Goal: Task Accomplishment & Management: Manage account settings

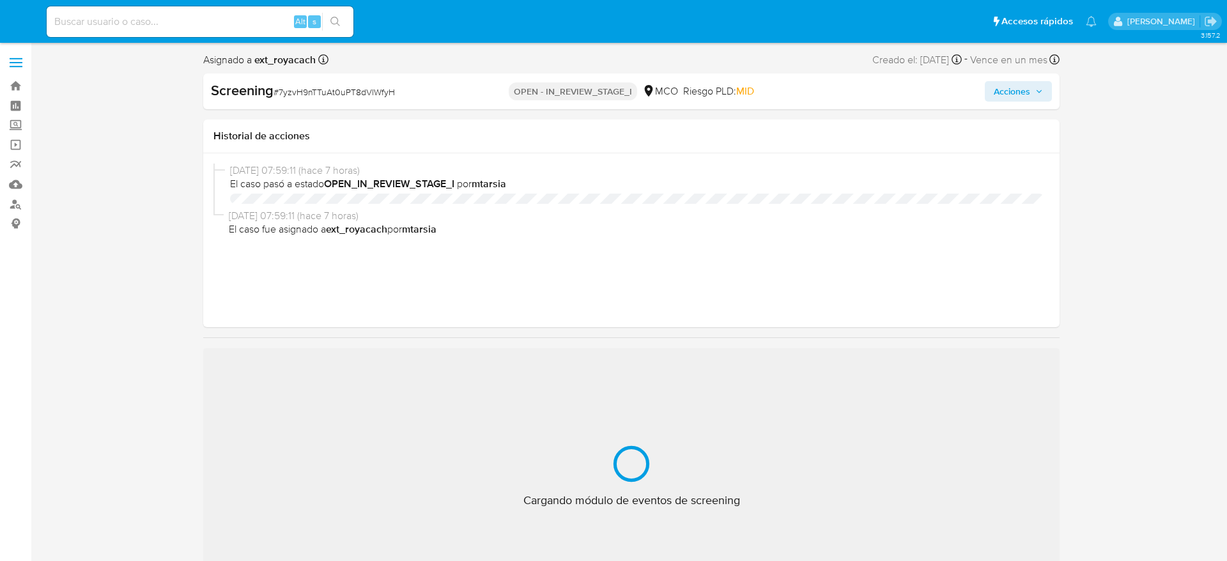
select select "10"
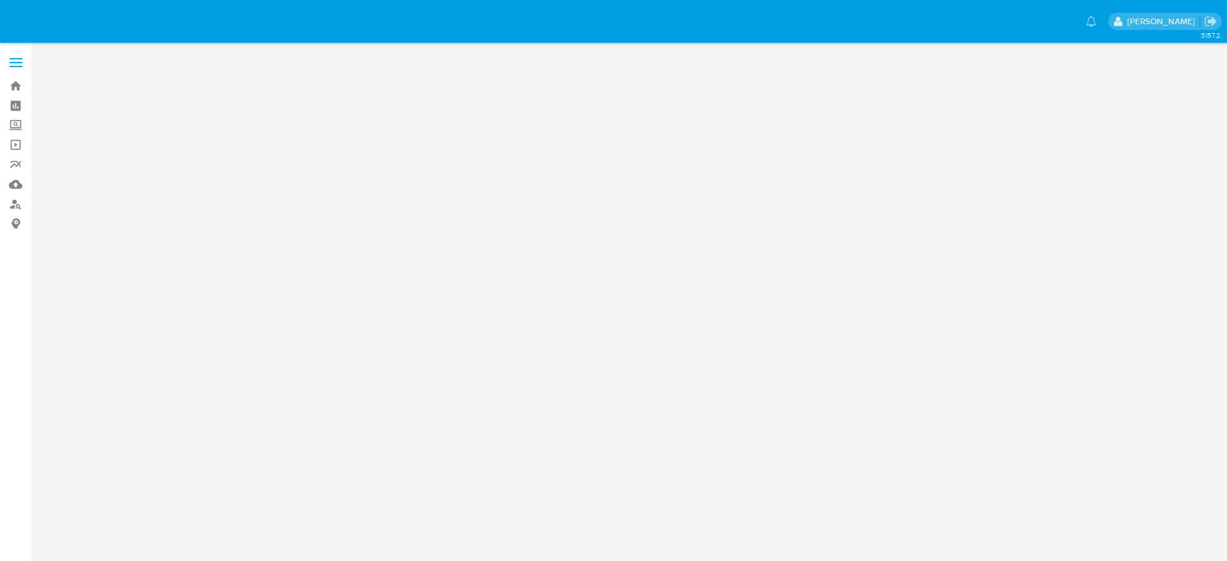
select select "10"
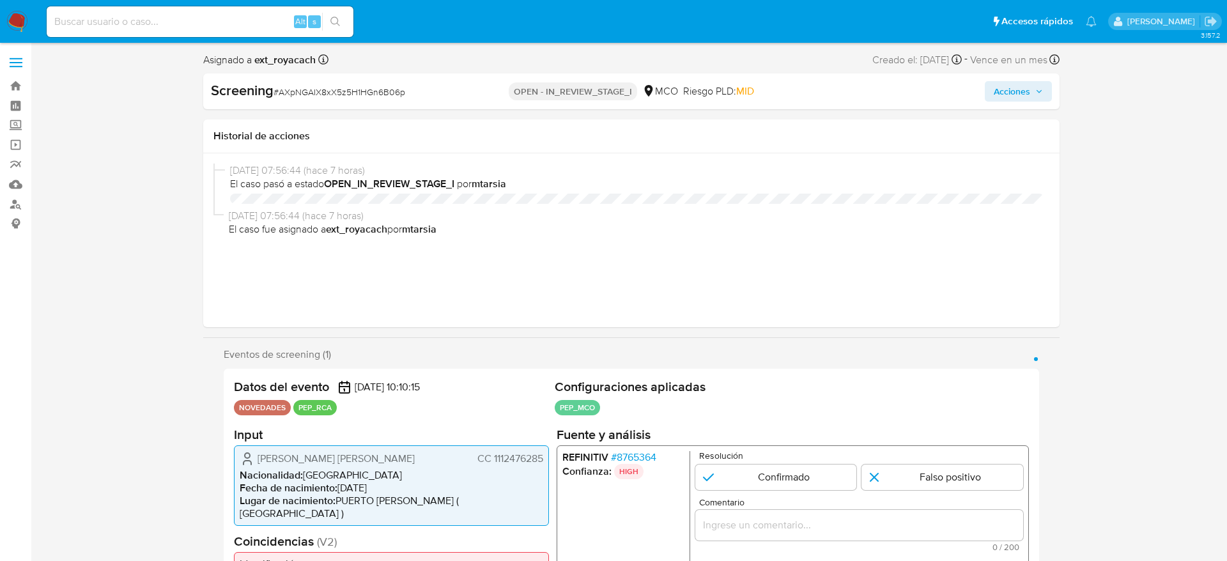
select select "10"
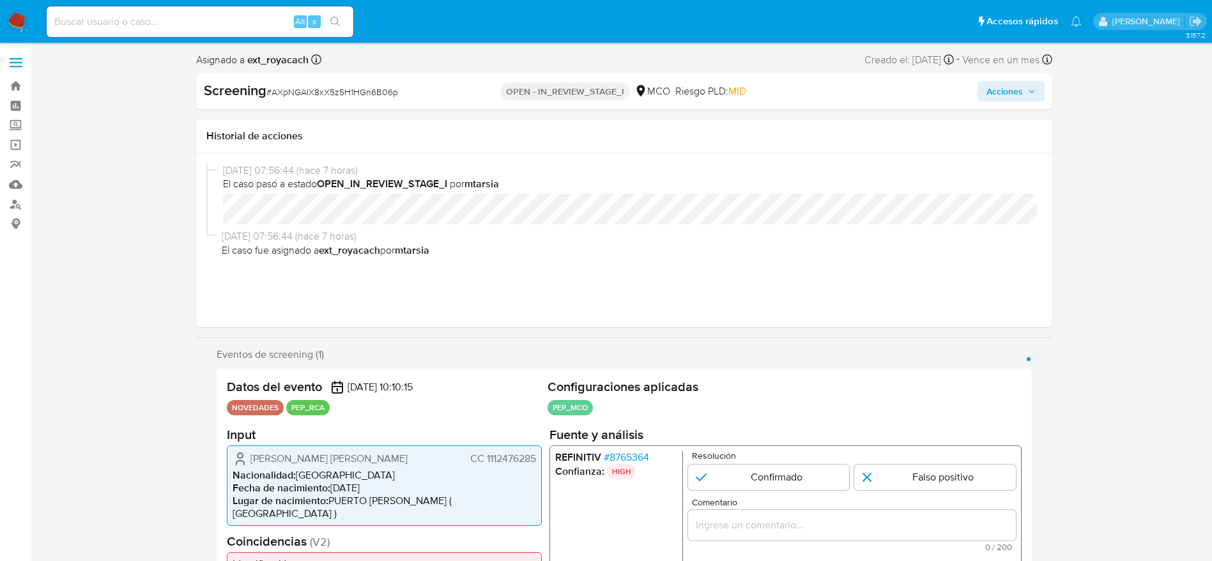
click at [364, 81] on div "Screening # AXpNGAIX8xX5z5H1HGn6B06p" at bounding box center [341, 90] width 275 height 19
copy span "AXpNGAIX8xX5z5H1HGn6B06p"
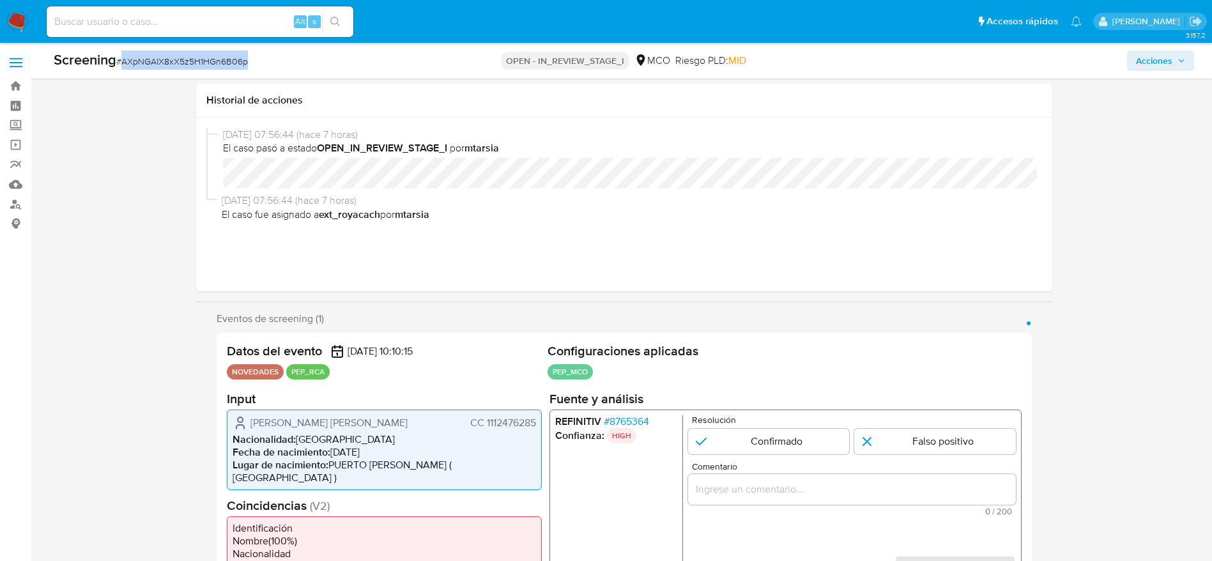
scroll to position [192, 0]
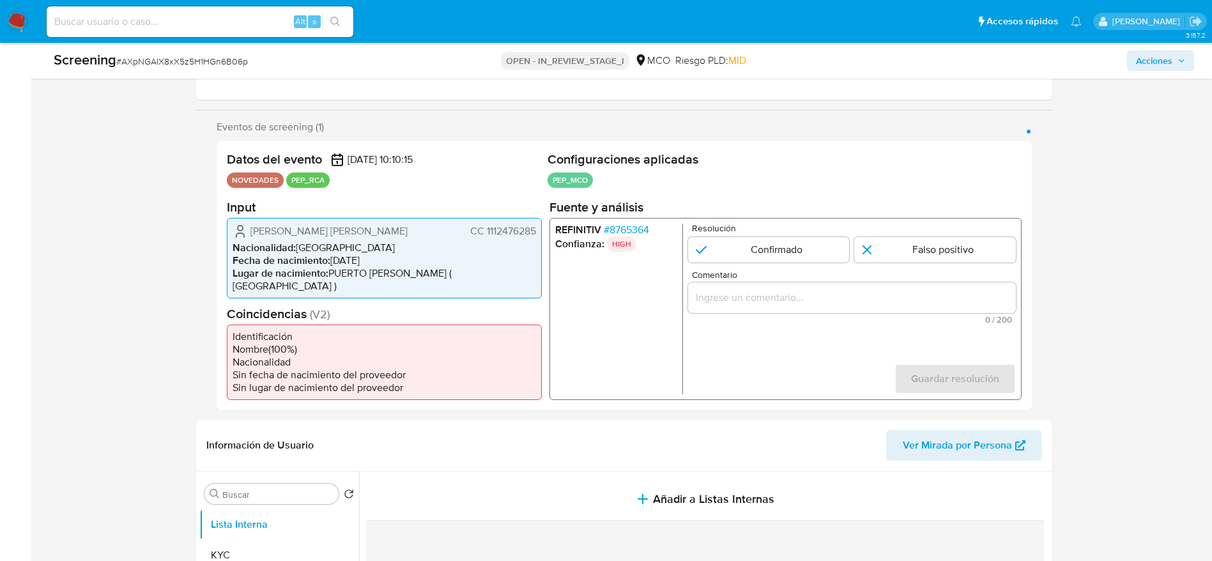
drag, startPoint x: 238, startPoint y: 231, endPoint x: 535, endPoint y: 231, distance: 296.5
click at [535, 231] on div "Kevin Andres Yela Jaramillo CC 1112476285" at bounding box center [385, 230] width 304 height 15
click at [621, 224] on span "# 8765364" at bounding box center [625, 229] width 45 height 13
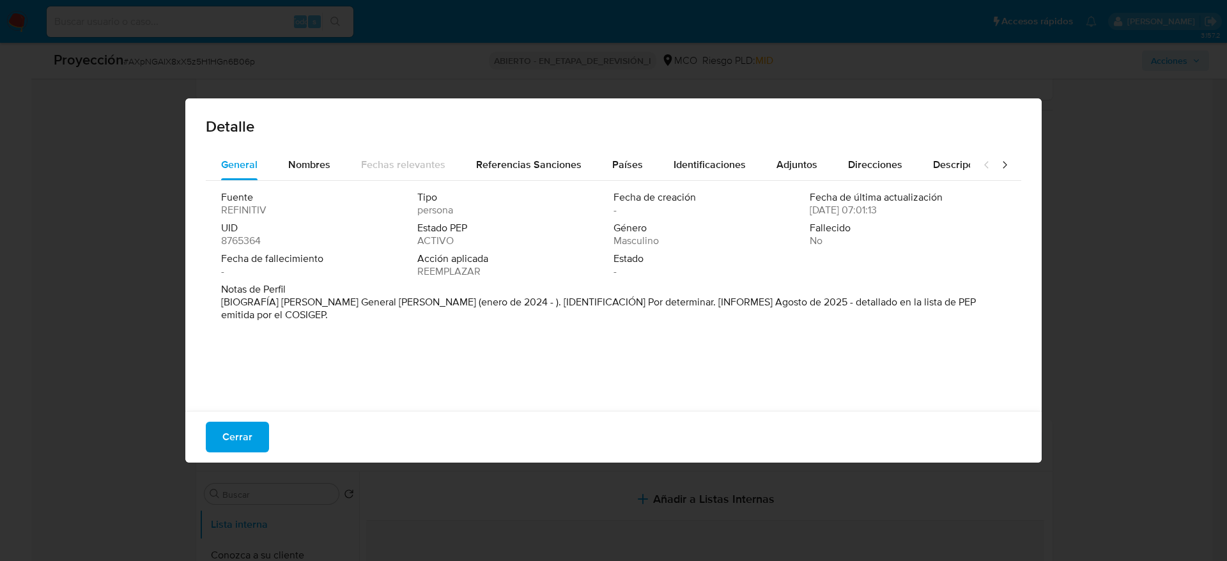
drag, startPoint x: 279, startPoint y: 300, endPoint x: 413, endPoint y: 307, distance: 134.4
click at [413, 307] on font "[BIOGRAFÍA] Tesorero General de Caicedo (enero de 2024 - ). [IDENTIFICACIÓN] Po…" at bounding box center [598, 308] width 755 height 27
click at [227, 435] on span "Cerrar" at bounding box center [237, 437] width 30 height 28
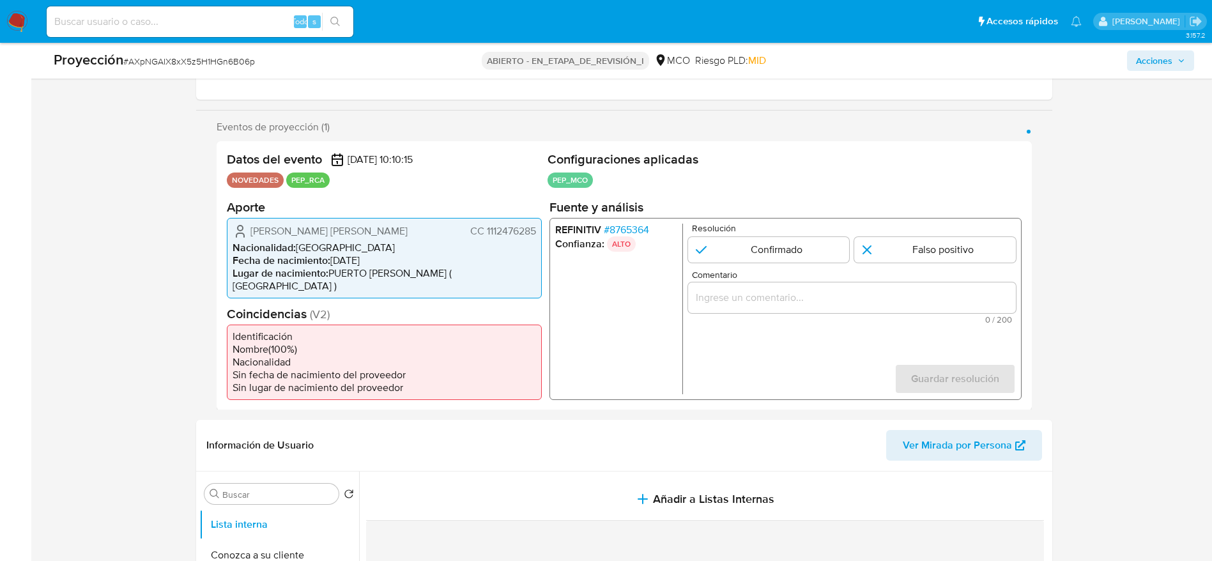
click at [819, 234] on div "Resolución Confirmado Falso positivo" at bounding box center [852, 242] width 328 height 39
drag, startPoint x: 819, startPoint y: 240, endPoint x: 833, endPoint y: 283, distance: 45.1
click at [820, 242] on input "1 de 1" at bounding box center [769, 249] width 162 height 26
radio input "true"
click at [844, 298] on input "Comentario" at bounding box center [852, 297] width 328 height 17
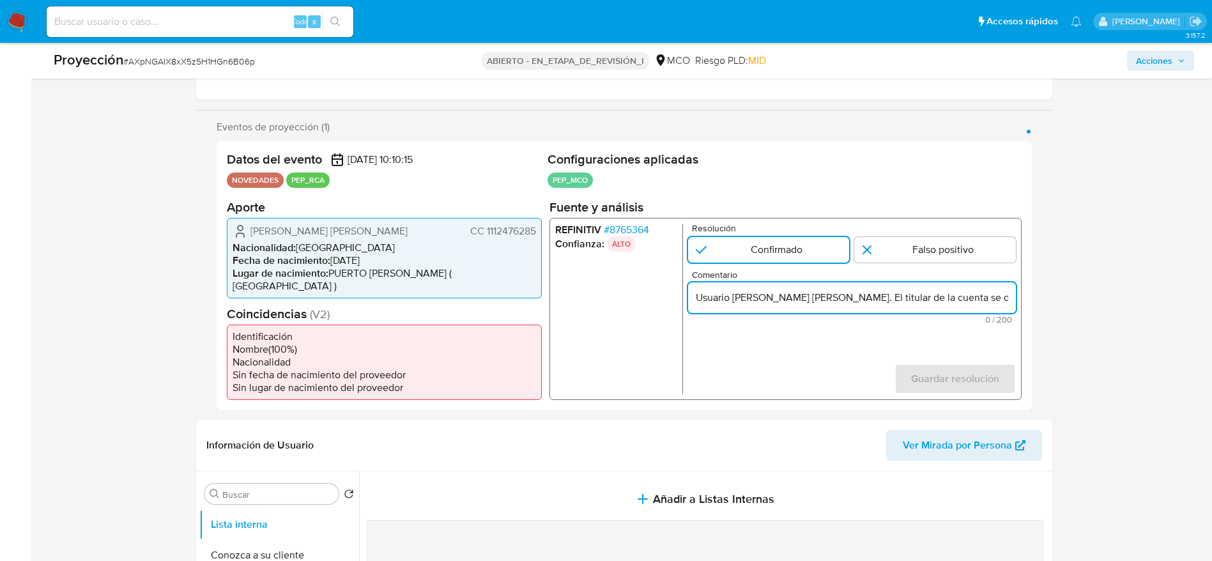
scroll to position [0, 277]
type input "Usuario Kevin Andres Yela Jaramill. El titular de la cuenta se desempeña como T…"
click at [965, 364] on span "Guardar resolución" at bounding box center [955, 378] width 88 height 28
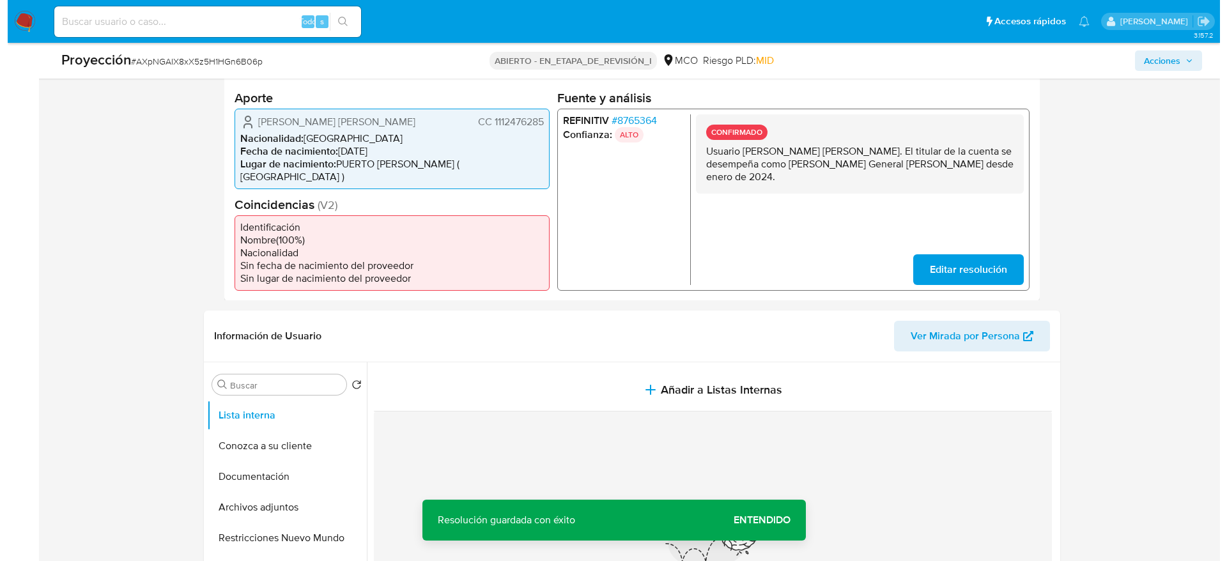
scroll to position [383, 0]
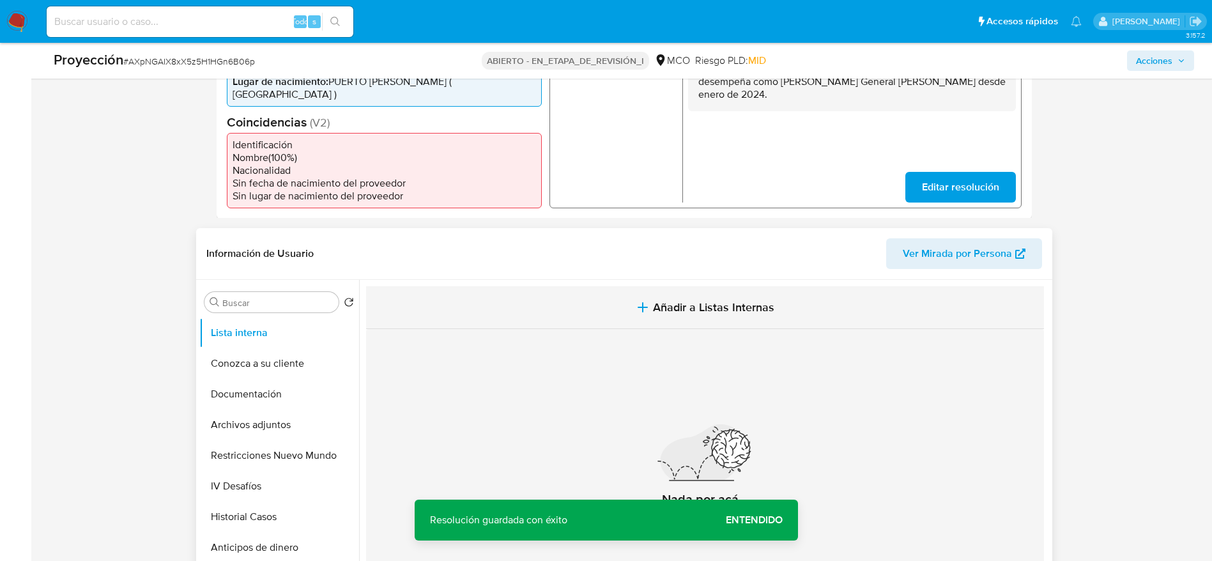
click at [639, 286] on button "Añadir a Listas Internas" at bounding box center [705, 307] width 678 height 43
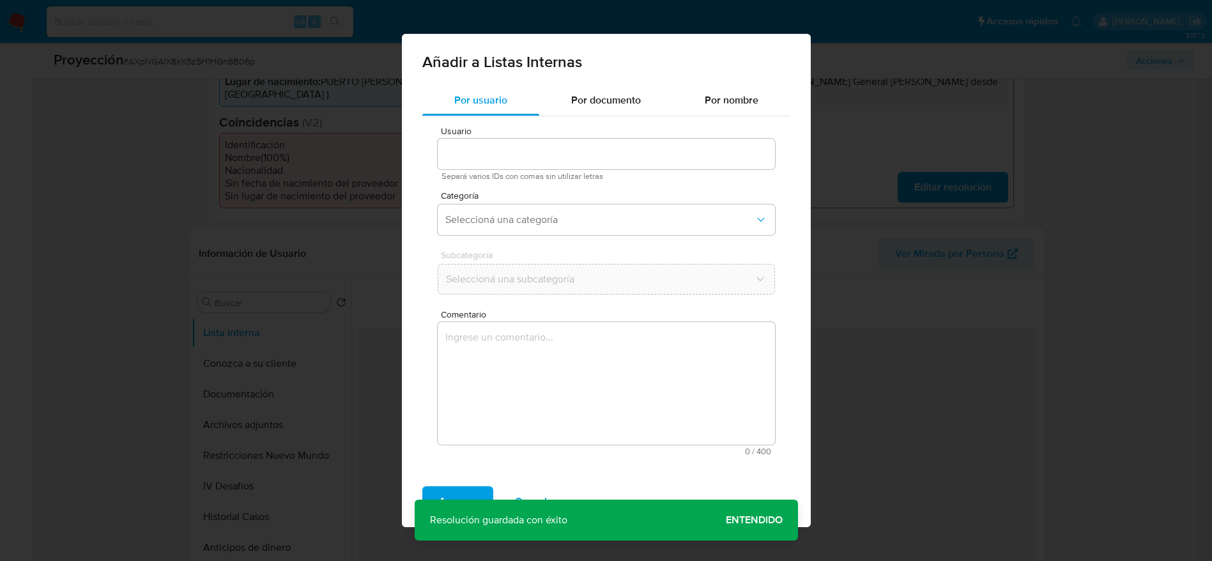
type input "450409635"
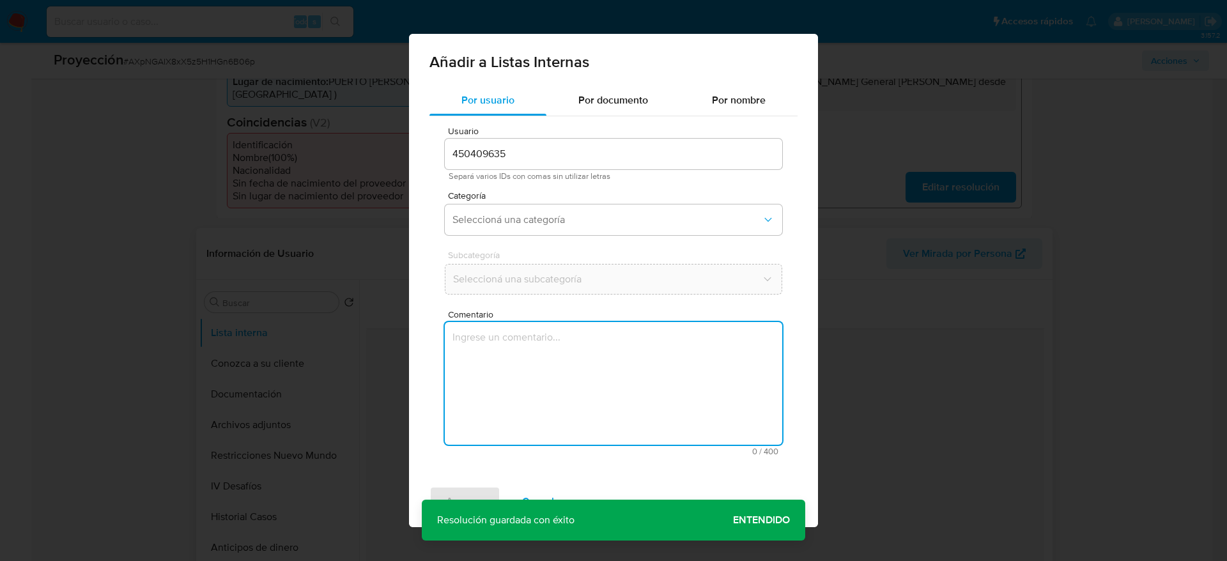
click at [670, 369] on textarea "Comentario" at bounding box center [613, 383] width 337 height 123
type textarea "Usuario Kevin Andres Yela Jaramill. El titular de la cuenta se desempeña como T…"
click at [568, 227] on button "Seleccioná una categoría" at bounding box center [613, 219] width 337 height 31
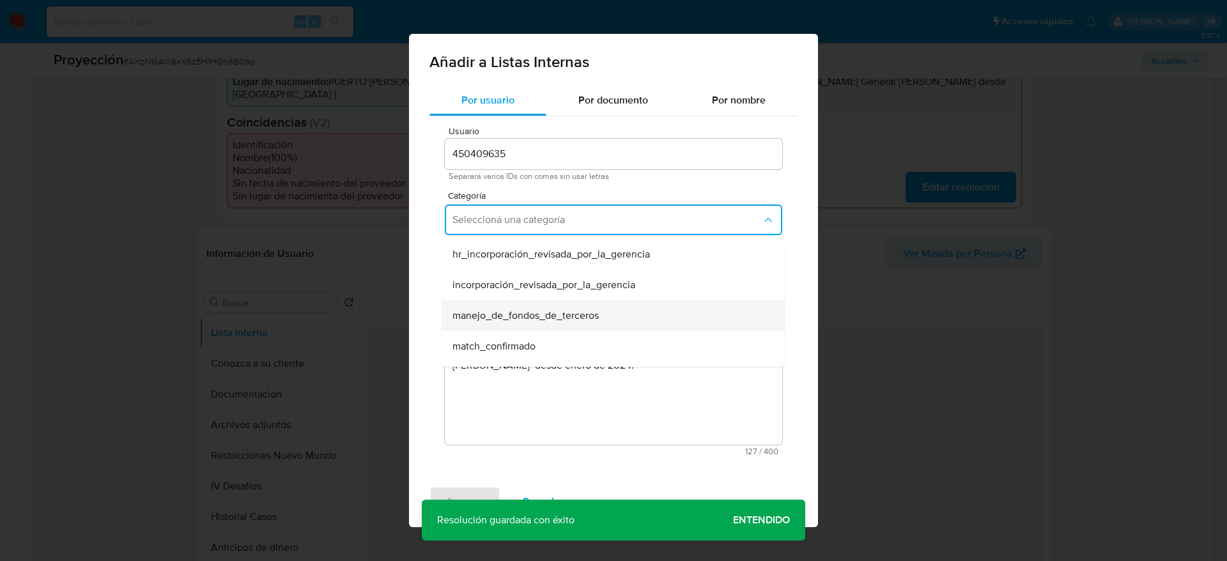
scroll to position [96, 0]
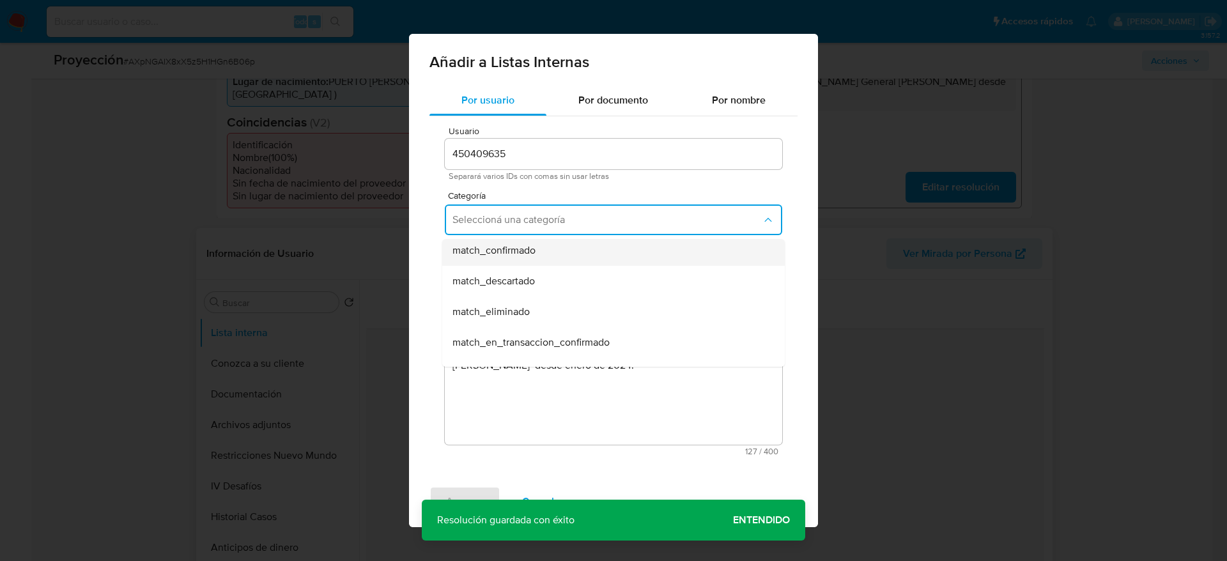
click at [538, 264] on div "match_confirmado" at bounding box center [609, 250] width 314 height 31
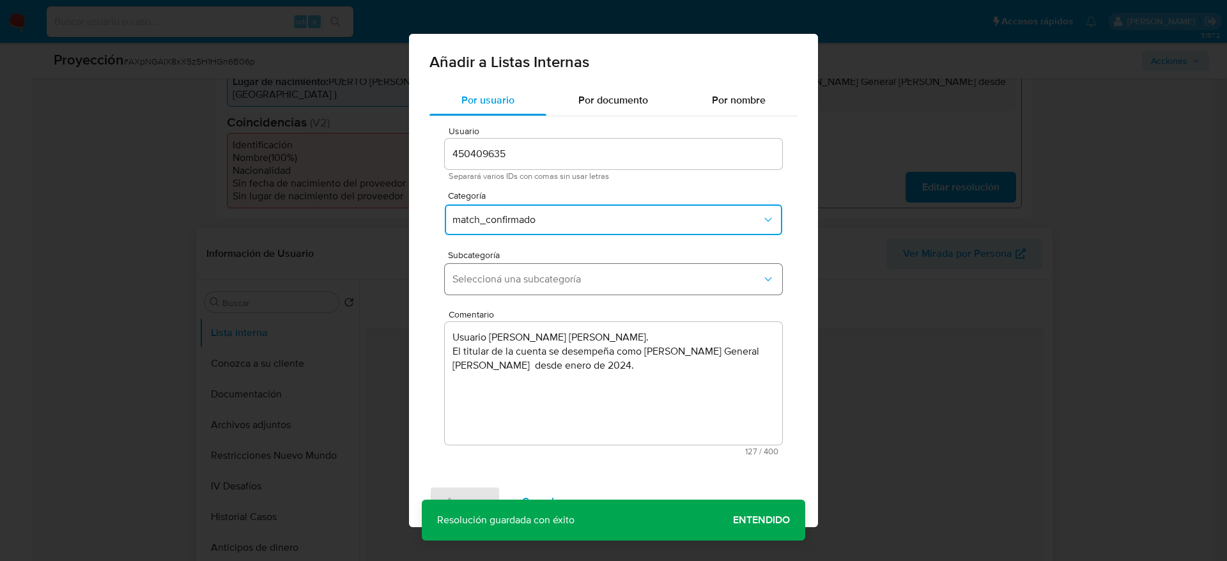
click at [536, 274] on span "Seleccioná una subcategoría" at bounding box center [606, 279] width 309 height 13
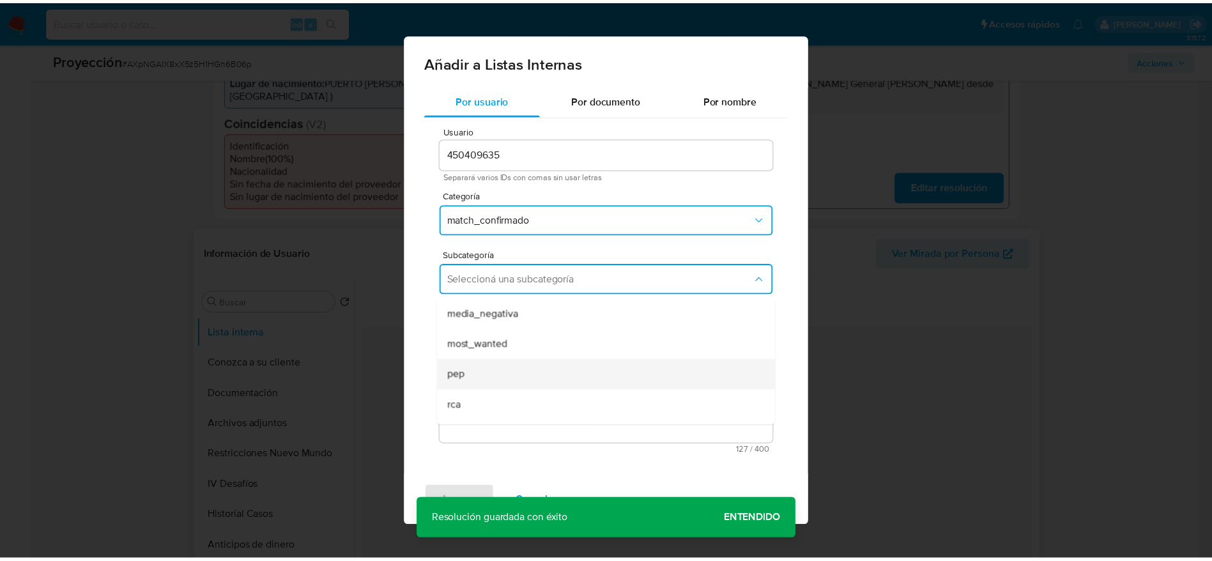
scroll to position [87, 0]
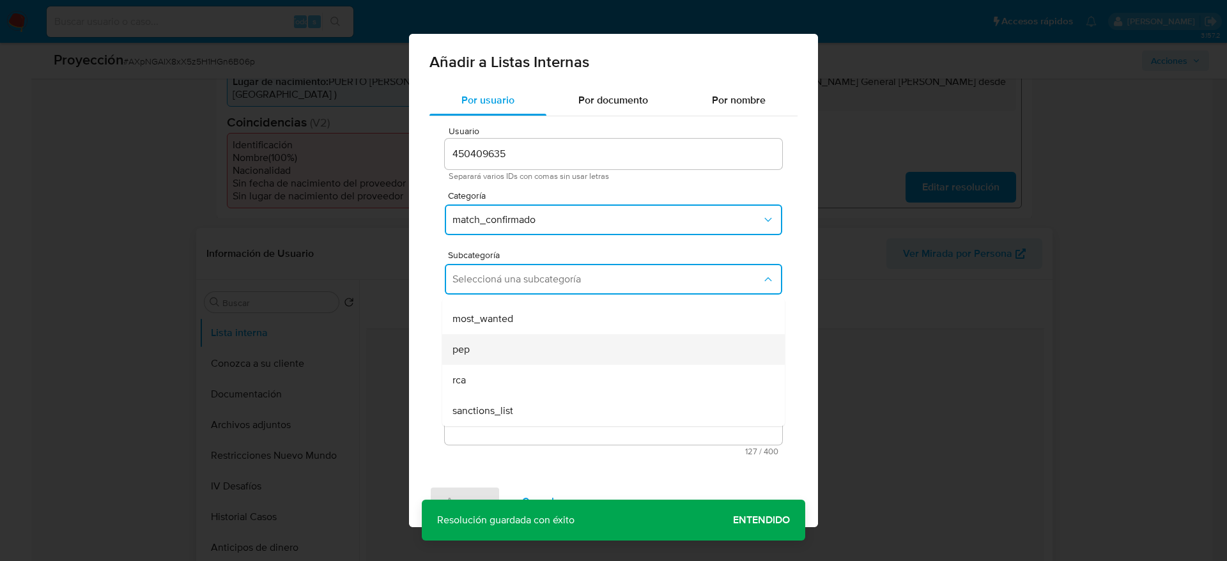
click at [500, 349] on div "pep" at bounding box center [609, 349] width 314 height 31
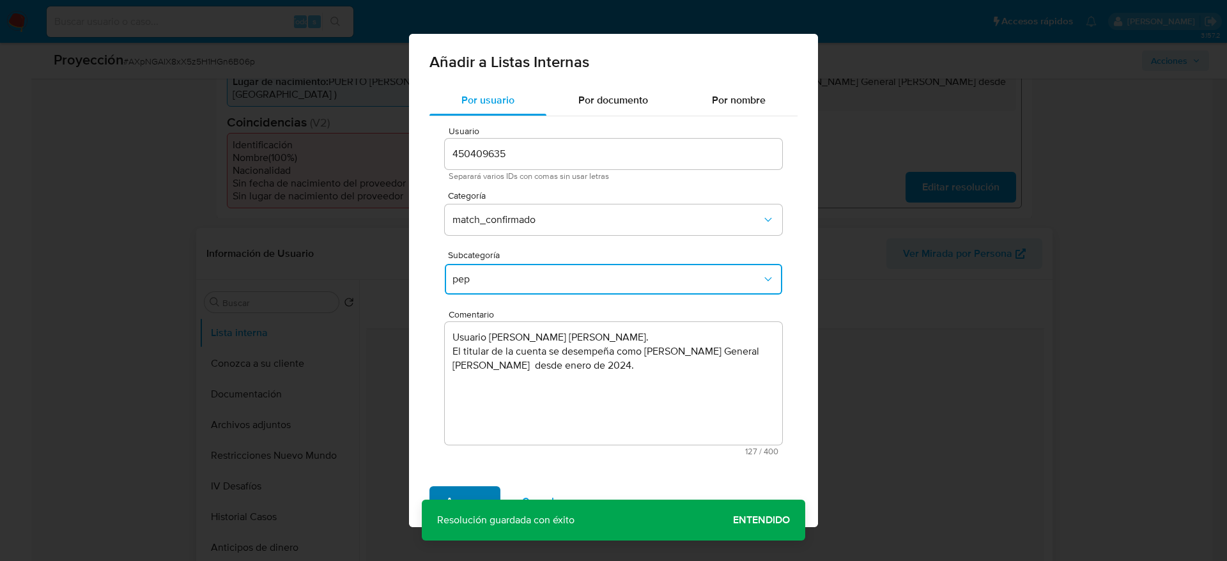
click at [477, 495] on span "Agregar" at bounding box center [465, 502] width 38 height 28
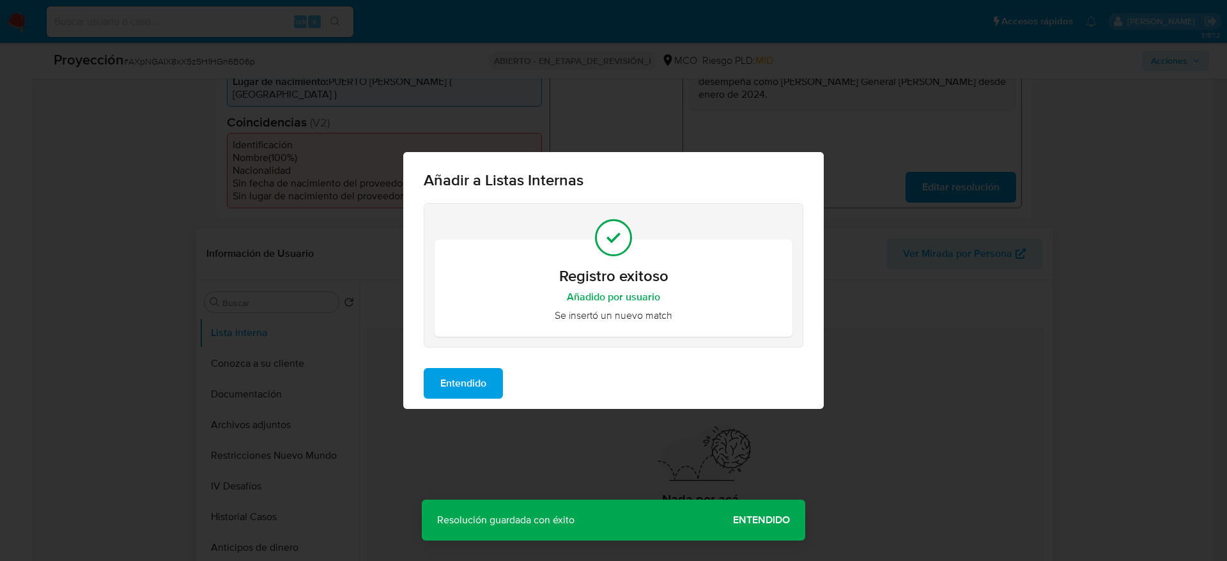
click at [506, 362] on div "Entendido" at bounding box center [613, 383] width 420 height 51
click at [394, 392] on div "Añadir a Listas Internas Registro exitoso Añadido por usuario Se insertó un nue…" at bounding box center [613, 280] width 1227 height 561
click at [429, 392] on button "Entendido" at bounding box center [463, 383] width 79 height 31
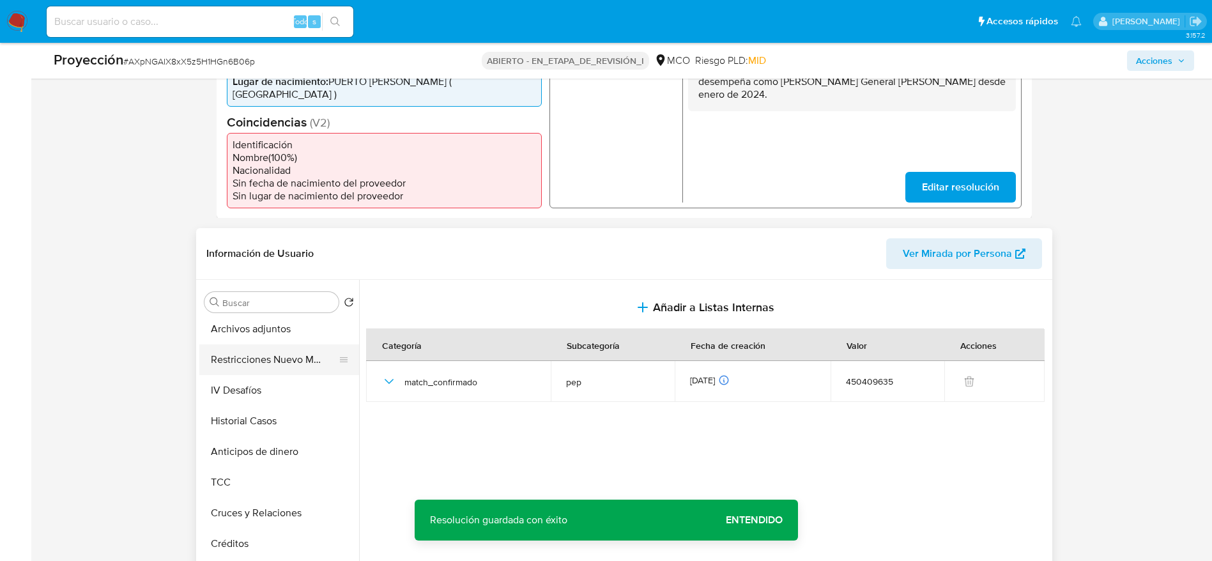
scroll to position [0, 0]
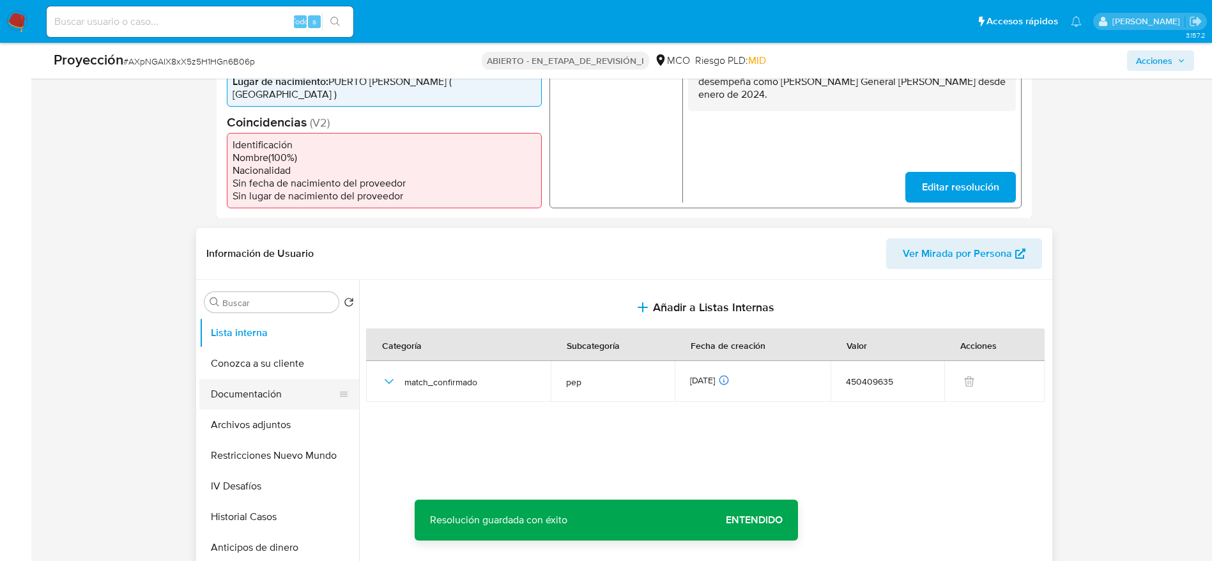
click at [248, 379] on button "Documentación" at bounding box center [274, 394] width 150 height 31
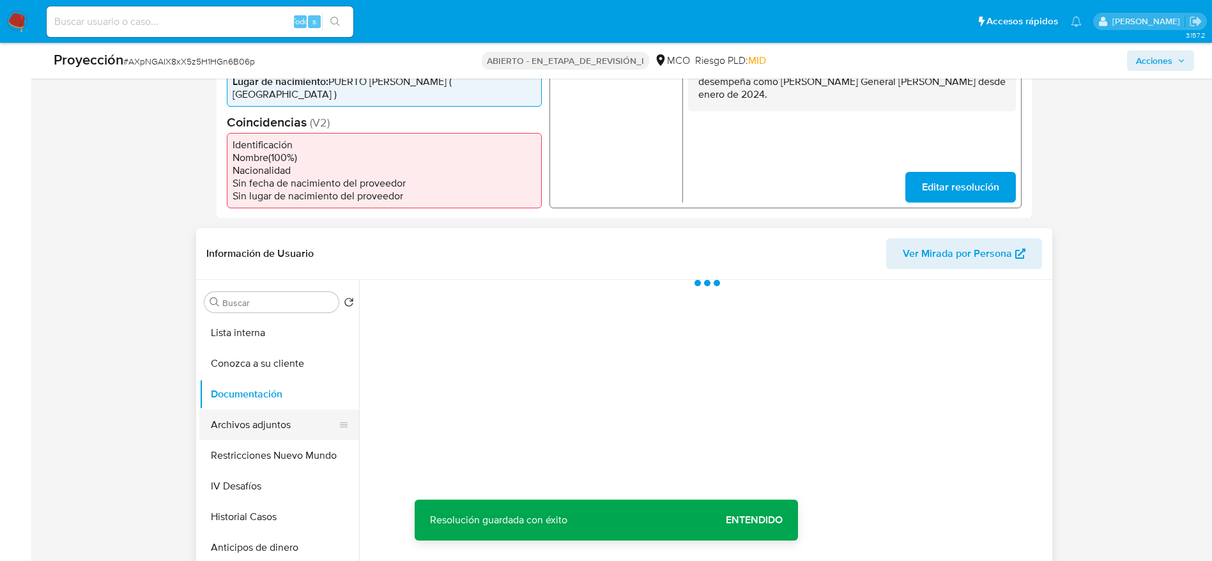
click at [263, 413] on button "Archivos adjuntos" at bounding box center [274, 425] width 150 height 31
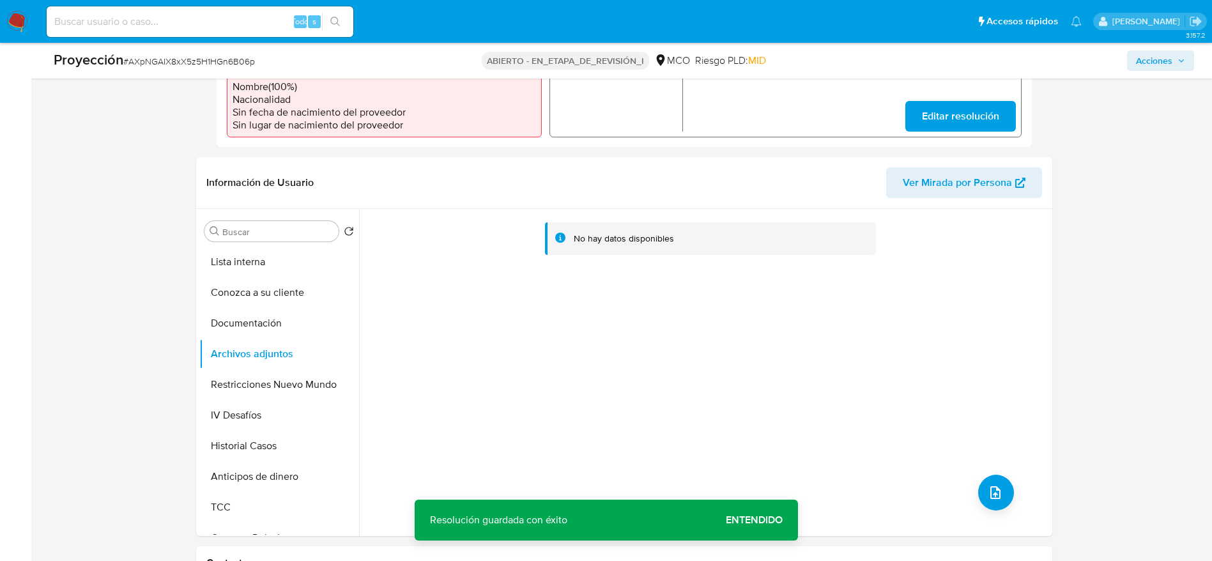
scroll to position [479, 0]
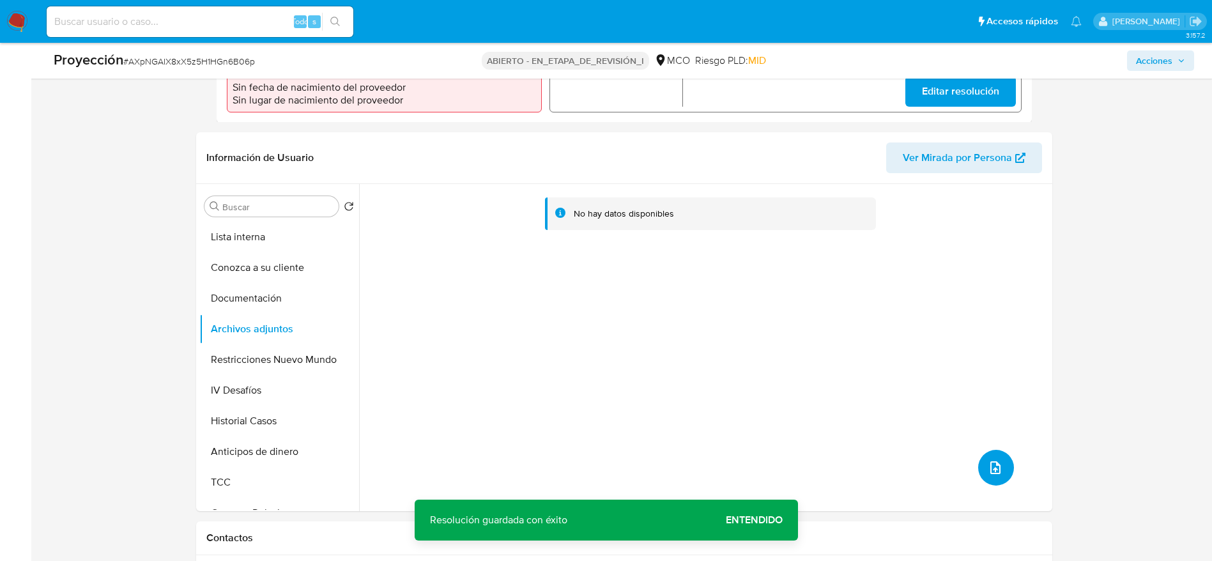
click at [992, 460] on icon "subir archivo" at bounding box center [995, 467] width 15 height 15
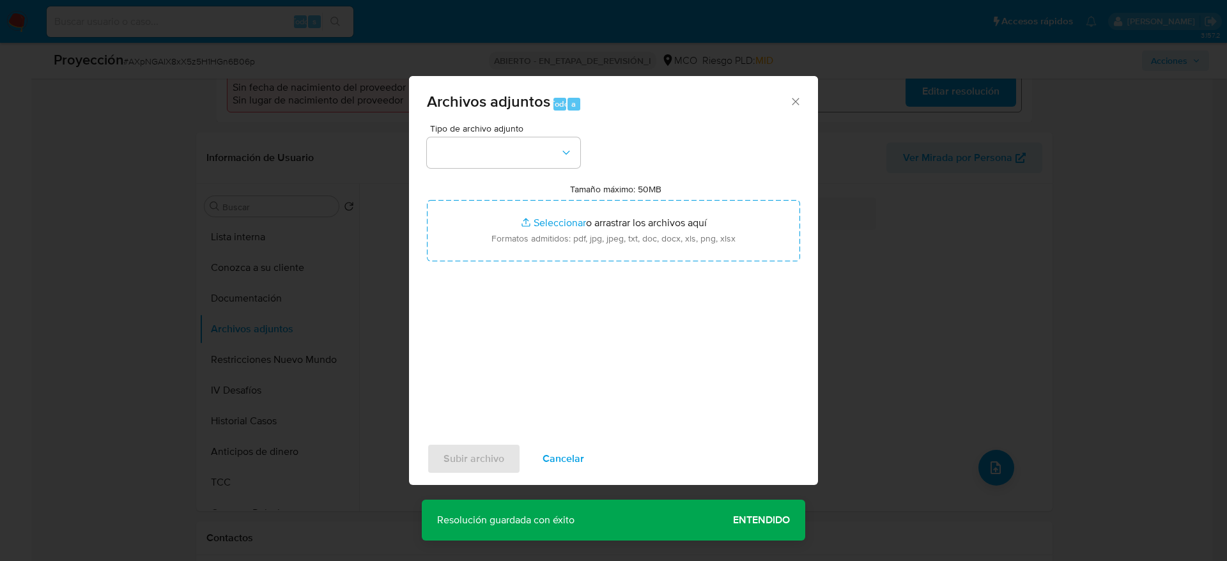
click at [553, 167] on div "Tipo de archivo adjunto Tamaño máximo: 50MB Seleccionar archivos Seleccionar o …" at bounding box center [613, 275] width 373 height 302
click at [541, 165] on button "button" at bounding box center [503, 152] width 153 height 31
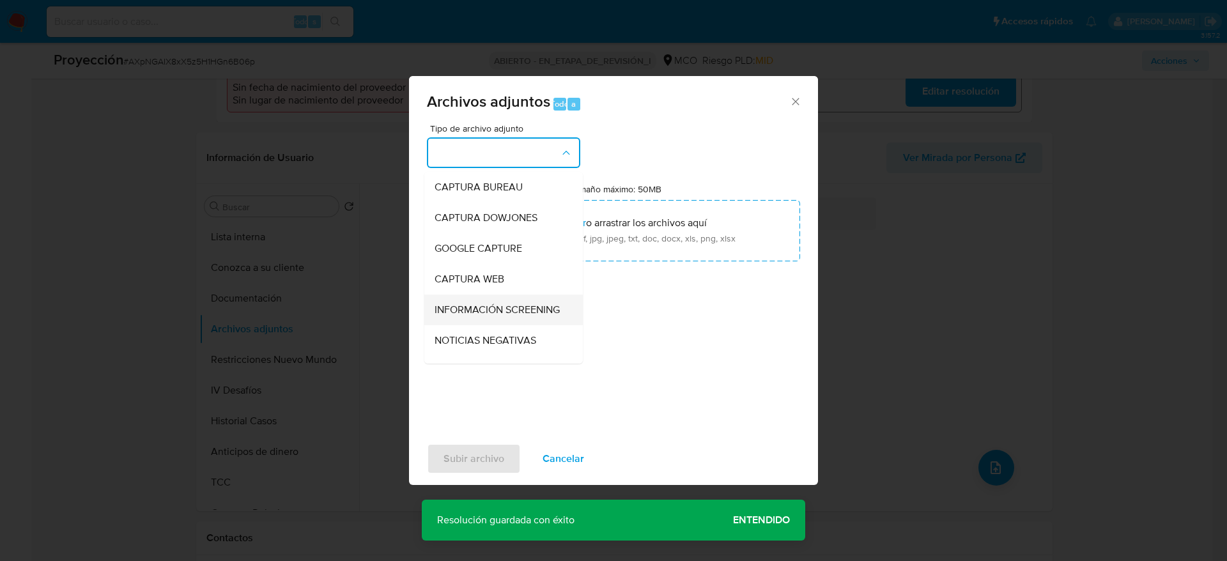
click at [514, 314] on span "INFORMACIÓN SCREENING" at bounding box center [497, 310] width 125 height 13
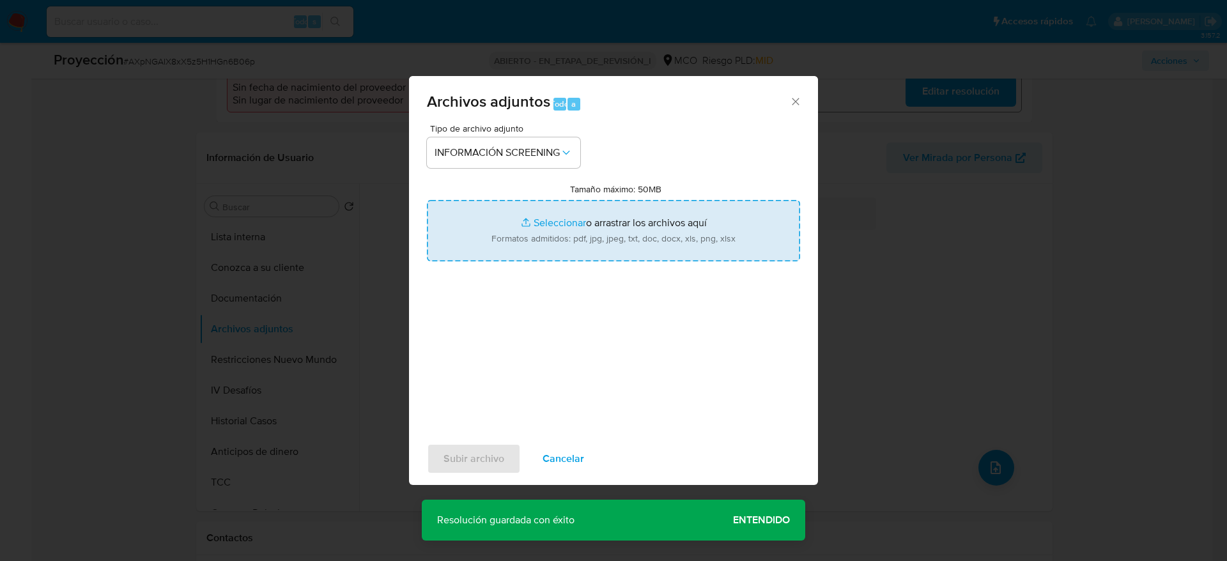
click at [559, 241] on input "Tamaño máximo: 50MB Seleccionar archivos" at bounding box center [613, 230] width 373 height 61
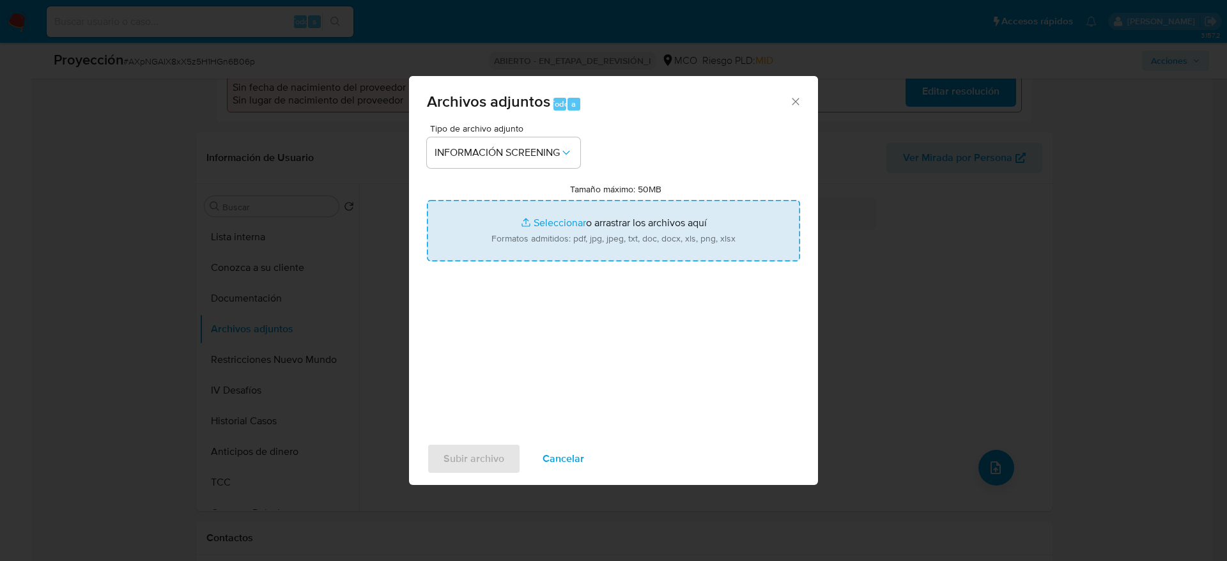
type input "C:\fakepath\_Kevin Andres Yela Jaramillo_ - Buscar con Google.pdf"
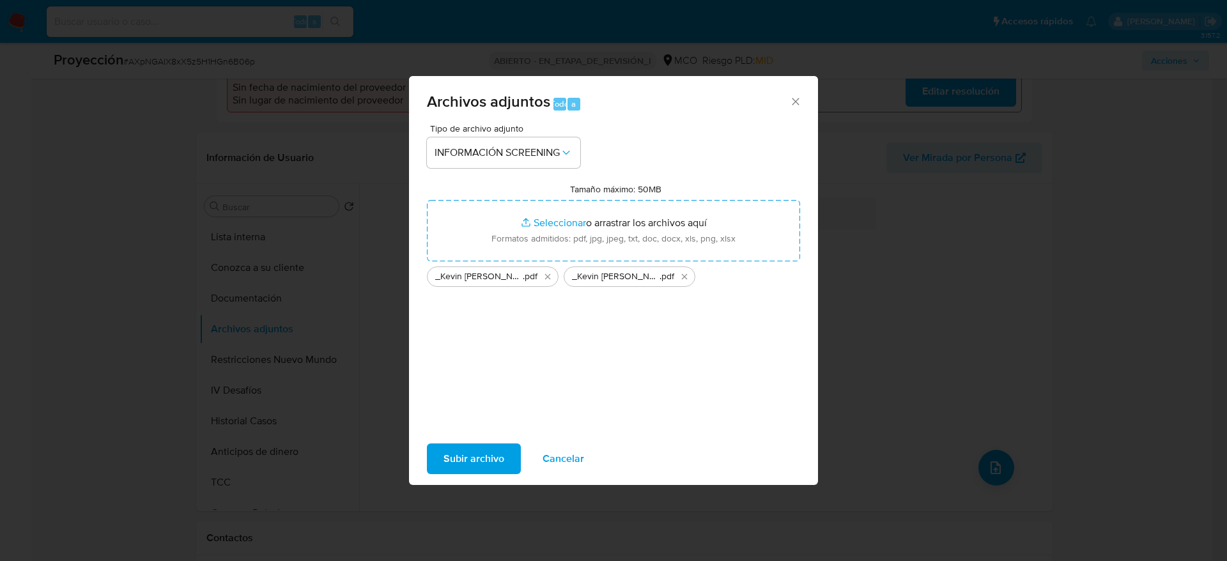
click at [515, 454] on button "Subir archivo" at bounding box center [474, 458] width 94 height 31
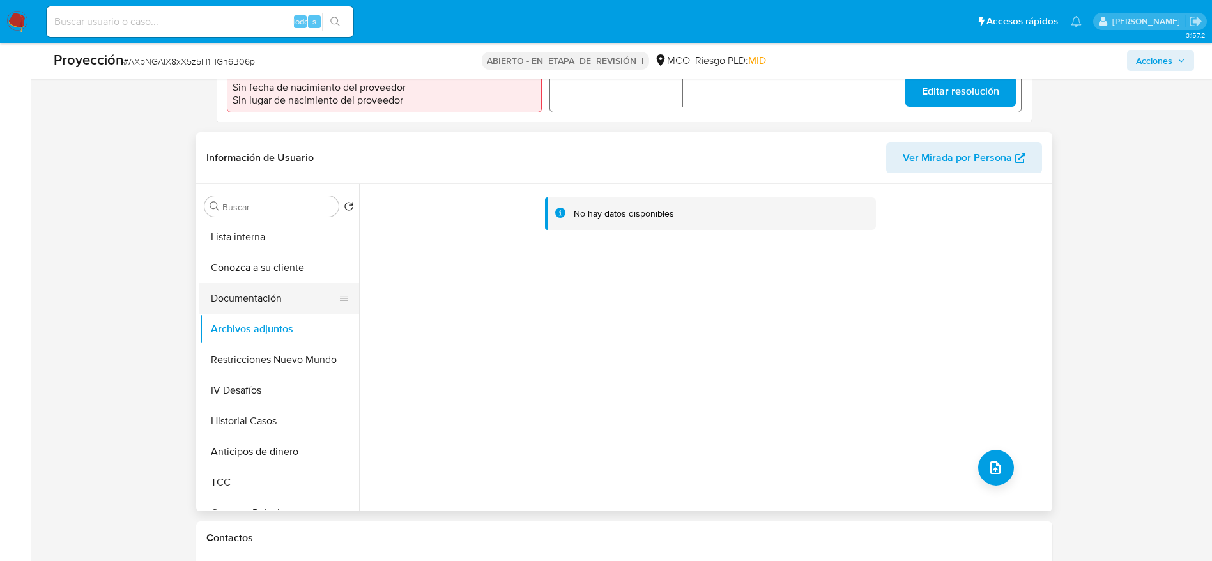
click at [279, 295] on button "Documentación" at bounding box center [274, 298] width 150 height 31
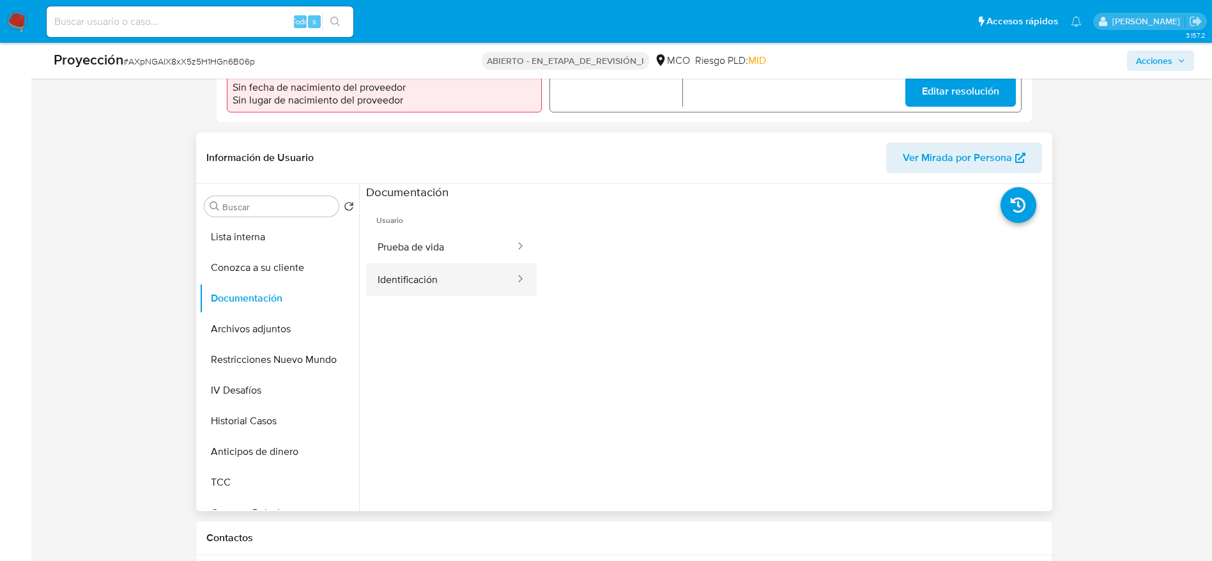
click at [437, 263] on button "Identificación" at bounding box center [441, 279] width 150 height 33
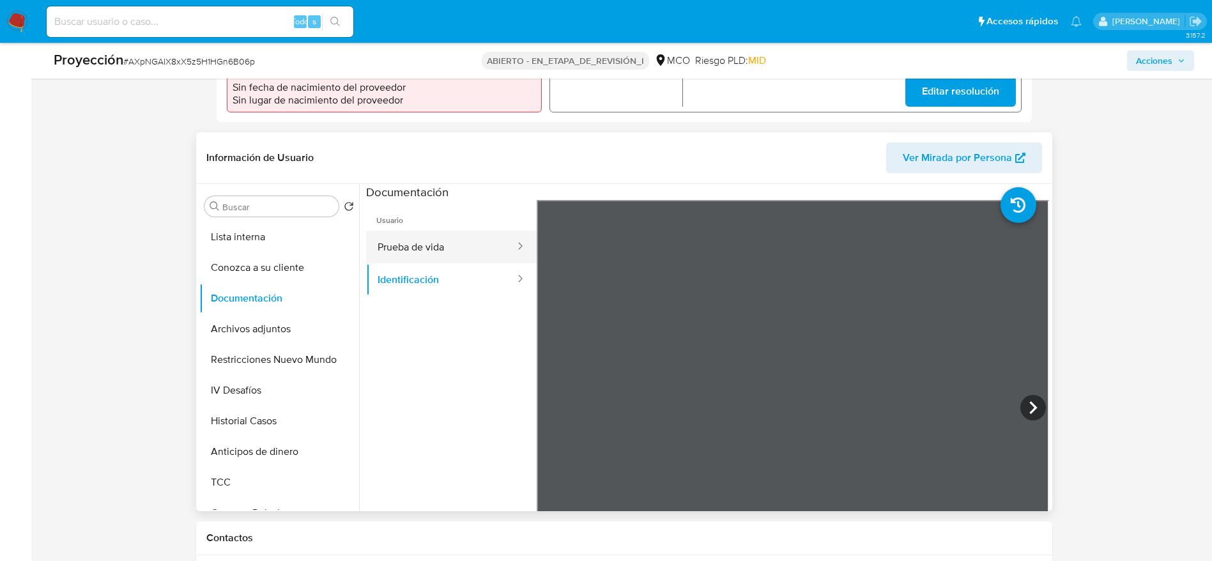
click at [383, 240] on button "Prueba de vida" at bounding box center [441, 247] width 150 height 33
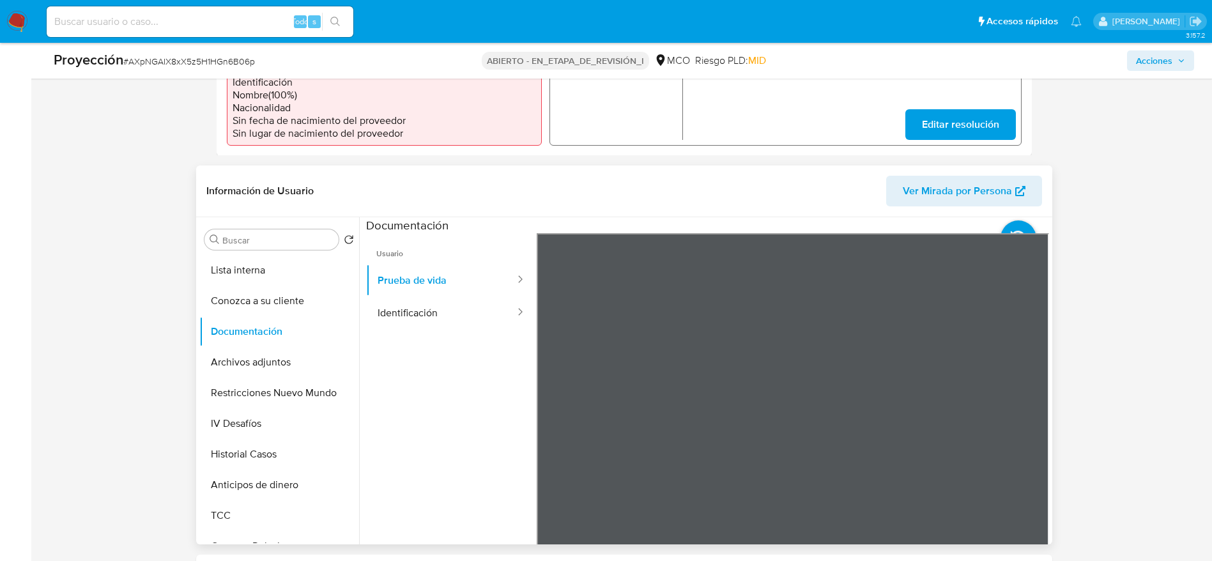
scroll to position [0, 0]
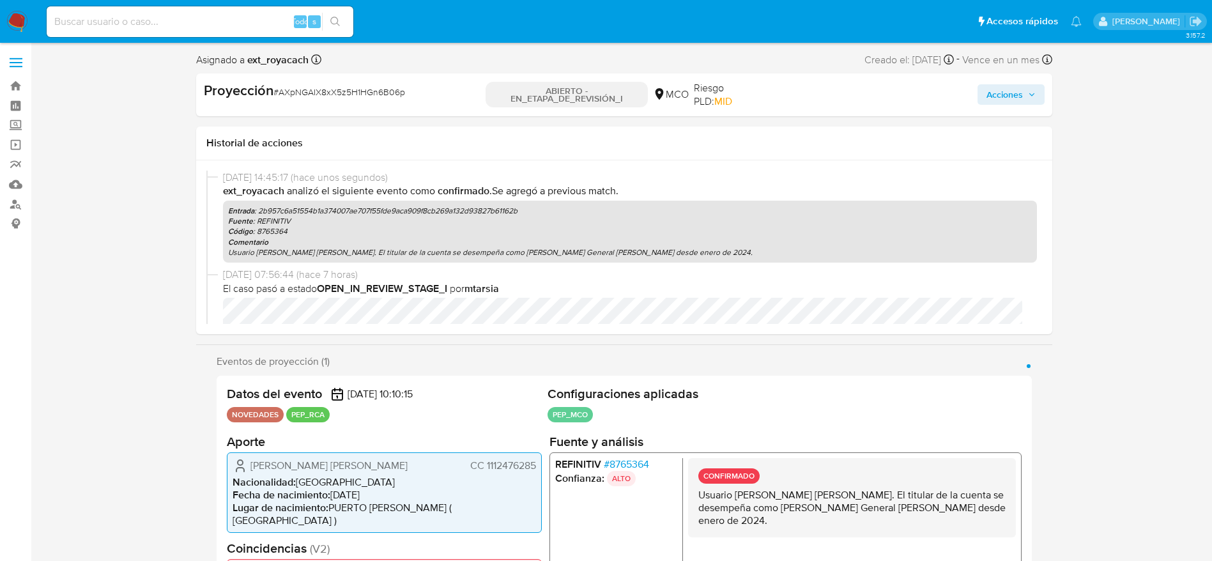
click at [969, 98] on div "Acciones" at bounding box center [905, 94] width 277 height 27
click at [984, 89] on button "Acciones" at bounding box center [1011, 94] width 67 height 20
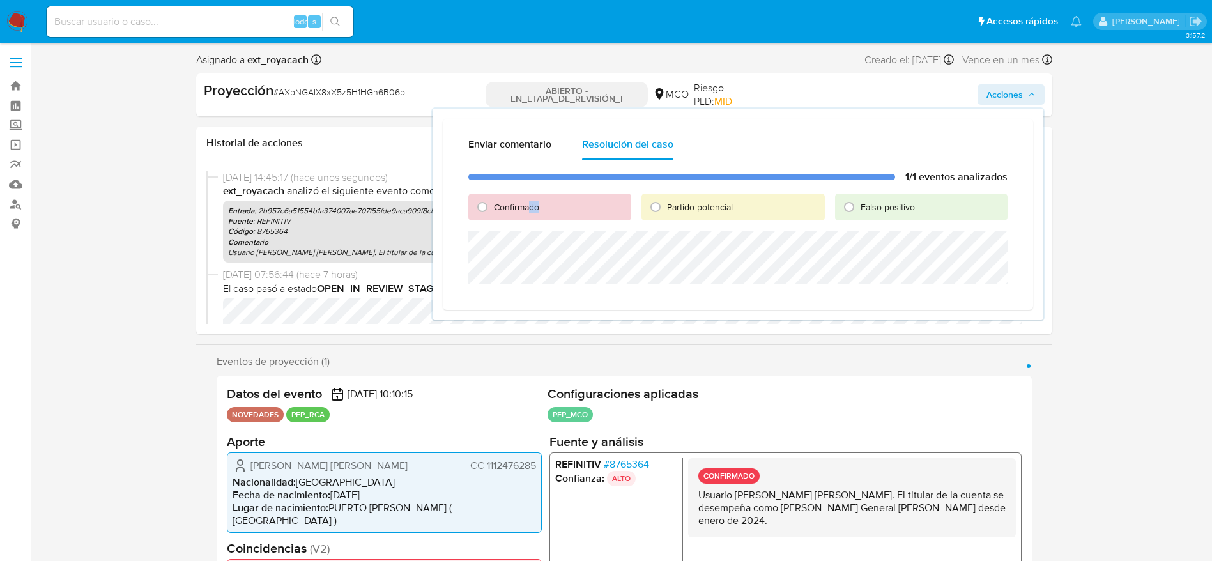
click at [527, 205] on font "Confirmado" at bounding box center [516, 207] width 45 height 13
click at [525, 210] on font "Confirmado" at bounding box center [516, 207] width 45 height 13
click at [493, 210] on input "Confirmado" at bounding box center [482, 207] width 20 height 20
radio input "true"
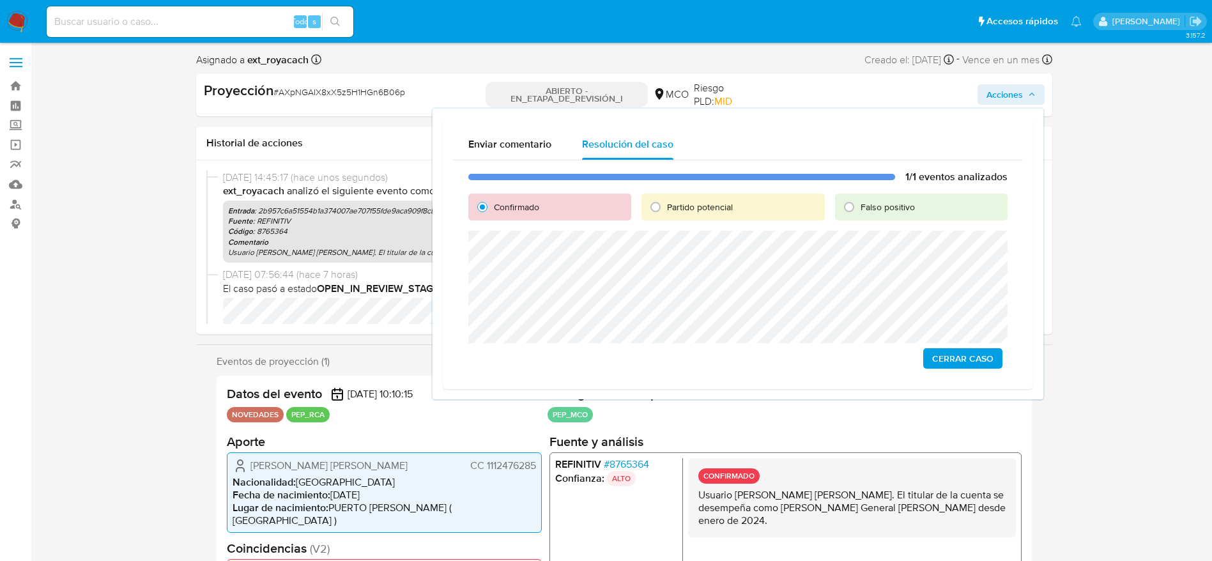
click at [939, 362] on span "Cerrar Caso" at bounding box center [962, 359] width 61 height 18
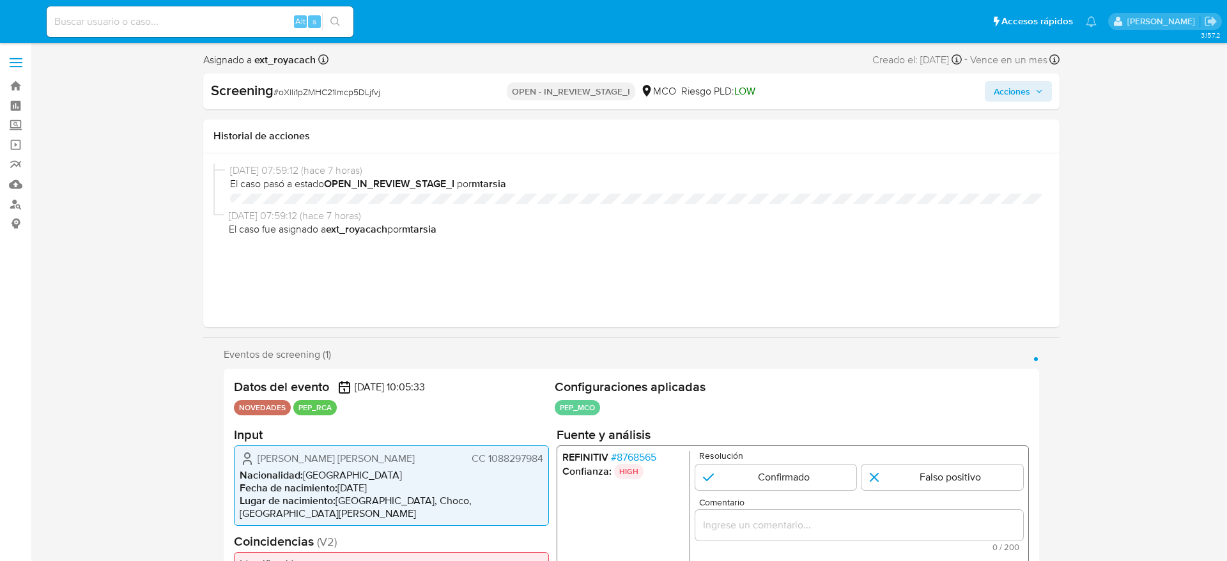
select select "10"
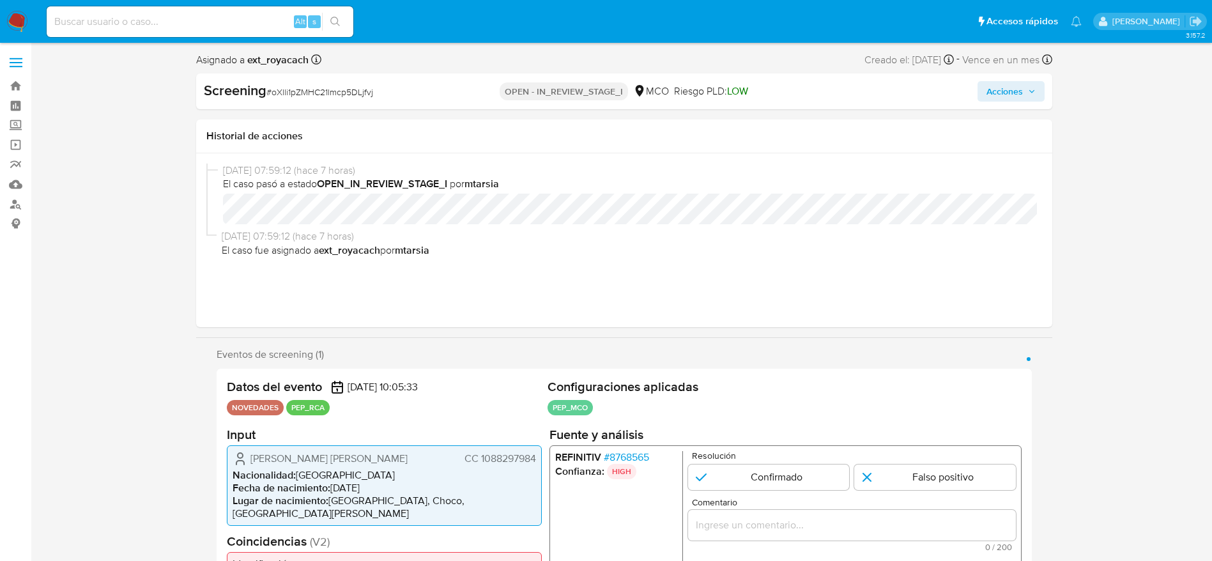
click at [301, 98] on span "# oXlli1pZMHC21lmcp5DLjfvj" at bounding box center [319, 92] width 107 height 13
copy span "oXlli1pZMHC21lmcp5DLjfvj"
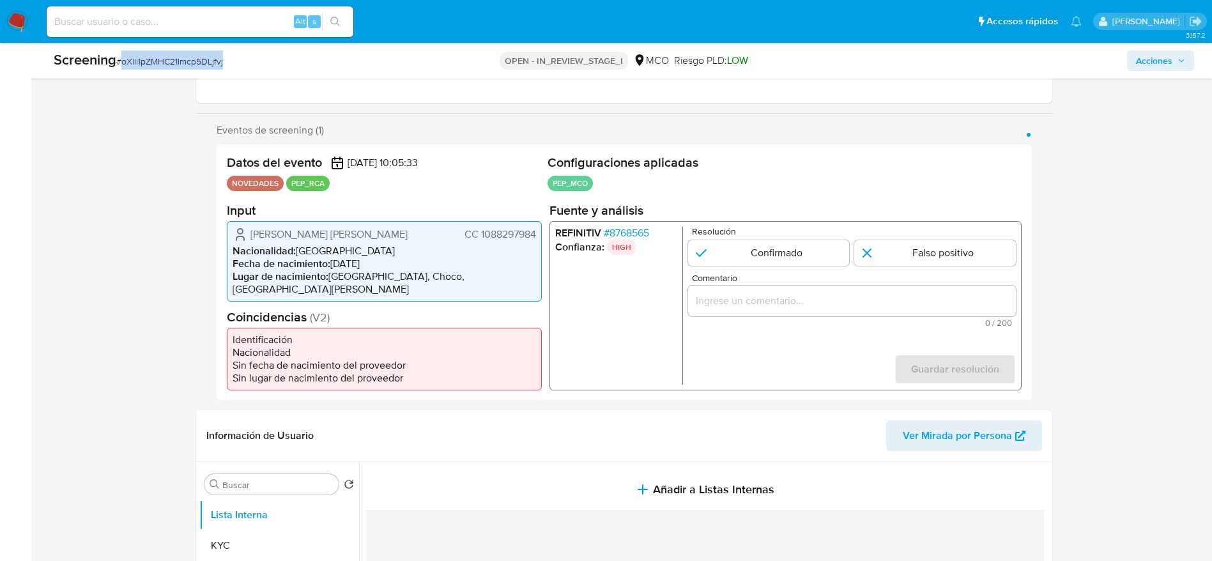
scroll to position [192, 0]
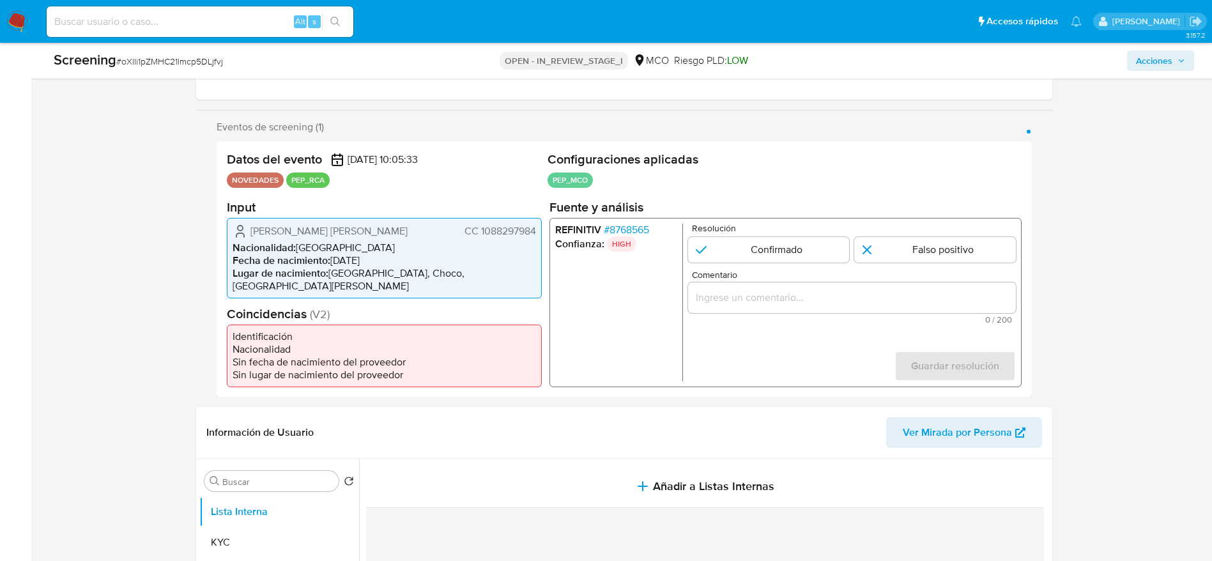
drag, startPoint x: 242, startPoint y: 226, endPoint x: 543, endPoint y: 231, distance: 300.4
click at [543, 231] on div "Datos del evento 01/09/2025 10:05:33 NOVEDADES PEP_RCA Configuraciones aplicada…" at bounding box center [624, 269] width 815 height 256
click at [632, 230] on span "# 8768565" at bounding box center [625, 229] width 45 height 13
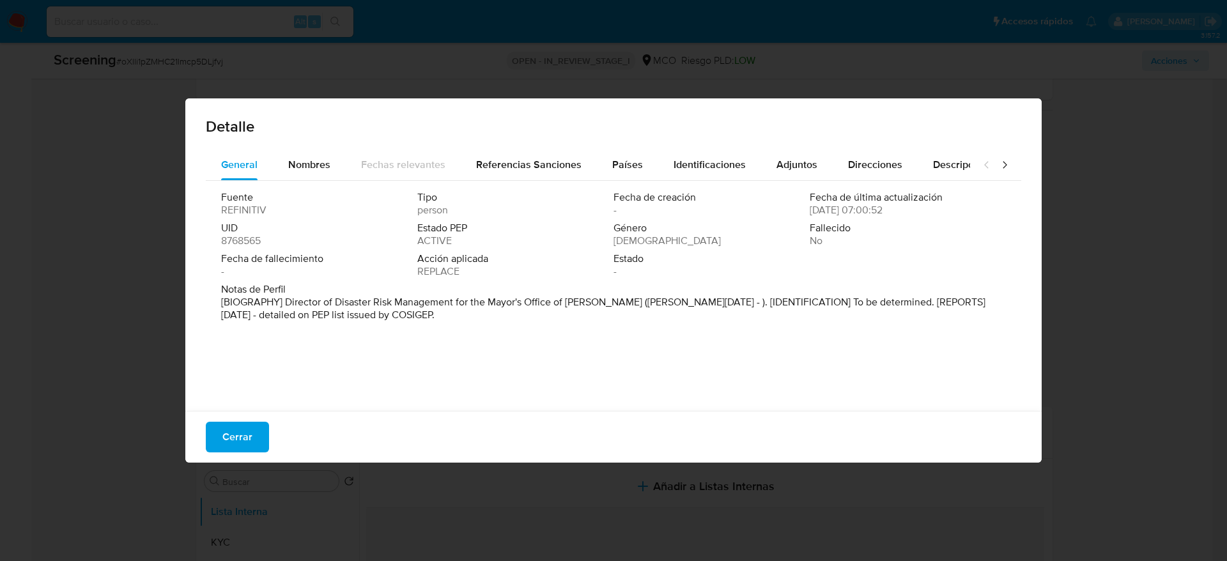
drag, startPoint x: 510, startPoint y: 350, endPoint x: 521, endPoint y: 339, distance: 15.4
drag, startPoint x: 278, startPoint y: 304, endPoint x: 591, endPoint y: 304, distance: 313.1
click at [591, 304] on font "[BIOGRAFÍA] Director de Gestión del Riesgo de Desastres de la Alcaldía de Perei…" at bounding box center [603, 308] width 765 height 27
click at [229, 437] on span "Cerrar" at bounding box center [237, 437] width 30 height 28
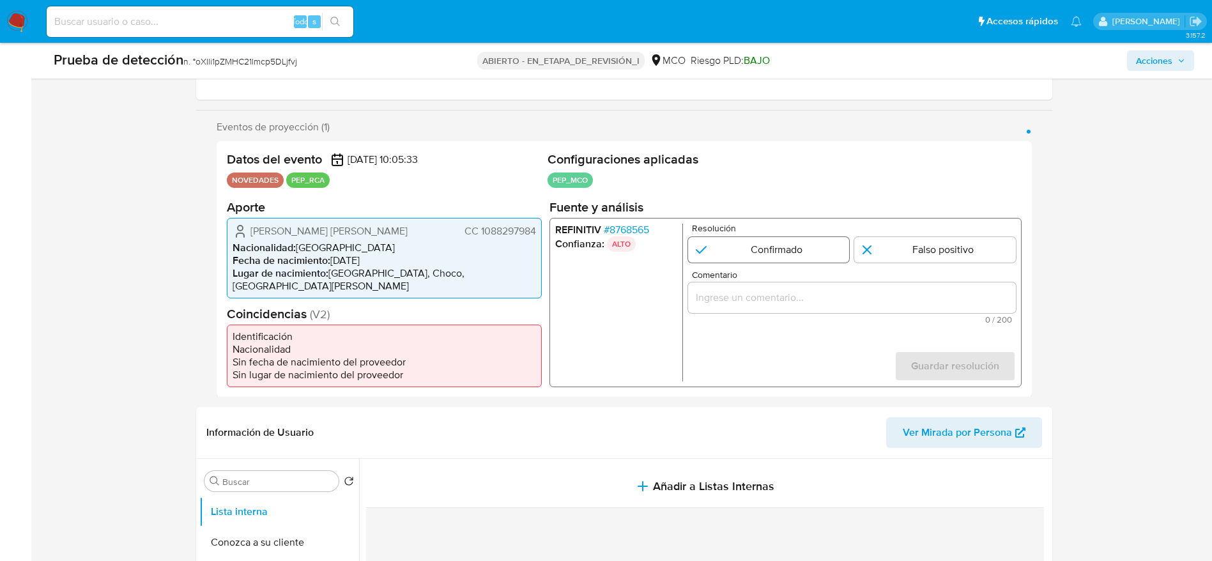
click at [725, 255] on input "1 de 1" at bounding box center [769, 249] width 162 height 26
radio input "true"
click at [747, 284] on div "Comentario 0 / 200 200 caracteres restantes" at bounding box center [852, 297] width 328 height 54
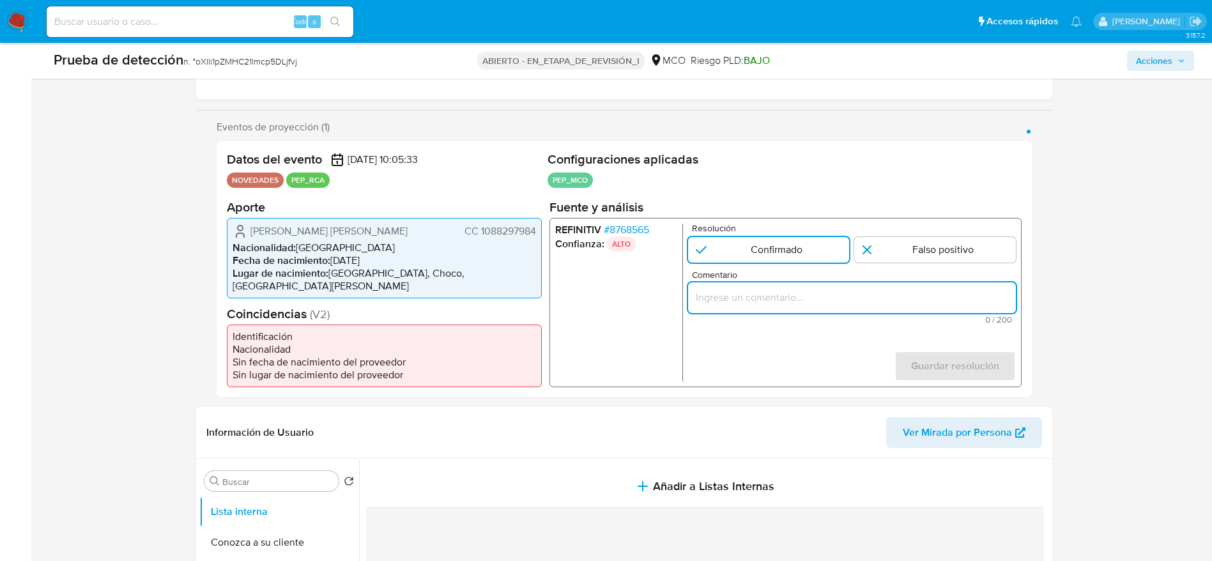
click at [754, 293] on input "Comentario" at bounding box center [852, 297] width 328 height 17
paste input "Usuario Gomez Jimenez Dayana Andrea, se desempeña como Director de Gestión del …"
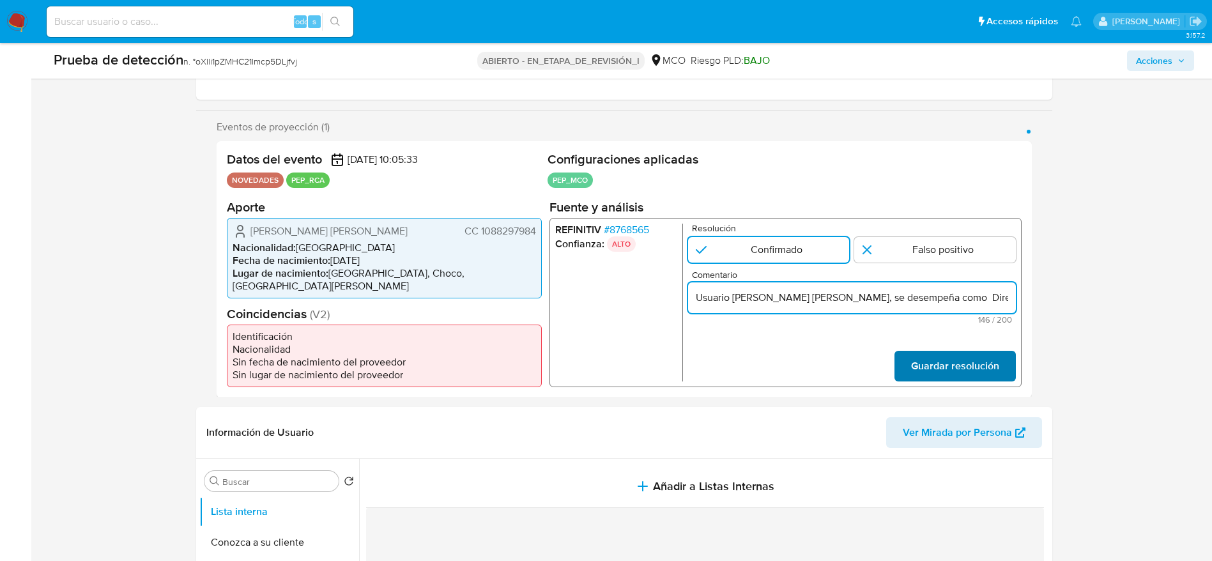
scroll to position [0, 386]
type input "Usuario Gomez Jimenez Dayana Andrea, se desempeña como Director de Gestión del …"
click at [927, 357] on span "Guardar resolución" at bounding box center [955, 365] width 88 height 28
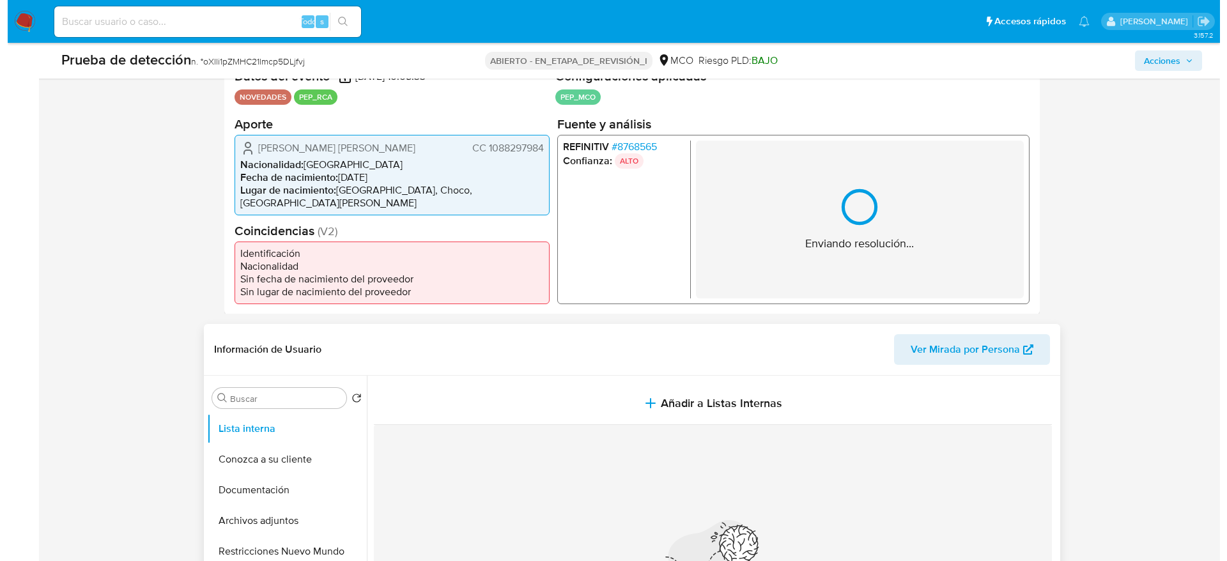
scroll to position [383, 0]
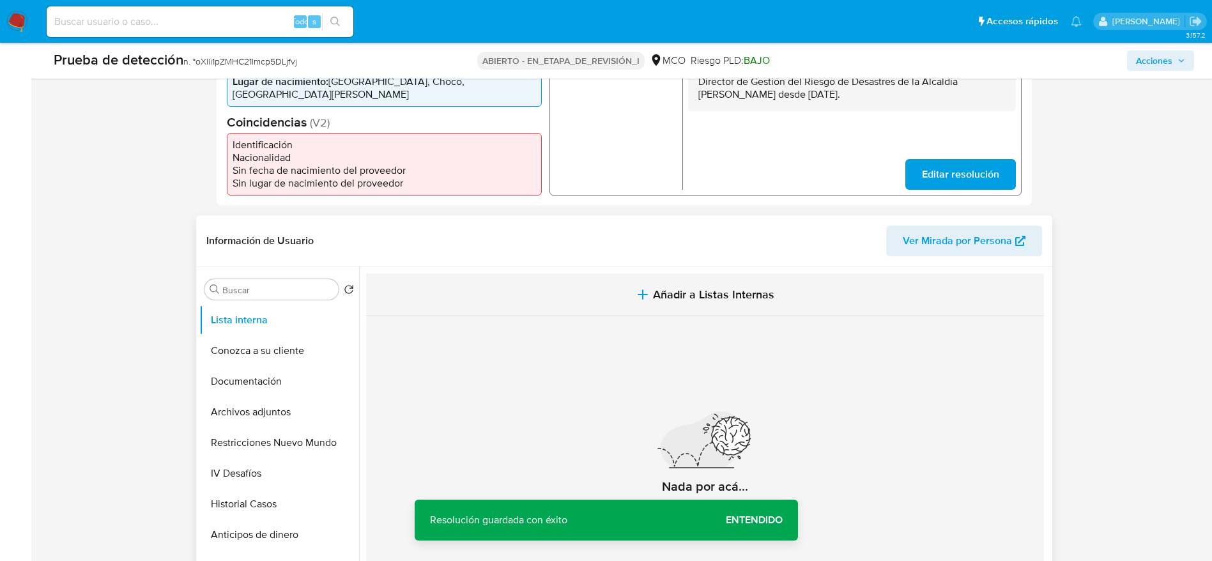
click at [534, 306] on button "Añadir a Listas Internas" at bounding box center [705, 295] width 678 height 43
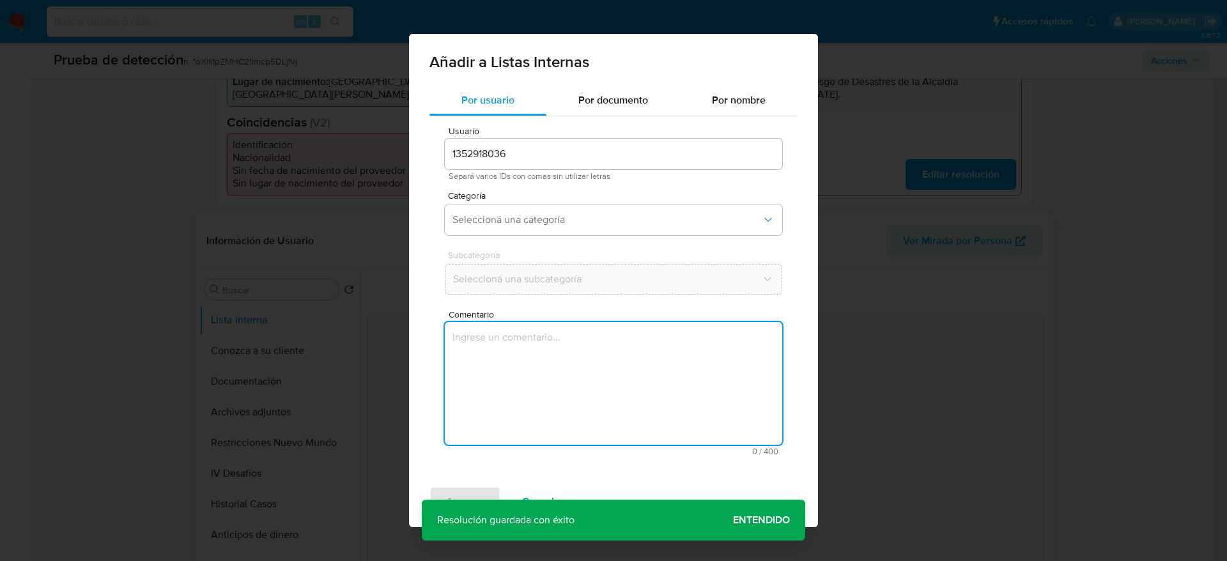
click at [542, 401] on textarea "Comentario" at bounding box center [613, 383] width 337 height 123
type textarea "Usuario Gomez Jimenez Dayana Andrea, se desempeña como Director de Gestión del …"
click at [564, 221] on span "Seleccioná una categoría" at bounding box center [606, 219] width 309 height 13
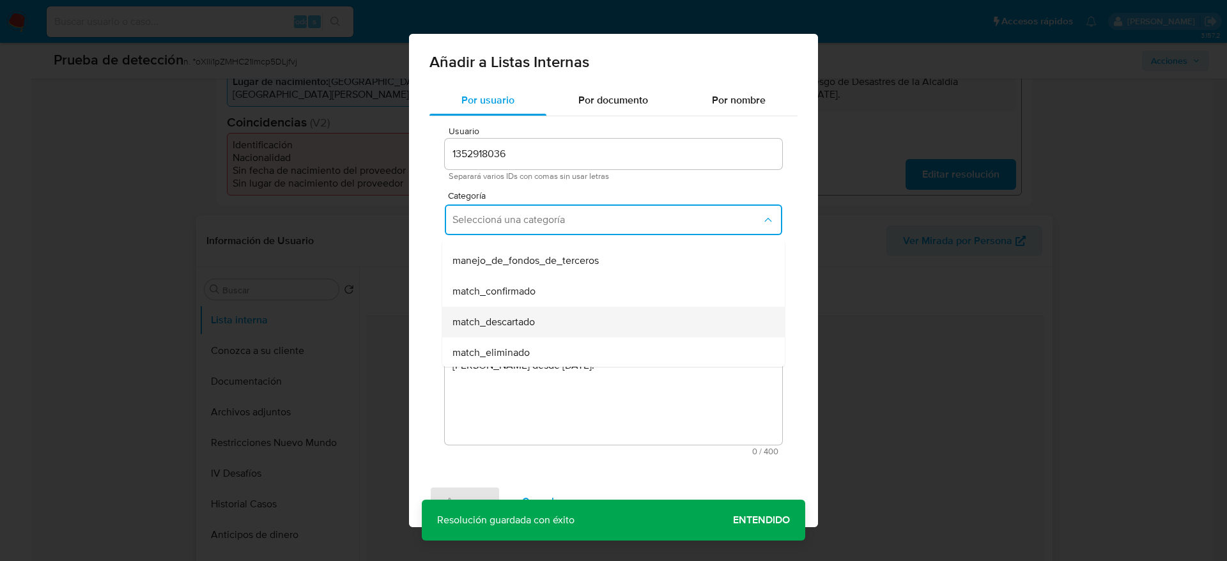
scroll to position [96, 0]
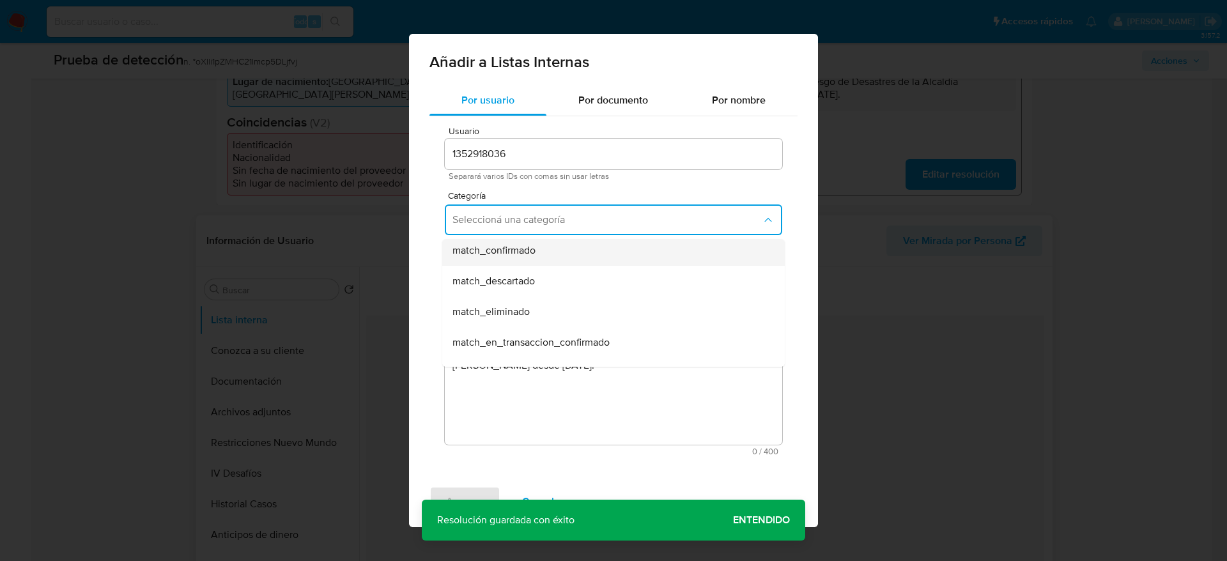
click at [517, 257] on span "match_confirmado" at bounding box center [493, 250] width 83 height 13
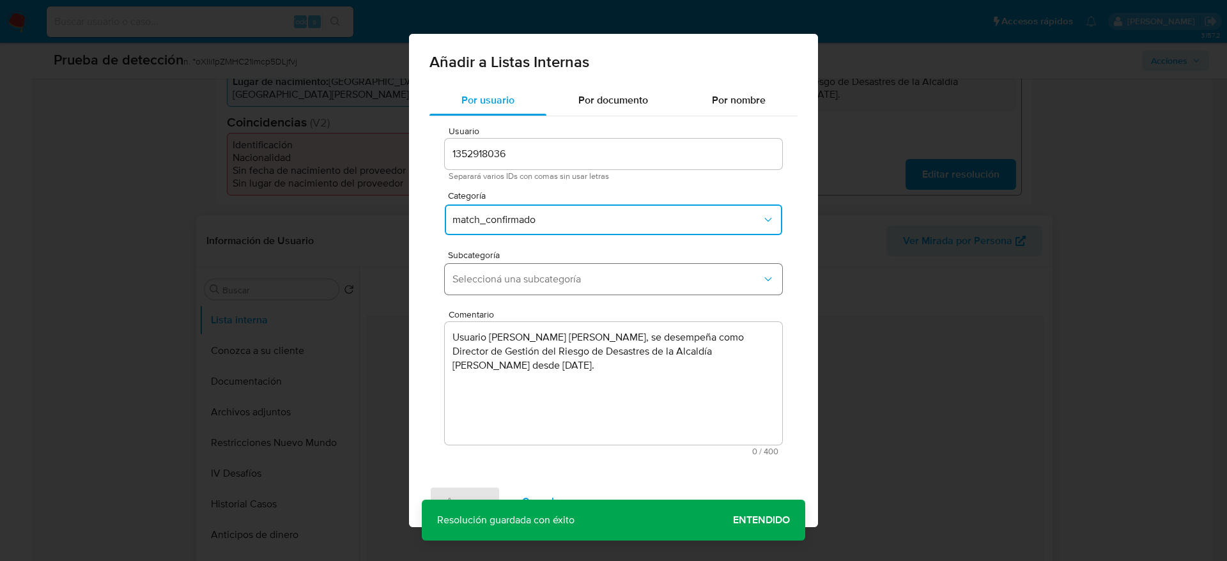
click at [526, 282] on span "Seleccioná una subcategoría" at bounding box center [606, 279] width 309 height 13
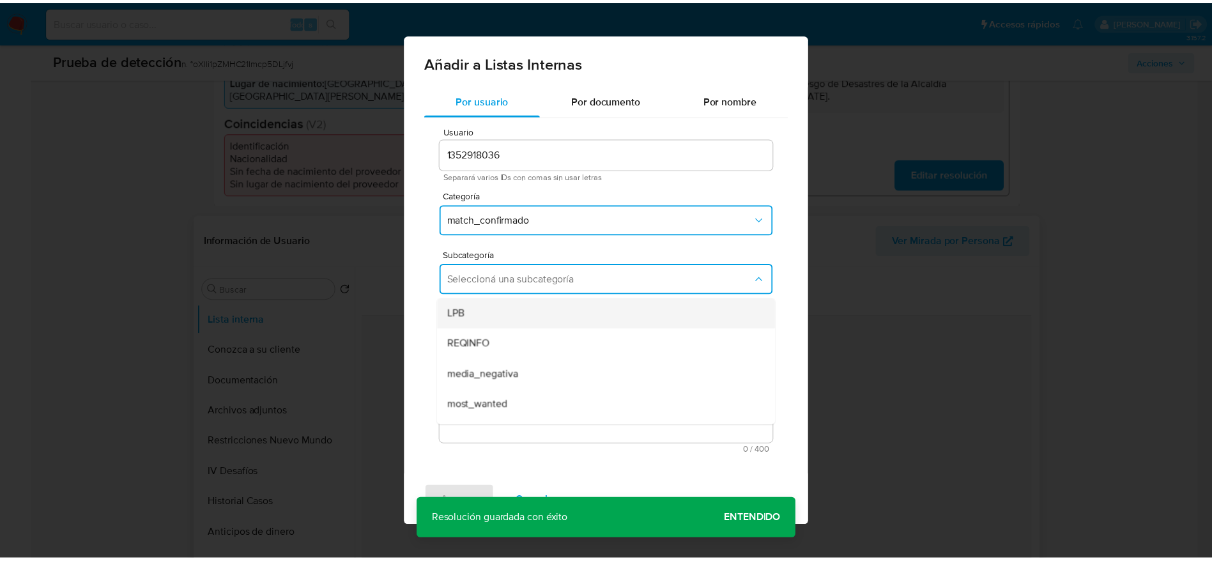
scroll to position [87, 0]
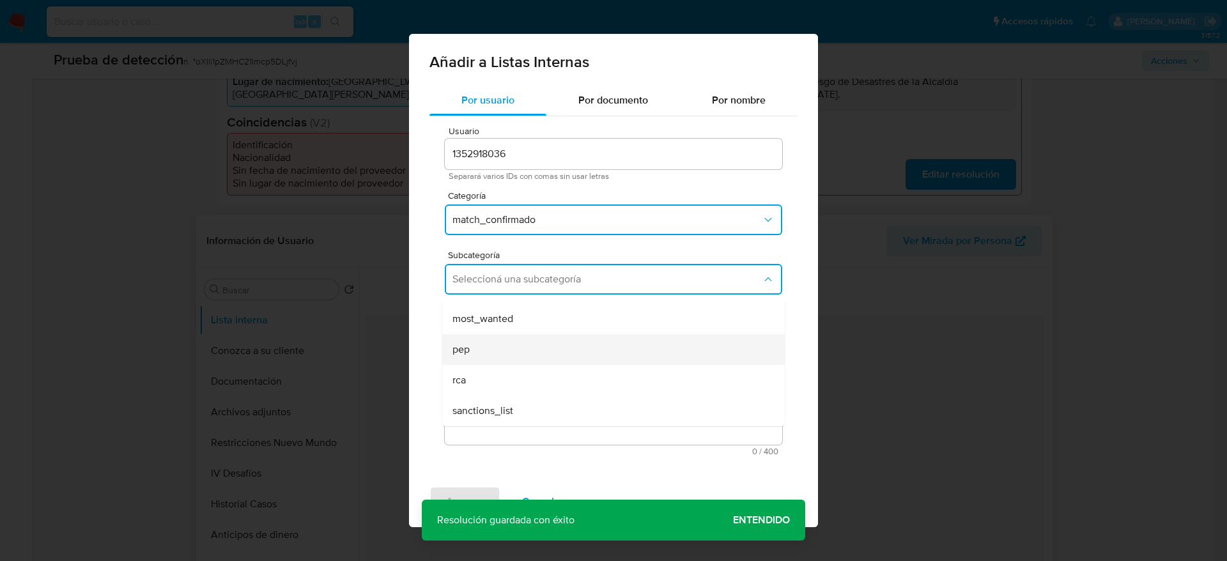
click at [477, 344] on div "pep" at bounding box center [609, 349] width 314 height 31
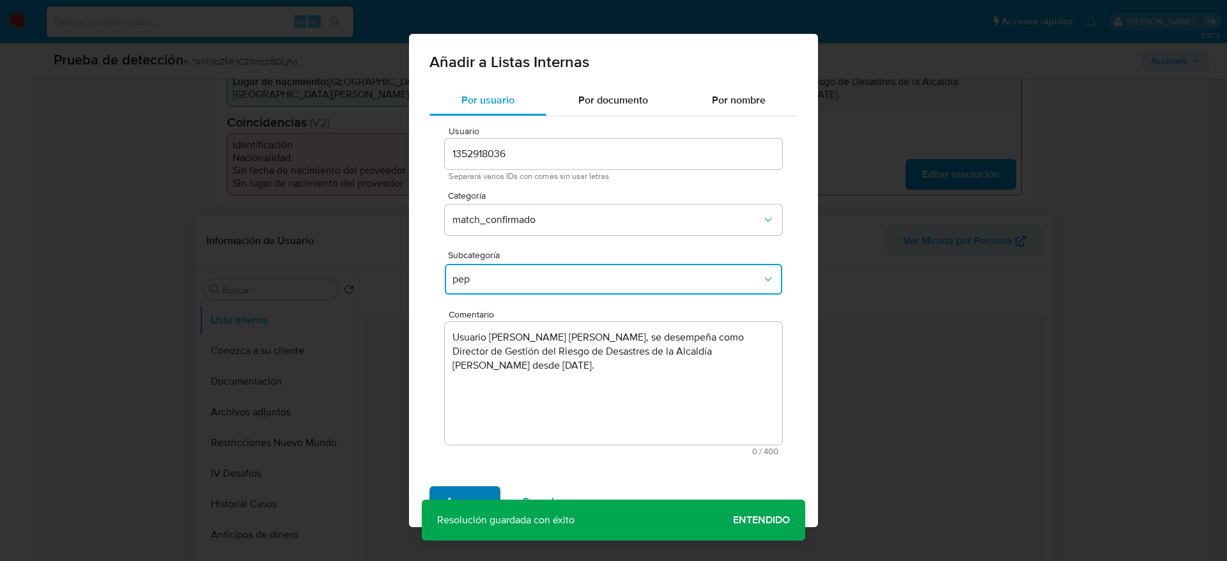
click at [467, 496] on span "Agregar" at bounding box center [465, 502] width 38 height 28
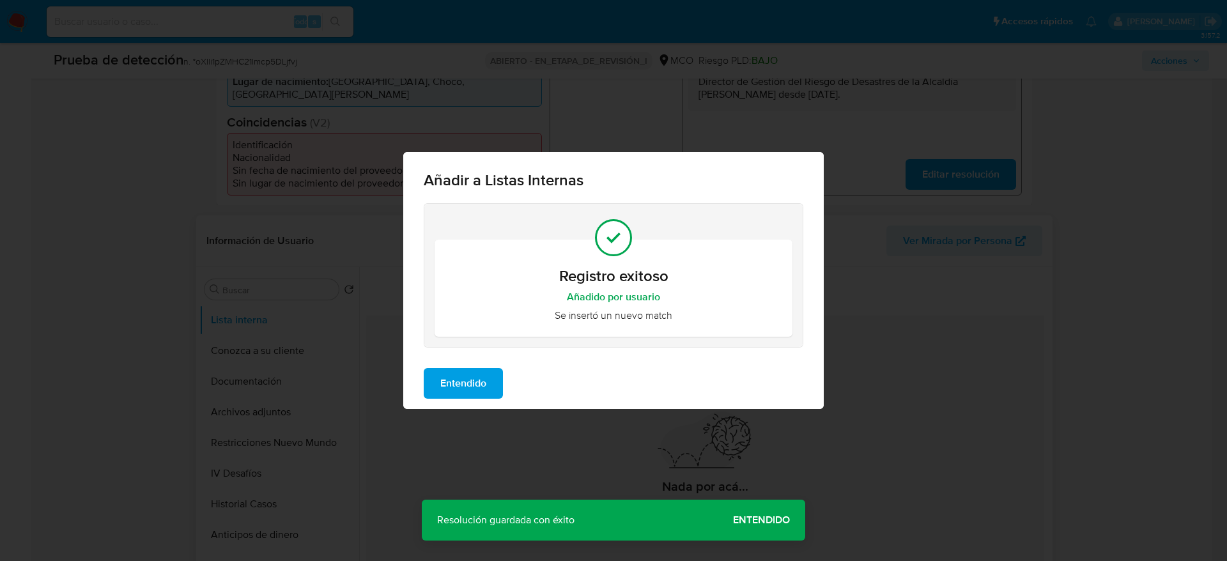
click at [464, 373] on span "Entendido" at bounding box center [463, 383] width 46 height 28
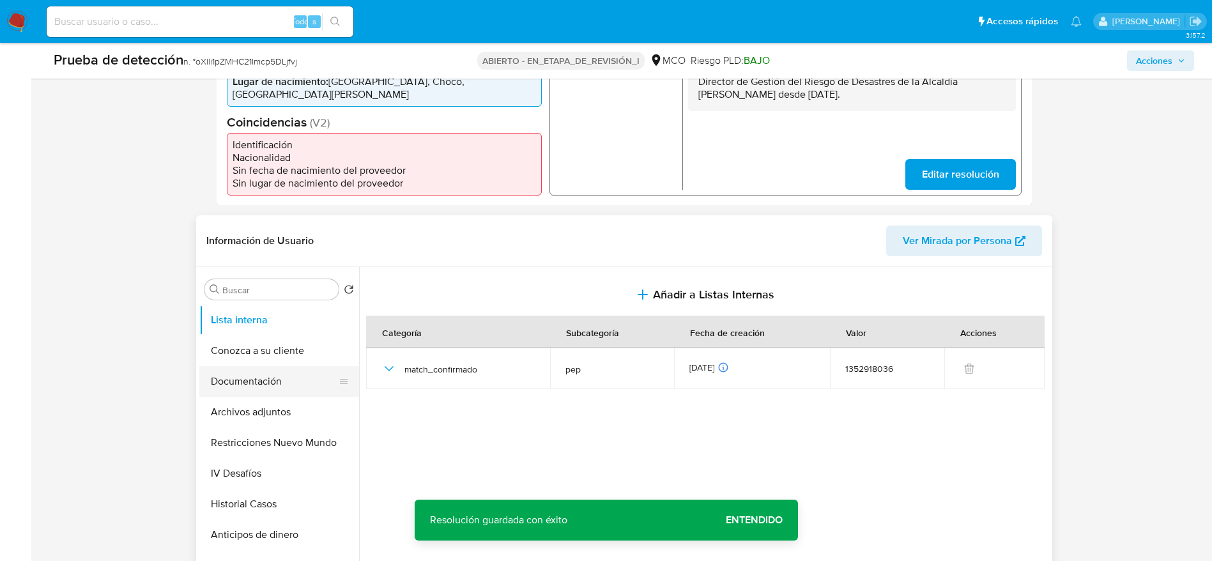
click at [301, 377] on button "Documentación" at bounding box center [274, 381] width 150 height 31
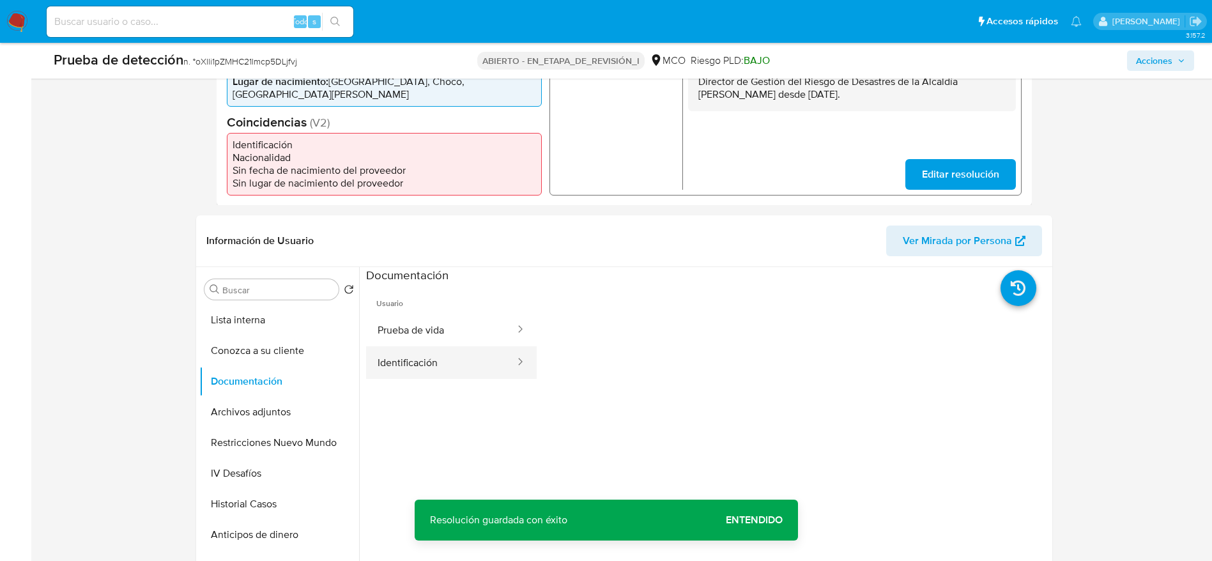
click at [420, 351] on button "Identificación" at bounding box center [441, 362] width 150 height 33
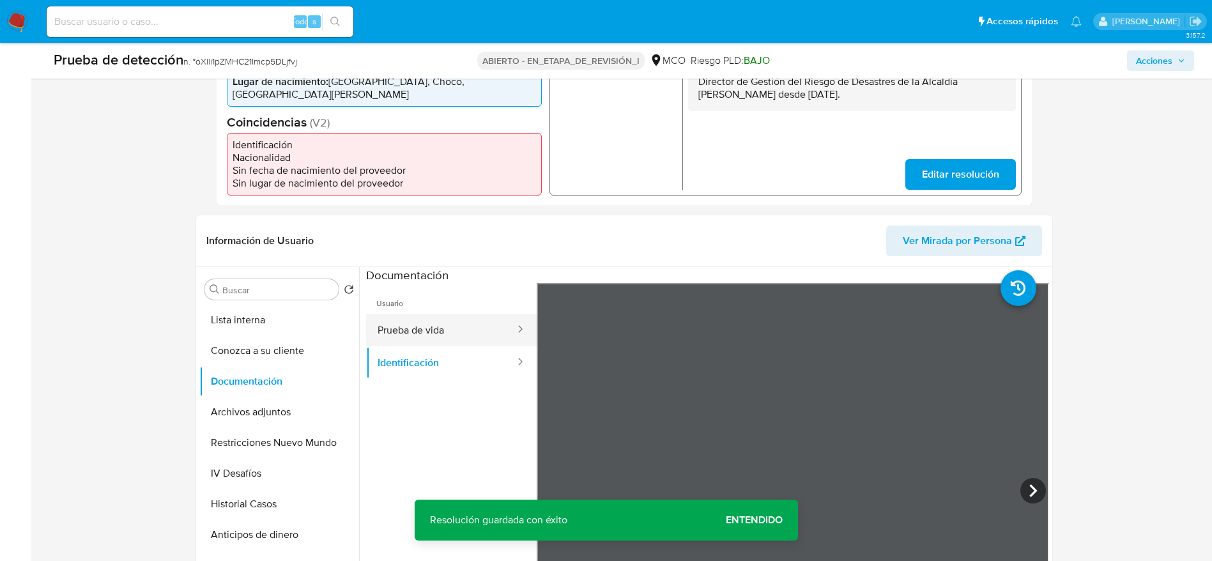
click at [465, 316] on button "Prueba de vida" at bounding box center [441, 330] width 150 height 33
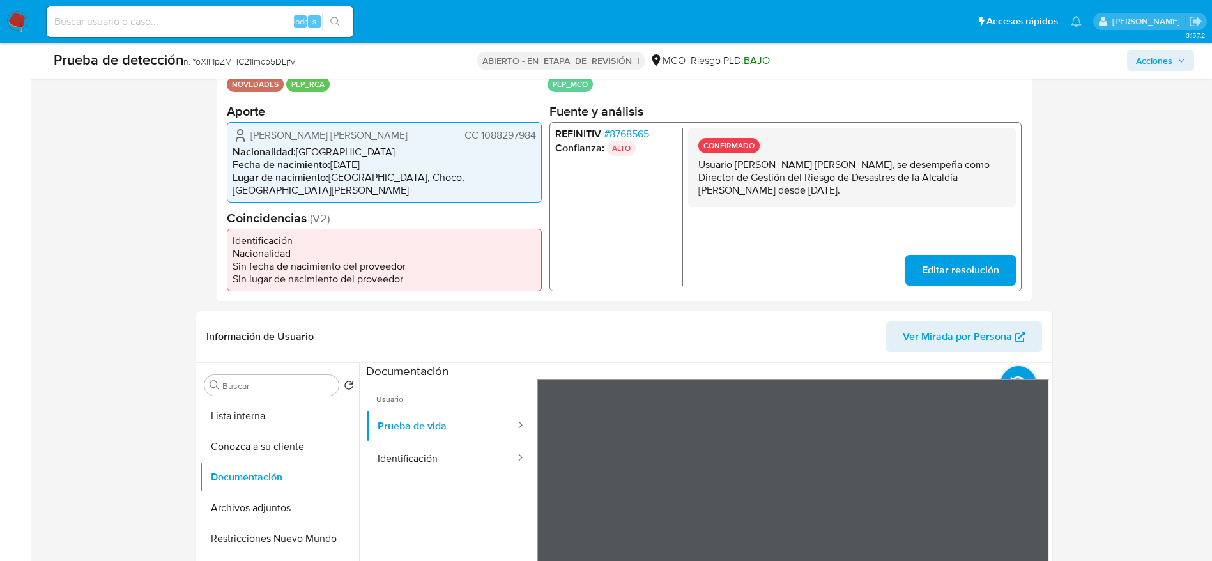
scroll to position [479, 0]
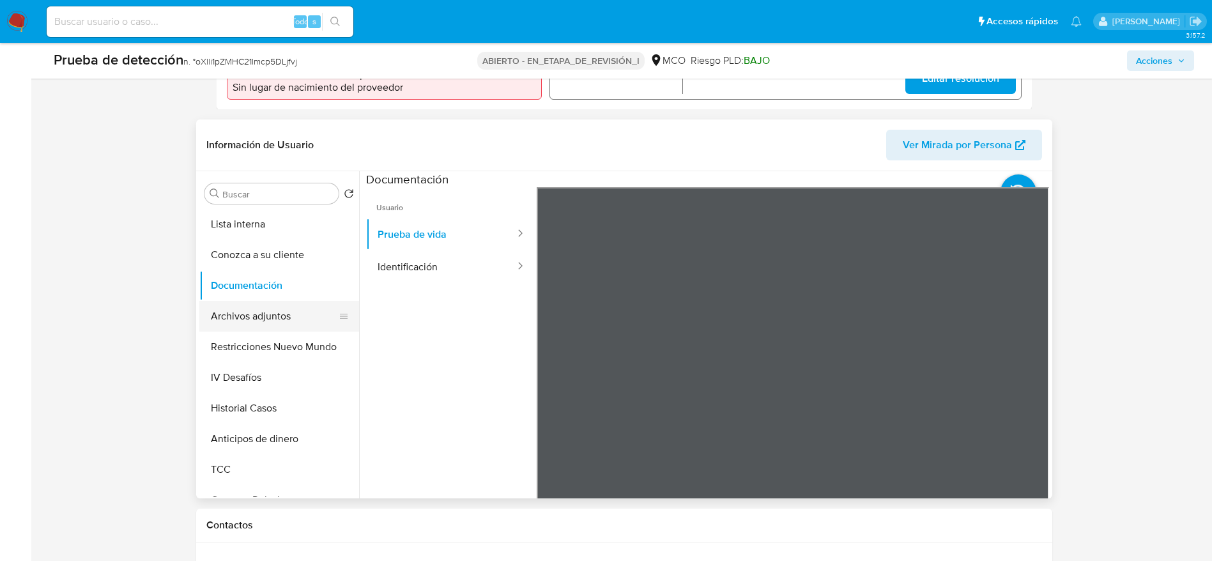
click at [244, 303] on button "Archivos adjuntos" at bounding box center [274, 316] width 150 height 31
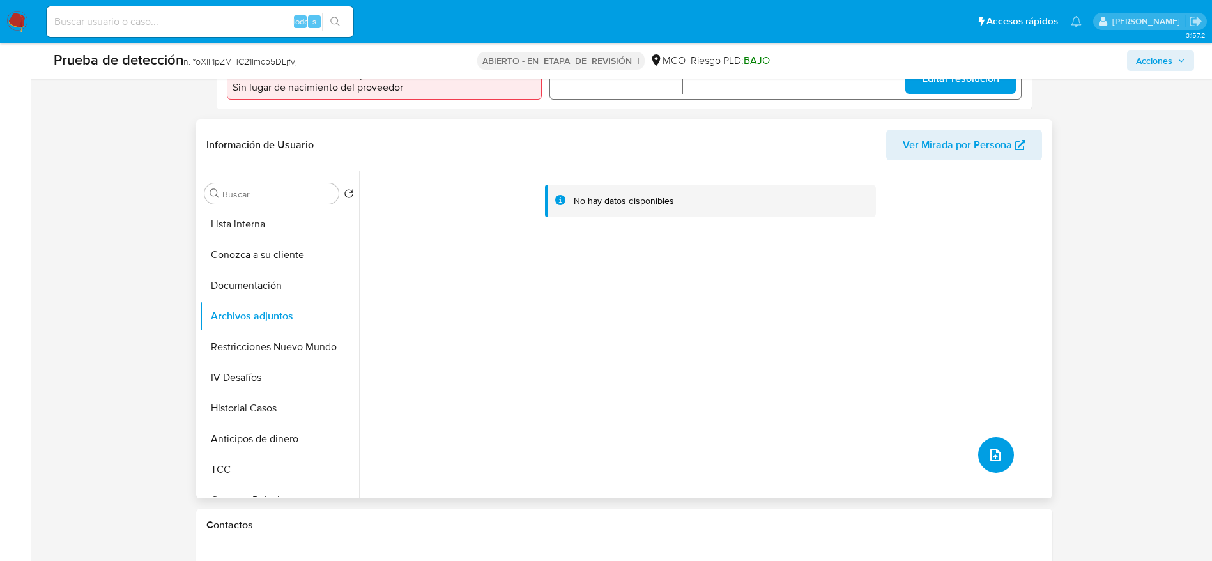
click at [996, 461] on span "subir archivo" at bounding box center [995, 454] width 15 height 15
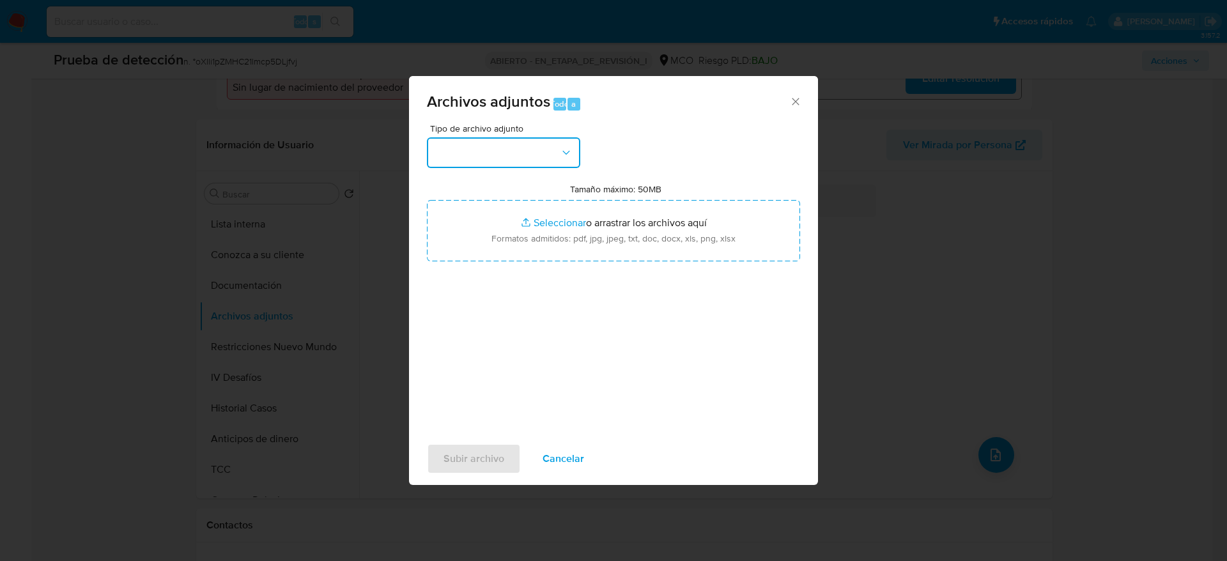
click at [484, 139] on button "button" at bounding box center [503, 152] width 153 height 31
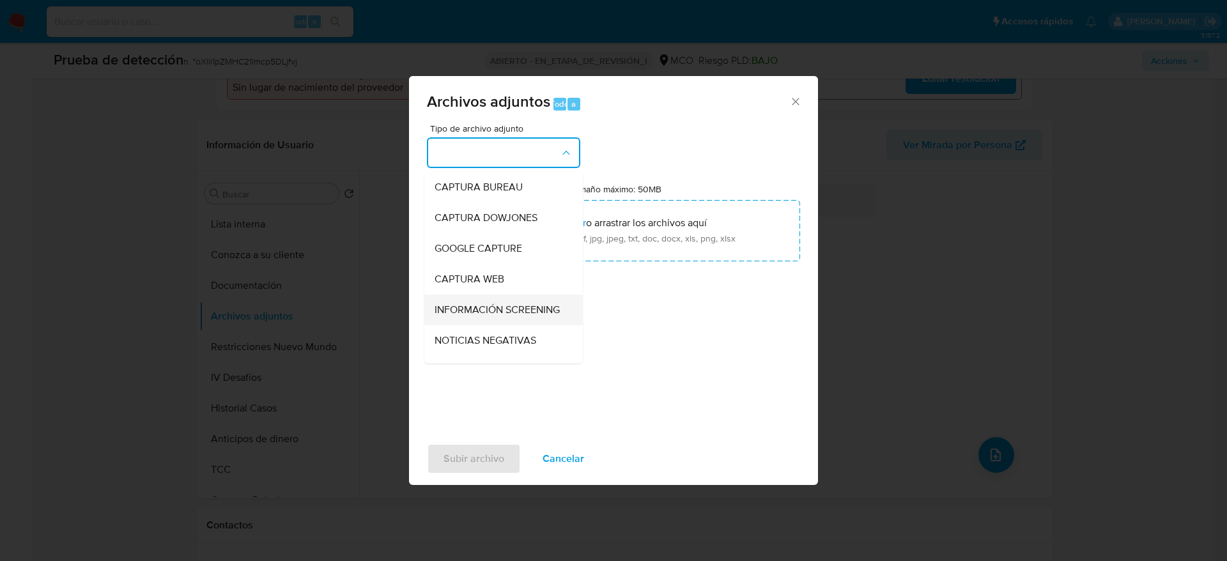
click at [496, 306] on span "INFORMACIÓN SCREENING" at bounding box center [497, 310] width 125 height 13
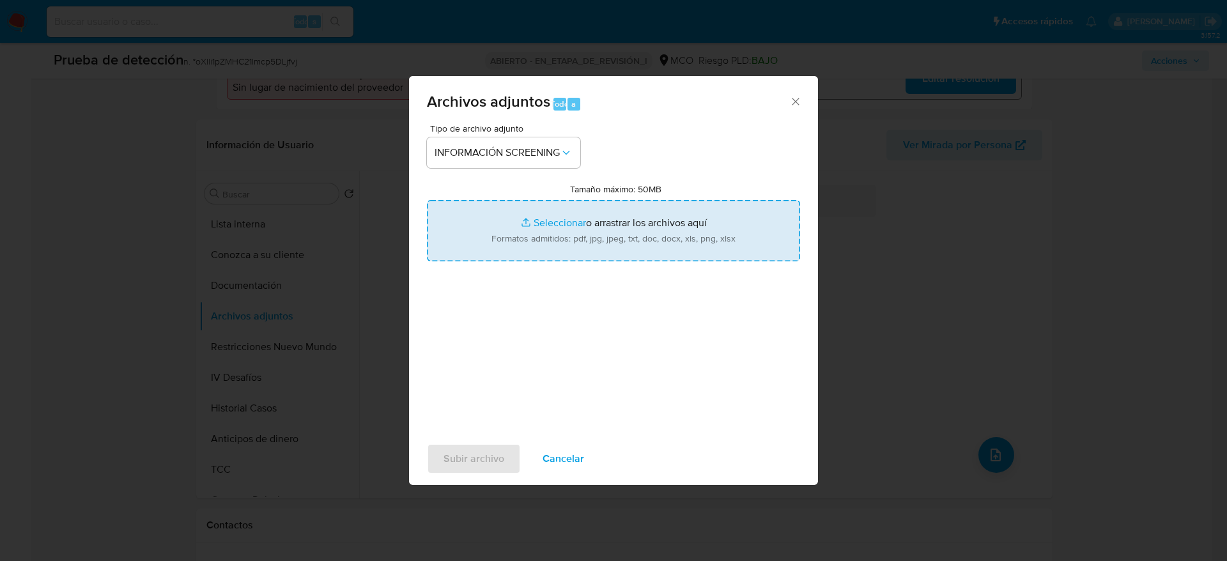
click at [532, 222] on input "Tamaño máximo: 50MB Seleccionar archivos" at bounding box center [613, 230] width 373 height 61
type input "C:\fakepath\_Gomez Jimenez Dayana Andrea_ - Buscar con Google.pdf"
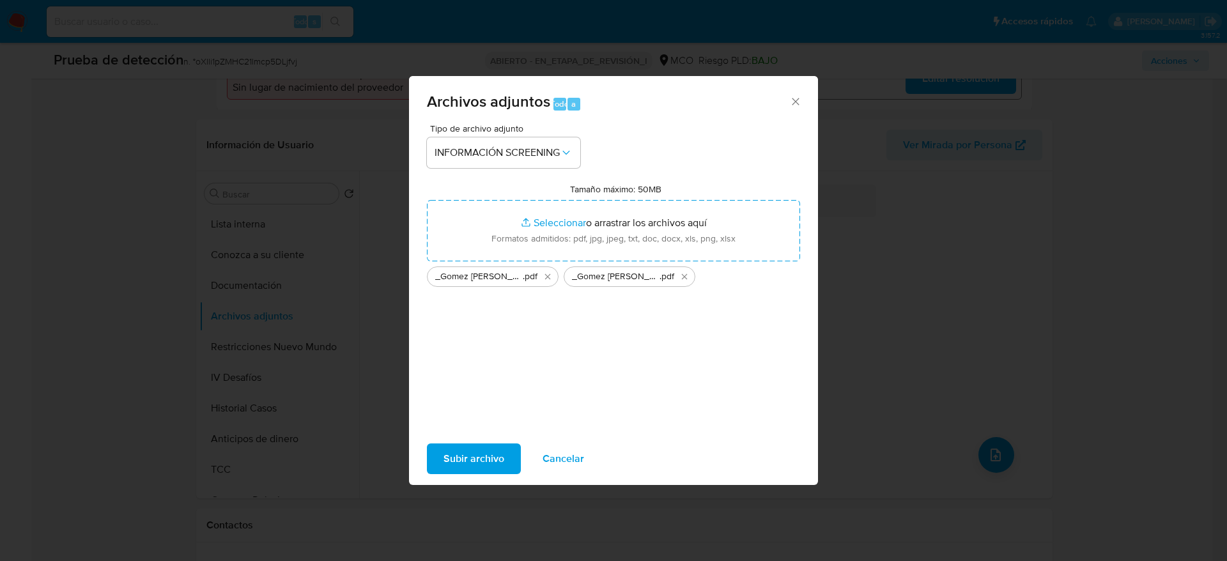
drag, startPoint x: 532, startPoint y: 222, endPoint x: 483, endPoint y: 456, distance: 239.5
click at [483, 456] on span "Subir archivo" at bounding box center [473, 459] width 61 height 28
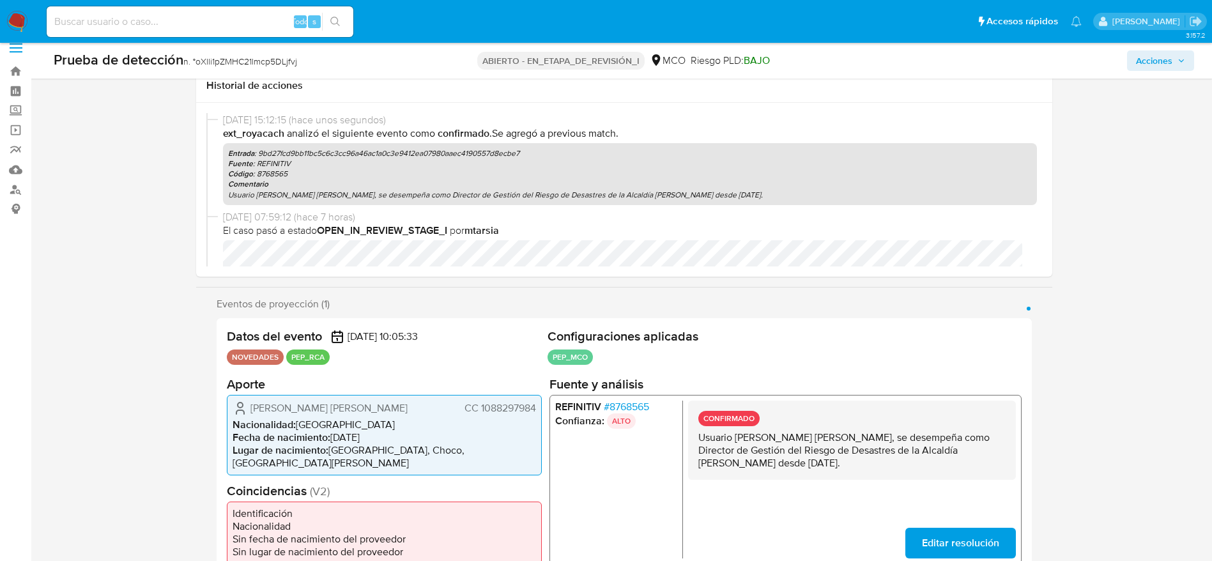
scroll to position [0, 0]
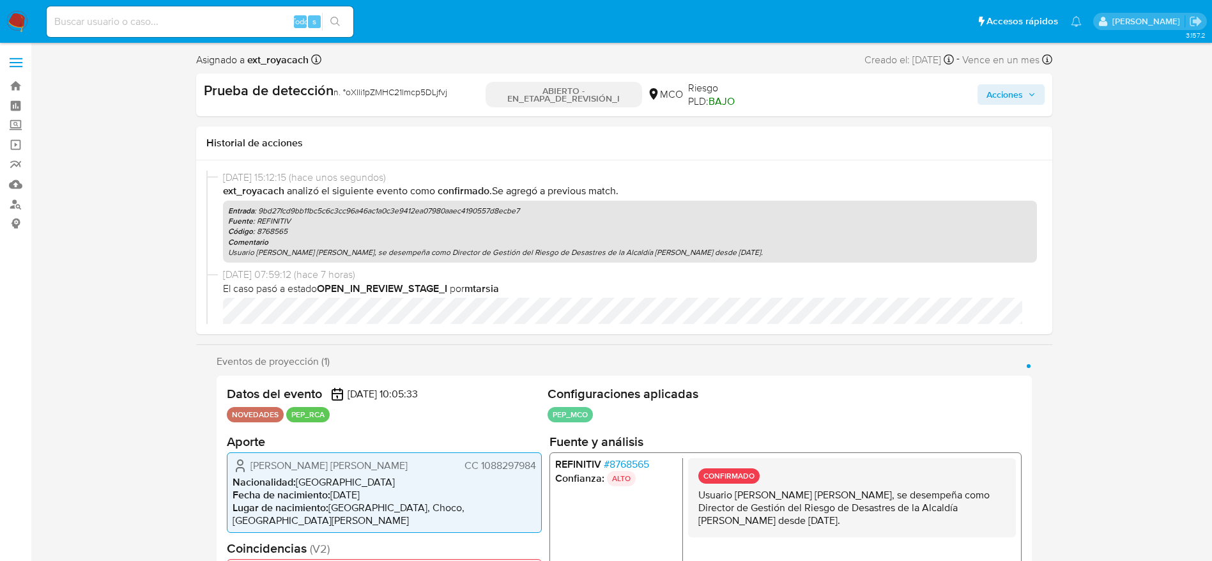
click at [1032, 84] on button "Acciones" at bounding box center [1011, 94] width 67 height 20
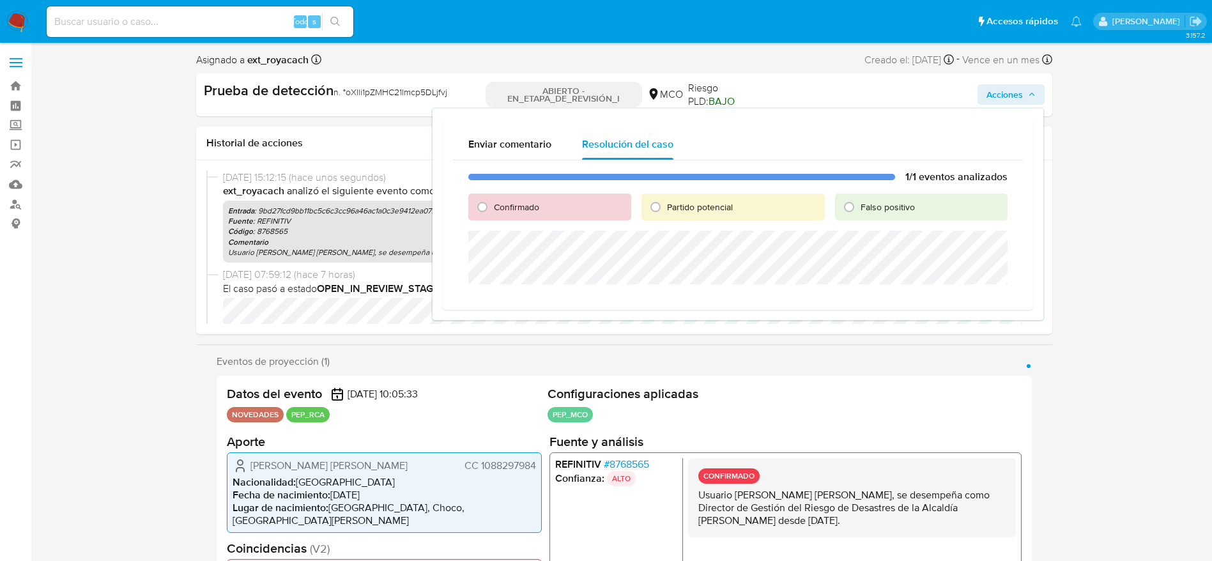
click at [522, 210] on font "Confirmado" at bounding box center [516, 207] width 45 height 13
click at [493, 210] on input "Confirmado" at bounding box center [482, 207] width 20 height 20
radio input "true"
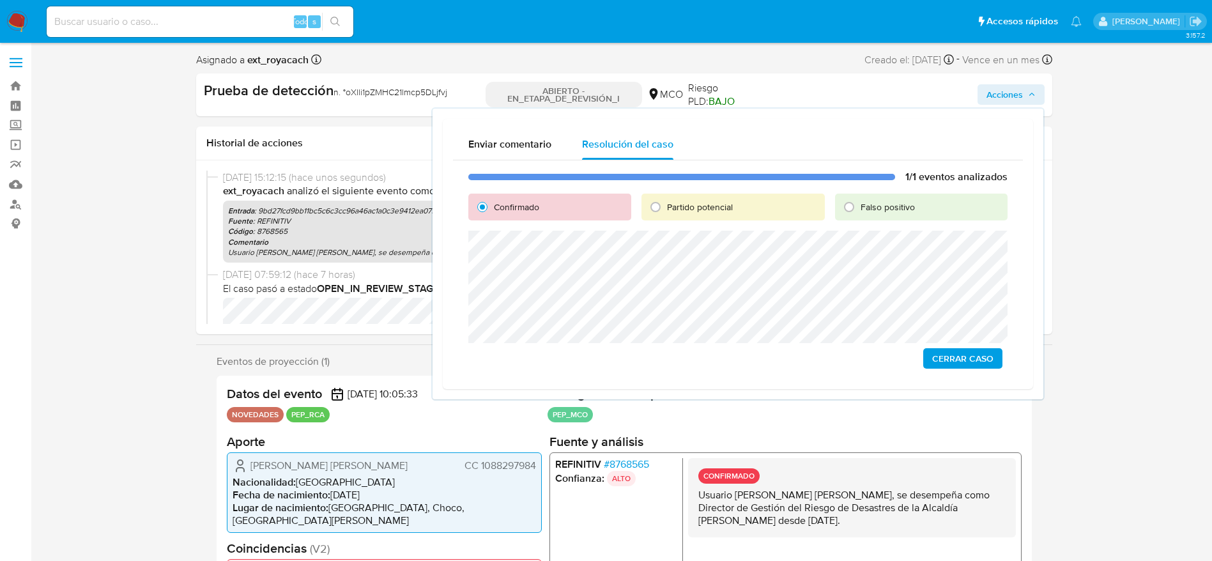
click at [973, 360] on span "Cerrar Caso" at bounding box center [962, 359] width 61 height 18
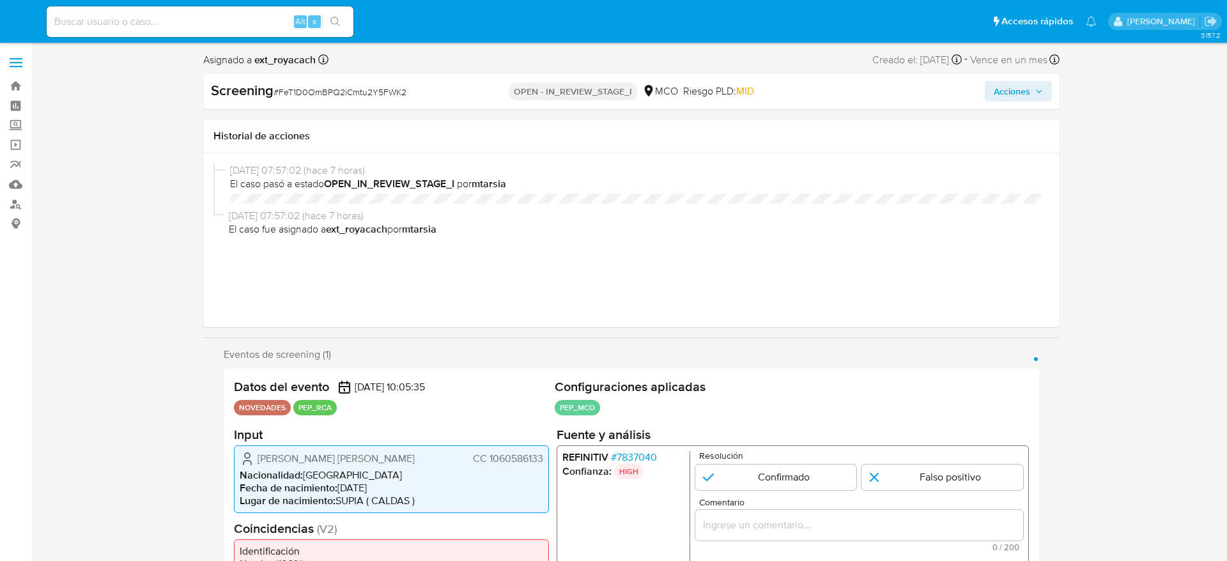
select select "10"
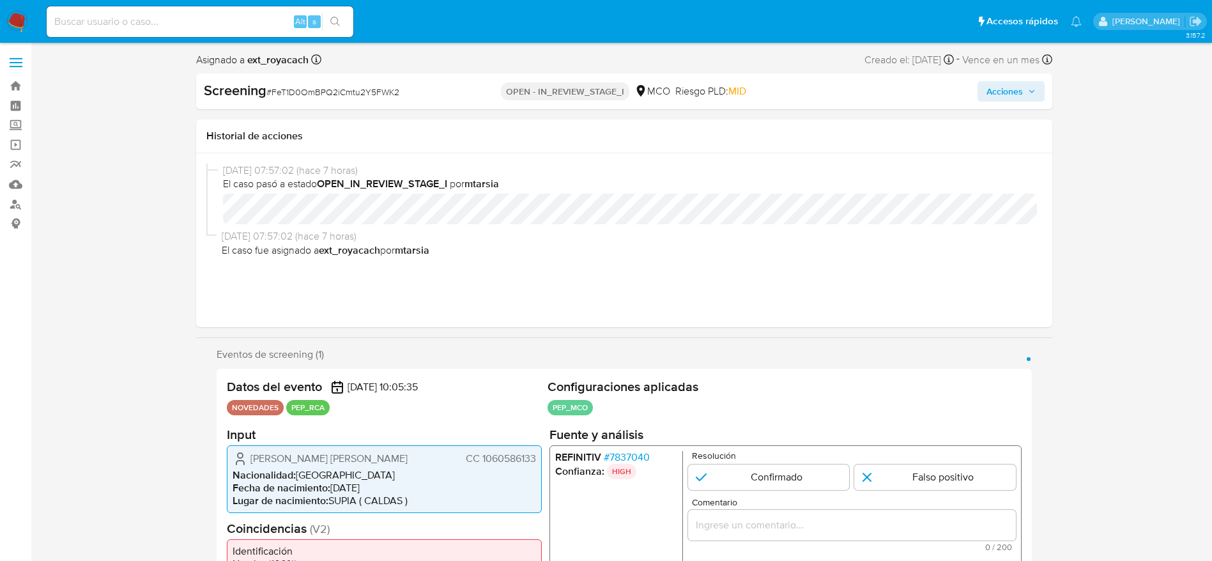
click at [323, 86] on span "# FeT1D0OmBPQ2iCmtu2Y5FWK2" at bounding box center [332, 92] width 133 height 13
copy span "FeT1D0OmBPQ2iCmtu2Y5FWK2"
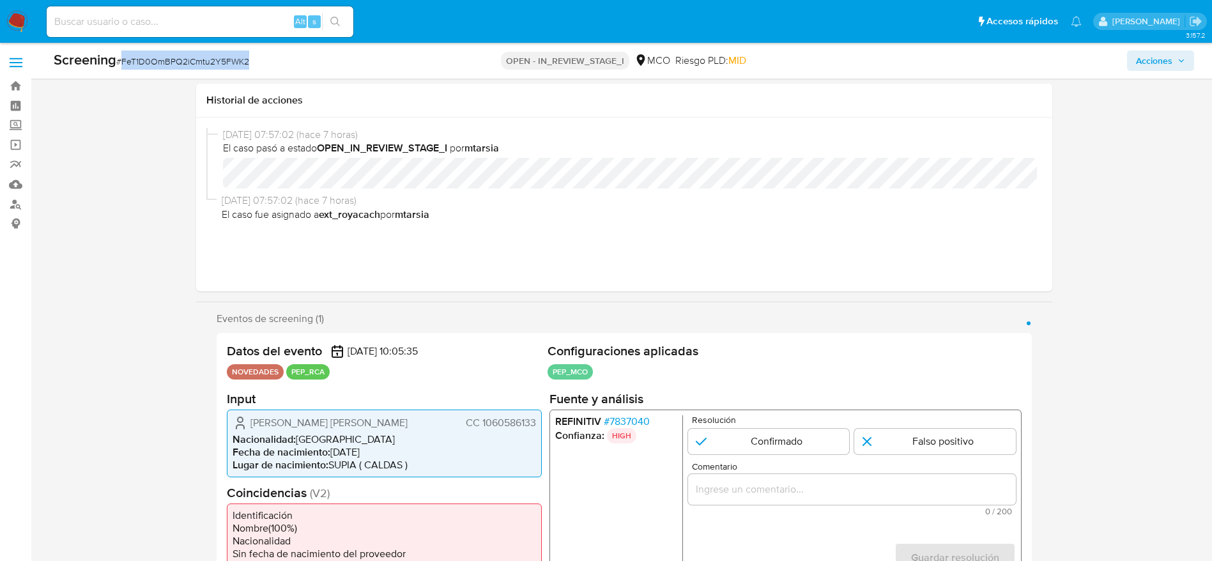
scroll to position [288, 0]
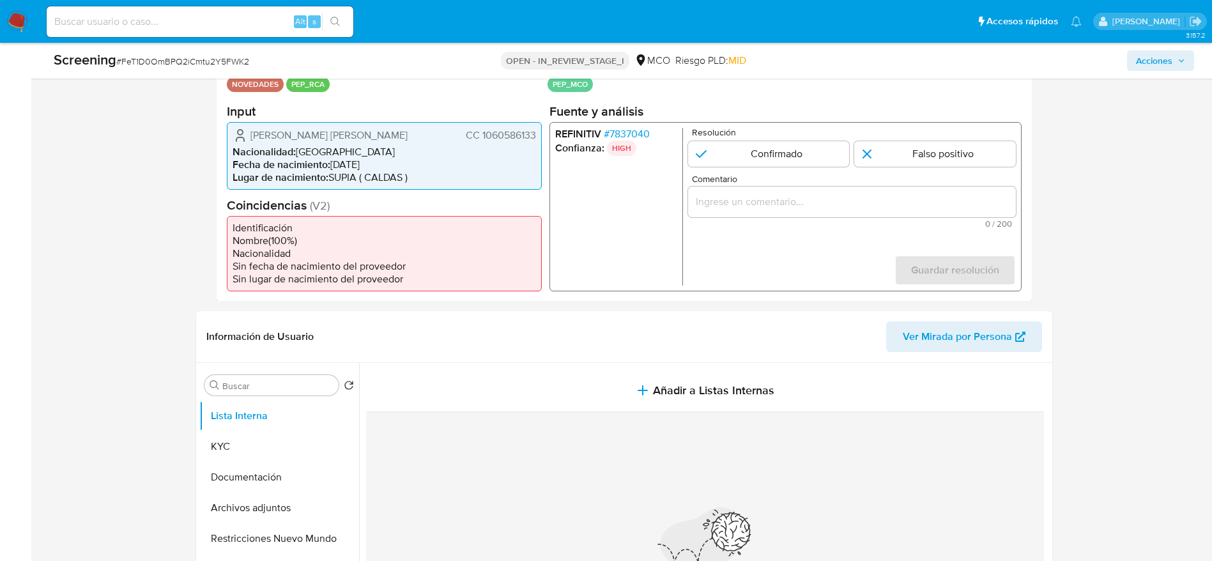
drag, startPoint x: 245, startPoint y: 139, endPoint x: 539, endPoint y: 138, distance: 294.6
click at [539, 138] on div "Herman Antonio Correa Bedoya CC 1060586133 Nacionalidad : Colombia Fecha de nac…" at bounding box center [384, 155] width 315 height 68
click at [639, 124] on div "REFINITIV # 7837040 Confianza: HIGH Resolución Confirmado Falso positivo Coment…" at bounding box center [785, 205] width 472 height 169
drag, startPoint x: 241, startPoint y: 133, endPoint x: 539, endPoint y: 139, distance: 298.5
click at [536, 141] on div "Herman Antonio Correa Bedoya CC 1060586133 Nacionalidad : Colombia Fecha de nac…" at bounding box center [384, 155] width 315 height 68
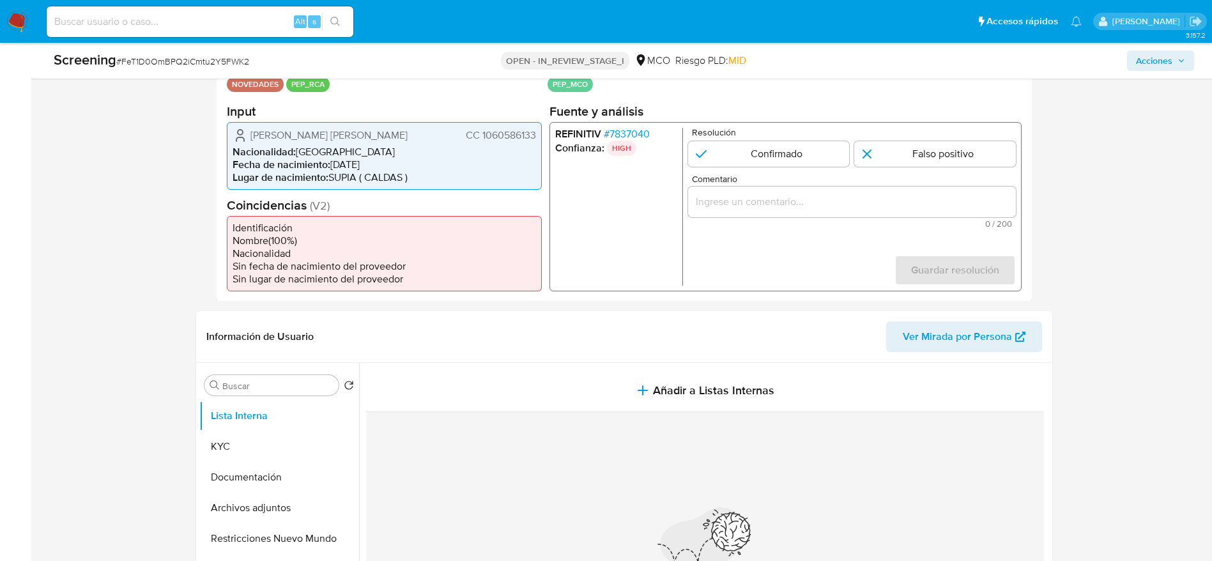
click at [640, 127] on span "# 7837040" at bounding box center [626, 133] width 46 height 13
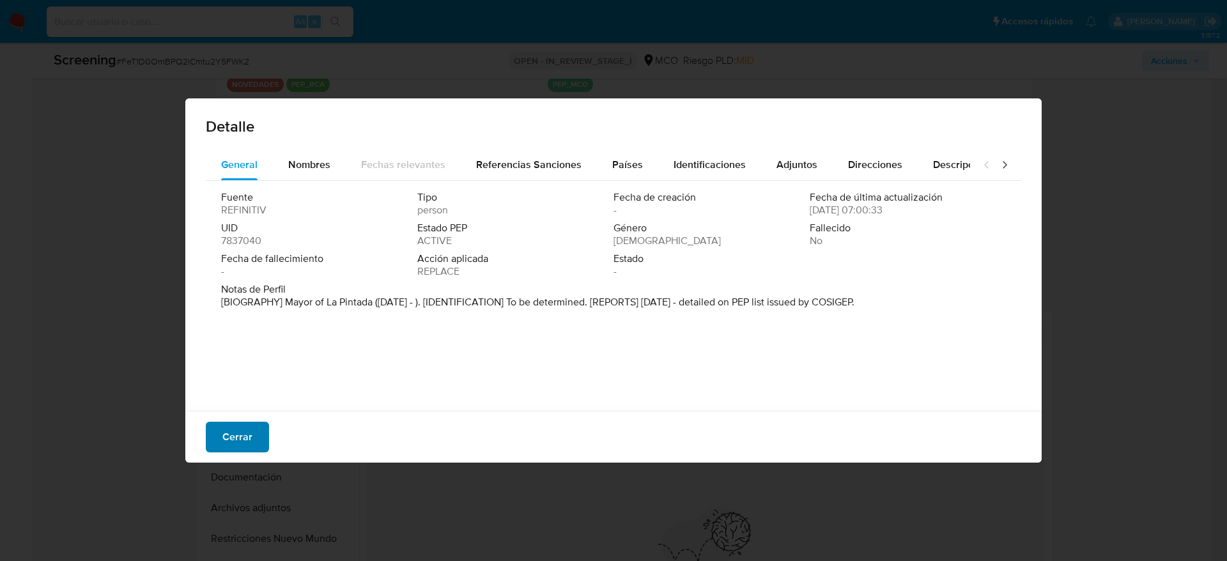
click at [229, 423] on span "Cerrar" at bounding box center [237, 437] width 30 height 28
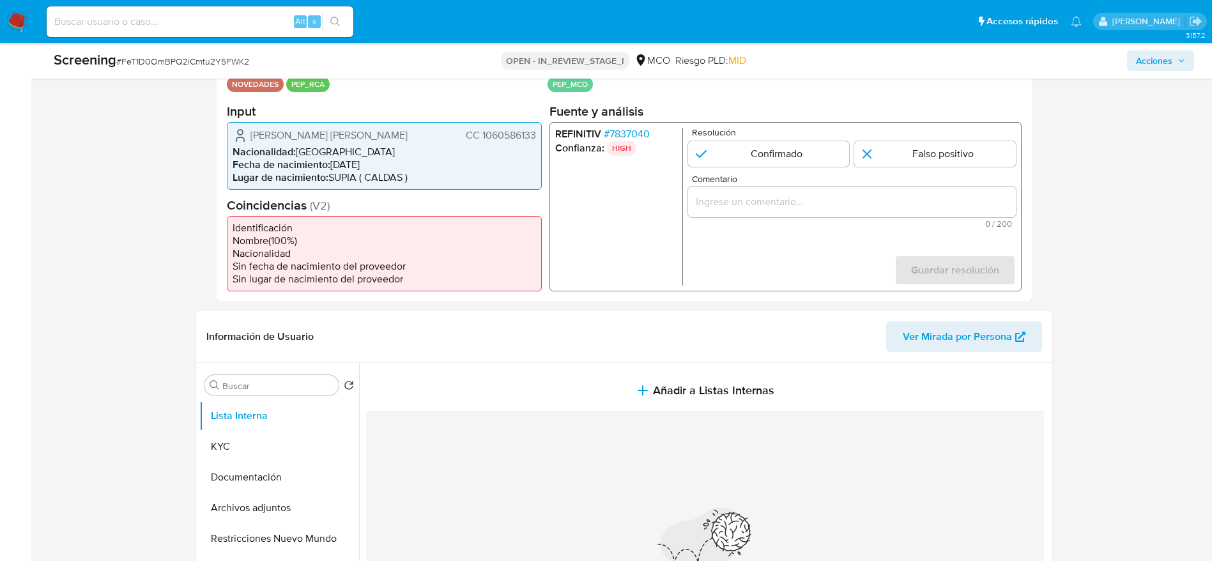
click at [626, 132] on span "# 7837040" at bounding box center [626, 133] width 46 height 13
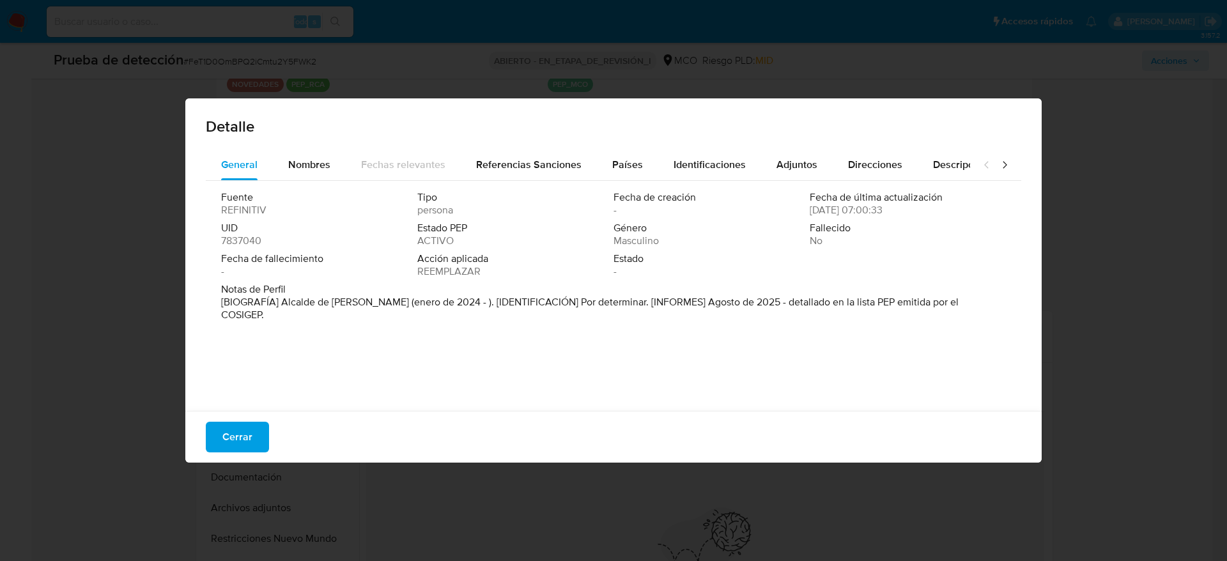
drag, startPoint x: 278, startPoint y: 301, endPoint x: 508, endPoint y: 272, distance: 231.8
click at [378, 307] on font "[BIOGRAFÍA] Alcalde de La Pintada (enero de 2024 - ). [IDENTIFICACIÓN] Por dete…" at bounding box center [589, 308] width 737 height 27
click at [219, 445] on button "Cerrar" at bounding box center [237, 437] width 63 height 31
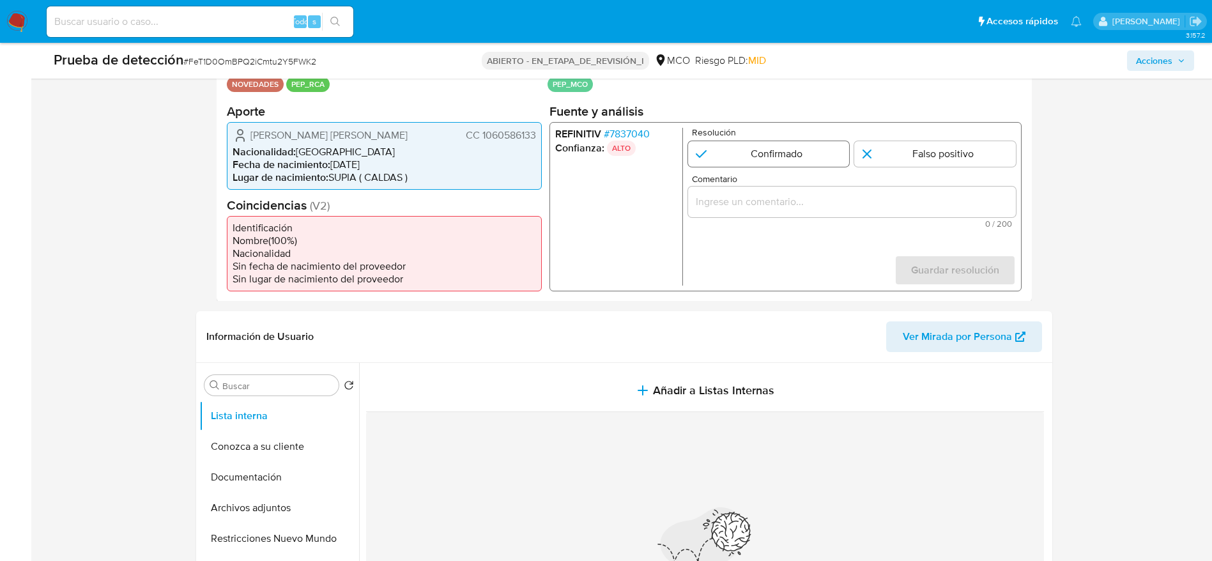
click at [714, 161] on input "1 de 1" at bounding box center [769, 154] width 162 height 26
radio input "true"
drag, startPoint x: 749, startPoint y: 197, endPoint x: 762, endPoint y: 213, distance: 20.4
click at [762, 213] on div "1 de 1" at bounding box center [852, 201] width 328 height 31
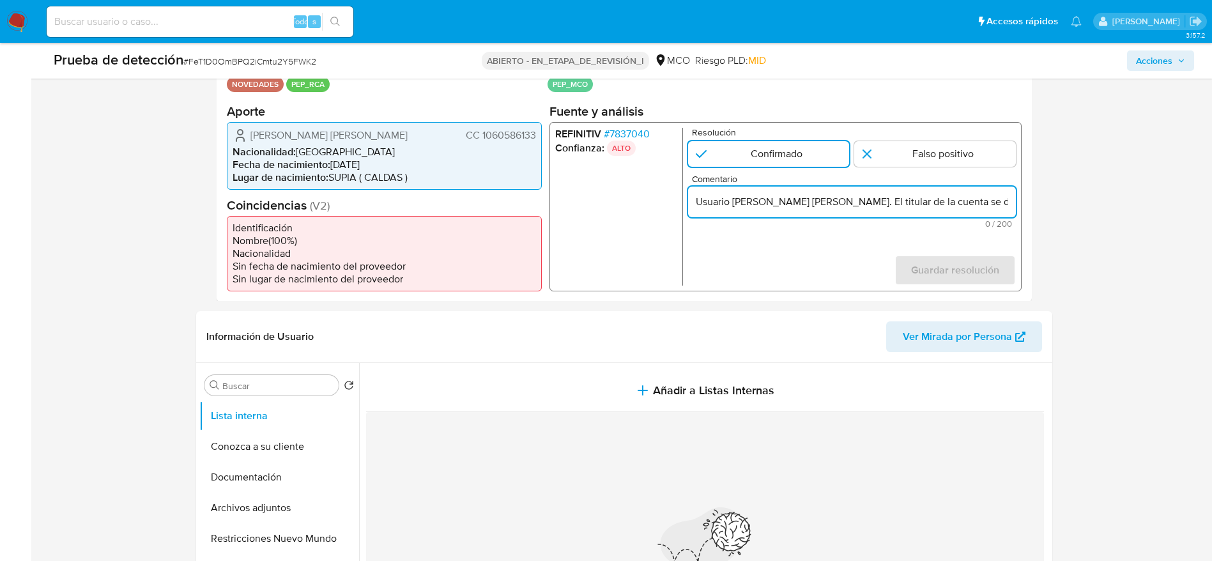
scroll to position [0, 266]
type input "Usuario Herman Antonio Correa Bedoya. El titular de la cuenta se desempeña como…"
click at [943, 259] on span "Guardar resolución" at bounding box center [955, 270] width 88 height 28
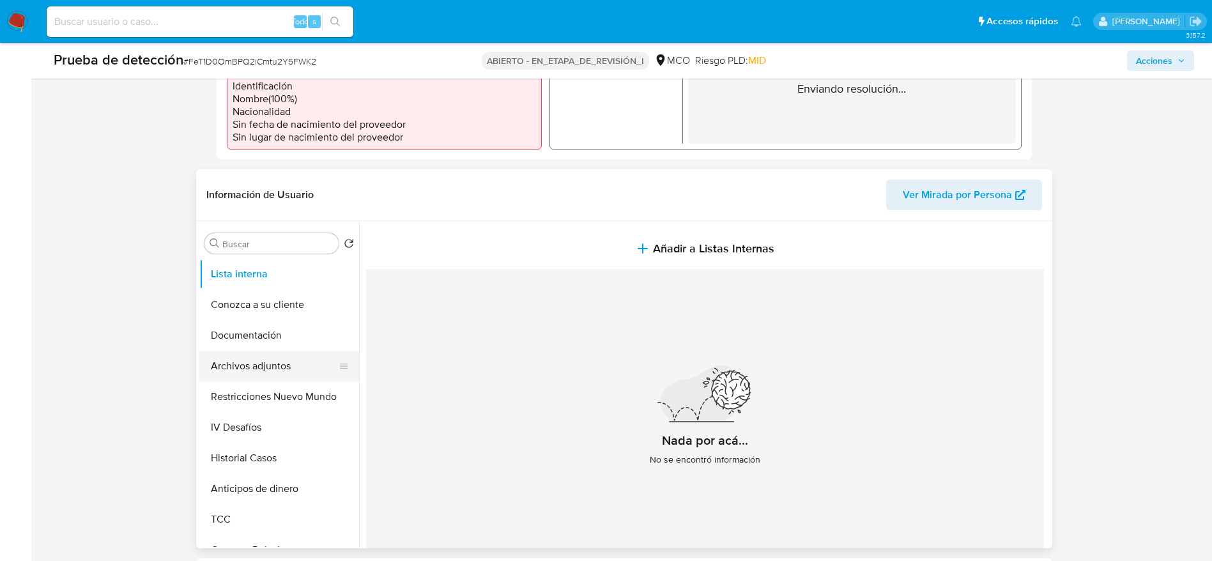
scroll to position [479, 0]
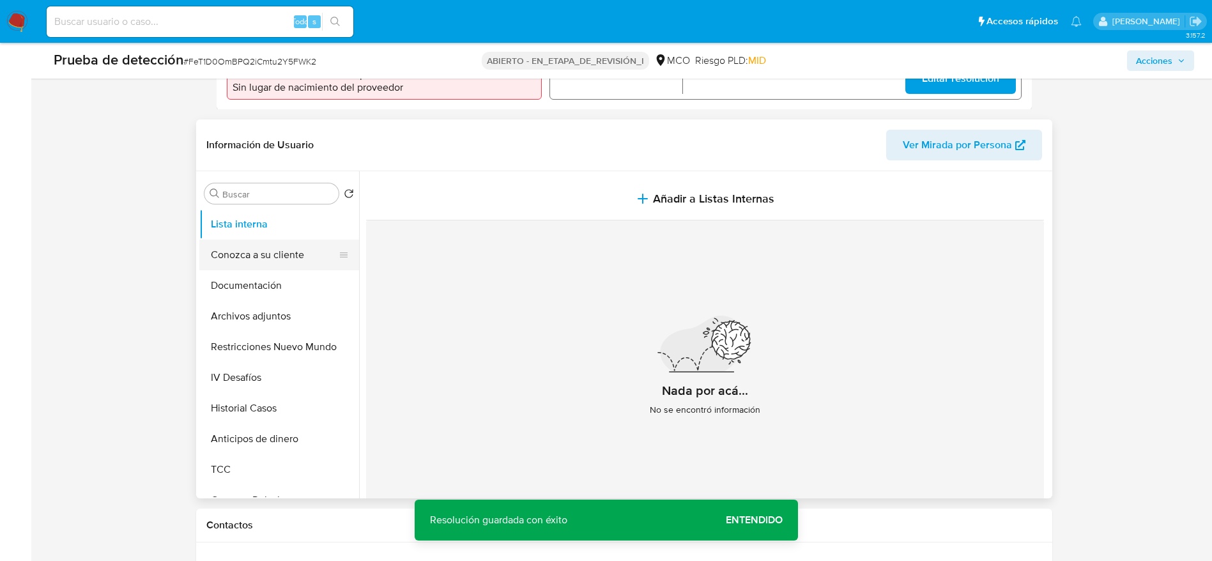
click at [287, 256] on button "Conozca a su cliente" at bounding box center [274, 255] width 150 height 31
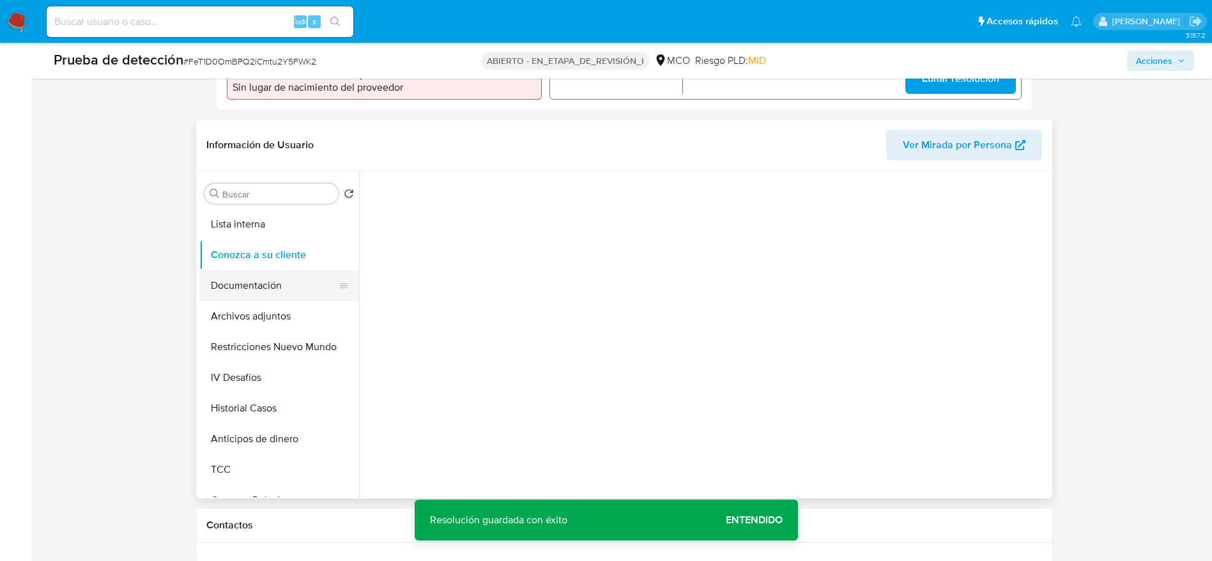
click at [305, 281] on button "Documentación" at bounding box center [274, 285] width 150 height 31
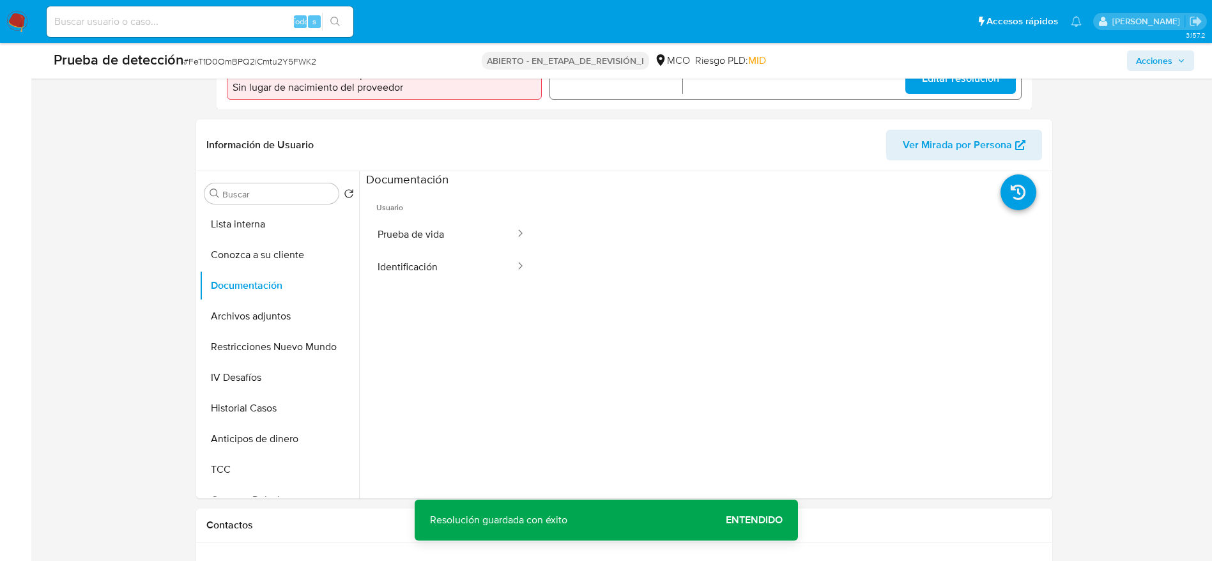
click at [410, 245] on button "Prueba de vida" at bounding box center [441, 234] width 150 height 33
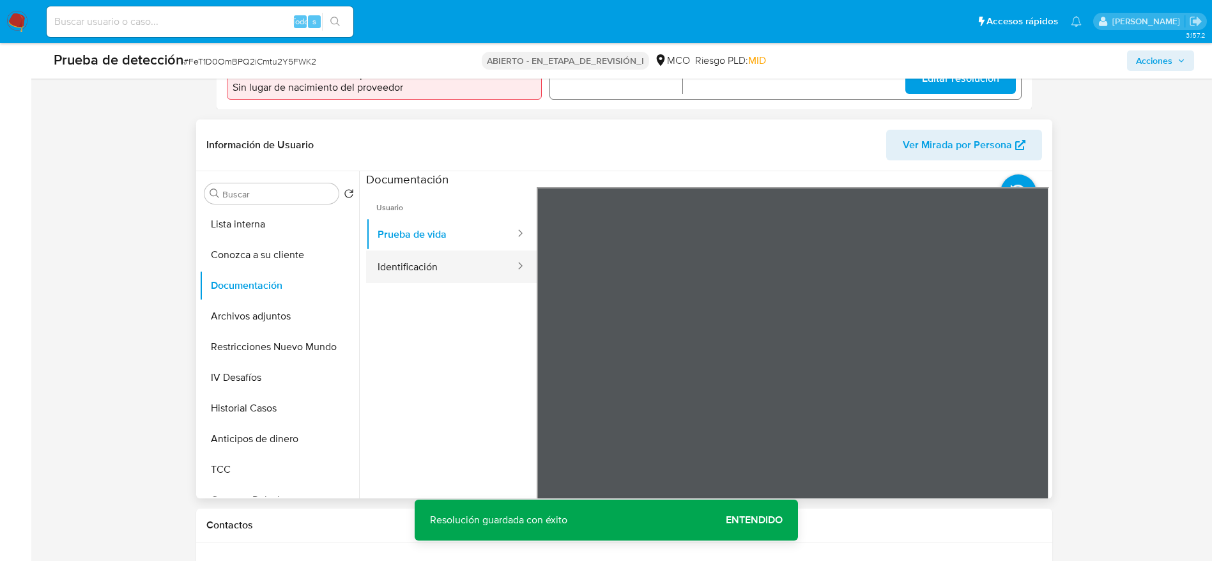
click at [468, 259] on button "Identificación" at bounding box center [441, 267] width 150 height 33
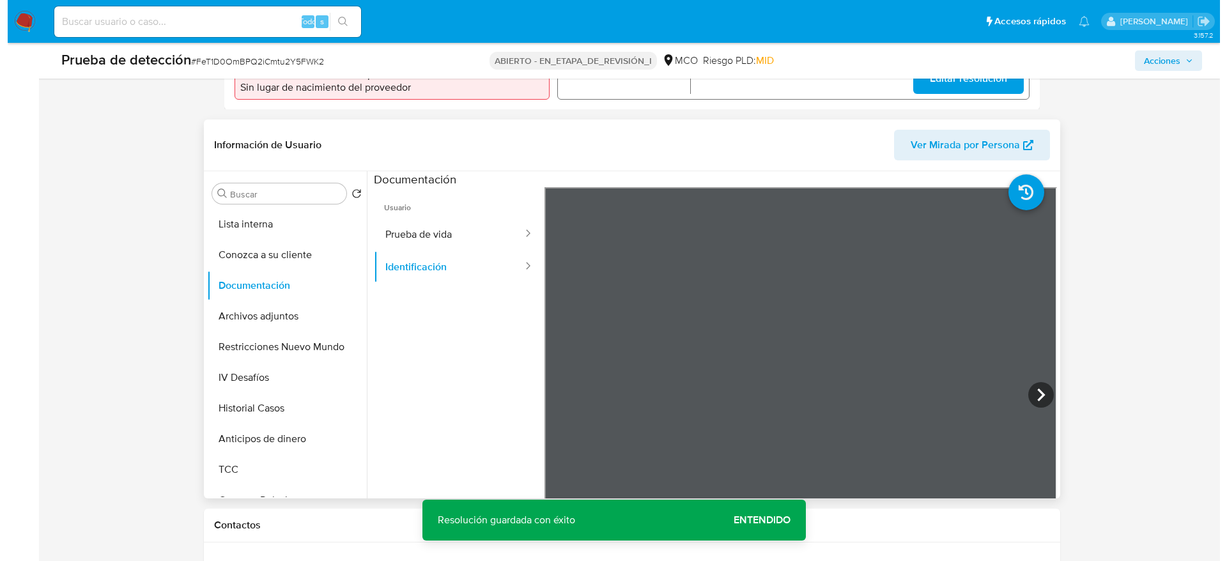
scroll to position [96, 0]
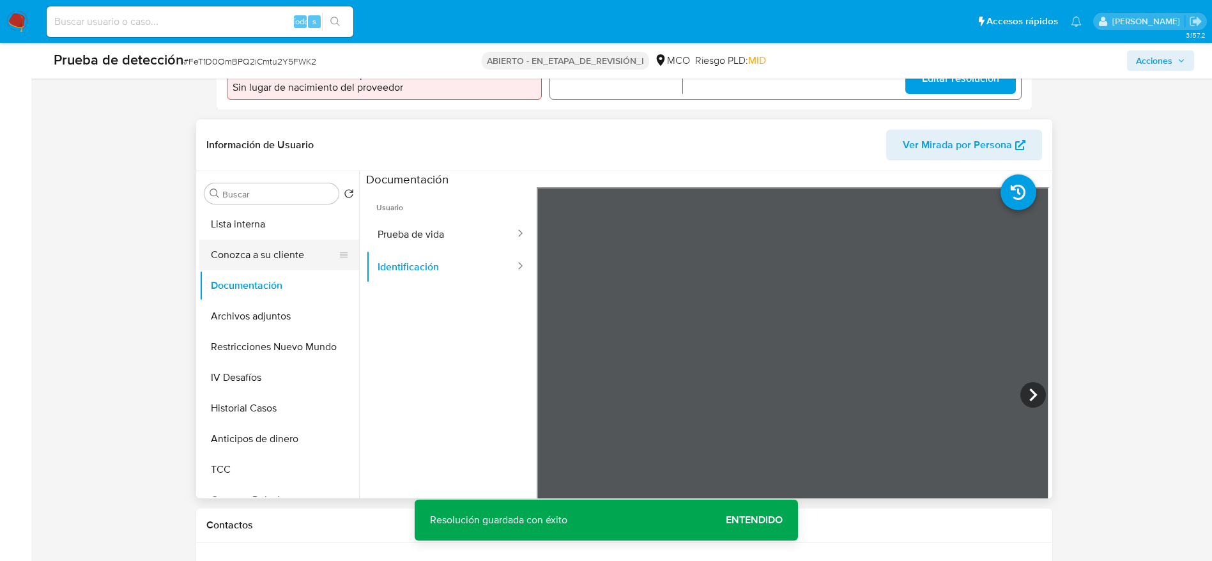
click at [343, 243] on div at bounding box center [344, 255] width 10 height 31
click at [318, 225] on button "Lista interna" at bounding box center [274, 224] width 150 height 31
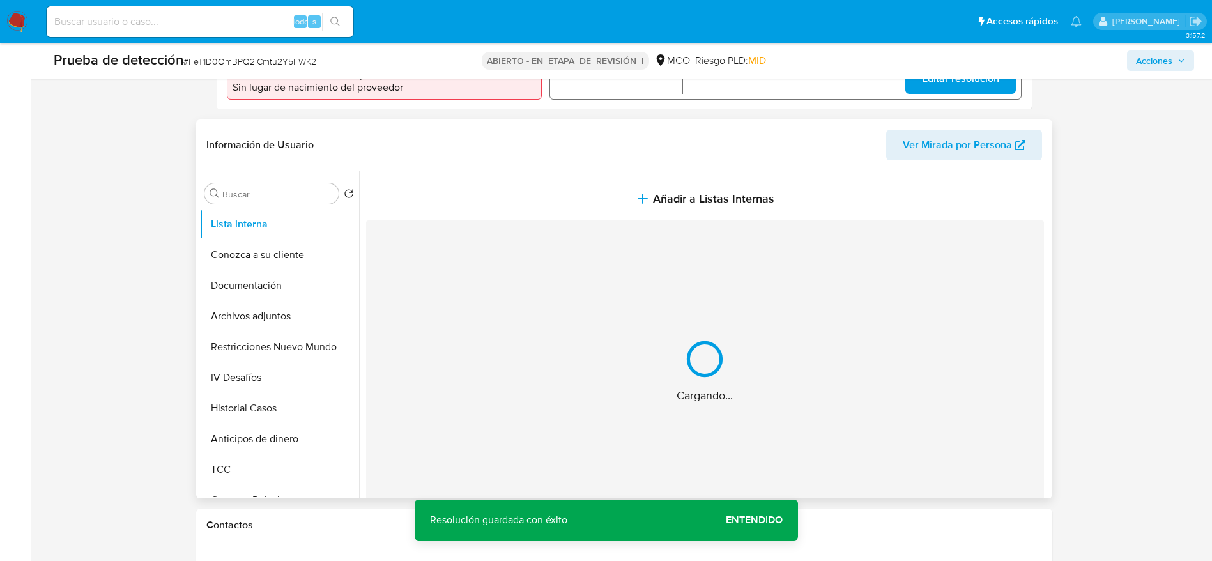
click at [601, 196] on button "Añadir a Listas Internas" at bounding box center [705, 199] width 678 height 43
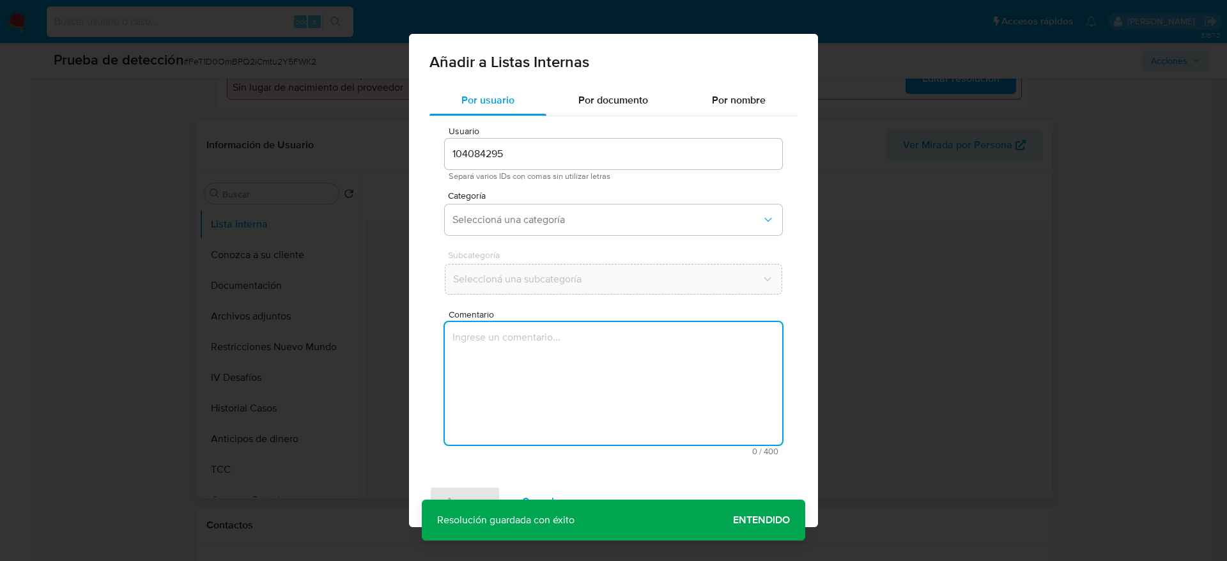
click at [583, 390] on textarea "Comentario" at bounding box center [613, 383] width 337 height 123
type textarea "Usuario Herman Antonio Correa Bedoya. El titular de la cuenta se desempeña como…"
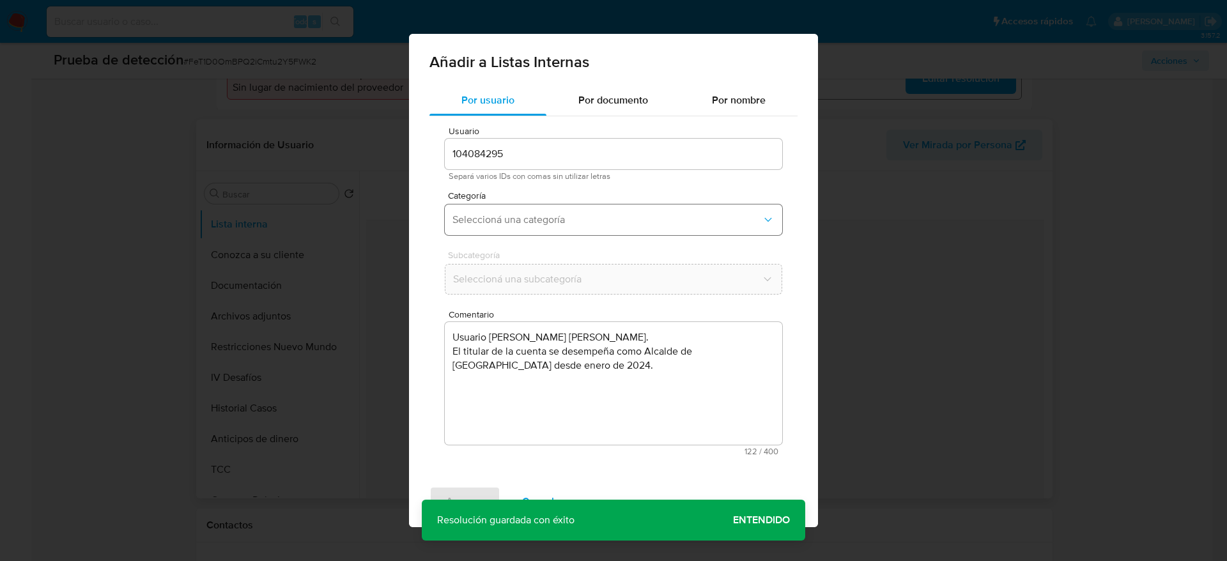
click at [542, 224] on span "Seleccioná una categoría" at bounding box center [606, 219] width 309 height 13
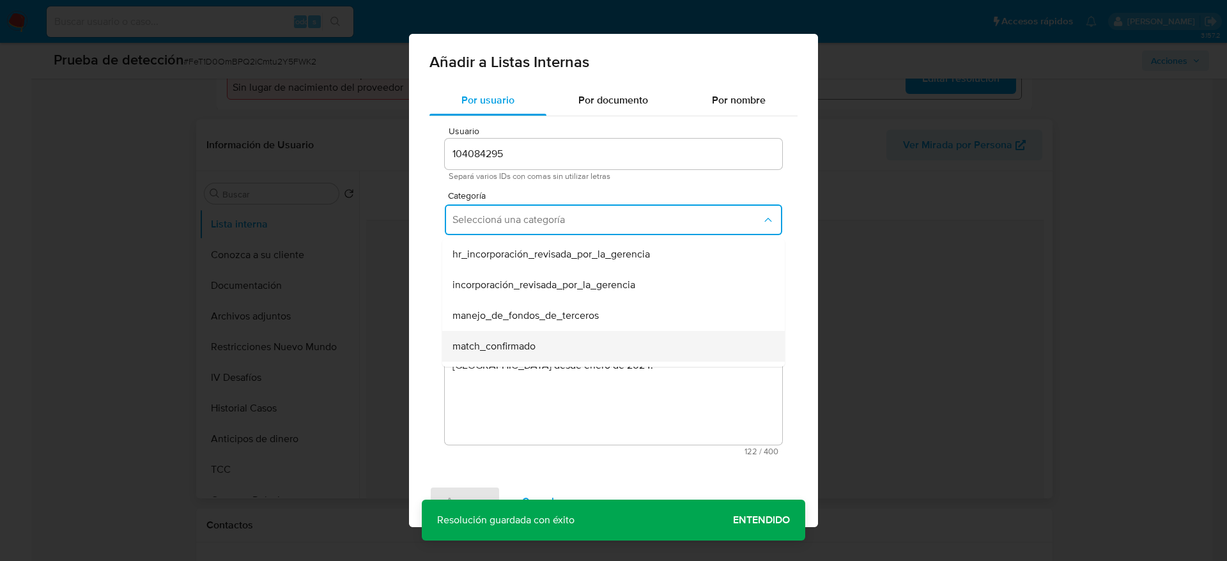
click at [517, 348] on span "match_confirmado" at bounding box center [493, 346] width 83 height 13
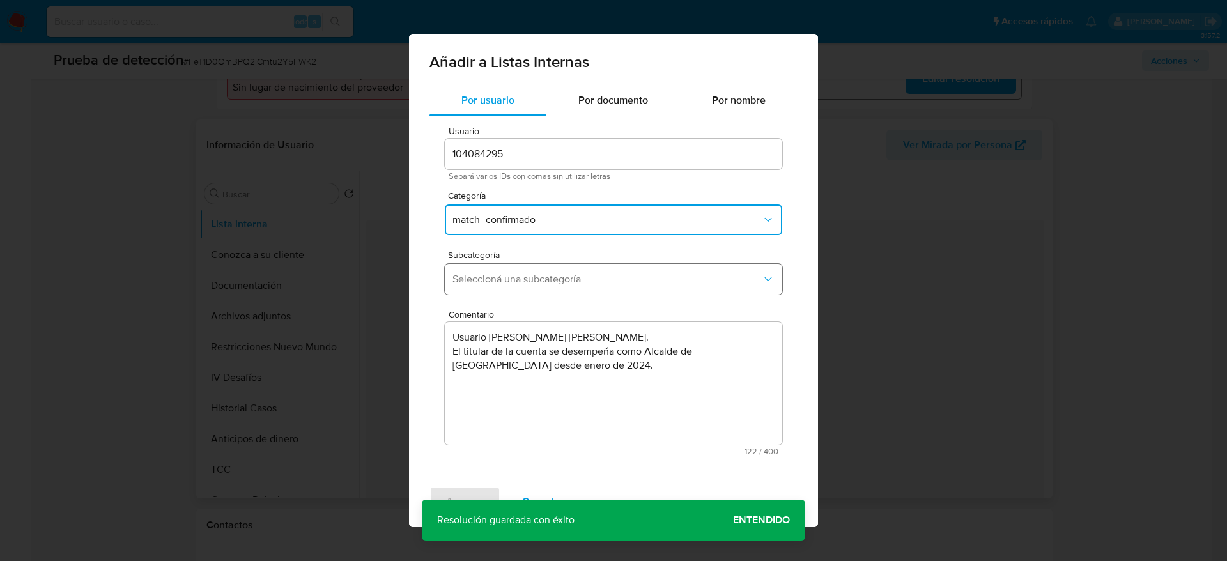
click at [523, 281] on span "Seleccioná una subcategoría" at bounding box center [606, 279] width 309 height 13
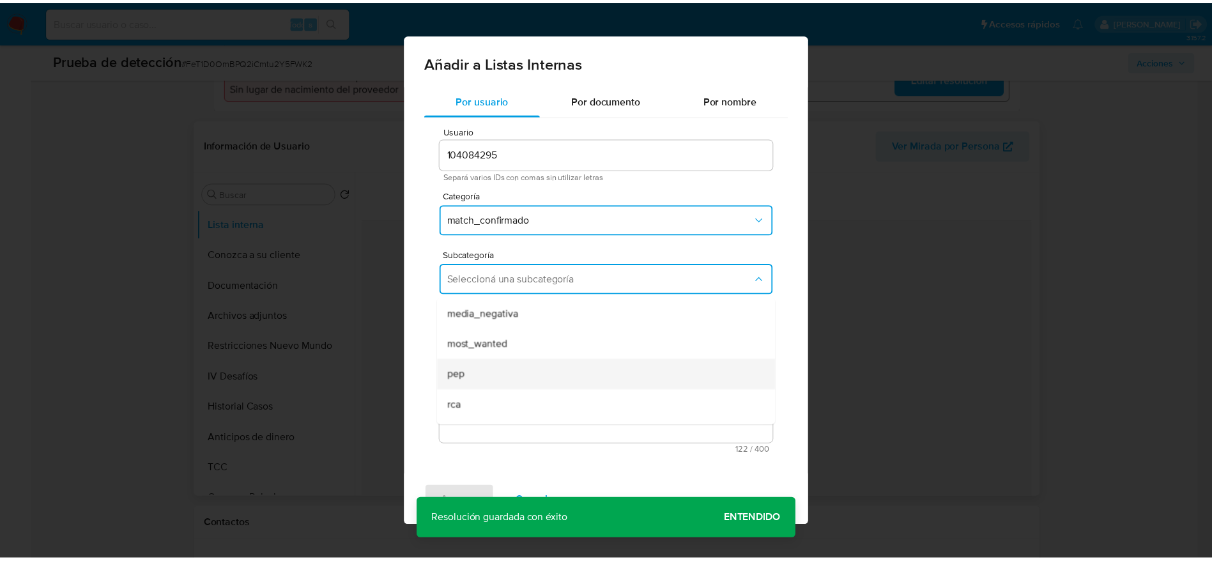
scroll to position [87, 0]
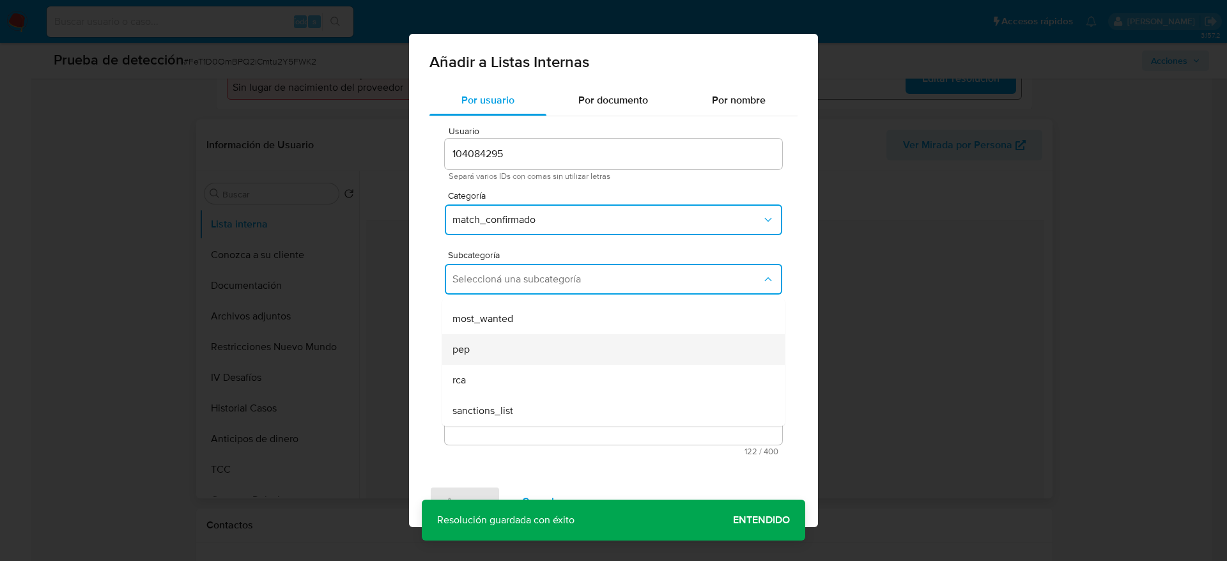
click at [493, 346] on div "pep" at bounding box center [609, 349] width 314 height 31
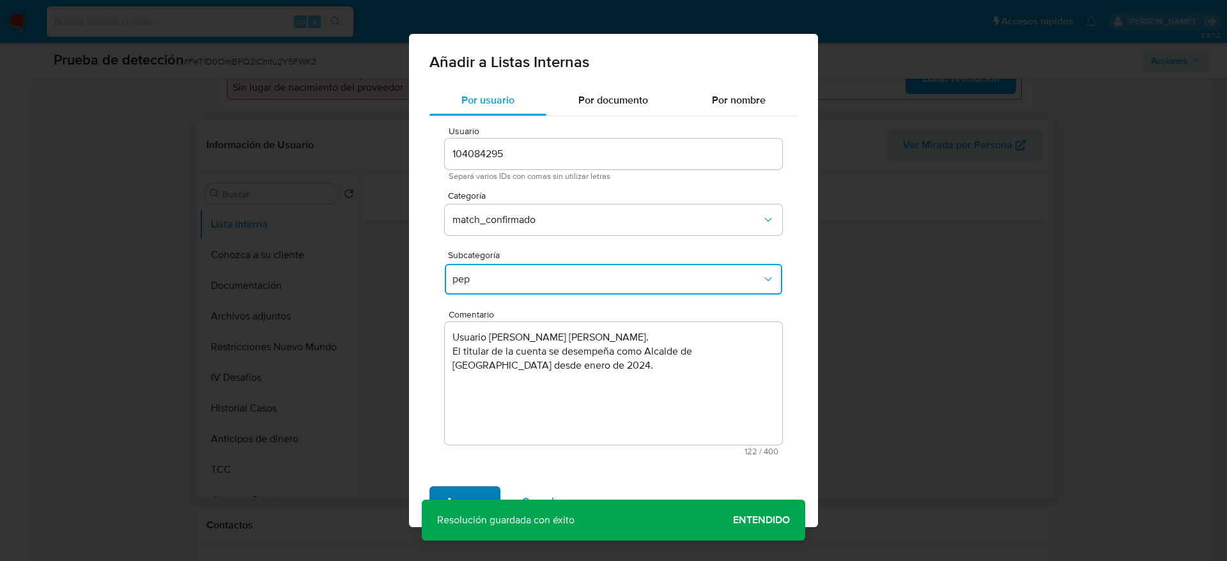
click at [458, 492] on span "Agregar" at bounding box center [465, 502] width 38 height 28
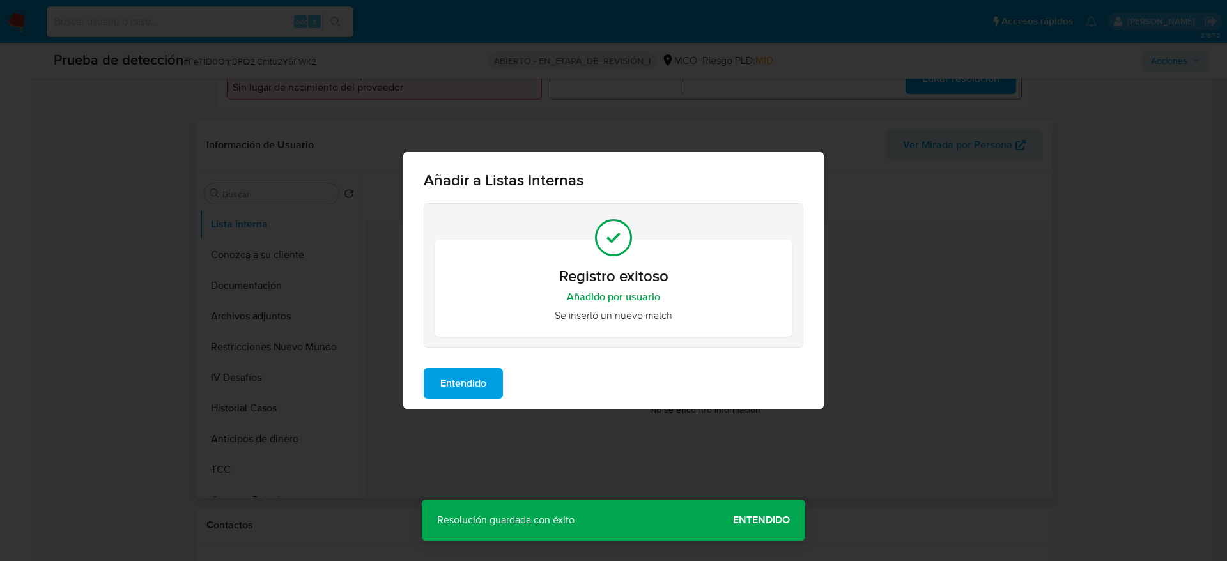
click at [470, 383] on span "Entendido" at bounding box center [463, 383] width 46 height 28
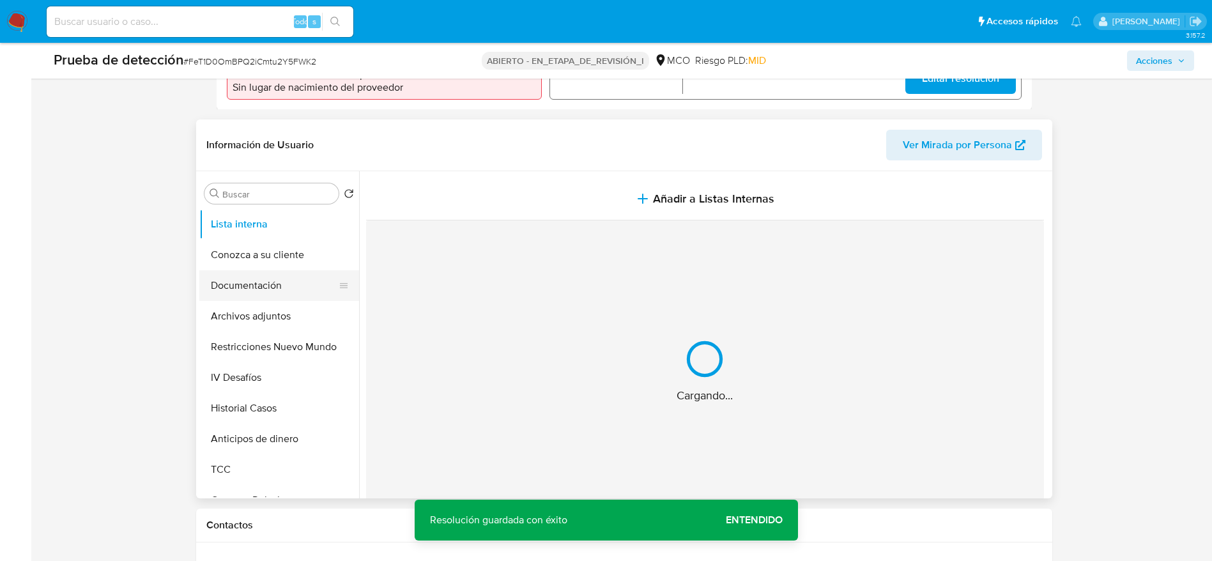
click at [246, 289] on button "Documentación" at bounding box center [274, 285] width 150 height 31
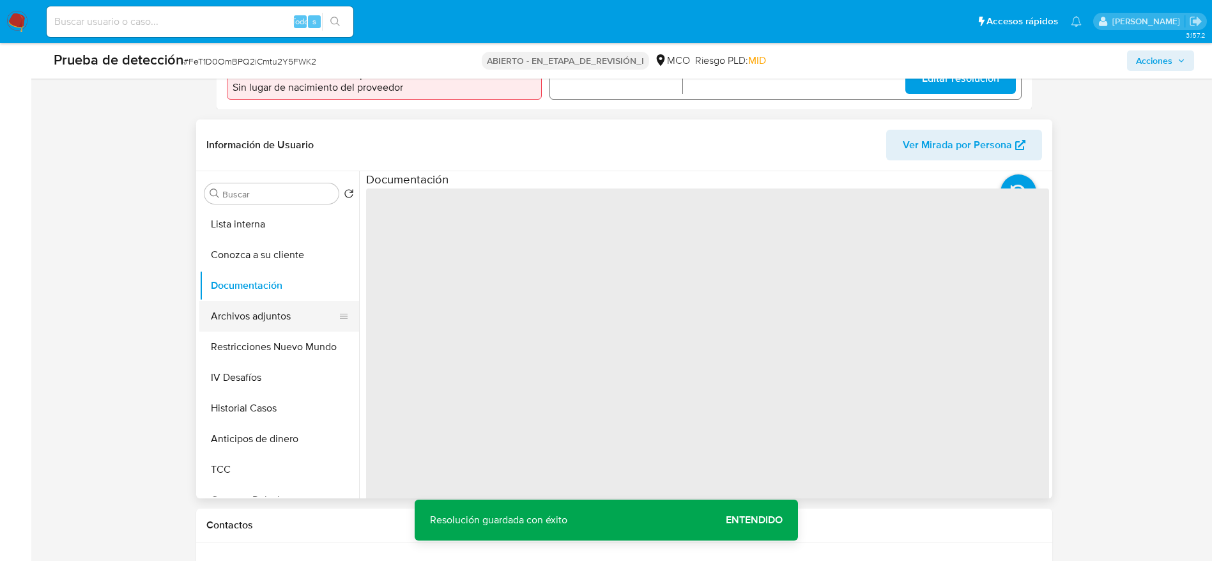
click at [290, 325] on button "Archivos adjuntos" at bounding box center [274, 316] width 150 height 31
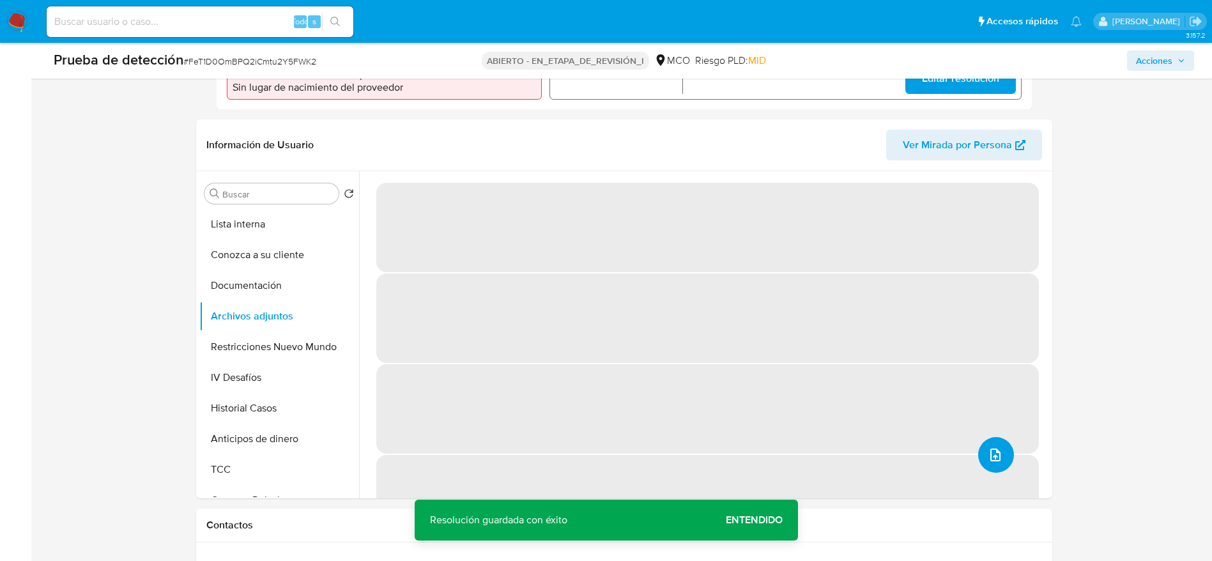
click at [990, 451] on icon "upload-file" at bounding box center [995, 454] width 15 height 15
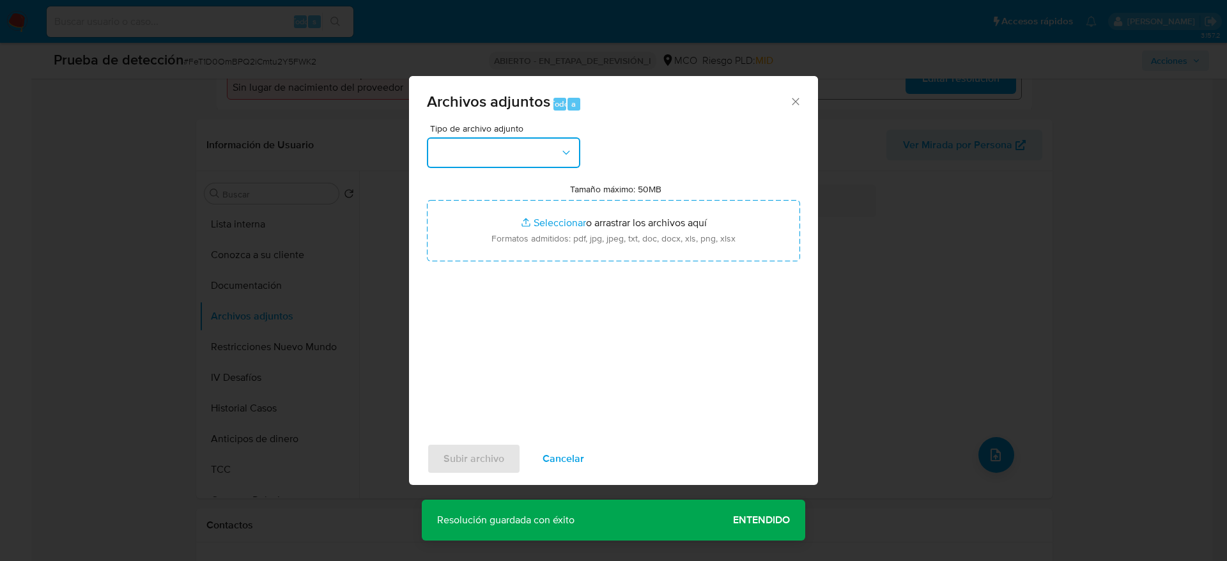
click at [560, 153] on icon "button" at bounding box center [566, 152] width 13 height 13
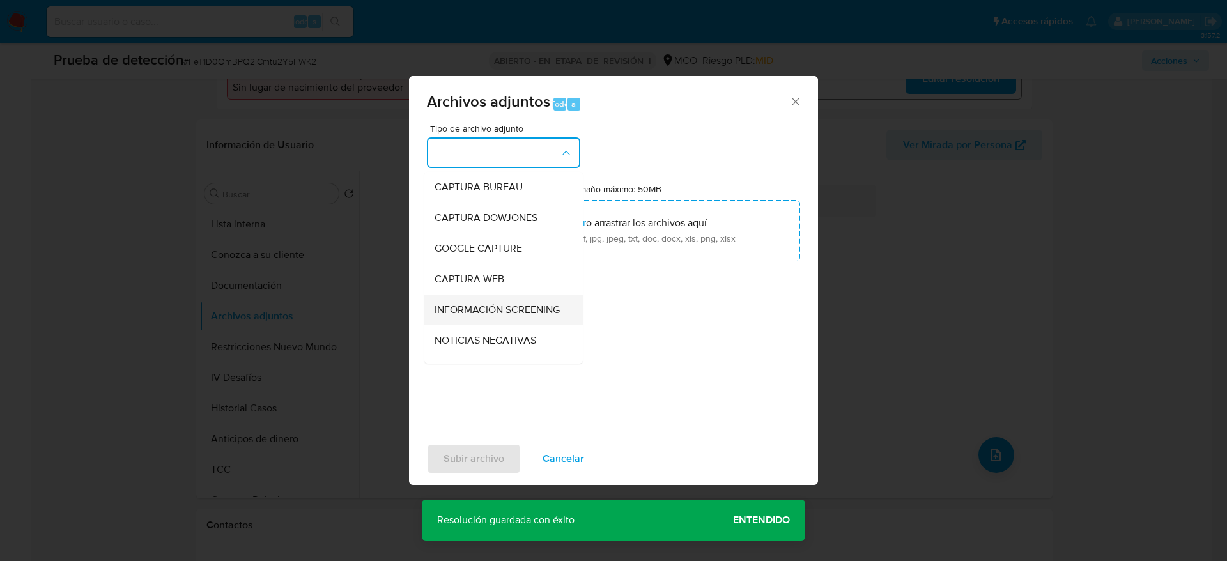
click at [499, 315] on span "INFORMACIÓN SCREENING" at bounding box center [497, 310] width 125 height 13
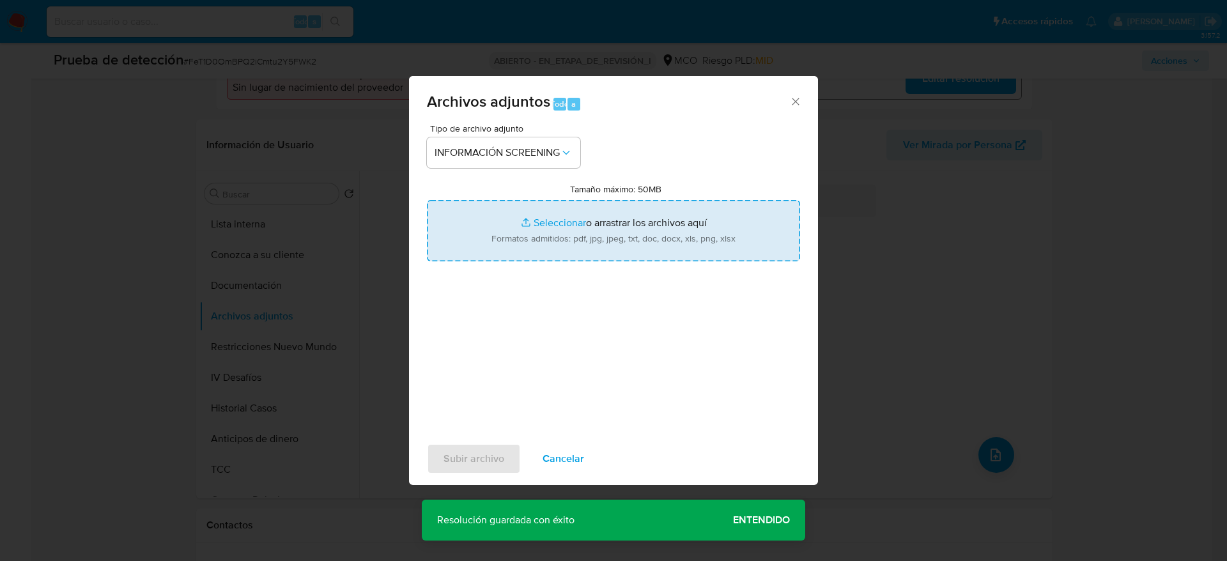
click at [566, 237] on input "Tamaño máximo: 50MB Seleccionar archivos" at bounding box center [613, 230] width 373 height 61
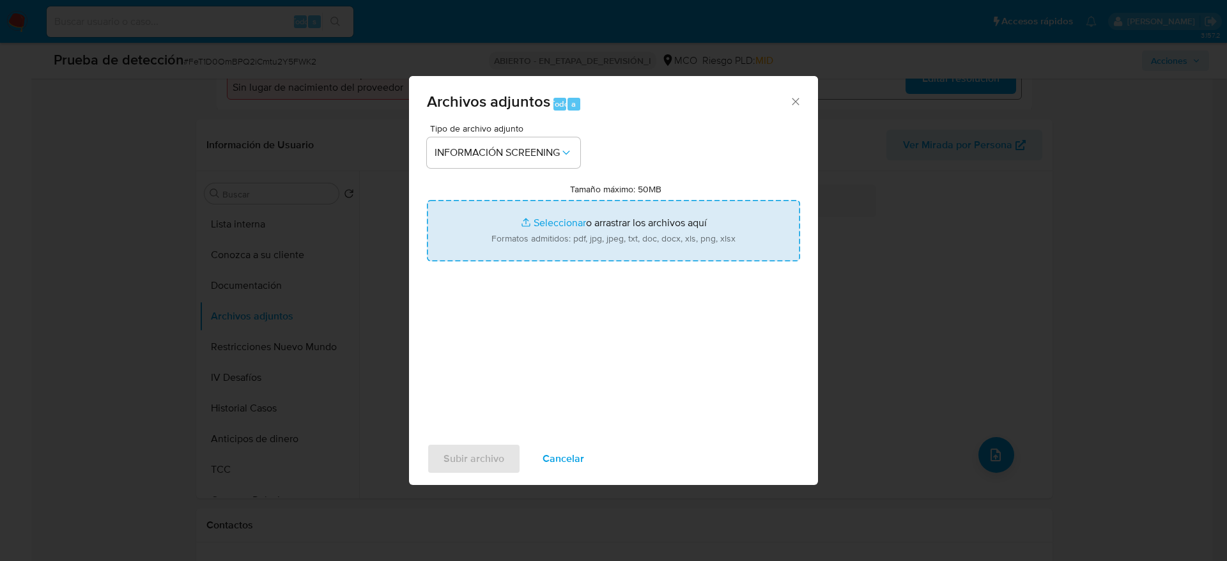
type input "C:\fakepath\_Herman Antonio Correa Bedoya_ - Buscar con Google.pdf"
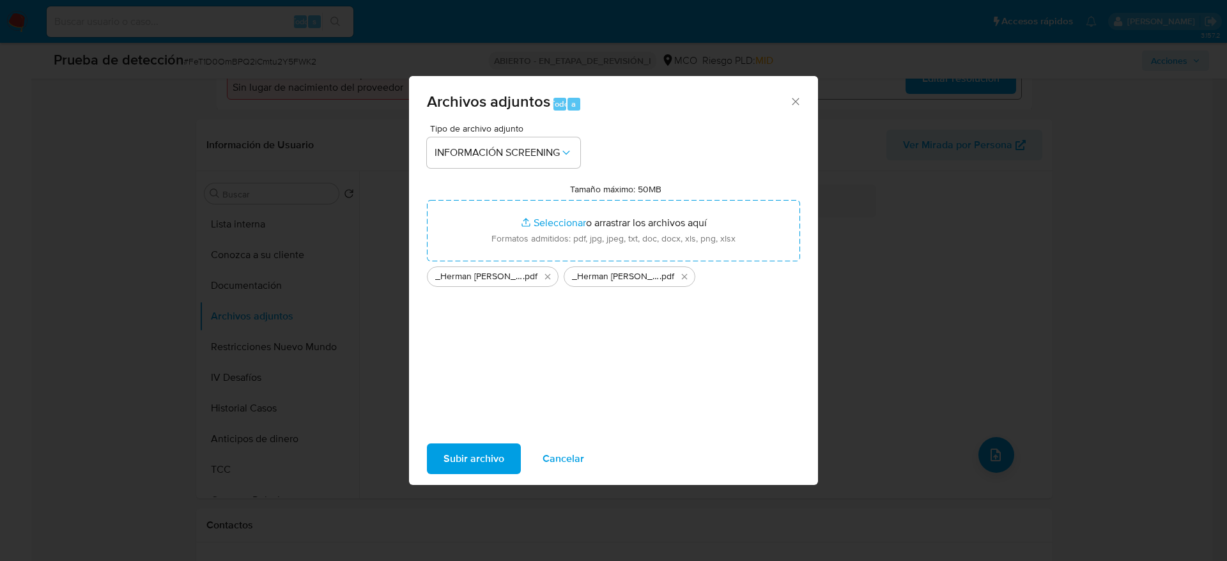
click at [500, 448] on span "Subir archivo" at bounding box center [473, 459] width 61 height 28
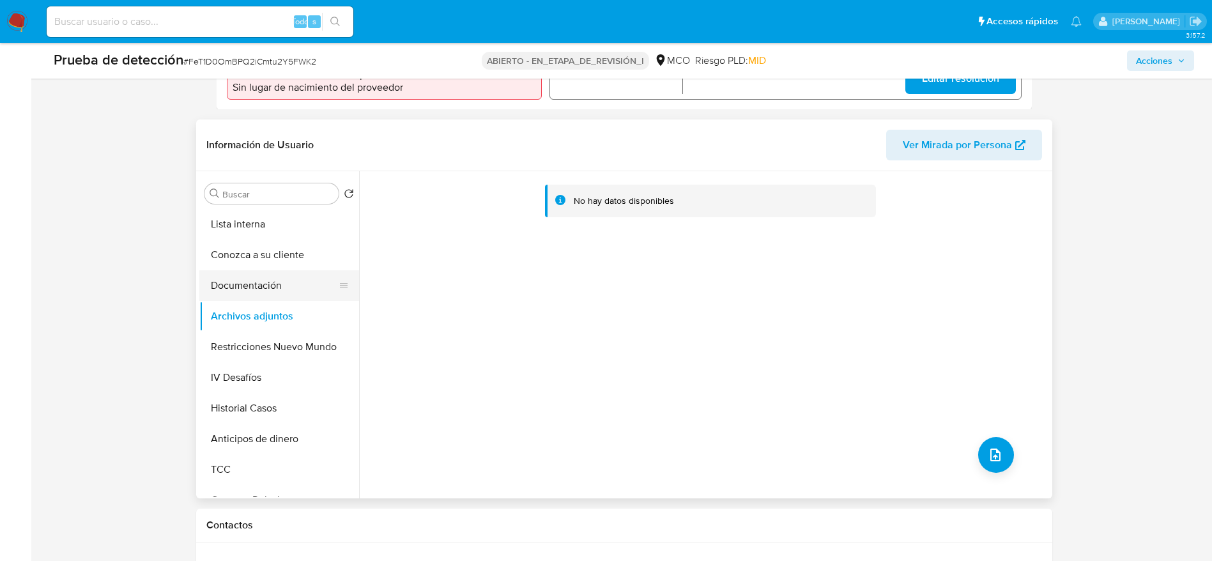
click at [321, 277] on button "Documentación" at bounding box center [274, 285] width 150 height 31
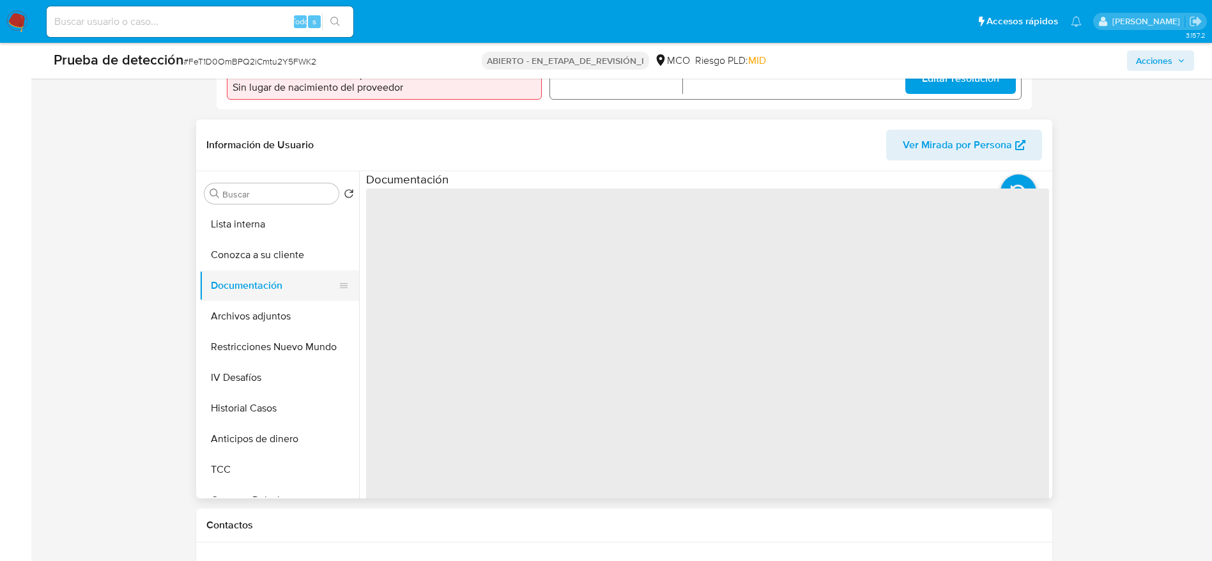
click at [311, 298] on button "Documentación" at bounding box center [274, 285] width 150 height 31
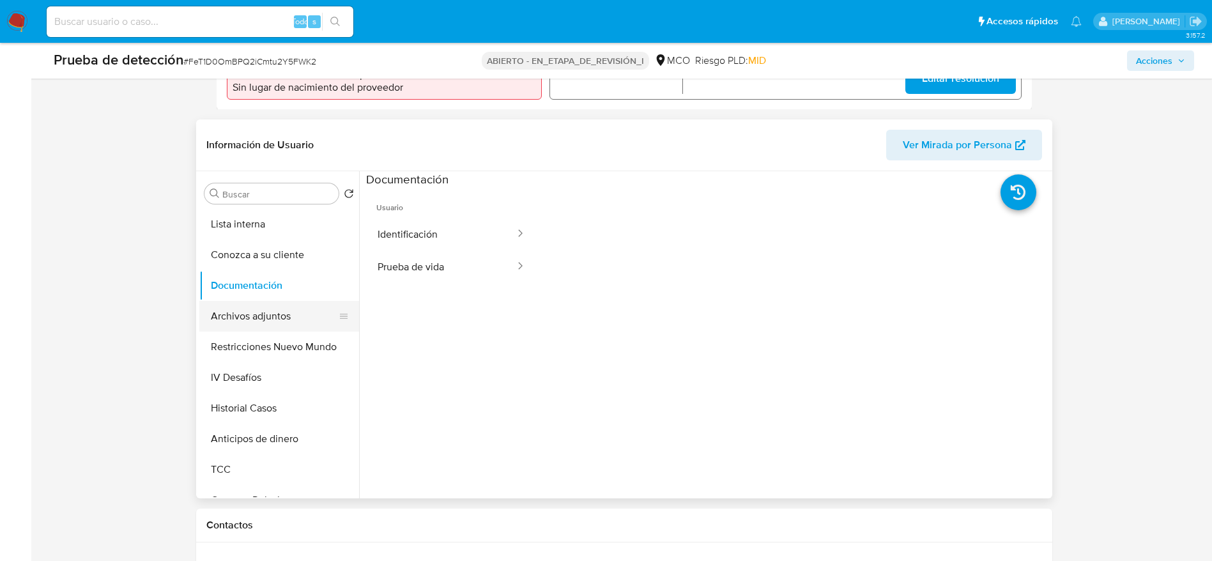
click at [297, 309] on button "Archivos adjuntos" at bounding box center [274, 316] width 150 height 31
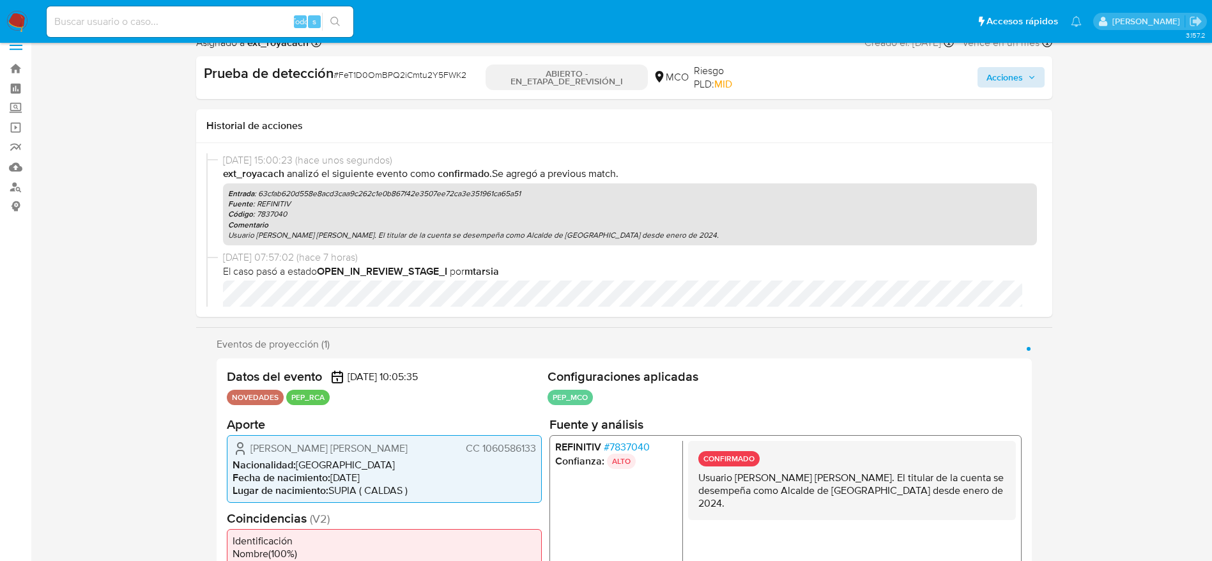
scroll to position [0, 0]
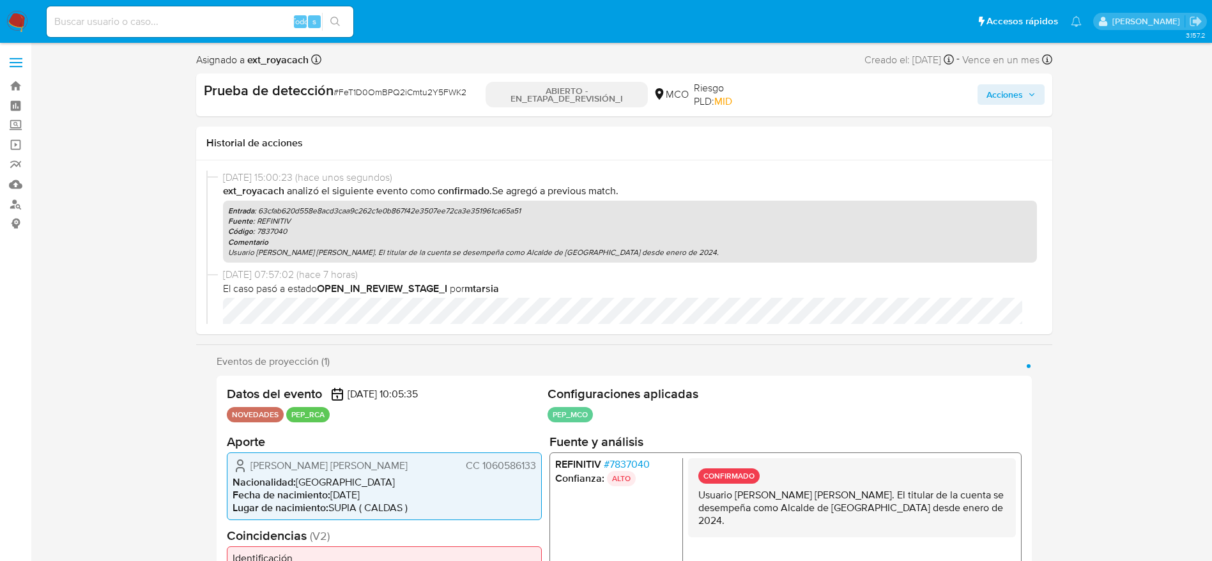
click at [985, 96] on button "Acciones" at bounding box center [1011, 94] width 67 height 20
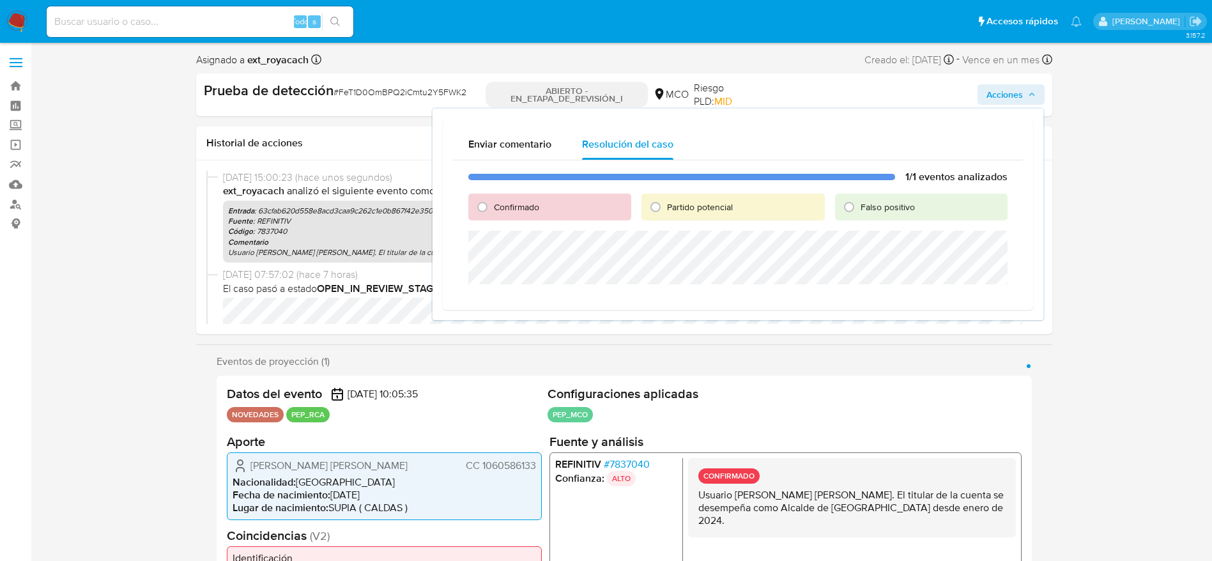
click at [561, 195] on div "Confirmado" at bounding box center [549, 207] width 163 height 27
drag, startPoint x: 533, startPoint y: 203, endPoint x: 527, endPoint y: 216, distance: 14.6
click at [531, 204] on font "Confirmado" at bounding box center [516, 207] width 45 height 13
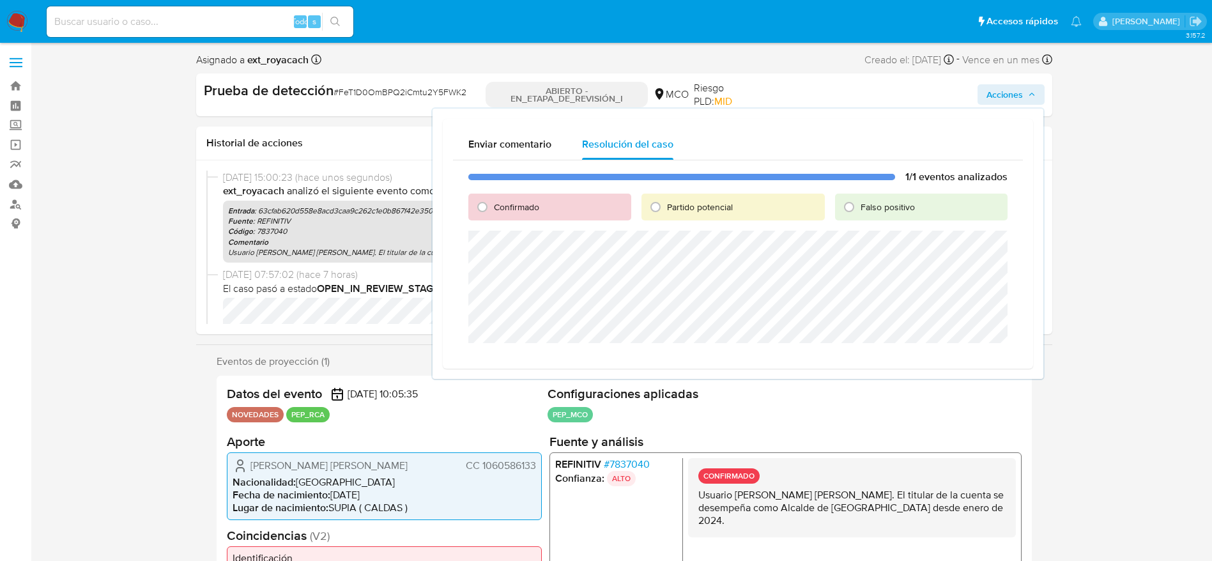
click at [503, 211] on font "Confirmado" at bounding box center [516, 207] width 45 height 13
click at [493, 211] on input "Confirmado" at bounding box center [482, 207] width 20 height 20
radio input "true"
click at [950, 366] on span "Cerrar Caso" at bounding box center [962, 359] width 61 height 18
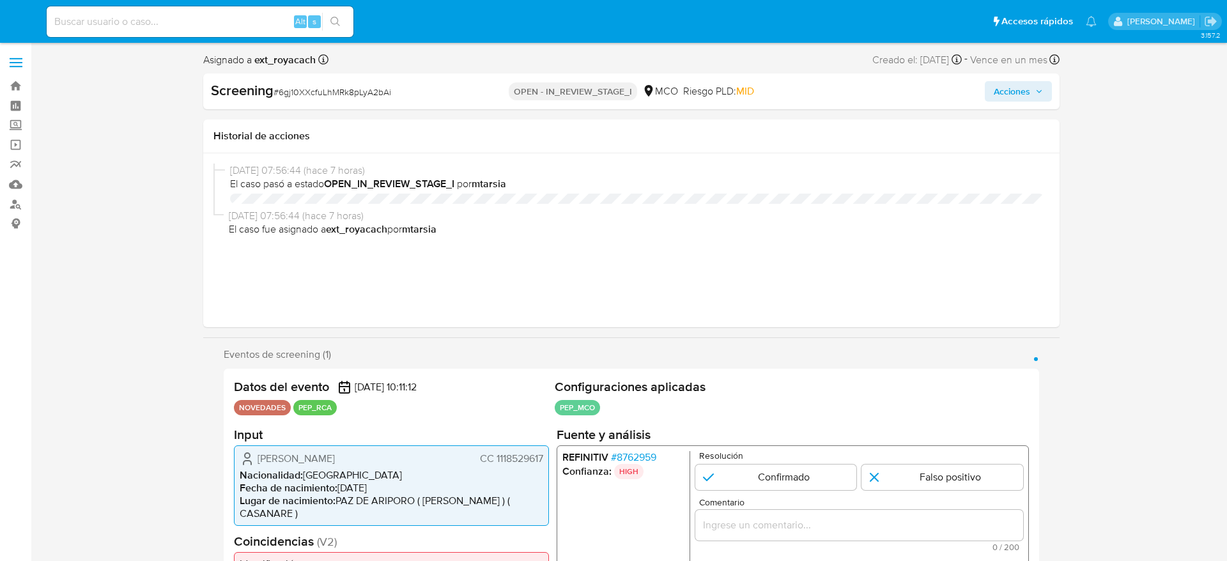
select select "10"
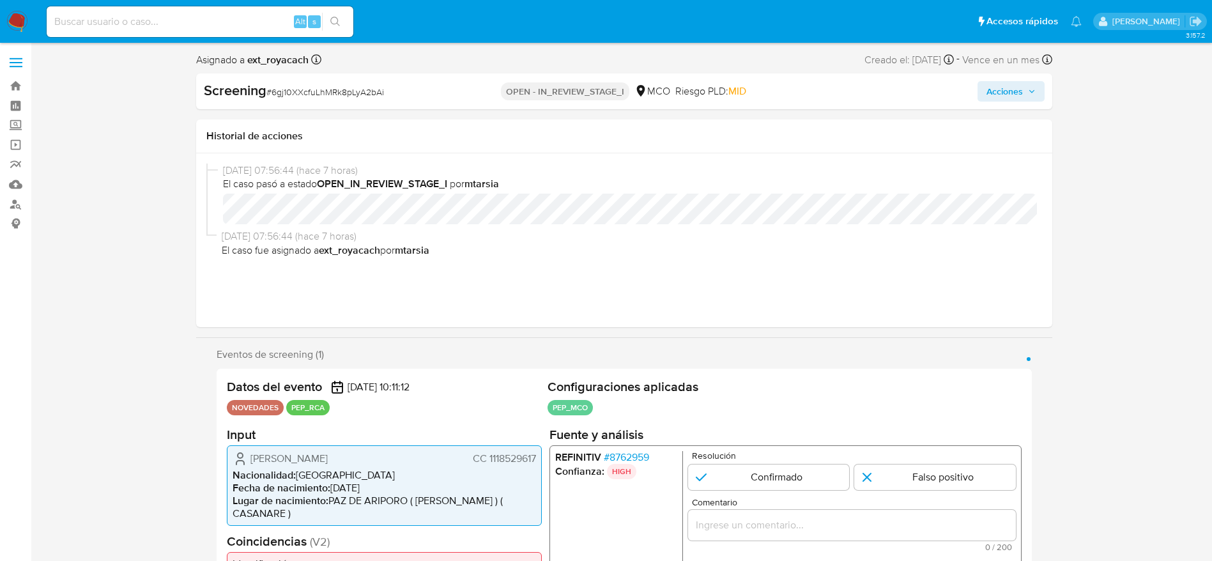
click at [349, 89] on span "# 6gj10XXcfuLhMRk8pLyA2bAi" at bounding box center [325, 92] width 118 height 13
copy span "6gj10XXcfuLhMRk8pLyA2bAi"
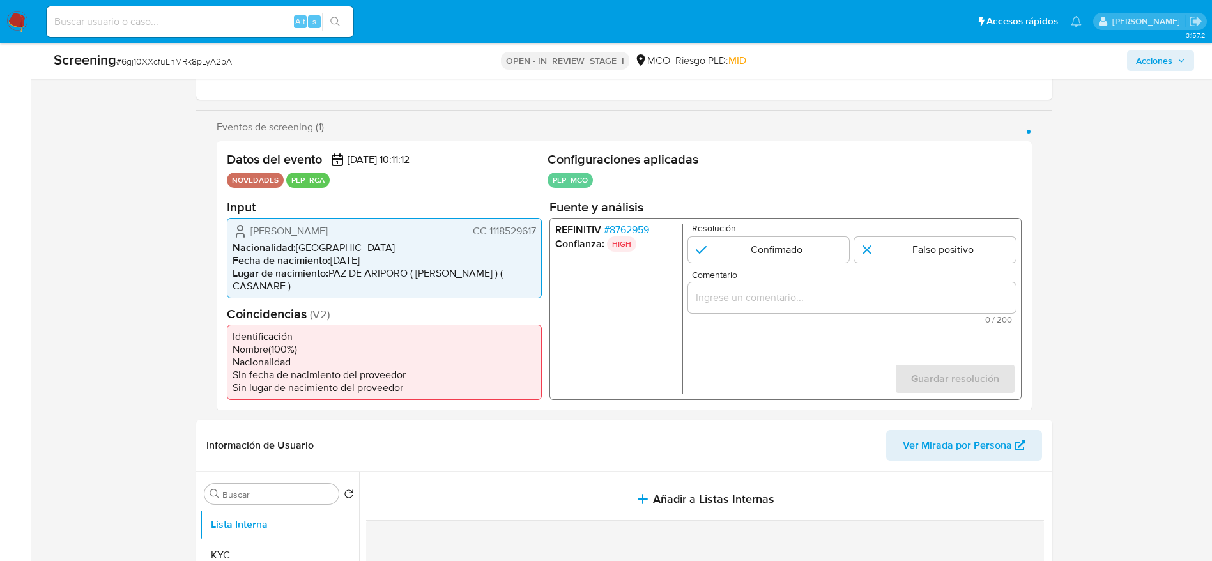
drag, startPoint x: 246, startPoint y: 229, endPoint x: 534, endPoint y: 231, distance: 288.2
click at [534, 231] on div "[PERSON_NAME] CC 1118529617" at bounding box center [385, 230] width 304 height 15
click at [615, 232] on span "# 8762959" at bounding box center [625, 229] width 45 height 13
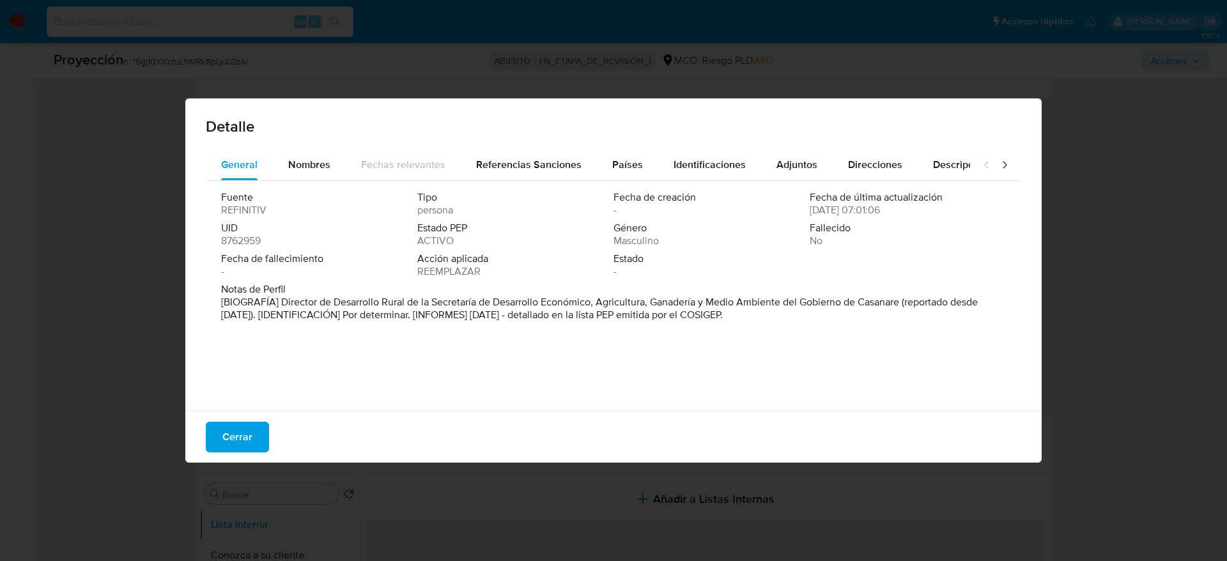
drag, startPoint x: 279, startPoint y: 298, endPoint x: 904, endPoint y: 302, distance: 624.4
click at [904, 302] on font "[BIOGRAFÍA] Director de Desarrollo Rural de la Secretaría de Desarrollo Económi…" at bounding box center [599, 308] width 757 height 27
click at [218, 443] on button "Cerrar" at bounding box center [237, 437] width 63 height 31
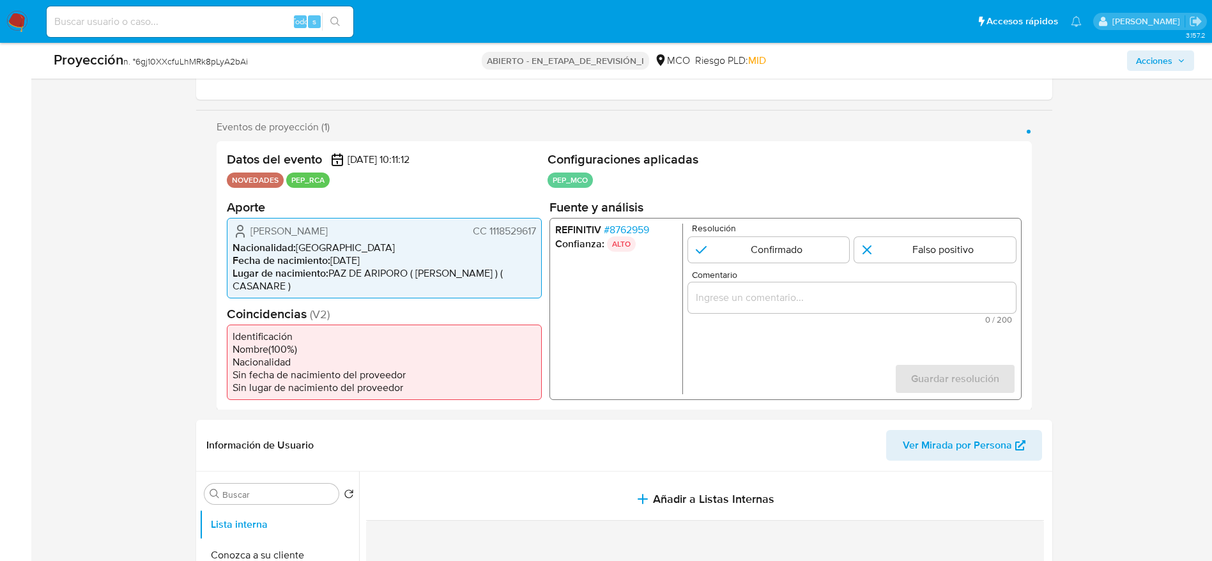
click at [732, 248] on input "1 de 1" at bounding box center [769, 249] width 162 height 26
radio input "true"
click at [739, 309] on div "1 de 1" at bounding box center [852, 297] width 328 height 31
click at [877, 295] on input "Comentario" at bounding box center [852, 297] width 328 height 17
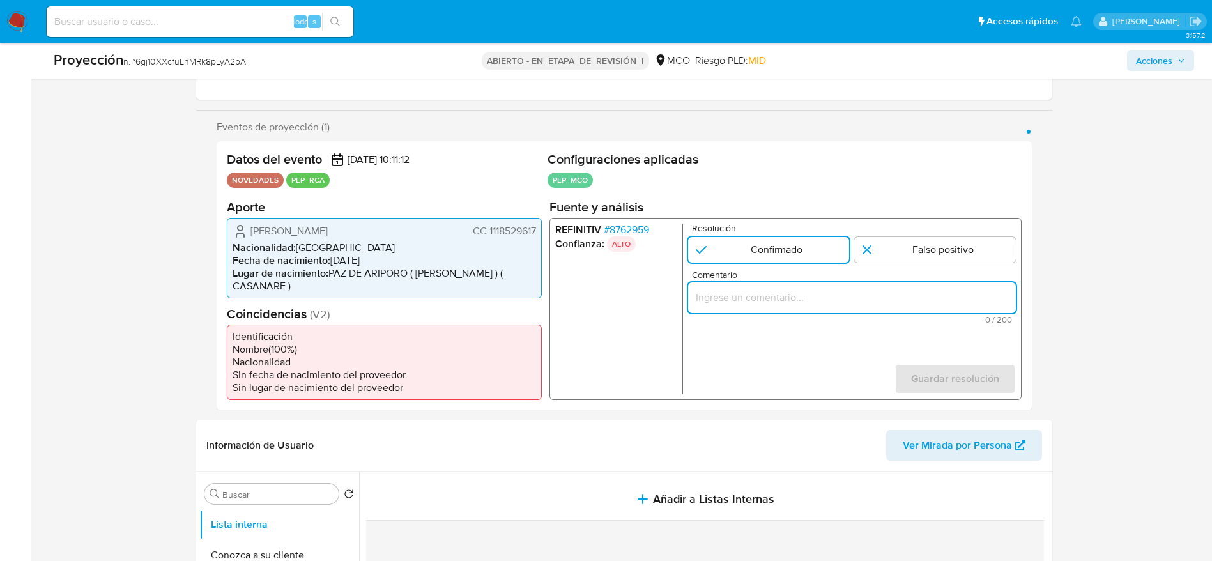
paste input "Usuario [PERSON_NAME]. Se desempeña como Director de Desarrollo Rural del Gobie…"
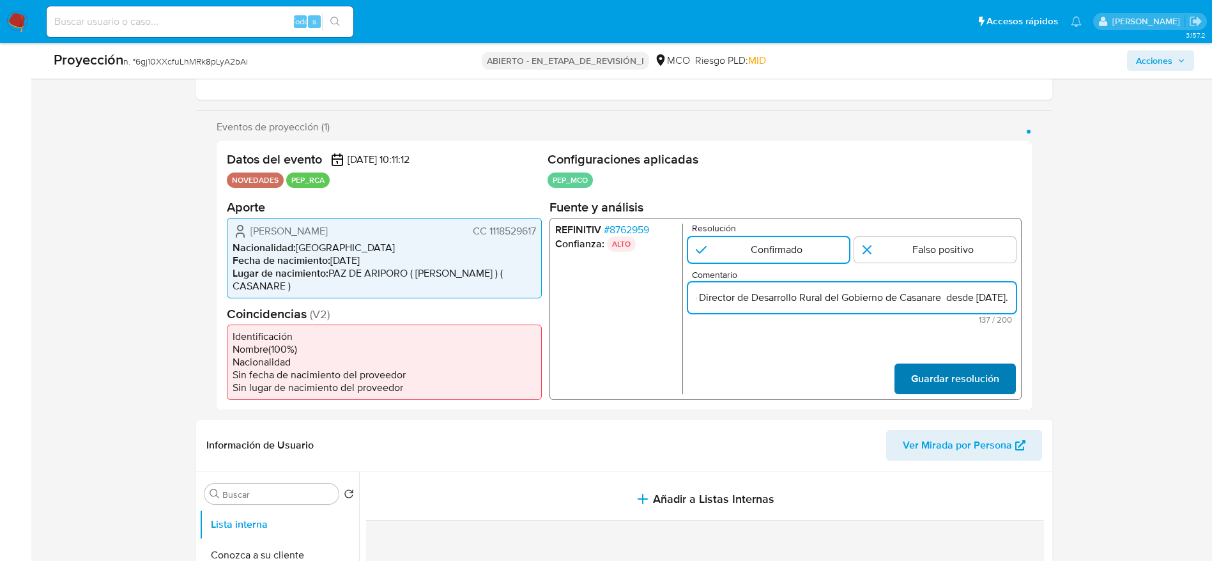
type input "Usuario [PERSON_NAME]. Se desempeña como Director de Desarrollo Rural del Gobie…"
click at [933, 364] on span "Guardar resolución" at bounding box center [955, 378] width 88 height 28
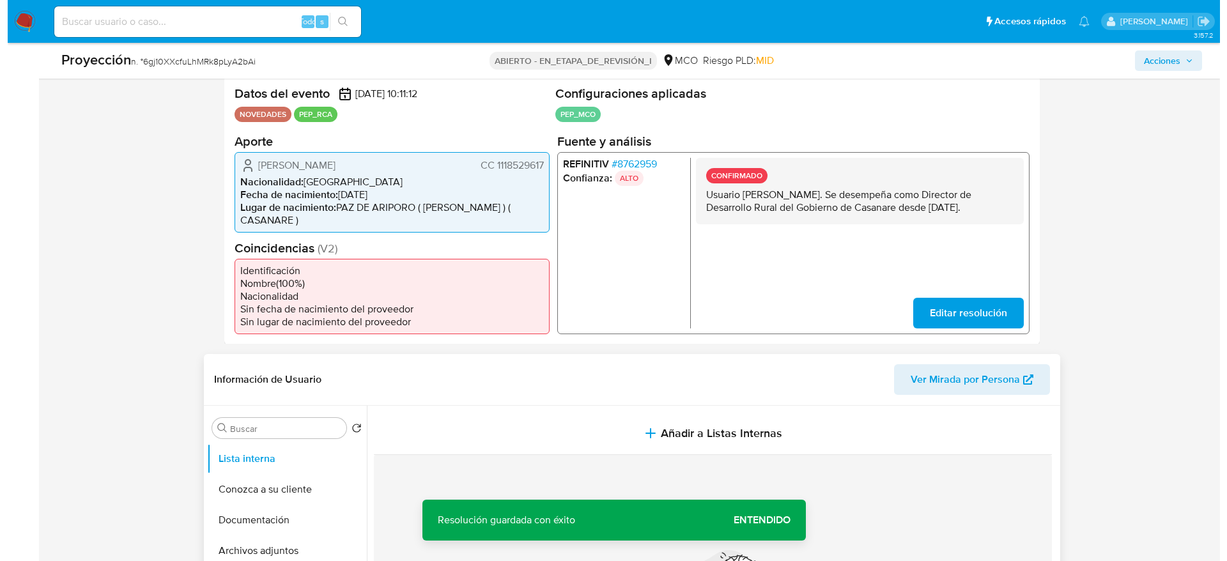
scroll to position [288, 0]
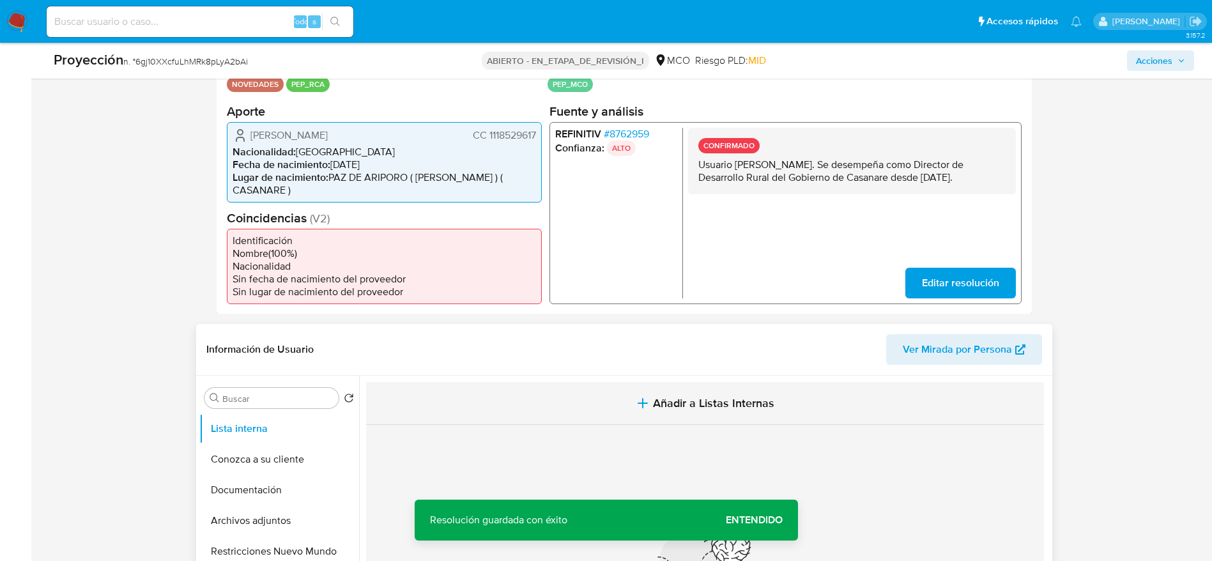
click at [668, 382] on button "Añadir a Listas Internas" at bounding box center [705, 403] width 678 height 43
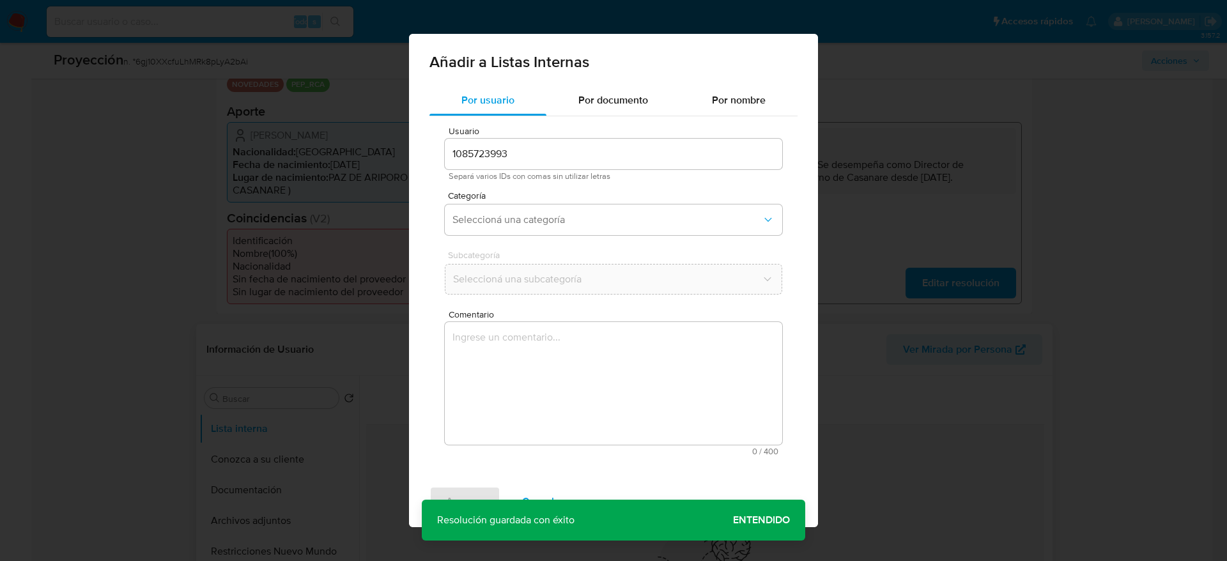
click at [657, 394] on textarea "Comentario" at bounding box center [613, 383] width 337 height 123
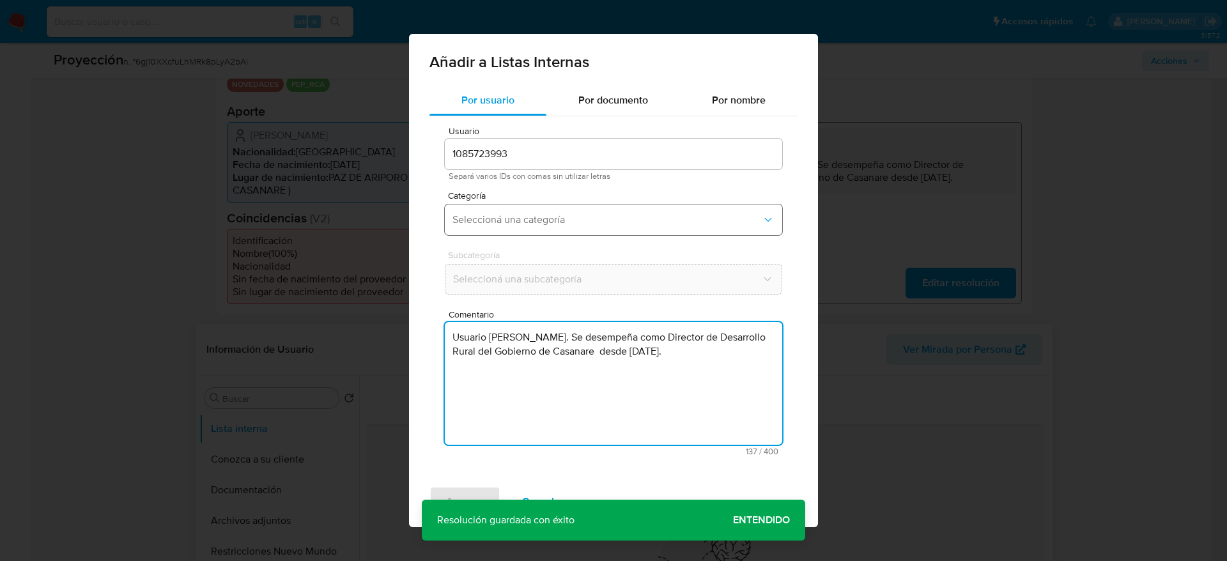
type textarea "Usuario [PERSON_NAME]. Se desempeña como Director de Desarrollo Rural del Gobie…"
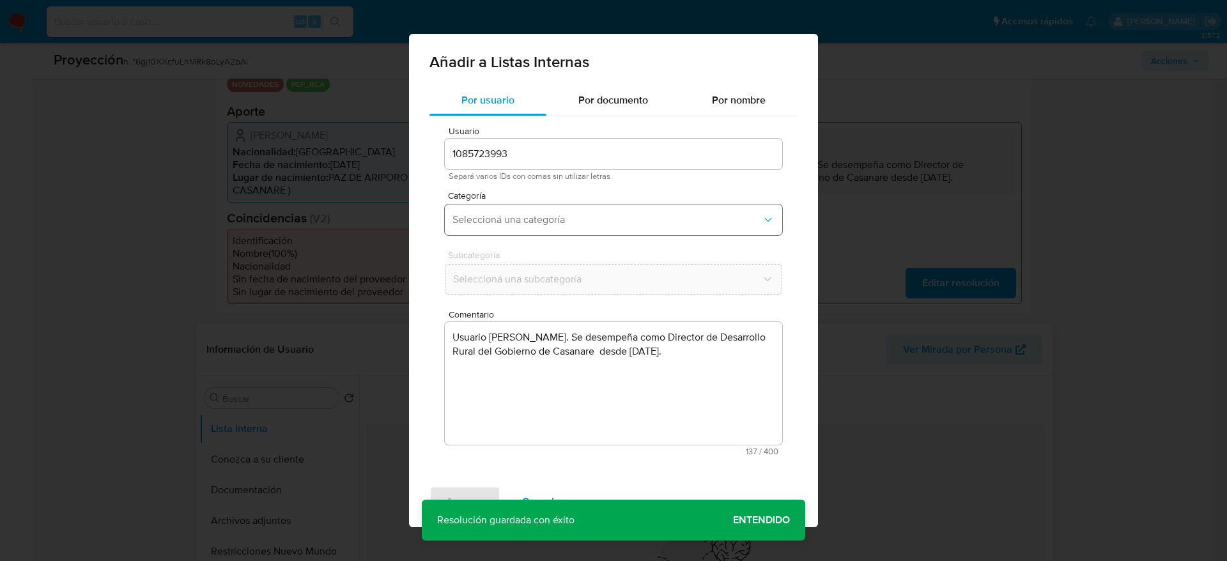
click at [543, 232] on button "Seleccioná una categoría" at bounding box center [613, 219] width 337 height 31
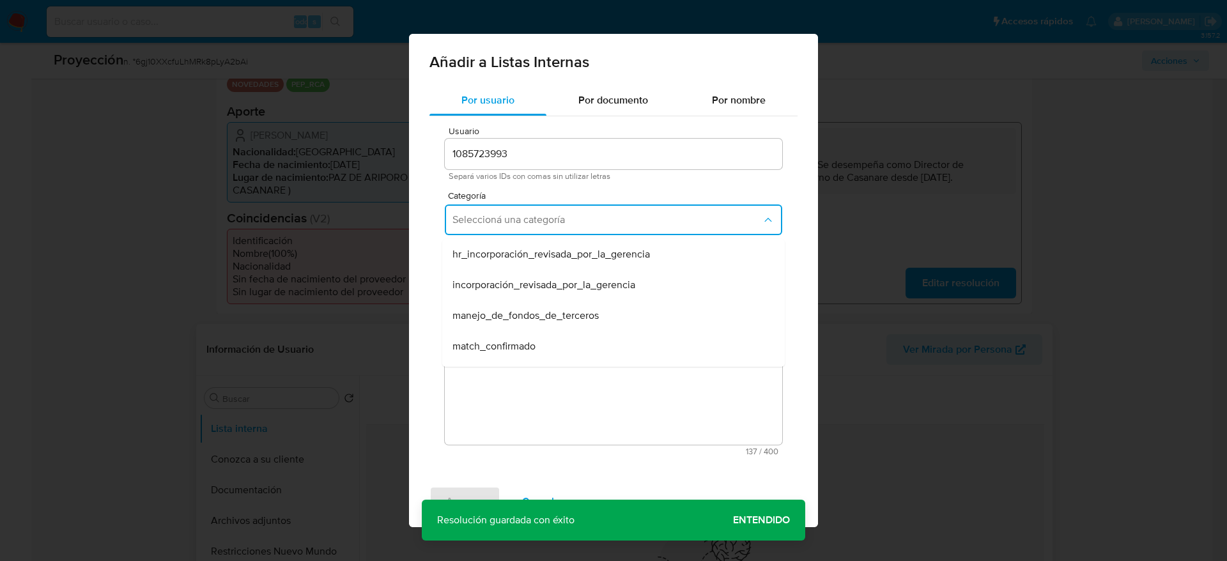
click at [528, 344] on span "match_confirmado" at bounding box center [493, 346] width 83 height 13
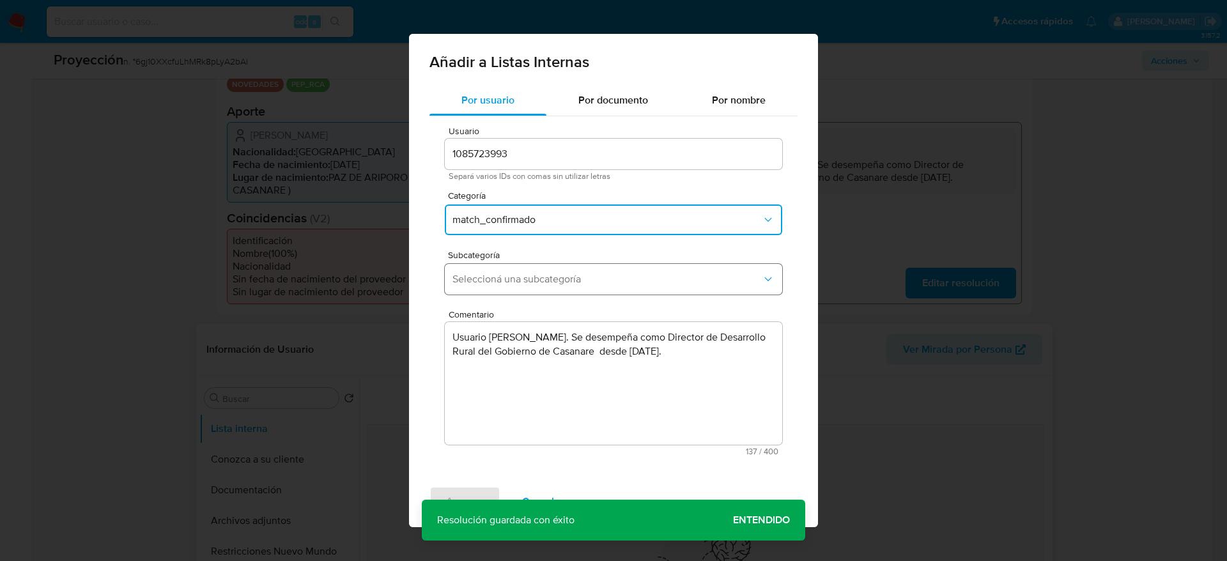
click at [560, 264] on button "Seleccioná una subcategoría" at bounding box center [613, 279] width 337 height 31
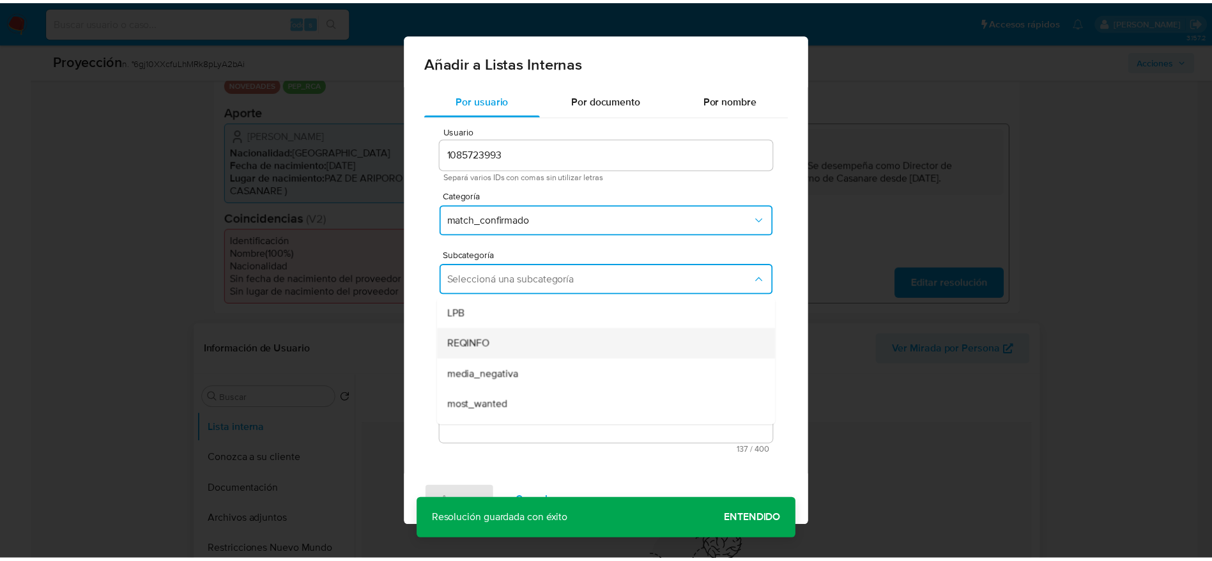
scroll to position [87, 0]
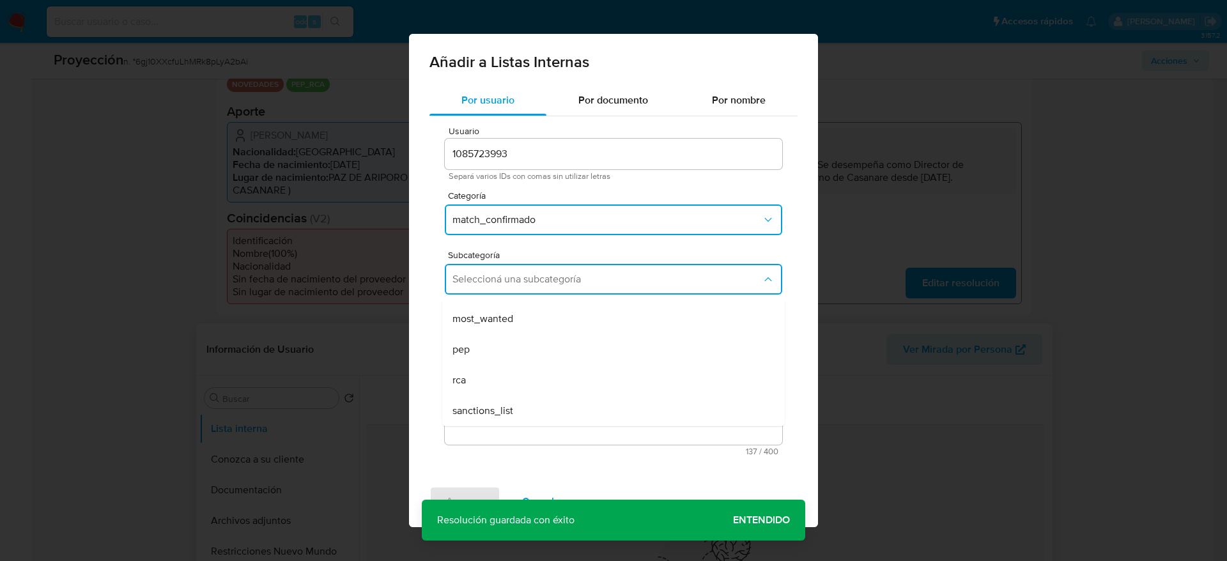
click at [532, 348] on div "pep" at bounding box center [609, 349] width 314 height 31
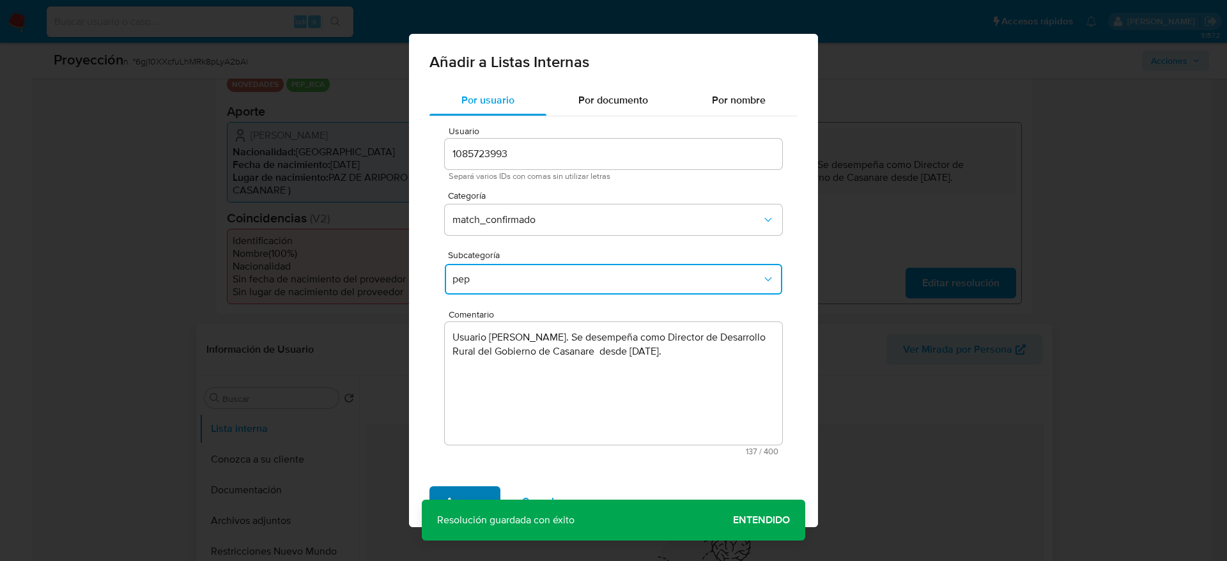
click at [454, 489] on span "Agregar" at bounding box center [465, 502] width 38 height 28
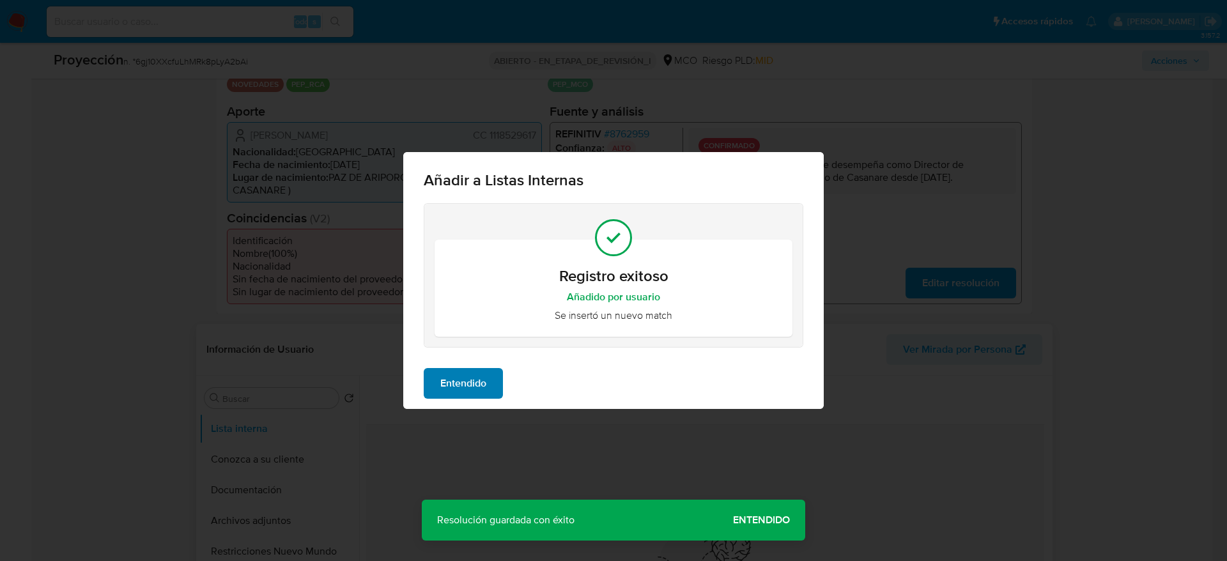
drag, startPoint x: 491, startPoint y: 366, endPoint x: 491, endPoint y: 388, distance: 22.4
click at [493, 366] on div "Entendido" at bounding box center [613, 383] width 420 height 51
click at [491, 389] on button "Entendido" at bounding box center [463, 383] width 79 height 31
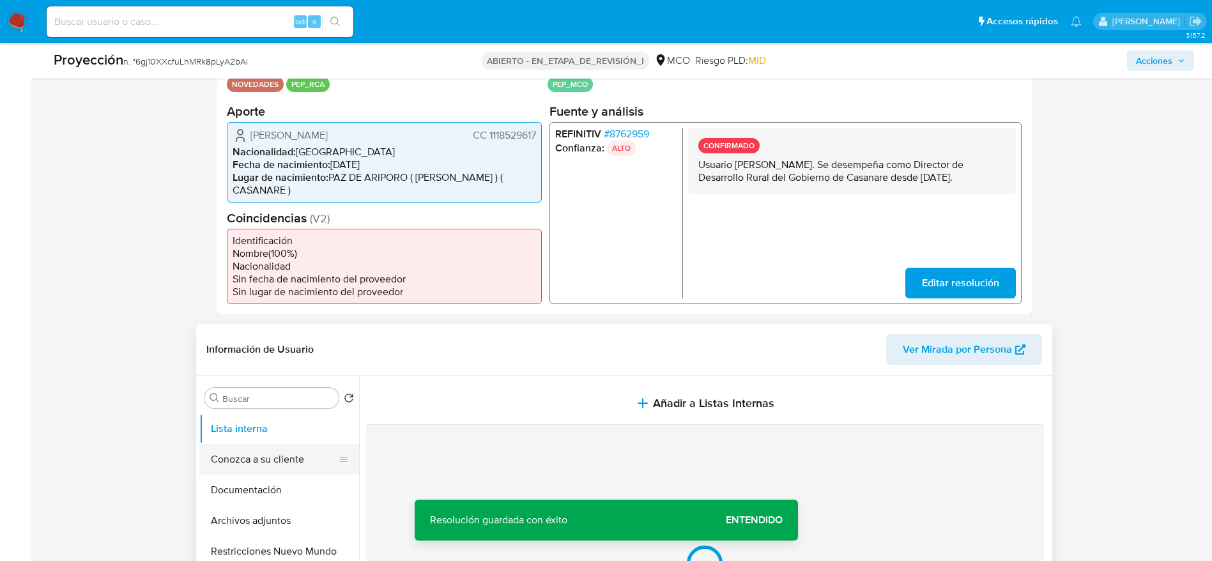
click at [275, 460] on button "Conozca a su cliente" at bounding box center [274, 459] width 150 height 31
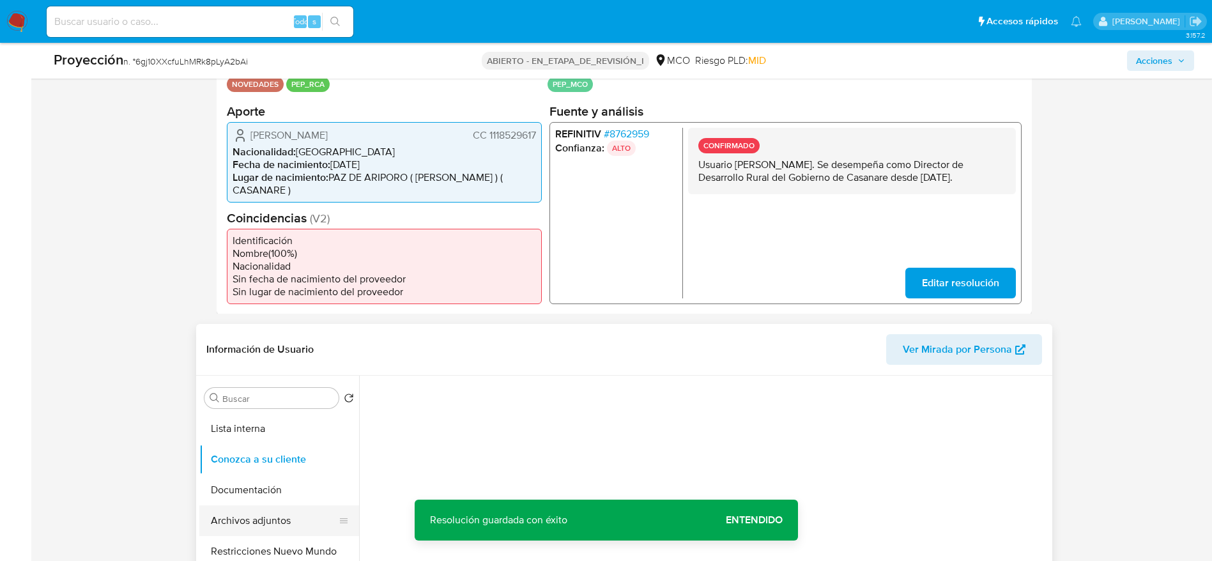
click at [292, 505] on button "Archivos adjuntos" at bounding box center [274, 520] width 150 height 31
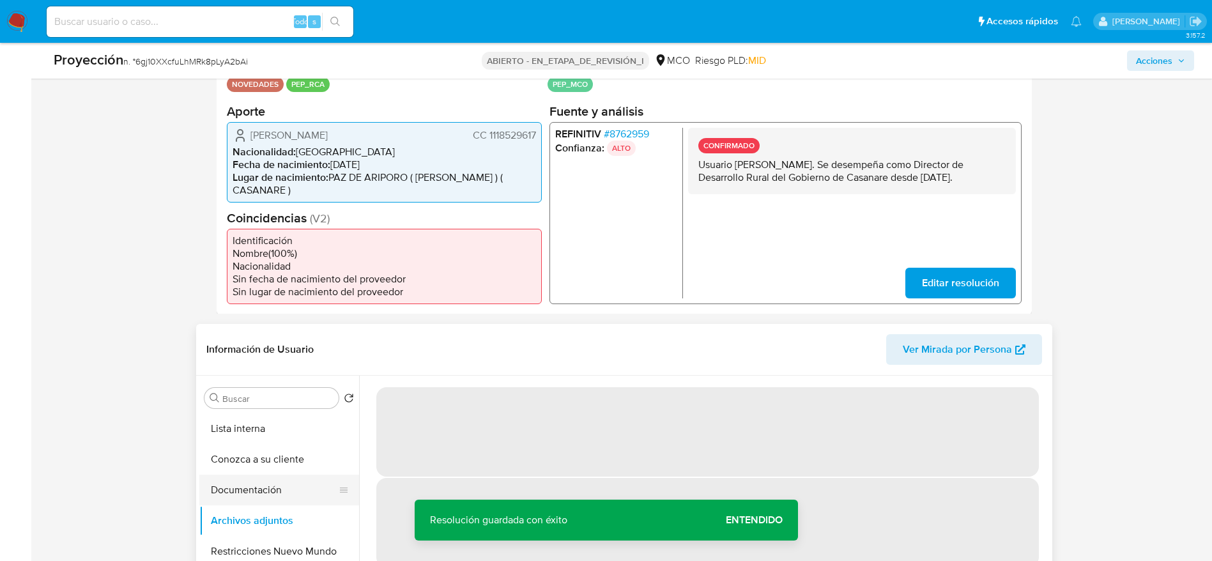
click at [279, 480] on button "Documentación" at bounding box center [274, 490] width 150 height 31
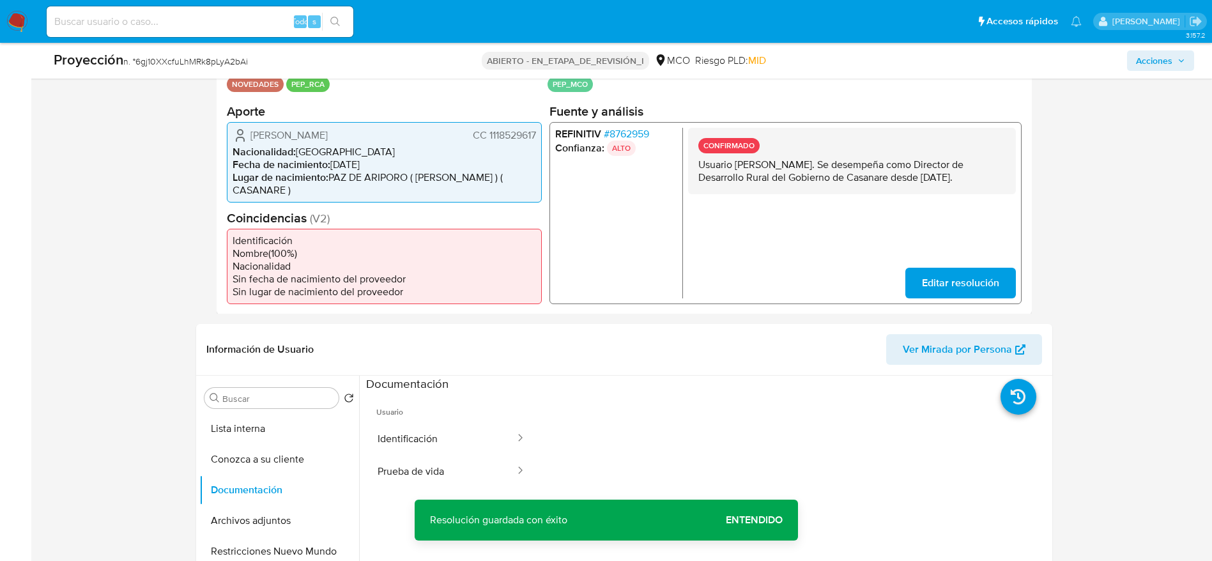
click at [472, 403] on span "Usuario" at bounding box center [451, 407] width 171 height 31
click at [467, 430] on button "Identificación" at bounding box center [441, 438] width 150 height 33
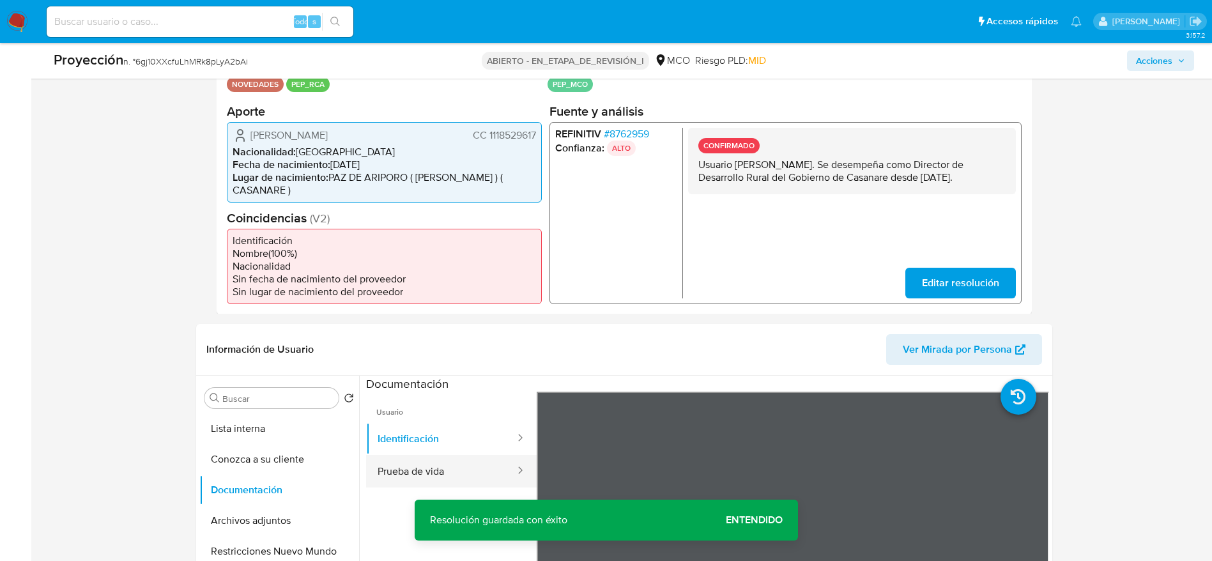
click at [458, 472] on button "Prueba de vida" at bounding box center [441, 471] width 150 height 33
click at [360, 144] on div "[PERSON_NAME] CC 1118529617 Nacionalidad : [DEMOGRAPHIC_DATA] Fecha de nacimien…" at bounding box center [384, 161] width 315 height 81
click at [328, 135] on span "[PERSON_NAME]" at bounding box center [289, 134] width 77 height 13
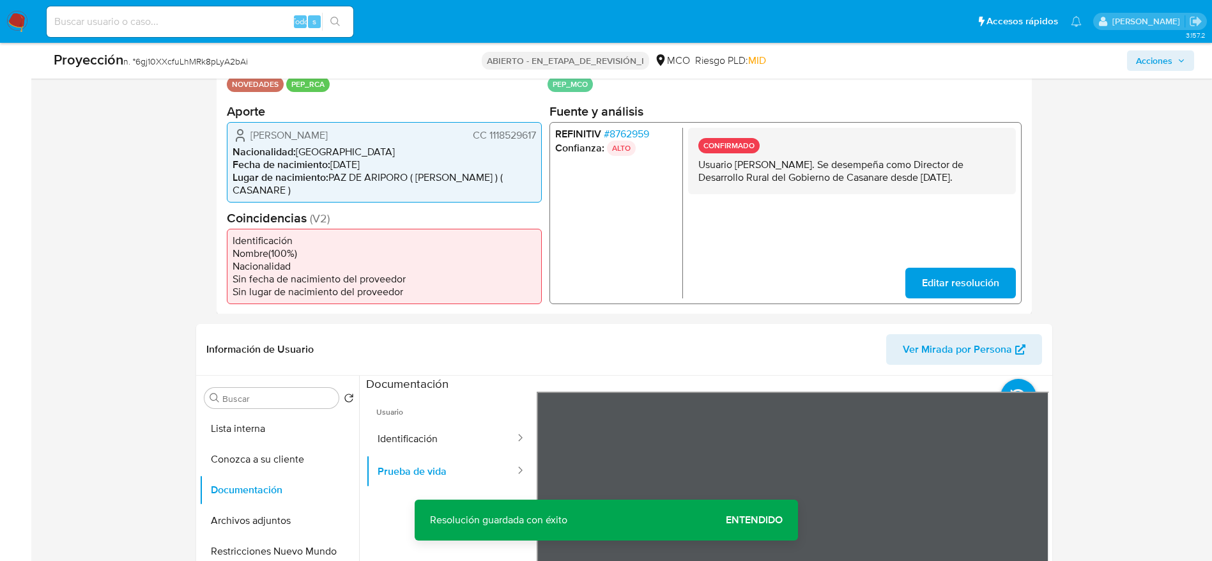
click at [328, 135] on span "[PERSON_NAME]" at bounding box center [289, 134] width 77 height 13
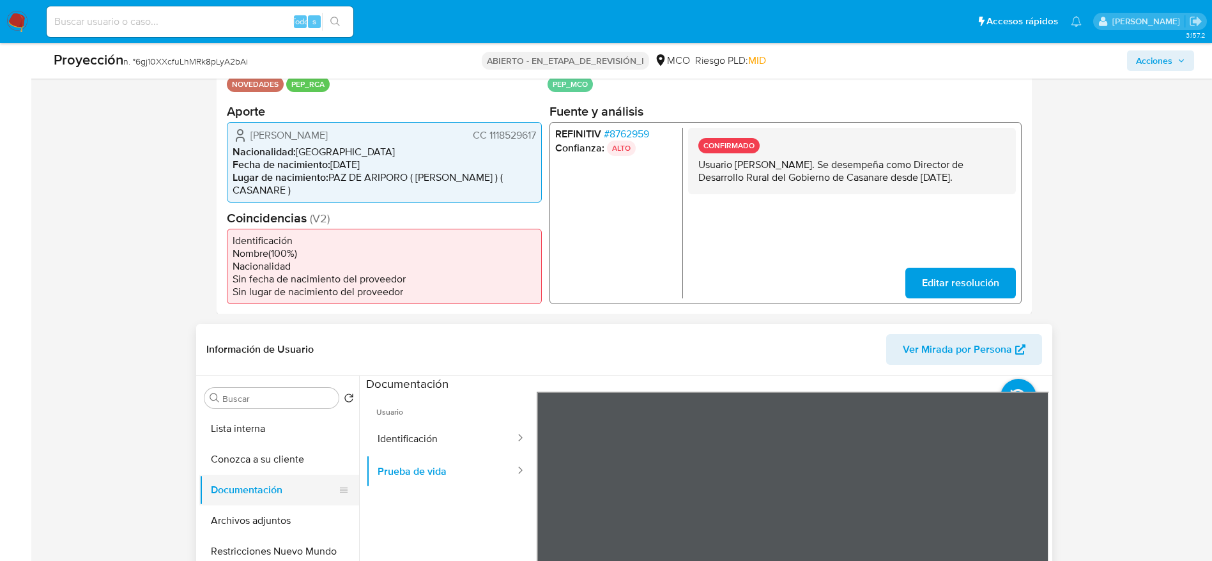
click at [235, 489] on button "Documentación" at bounding box center [274, 490] width 150 height 31
click at [242, 505] on button "Archivos adjuntos" at bounding box center [274, 520] width 150 height 31
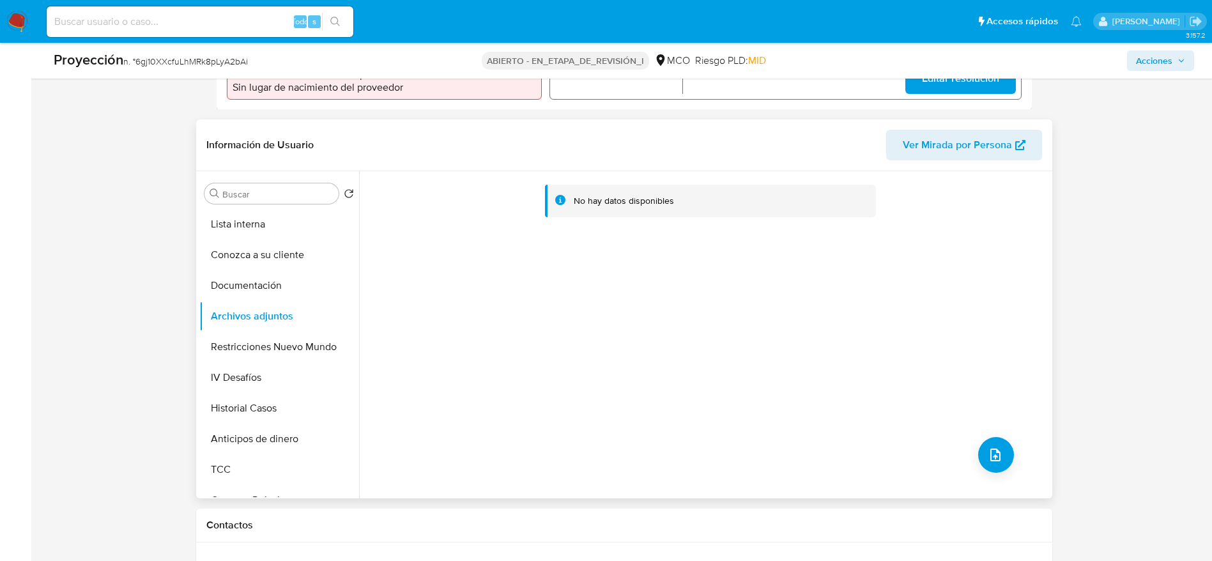
scroll to position [575, 0]
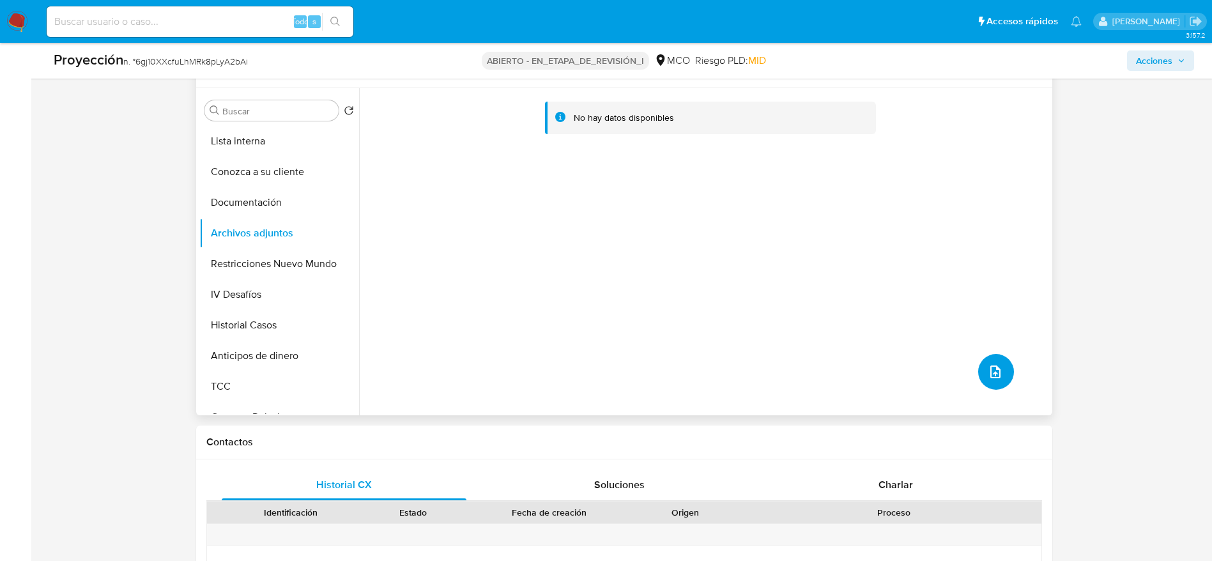
click at [999, 369] on button "subir archivo" at bounding box center [996, 372] width 36 height 36
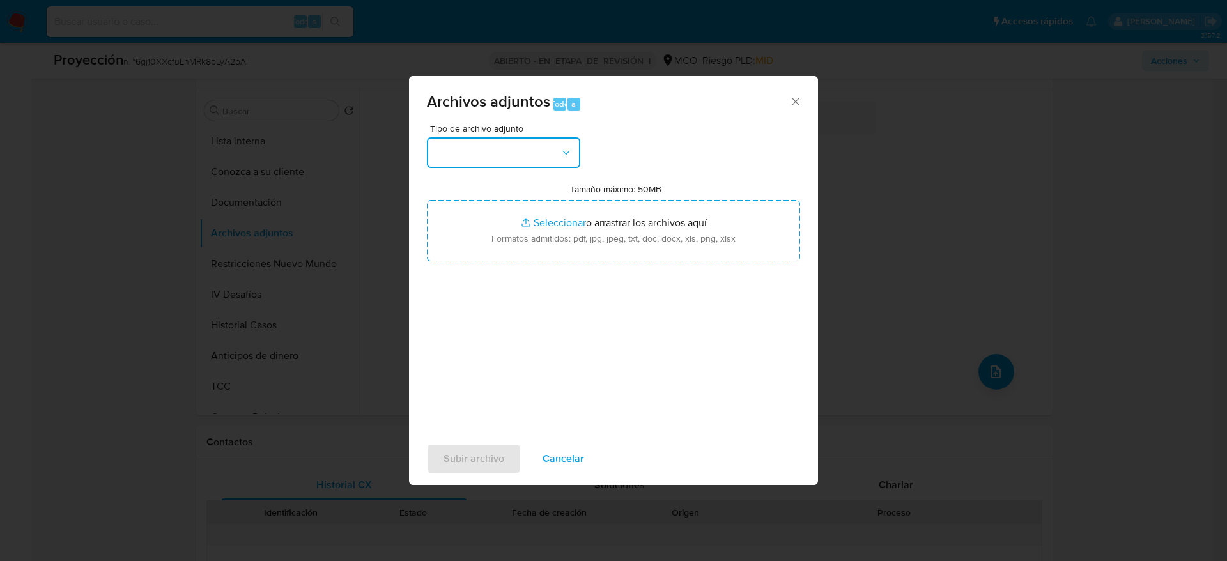
click at [539, 145] on button "button" at bounding box center [503, 152] width 153 height 31
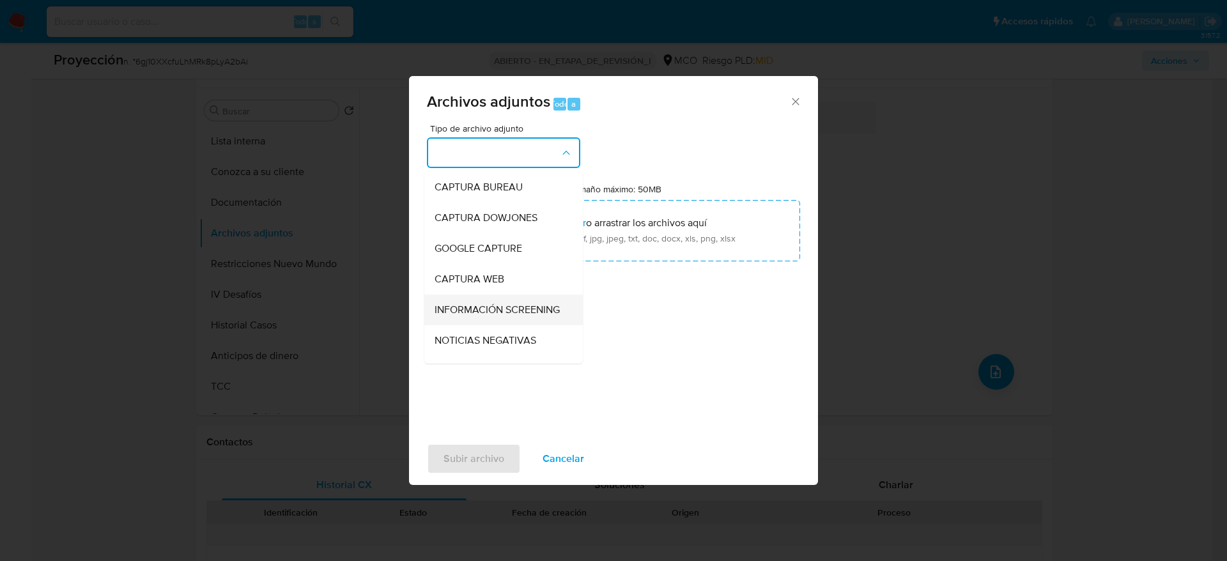
click at [489, 315] on span "INFORMACIÓN SCREENING" at bounding box center [497, 310] width 125 height 13
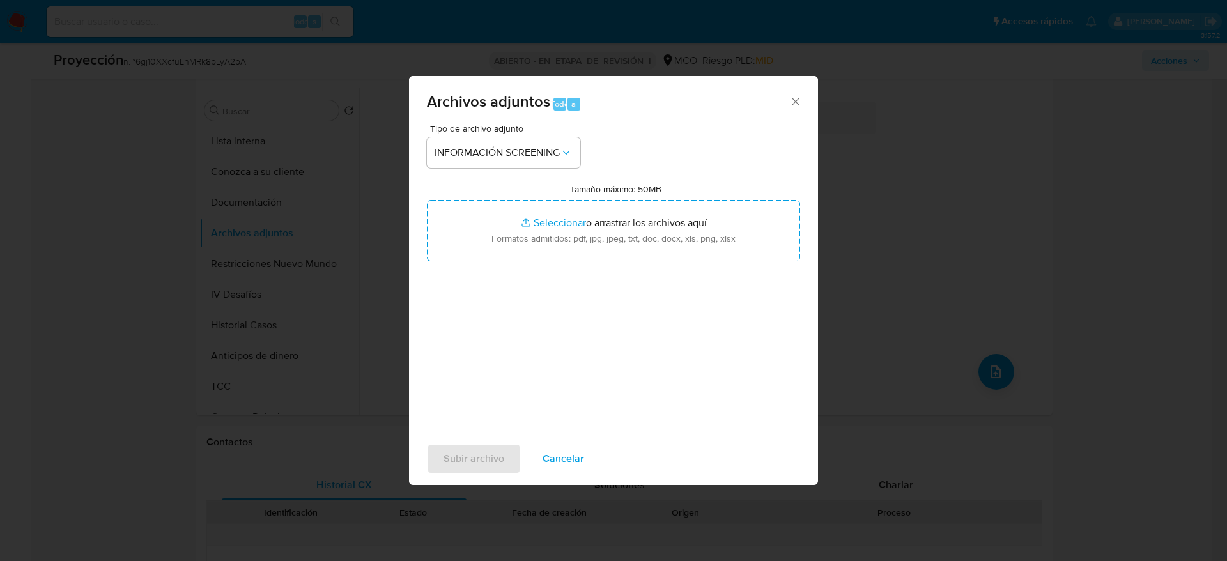
click at [524, 263] on div "Tipo de archivo adjunto INFORMACIÓN SCREENING Tamaño máximo: 50MB Seleccionar a…" at bounding box center [613, 275] width 373 height 302
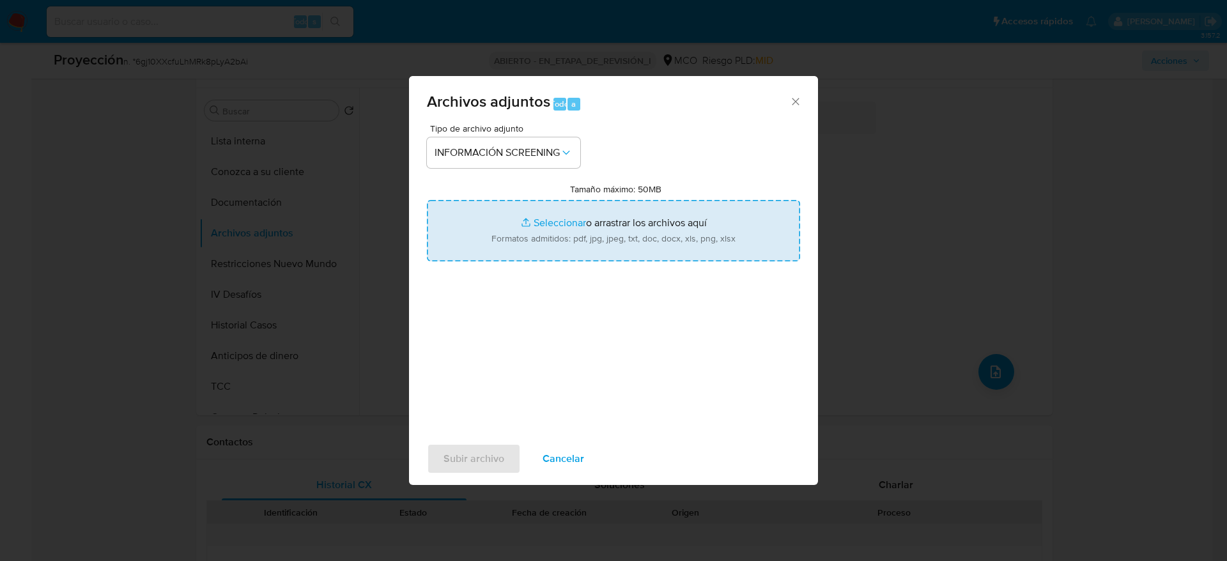
click at [543, 235] on input "Tamaño máximo: 50MB Seleccionar archivos" at bounding box center [613, 230] width 373 height 61
type input "C:\fakepath\_Cristian [PERSON_NAME] [PERSON_NAME] lavado de dinero - Buscar con…"
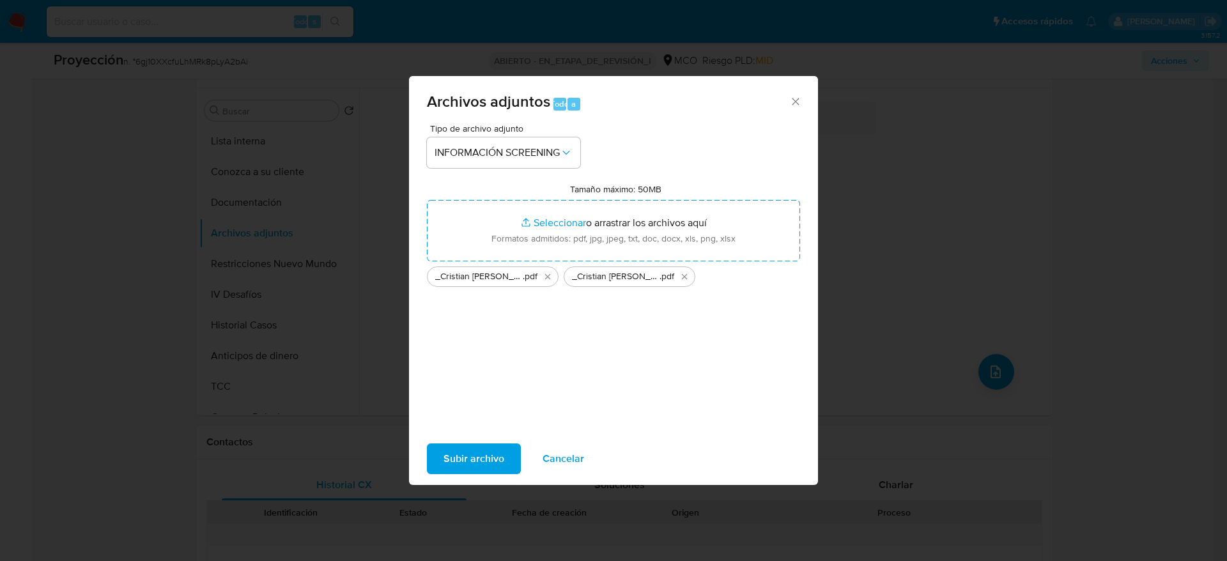
drag, startPoint x: 543, startPoint y: 235, endPoint x: 491, endPoint y: 458, distance: 228.2
click at [491, 458] on span "Subir archivo" at bounding box center [473, 459] width 61 height 28
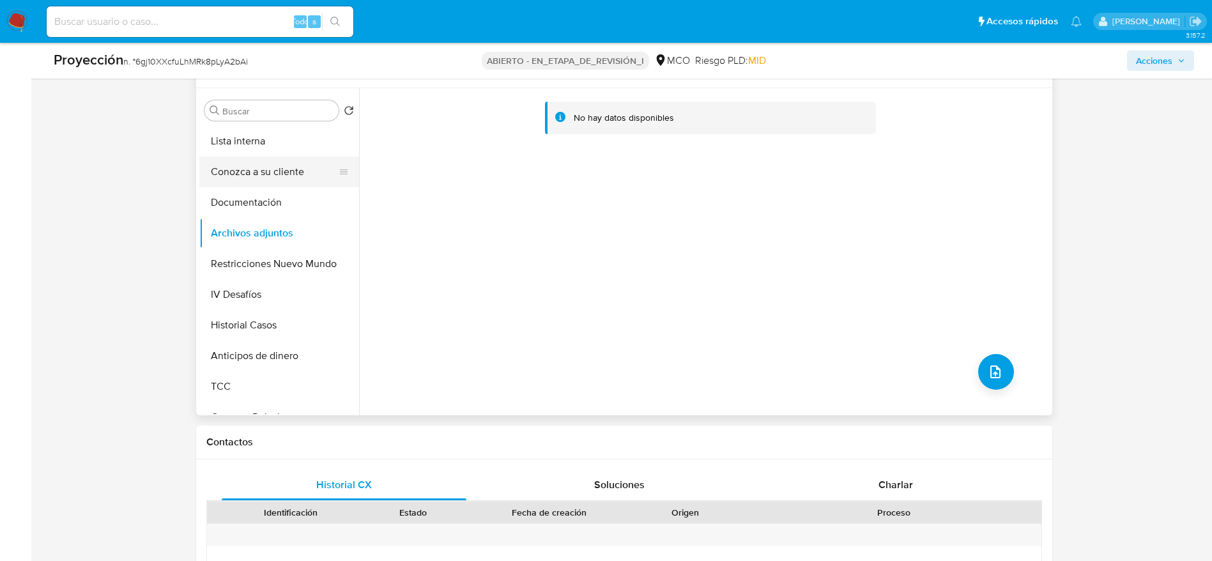
click at [296, 166] on button "Conozca a su cliente" at bounding box center [274, 172] width 150 height 31
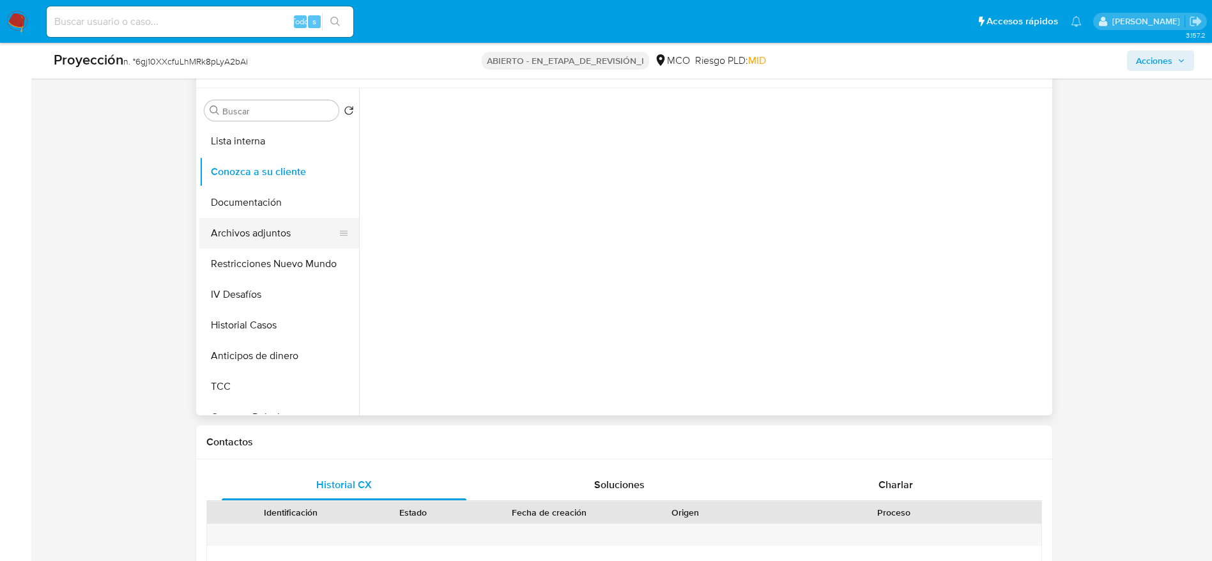
click at [292, 222] on button "Archivos adjuntos" at bounding box center [274, 233] width 150 height 31
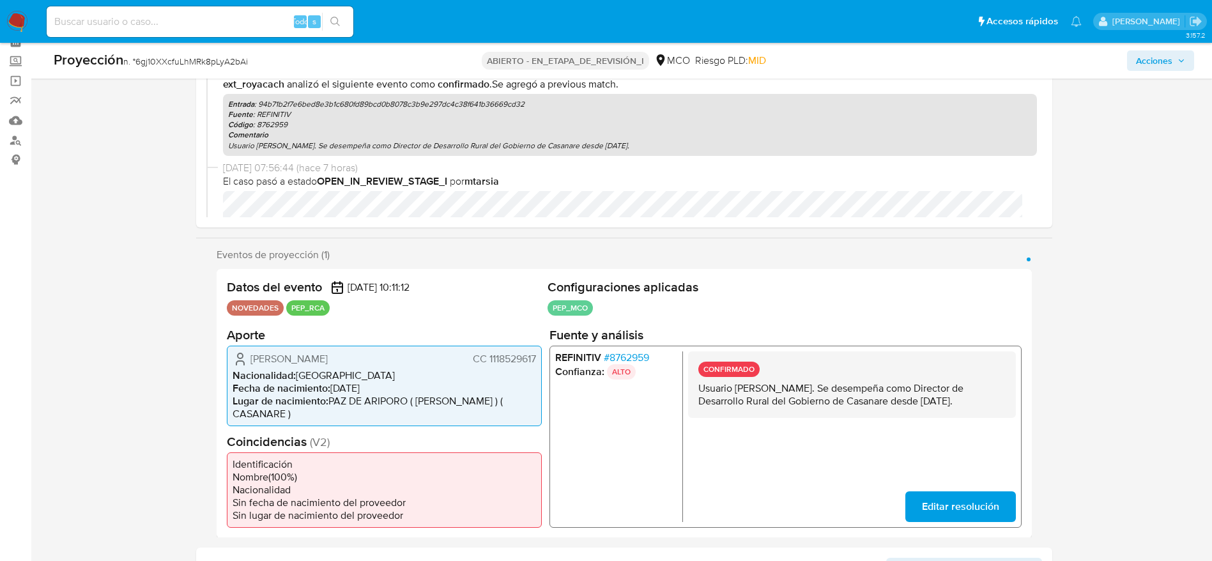
scroll to position [0, 0]
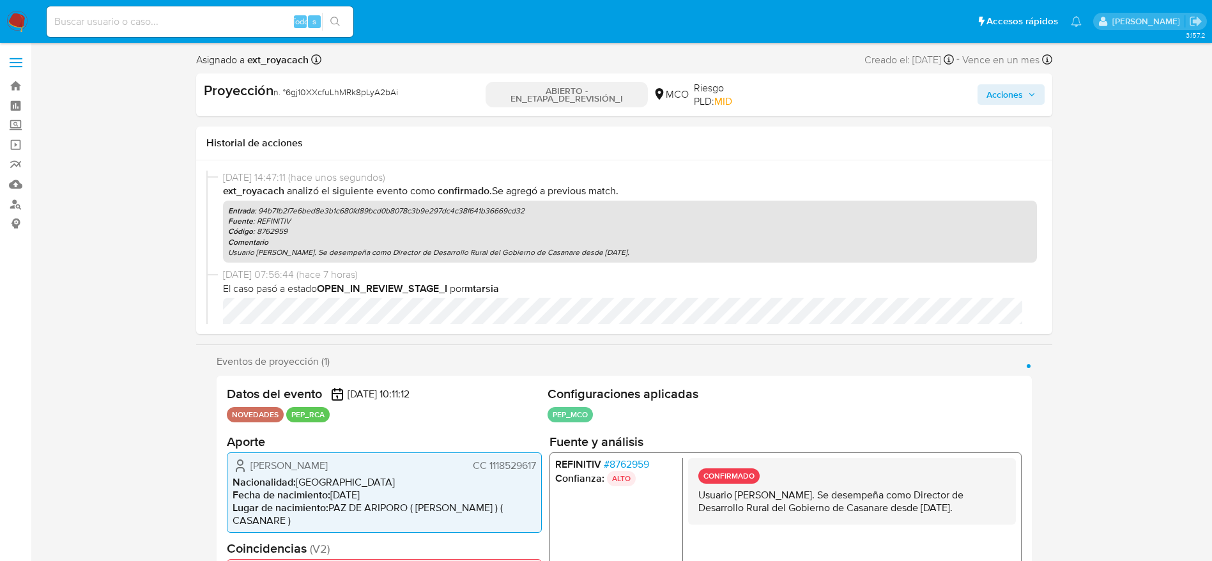
click at [1016, 77] on div "Proyección n. ° 6gj10XXcfuLhMRk8pLyA2bAi ABIERTO - EN_ETAPA_DE_REVISIÓN_I MCO R…" at bounding box center [624, 94] width 856 height 43
click at [1017, 82] on div "Acciones" at bounding box center [905, 94] width 277 height 27
click at [1000, 107] on div "Acciones" at bounding box center [905, 94] width 277 height 27
click at [1004, 97] on span "Acciones" at bounding box center [1005, 94] width 36 height 20
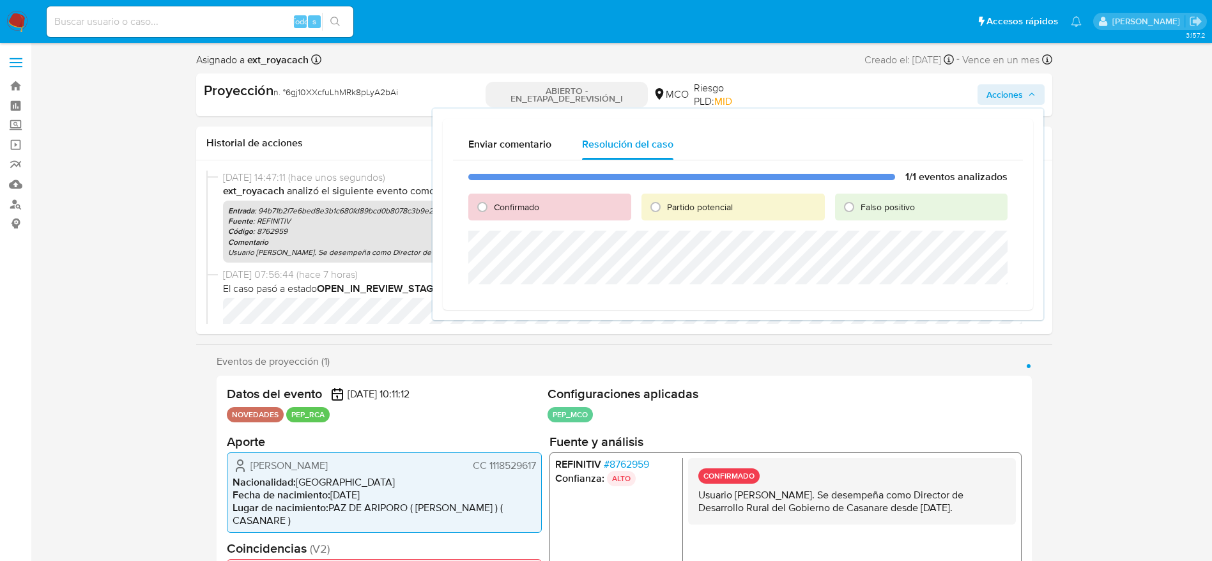
click at [517, 206] on font "Confirmado" at bounding box center [516, 207] width 45 height 13
click at [493, 206] on input "Confirmado" at bounding box center [482, 207] width 20 height 20
radio input "true"
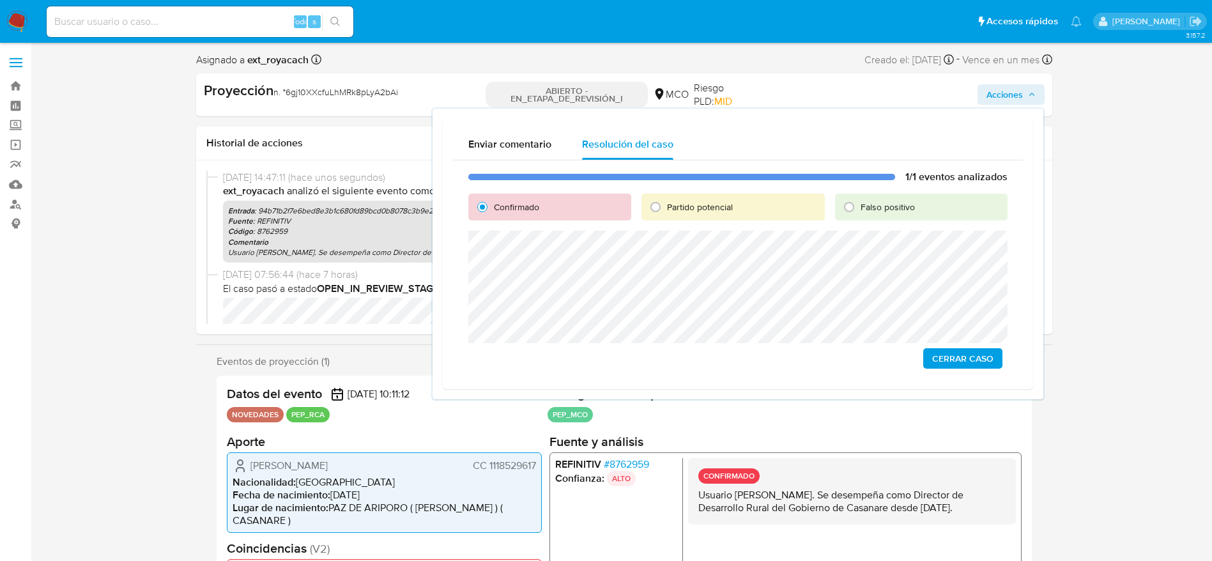
click at [955, 360] on span "Cerrar Caso" at bounding box center [962, 359] width 61 height 18
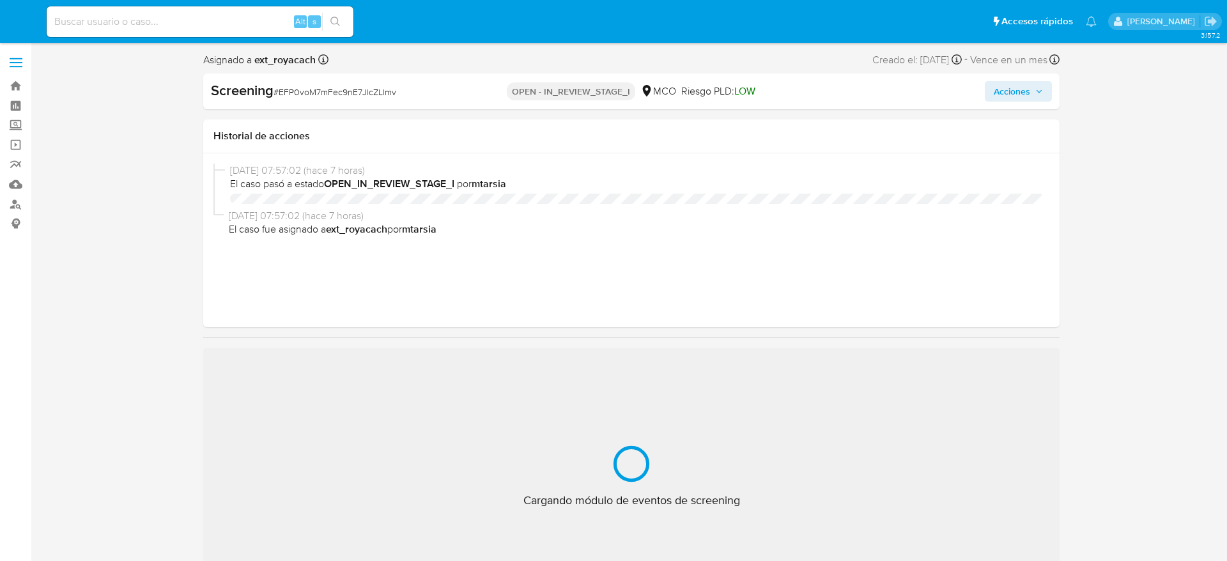
select select "10"
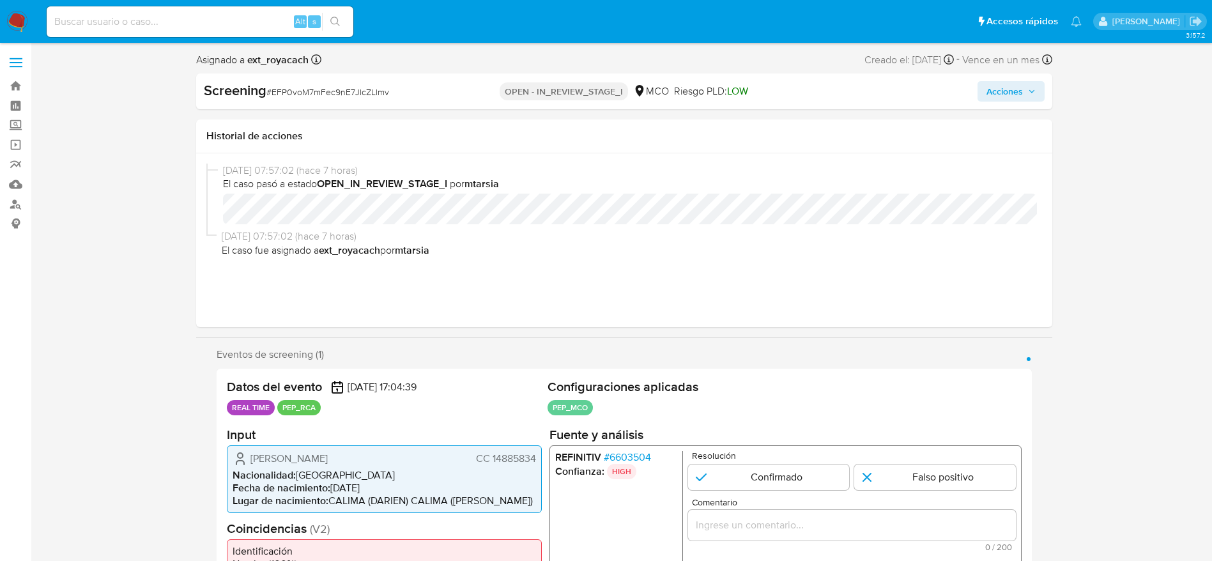
click at [362, 91] on span "# EFP0voM7mFec9nE7JlcZLlmv" at bounding box center [327, 92] width 123 height 13
copy span "EFP0voM7mFec9nE7JlcZLlmv"
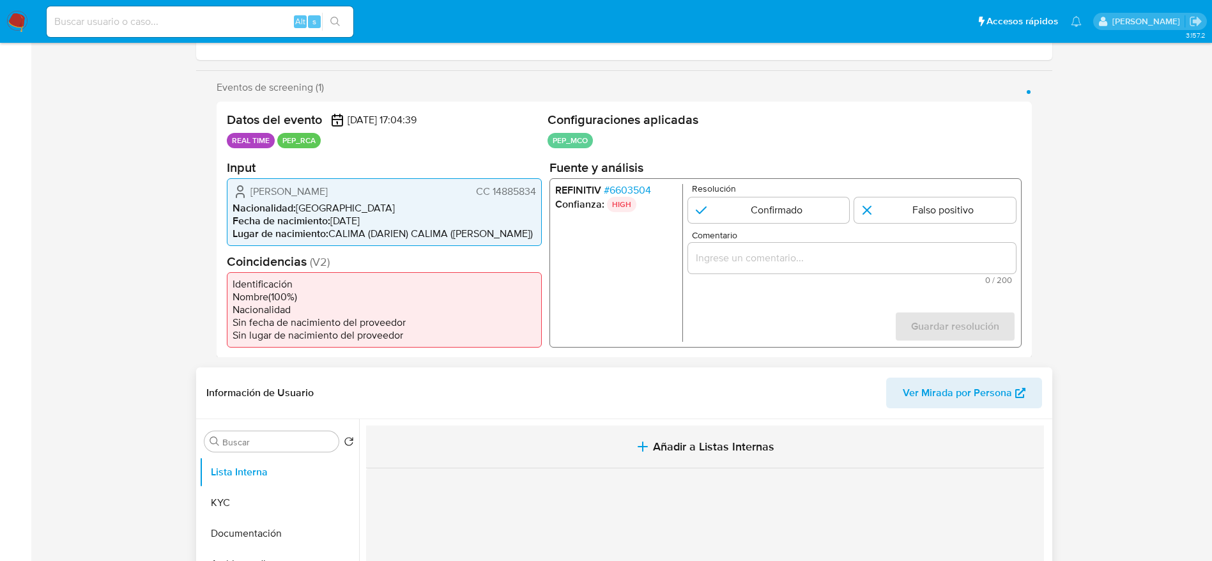
scroll to position [383, 0]
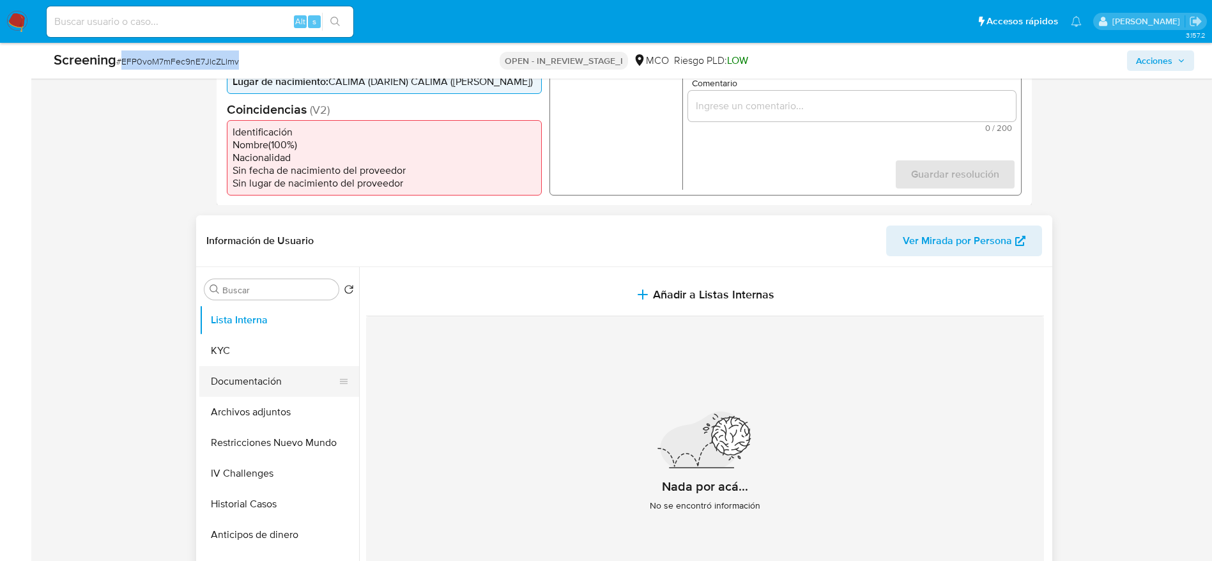
click at [236, 387] on button "Documentación" at bounding box center [274, 381] width 150 height 31
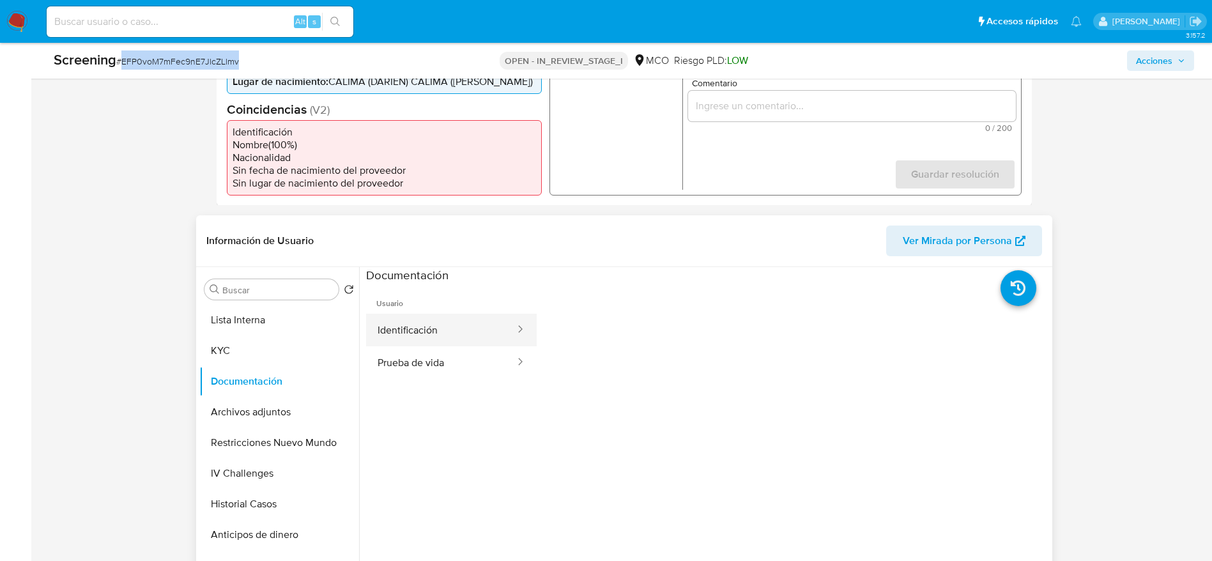
click at [454, 340] on button "Identificación" at bounding box center [441, 330] width 150 height 33
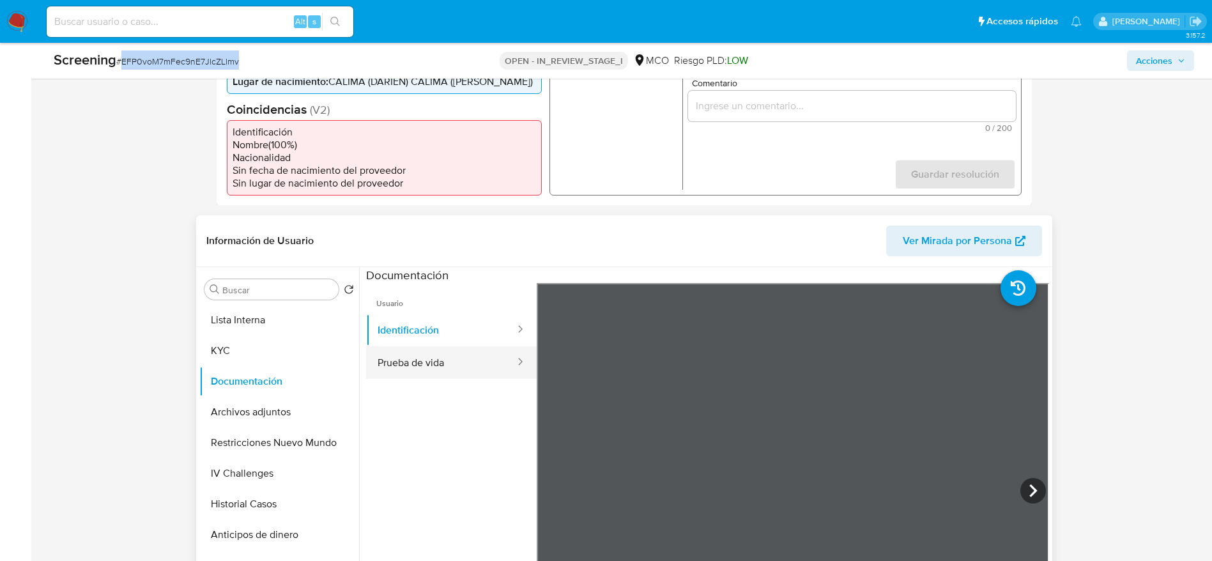
click at [401, 358] on button "Prueba de vida" at bounding box center [441, 362] width 150 height 33
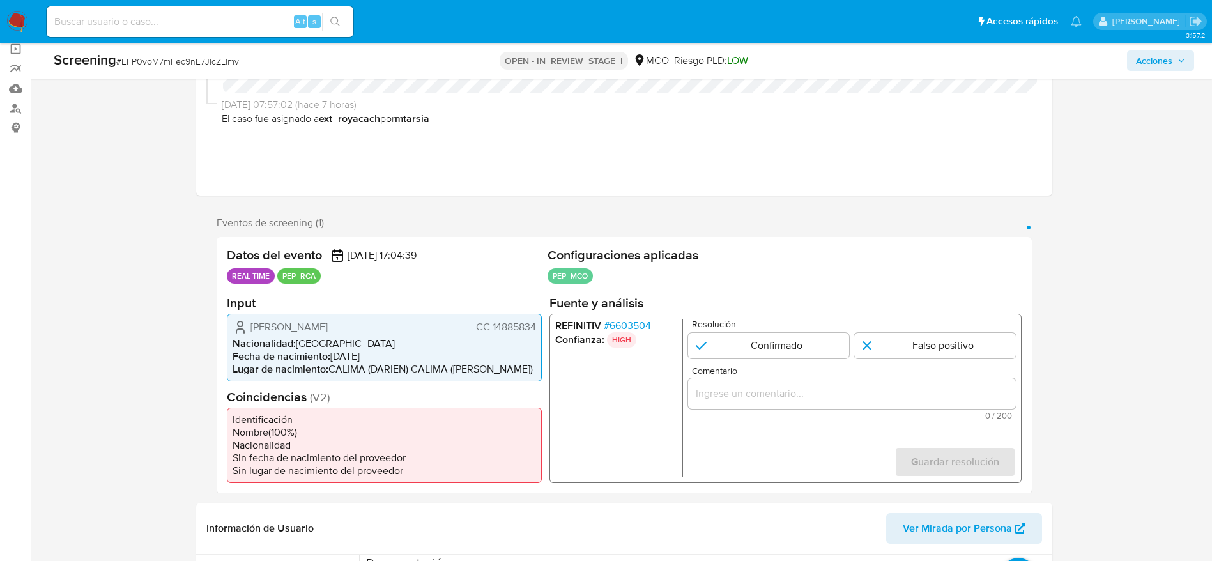
drag, startPoint x: 250, startPoint y: 331, endPoint x: 534, endPoint y: 325, distance: 284.4
click at [534, 325] on div "Carlos Alberto Montoya Molano CC 14885834" at bounding box center [385, 326] width 304 height 15
click at [622, 323] on span "# 6603504" at bounding box center [626, 325] width 47 height 13
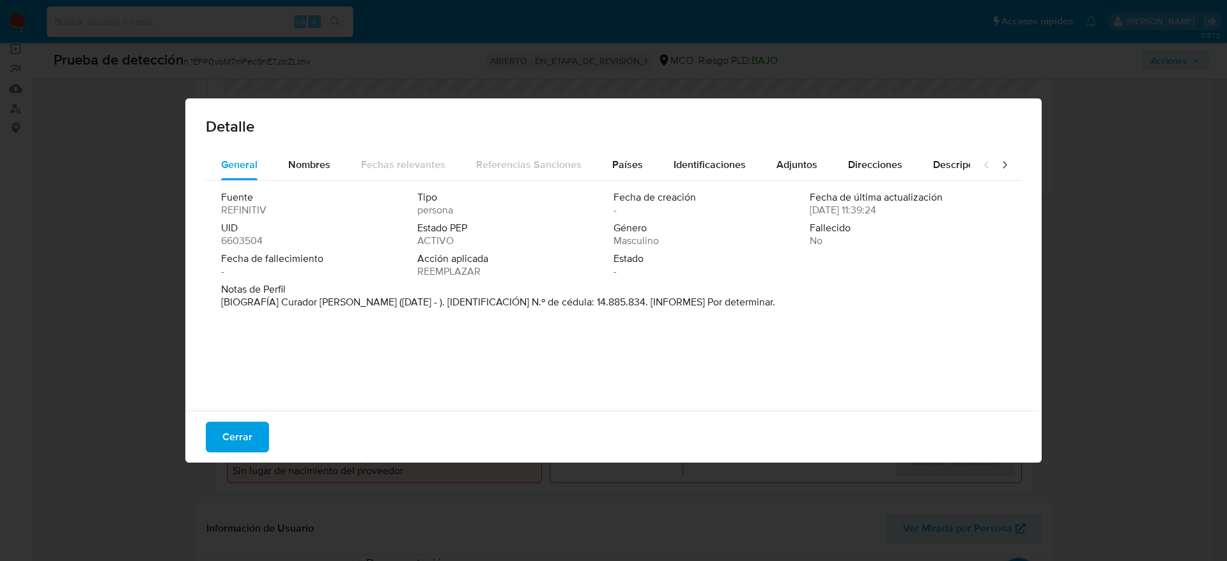
drag, startPoint x: 283, startPoint y: 299, endPoint x: 488, endPoint y: 278, distance: 205.6
click at [396, 300] on font "[BIOGRAFÍA] Curador Urbano en Valle (Jul 2021 - ). [IDENTIFICACIÓN] N.º de cédu…" at bounding box center [498, 302] width 554 height 15
click at [238, 442] on span "Cerrar" at bounding box center [237, 437] width 30 height 28
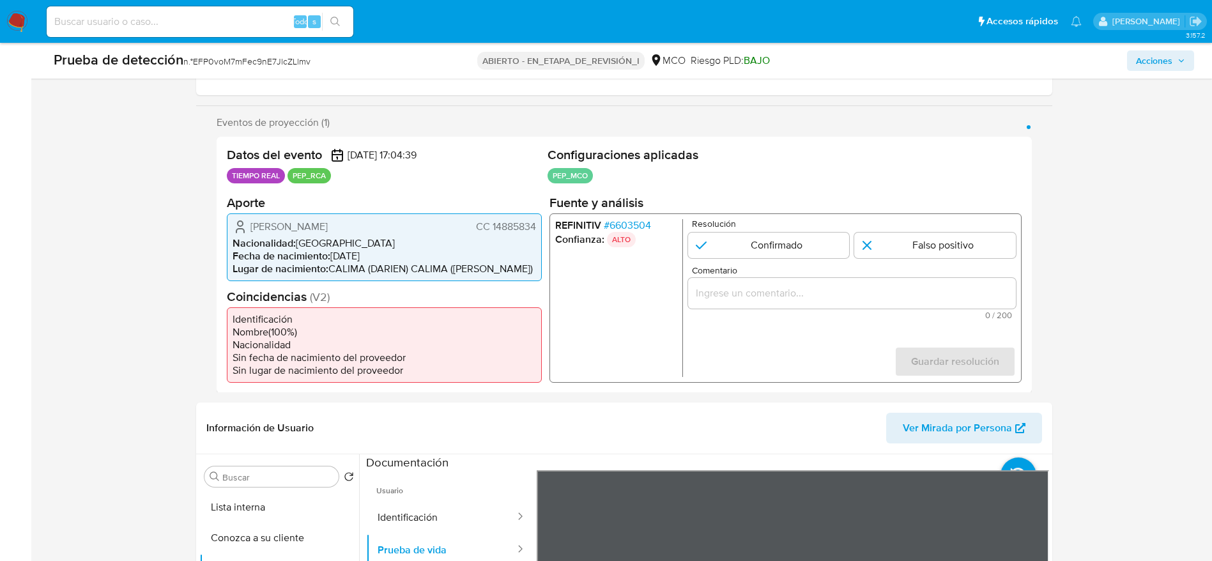
scroll to position [288, 0]
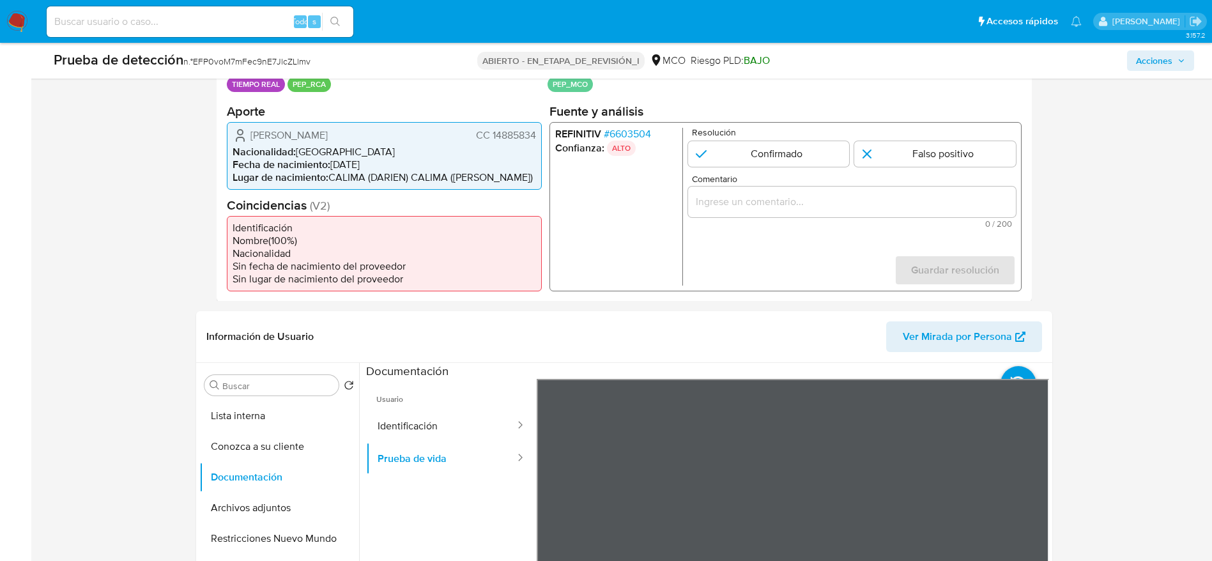
click at [743, 175] on span "Comentario" at bounding box center [855, 179] width 328 height 10
click at [743, 193] on input "Comentario" at bounding box center [852, 201] width 328 height 17
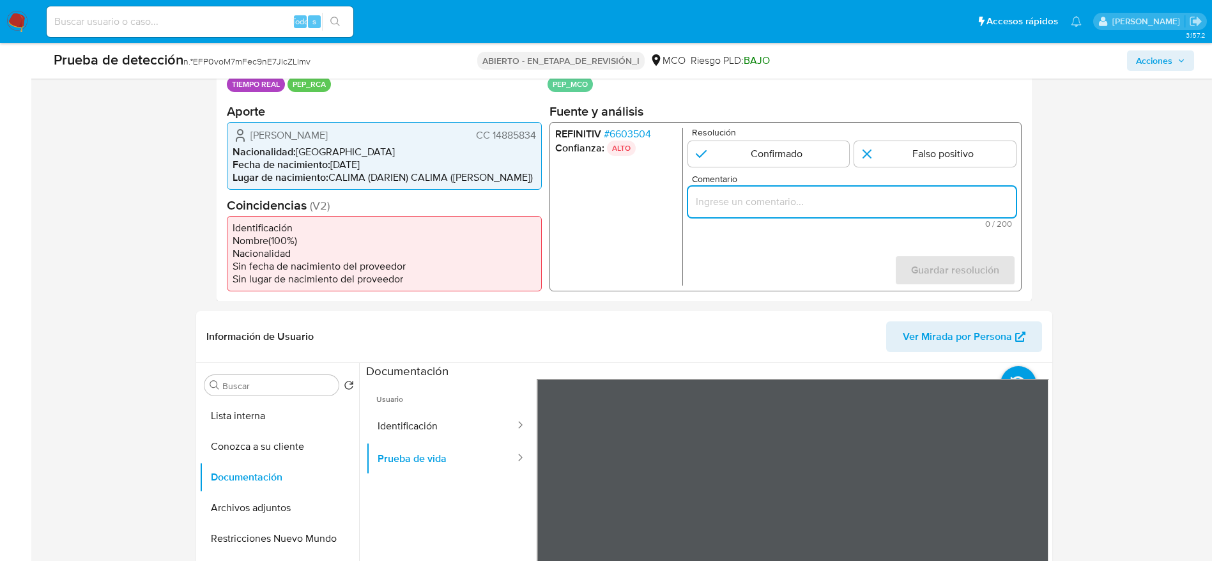
click at [734, 169] on form "Resolución Confirmado Falso positivo Comentario 0 / 200 200 caracteres restante…" at bounding box center [852, 206] width 328 height 158
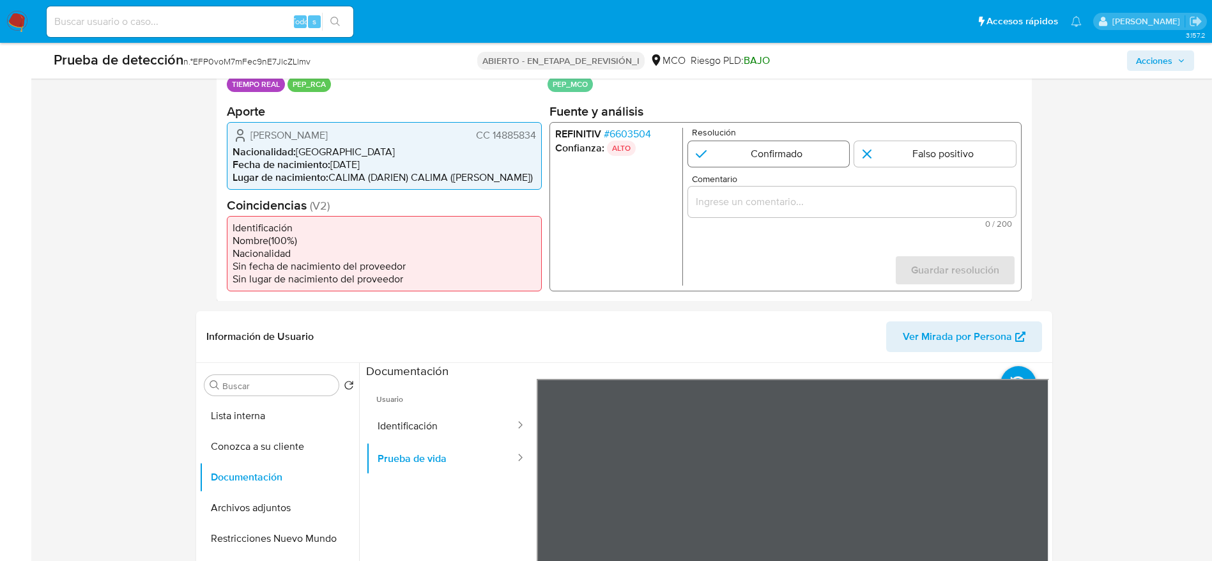
click at [746, 144] on input "1 de 1" at bounding box center [769, 154] width 162 height 26
radio input "true"
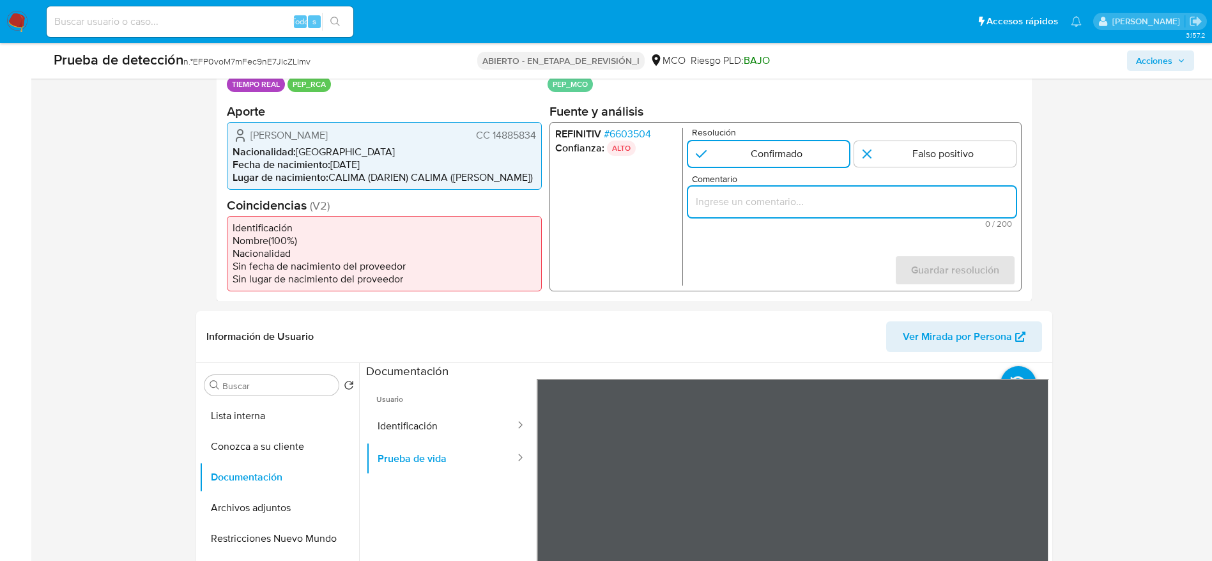
click at [742, 203] on input "Comentario" at bounding box center [852, 201] width 328 height 17
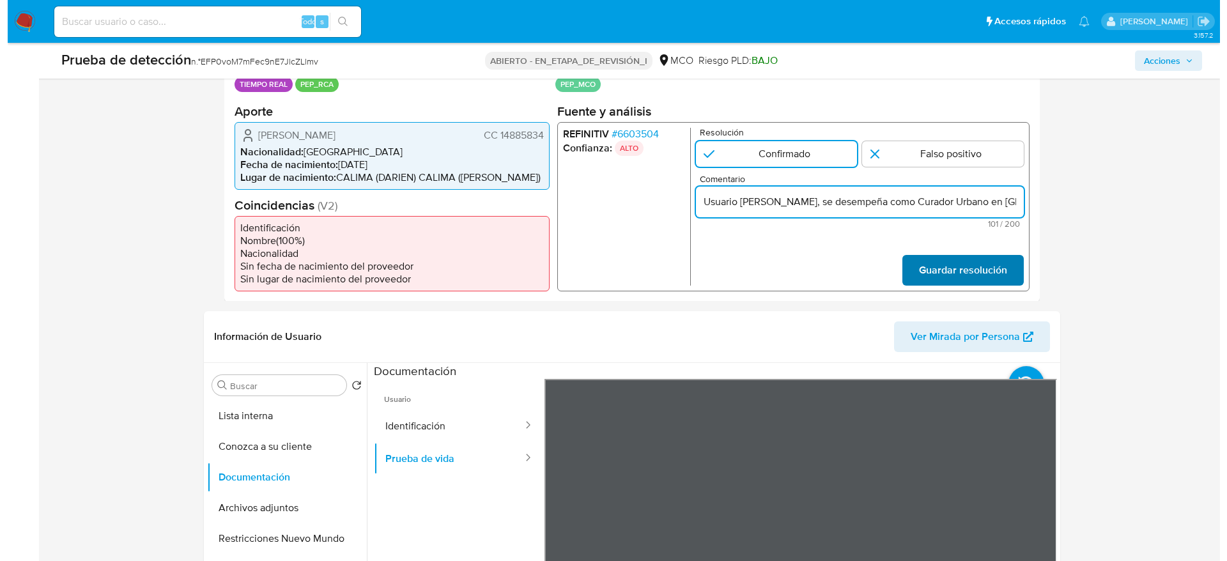
scroll to position [0, 171]
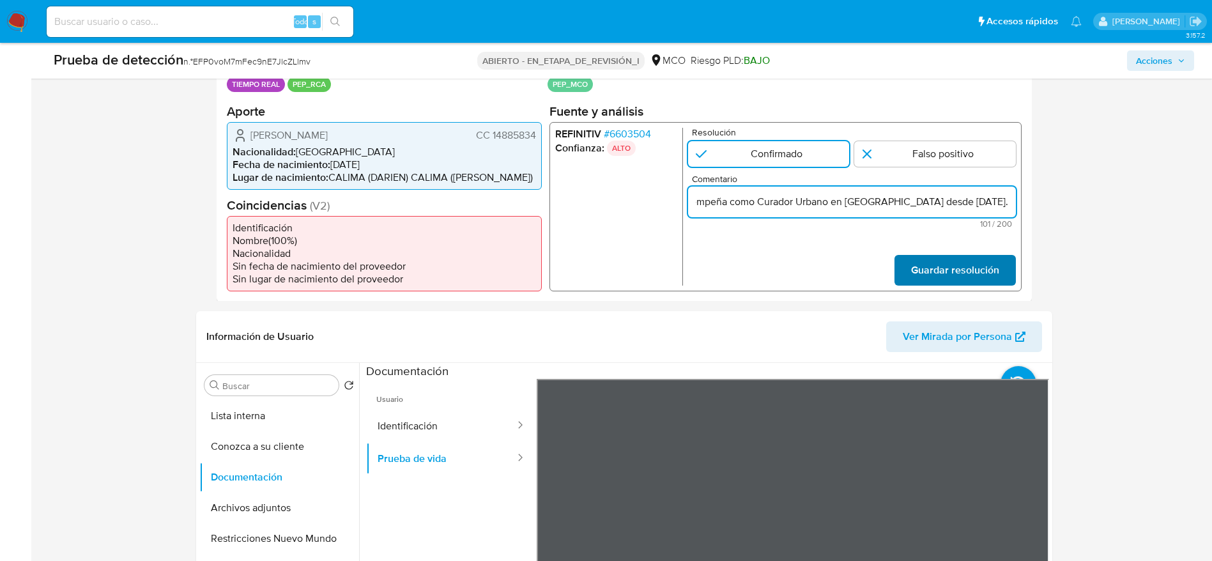
type input "Usuario Carlos Alberto Montoya Molano, se desempeña como Curador Urbano en Vall…"
click at [913, 259] on span "Guardar resolución" at bounding box center [955, 270] width 88 height 28
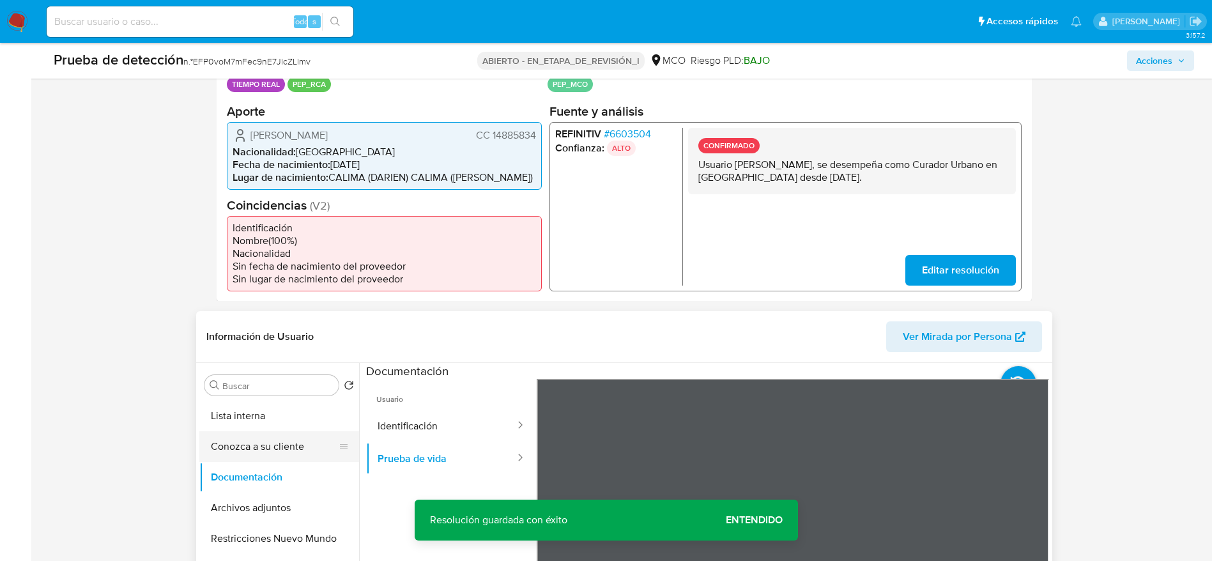
click at [235, 432] on button "Conozca a su cliente" at bounding box center [274, 446] width 150 height 31
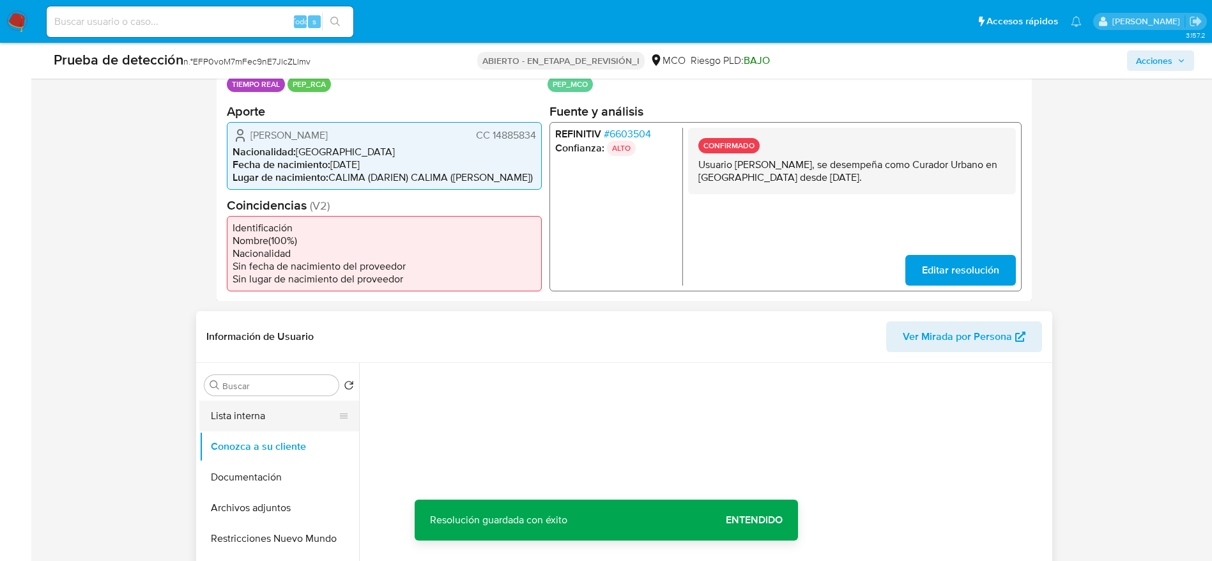
click at [252, 414] on button "Lista interna" at bounding box center [274, 416] width 150 height 31
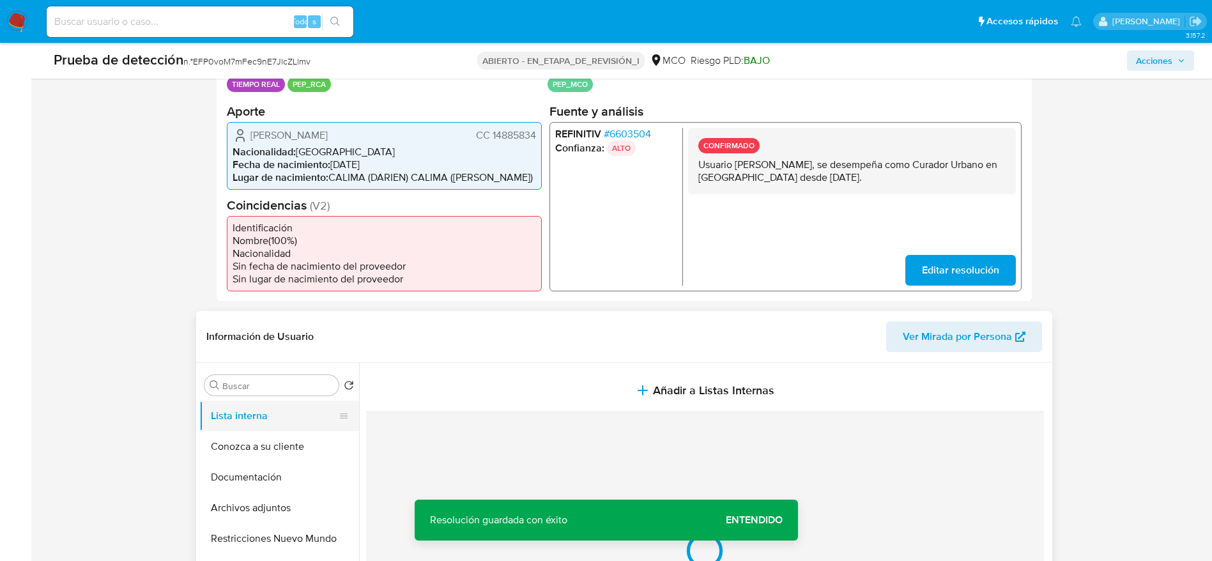
click at [397, 403] on button "Añadir a Listas Internas" at bounding box center [705, 390] width 678 height 43
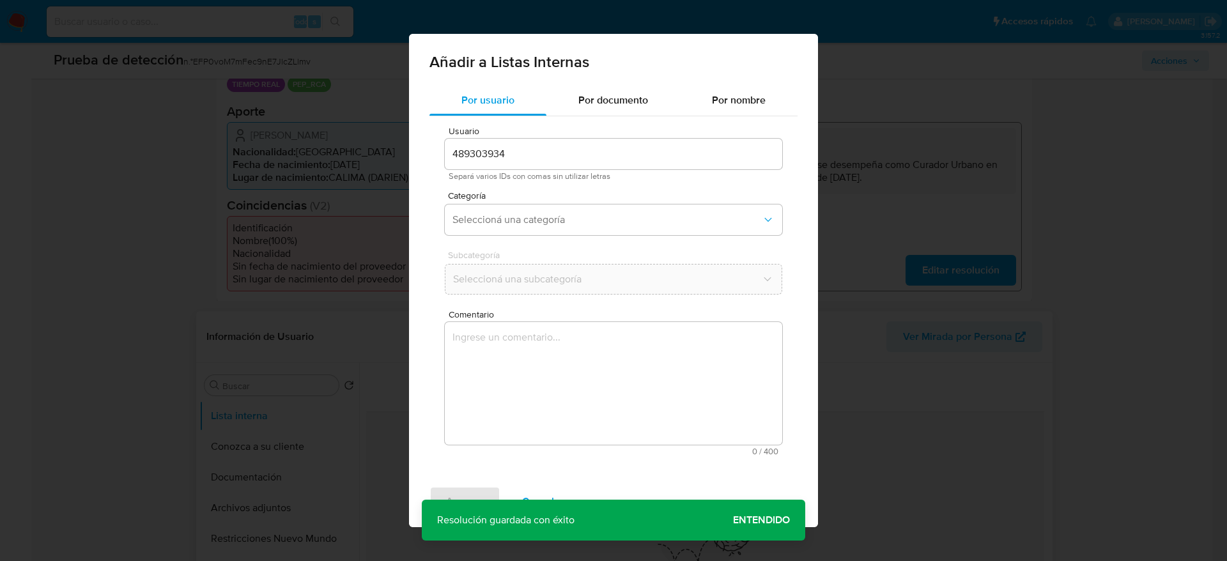
click at [426, 404] on div "Por usuario Por documento Por nombre Usuario 489303934 Separá varios IDs con co…" at bounding box center [613, 280] width 409 height 391
click at [496, 327] on textarea "Comentario" at bounding box center [613, 383] width 337 height 123
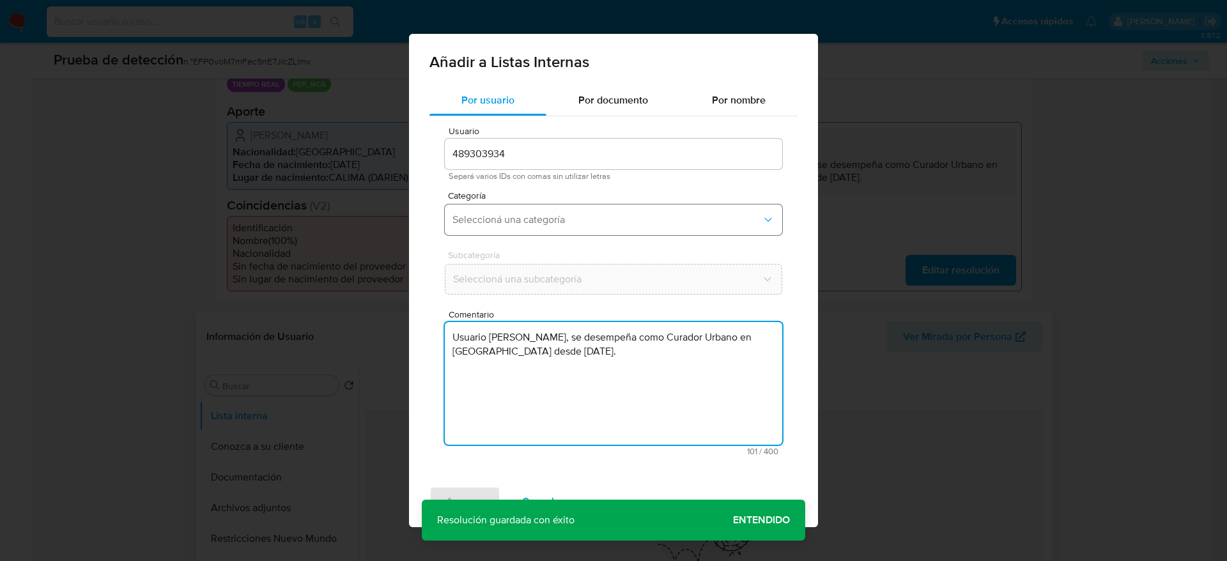
type textarea "Usuario Carlos Alberto Montoya Molano, se desempeña como Curador Urbano en Vall…"
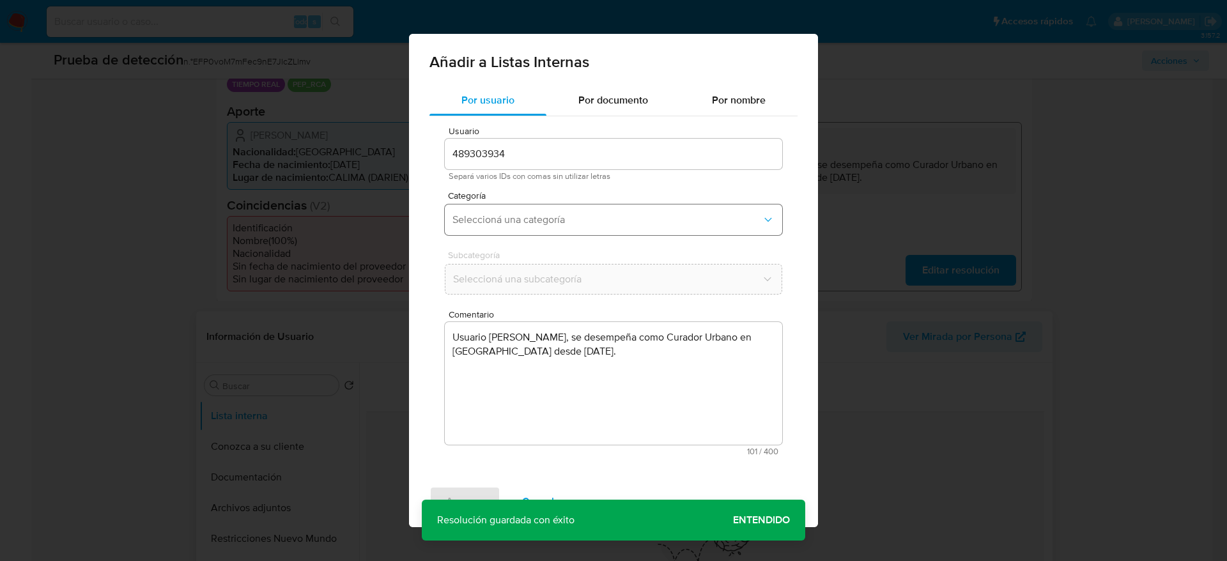
click at [504, 221] on span "Seleccioná una categoría" at bounding box center [606, 219] width 309 height 13
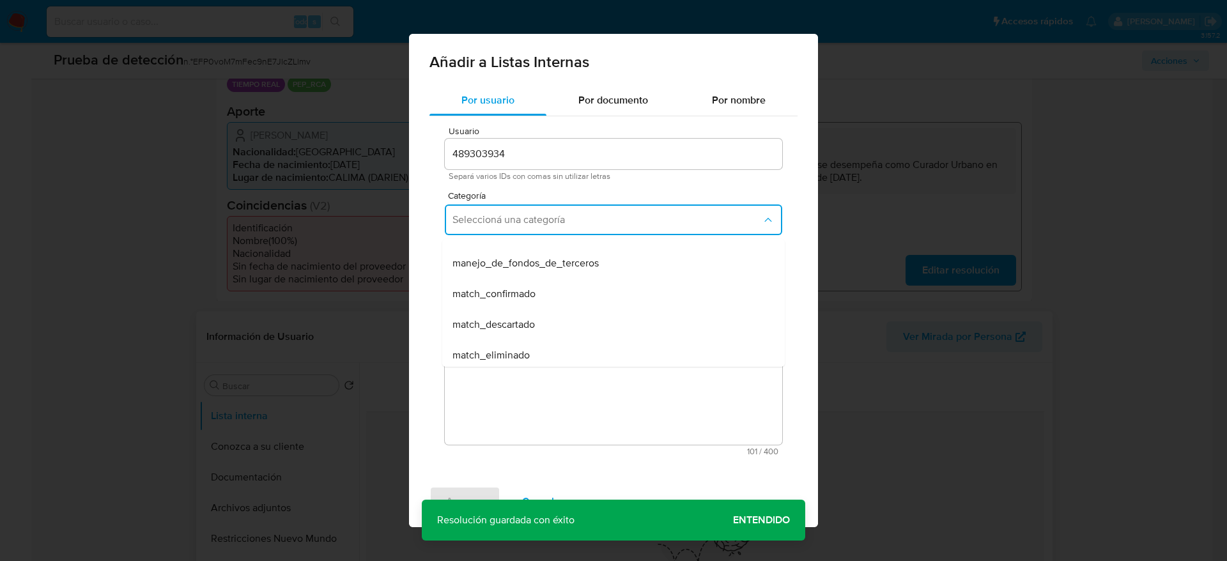
scroll to position [96, 0]
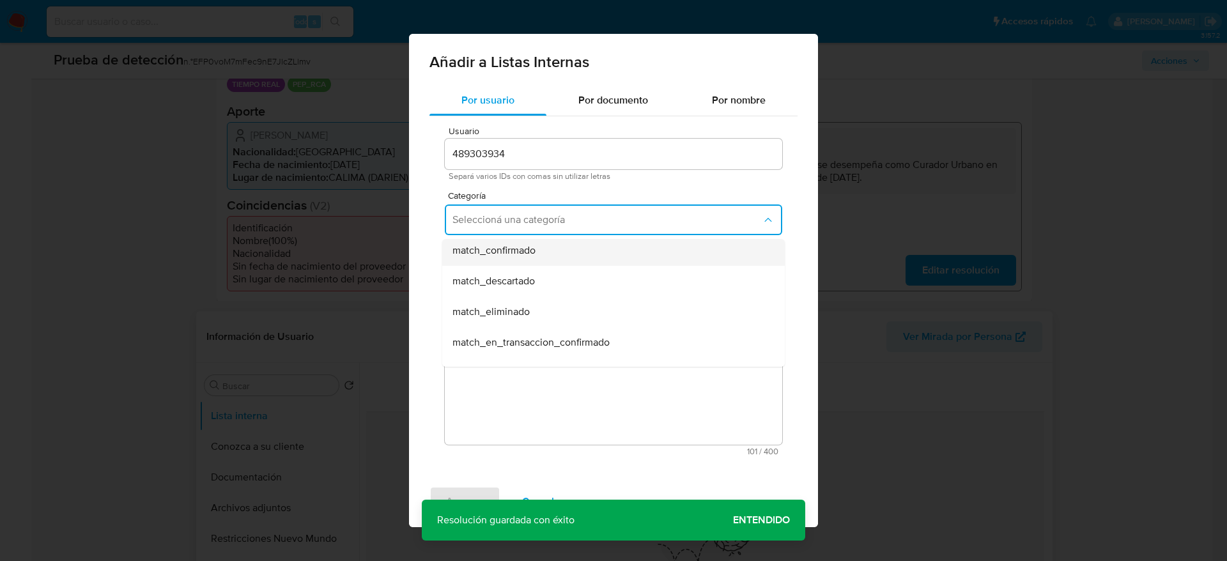
click at [483, 263] on div "match_confirmado" at bounding box center [609, 250] width 314 height 31
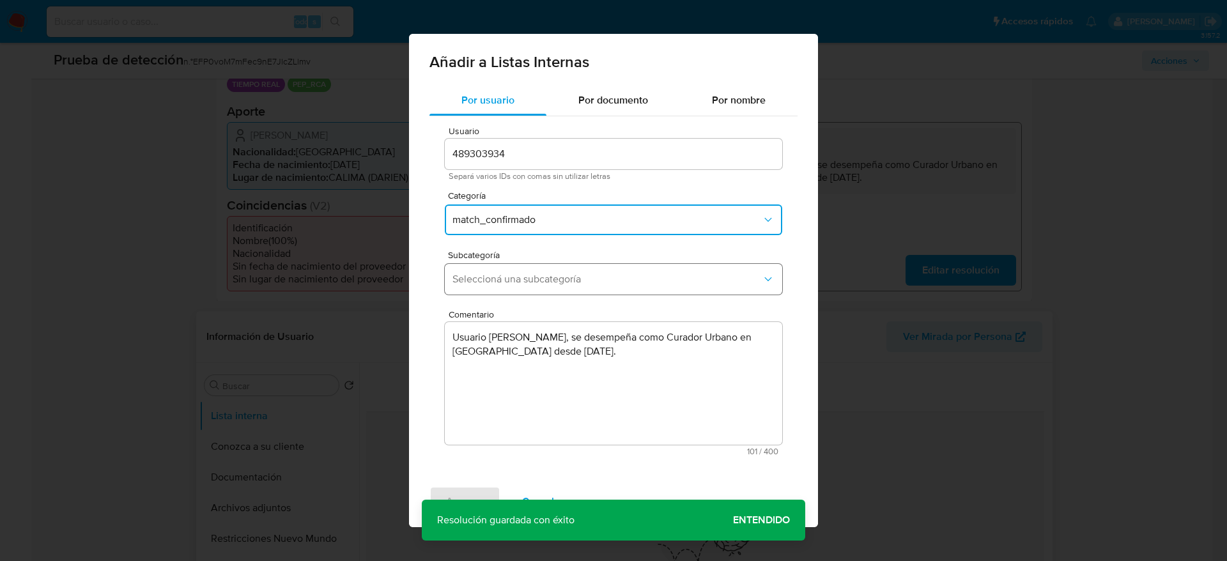
click at [495, 286] on button "Seleccioná una subcategoría" at bounding box center [613, 279] width 337 height 31
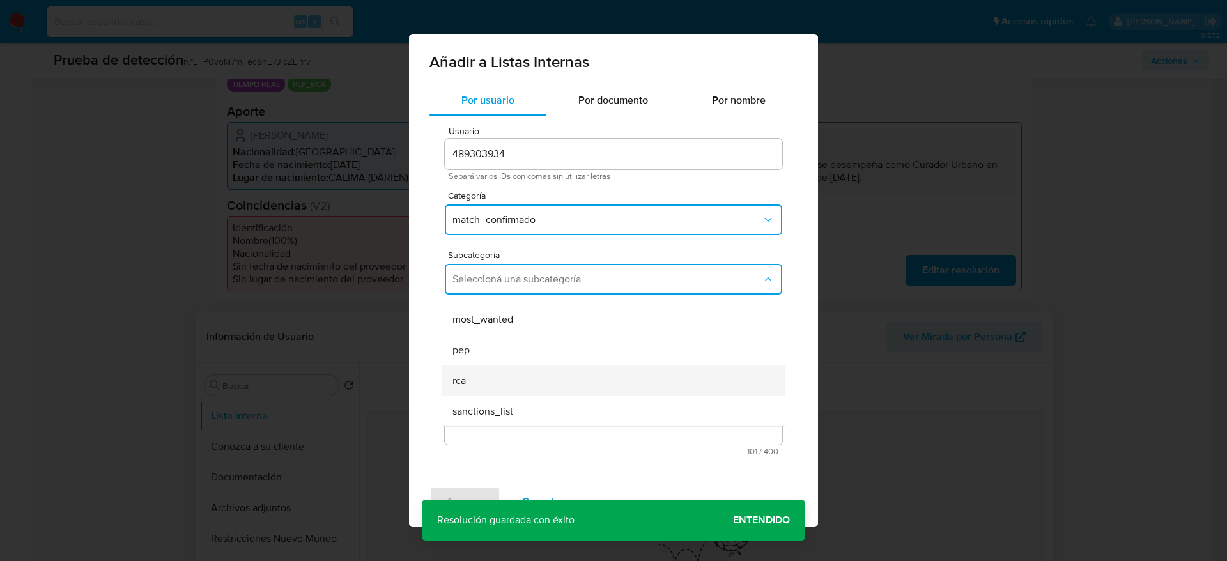
scroll to position [87, 0]
drag, startPoint x: 492, startPoint y: 366, endPoint x: 450, endPoint y: 442, distance: 87.0
click at [488, 365] on div "rca" at bounding box center [609, 380] width 314 height 31
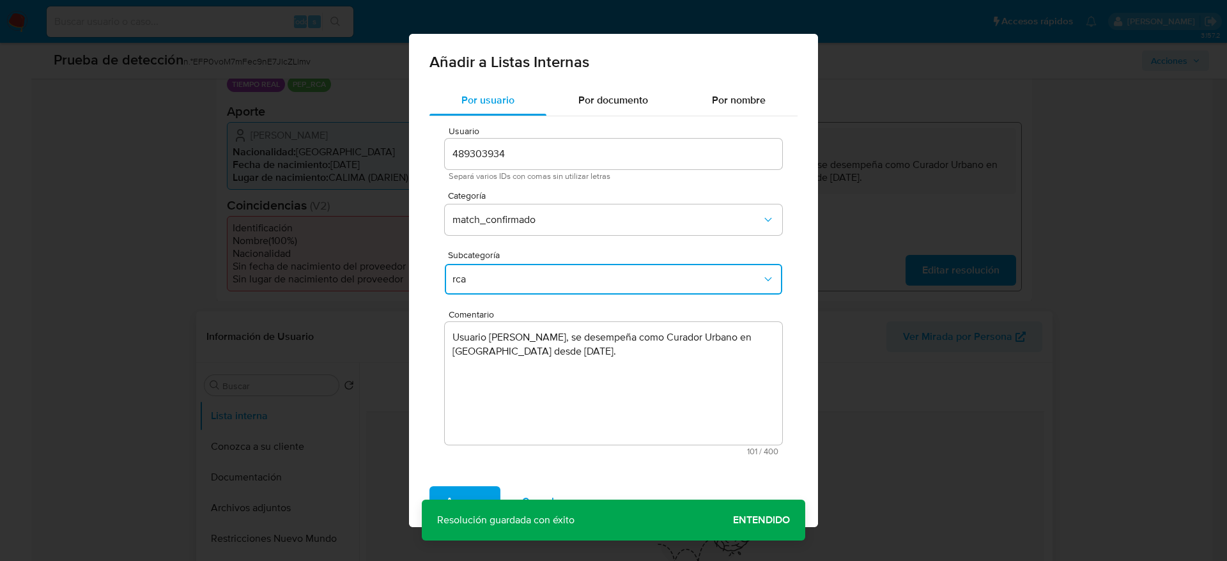
click at [490, 288] on button "rca" at bounding box center [613, 279] width 337 height 31
click at [468, 358] on div "pep" at bounding box center [609, 349] width 314 height 31
click at [468, 491] on span "Agregar" at bounding box center [465, 502] width 38 height 28
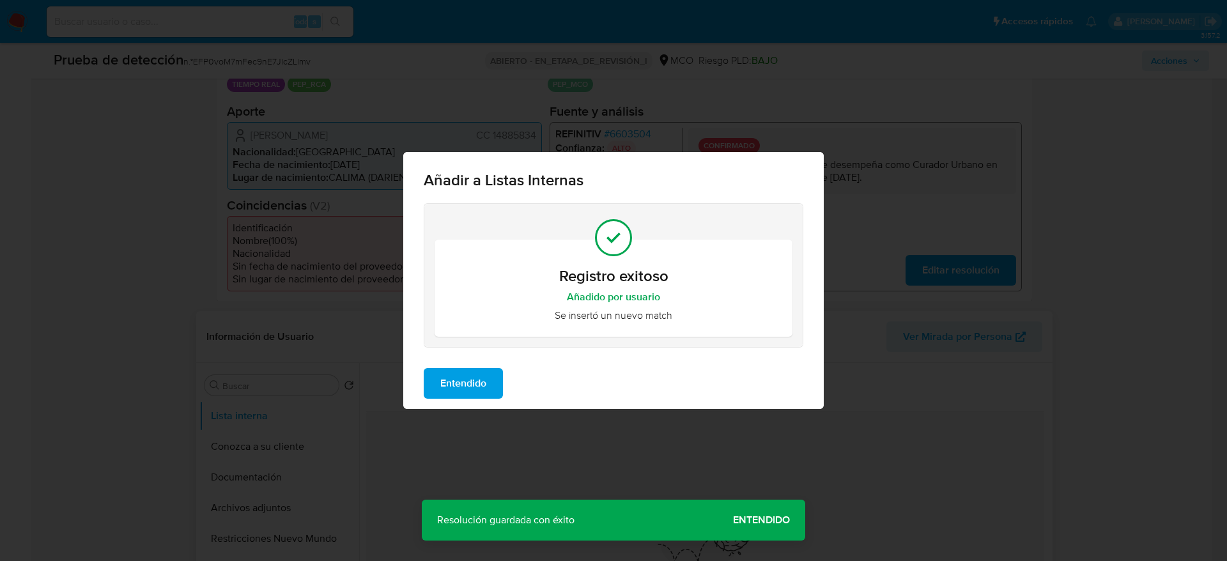
click at [486, 394] on span "Entendido" at bounding box center [463, 383] width 46 height 28
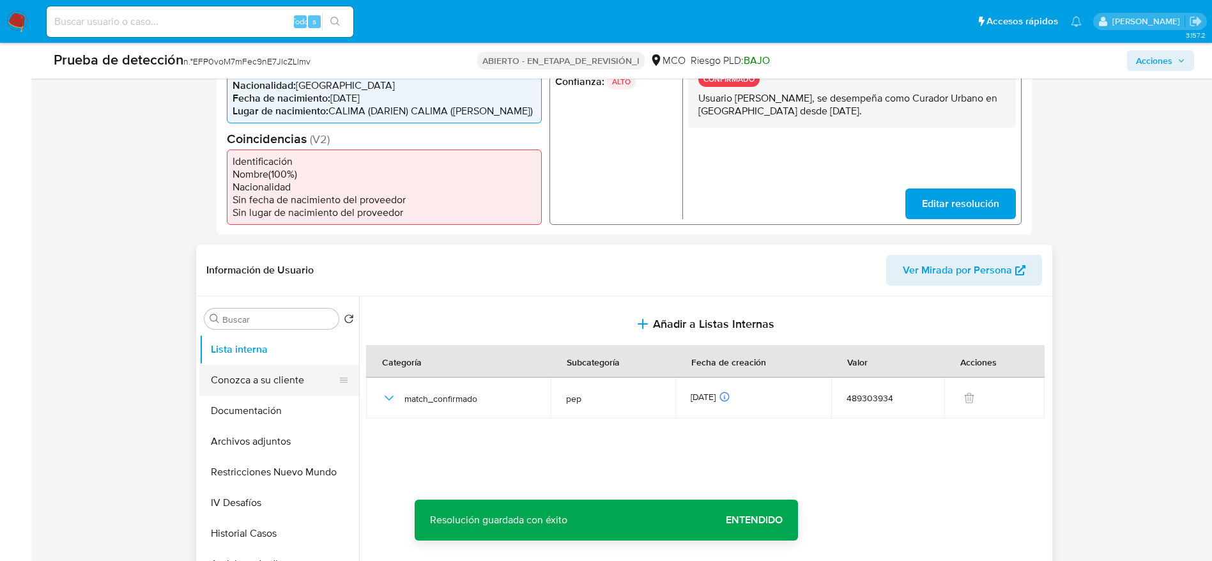
scroll to position [383, 0]
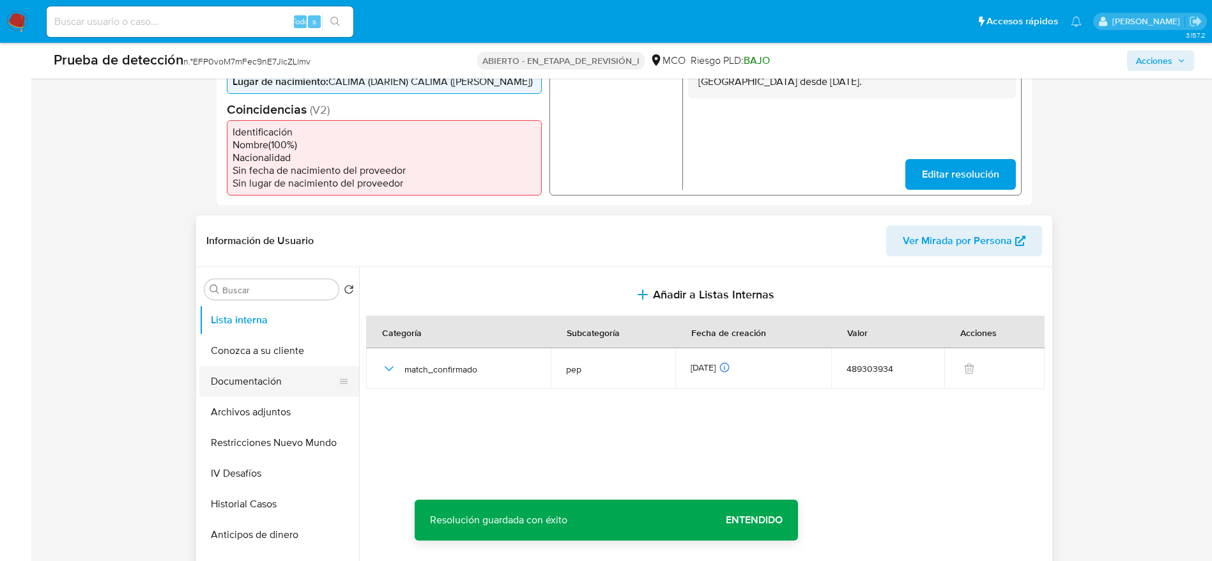
click at [240, 390] on button "Documentación" at bounding box center [274, 381] width 150 height 31
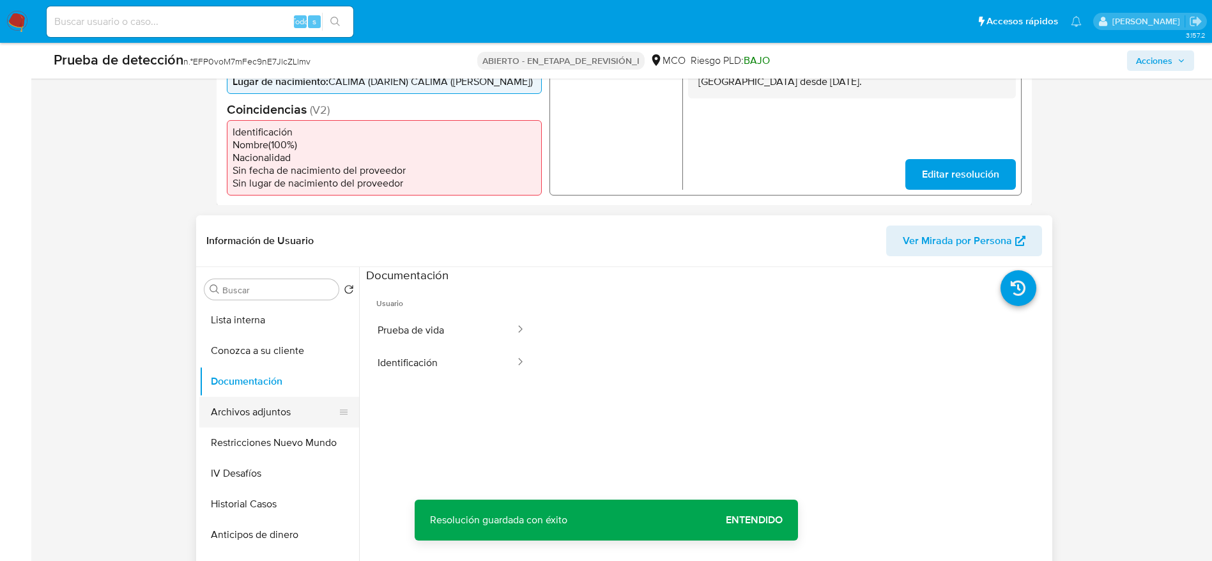
click at [274, 398] on button "Archivos adjuntos" at bounding box center [274, 412] width 150 height 31
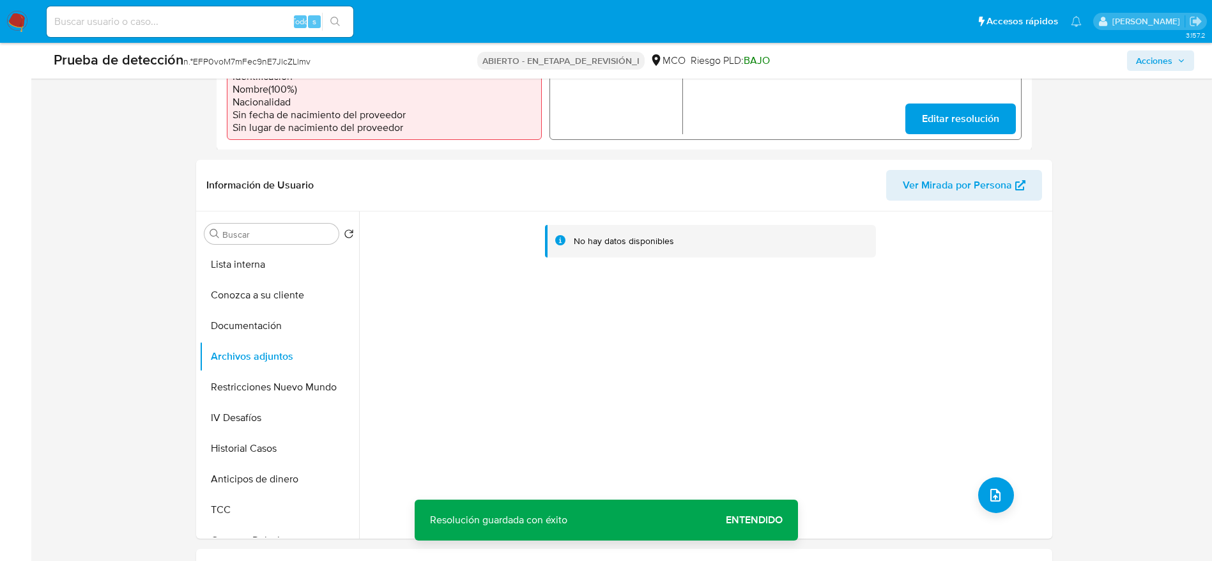
scroll to position [575, 0]
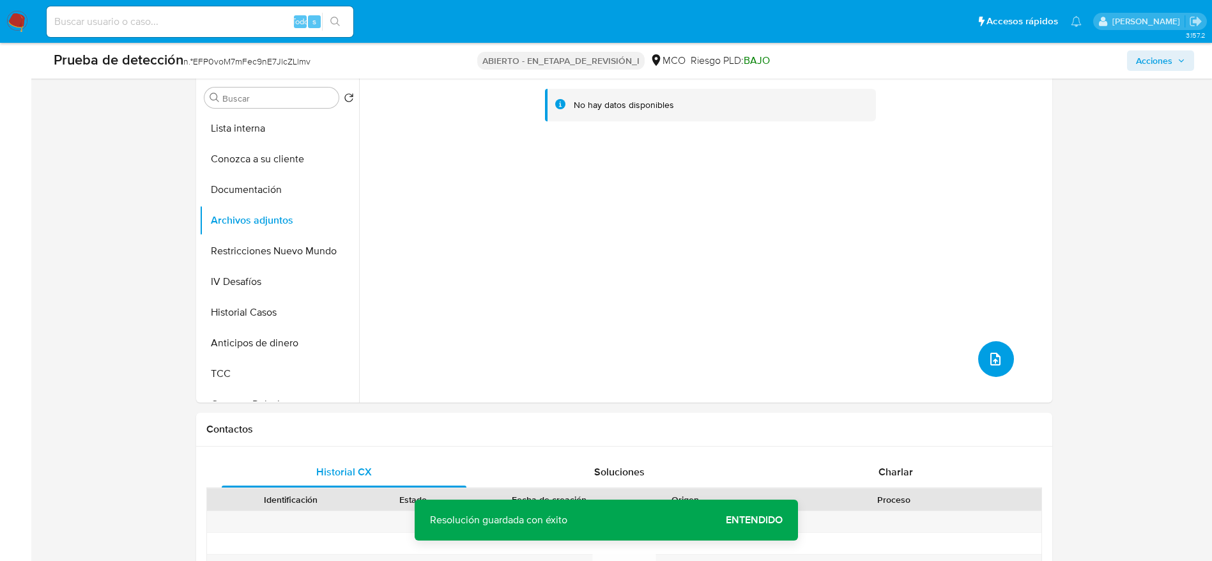
click at [988, 366] on icon "subir archivo" at bounding box center [995, 358] width 15 height 15
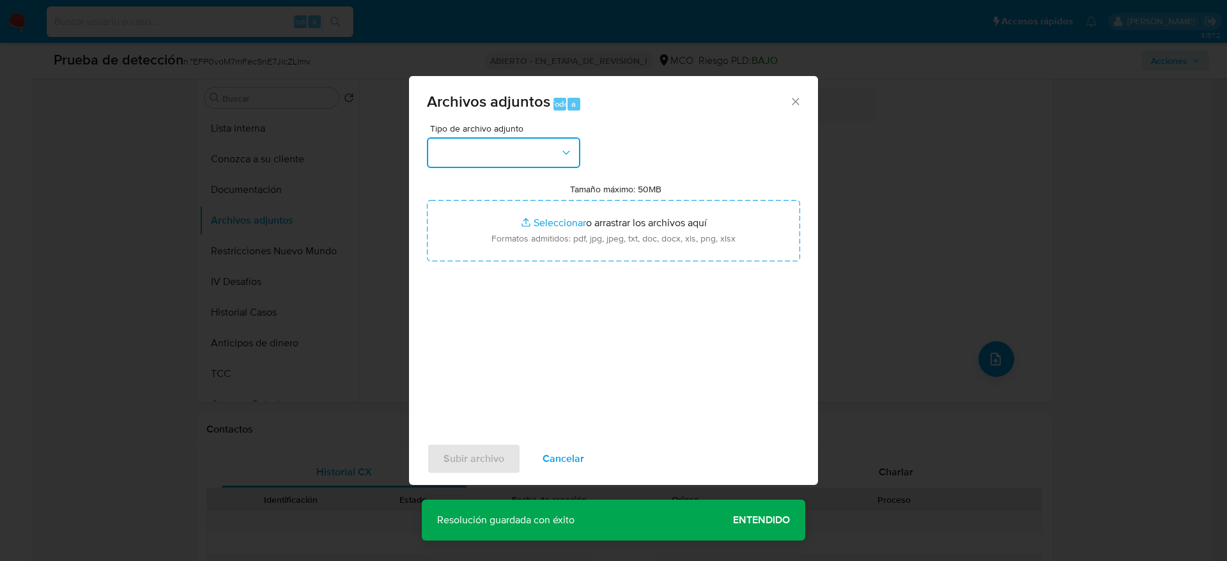
click at [506, 158] on button "button" at bounding box center [503, 152] width 153 height 31
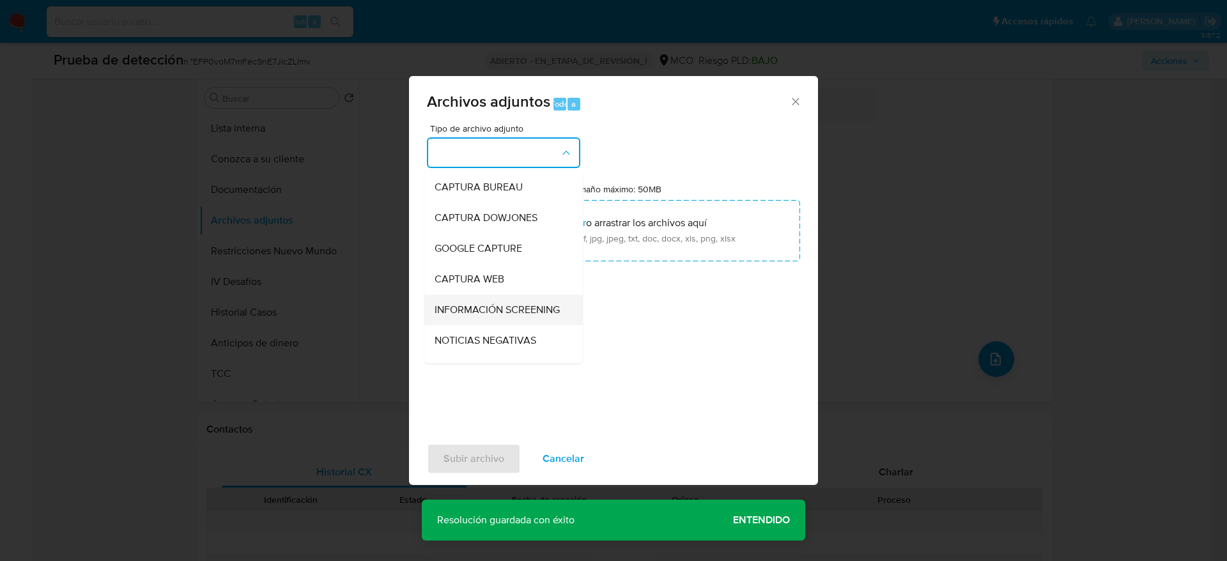
click at [471, 316] on span "INFORMACIÓN SCREENING" at bounding box center [497, 310] width 125 height 13
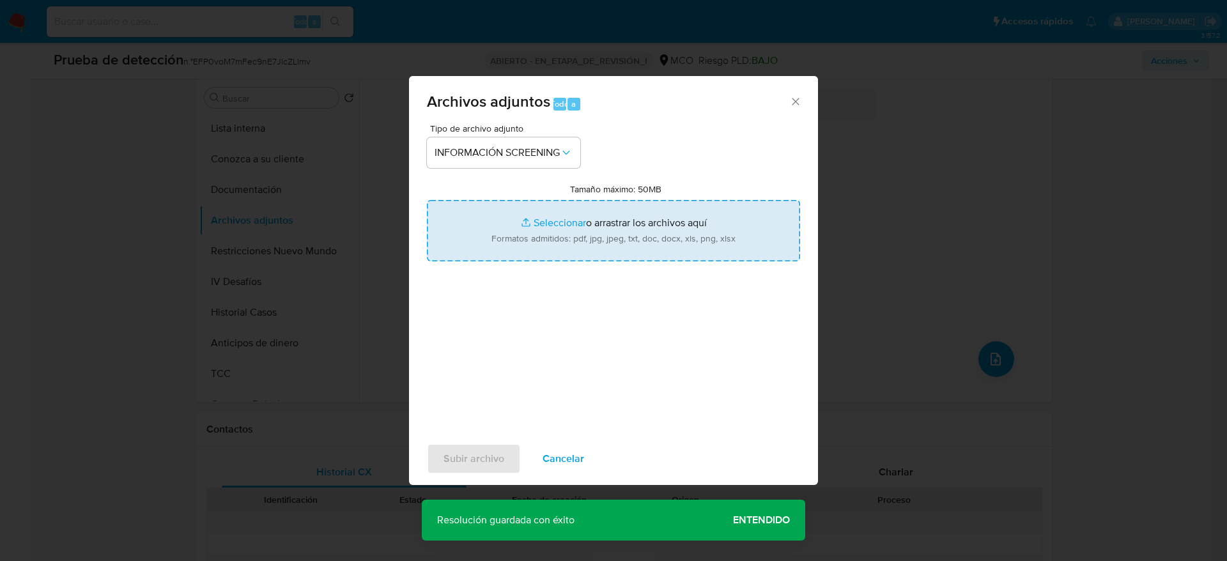
click at [592, 227] on input "Tamaño máximo: 50MB Seleccionar archivos" at bounding box center [613, 230] width 373 height 61
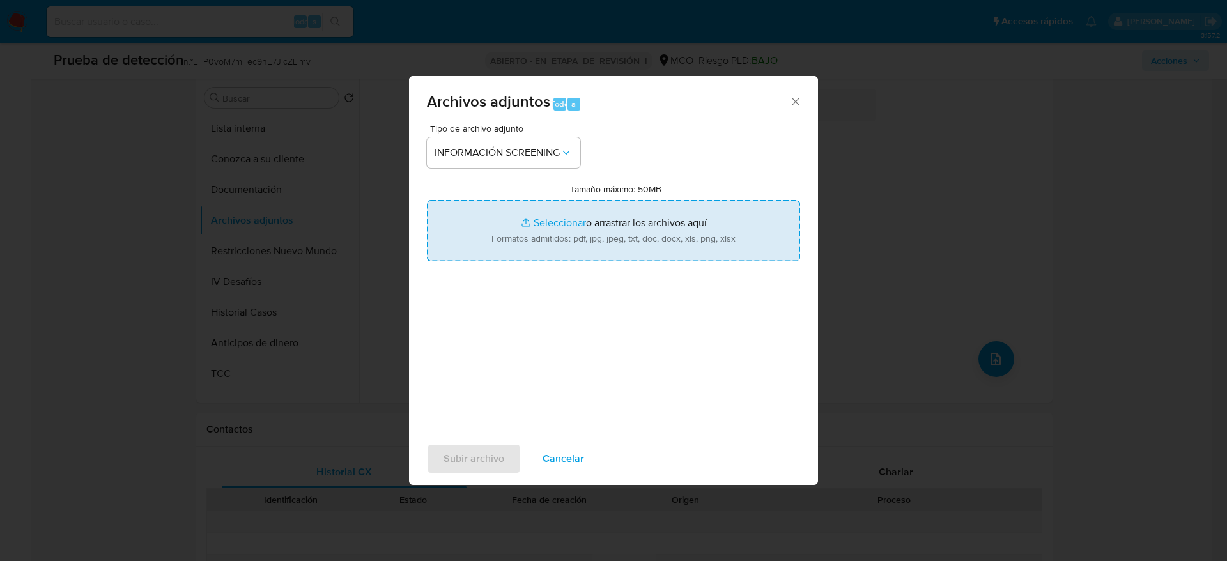
type input "C:\fakepath\_Carlos Alberto Montoya Molano_ - Buscar con Google.pdf"
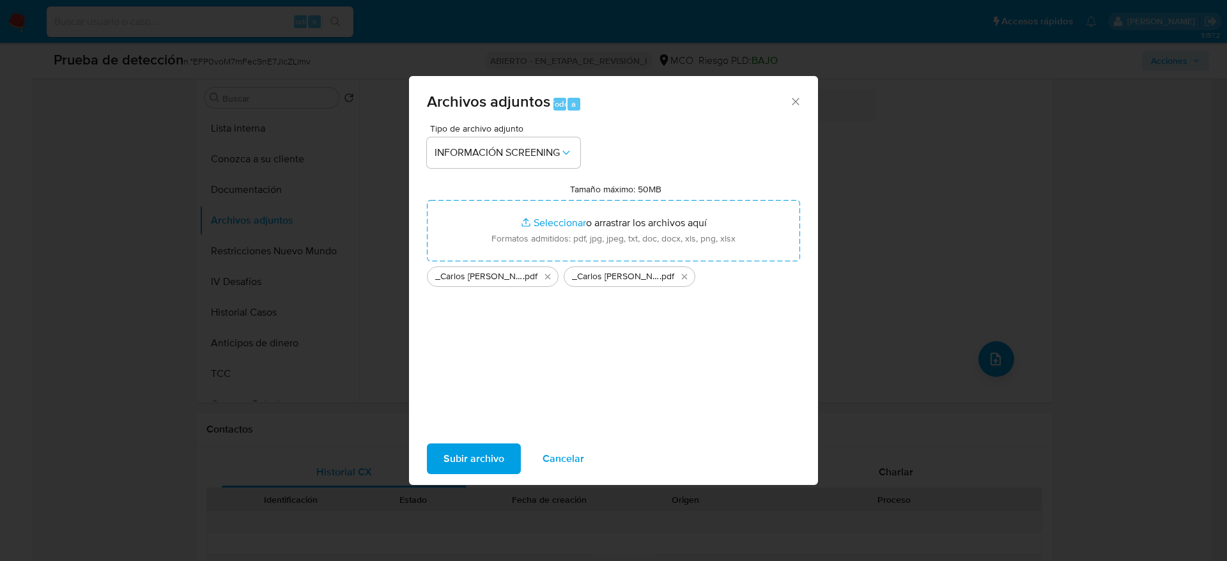
drag, startPoint x: 592, startPoint y: 227, endPoint x: 484, endPoint y: 465, distance: 260.5
click at [484, 465] on span "Subir archivo" at bounding box center [473, 459] width 61 height 28
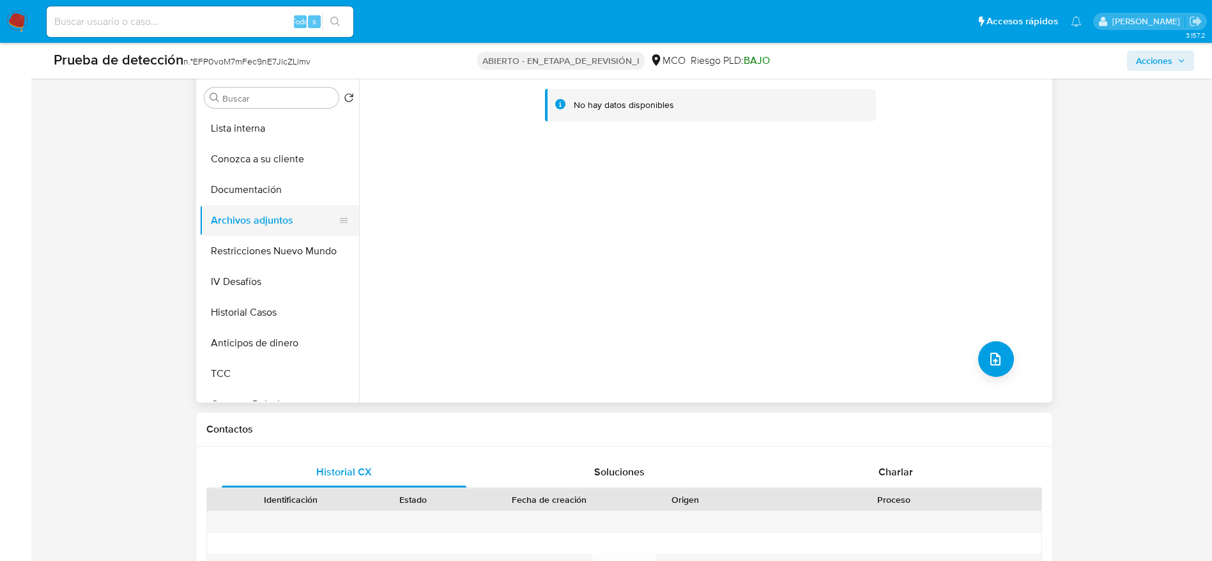
click at [236, 178] on button "Documentación" at bounding box center [279, 189] width 160 height 31
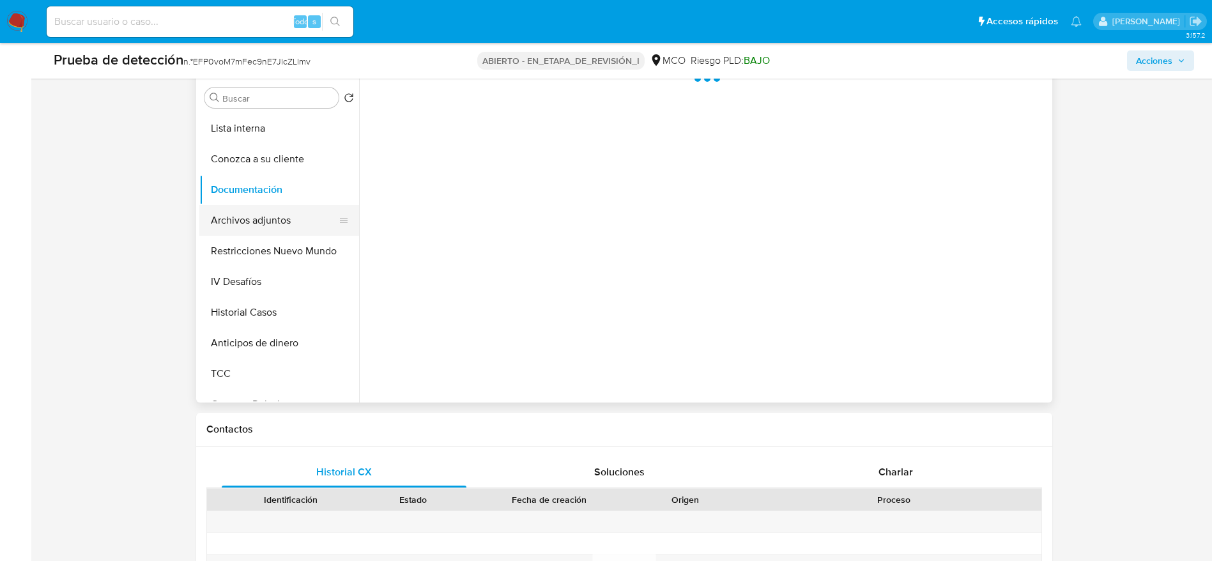
click at [247, 229] on button "Archivos adjuntos" at bounding box center [274, 220] width 150 height 31
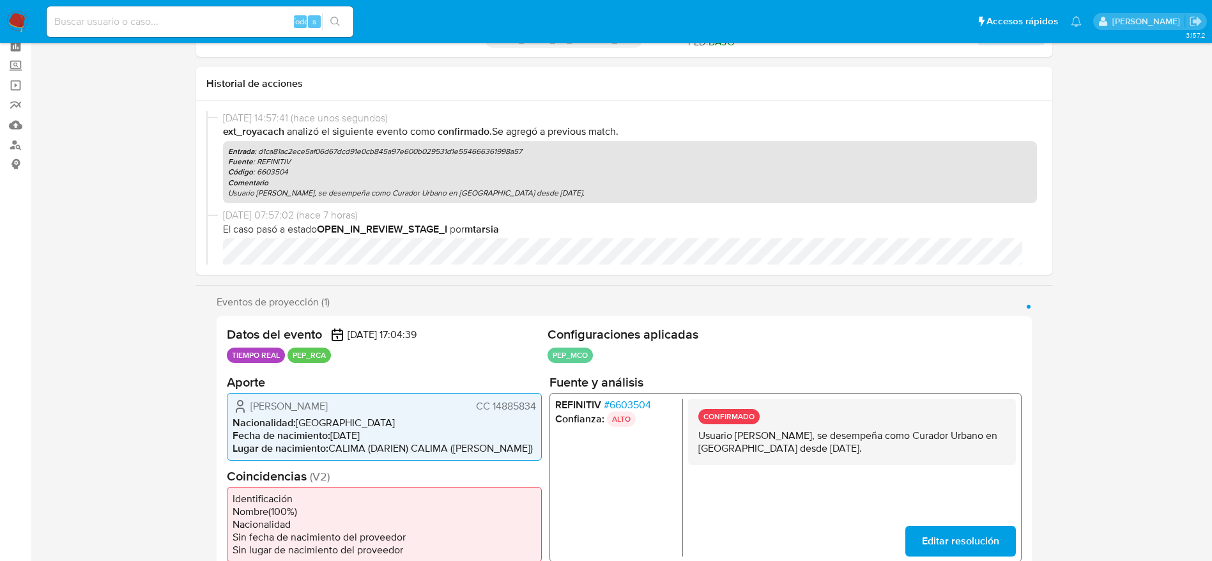
scroll to position [0, 0]
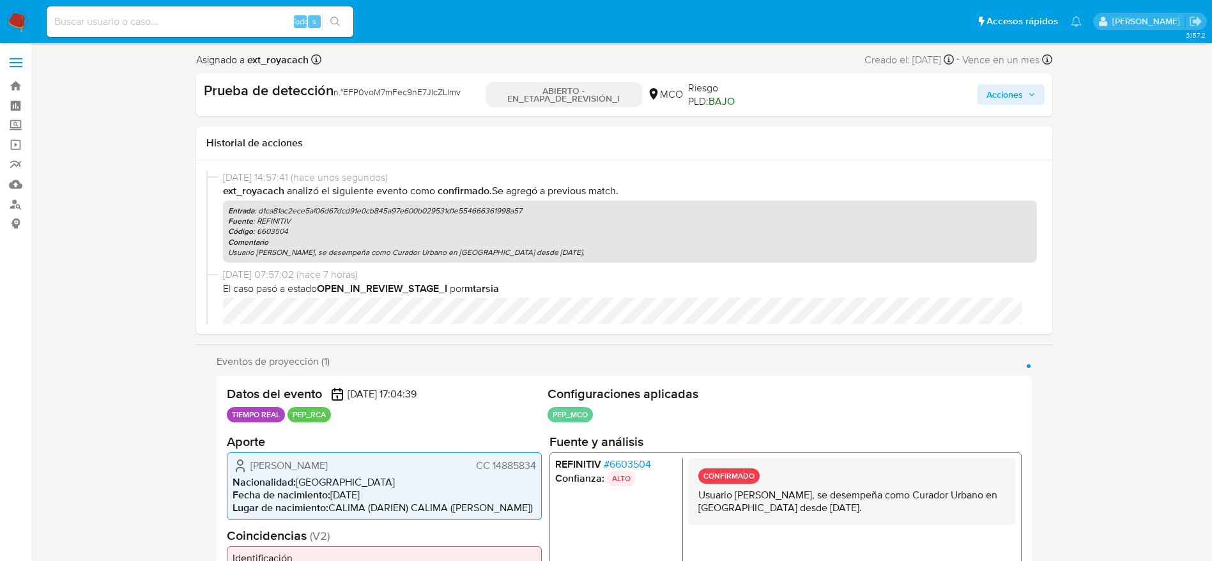
click at [1016, 102] on span "Acciones" at bounding box center [1005, 94] width 36 height 20
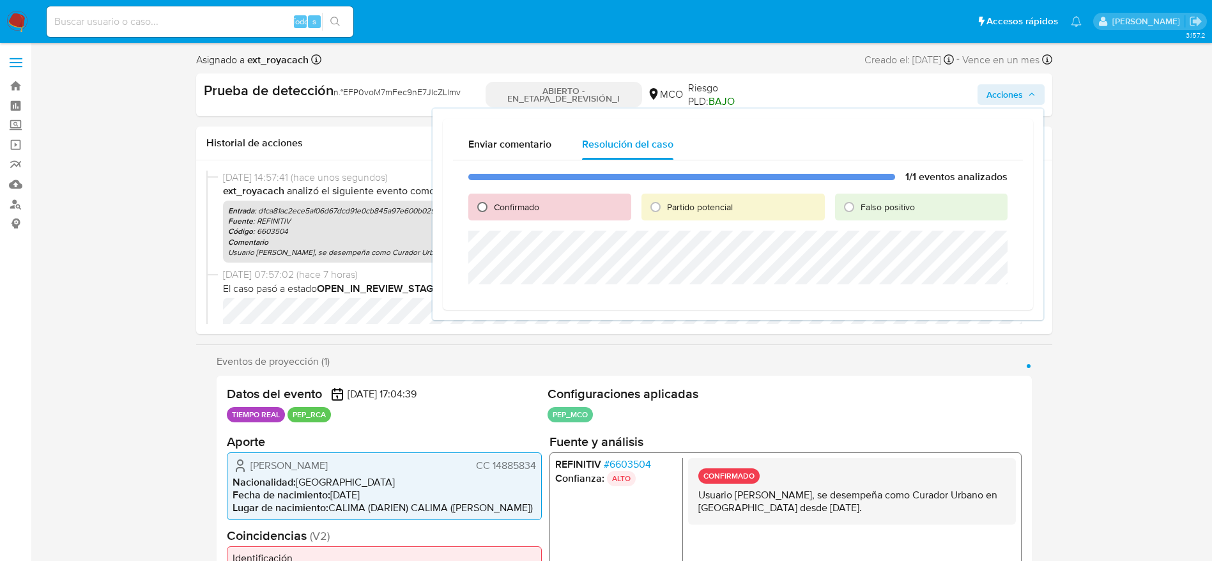
click at [474, 206] on input "Confirmado" at bounding box center [482, 207] width 20 height 20
radio input "true"
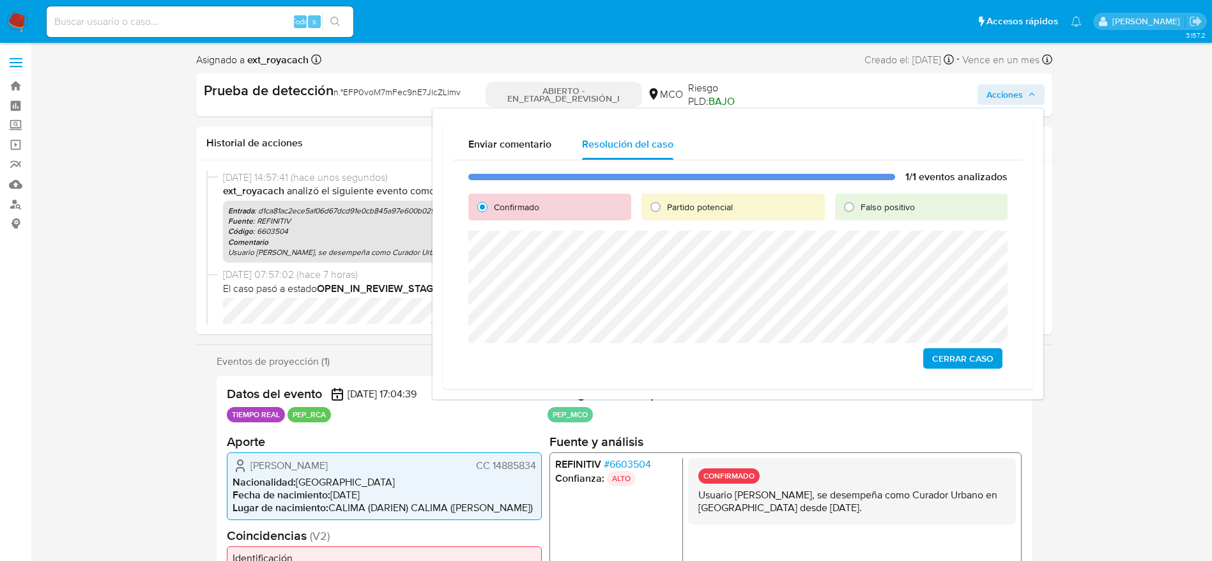
click at [935, 352] on span "Cerrar Caso" at bounding box center [962, 359] width 61 height 18
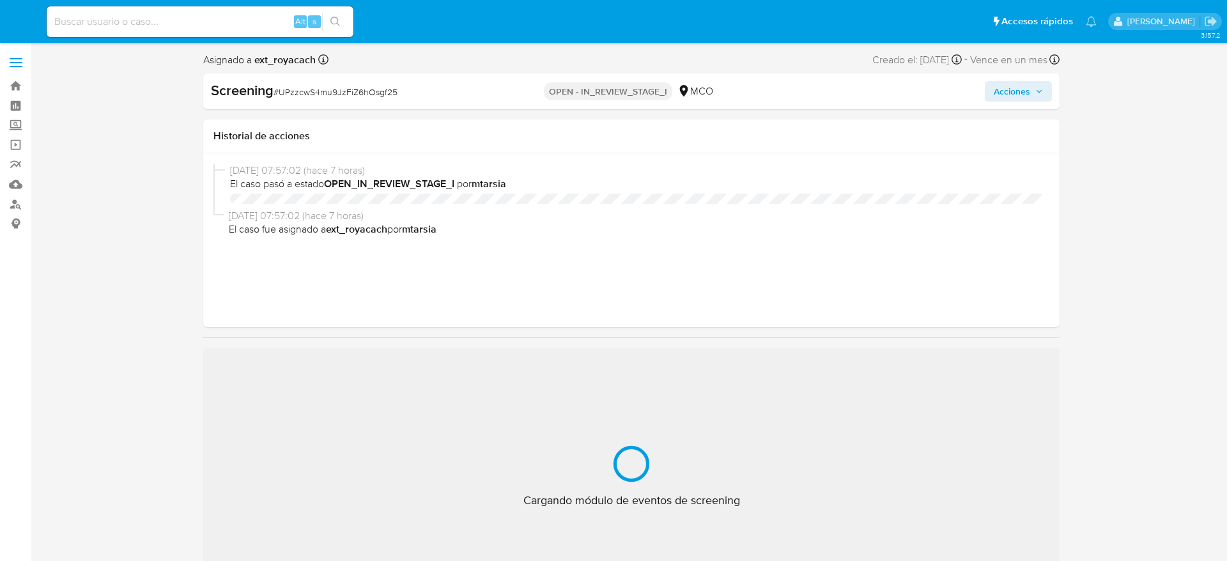
select select "10"
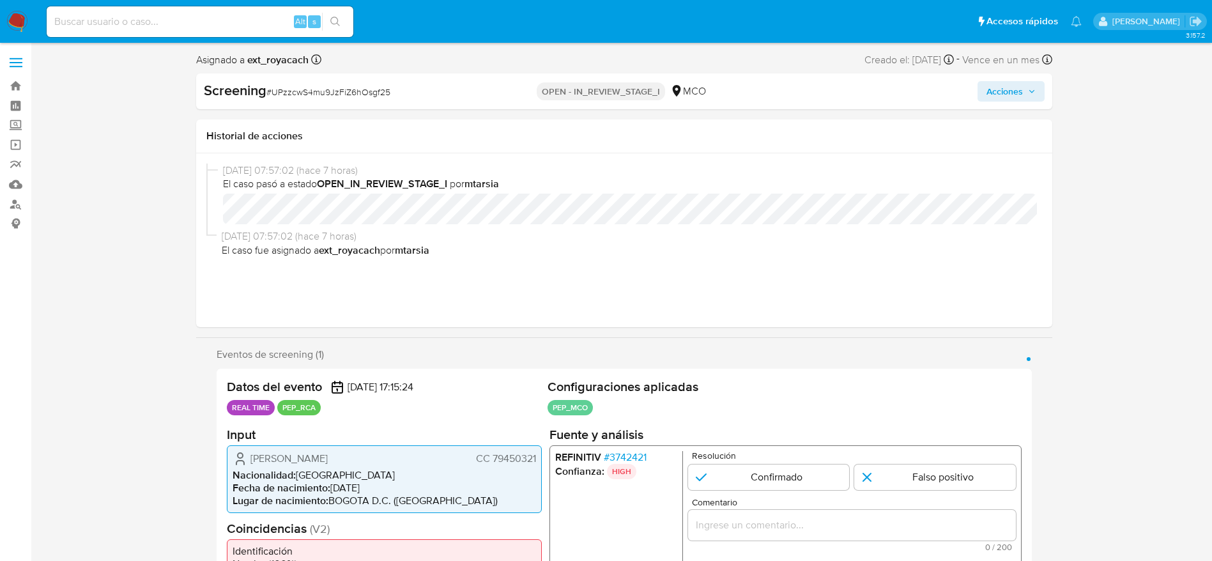
click at [328, 95] on span "# UPzzcwS4mu9JzFiZ6hOsgf25" at bounding box center [328, 92] width 124 height 13
copy span "UPzzcwS4mu9JzFiZ6hOsgf25"
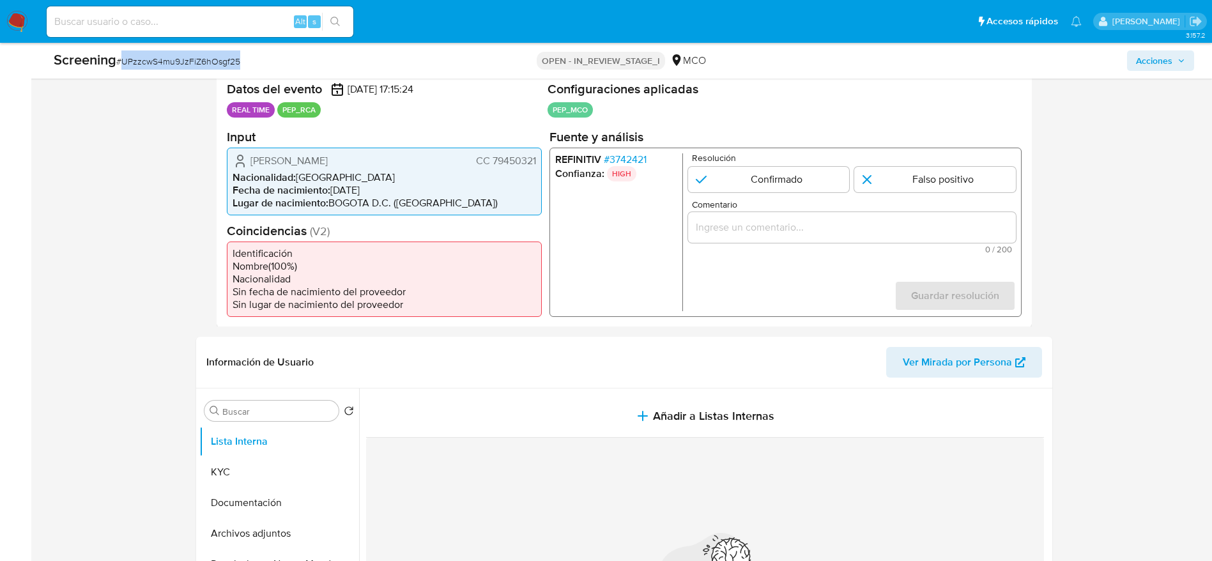
scroll to position [288, 0]
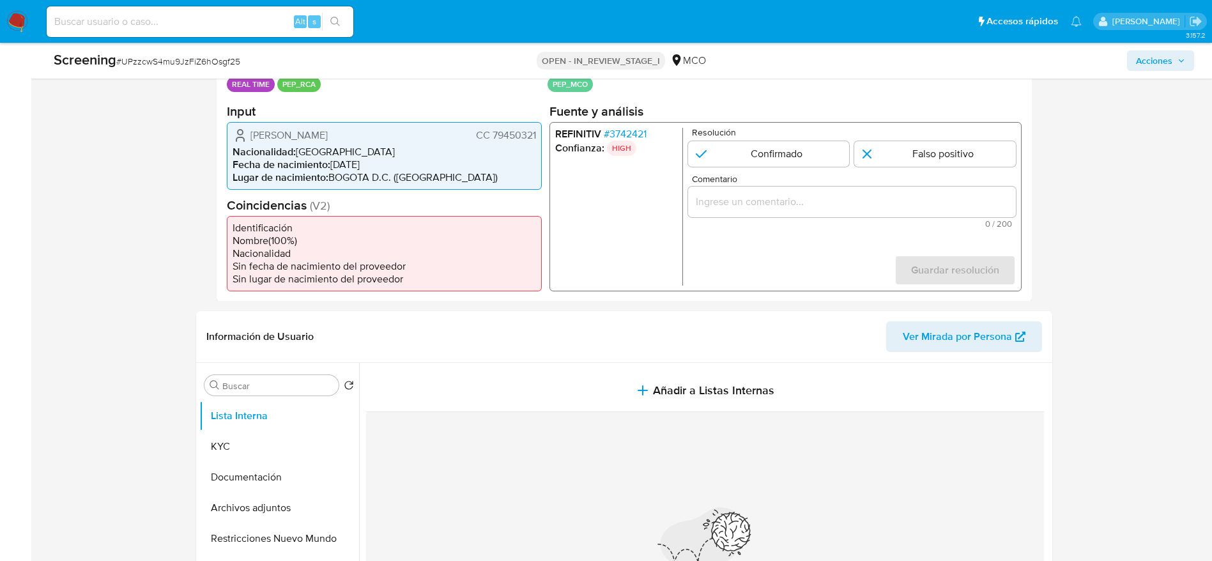
drag, startPoint x: 249, startPoint y: 141, endPoint x: 538, endPoint y: 131, distance: 289.0
click at [538, 131] on div "Alvaro Enrique Ayala Melendez CC 79450321 Nacionalidad : Colombia Fecha de naci…" at bounding box center [384, 155] width 315 height 68
click at [619, 137] on span "# 3742421" at bounding box center [624, 133] width 43 height 13
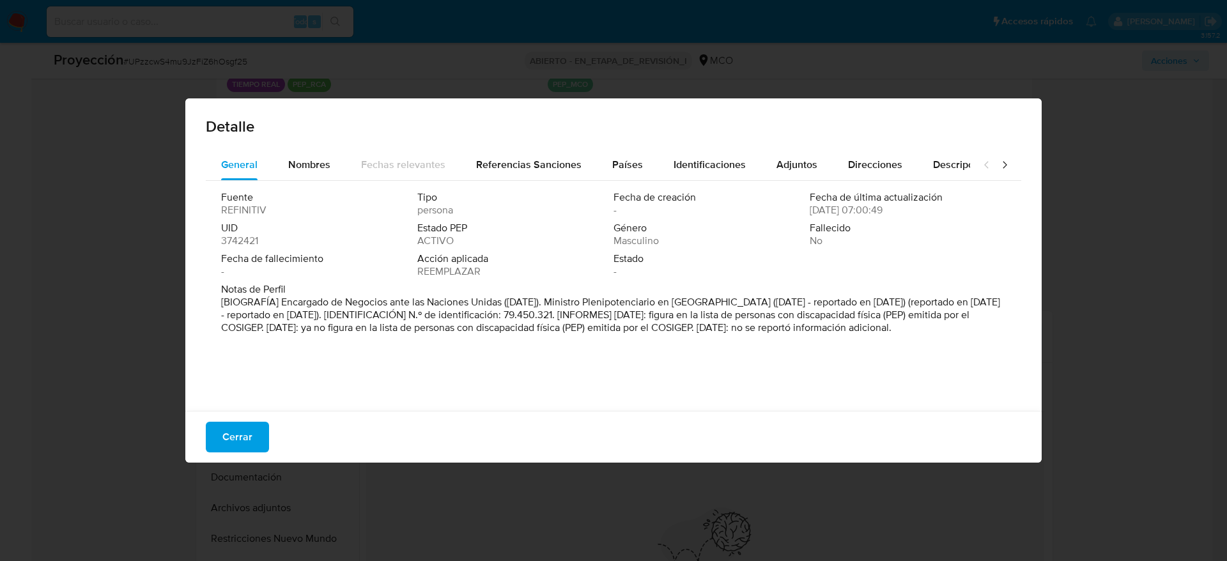
drag, startPoint x: 279, startPoint y: 303, endPoint x: 503, endPoint y: 299, distance: 224.3
click at [503, 299] on font "[BIOGRAFÍA] Encargado de Negocios ante las Naciones Unidas (marzo de 2025). Min…" at bounding box center [610, 315] width 779 height 40
click at [229, 424] on span "Cerrar" at bounding box center [237, 437] width 30 height 28
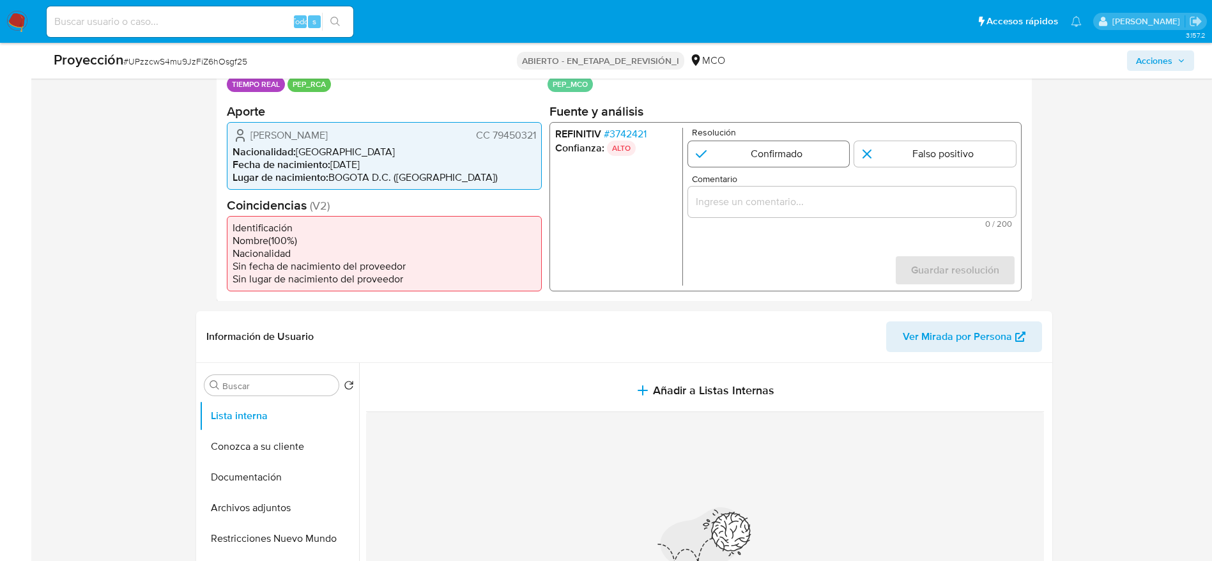
click at [794, 142] on input "1 de 1" at bounding box center [769, 154] width 162 height 26
radio input "true"
click at [820, 207] on input "Comentario" at bounding box center [852, 201] width 328 height 17
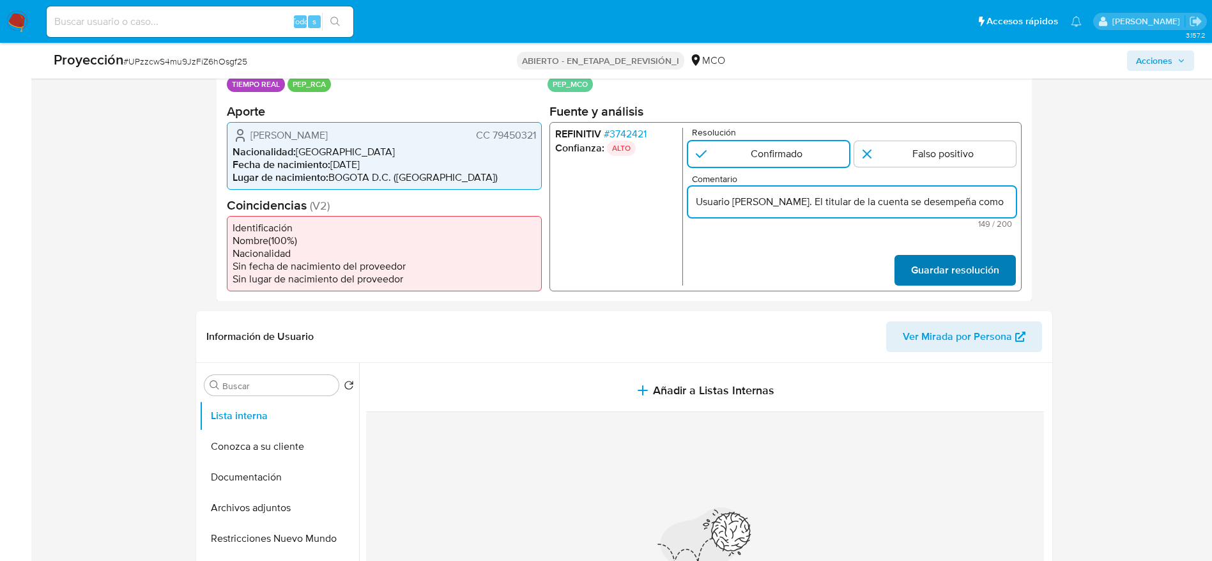
scroll to position [0, 393]
type input "Usuario Alvaro Enrique Ayala Melendez. El titular de la cuenta se desempeña com…"
click at [1003, 263] on button "Guardar resolución" at bounding box center [954, 269] width 121 height 31
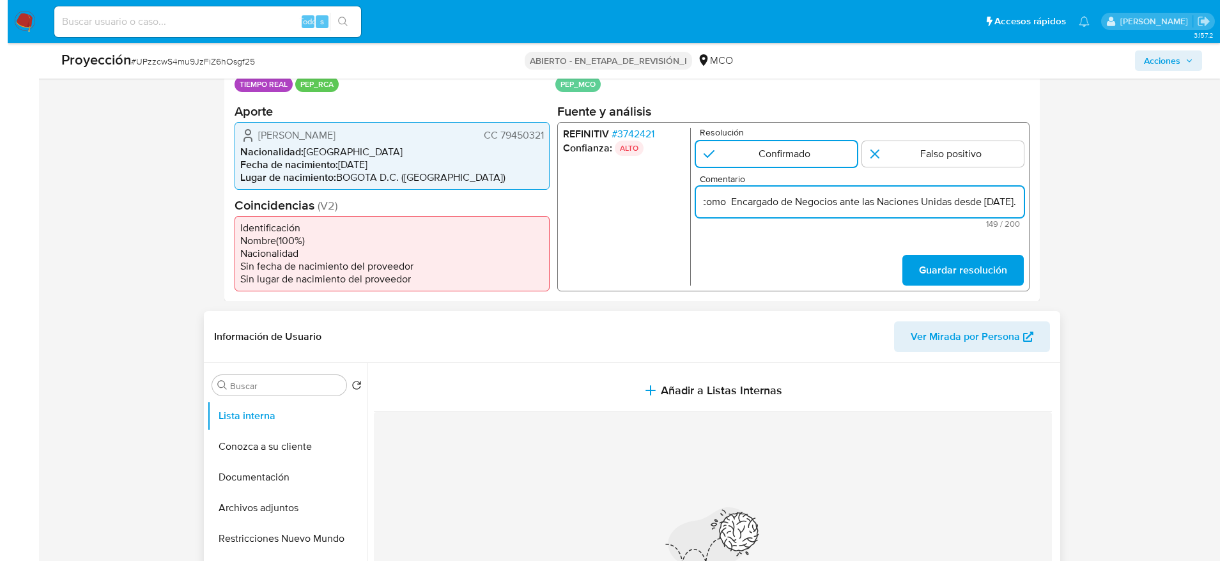
scroll to position [0, 0]
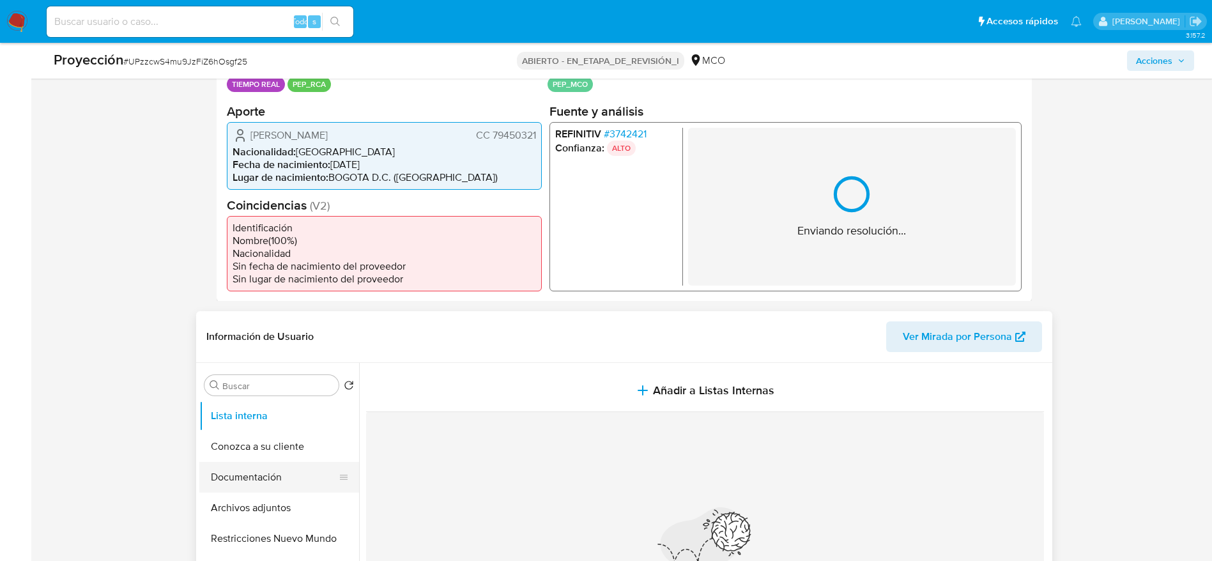
click at [294, 475] on button "Documentación" at bounding box center [274, 477] width 150 height 31
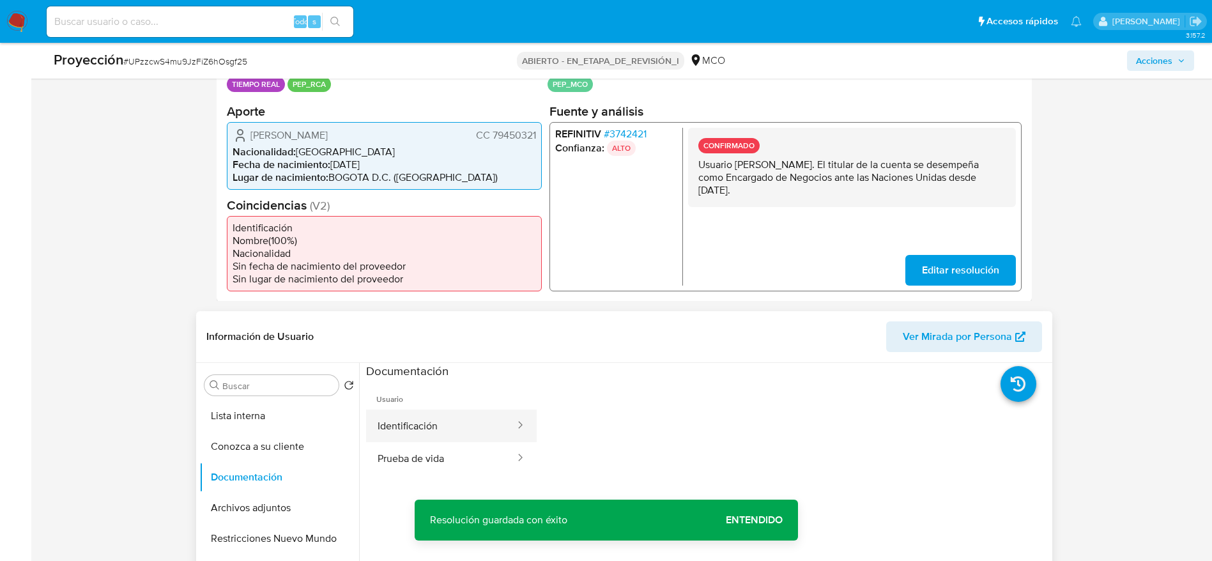
click at [432, 417] on button "Identificación" at bounding box center [441, 426] width 150 height 33
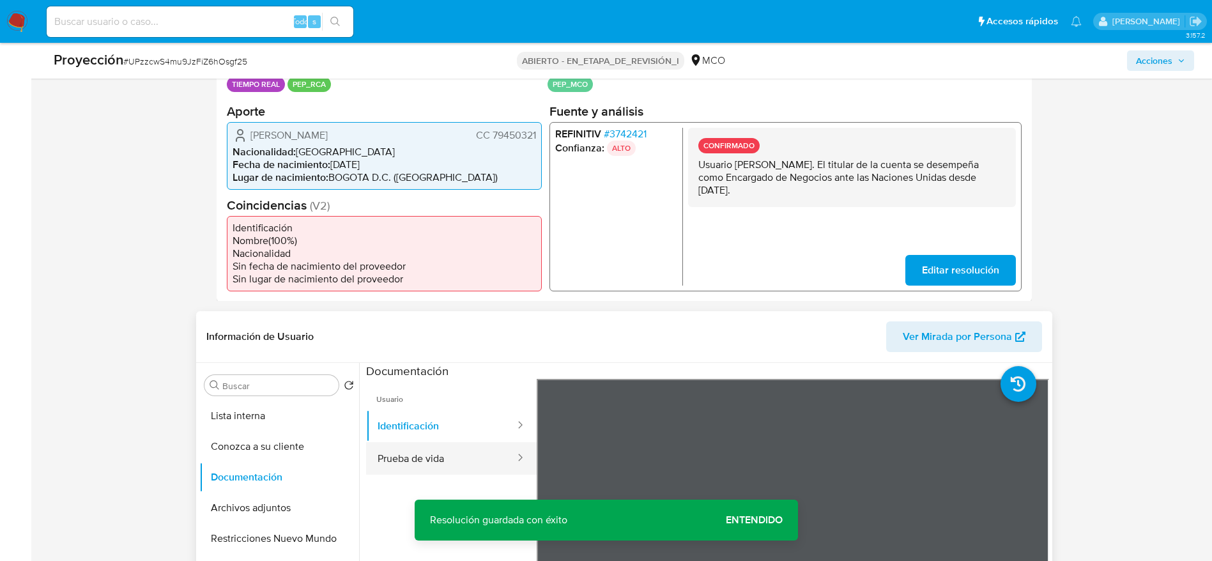
click at [433, 456] on button "Prueba de vida" at bounding box center [441, 458] width 150 height 33
click at [290, 421] on button "Lista interna" at bounding box center [274, 416] width 150 height 31
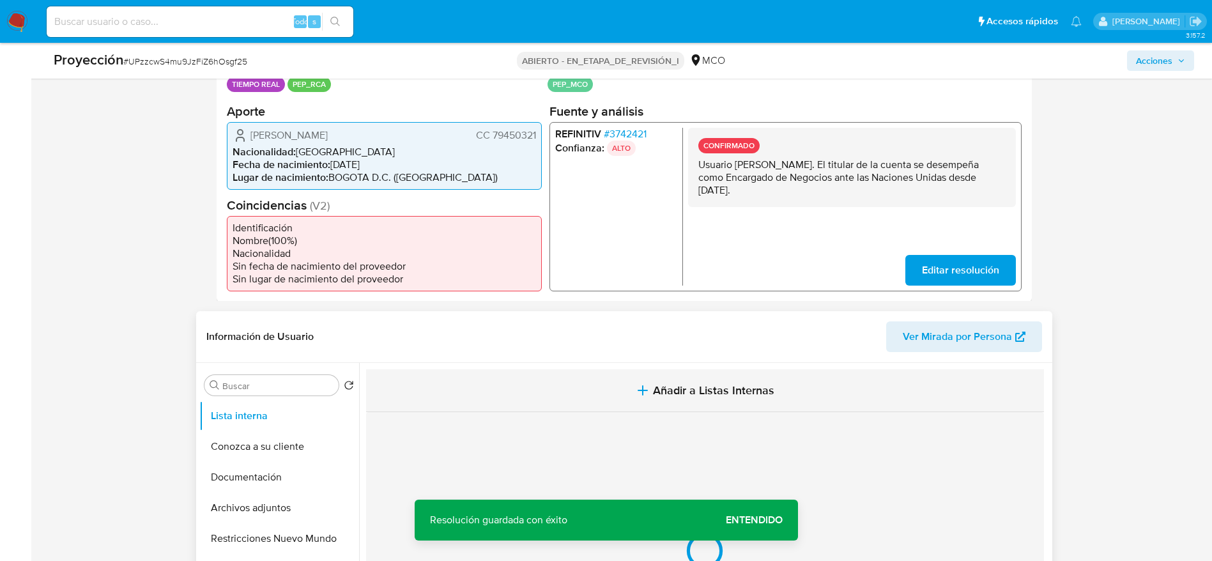
click at [511, 386] on button "Añadir a Listas Internas" at bounding box center [705, 390] width 678 height 43
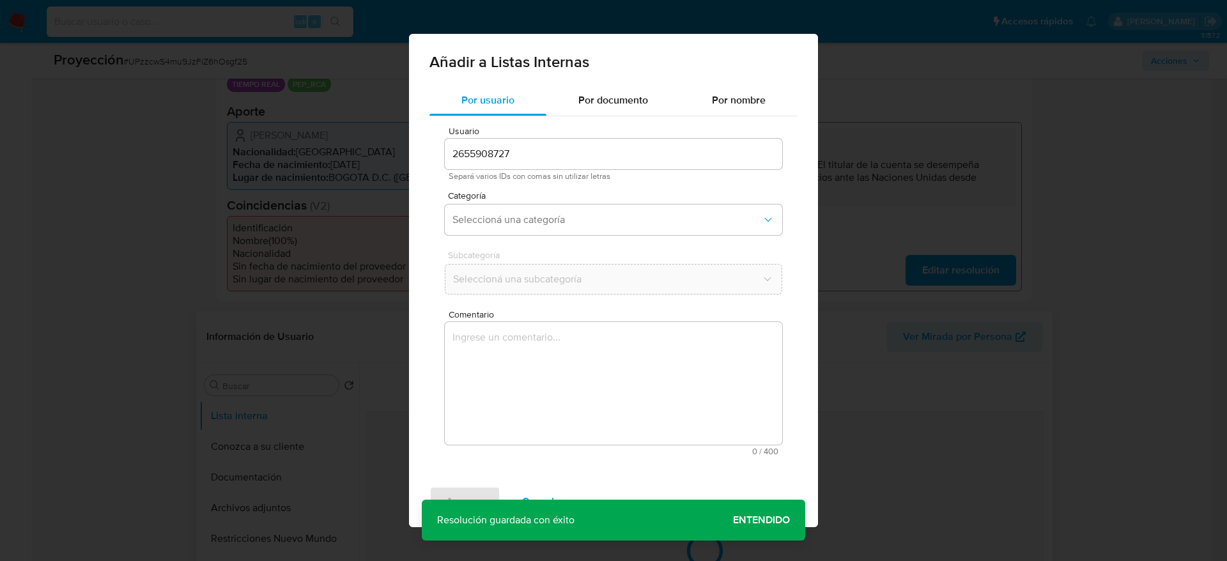
click at [549, 435] on textarea "Comentario" at bounding box center [613, 383] width 337 height 123
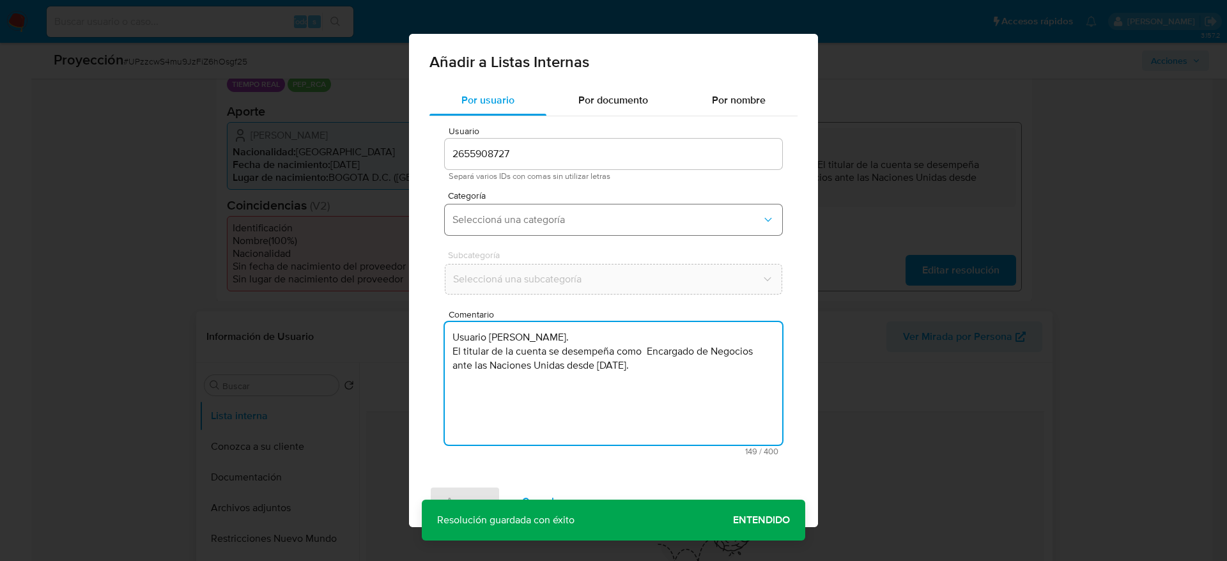
type textarea "Usuario Alvaro Enrique Ayala Melendez. El titular de la cuenta se desempeña com…"
click at [507, 224] on span "Seleccioná una categoría" at bounding box center [606, 219] width 309 height 13
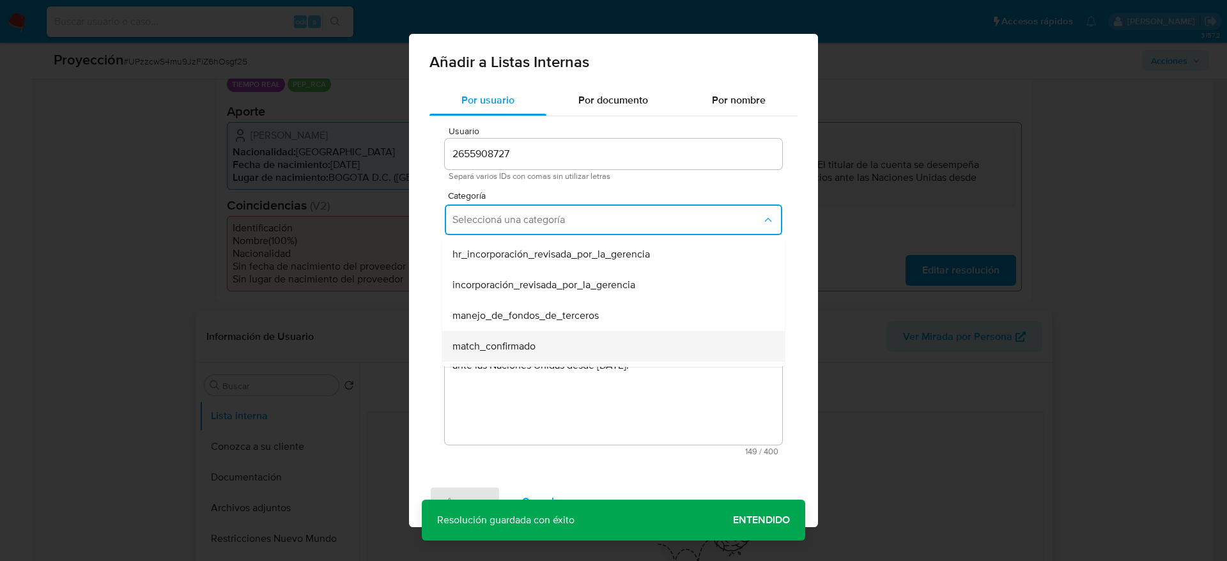
click at [543, 355] on div "match_confirmado" at bounding box center [609, 346] width 314 height 31
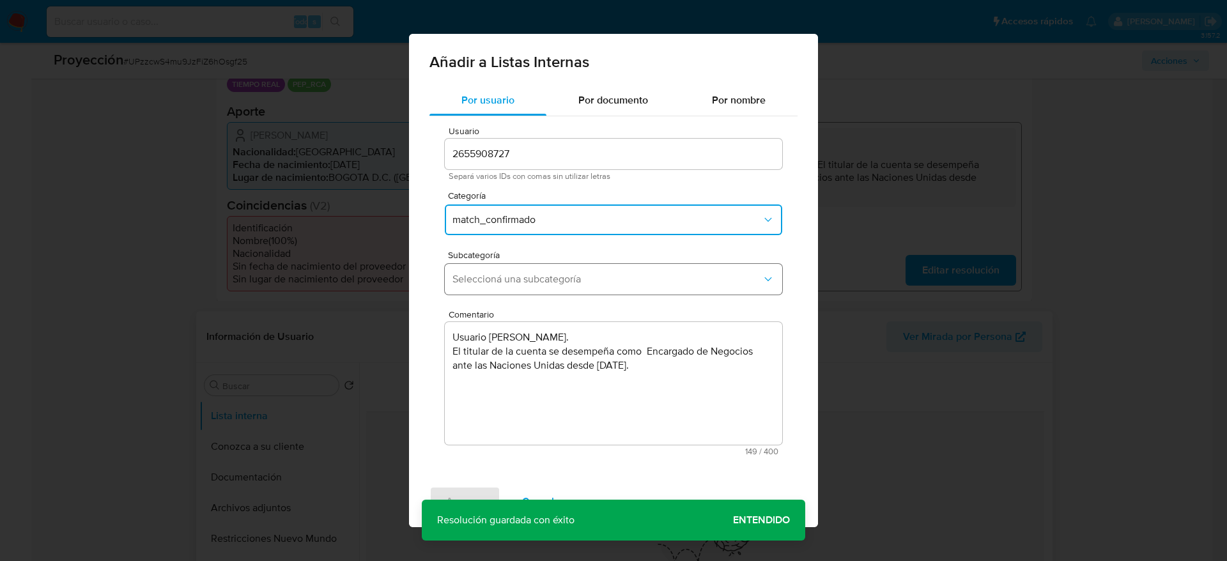
click at [542, 275] on span "Seleccioná una subcategoría" at bounding box center [606, 279] width 309 height 13
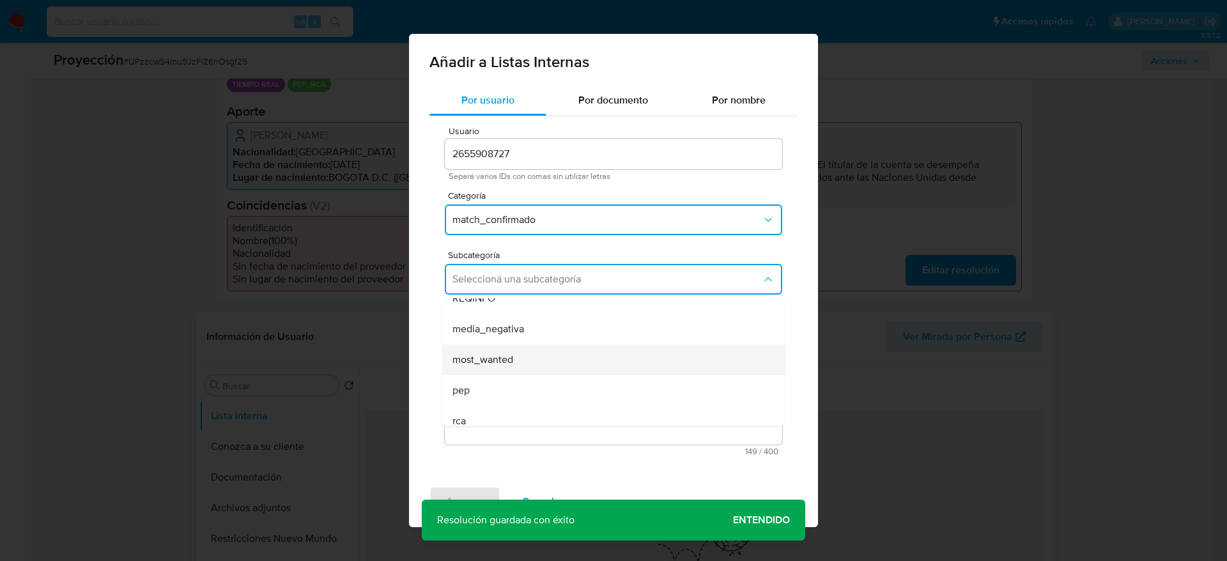
scroll to position [87, 0]
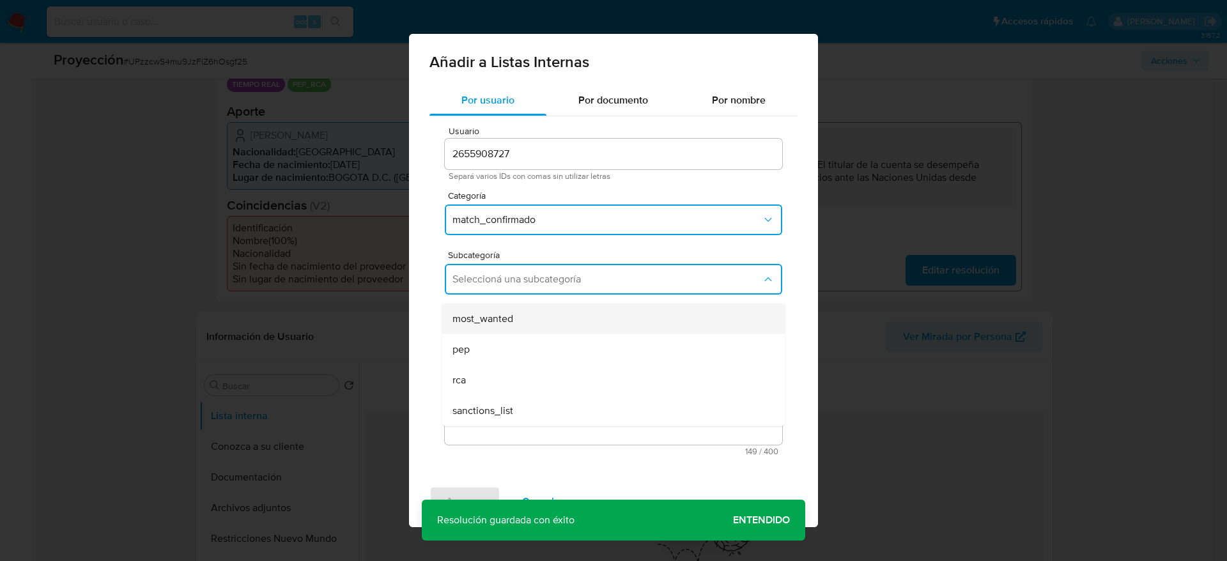
click at [501, 327] on div "most_wanted" at bounding box center [609, 319] width 314 height 31
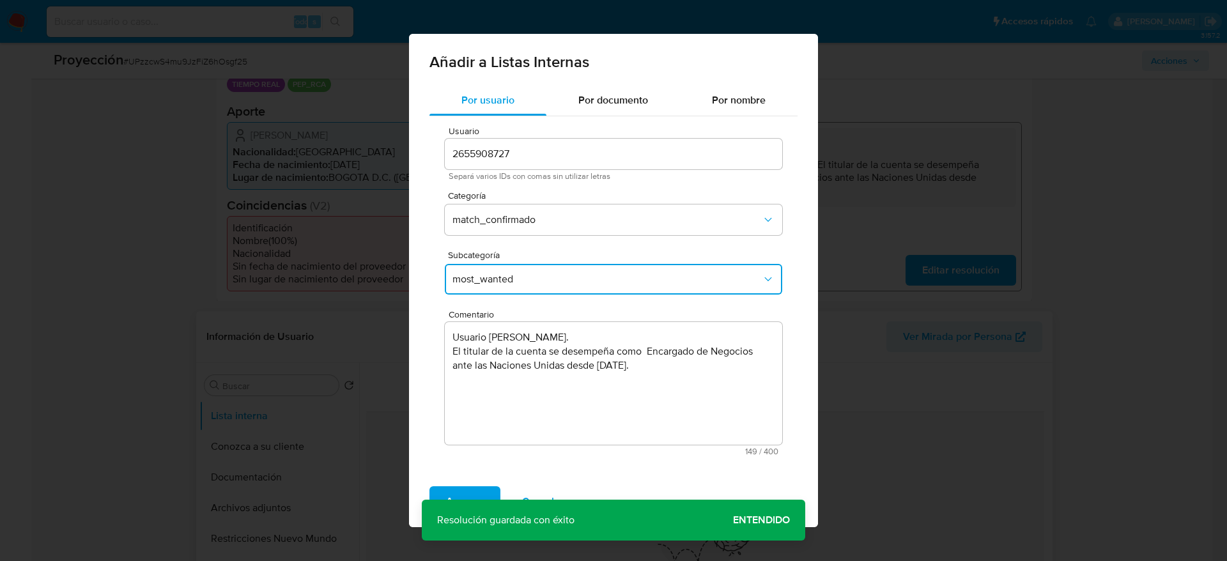
click at [491, 273] on span "most_wanted" at bounding box center [606, 279] width 309 height 13
click at [515, 340] on div "pep" at bounding box center [609, 349] width 314 height 31
click at [456, 488] on span "Agregar" at bounding box center [465, 502] width 38 height 28
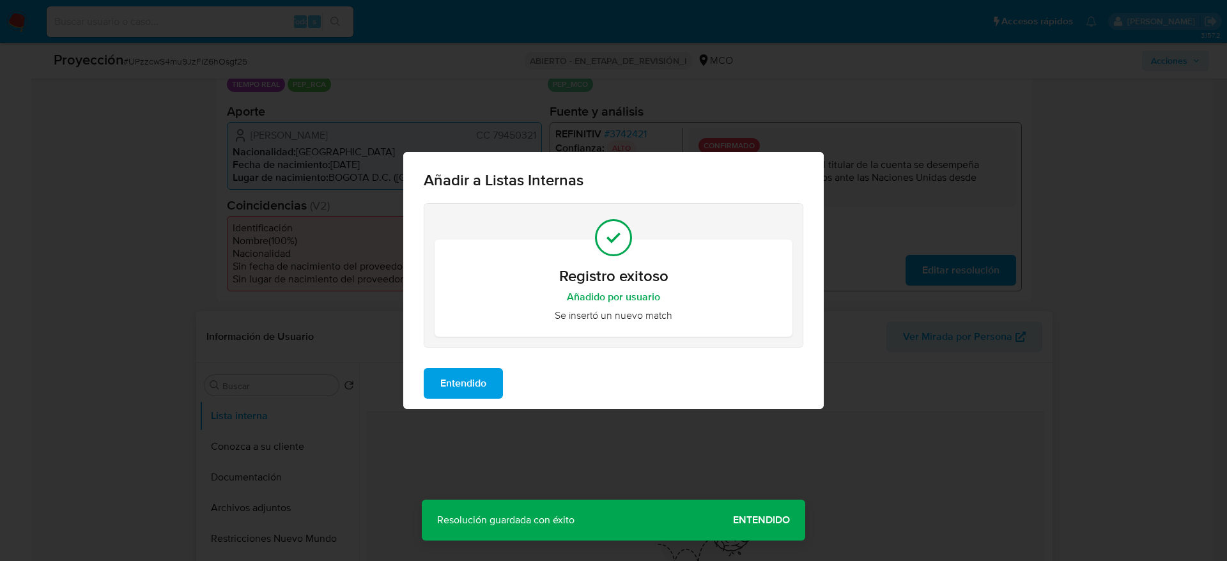
click at [472, 399] on div "Entendido" at bounding box center [613, 383] width 420 height 51
click at [463, 385] on span "Entendido" at bounding box center [463, 383] width 46 height 28
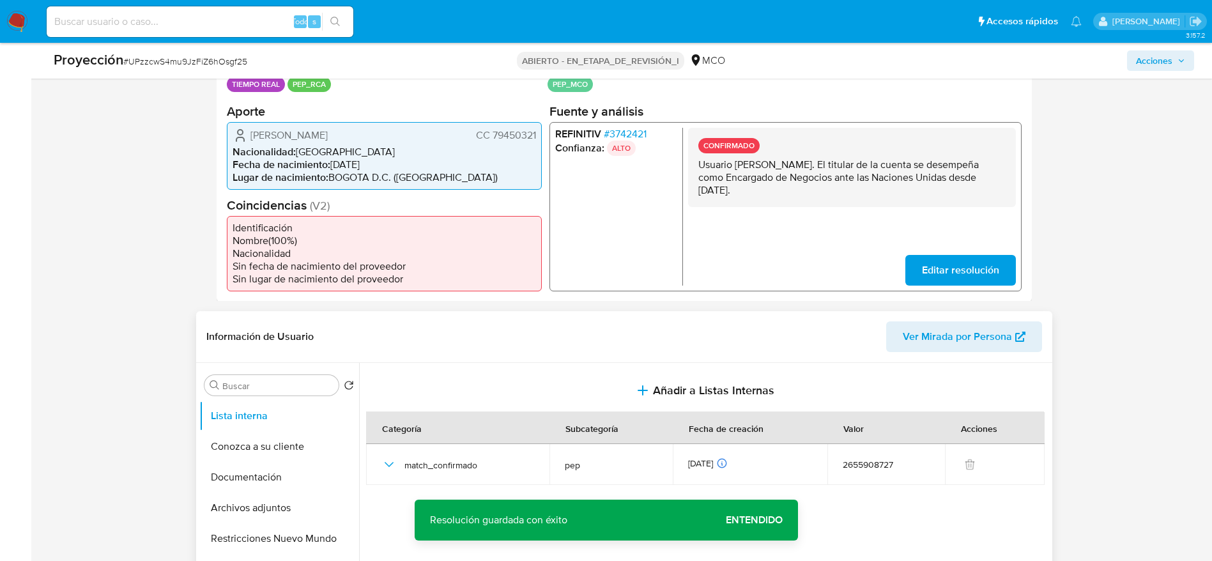
click at [305, 137] on span "Alvaro Enrique Ayala Melendez" at bounding box center [289, 134] width 77 height 13
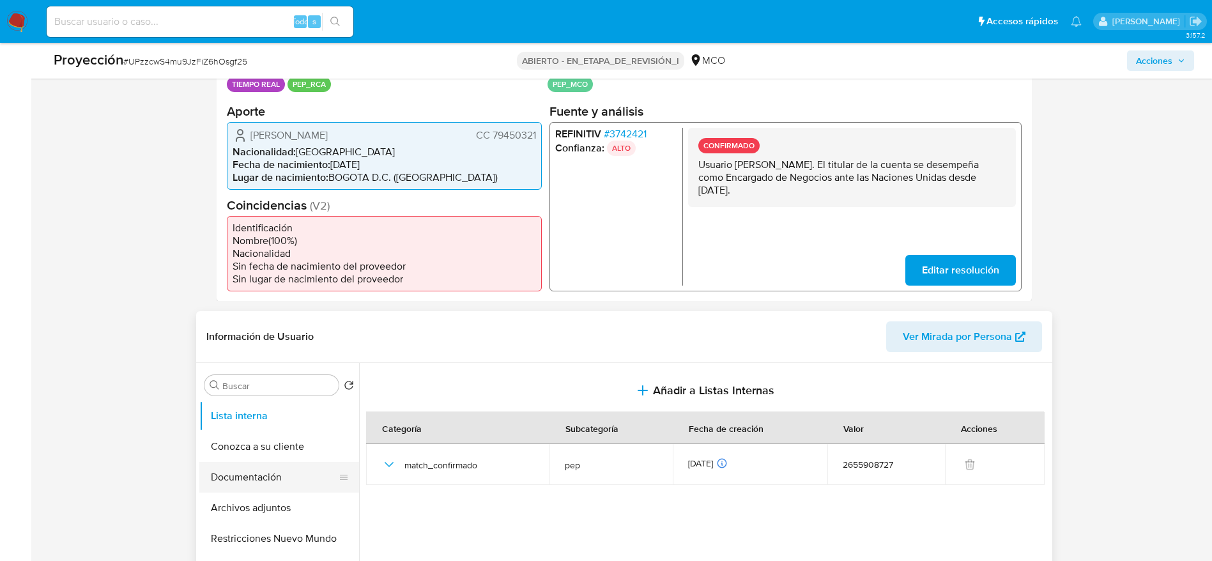
click at [270, 477] on button "Documentación" at bounding box center [274, 477] width 150 height 31
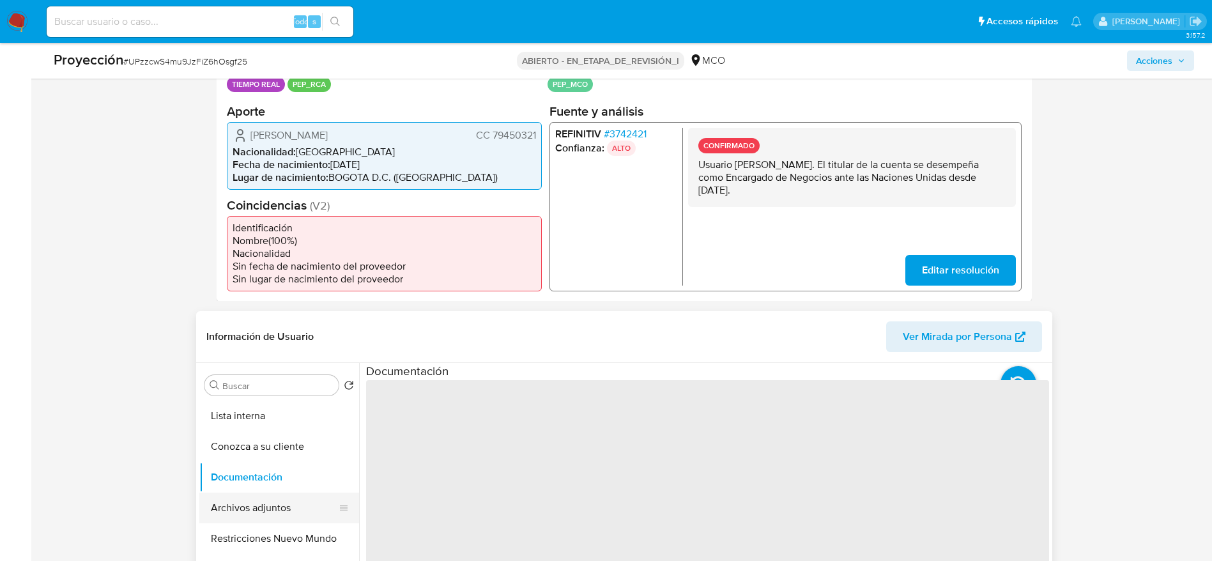
click at [281, 494] on button "Archivos adjuntos" at bounding box center [274, 508] width 150 height 31
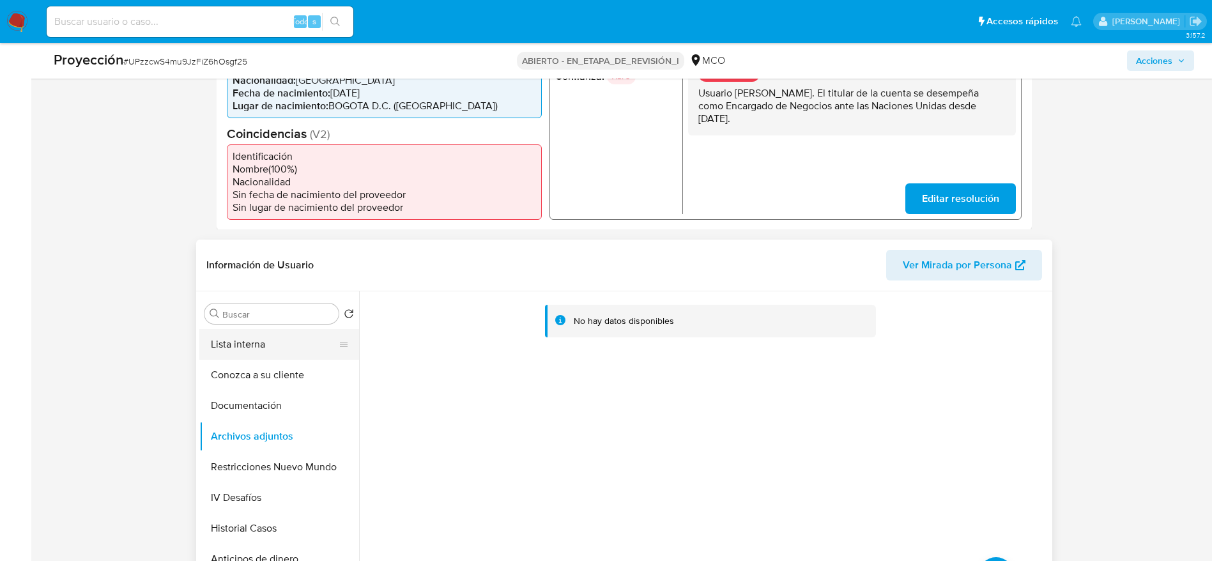
scroll to position [383, 0]
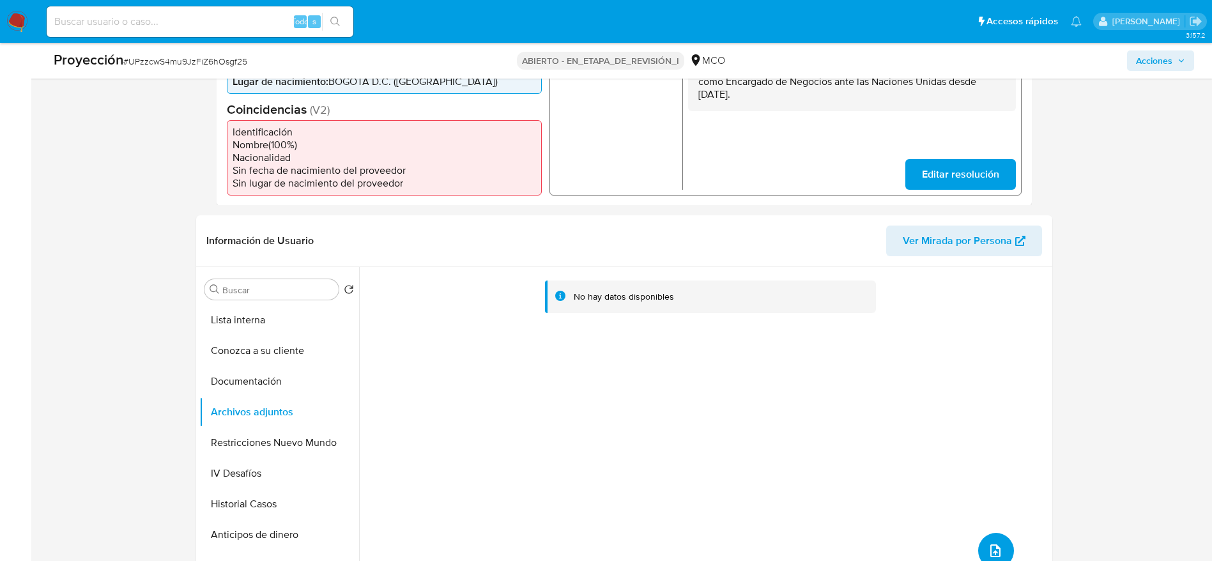
click at [995, 535] on button "subir archivo" at bounding box center [996, 551] width 36 height 36
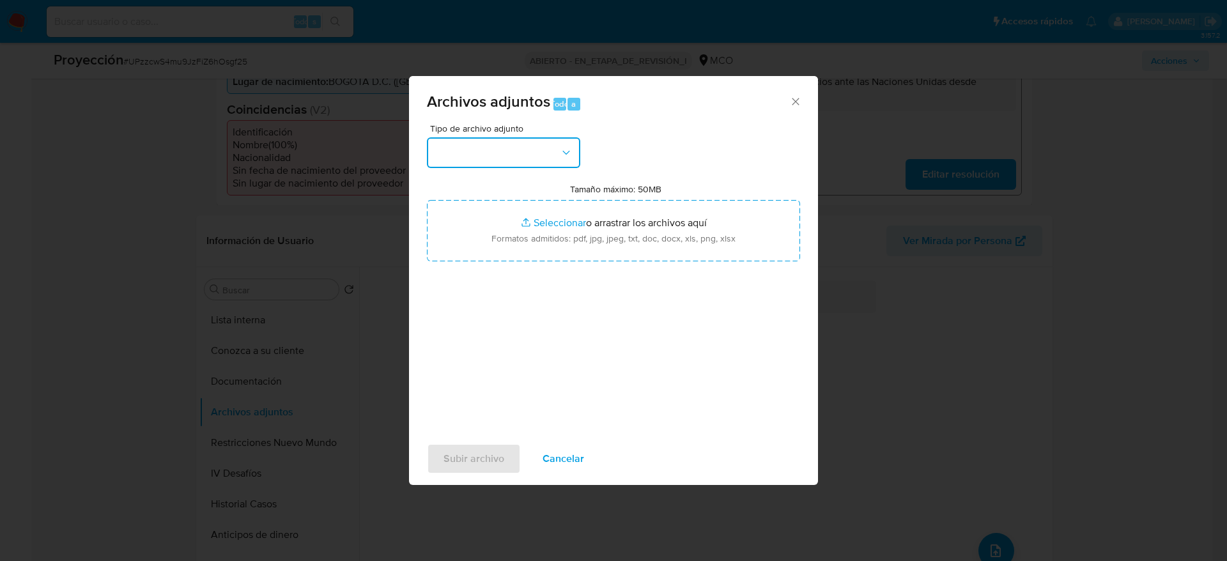
click at [512, 137] on button "button" at bounding box center [503, 152] width 153 height 31
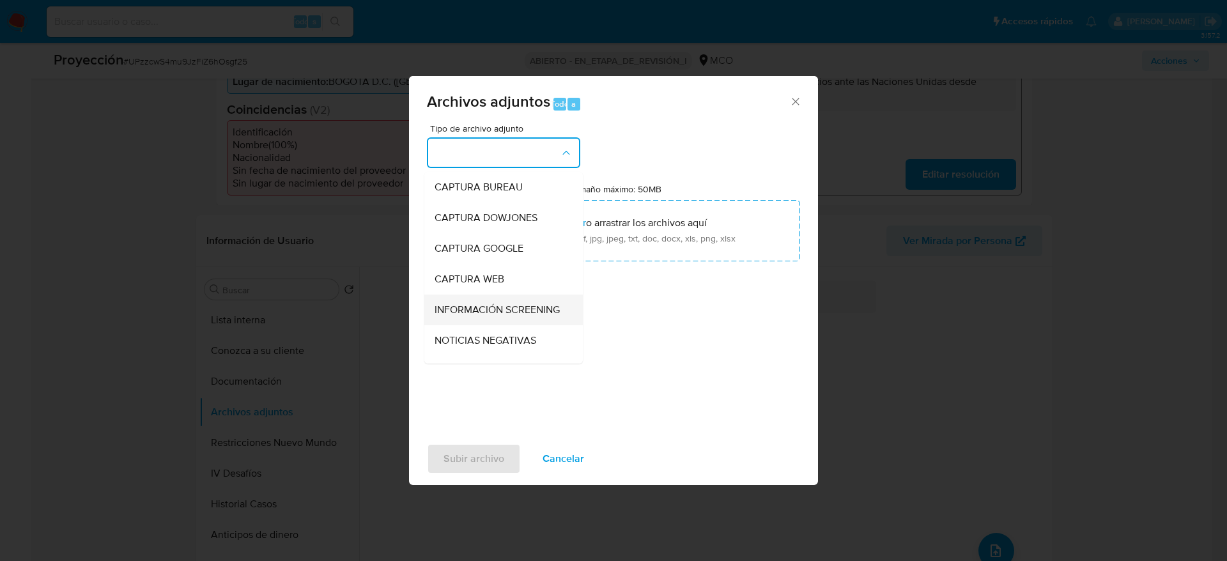
click at [528, 307] on span "INFORMACIÓN SCREENING" at bounding box center [497, 310] width 125 height 13
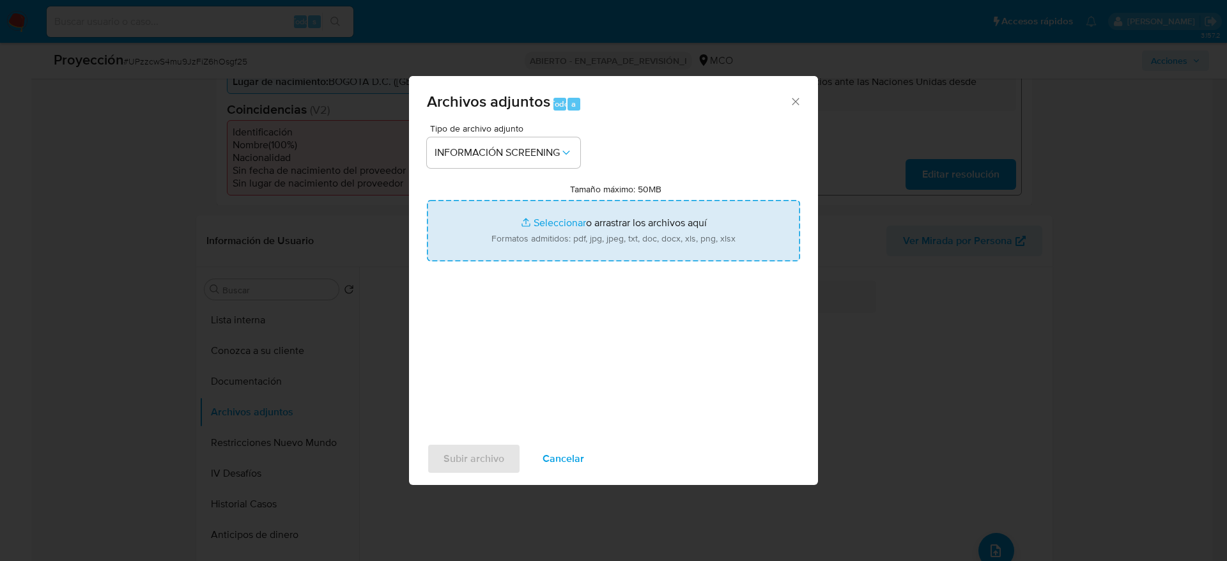
click at [545, 219] on input "Tamaño máximo: 50MB Seleccionar archivos" at bounding box center [613, 230] width 373 height 61
type input "C:\fakepath\_Alvaro Enrique Ayala Melendez_ - Buscar con Google.pdf"
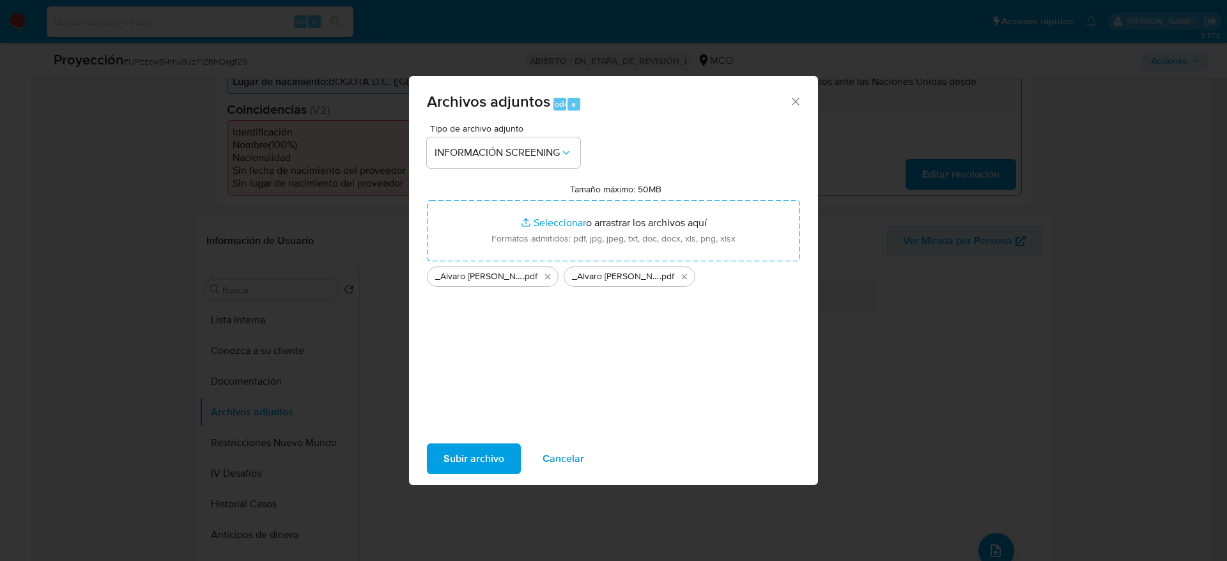
click at [479, 459] on span "Subir archivo" at bounding box center [473, 459] width 61 height 28
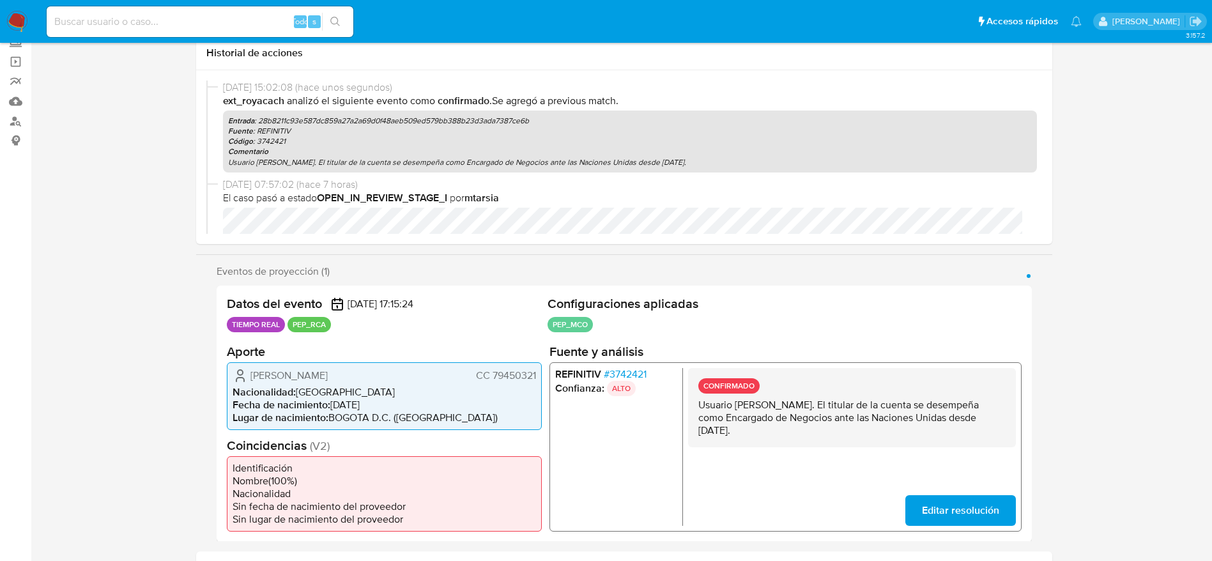
scroll to position [0, 0]
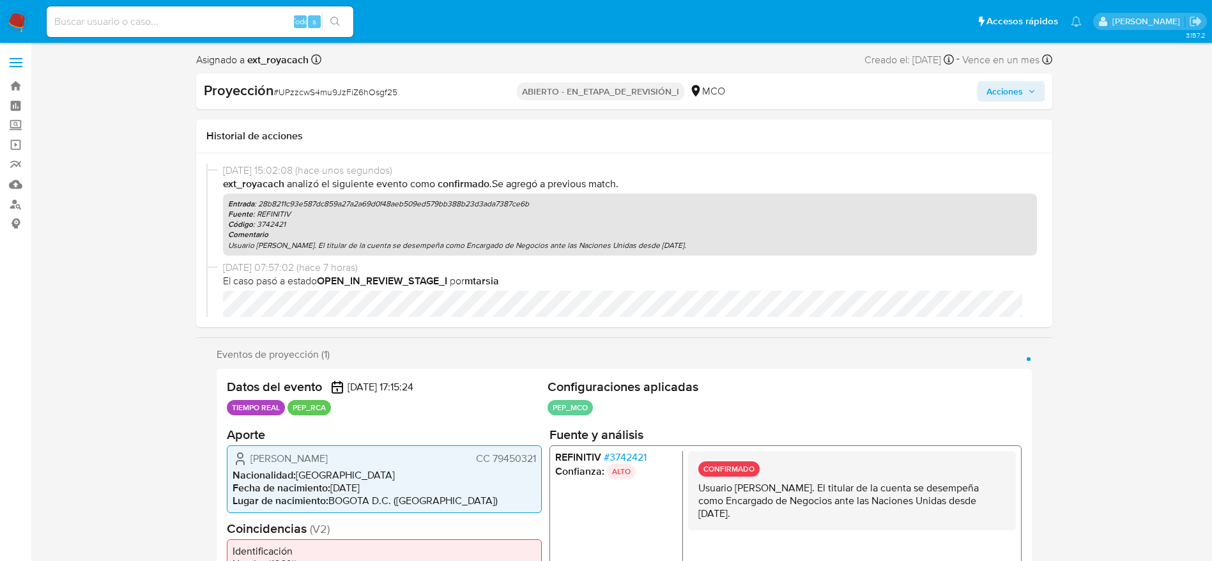
click at [1023, 100] on span "Acciones" at bounding box center [1011, 91] width 49 height 18
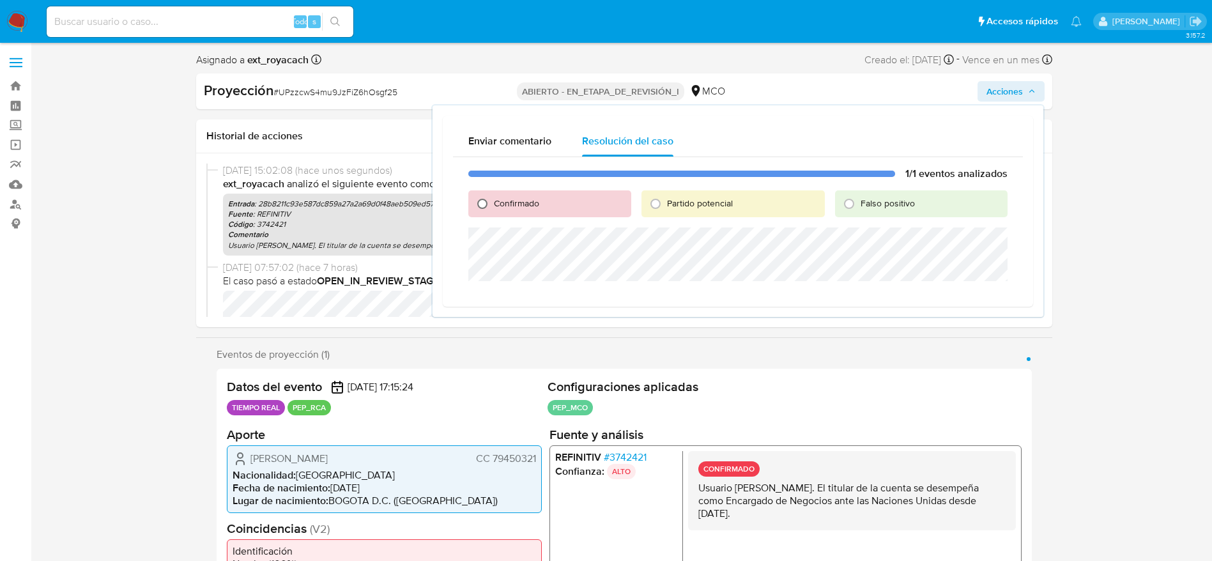
click at [482, 204] on input "Confirmado" at bounding box center [482, 204] width 20 height 20
radio input "true"
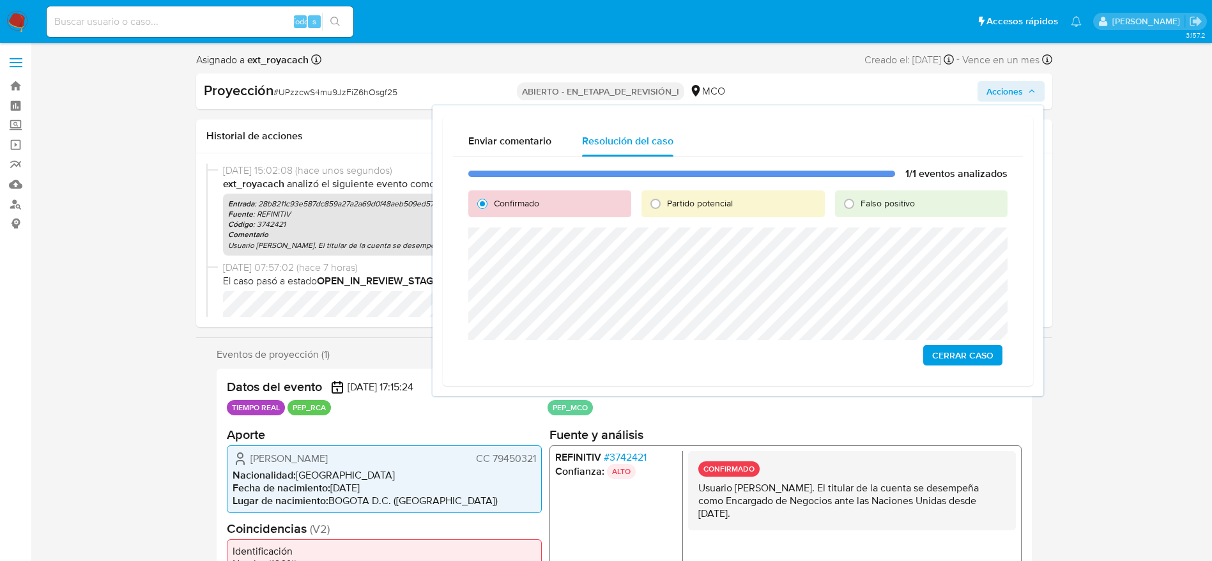
click at [970, 352] on span "Cerrar Caso" at bounding box center [962, 355] width 61 height 18
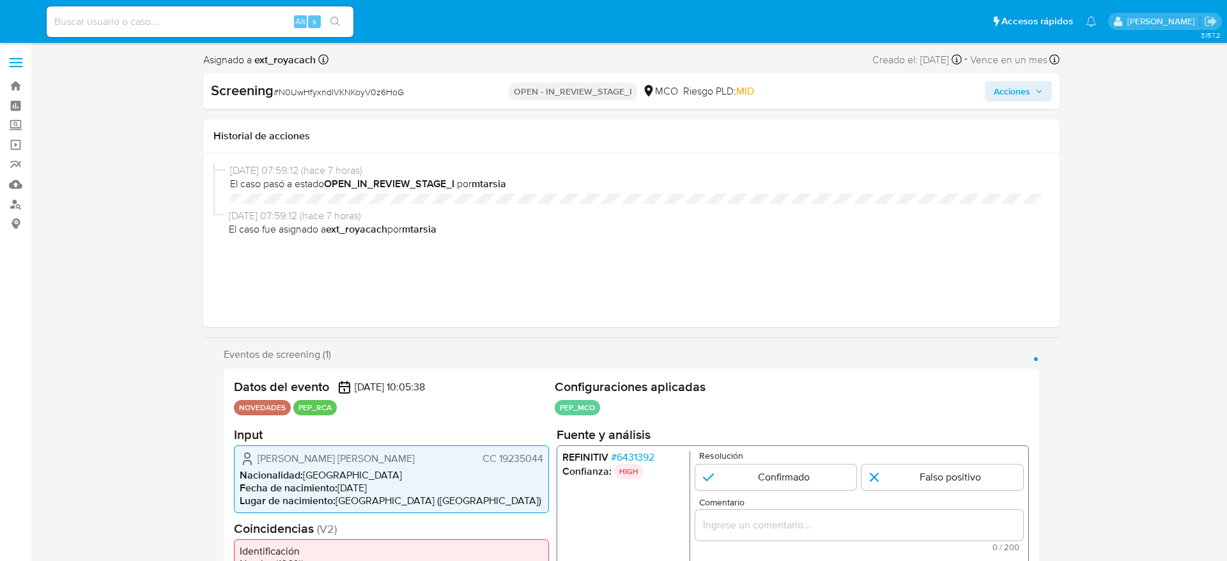
select select "10"
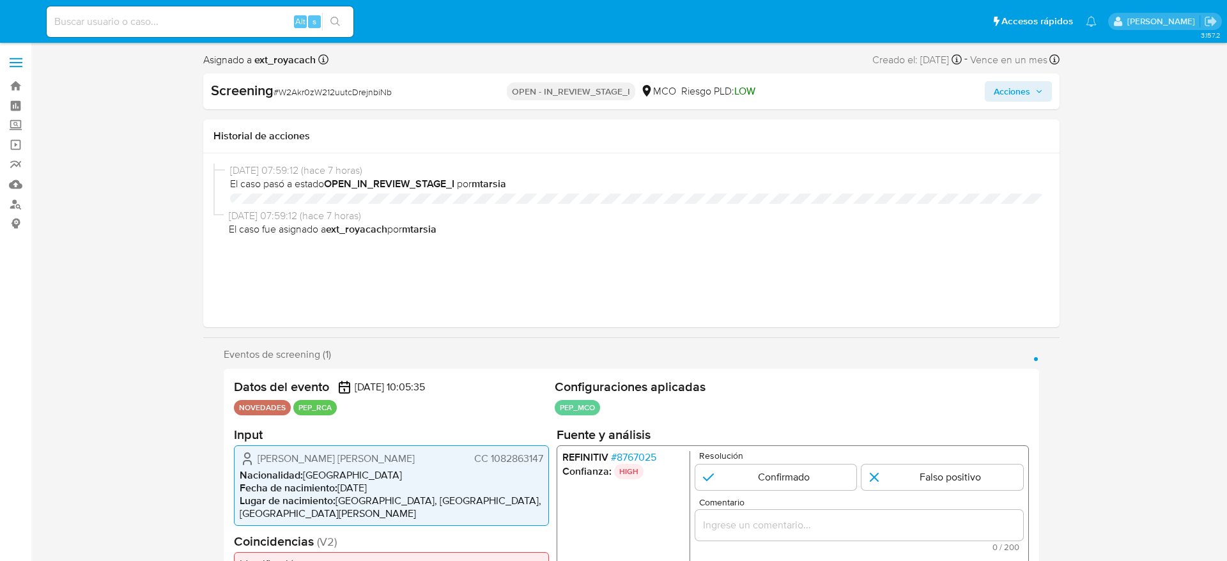
select select "10"
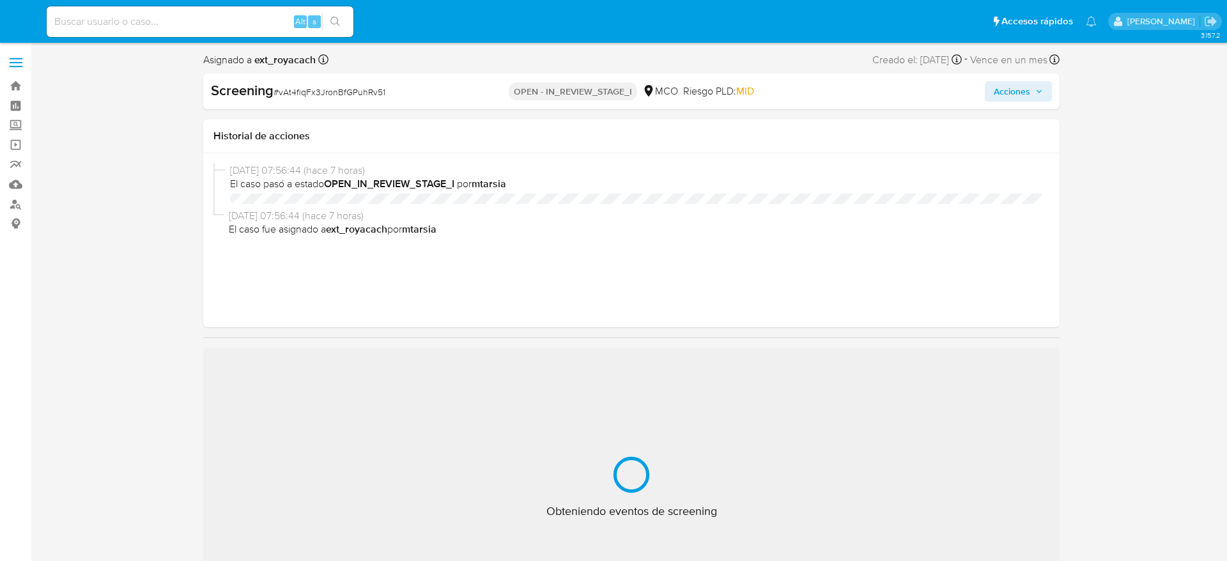
select select "10"
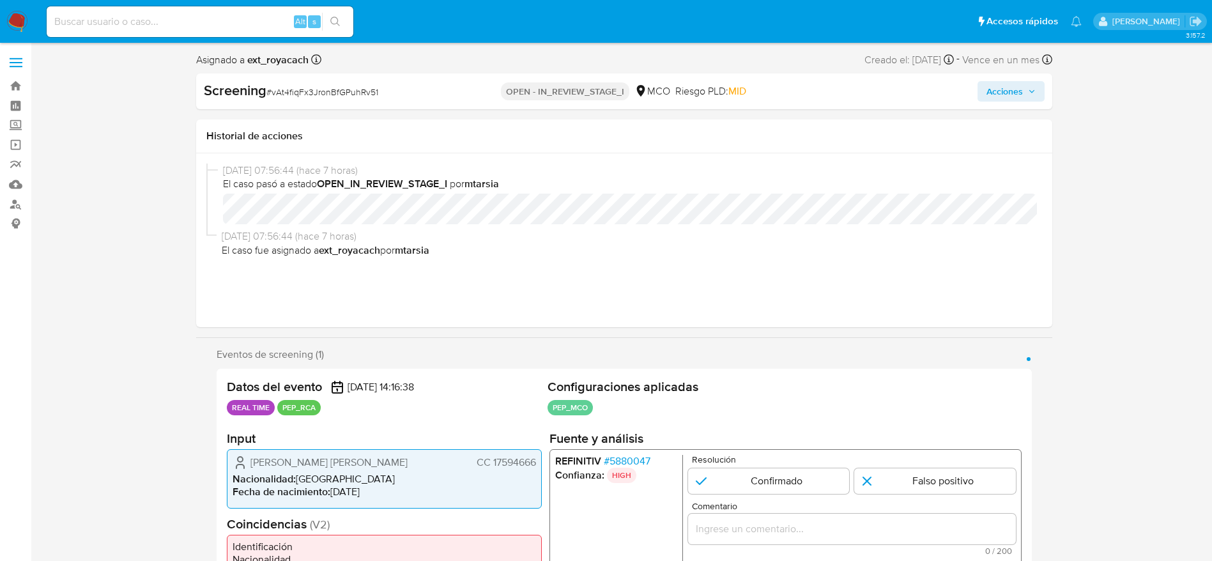
click at [328, 98] on span "# vAt4fiqFx3JronBfGPuhRv51" at bounding box center [322, 92] width 112 height 13
copy span "vAt4fiqFx3JronBfGPuhRv51"
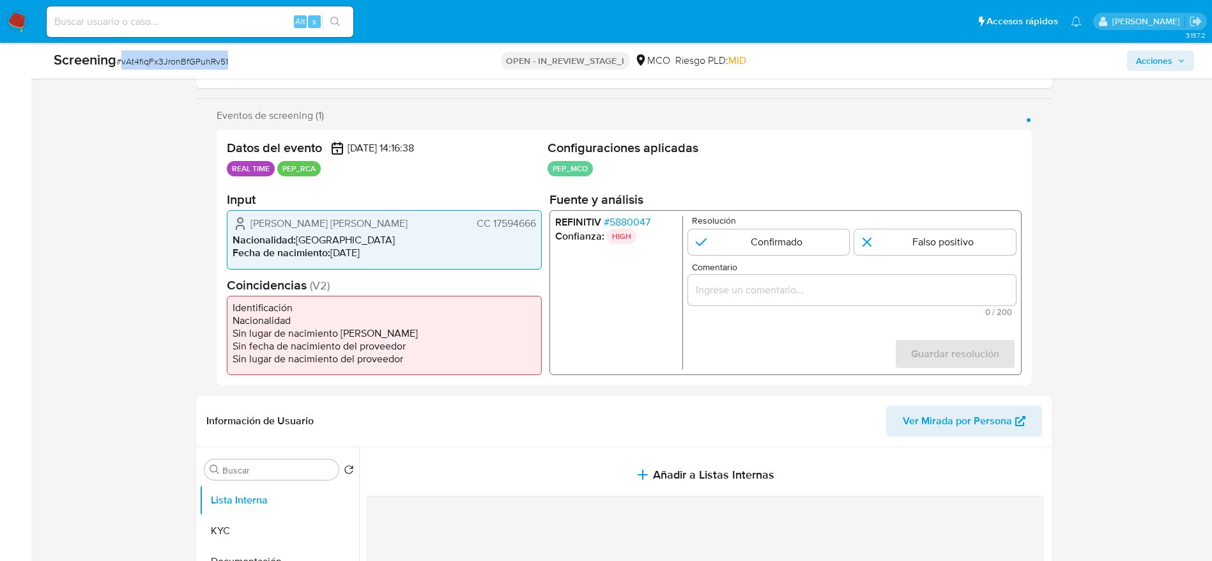
scroll to position [288, 0]
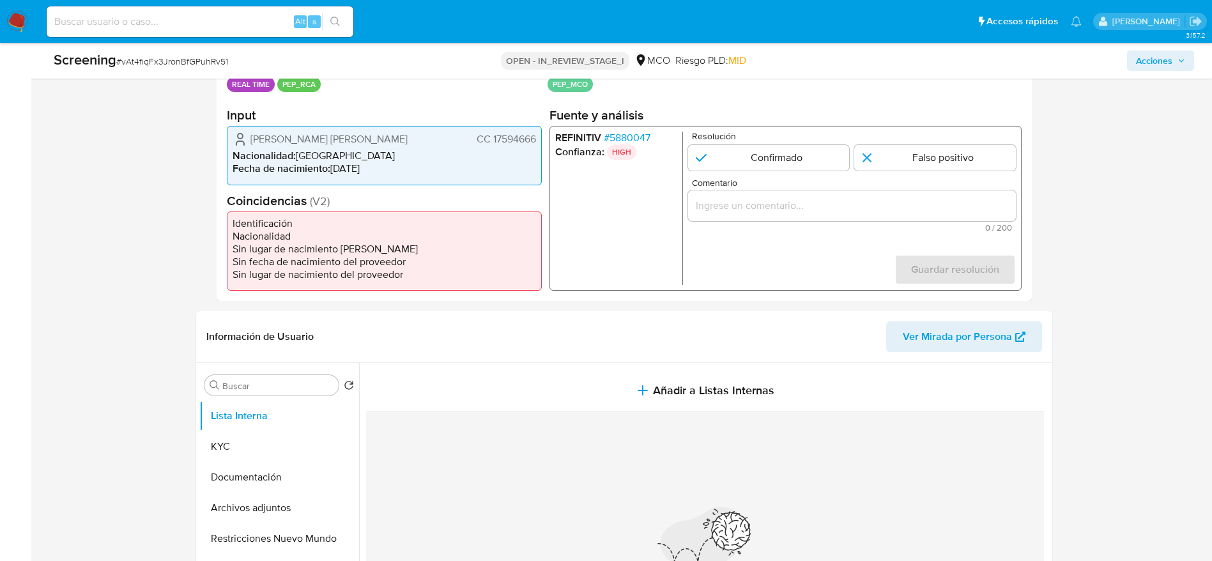
drag, startPoint x: 242, startPoint y: 132, endPoint x: 533, endPoint y: 141, distance: 290.9
click at [533, 141] on div "[PERSON_NAME] [PERSON_NAME] CC 17594666" at bounding box center [385, 139] width 304 height 15
drag, startPoint x: 536, startPoint y: 142, endPoint x: 251, endPoint y: 145, distance: 285.7
click at [251, 145] on div "[PERSON_NAME] [PERSON_NAME] CC 17594666 Nacionalidad : [DEMOGRAPHIC_DATA] Fecha…" at bounding box center [384, 155] width 315 height 59
click at [265, 481] on button "Documentación" at bounding box center [274, 477] width 150 height 31
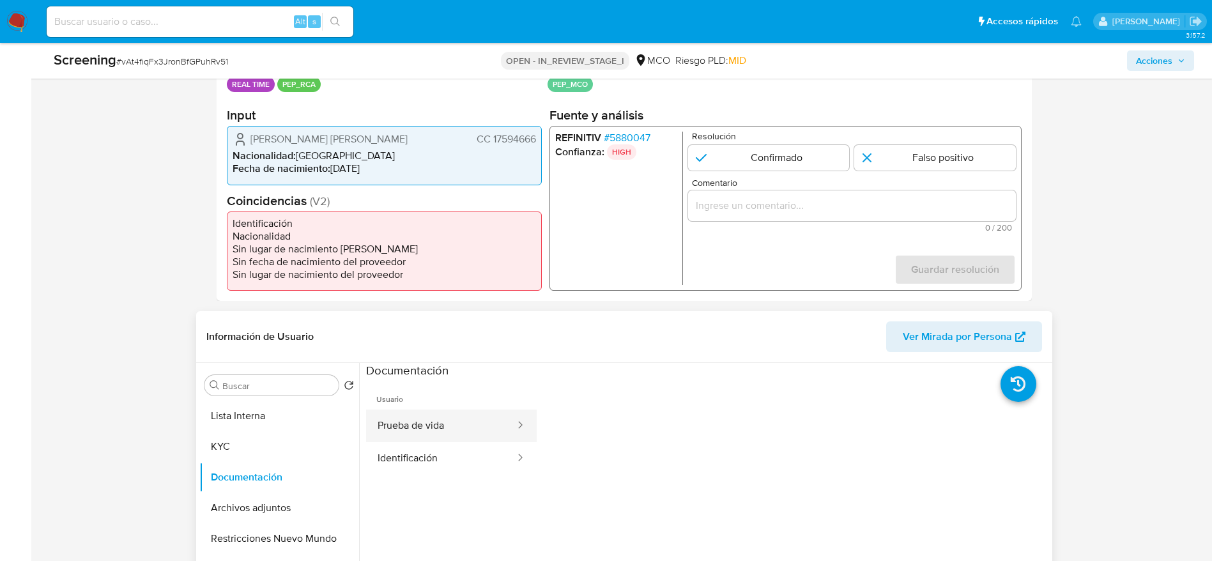
click at [436, 435] on button "Prueba de vida" at bounding box center [441, 426] width 150 height 33
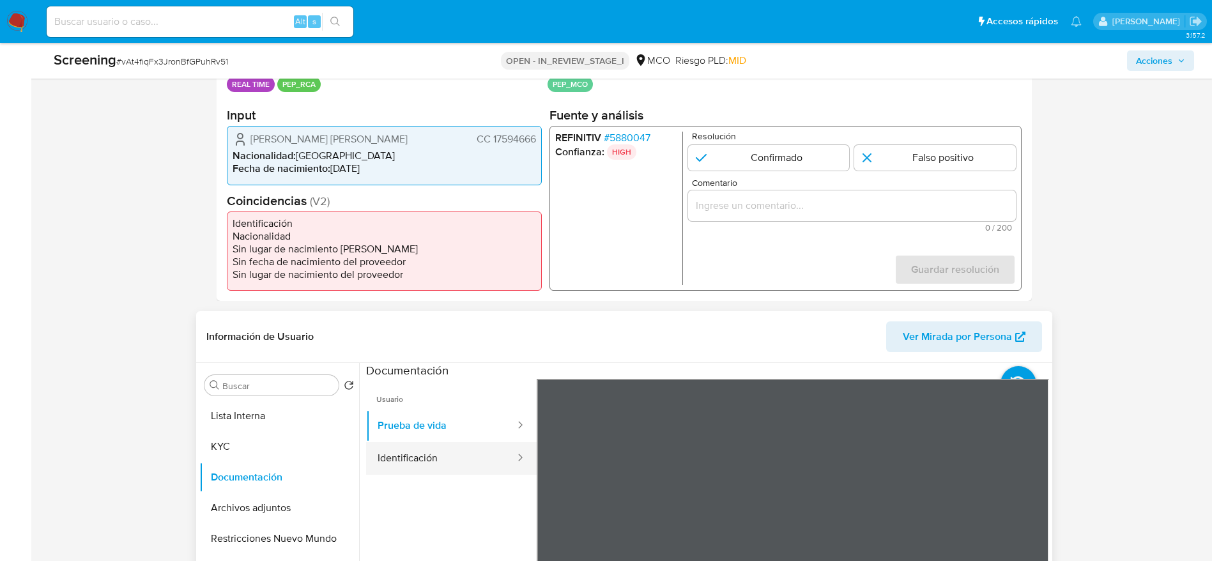
click at [443, 464] on button "Identificación" at bounding box center [441, 458] width 150 height 33
click at [627, 132] on span "# 5880047" at bounding box center [626, 138] width 47 height 13
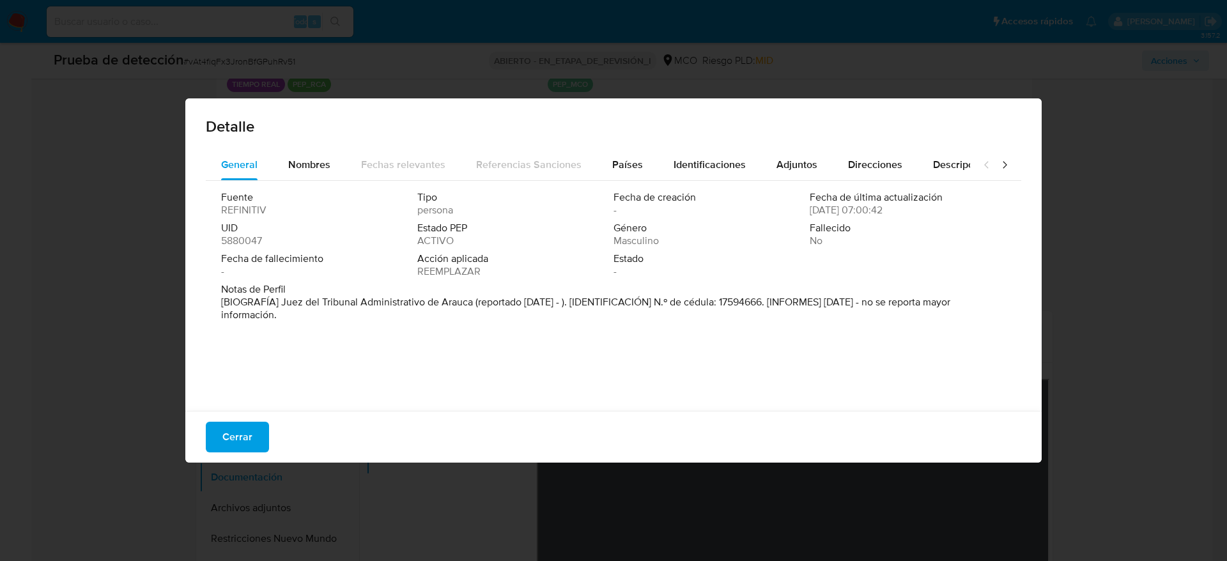
drag, startPoint x: 279, startPoint y: 305, endPoint x: 472, endPoint y: 302, distance: 192.4
click at [472, 302] on font "[BIOGRAFÍA] Juez del Tribunal Administrativo de Arauca (reportado jul. 2020 - )…" at bounding box center [585, 308] width 729 height 27
click at [217, 429] on button "Cerrar" at bounding box center [237, 437] width 63 height 31
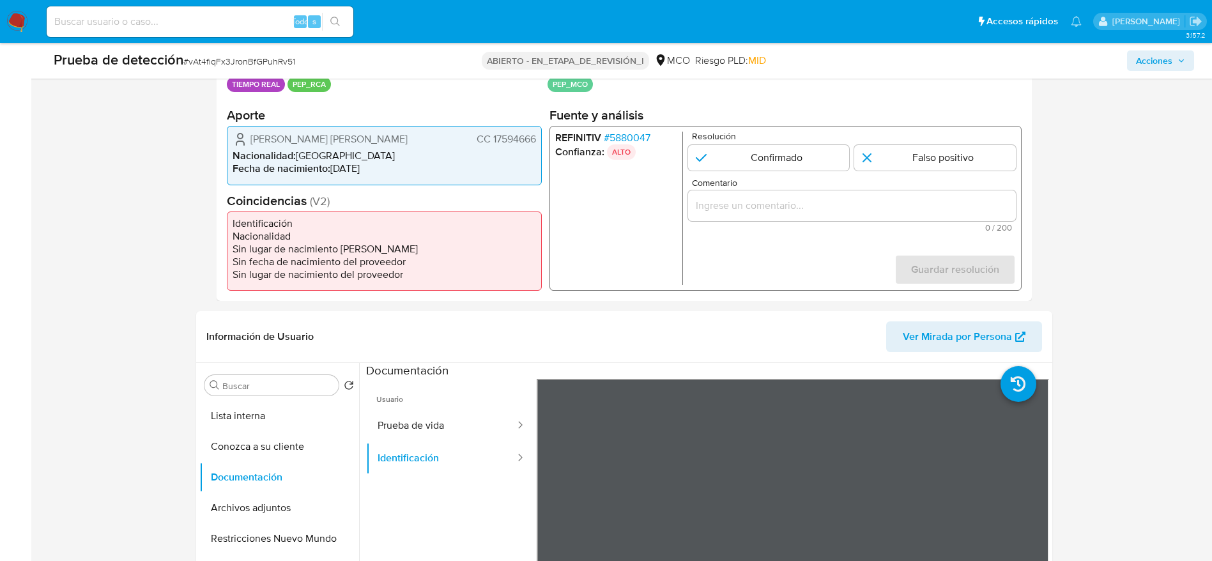
click at [813, 180] on span "Comentario" at bounding box center [855, 183] width 328 height 10
click at [813, 197] on input "Comentario" at bounding box center [852, 205] width 328 height 17
click at [800, 169] on input "1 de 1" at bounding box center [769, 158] width 162 height 26
radio input "true"
click at [800, 191] on div "1 de 1" at bounding box center [852, 205] width 328 height 31
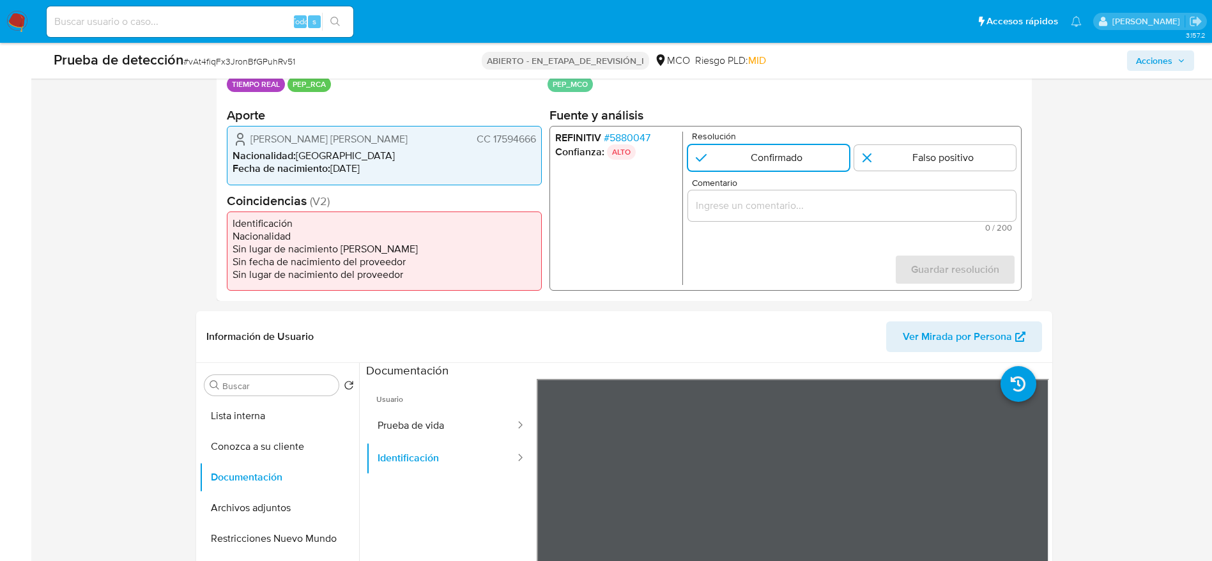
click at [803, 201] on input "Comentario" at bounding box center [852, 205] width 328 height 17
paste input "Usuario Alonso Sanchez Jose Elkin, se desempeña como Juez del Tribunal Administ…"
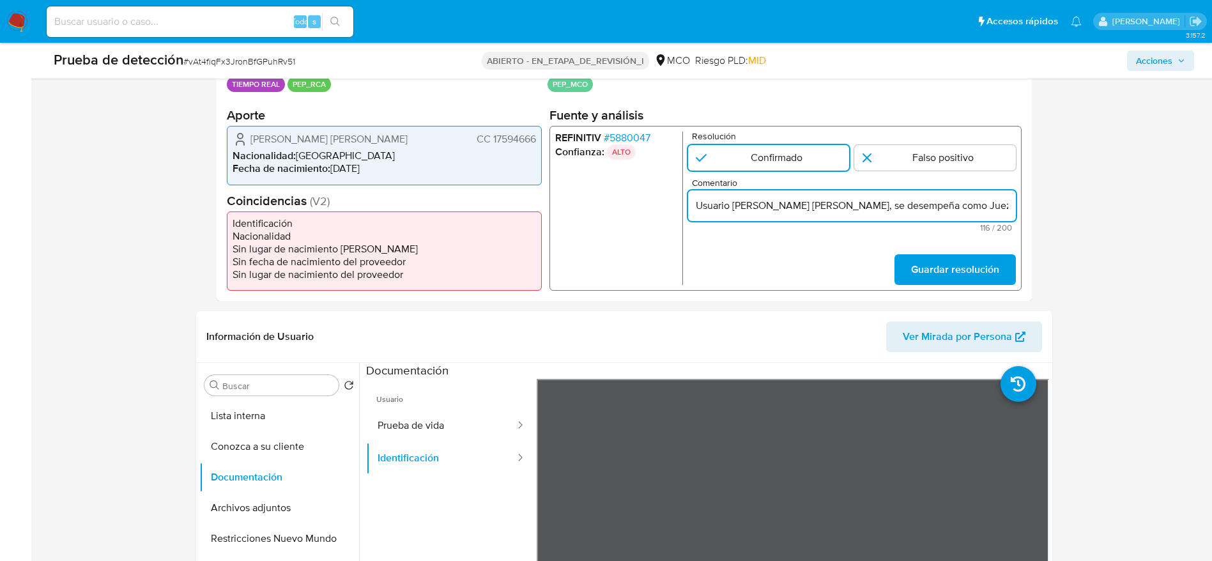
scroll to position [0, 232]
type input "Usuario Alonso Sanchez Jose Elkin, se desempeña como Juez del Tribunal Administ…"
click at [934, 265] on span "Guardar resolución" at bounding box center [955, 270] width 88 height 28
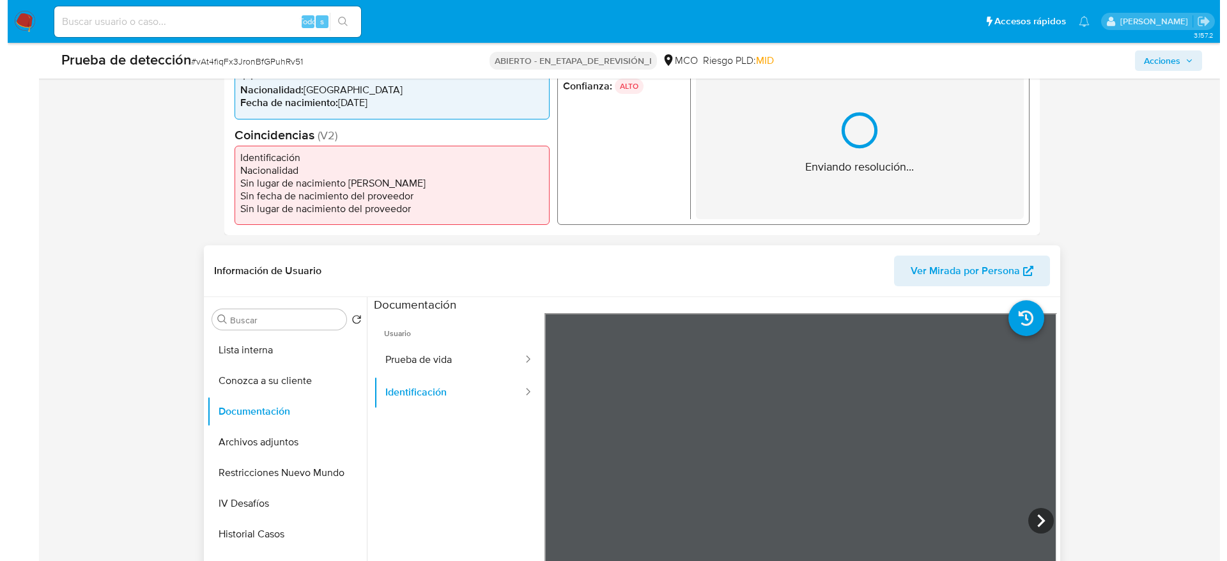
scroll to position [383, 0]
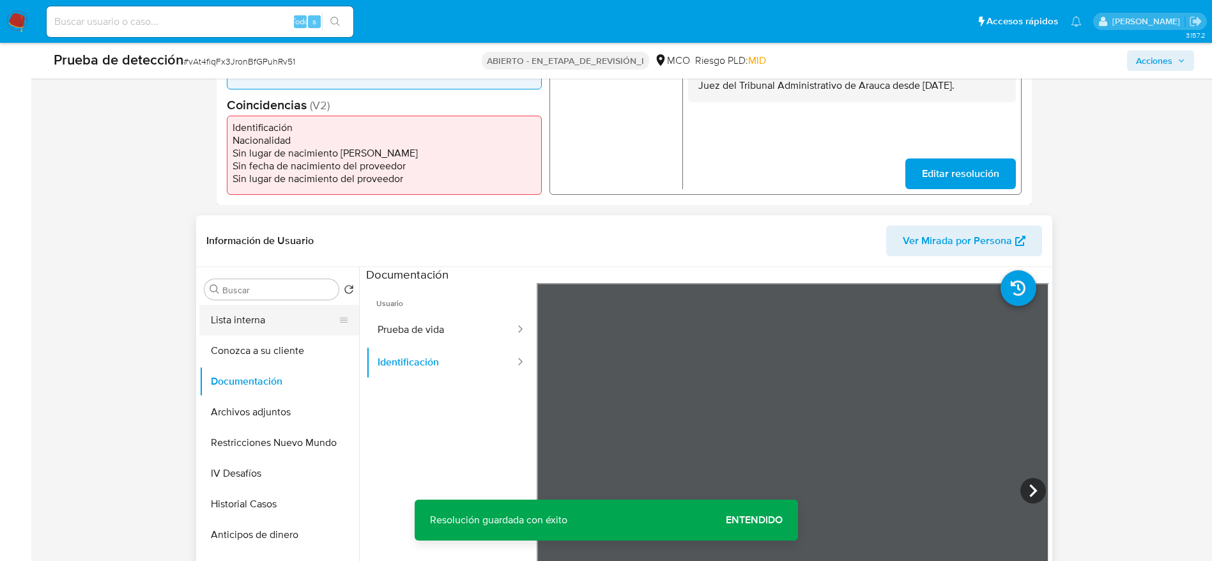
click at [259, 321] on button "Lista interna" at bounding box center [274, 320] width 150 height 31
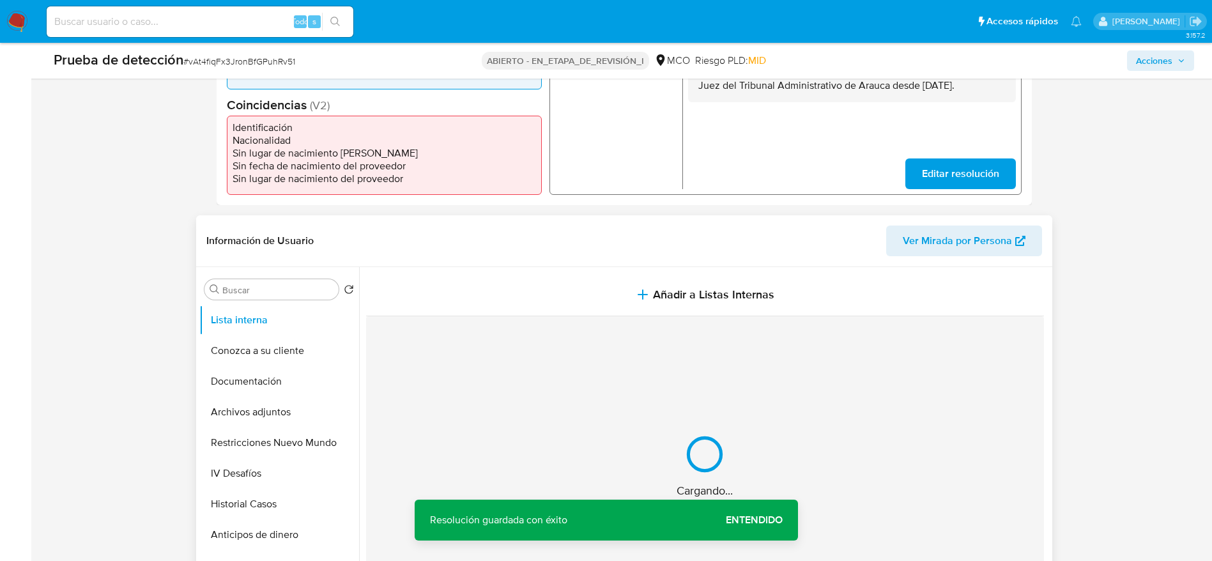
click at [573, 267] on section at bounding box center [707, 442] width 683 height 350
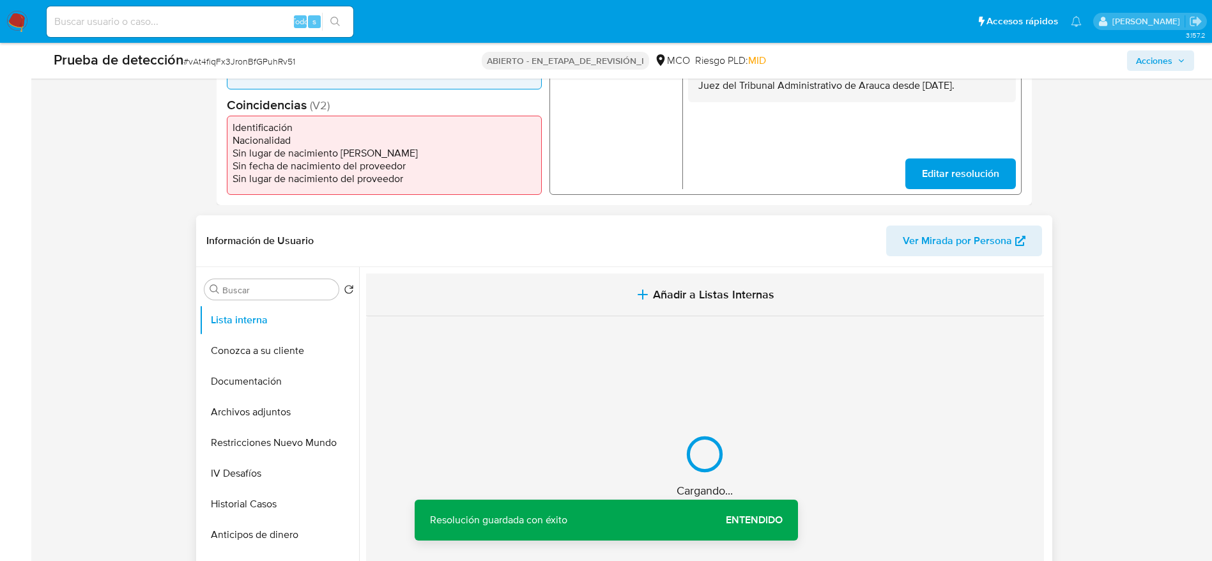
click at [590, 294] on button "Añadir a Listas Internas" at bounding box center [705, 295] width 678 height 43
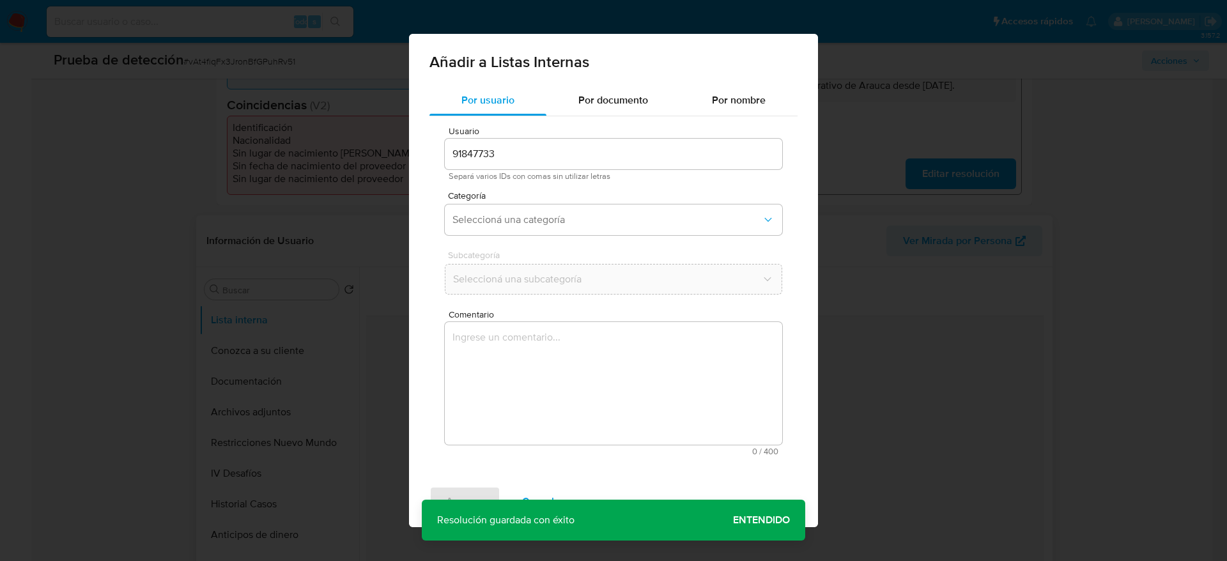
click at [599, 344] on textarea "Comentario" at bounding box center [613, 383] width 337 height 123
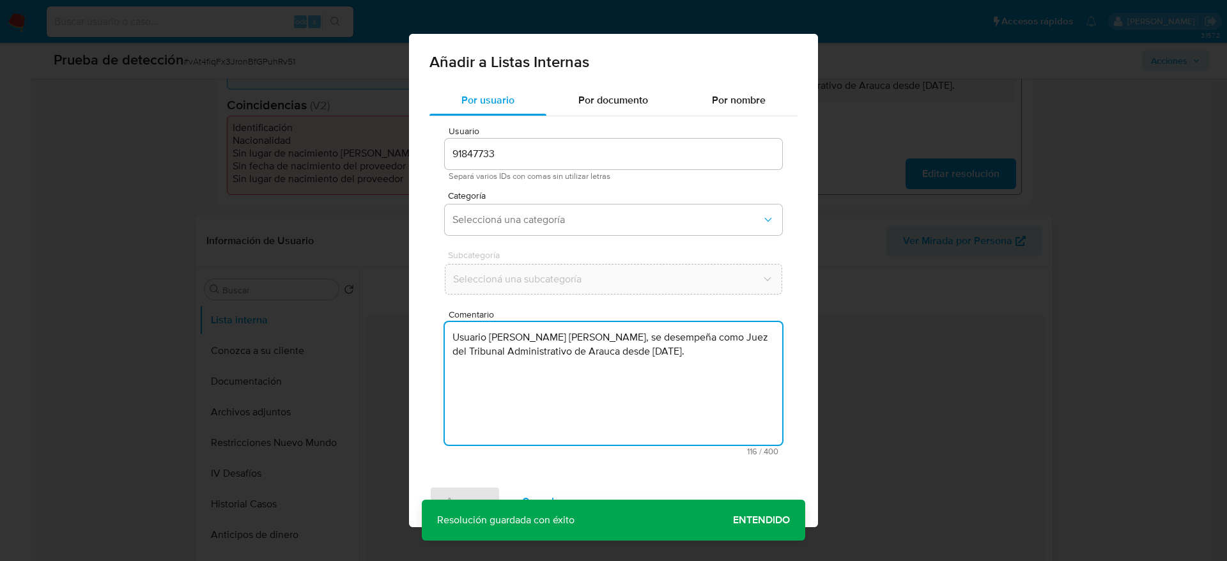
type textarea "Usuario Alonso Sanchez Jose Elkin, se desempeña como Juez del Tribunal Administ…"
click at [529, 202] on div "Categoría Seleccioná una categoría" at bounding box center [613, 215] width 337 height 49
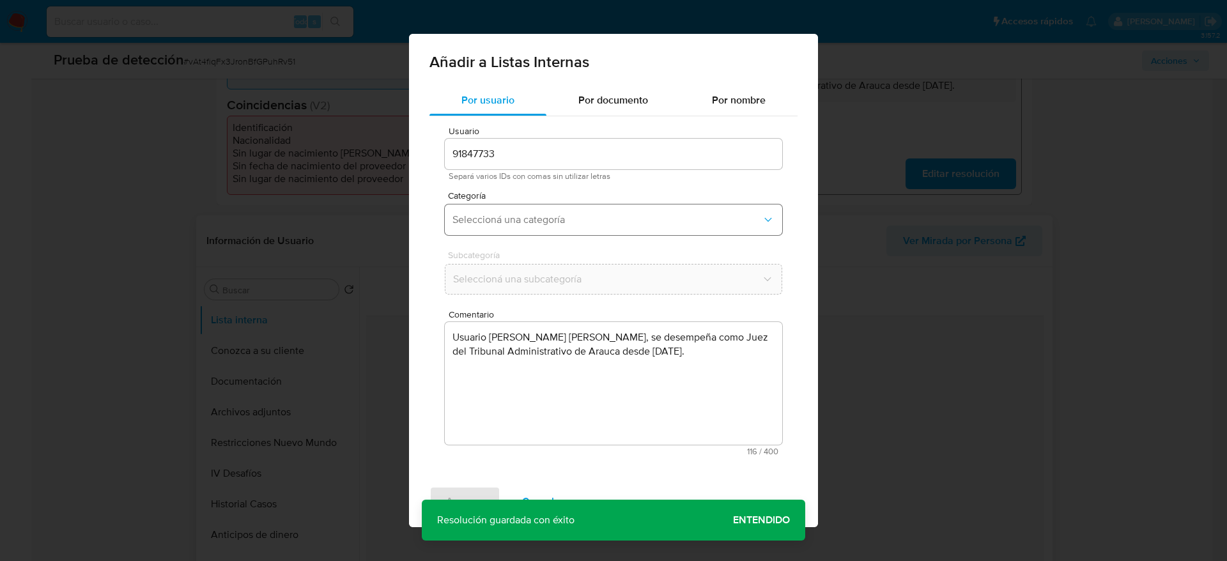
click at [541, 215] on span "Seleccioná una categoría" at bounding box center [606, 219] width 309 height 13
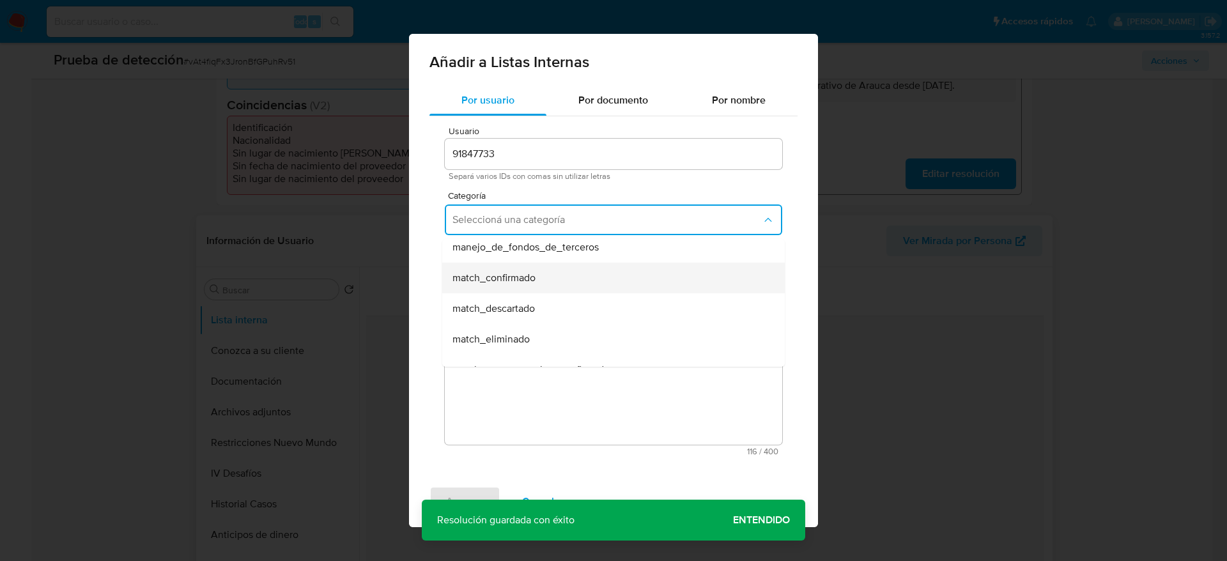
scroll to position [96, 0]
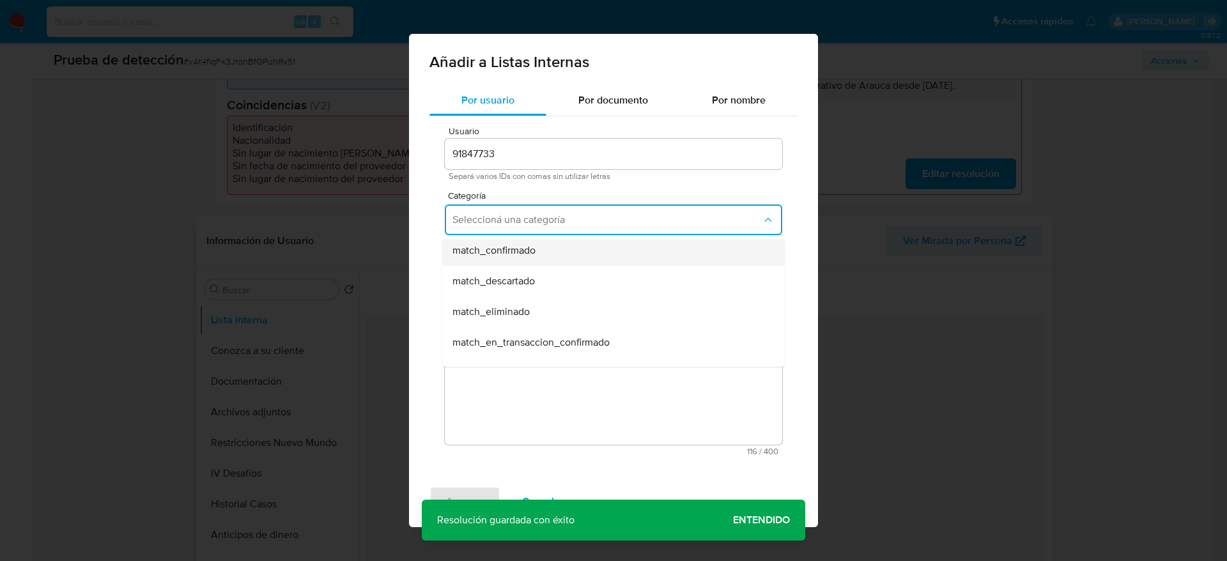
click at [533, 255] on span "match_confirmado" at bounding box center [493, 250] width 83 height 13
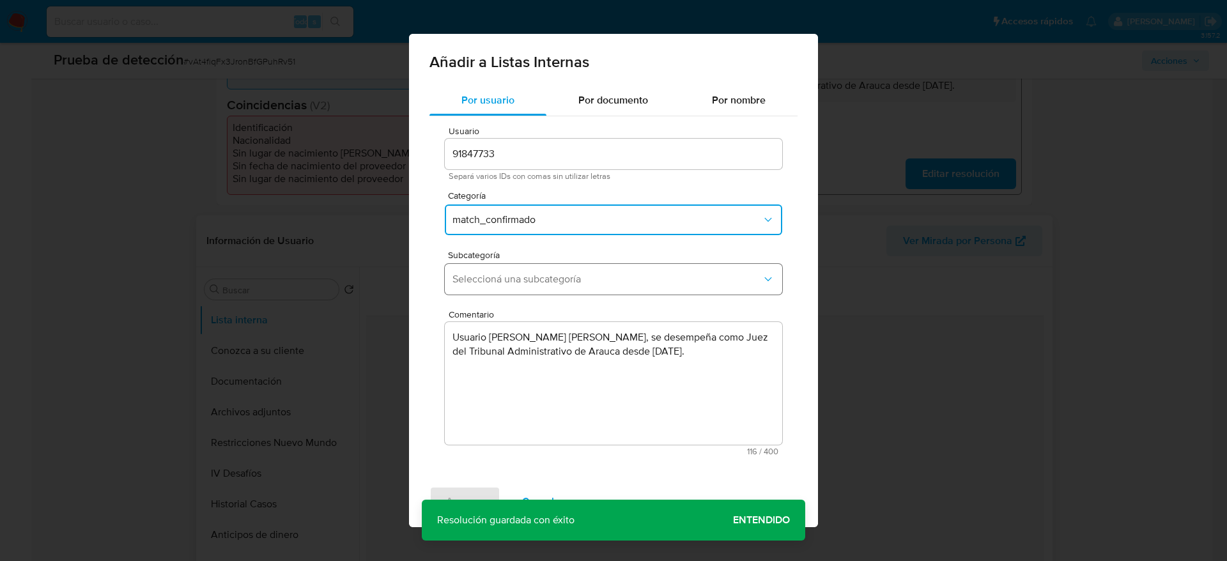
click at [516, 284] on span "Seleccioná una subcategoría" at bounding box center [606, 279] width 309 height 13
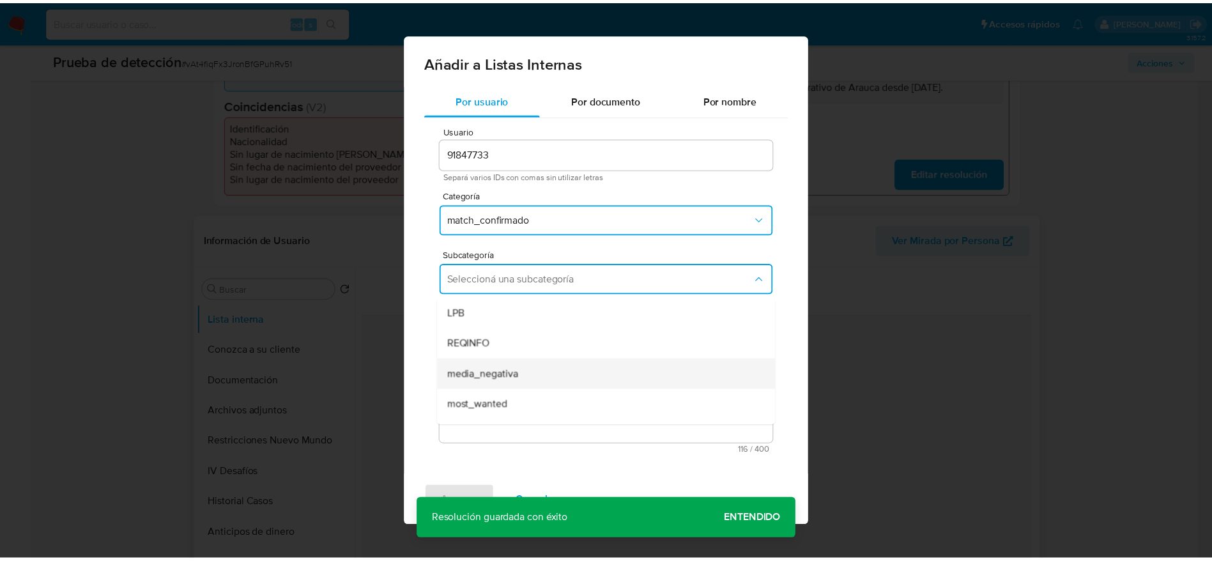
scroll to position [87, 0]
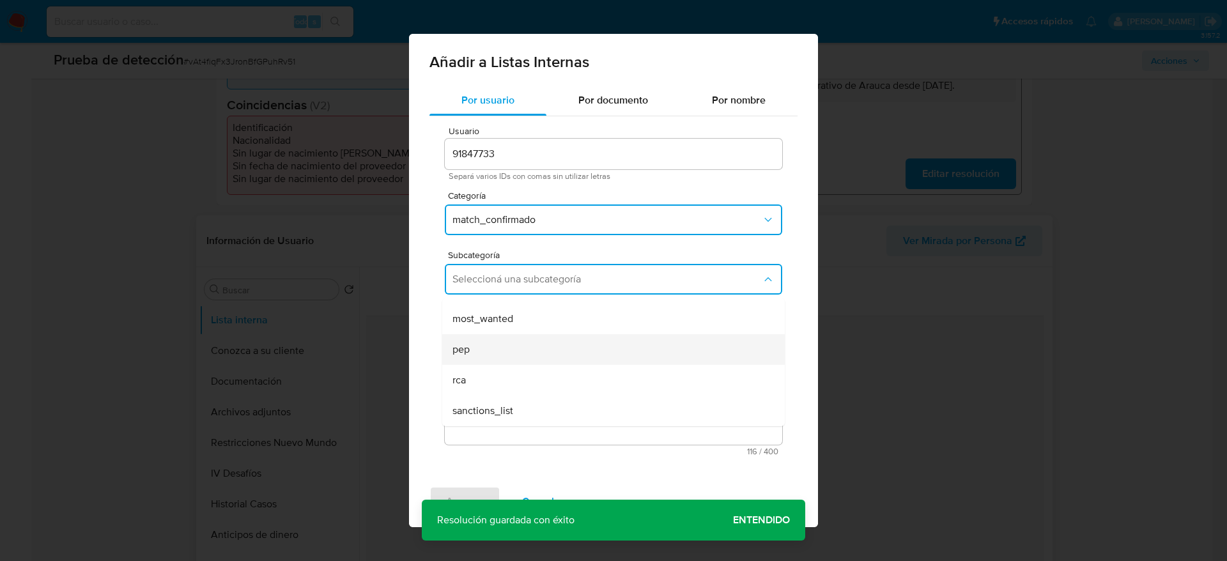
click at [527, 355] on div "pep" at bounding box center [609, 349] width 314 height 31
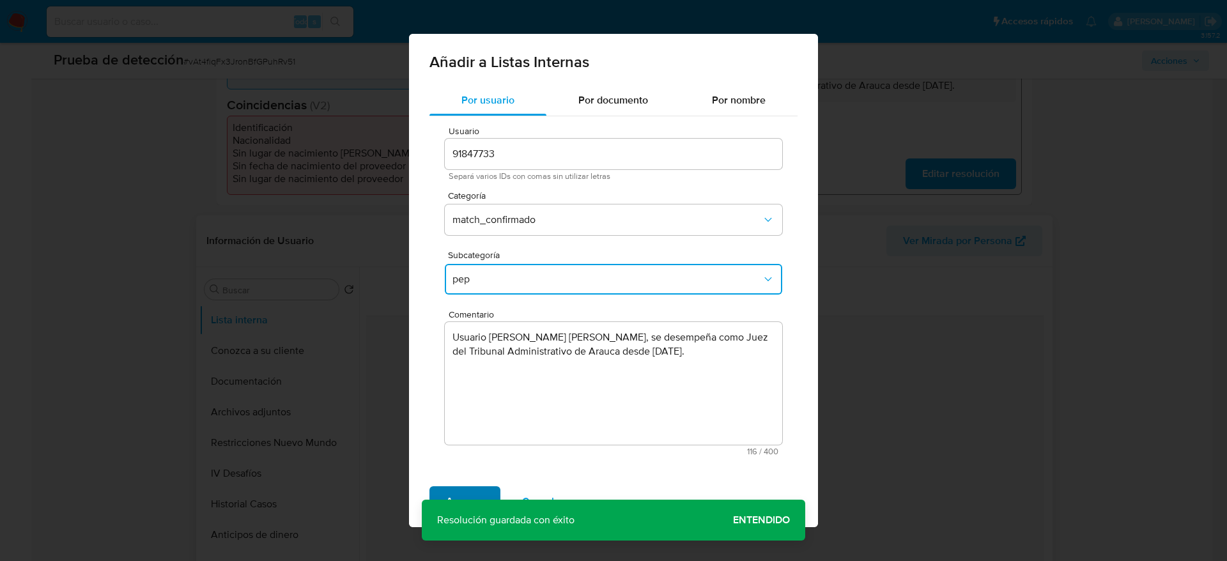
click at [460, 492] on span "Agregar" at bounding box center [465, 502] width 38 height 28
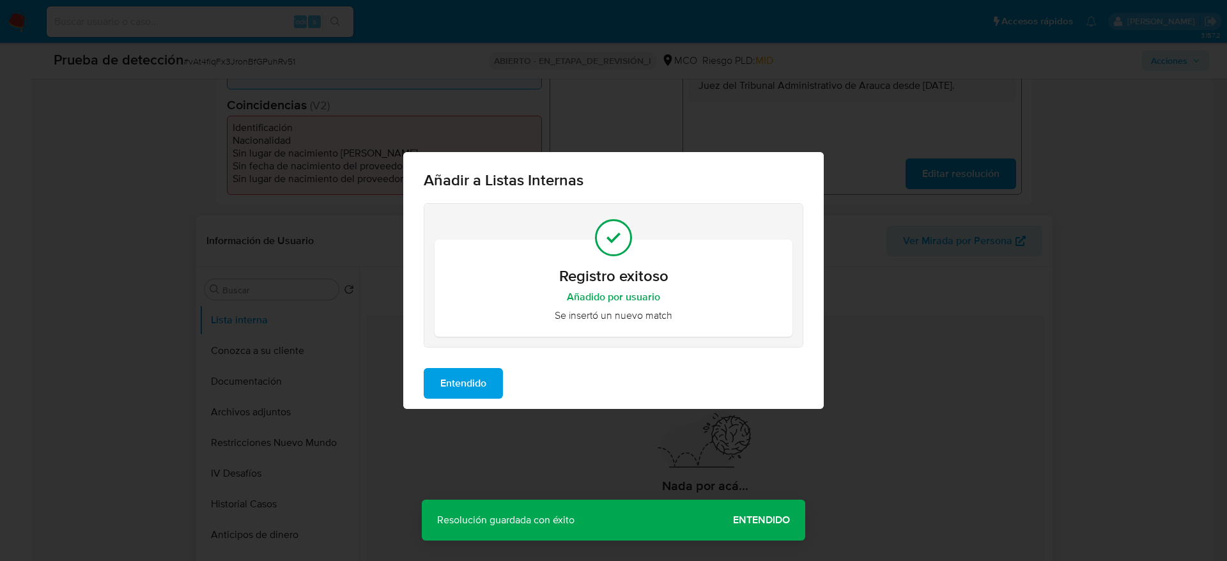
click at [482, 377] on span "Entendido" at bounding box center [463, 383] width 46 height 28
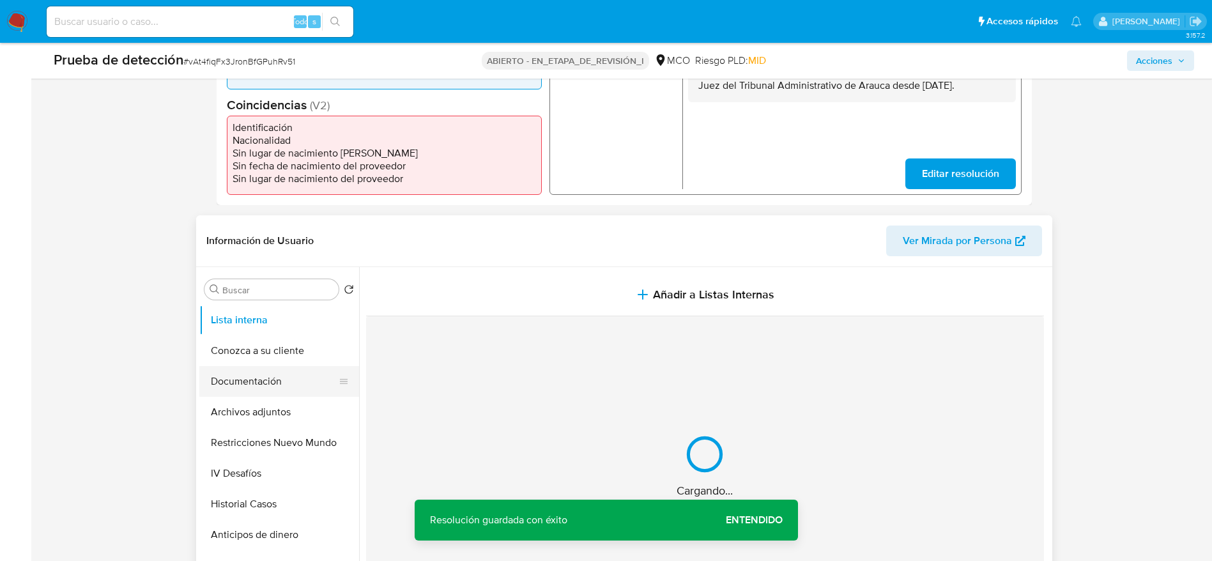
click at [277, 375] on button "Documentación" at bounding box center [274, 381] width 150 height 31
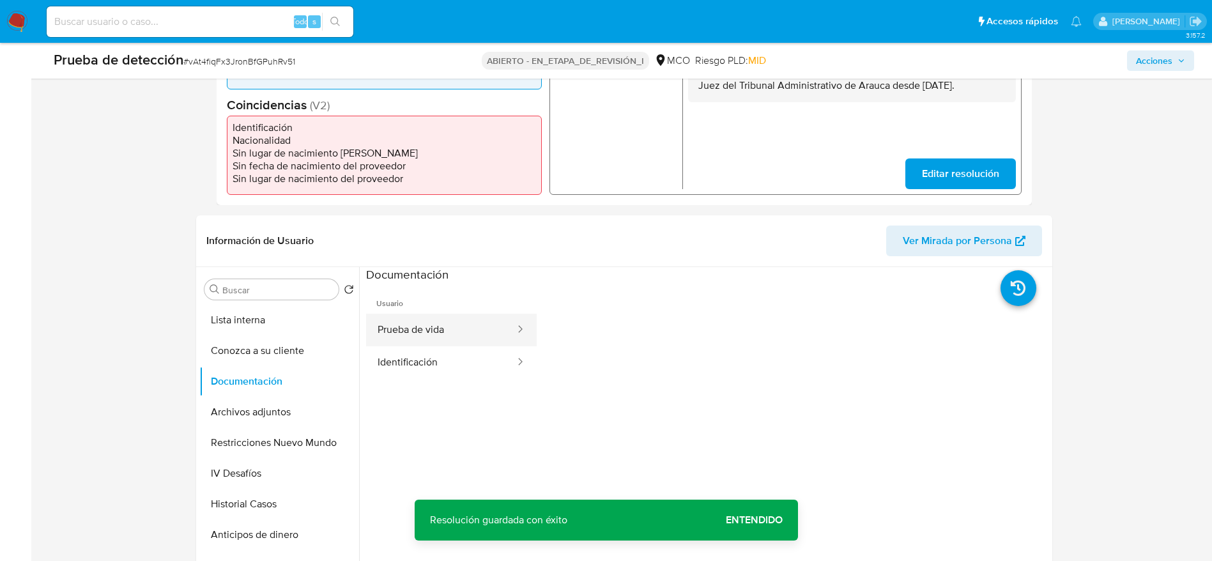
click at [422, 333] on button "Prueba de vida" at bounding box center [441, 330] width 150 height 33
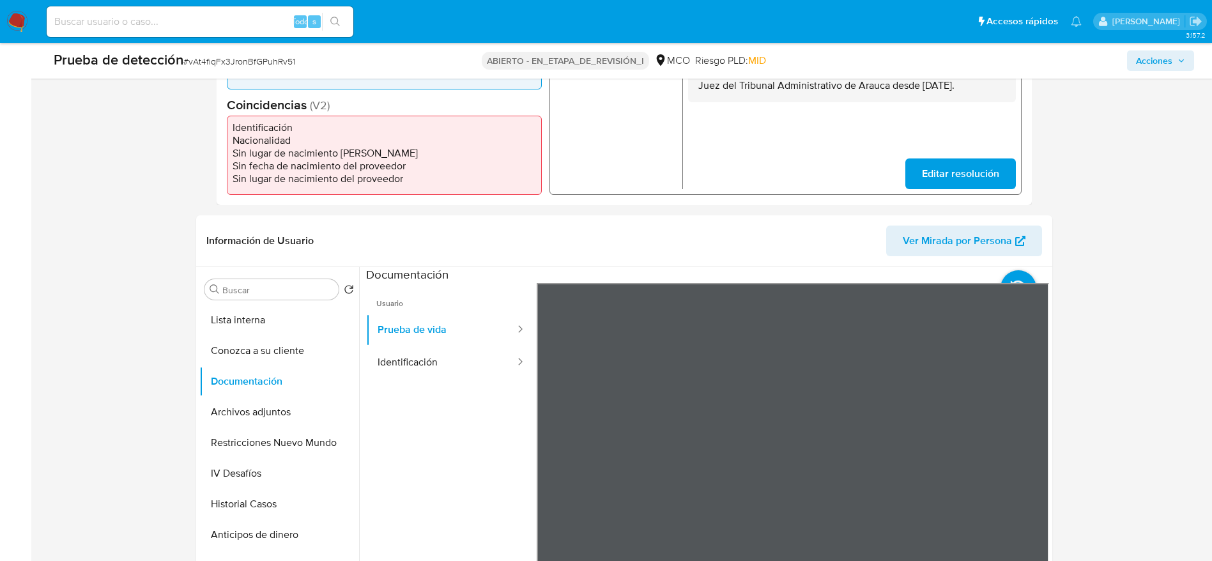
click at [383, 381] on ul "Usuario Prueba de vida Identificación" at bounding box center [451, 467] width 171 height 368
click at [408, 364] on button "Identificación" at bounding box center [441, 362] width 150 height 33
click at [261, 401] on button "Archivos adjuntos" at bounding box center [274, 412] width 150 height 31
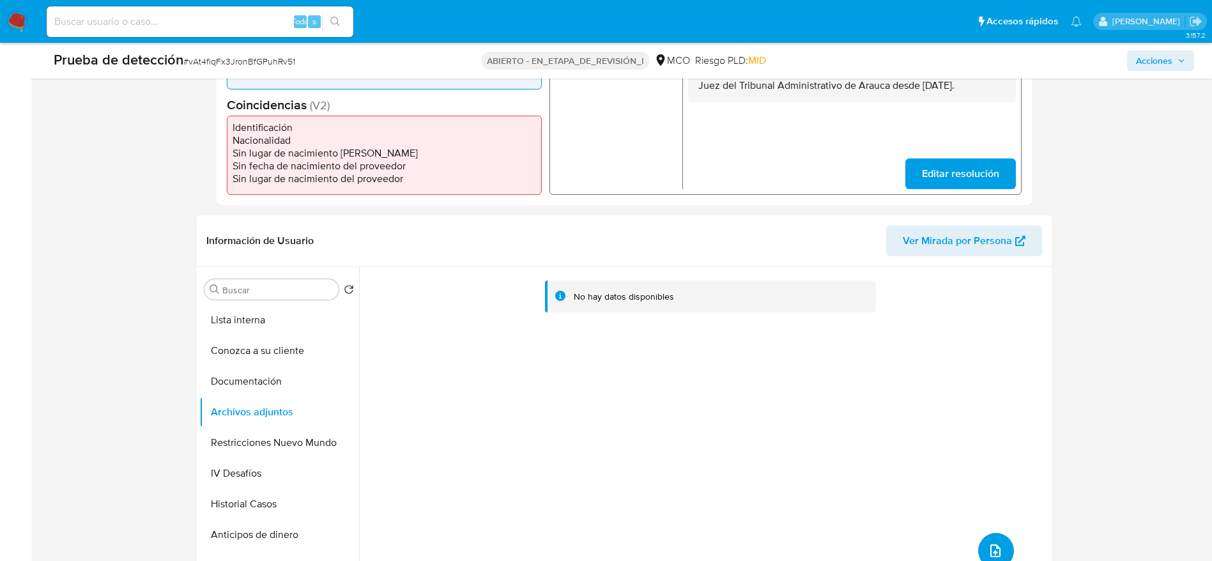
click at [994, 536] on button "subir archivo" at bounding box center [996, 551] width 36 height 36
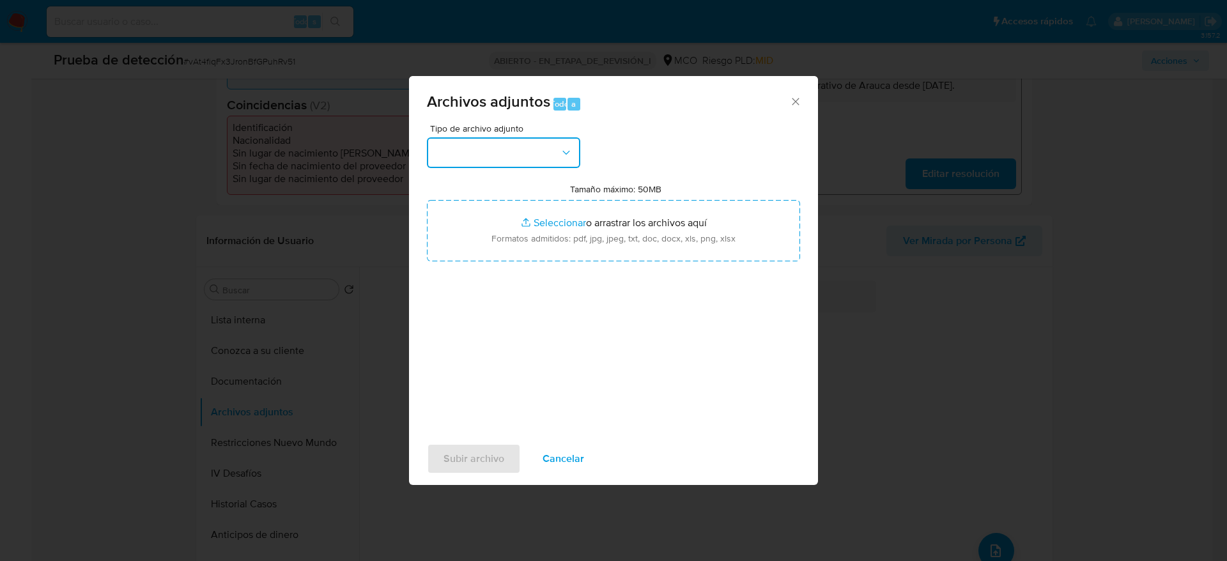
click at [546, 140] on button "button" at bounding box center [503, 152] width 153 height 31
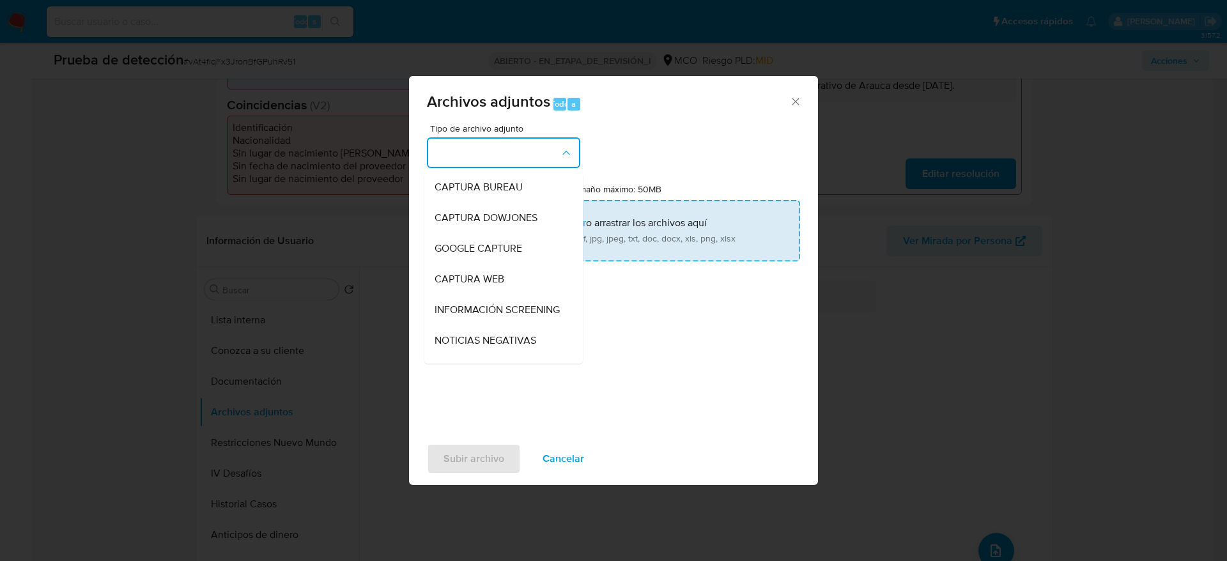
drag, startPoint x: 499, startPoint y: 319, endPoint x: 535, endPoint y: 235, distance: 91.0
click at [499, 316] on span "INFORMACIÓN SCREENING" at bounding box center [497, 310] width 125 height 13
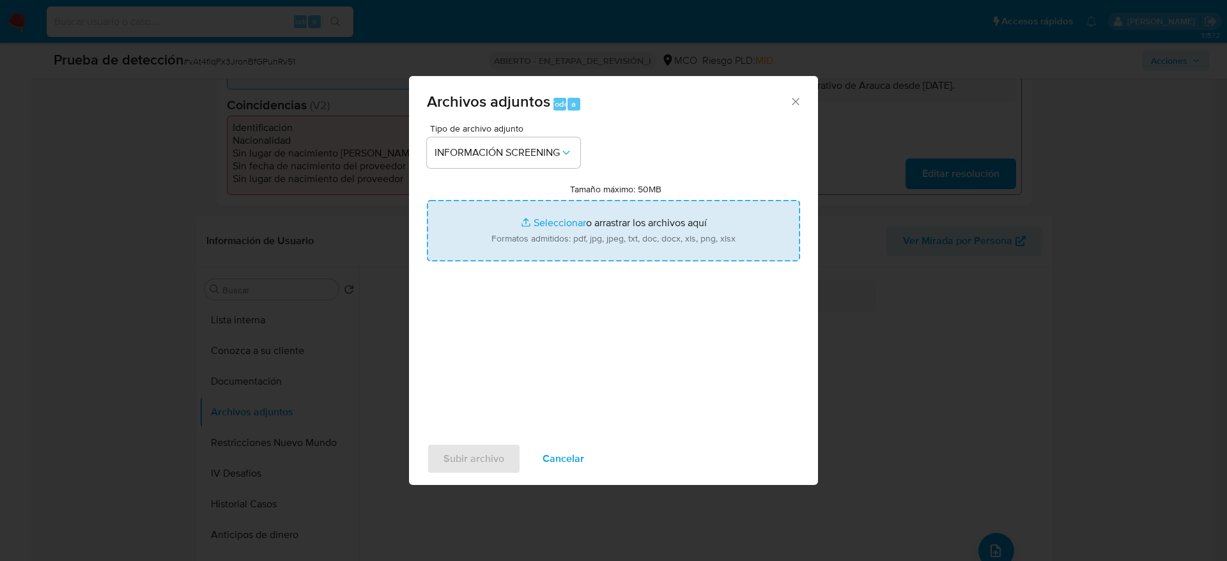
click at [543, 227] on input "Tamaño máximo: 50MB Seleccionar archivos" at bounding box center [613, 230] width 373 height 61
type input "C:\fakepath\_Alonso Sanchez Jose Elkin_ - Buscar con Google.pdf"
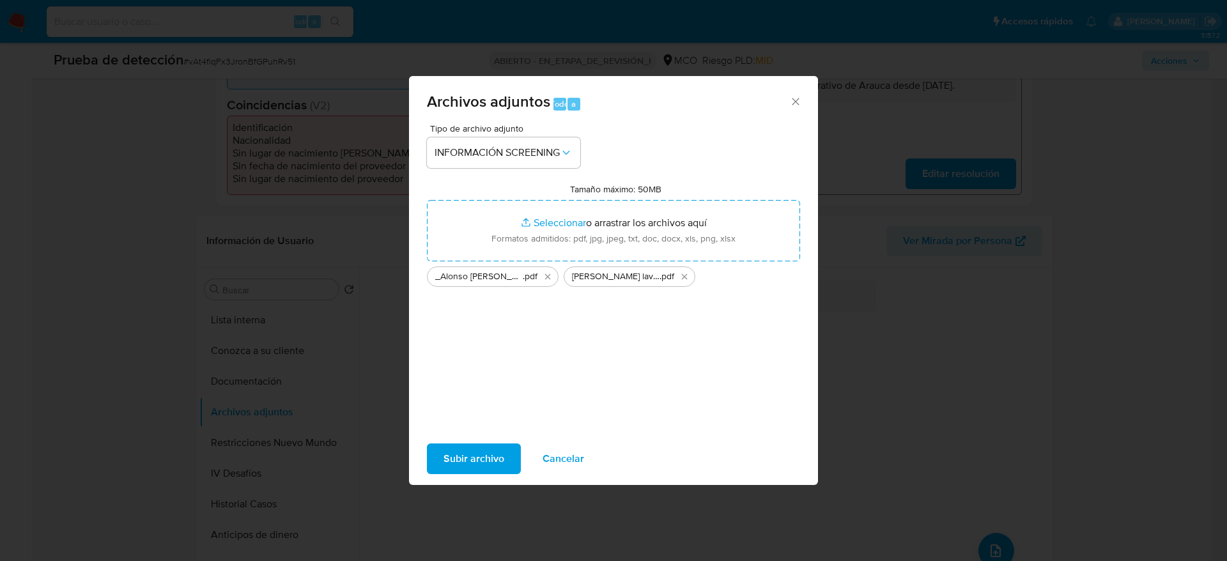
click at [502, 439] on div "Subir archivo Cancelar" at bounding box center [613, 459] width 409 height 49
click at [498, 449] on span "Subir archivo" at bounding box center [473, 459] width 61 height 28
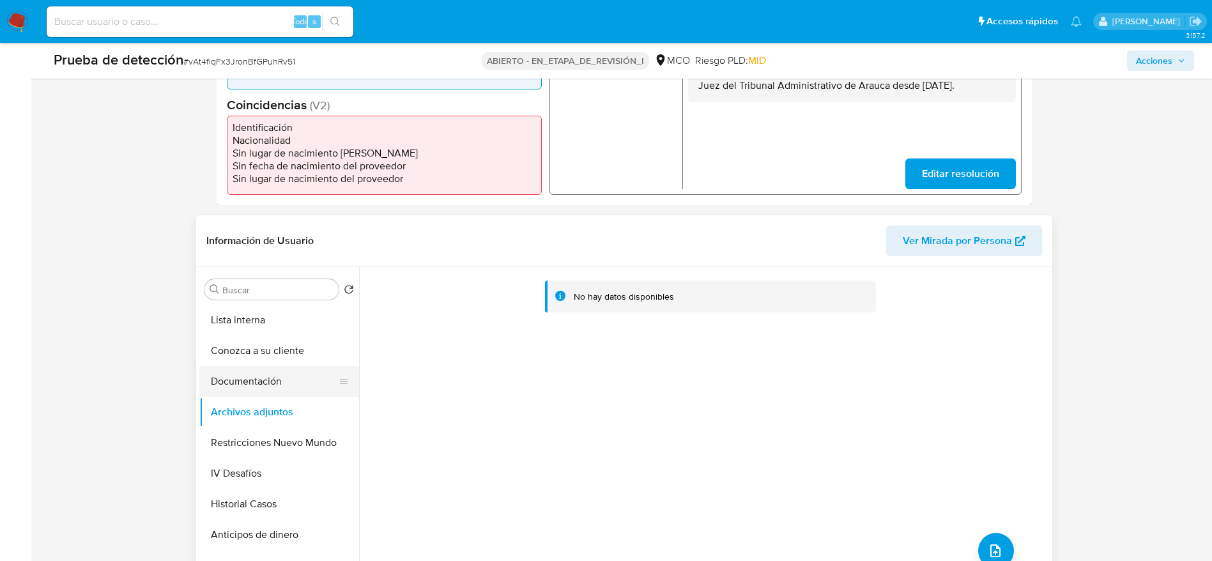
click at [267, 382] on button "Documentación" at bounding box center [274, 381] width 150 height 31
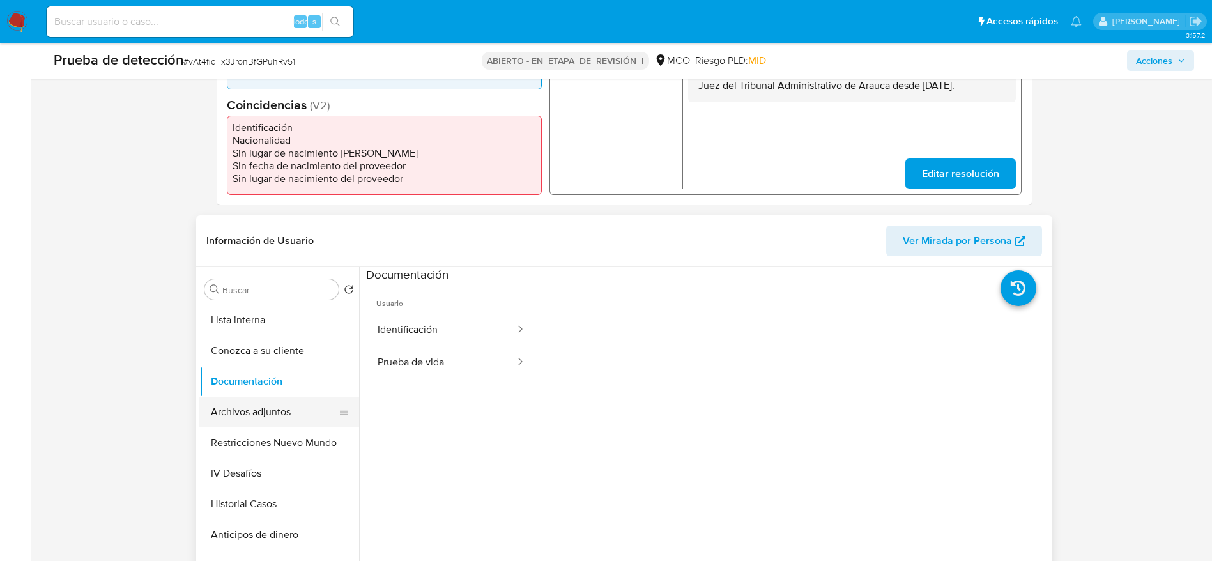
click at [269, 415] on button "Archivos adjuntos" at bounding box center [274, 412] width 150 height 31
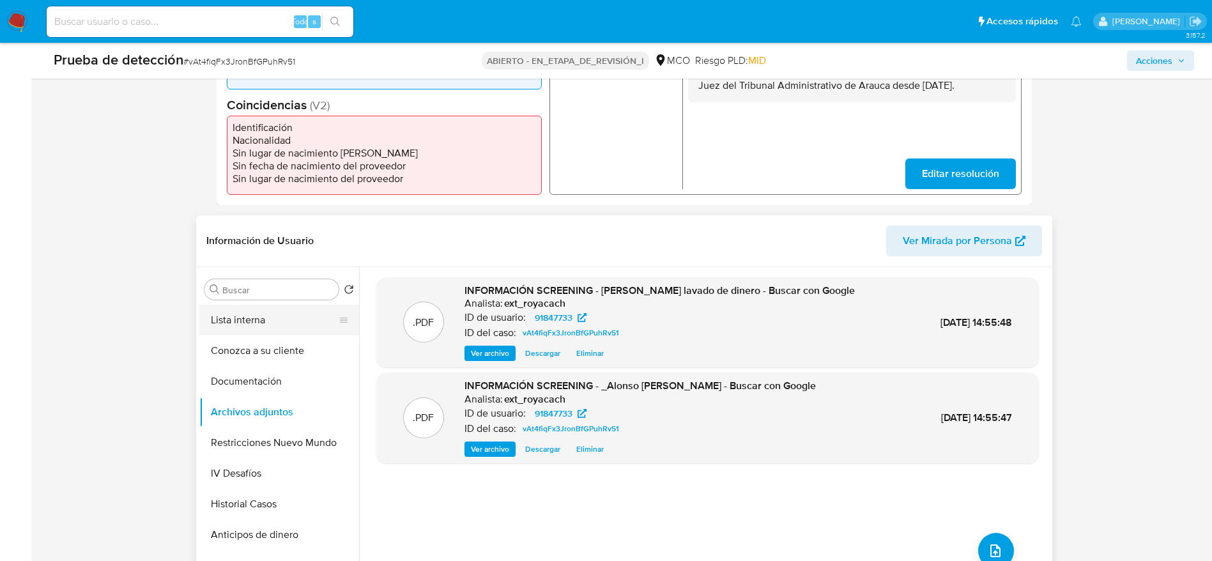
click at [275, 325] on button "Lista interna" at bounding box center [274, 320] width 150 height 31
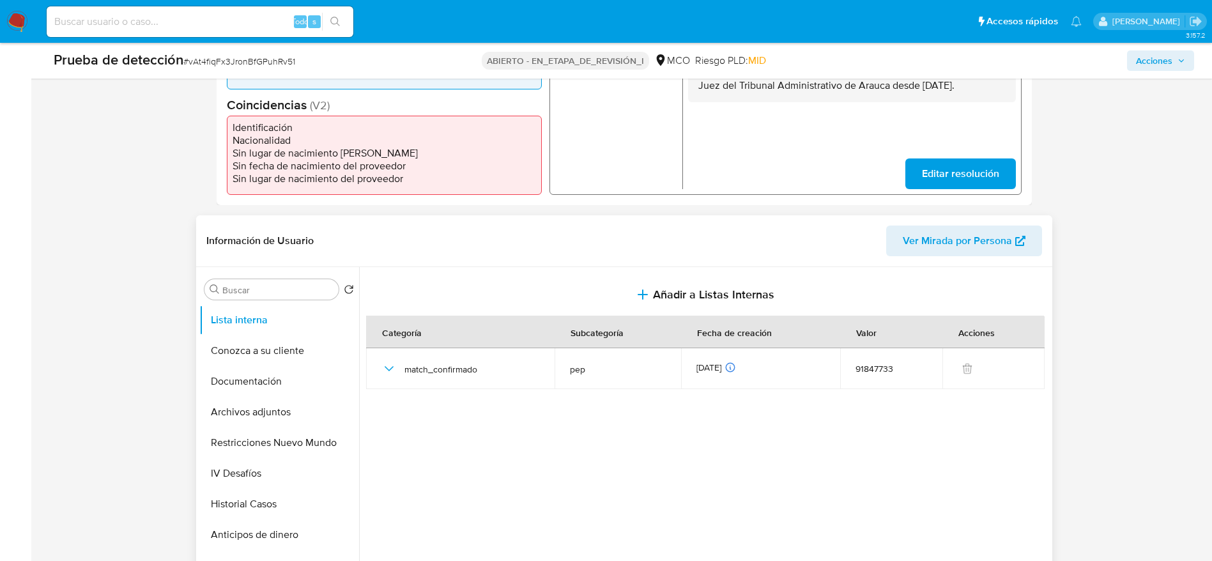
scroll to position [0, 0]
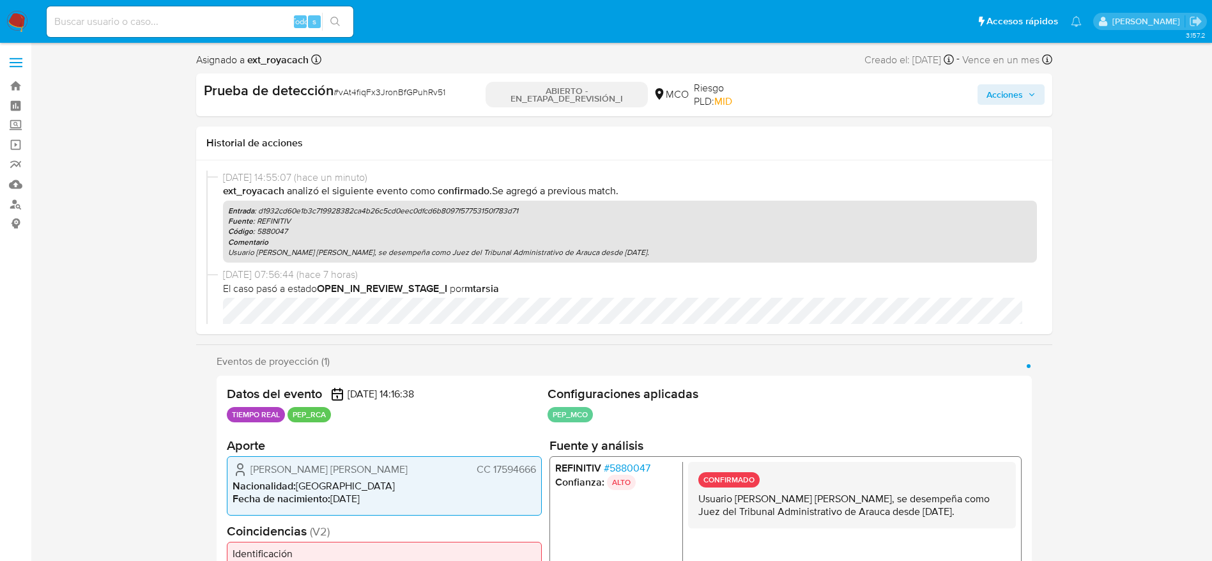
click at [995, 83] on div "Acciones" at bounding box center [905, 94] width 277 height 27
click at [1017, 86] on span "Acciones" at bounding box center [1005, 94] width 36 height 20
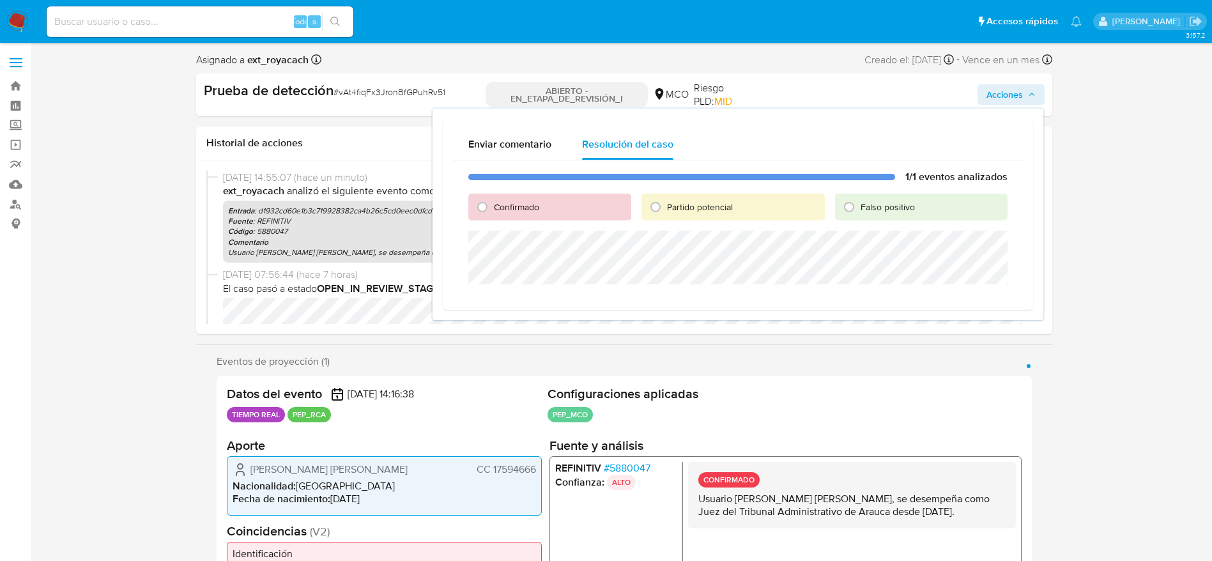
click at [527, 219] on div "Confirmado" at bounding box center [549, 207] width 163 height 27
click at [520, 215] on div "Confirmado" at bounding box center [549, 207] width 163 height 27
click at [511, 206] on font "Confirmado" at bounding box center [516, 207] width 45 height 13
click at [493, 206] on input "Confirmado" at bounding box center [482, 207] width 20 height 20
radio input "true"
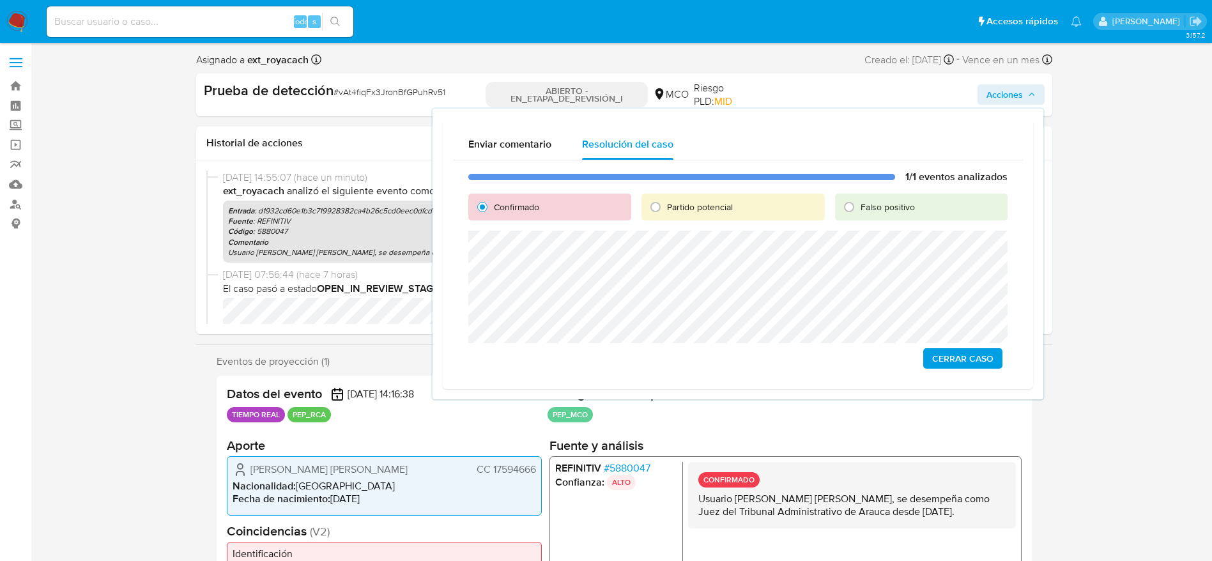
click at [975, 360] on span "Cerrar Caso" at bounding box center [962, 359] width 61 height 18
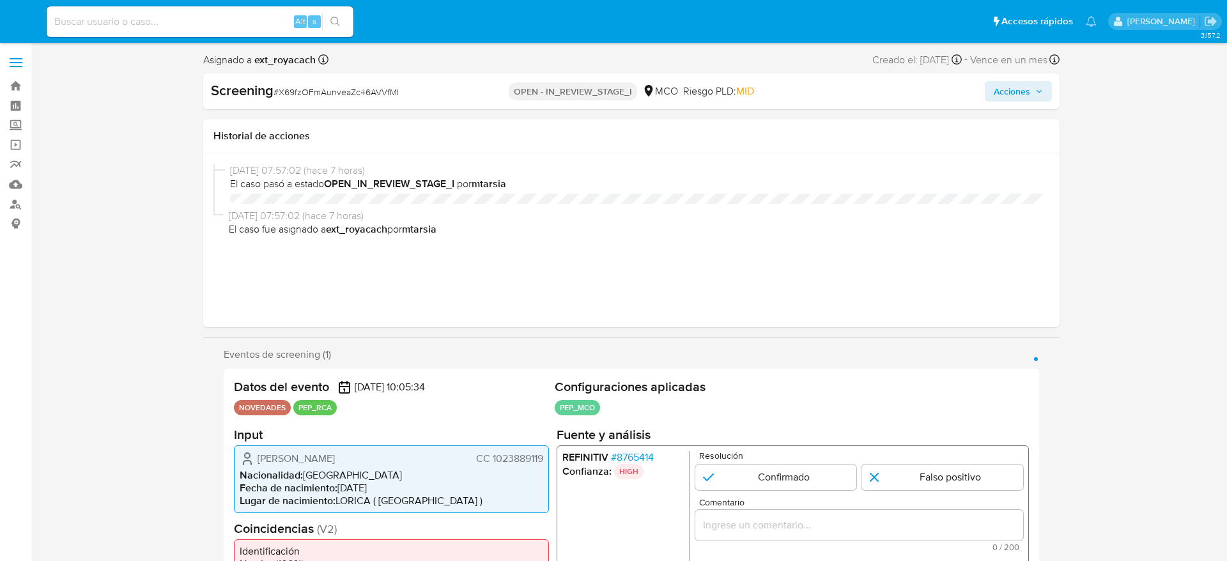
select select "10"
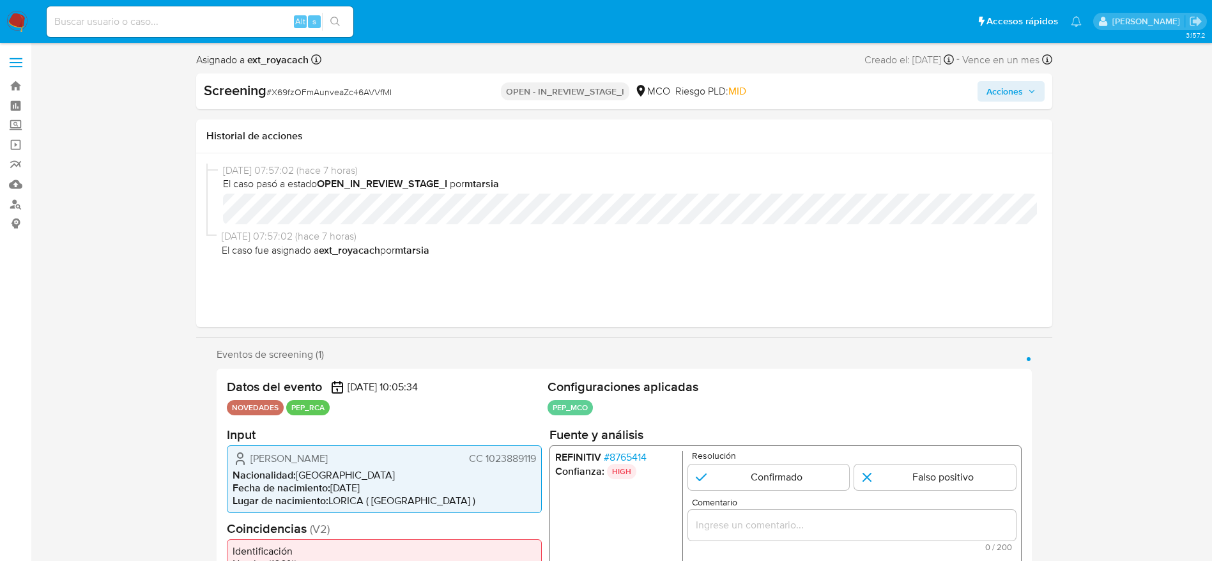
click at [297, 98] on span "# X69fzOFmAunveaZc46AVVfMI" at bounding box center [328, 92] width 125 height 13
copy span "X69fzOFmAunveaZc46AVVfMI"
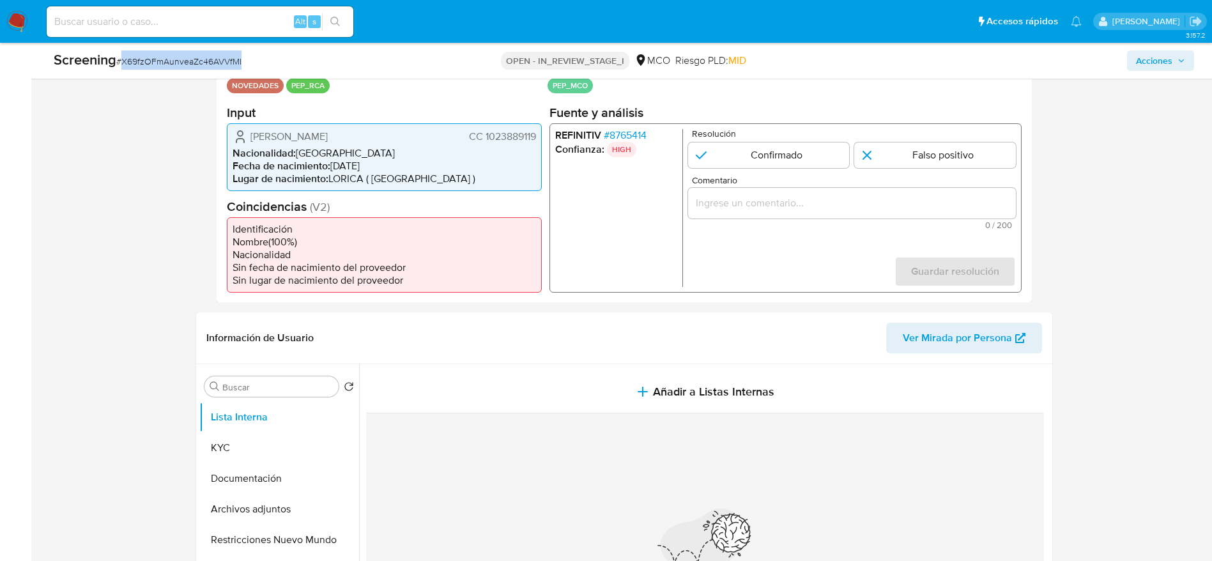
scroll to position [288, 0]
drag, startPoint x: 252, startPoint y: 130, endPoint x: 537, endPoint y: 137, distance: 284.5
click at [537, 137] on div "[PERSON_NAME] CC 1023889119 Nacionalidad : [DEMOGRAPHIC_DATA] Fecha de nacimien…" at bounding box center [384, 155] width 315 height 68
click at [604, 132] on span "# 8765414" at bounding box center [624, 133] width 43 height 13
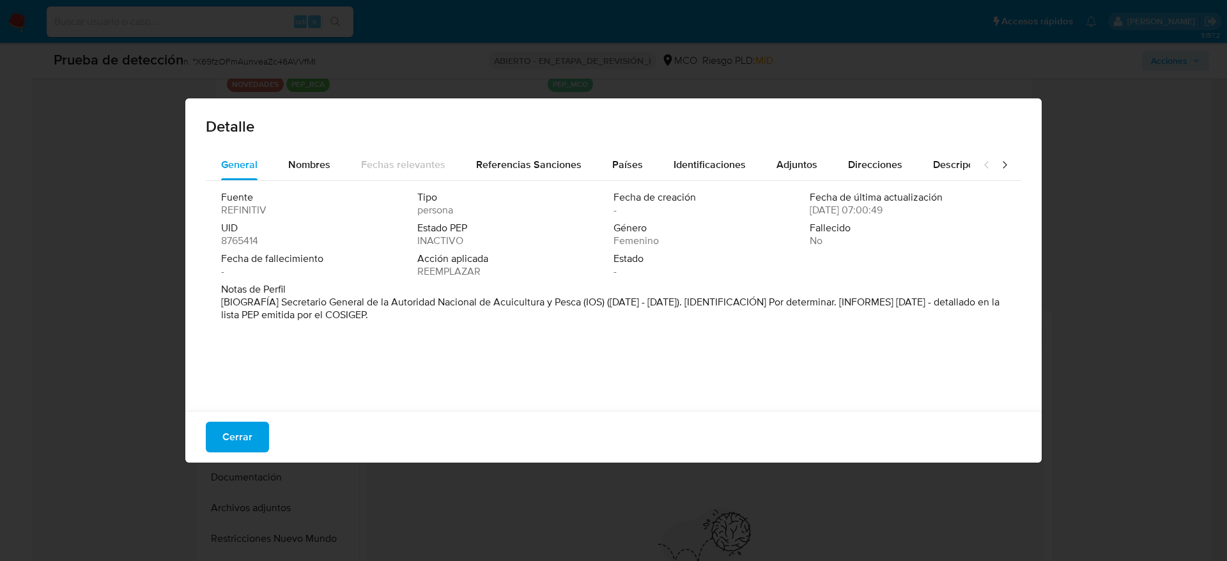
drag, startPoint x: 283, startPoint y: 297, endPoint x: 784, endPoint y: 298, distance: 501.0
click at [784, 298] on font "[BIOGRAFÍA] Secretario General de la Autoridad Nacional de Acuicultura y Pesca …" at bounding box center [610, 308] width 778 height 27
click at [257, 438] on button "Cerrar" at bounding box center [237, 437] width 63 height 31
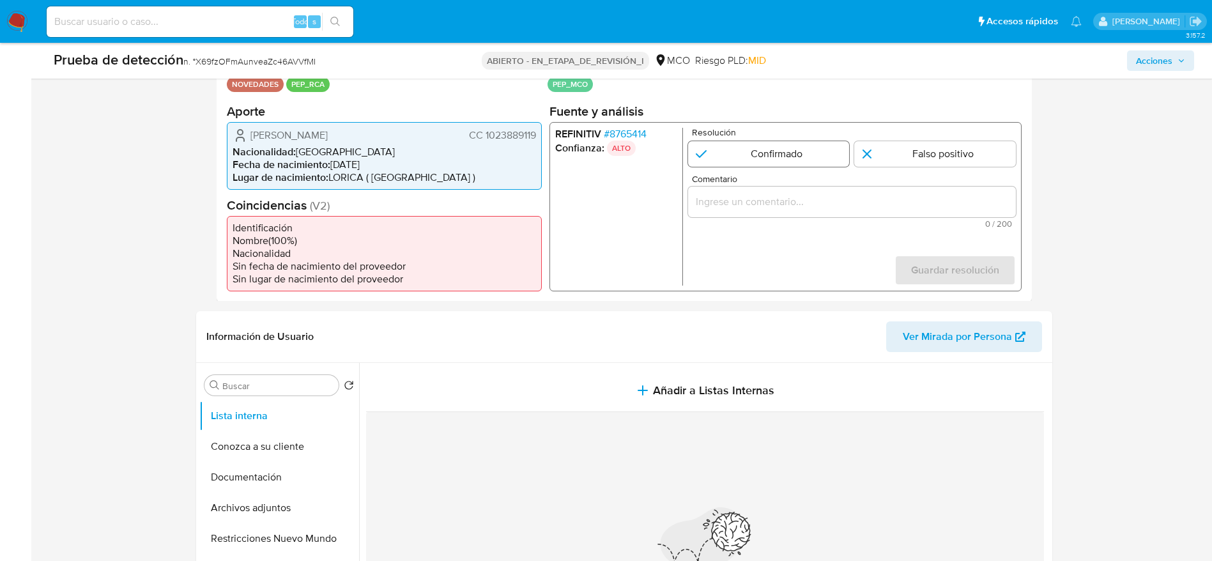
click at [786, 159] on input "1 de 1" at bounding box center [769, 154] width 162 height 26
radio input "true"
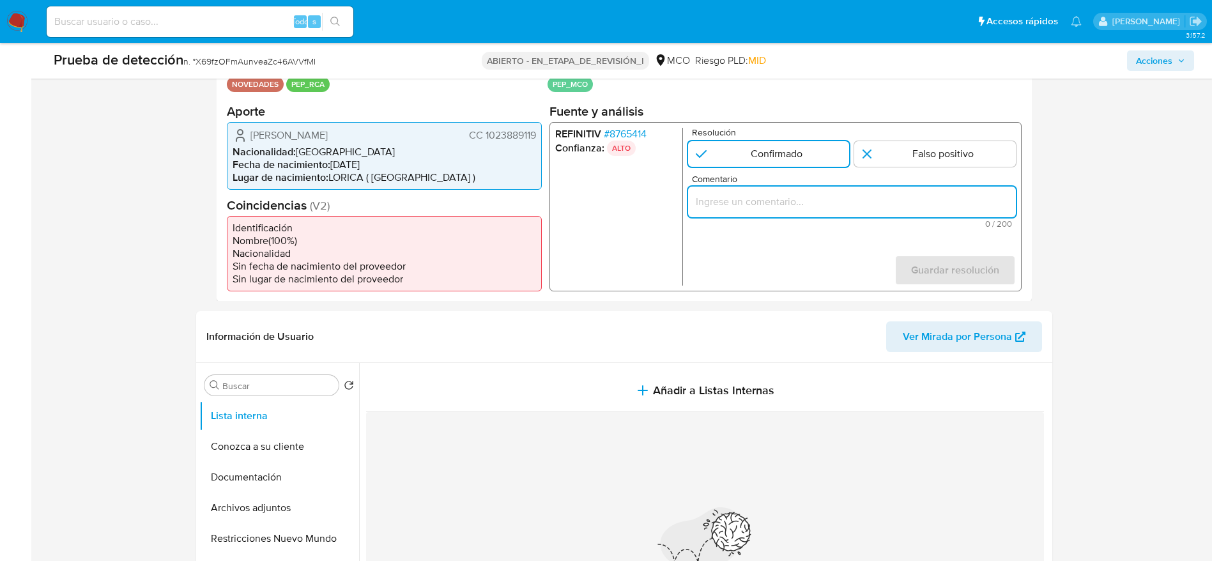
click at [795, 201] on input "Comentario" at bounding box center [852, 201] width 328 height 17
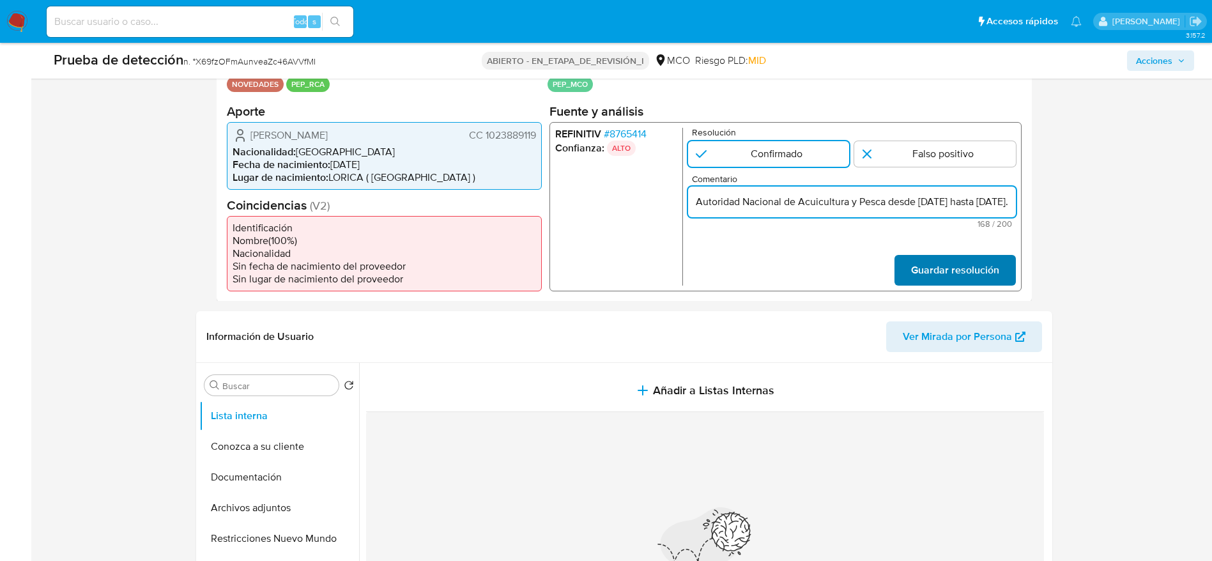
type input "Usuario Tania Marcela Peñafiel Rocha, se desempeñó como Secretario General de l…"
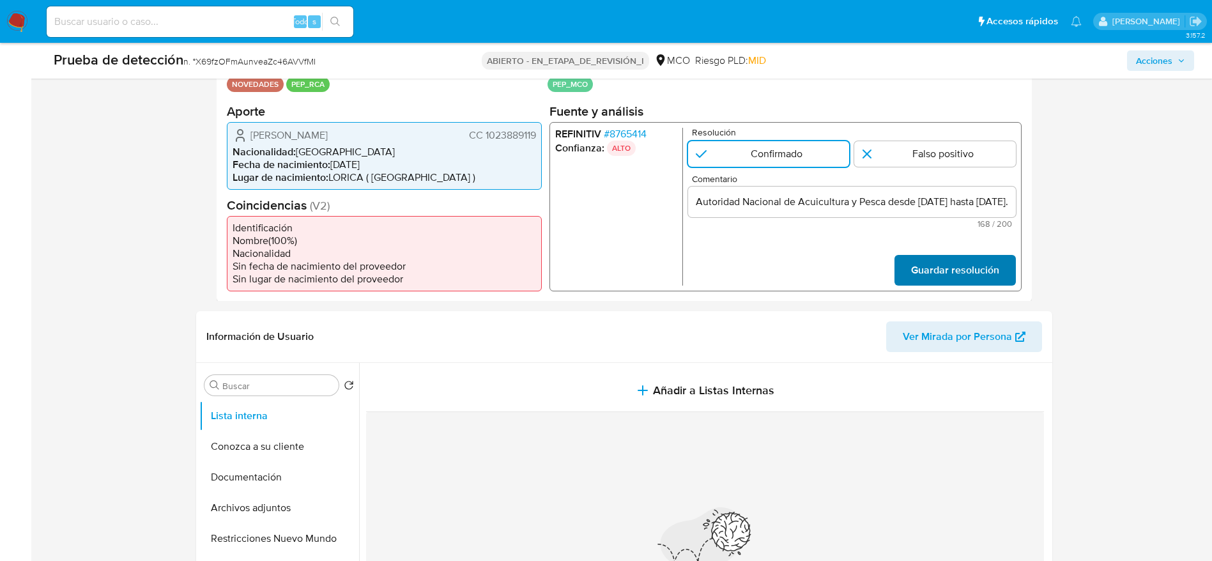
click at [959, 269] on span "Guardar resolución" at bounding box center [955, 270] width 88 height 28
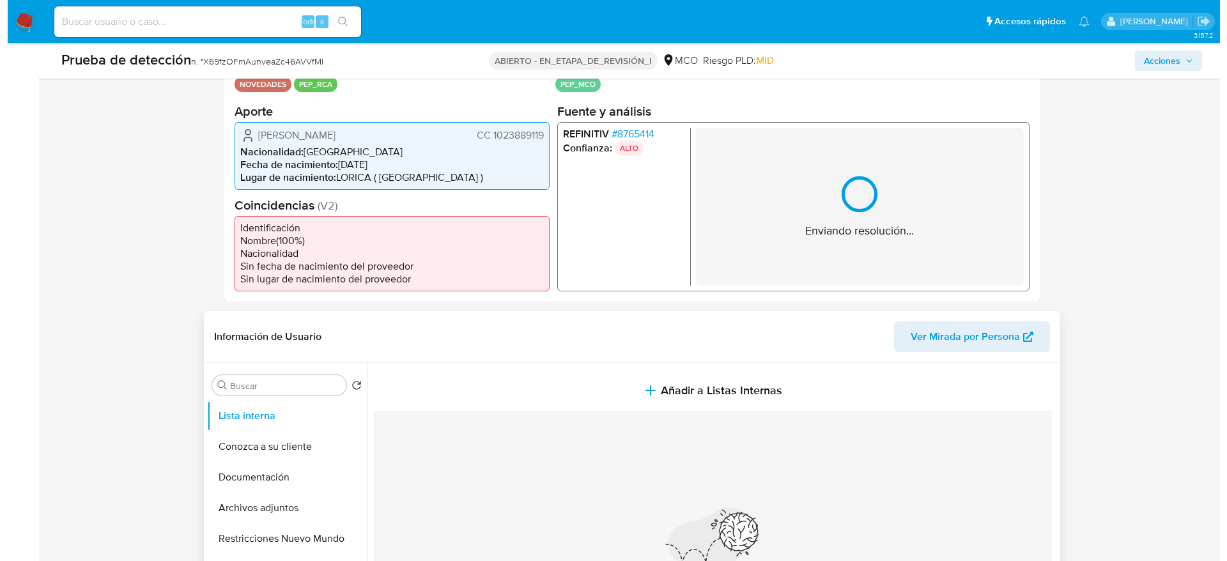
scroll to position [383, 0]
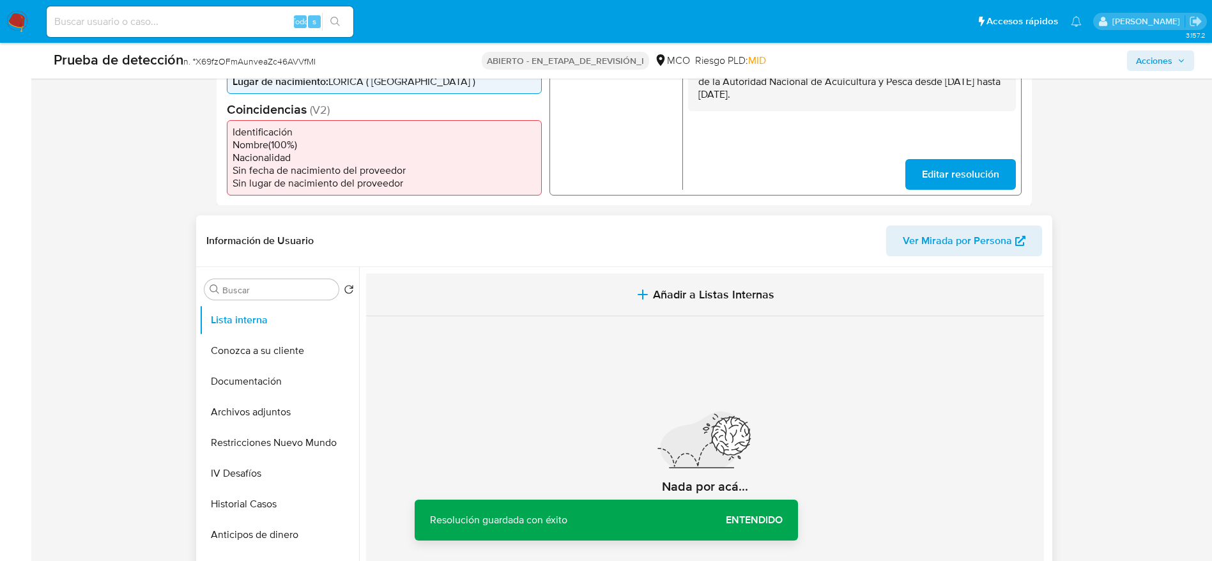
click at [673, 301] on span "Añadir a Listas Internas" at bounding box center [713, 295] width 121 height 14
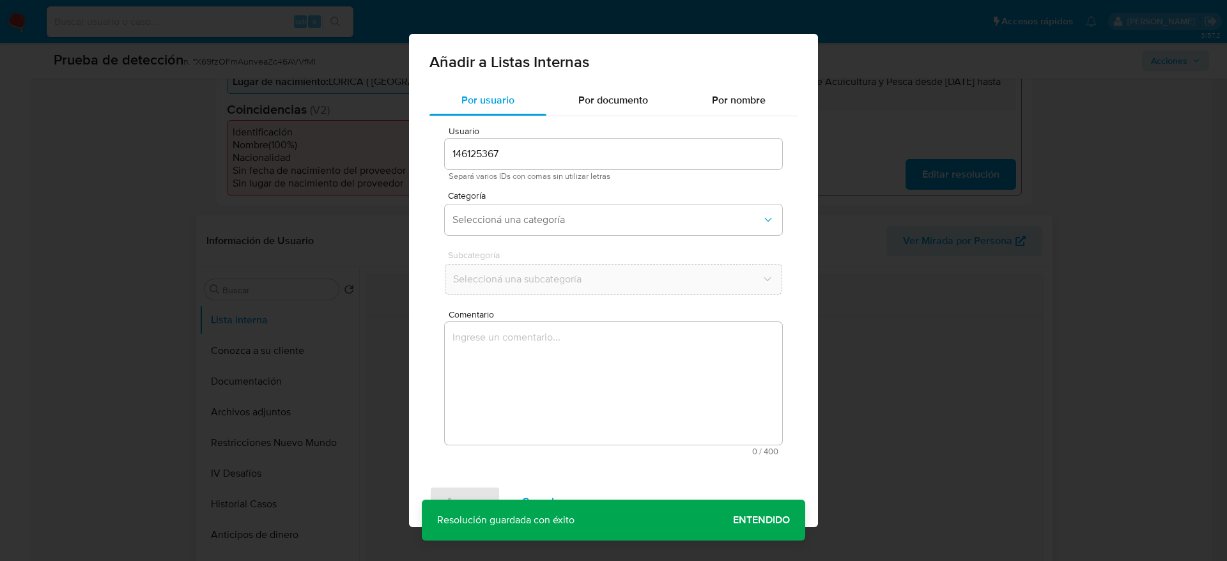
click at [628, 375] on textarea "Comentario" at bounding box center [613, 383] width 337 height 123
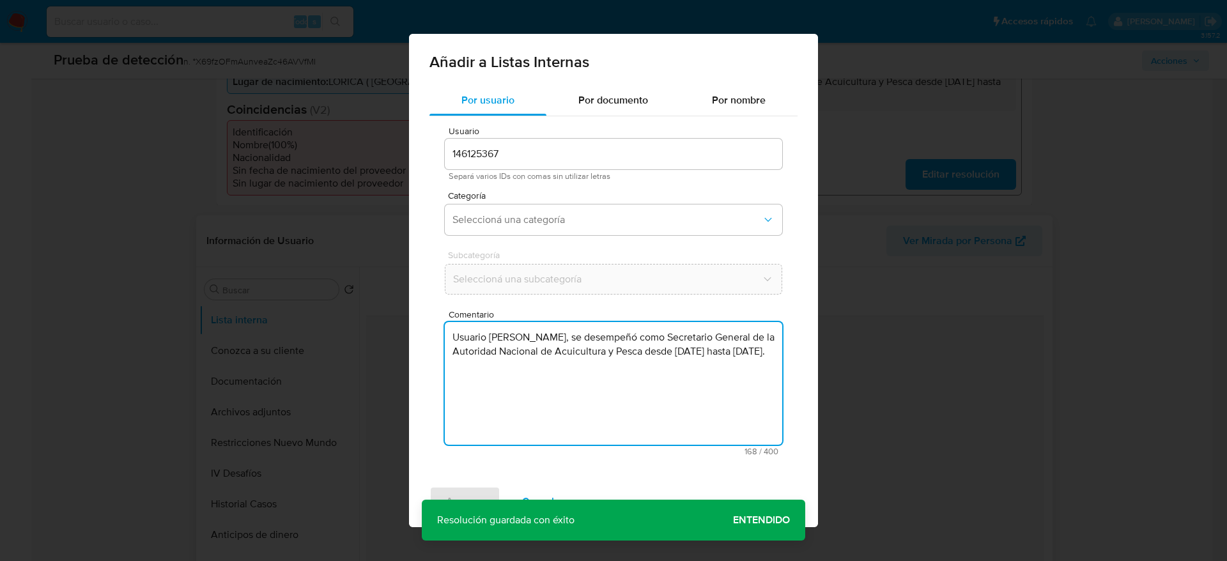
type textarea "Usuario Tania Marcela Peñafiel Rocha, se desempeñó como Secretario General de l…"
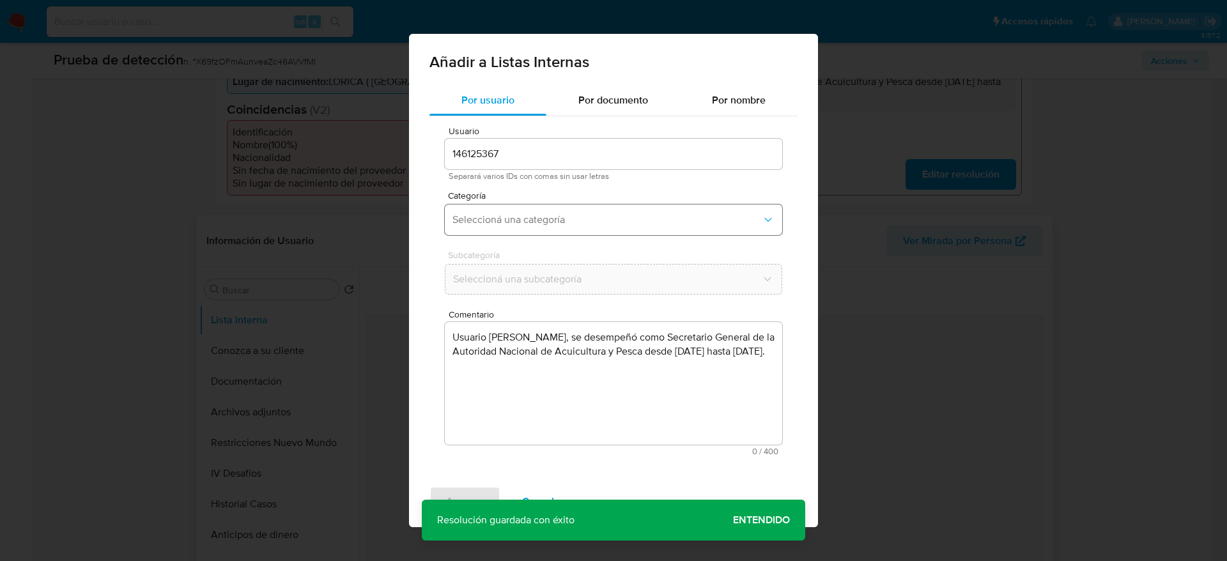
click at [601, 212] on button "Seleccioná una categoría" at bounding box center [613, 219] width 337 height 31
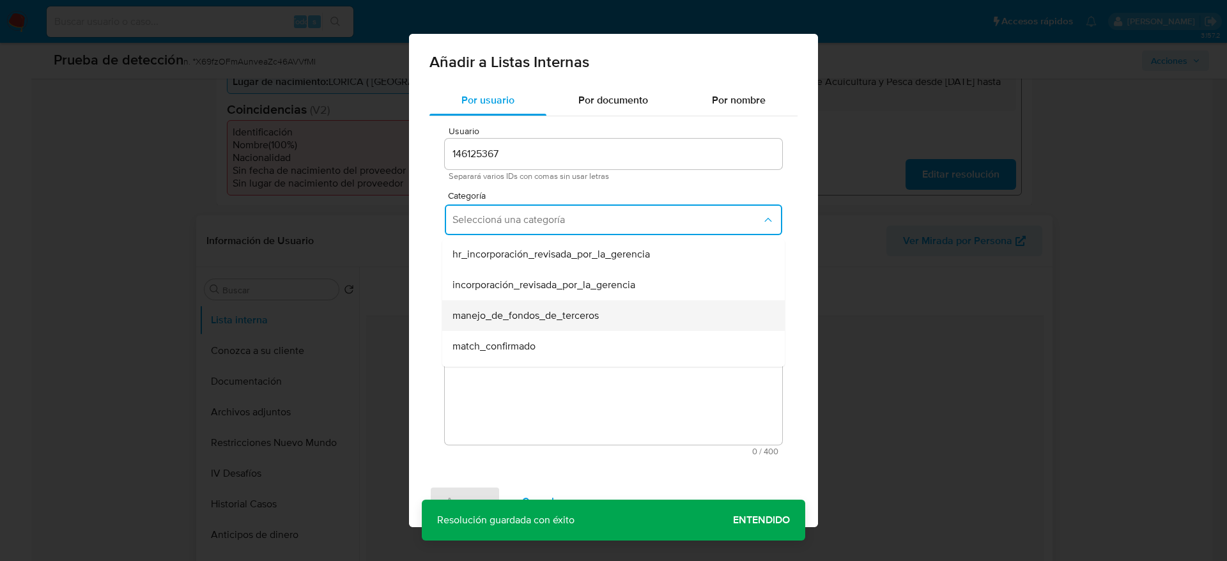
click at [530, 330] on div "manejo_de_fondos_de_terceros" at bounding box center [609, 315] width 314 height 31
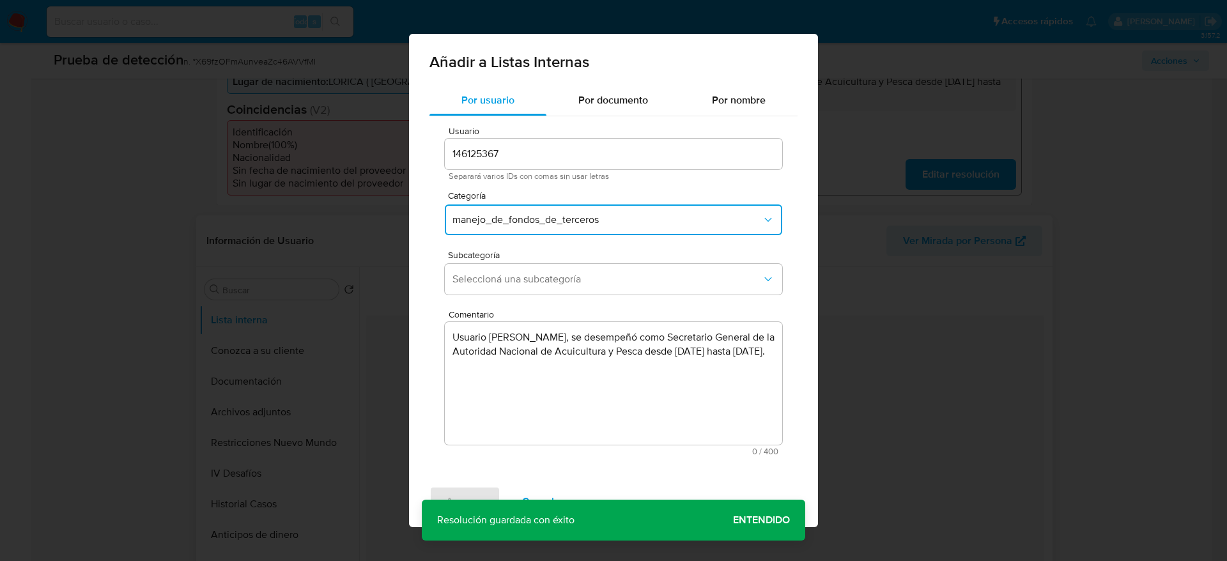
click at [533, 218] on span "manejo_de_fondos_de_terceros" at bounding box center [606, 219] width 309 height 13
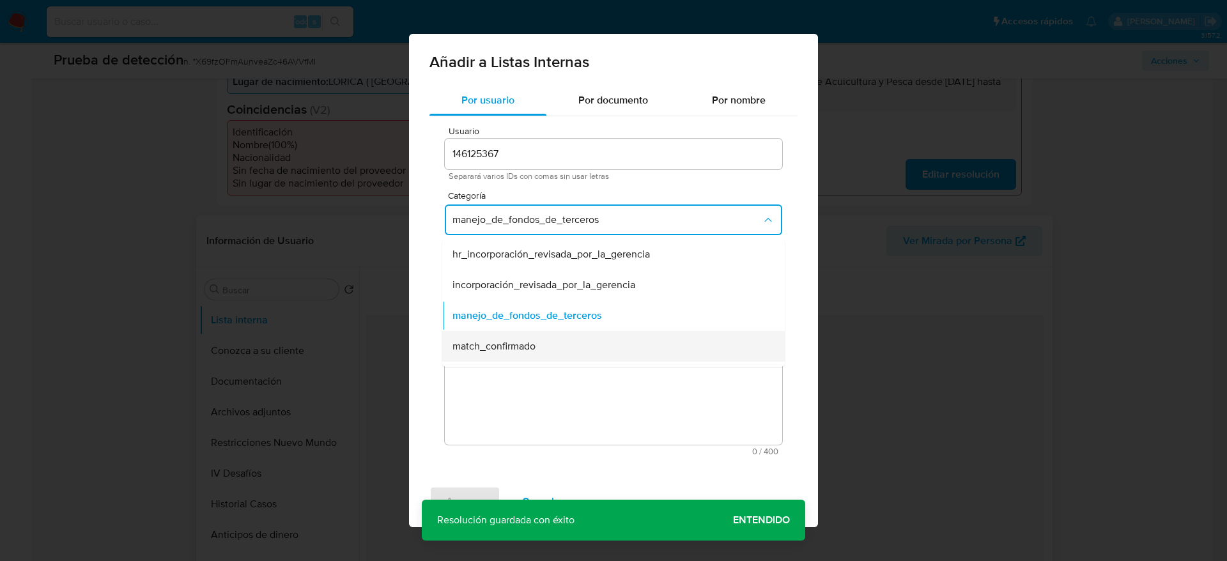
click at [514, 335] on div "match_confirmado" at bounding box center [609, 346] width 314 height 31
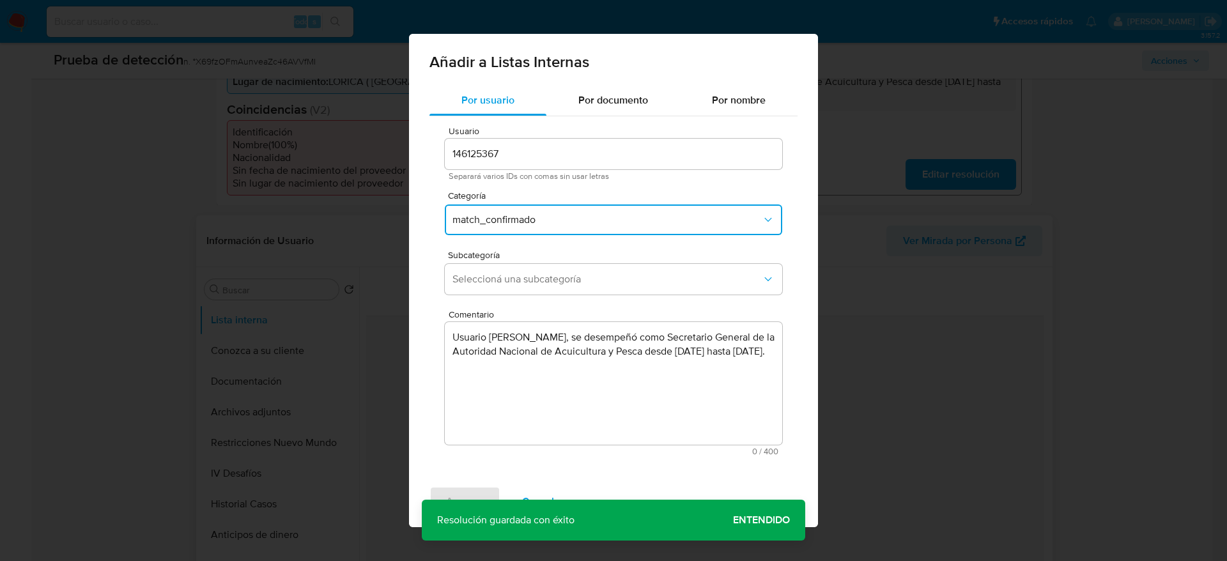
click at [531, 263] on div "Subcategoría Seleccioná una subcategoría" at bounding box center [613, 275] width 337 height 49
click at [531, 284] on span "Seleccioná una subcategoría" at bounding box center [606, 279] width 309 height 13
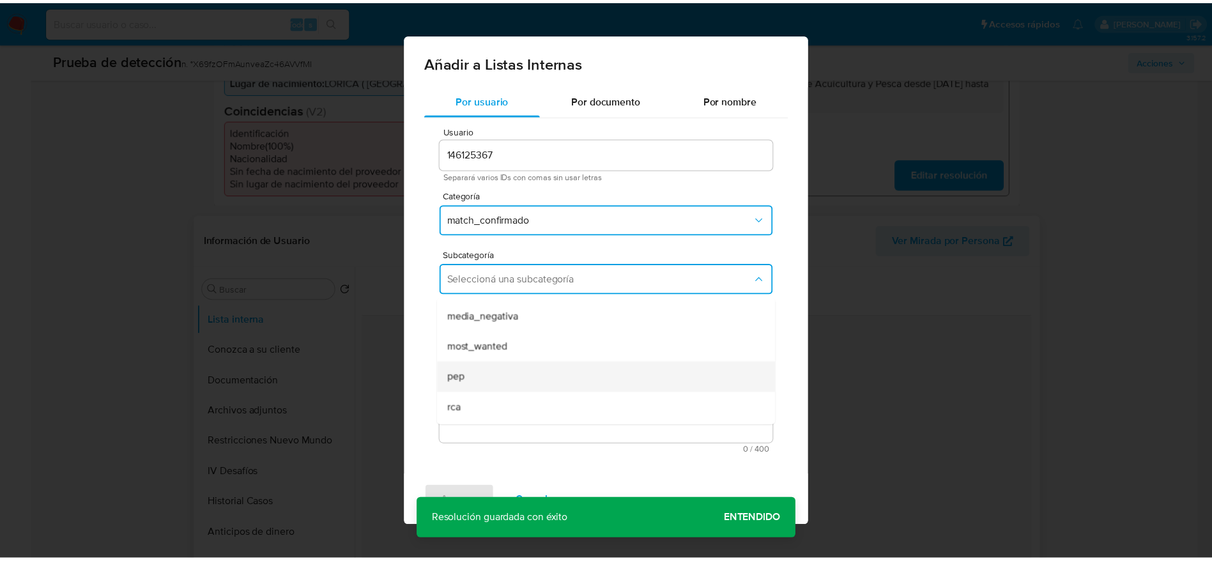
scroll to position [87, 0]
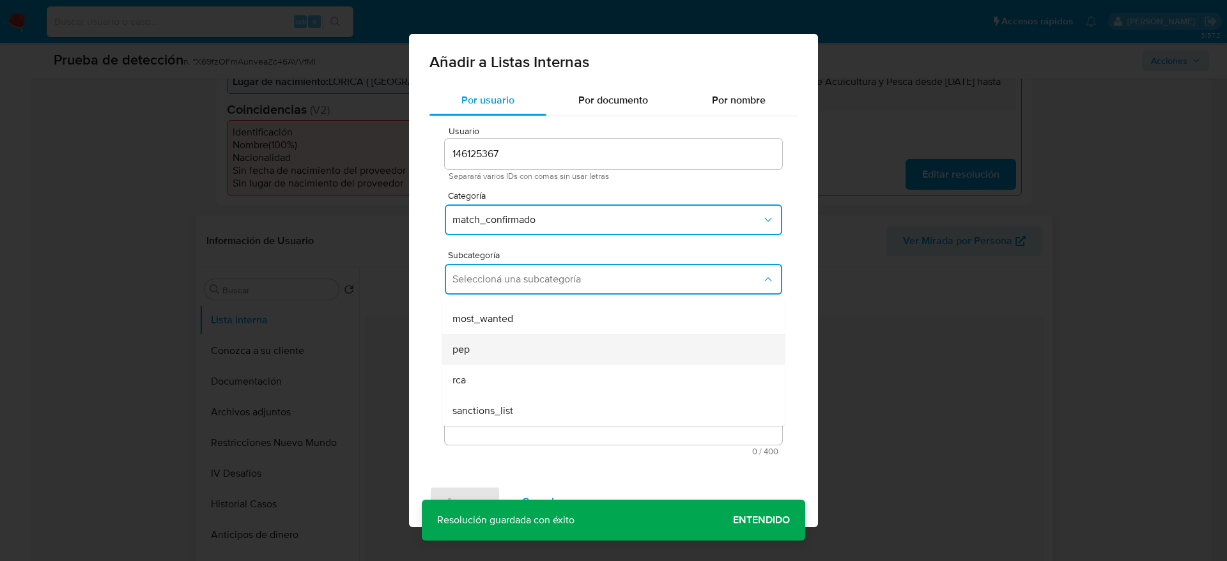
click at [480, 341] on div "pep" at bounding box center [609, 349] width 314 height 31
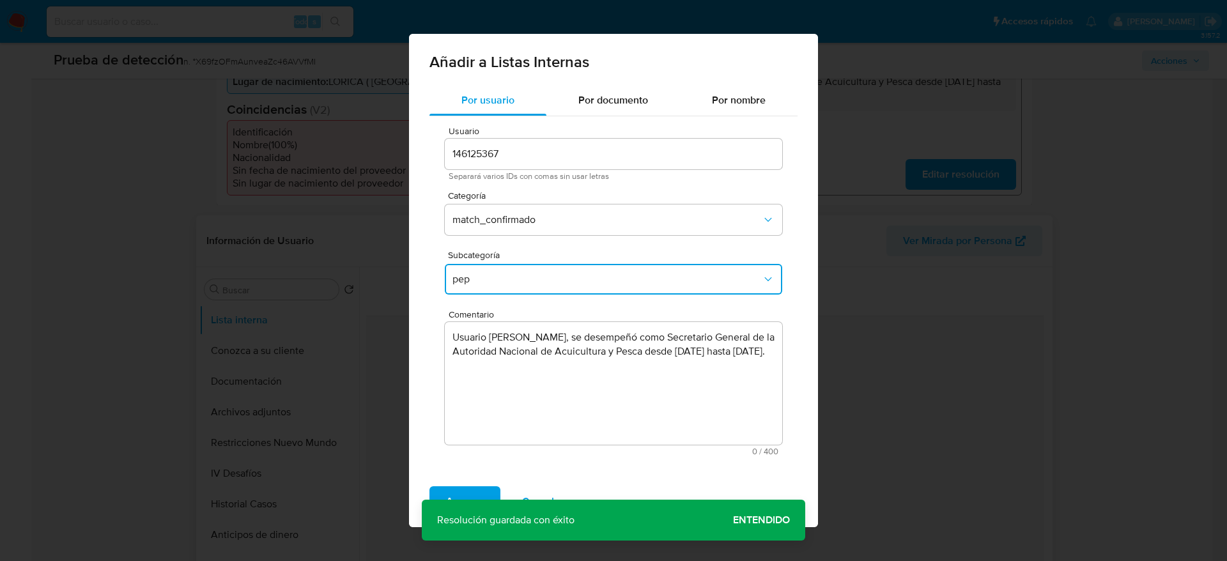
drag, startPoint x: 470, startPoint y: 486, endPoint x: 481, endPoint y: 466, distance: 22.6
click at [468, 488] on span "Agregar" at bounding box center [465, 502] width 38 height 28
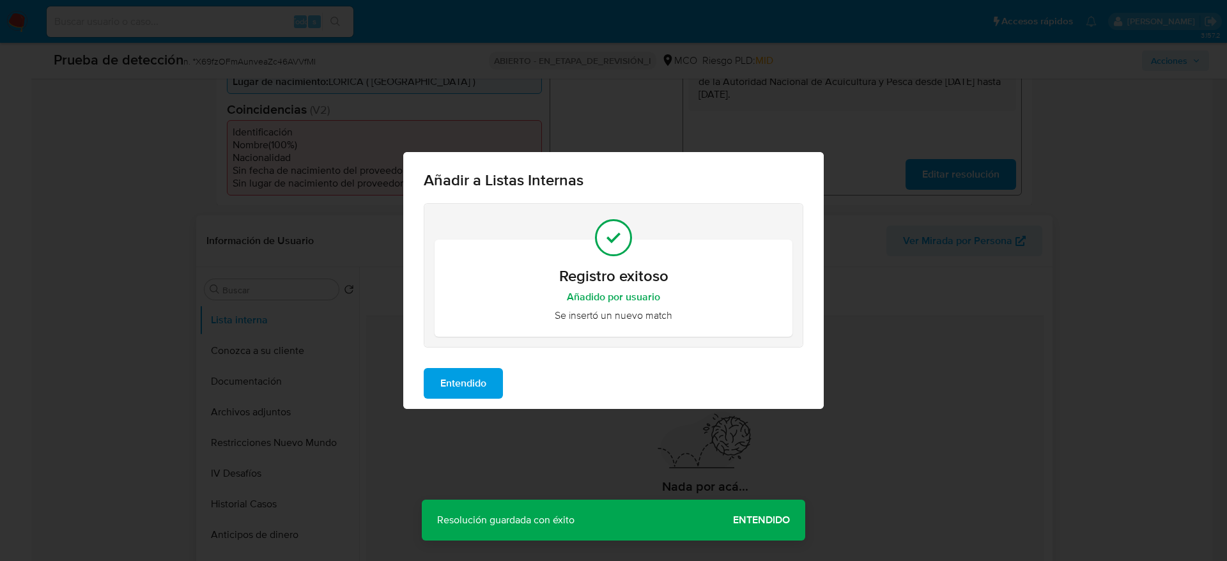
click at [483, 382] on span "Entendido" at bounding box center [463, 383] width 46 height 28
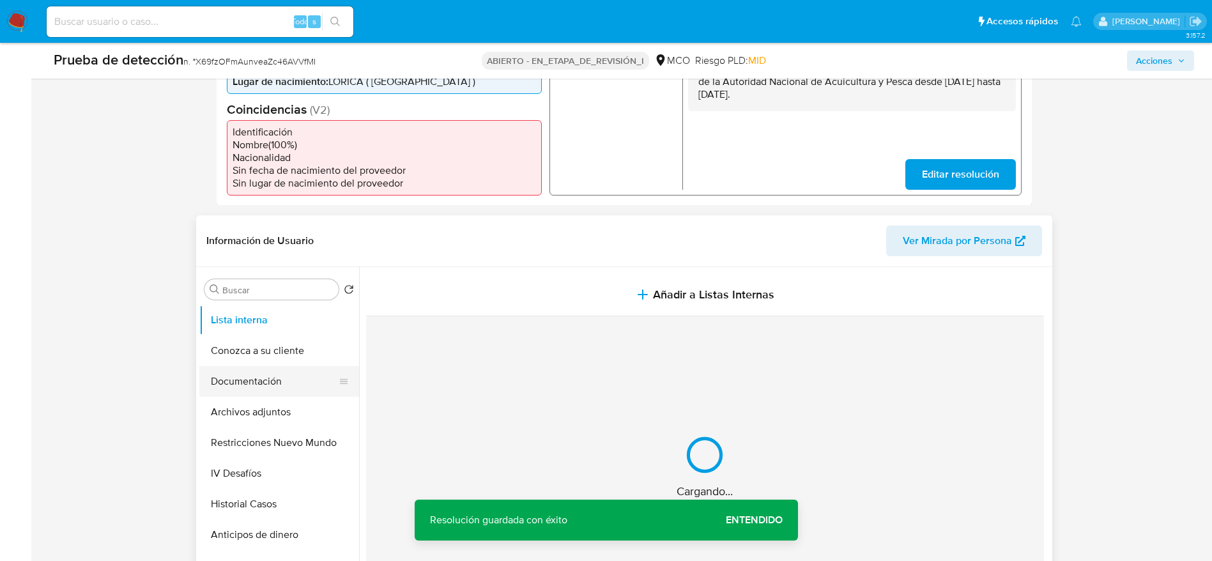
click at [261, 385] on button "Documentación" at bounding box center [274, 381] width 150 height 31
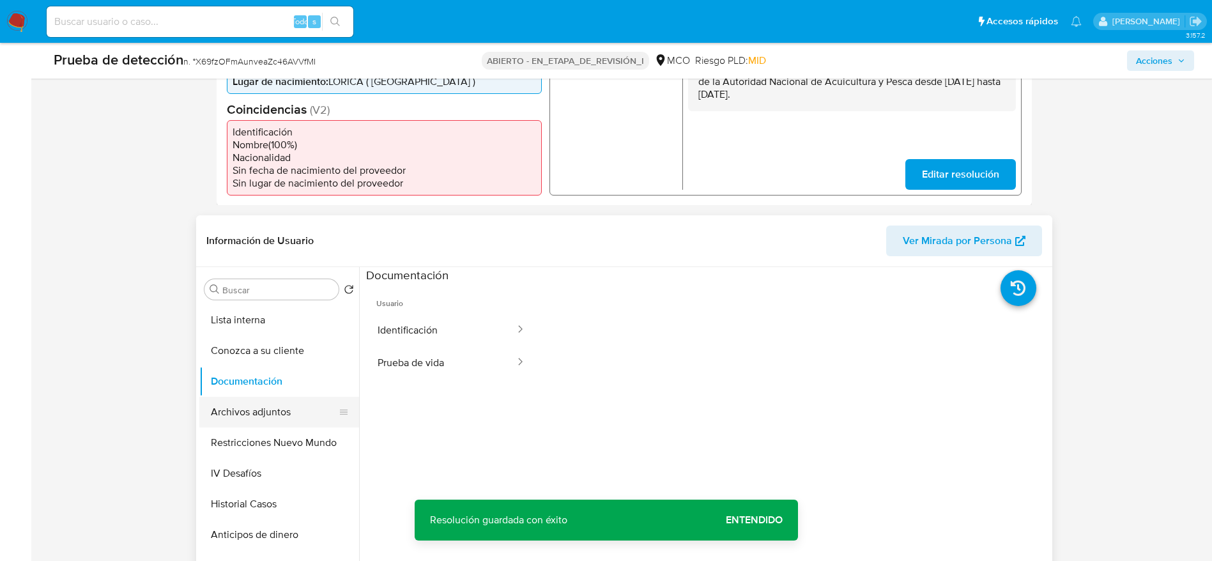
click at [289, 402] on button "Archivos adjuntos" at bounding box center [274, 412] width 150 height 31
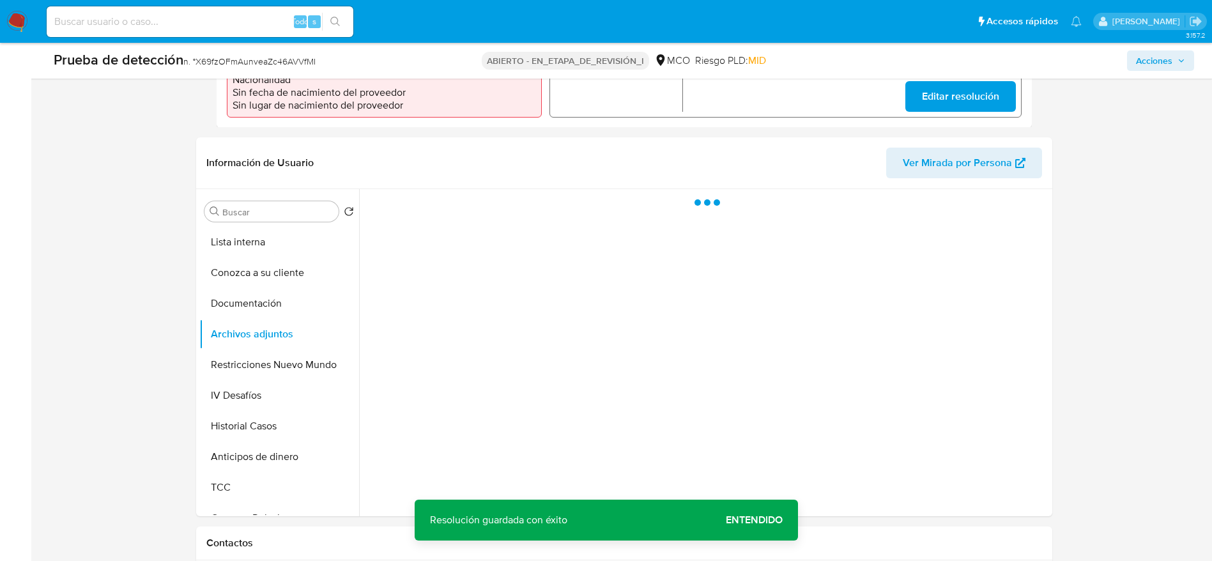
scroll to position [479, 0]
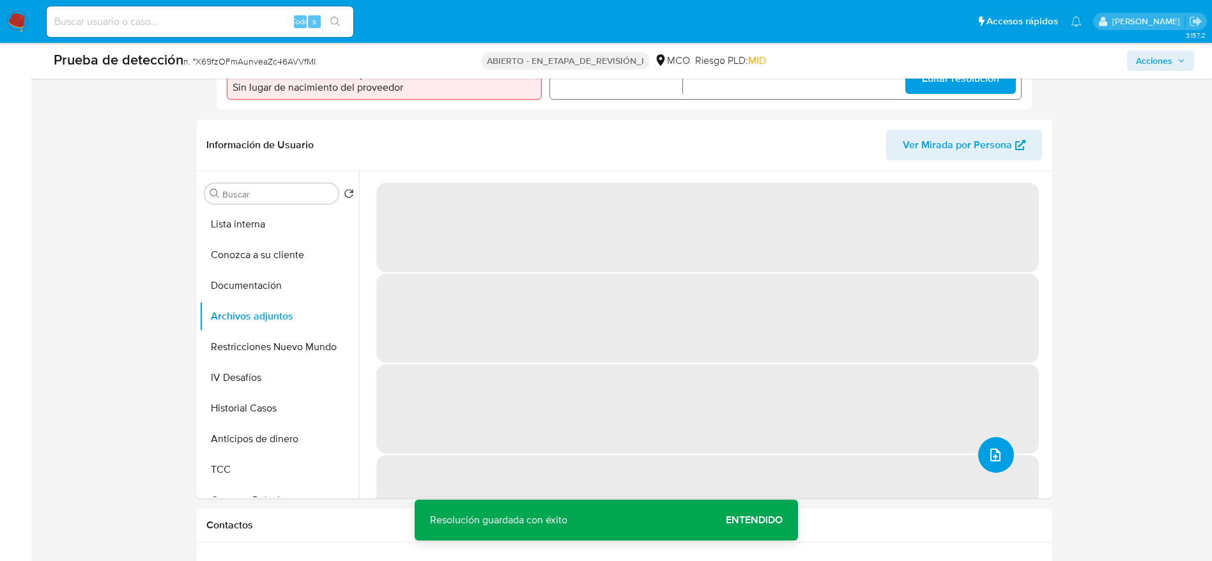
click at [989, 452] on icon "subir archivo" at bounding box center [995, 454] width 15 height 15
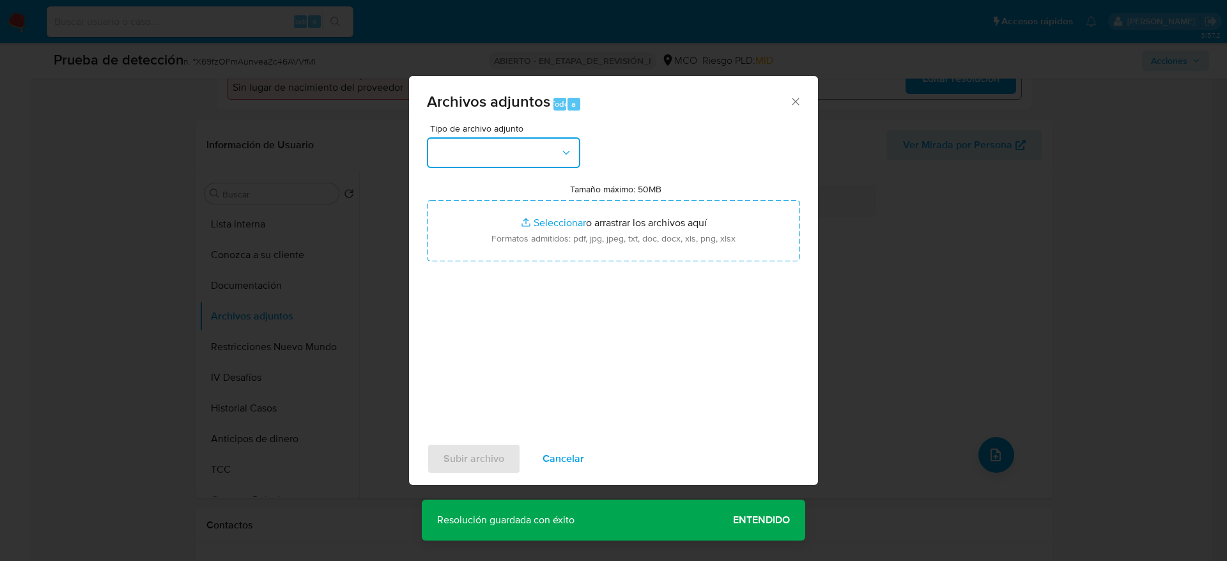
click at [537, 144] on button "button" at bounding box center [503, 152] width 153 height 31
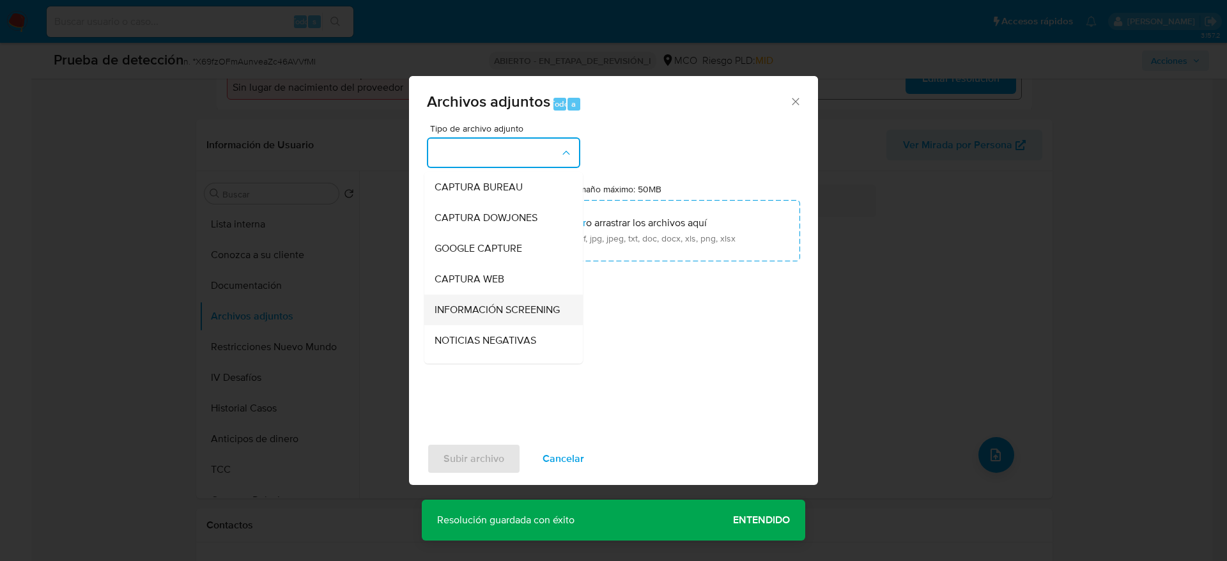
click at [508, 298] on div "INFORMACIÓN SCREENING" at bounding box center [500, 310] width 130 height 31
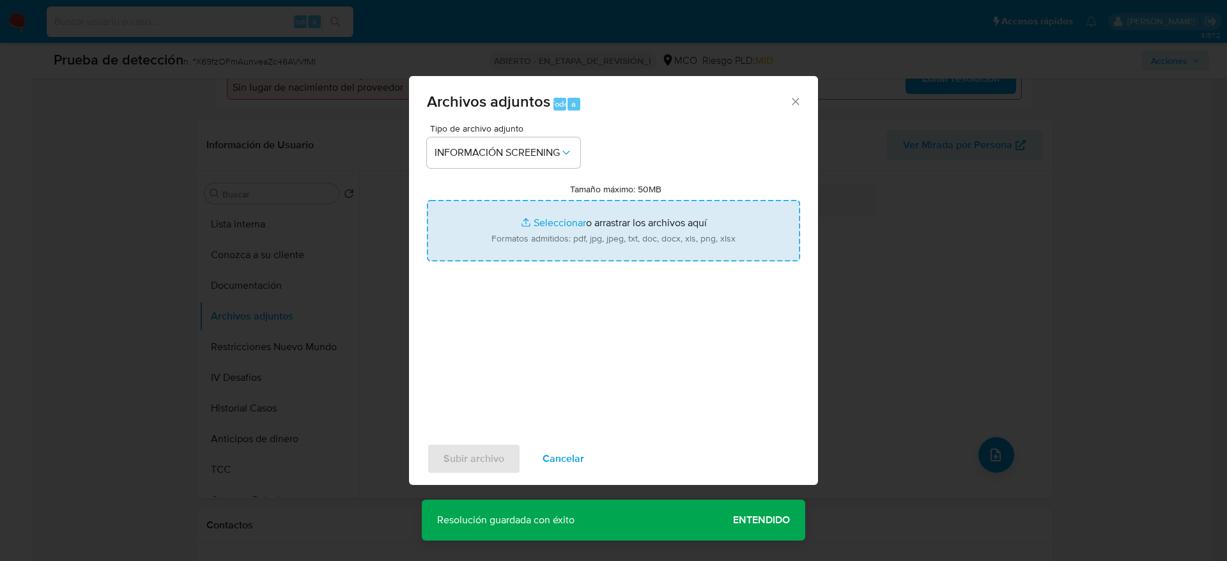
click at [530, 210] on input "Tamaño máximo: 50MB Seleccionar archivos" at bounding box center [613, 230] width 373 height 61
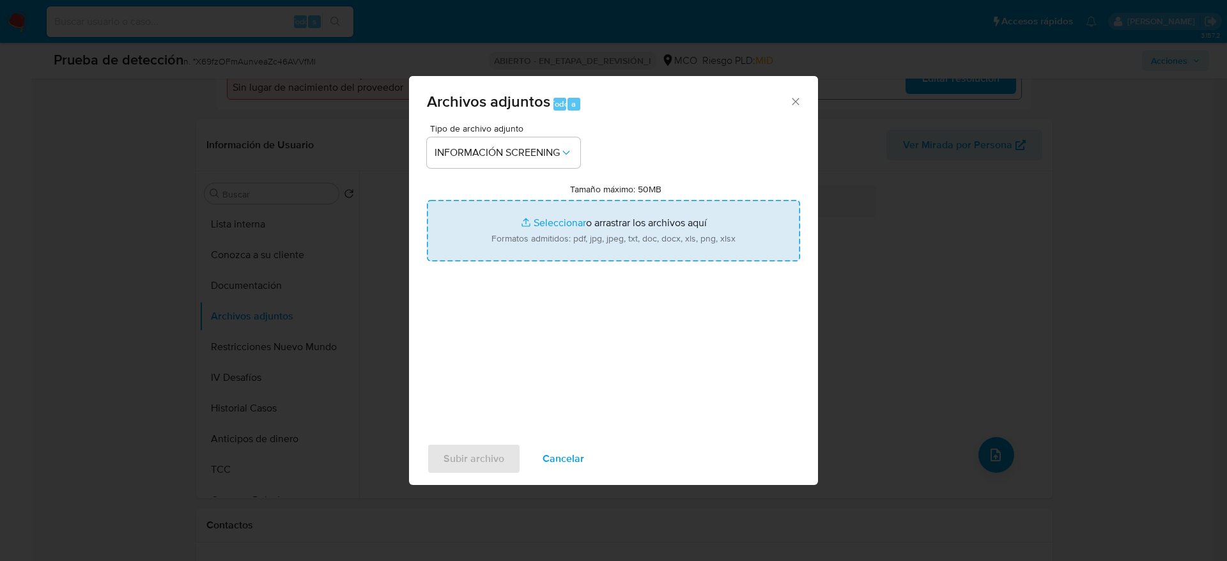
type input "C:\fakepath\_Tania Marcela Peñafiel Rocha_ - Buscar con Google.pdf"
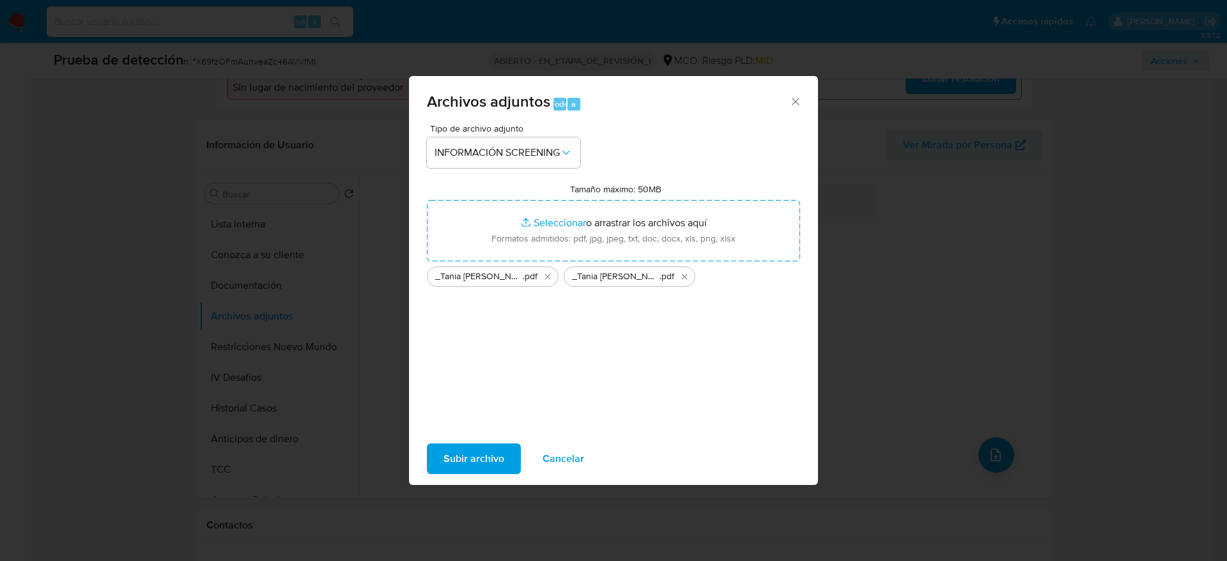
click at [456, 465] on span "Subir archivo" at bounding box center [473, 459] width 61 height 28
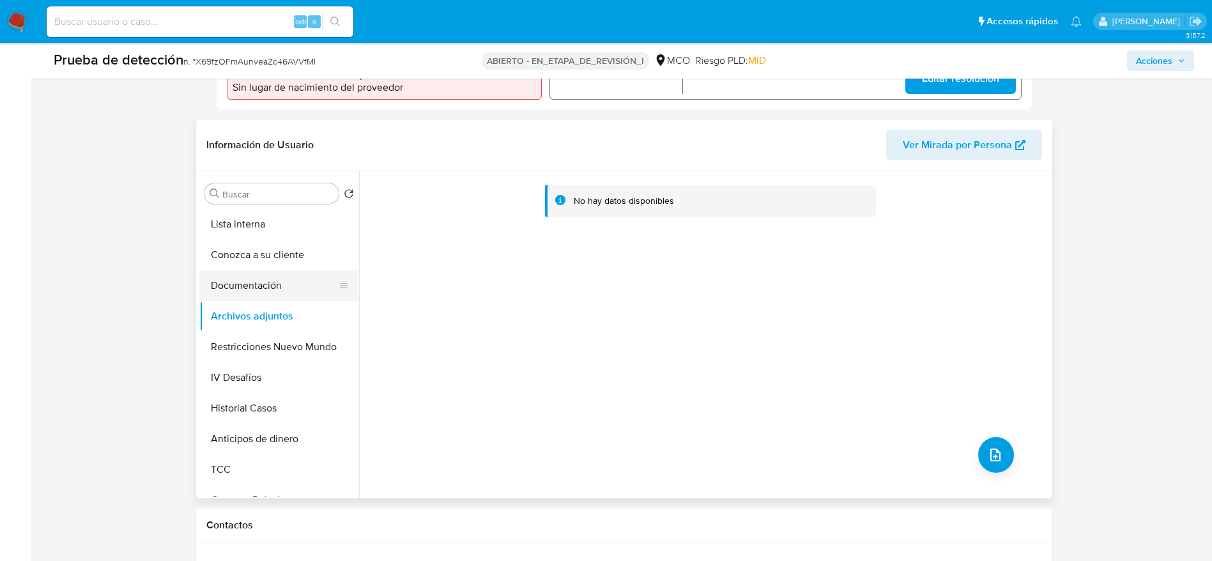
click at [265, 297] on button "Documentación" at bounding box center [274, 285] width 150 height 31
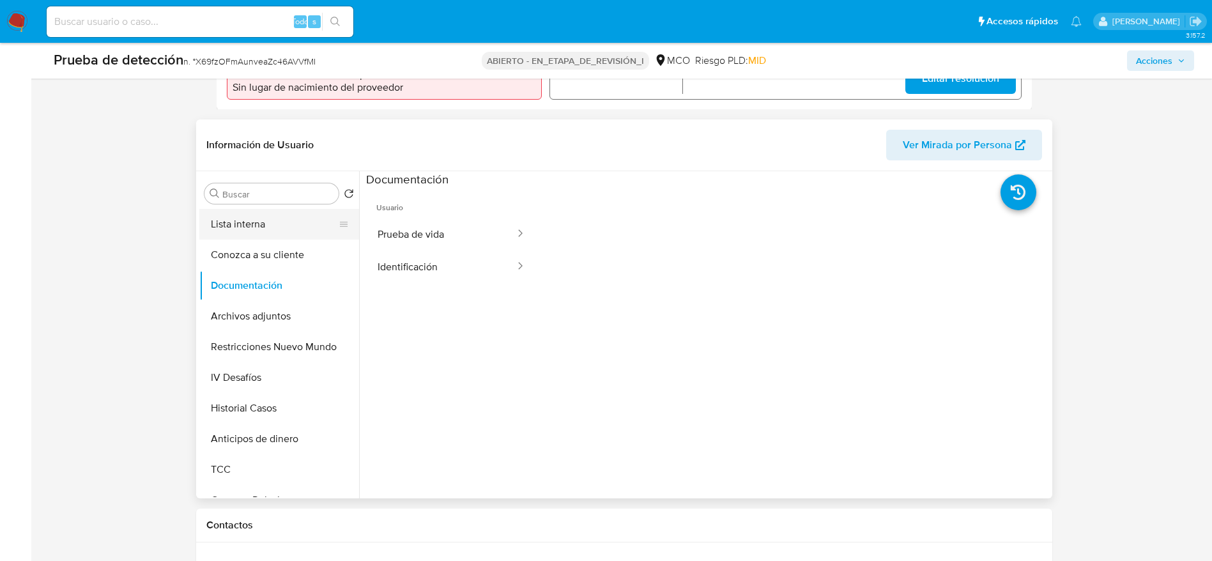
click at [256, 230] on button "Lista interna" at bounding box center [274, 224] width 150 height 31
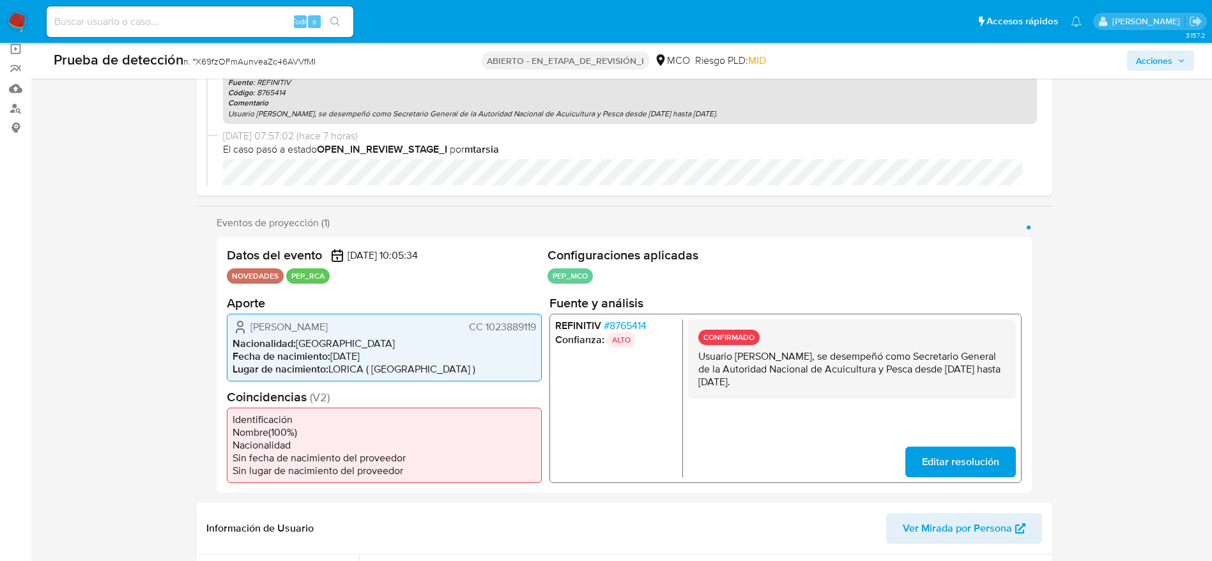
scroll to position [0, 0]
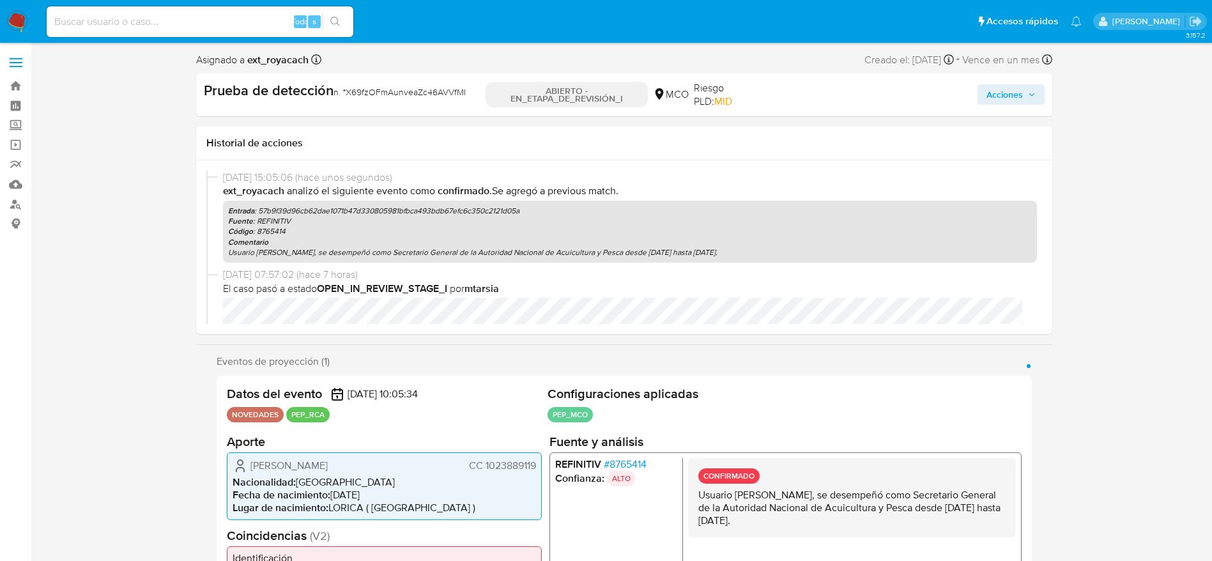
click at [993, 102] on span "Acciones" at bounding box center [1005, 94] width 36 height 20
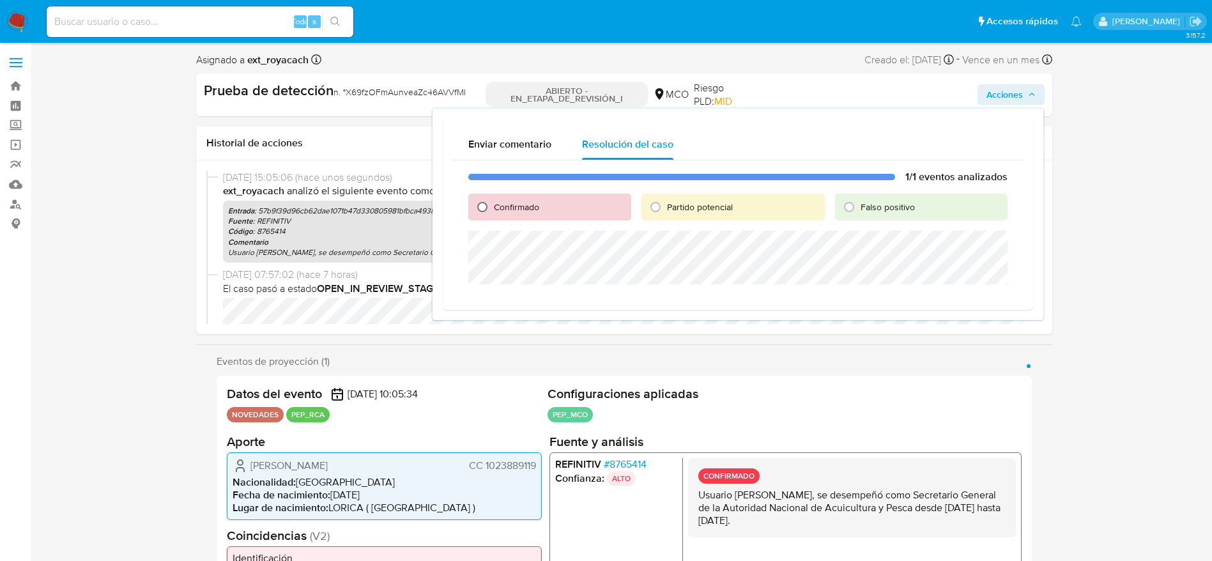
click at [483, 204] on input "Confirmado" at bounding box center [482, 207] width 20 height 20
radio input "true"
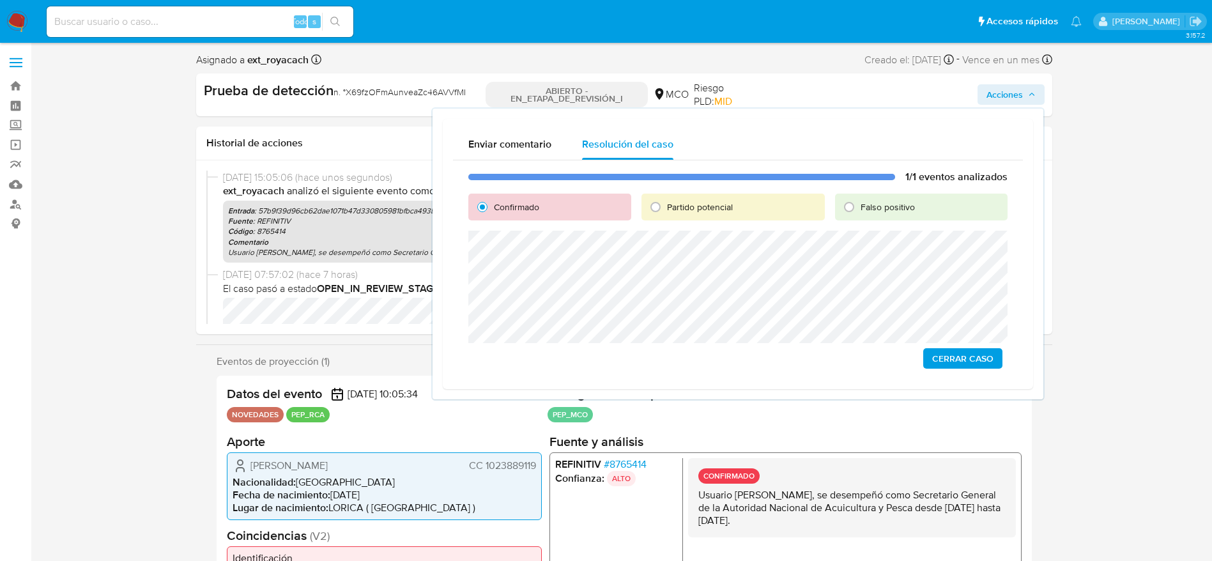
click at [952, 357] on span "Cerrar Caso" at bounding box center [962, 359] width 61 height 18
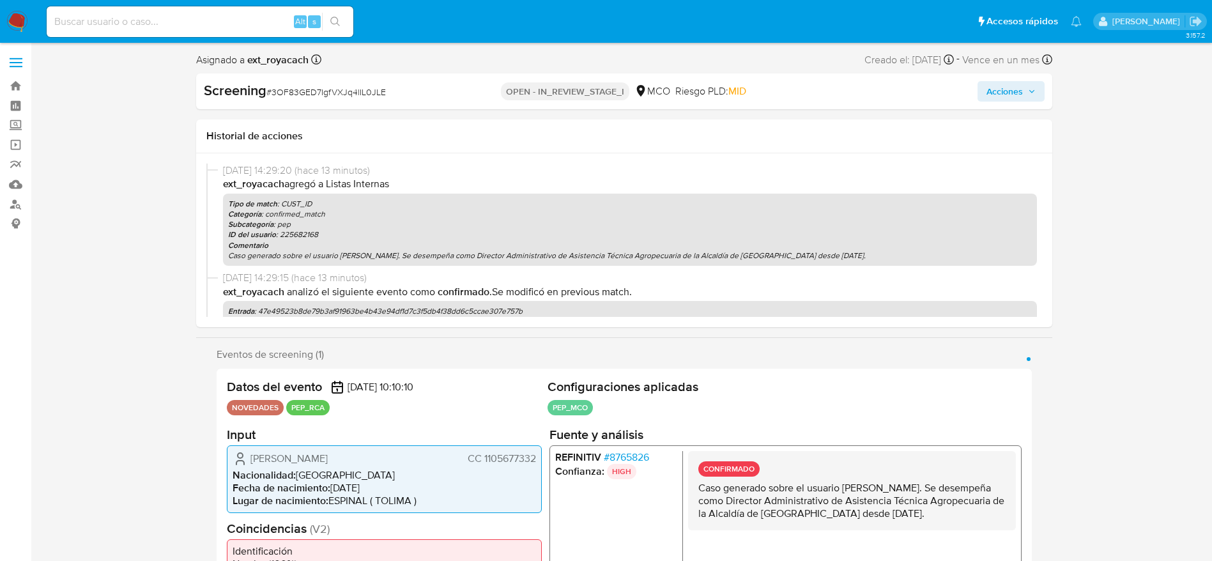
select select "10"
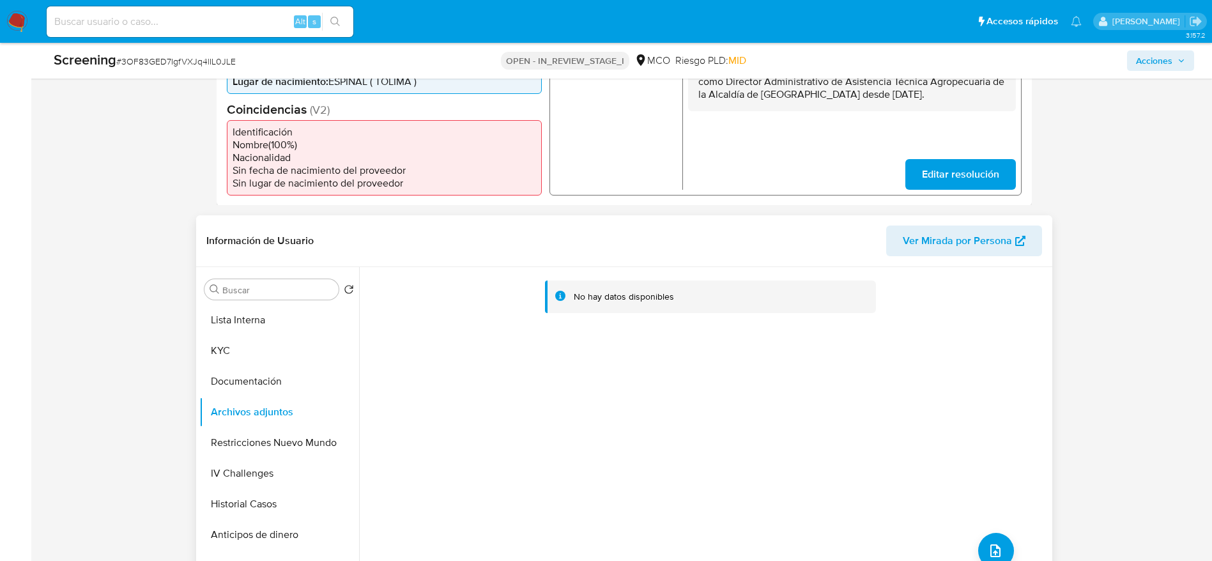
scroll to position [288, 0]
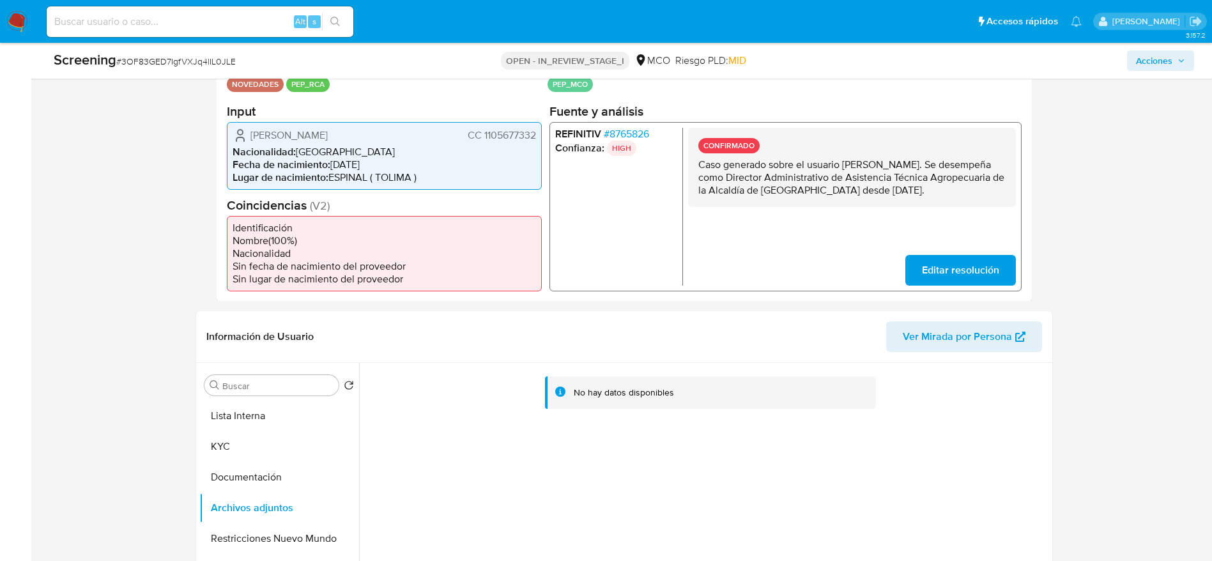
click at [327, 129] on span "[PERSON_NAME]" at bounding box center [289, 134] width 77 height 13
click at [240, 463] on button "Documentación" at bounding box center [274, 477] width 150 height 31
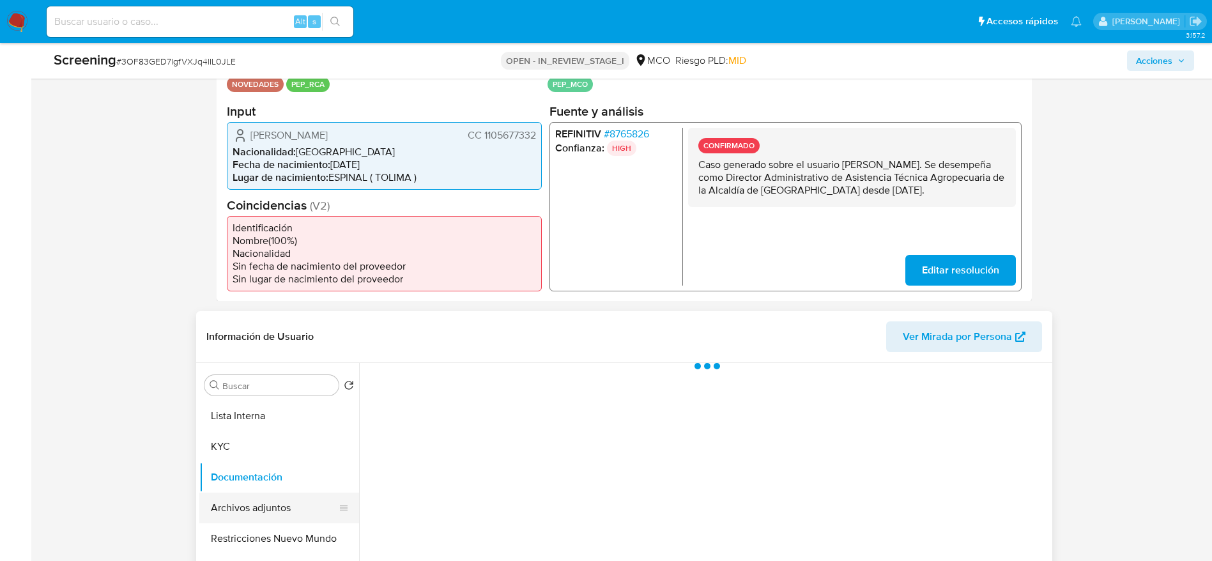
click at [268, 506] on button "Archivos adjuntos" at bounding box center [274, 508] width 150 height 31
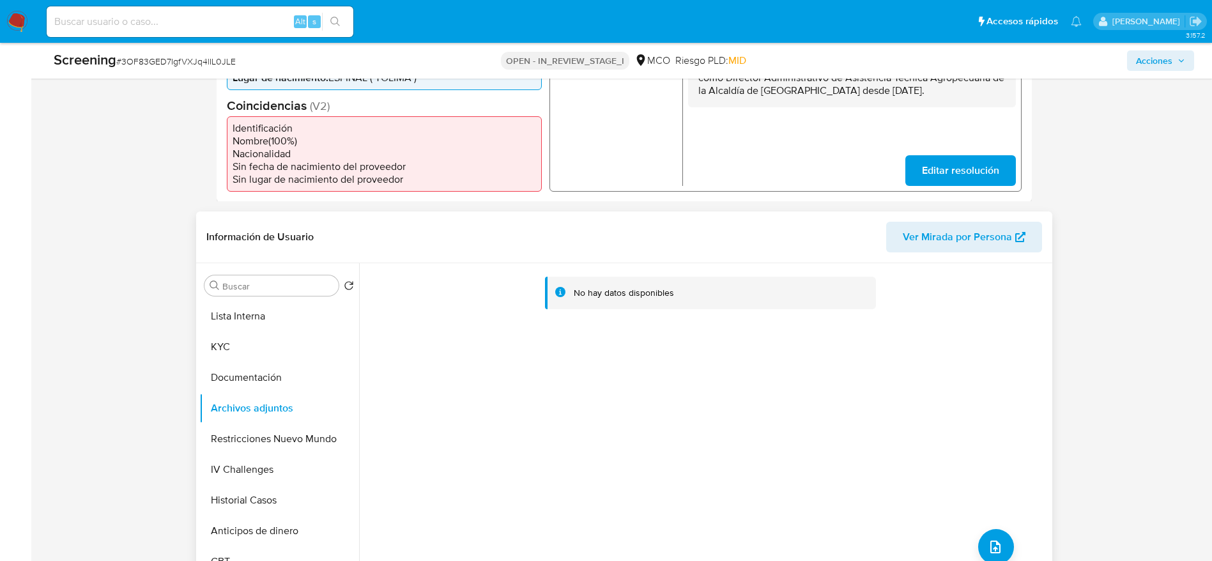
scroll to position [479, 0]
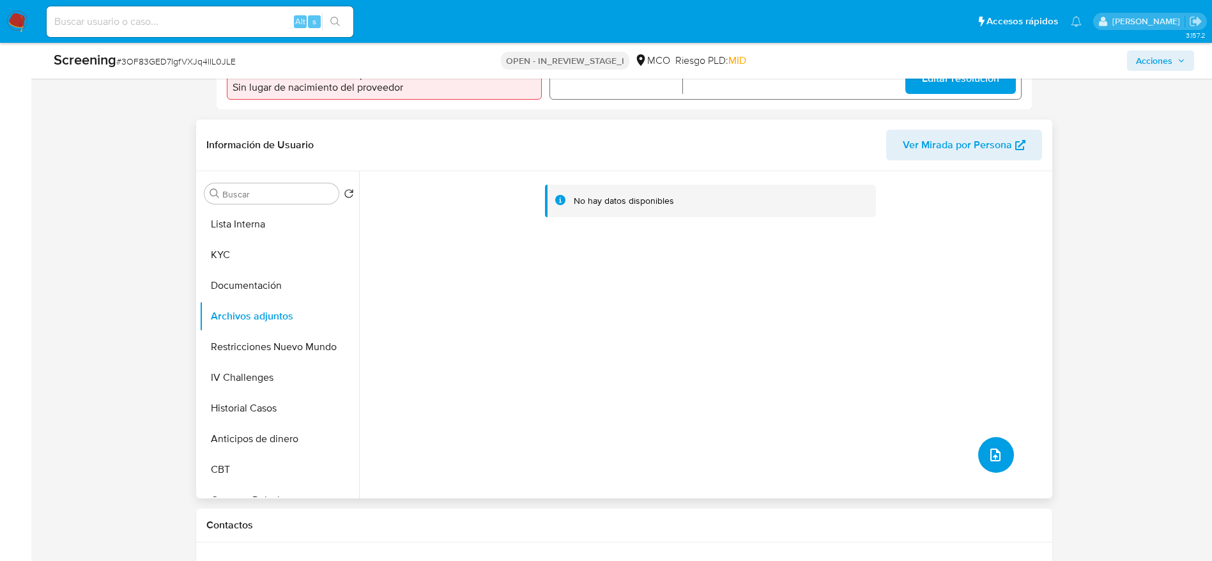
click at [984, 438] on button "upload-file" at bounding box center [996, 455] width 36 height 36
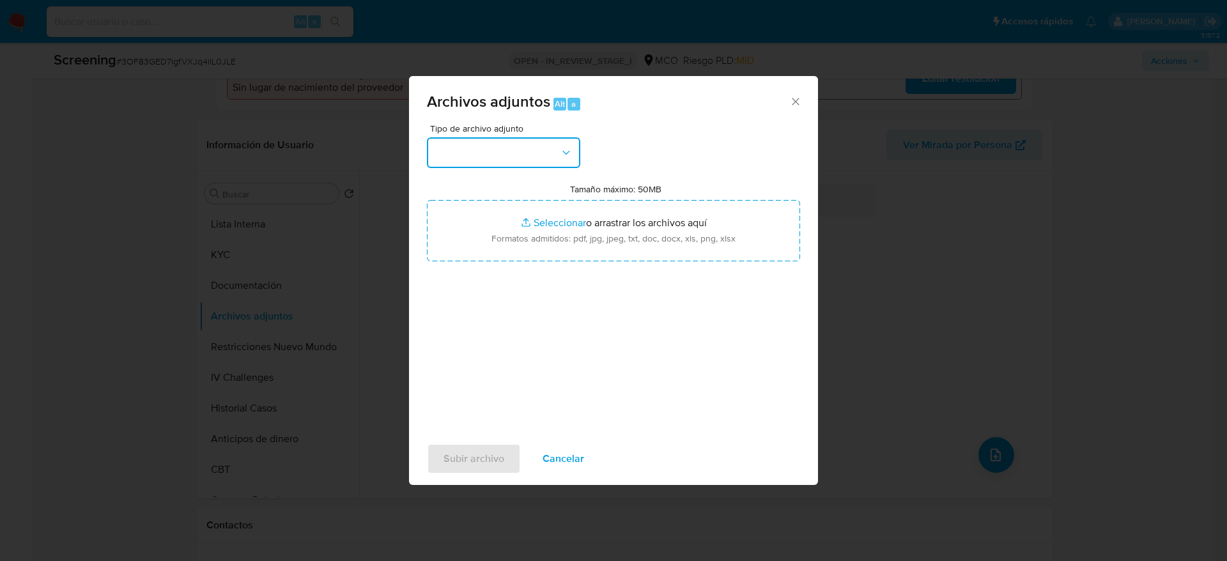
click at [488, 160] on button "button" at bounding box center [503, 152] width 153 height 31
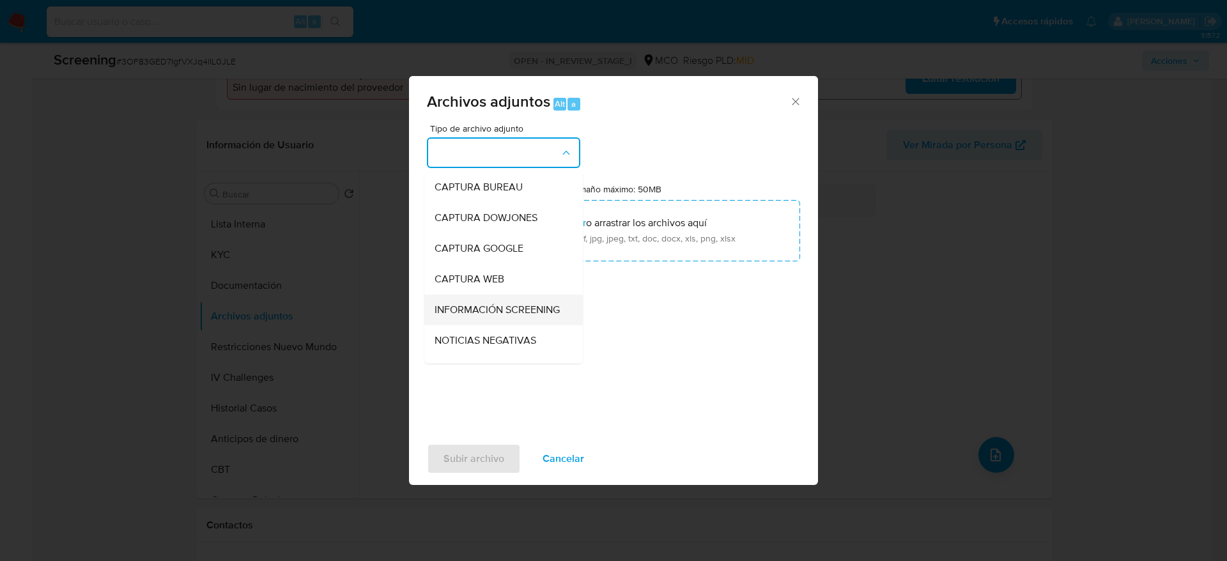
click at [473, 309] on span "INFORMACIÓN SCREENING" at bounding box center [497, 310] width 125 height 13
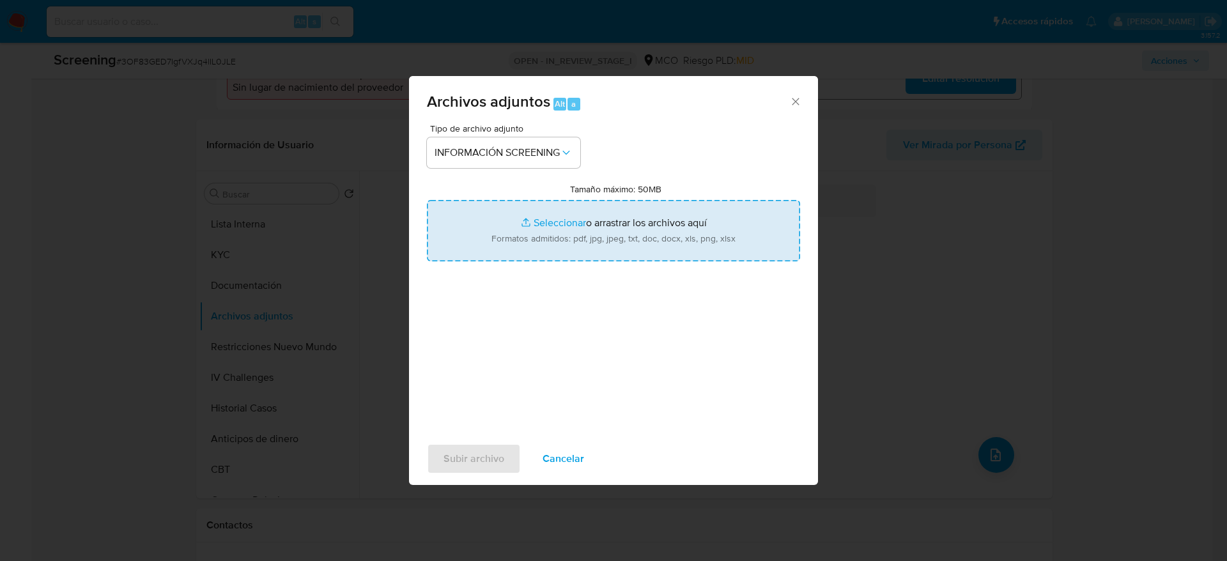
click at [529, 230] on input "Tamaño máximo: 50MB Seleccionar archivos" at bounding box center [613, 230] width 373 height 61
type input "C:\fakepath\_Cristian [PERSON_NAME] - Buscar con Google.pdf"
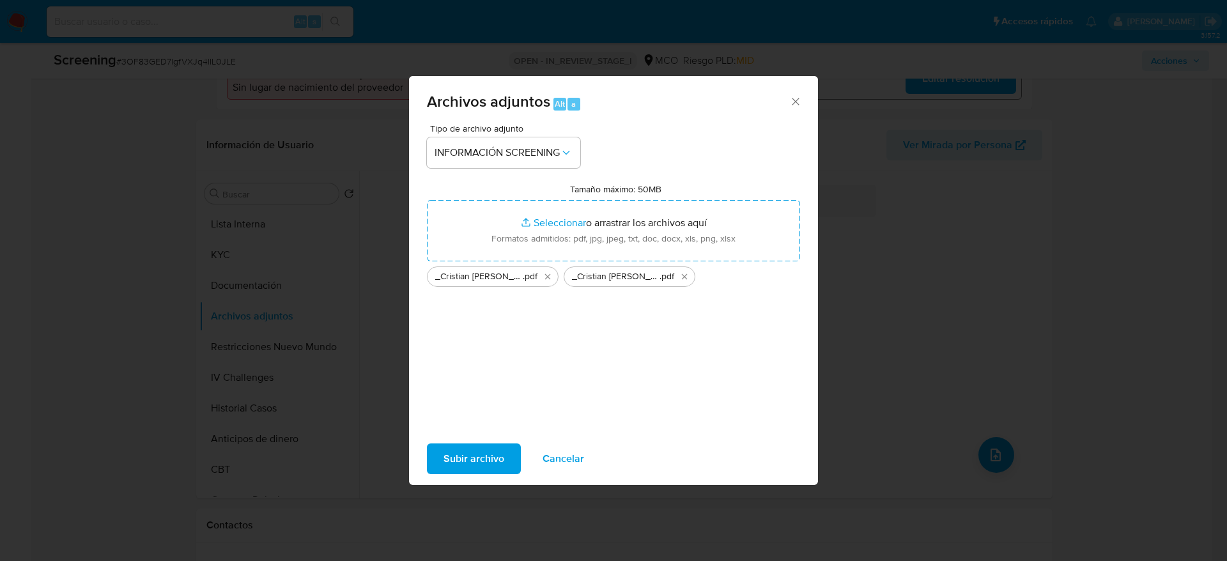
click at [442, 459] on button "Subir archivo" at bounding box center [474, 458] width 94 height 31
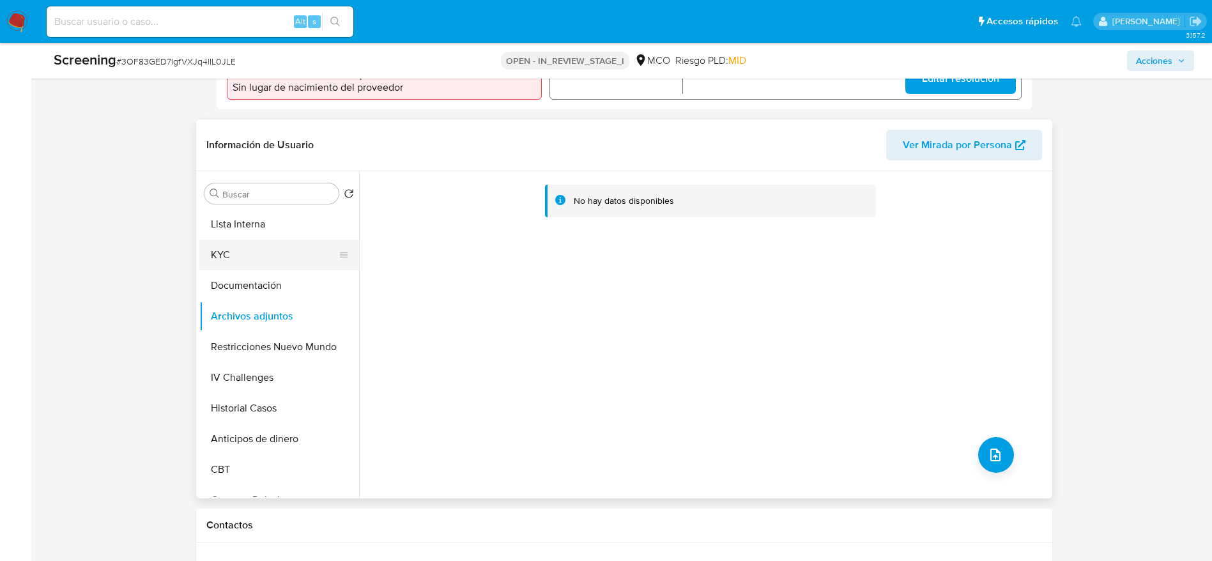
click at [281, 262] on button "KYC" at bounding box center [274, 255] width 150 height 31
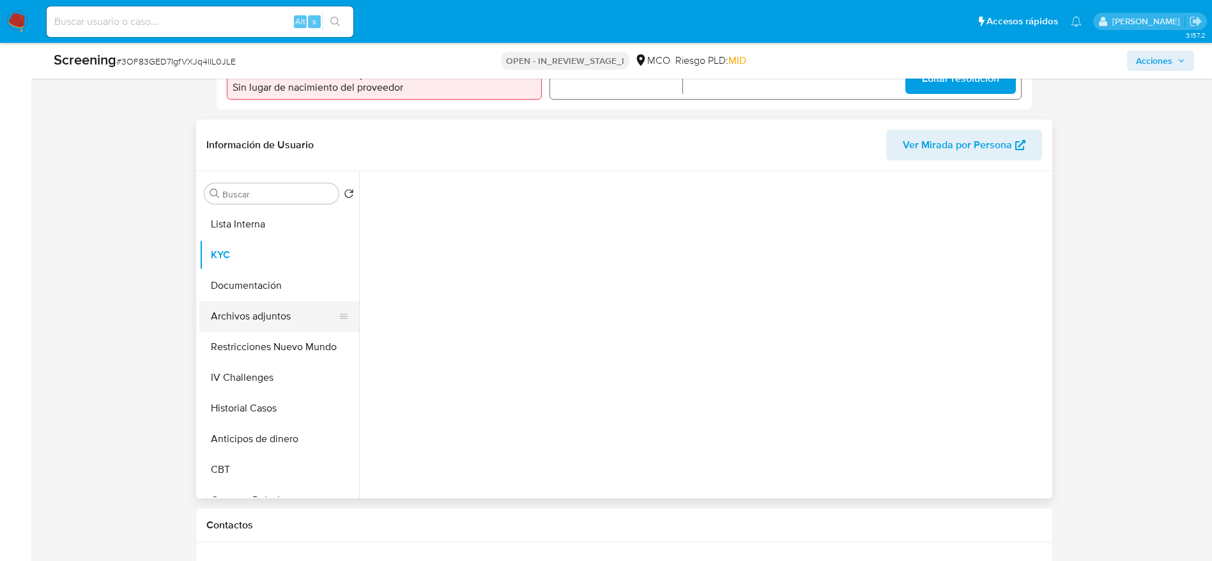
click at [288, 320] on button "Archivos adjuntos" at bounding box center [274, 316] width 150 height 31
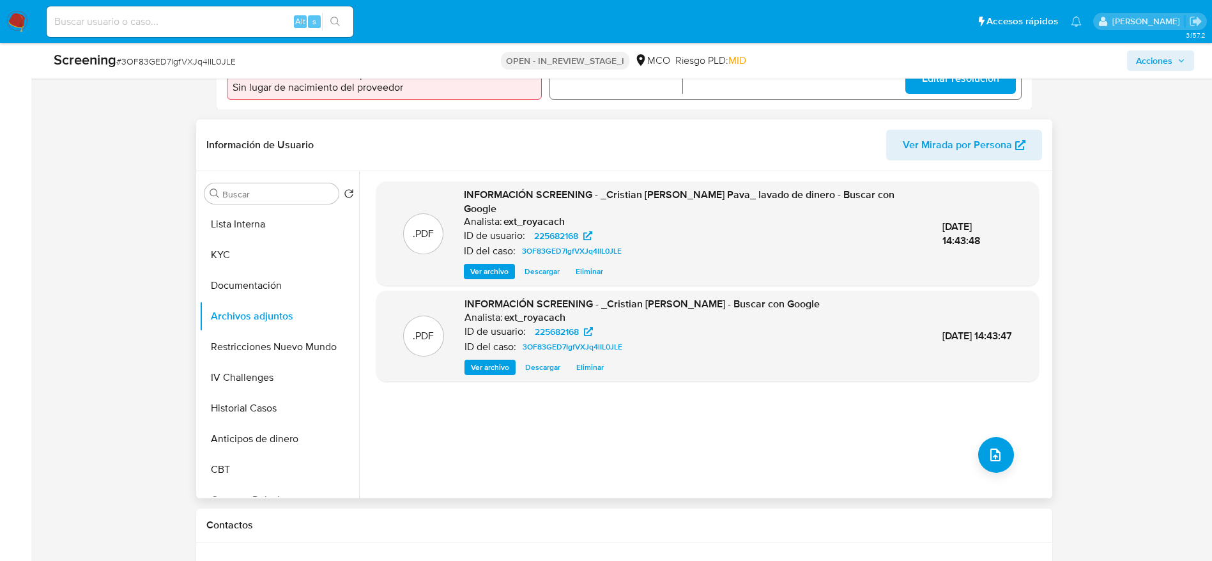
scroll to position [0, 0]
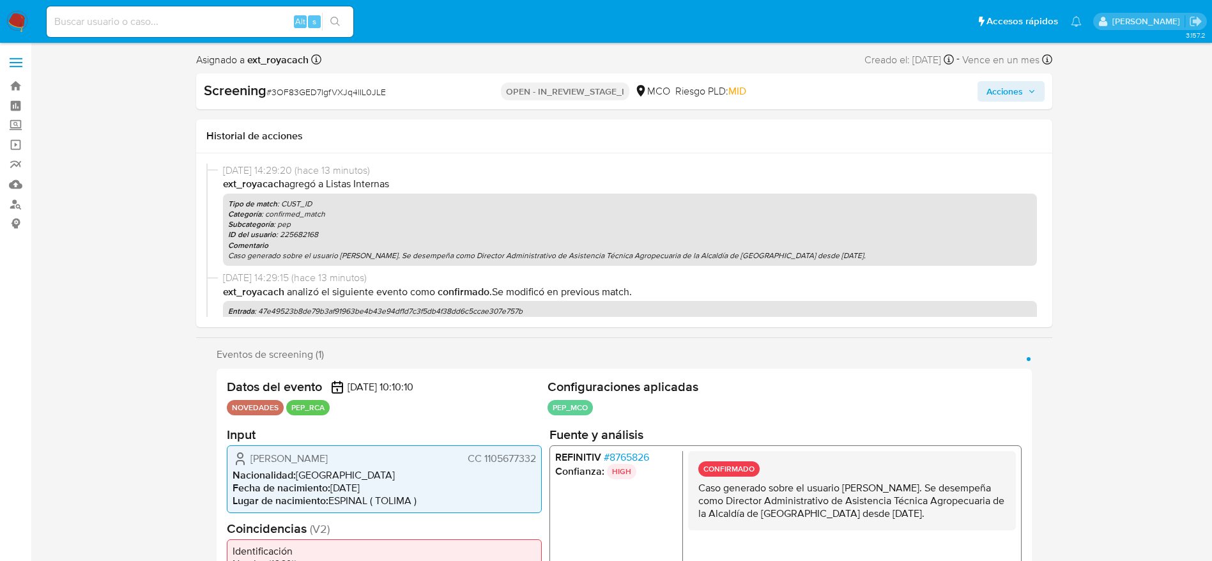
click at [991, 77] on div "Screening # 3OF83GED7IgfVXJq4lIL0JLE OPEN - IN_REVIEW_STAGE_I MCO Riesgo PLD: M…" at bounding box center [624, 91] width 856 height 36
click at [992, 99] on span "Acciones" at bounding box center [1005, 91] width 36 height 20
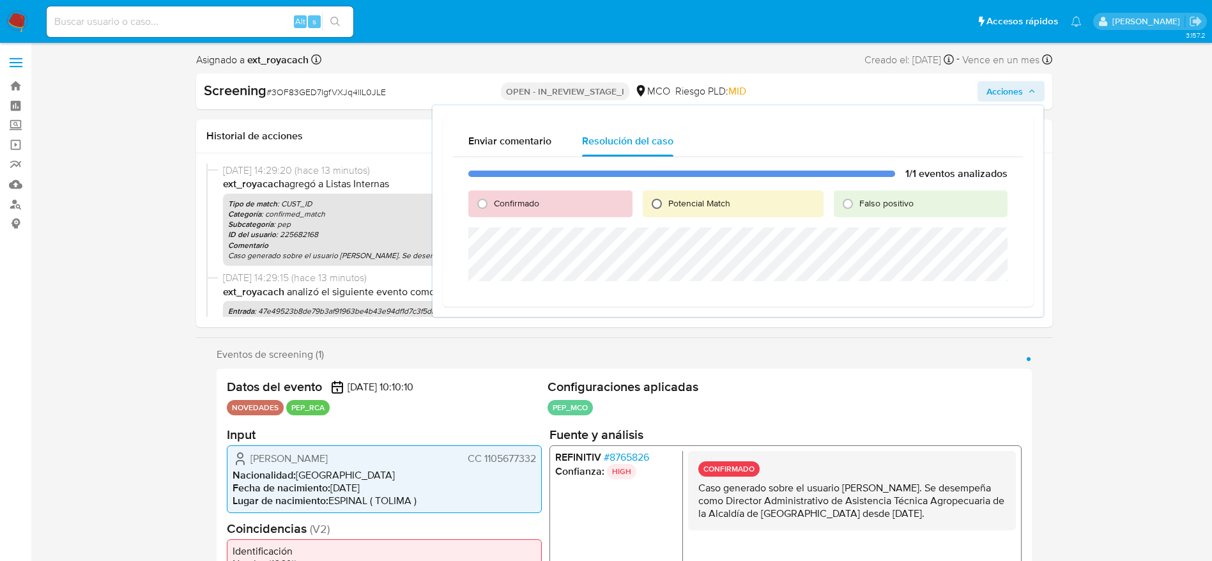
click at [649, 206] on input "Potencial Match" at bounding box center [657, 204] width 20 height 20
radio input "true"
click at [513, 215] on div "Confirmado" at bounding box center [550, 203] width 164 height 27
click at [497, 202] on span "Confirmado" at bounding box center [516, 203] width 45 height 13
click at [493, 202] on input "Confirmado" at bounding box center [482, 204] width 20 height 20
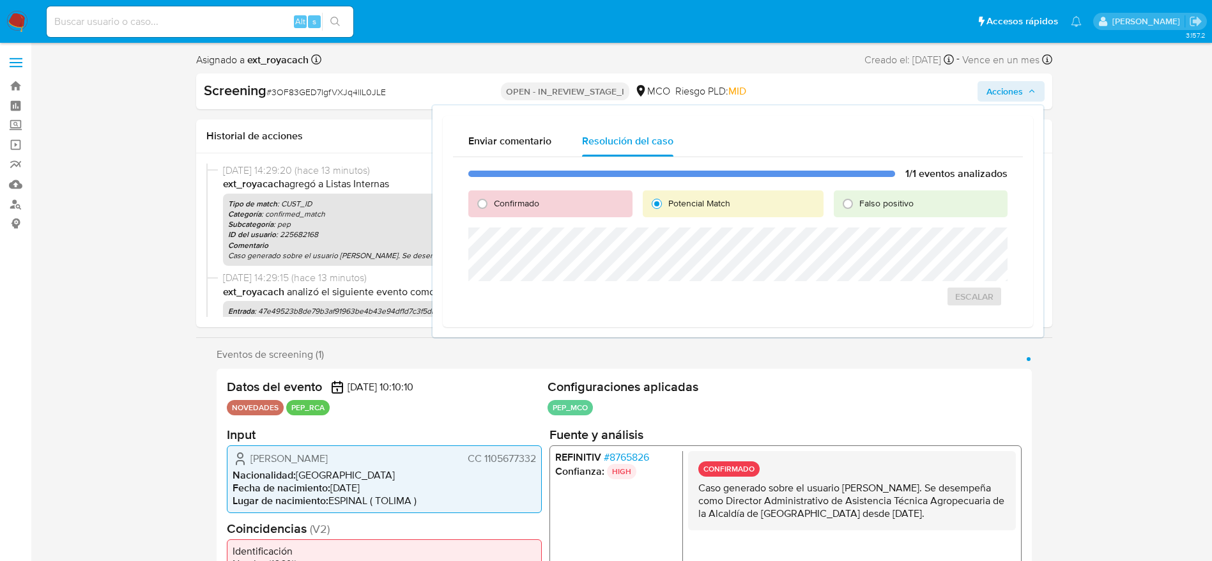
radio input "true"
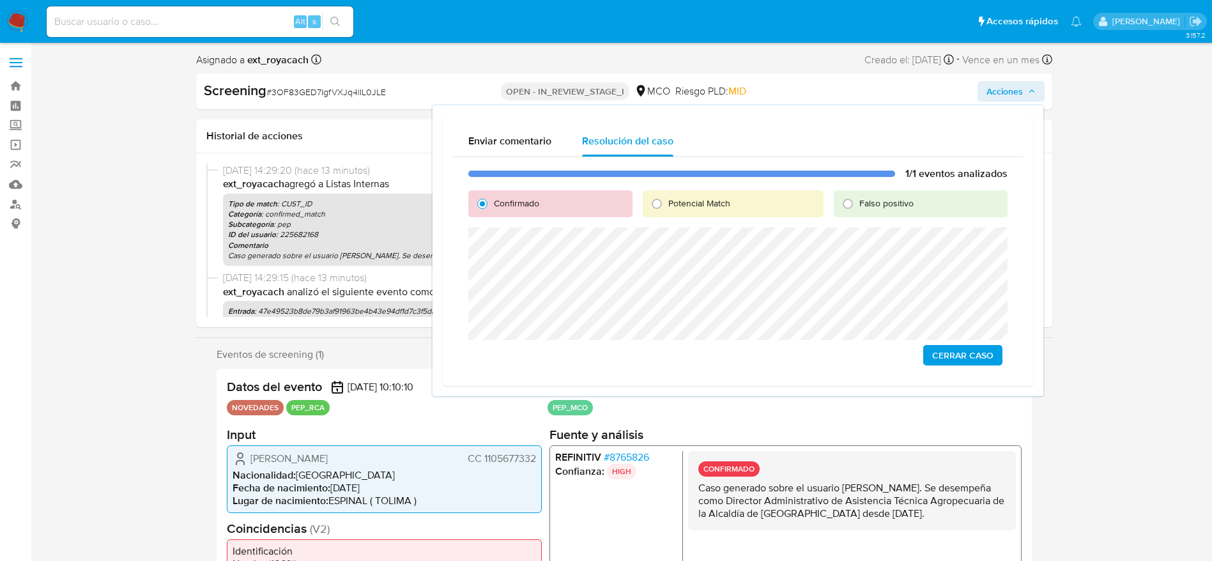
click at [960, 350] on span "Cerrar Caso" at bounding box center [962, 355] width 61 height 18
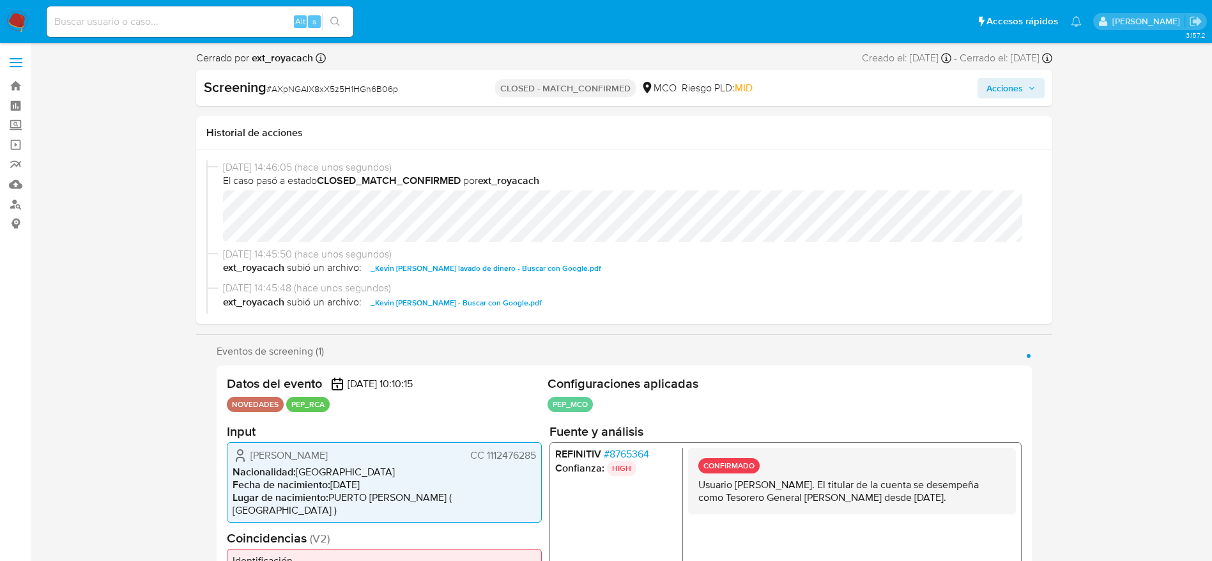
select select "10"
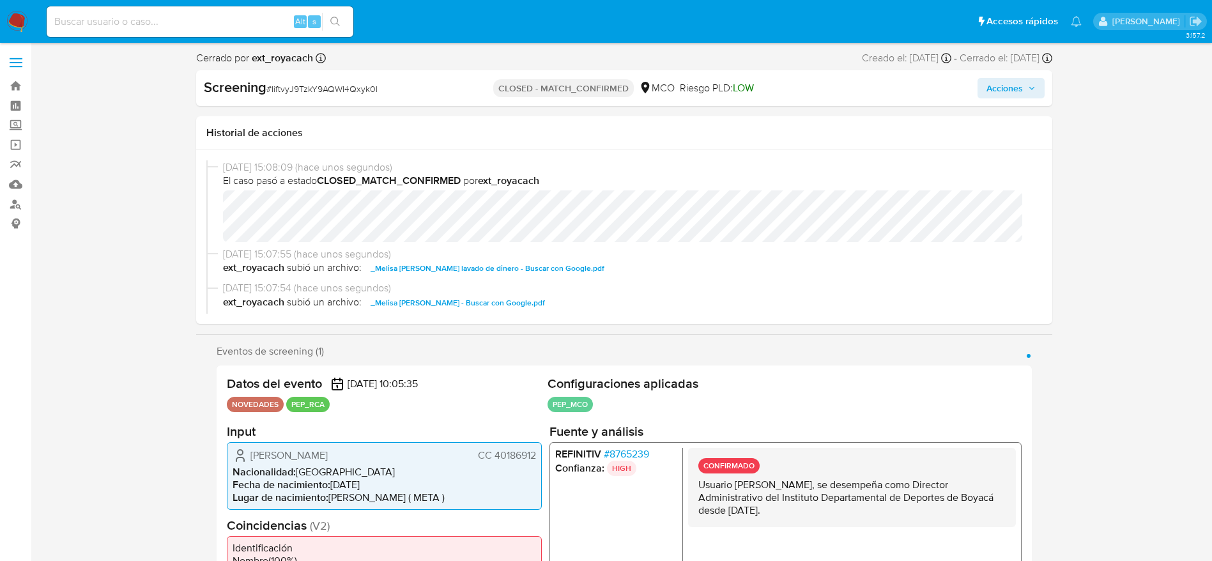
select select "10"
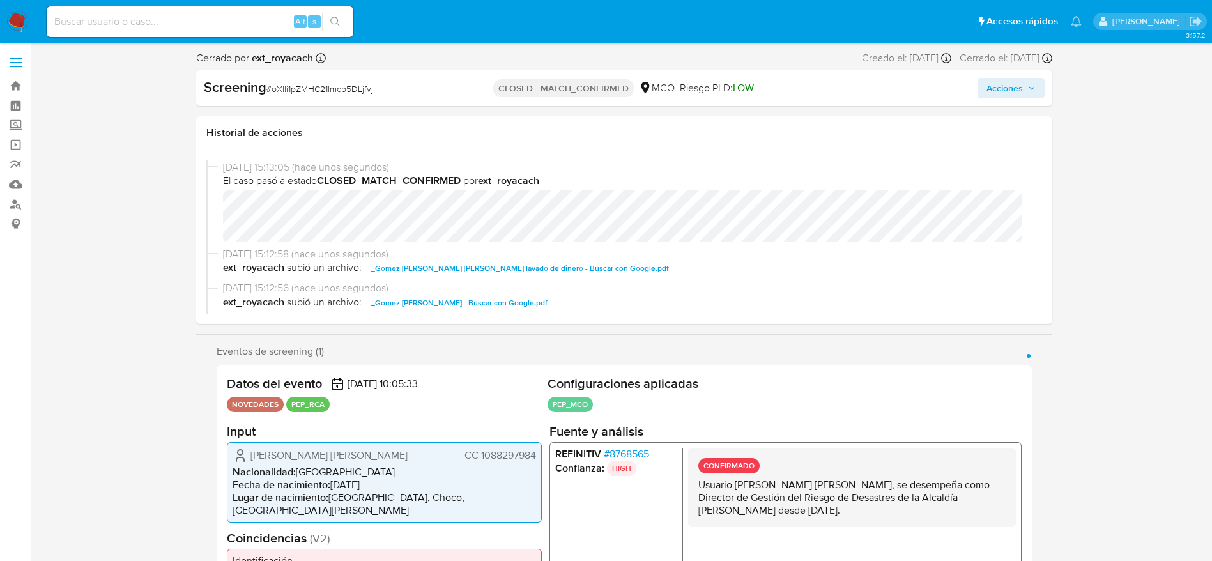
select select "10"
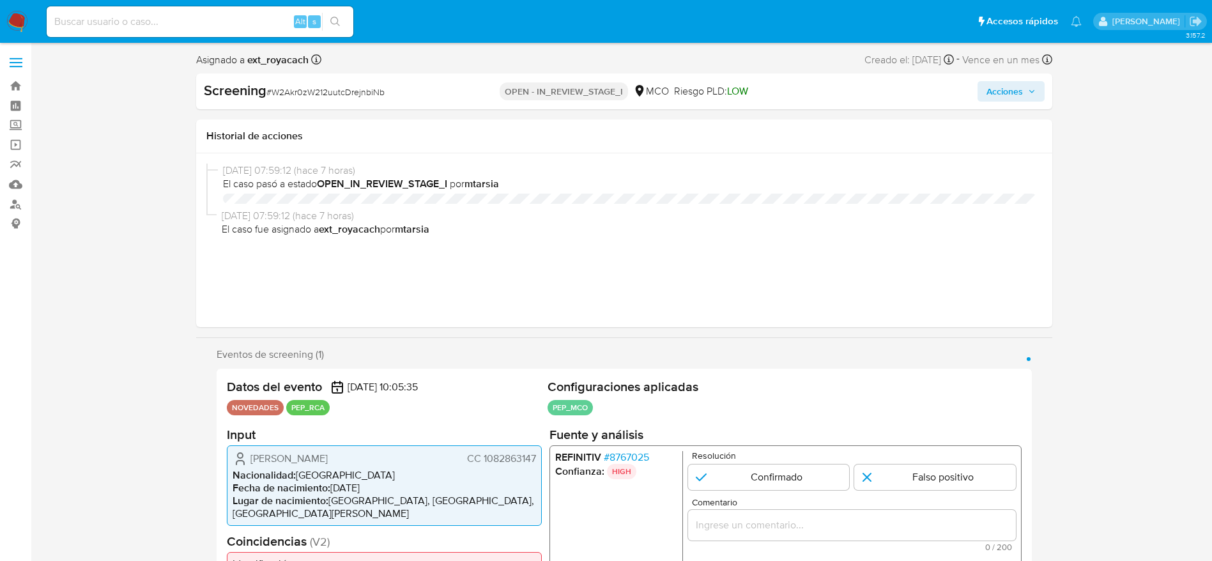
select select "10"
click at [320, 89] on span "# W2Akr0zW212uutcDrejnbiNb" at bounding box center [325, 92] width 118 height 13
click at [323, 89] on span "# W2Akr0zW212uutcDrejnbiNb" at bounding box center [325, 92] width 118 height 13
copy span "W2Akr0zW212uutcDrejnbiNb"
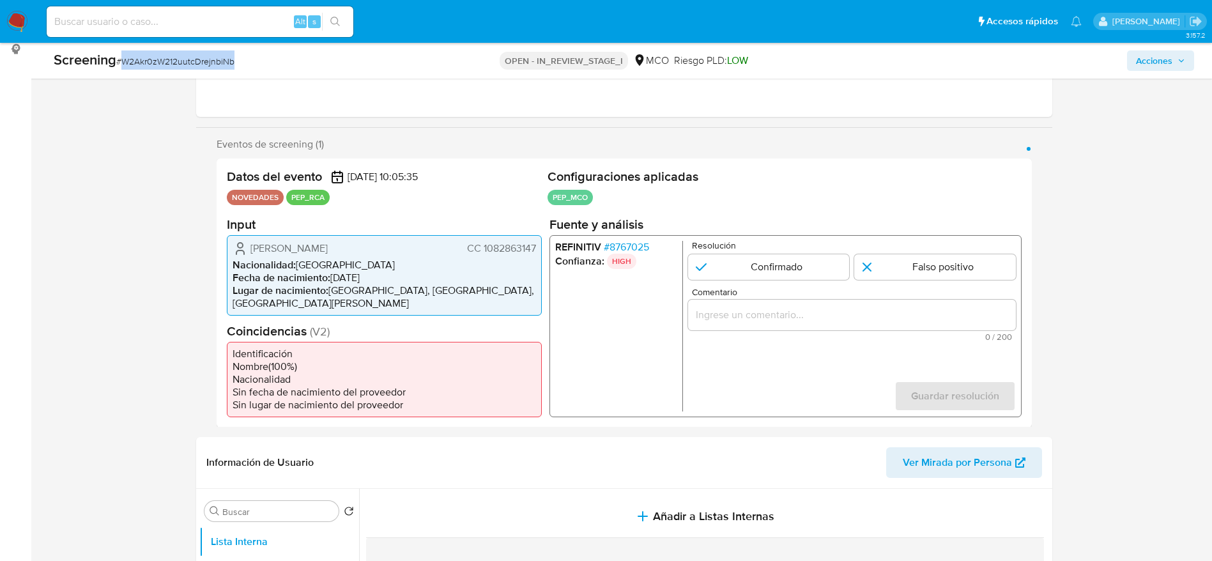
scroll to position [192, 0]
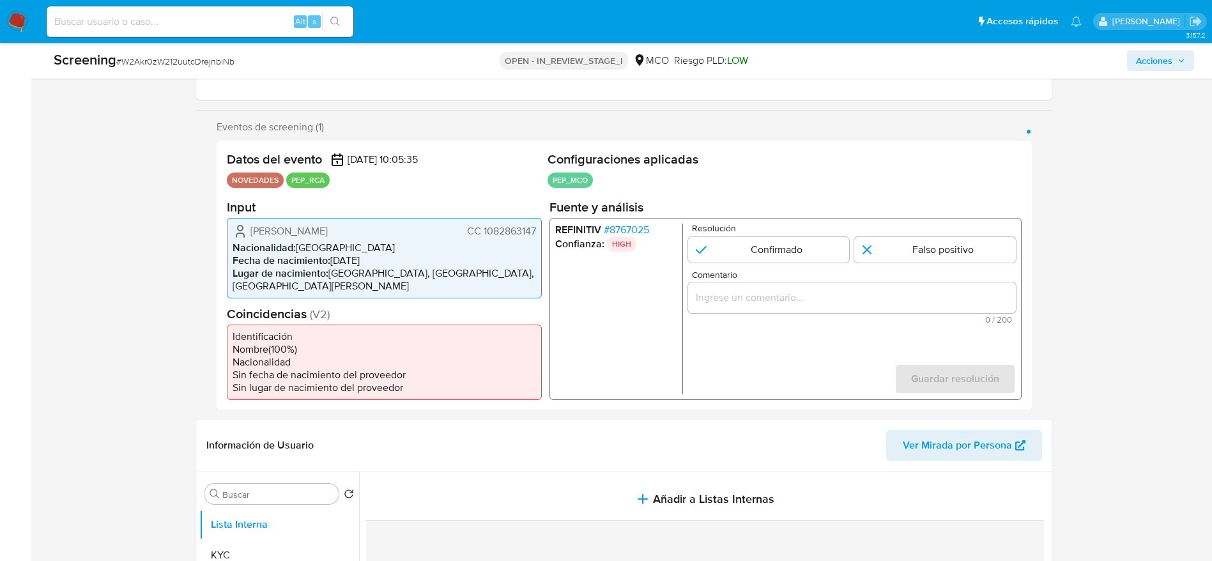
drag, startPoint x: 243, startPoint y: 233, endPoint x: 535, endPoint y: 232, distance: 292.0
click at [535, 232] on div "Katherine Yiseth Olivos Collantes CC 1082863147" at bounding box center [385, 230] width 304 height 15
click at [628, 230] on span "# 8767025" at bounding box center [625, 229] width 45 height 13
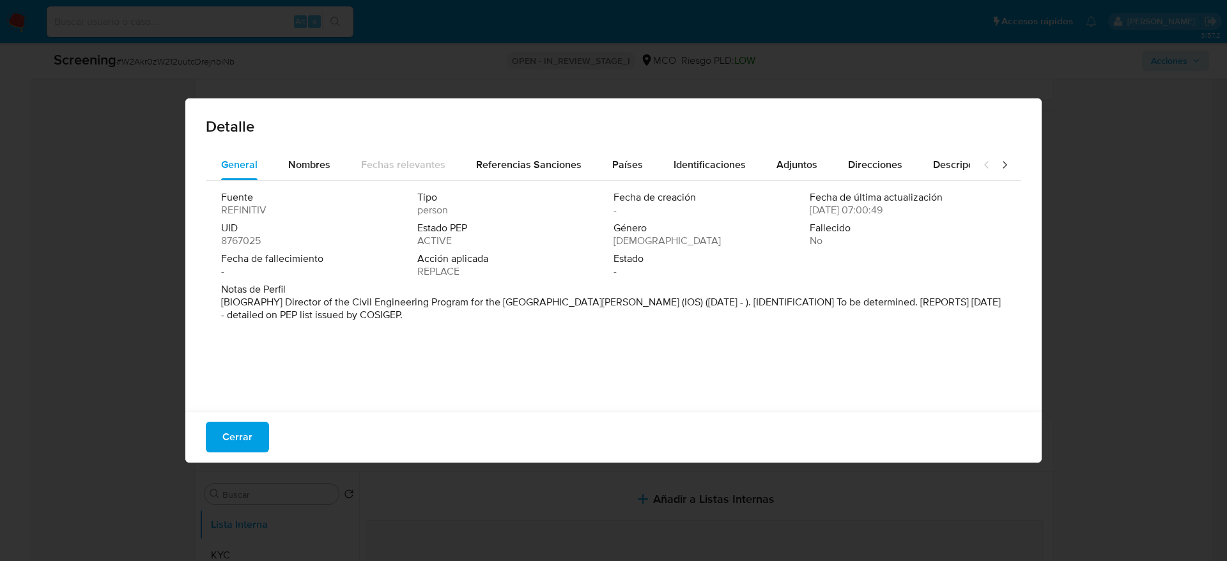
drag, startPoint x: 551, startPoint y: 343, endPoint x: 442, endPoint y: 349, distance: 109.4
click at [442, 349] on div "Fuente REFINITIV Tipo person Fecha de creación - Fecha de última actualización …" at bounding box center [613, 293] width 815 height 224
drag, startPoint x: 280, startPoint y: 304, endPoint x: 610, endPoint y: 300, distance: 330.4
click at [610, 300] on font "[BIOGRAFÍA] Director del Programa de Ingeniería Civil de la Universidad del Mag…" at bounding box center [599, 308] width 757 height 27
click at [229, 442] on span "Cerrar" at bounding box center [237, 437] width 30 height 28
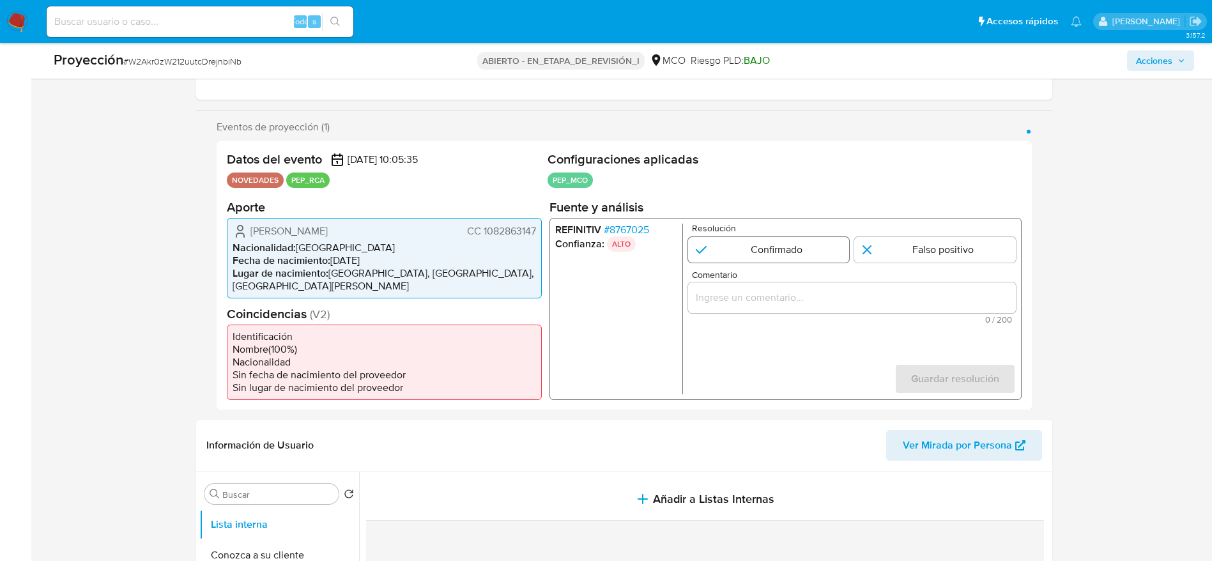
click at [706, 247] on input "1 de 1" at bounding box center [769, 249] width 162 height 26
radio input "true"
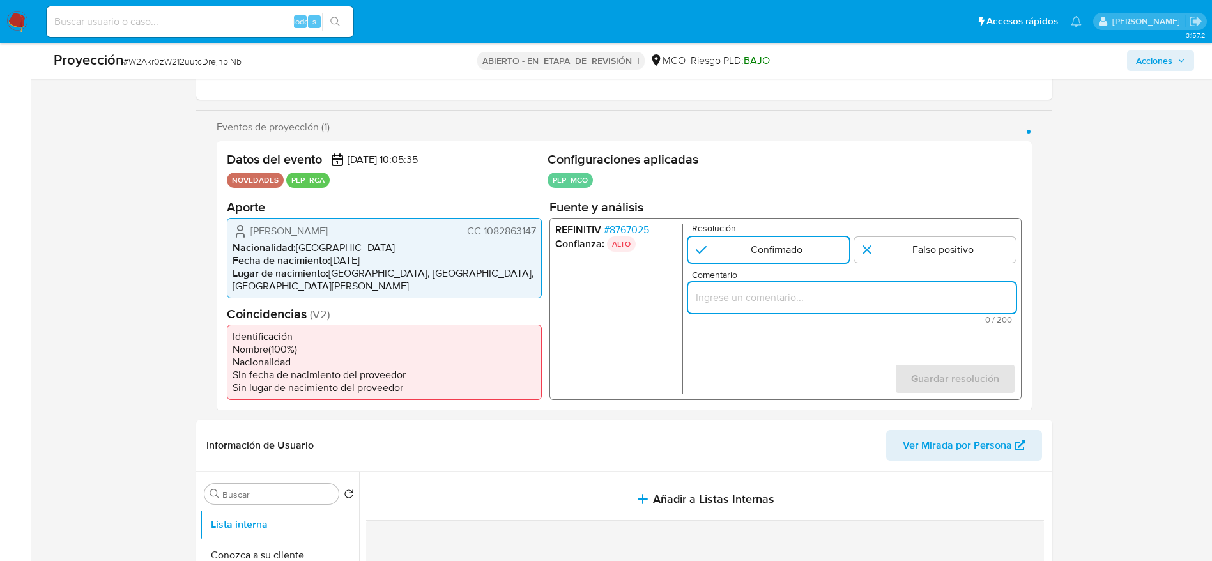
click at [745, 303] on input "Comentario" at bounding box center [852, 297] width 328 height 17
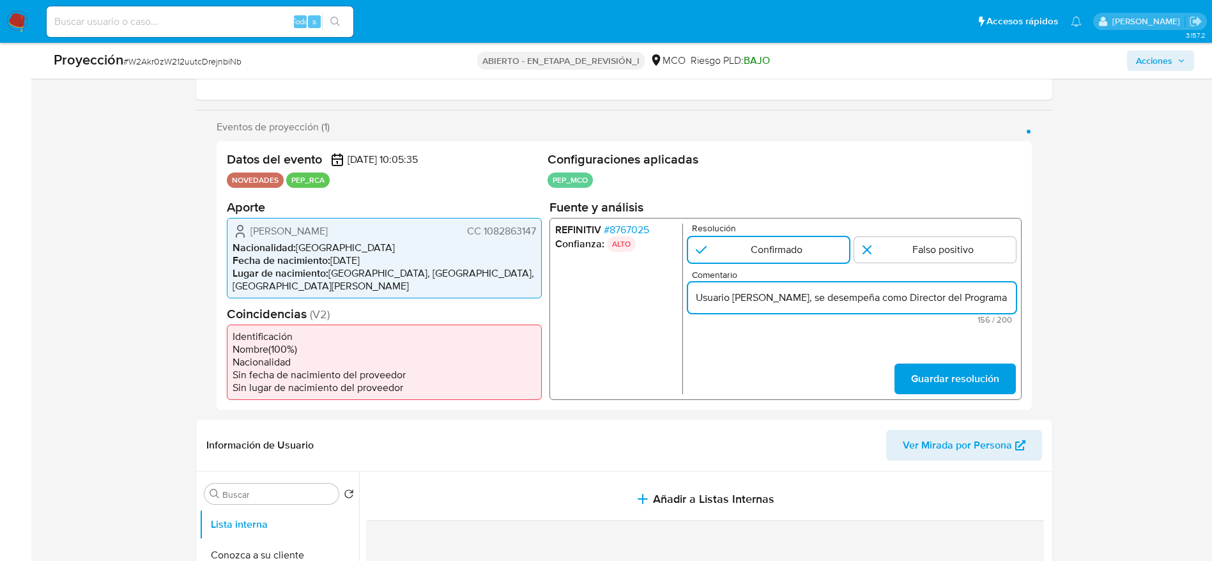
scroll to position [0, 413]
type input "Usuario Katherine Yiseth Olivos Collantes, se desempeña como Director del Progr…"
click at [1013, 365] on div "REFINITIV # 8767025 Confianza: ALTO Resolución Confirmado Falso positivo Coment…" at bounding box center [785, 308] width 472 height 182
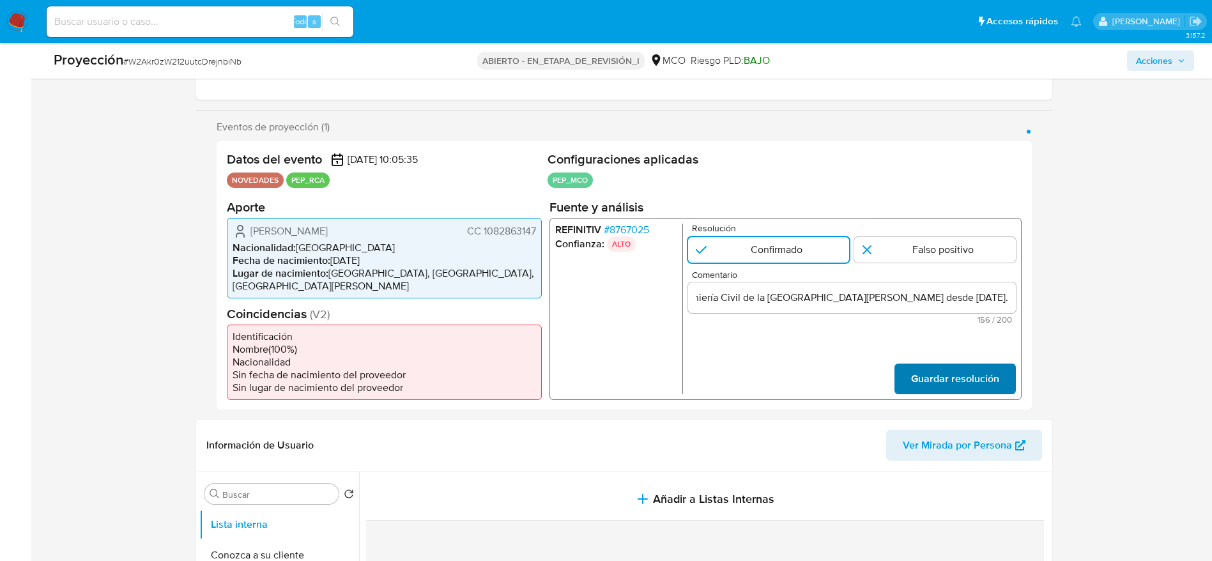
scroll to position [0, 0]
click at [929, 364] on span "Guardar resolución" at bounding box center [955, 378] width 88 height 28
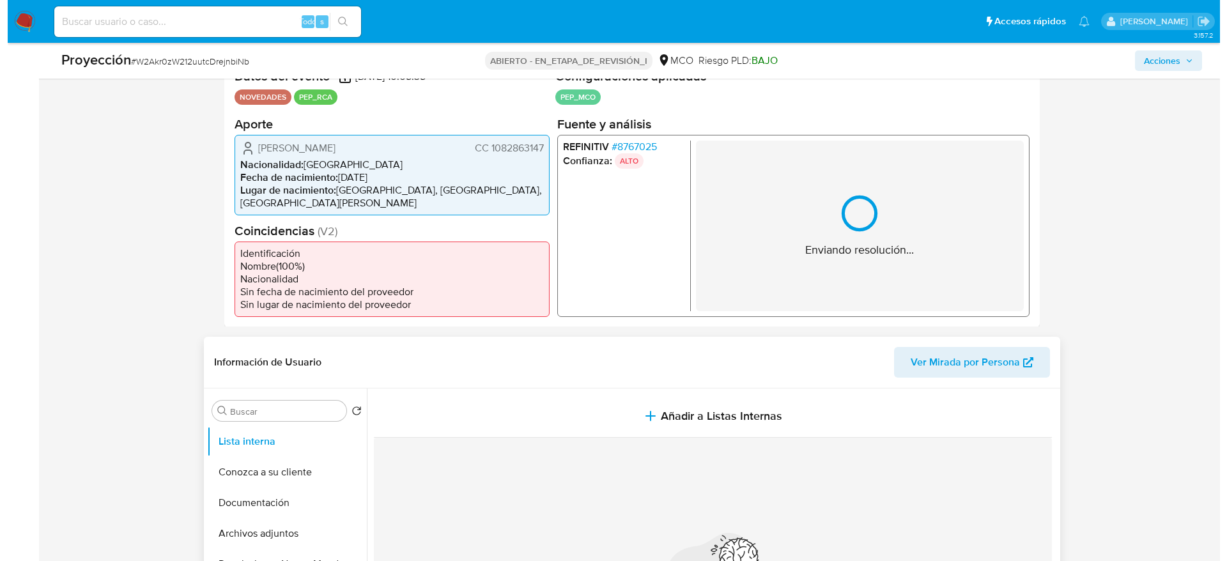
scroll to position [479, 0]
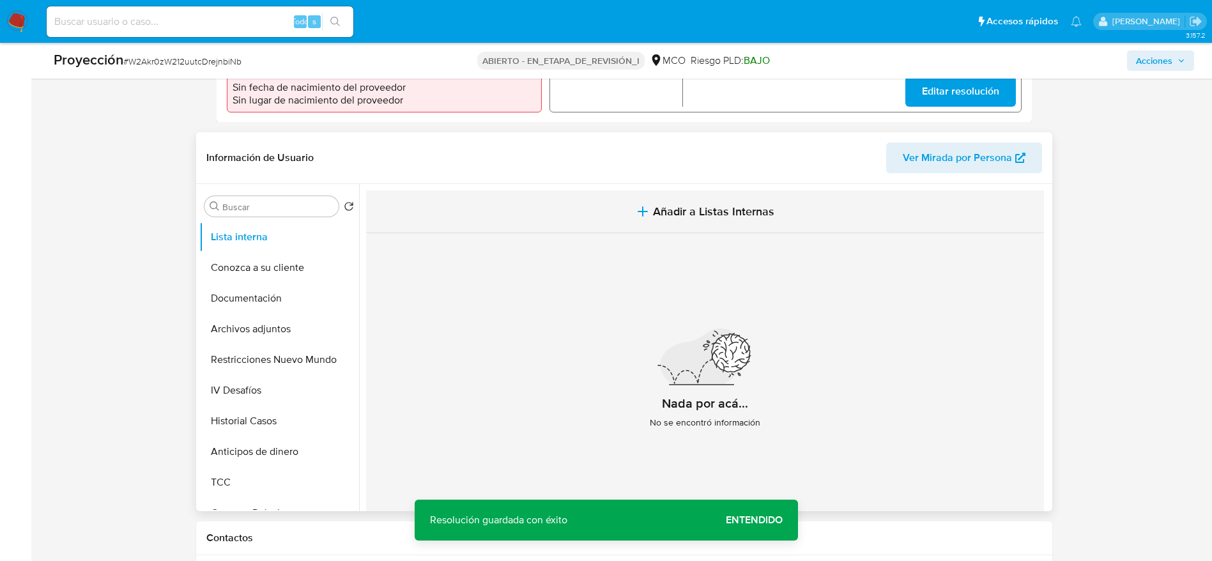
click at [617, 207] on button "Añadir a Listas Internas" at bounding box center [705, 211] width 678 height 43
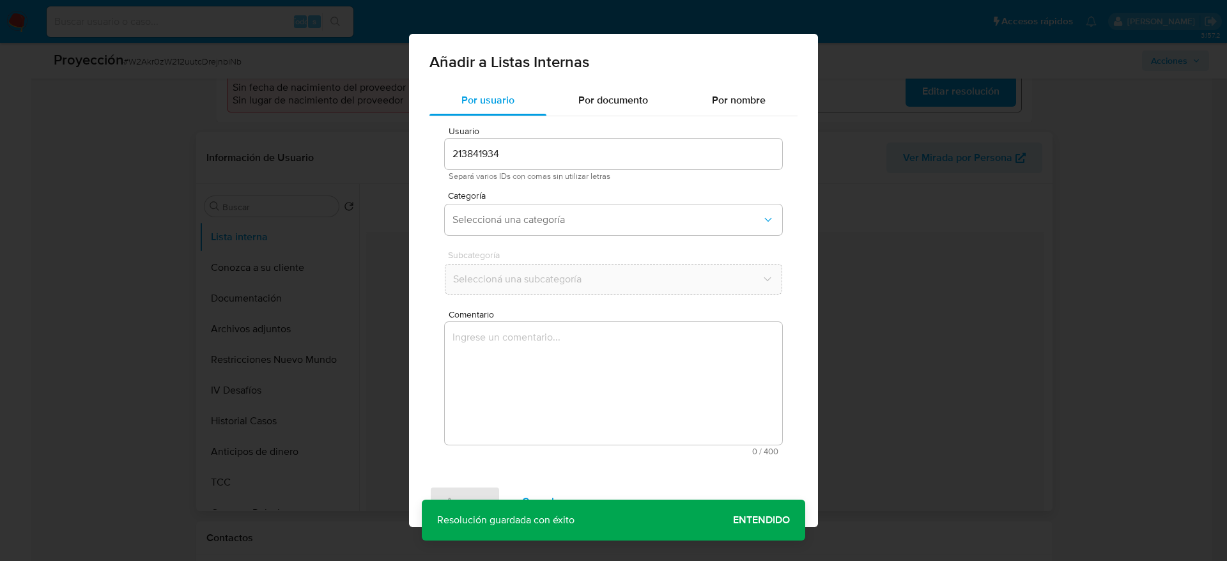
click at [632, 392] on textarea "Comentario" at bounding box center [613, 383] width 337 height 123
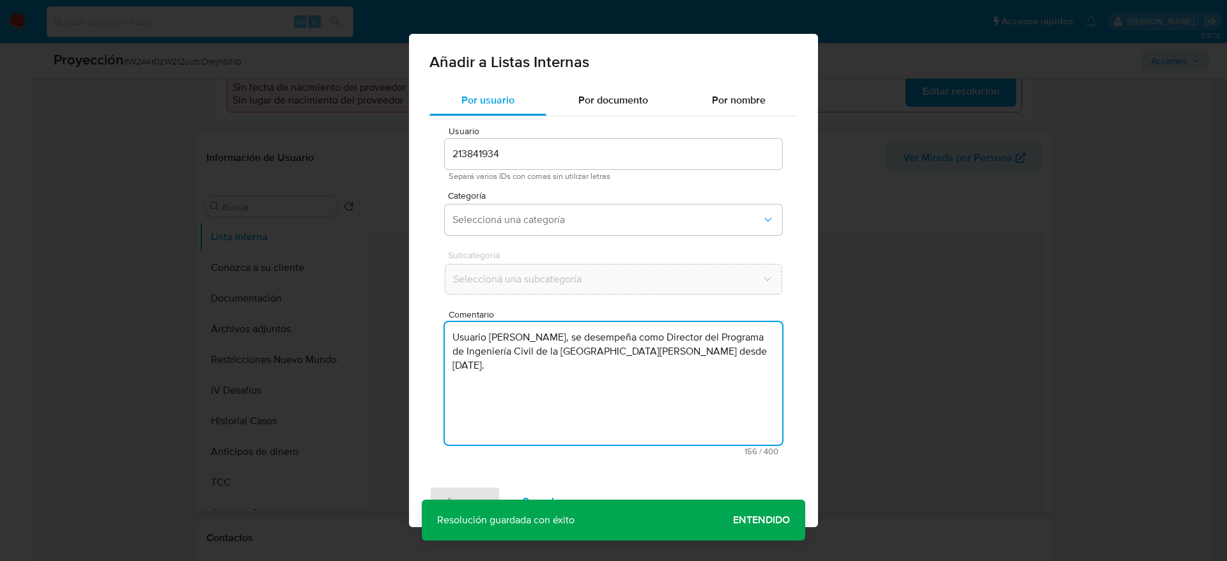
type textarea "Usuario Katherine Yiseth Olivos Collantes, se desempeña como Director del Progr…"
click at [587, 240] on div "Categoría Seleccioná una categoría" at bounding box center [613, 215] width 337 height 49
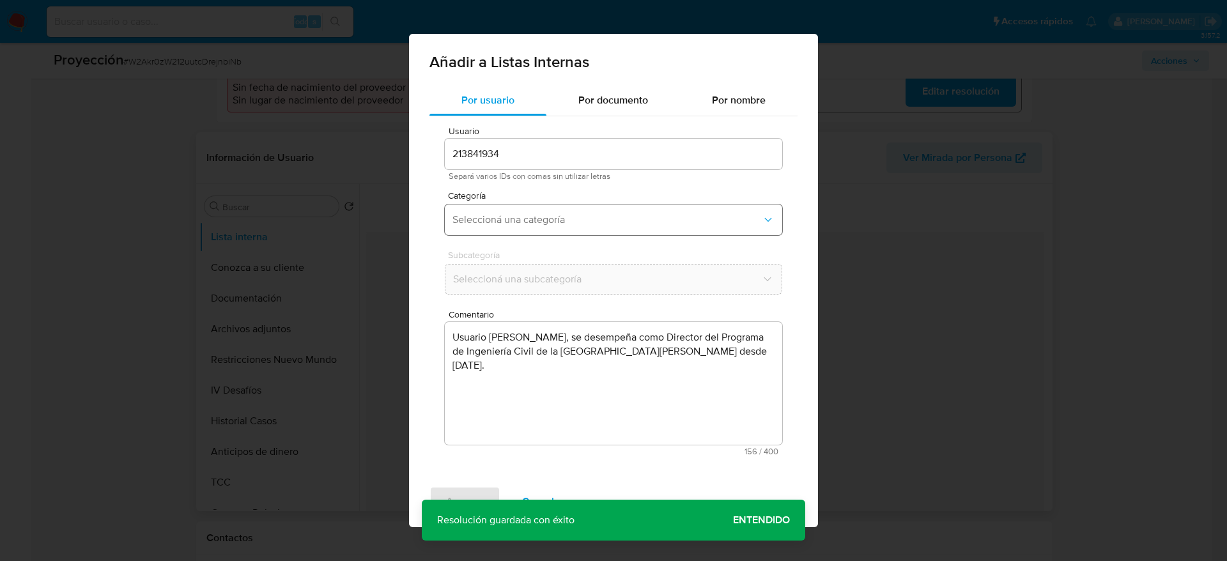
click at [576, 226] on button "Seleccioná una categoría" at bounding box center [613, 219] width 337 height 31
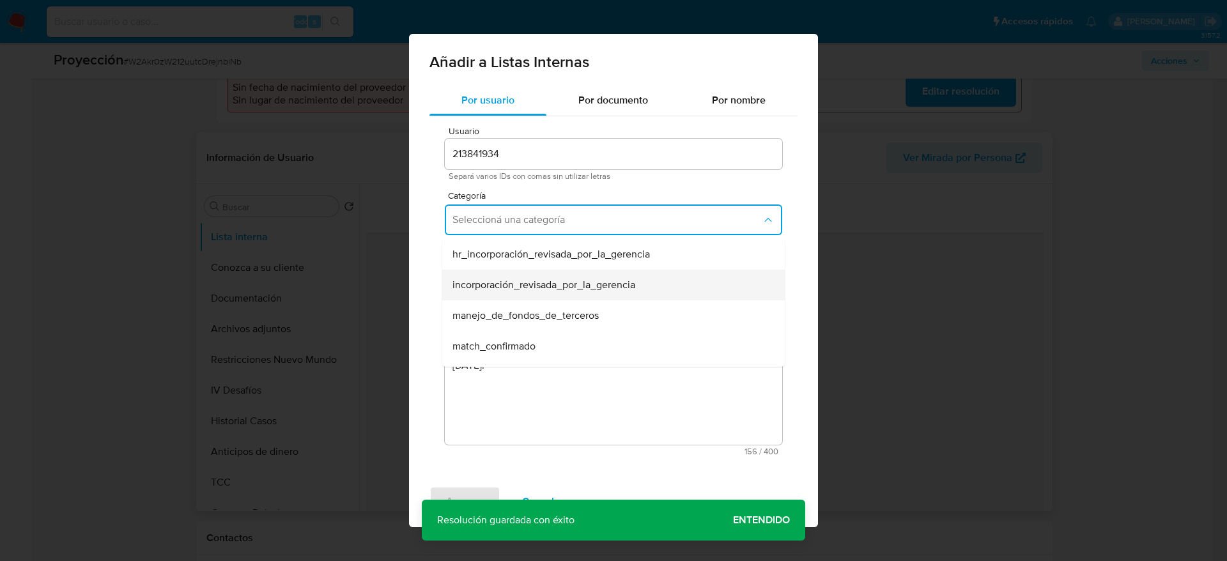
scroll to position [96, 0]
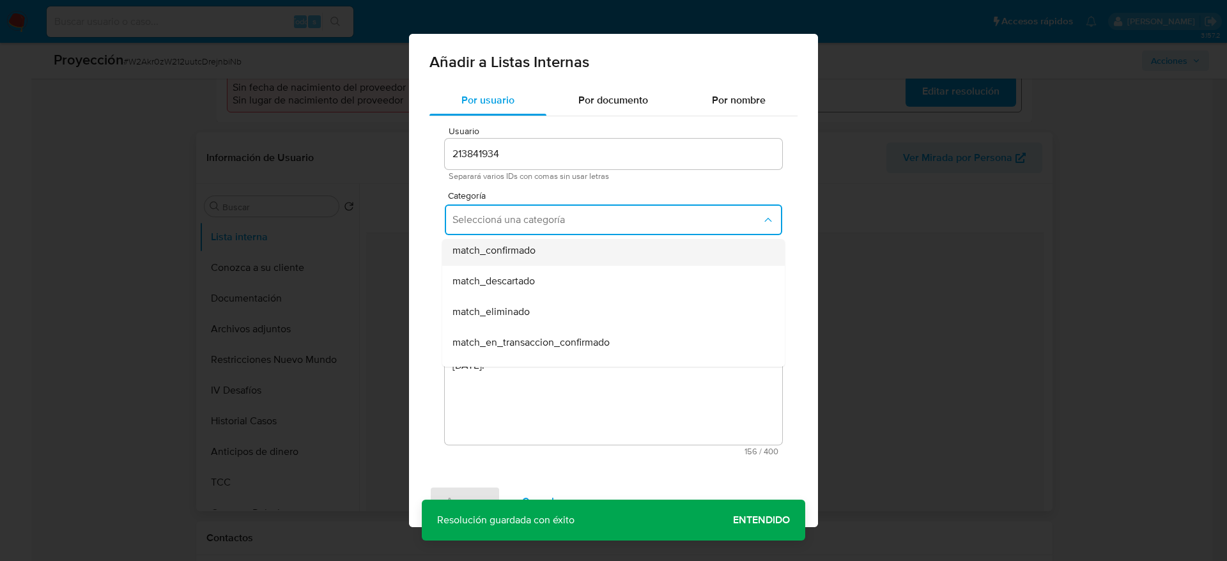
click at [536, 253] on span "match_confirmado" at bounding box center [493, 250] width 83 height 13
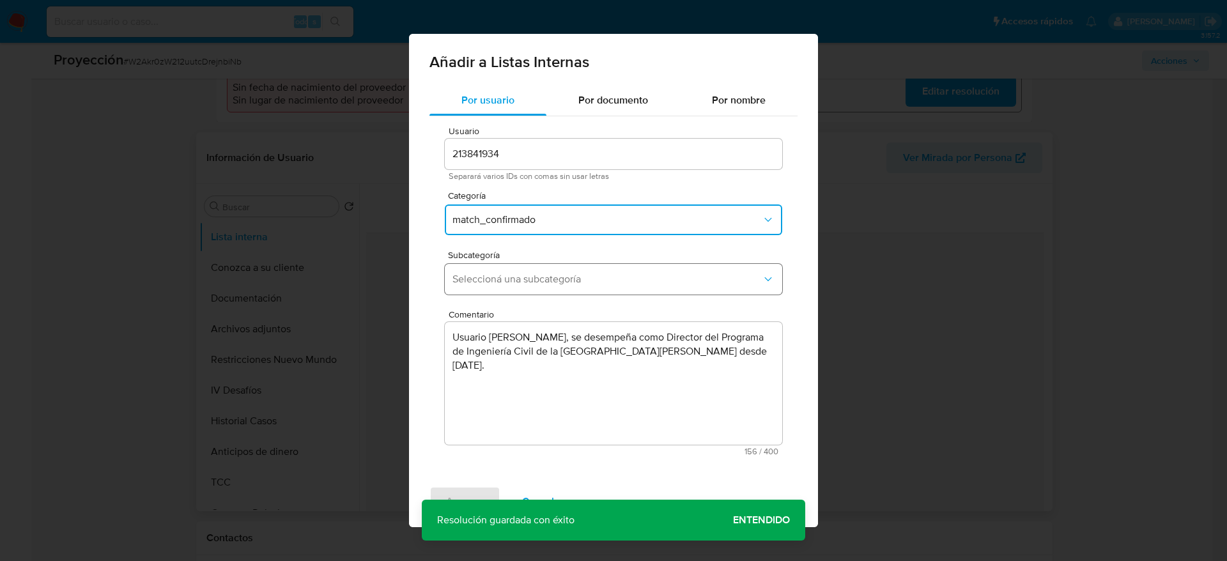
click at [532, 271] on button "Seleccioná una subcategoría" at bounding box center [613, 279] width 337 height 31
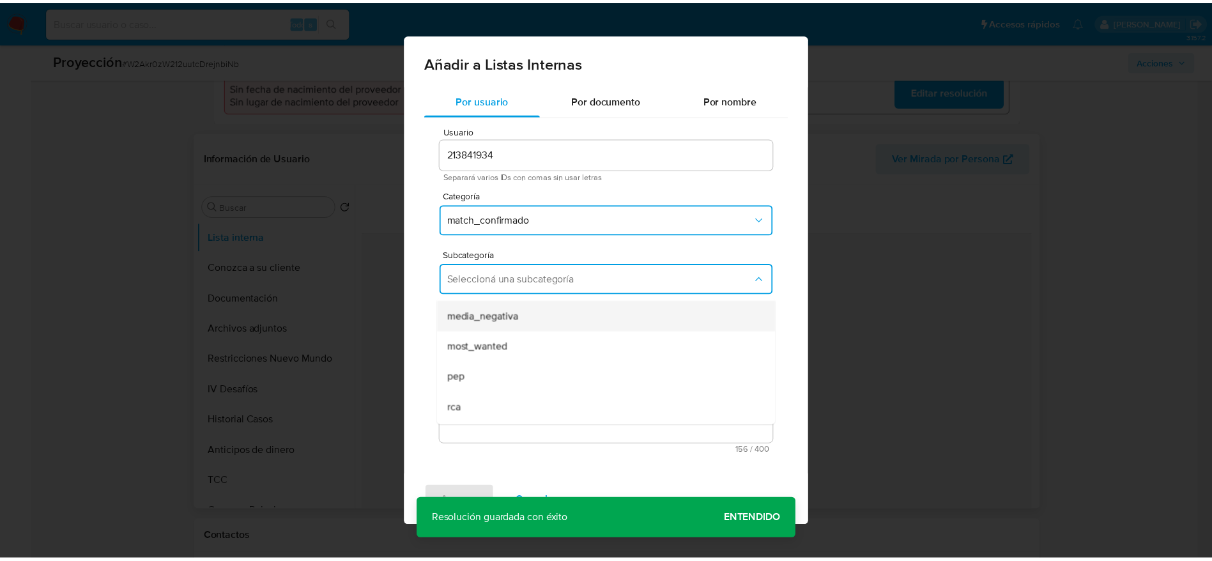
scroll to position [87, 0]
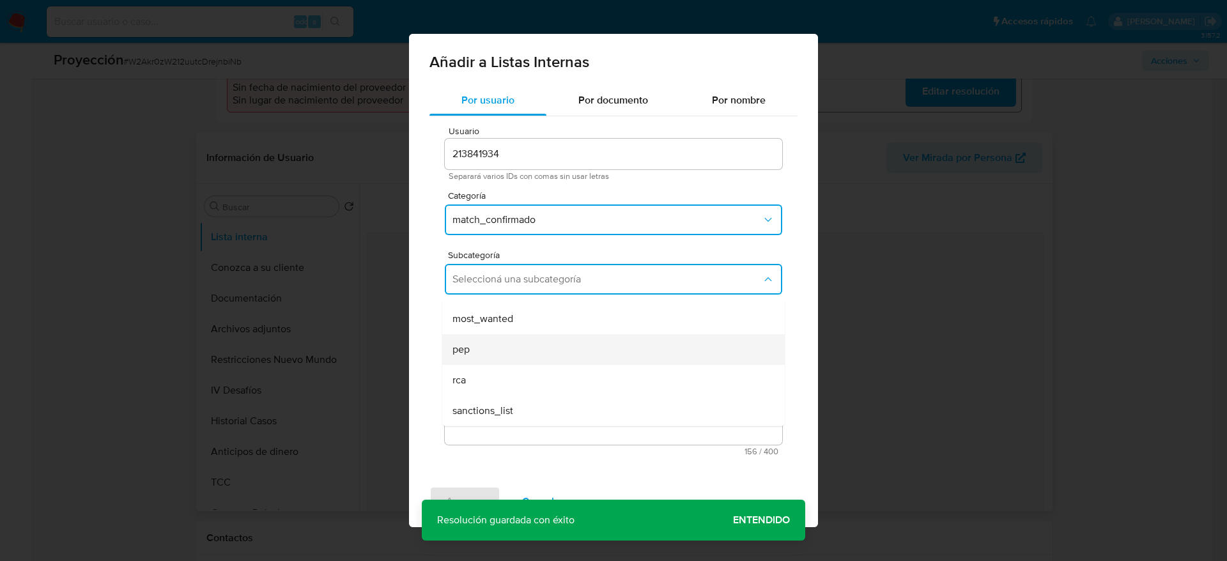
click at [493, 355] on div "pep" at bounding box center [609, 349] width 314 height 31
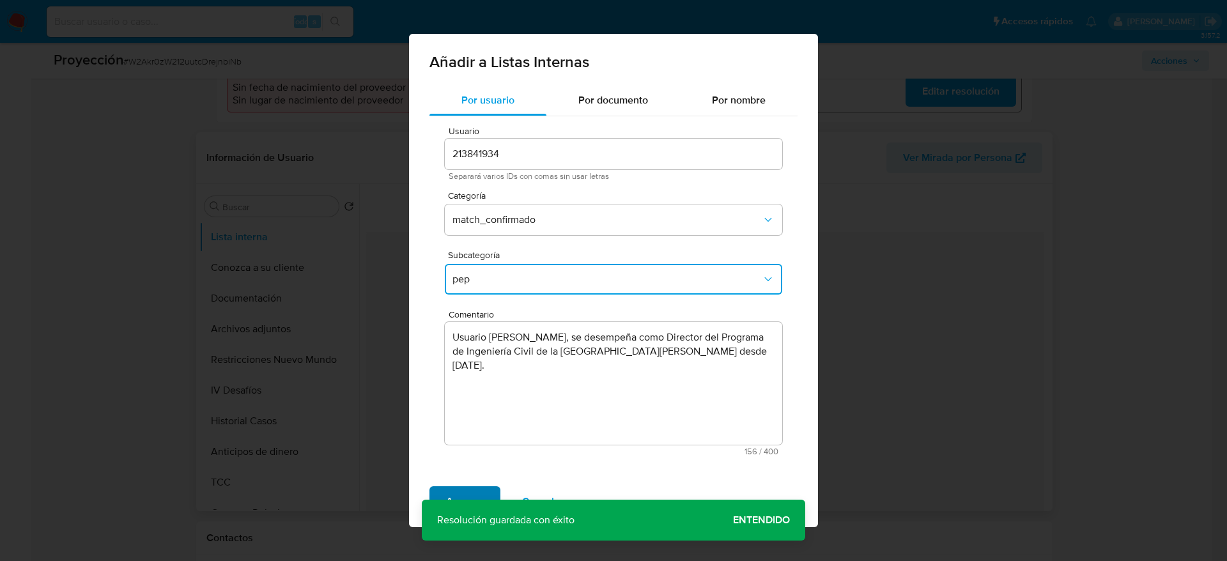
click at [458, 493] on span "Agregar" at bounding box center [465, 502] width 38 height 28
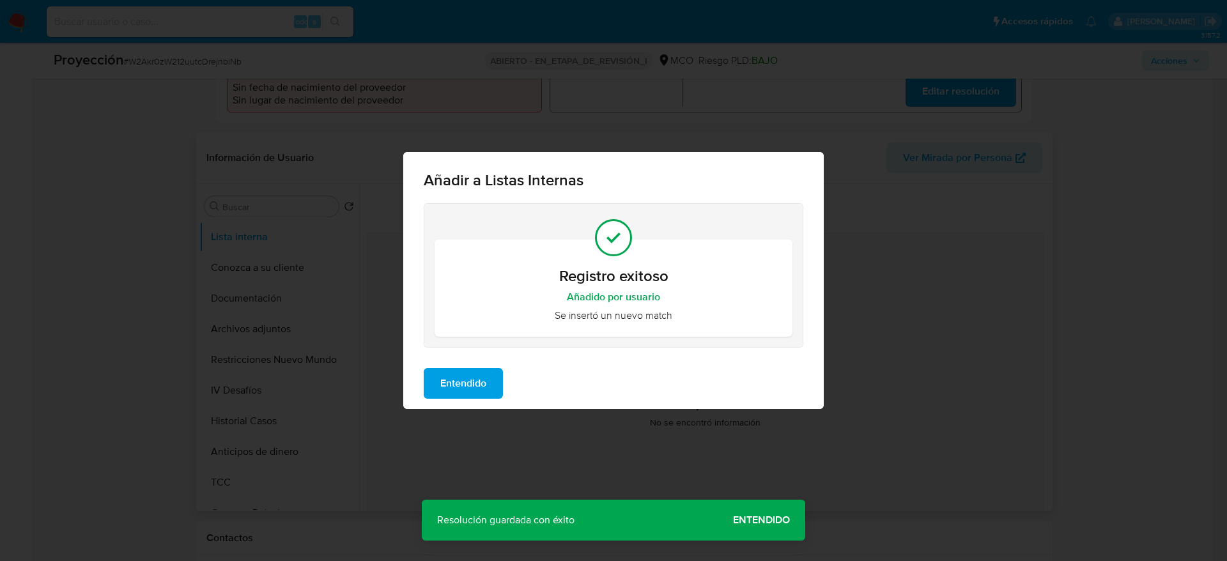
click at [485, 386] on span "Entendido" at bounding box center [463, 383] width 46 height 28
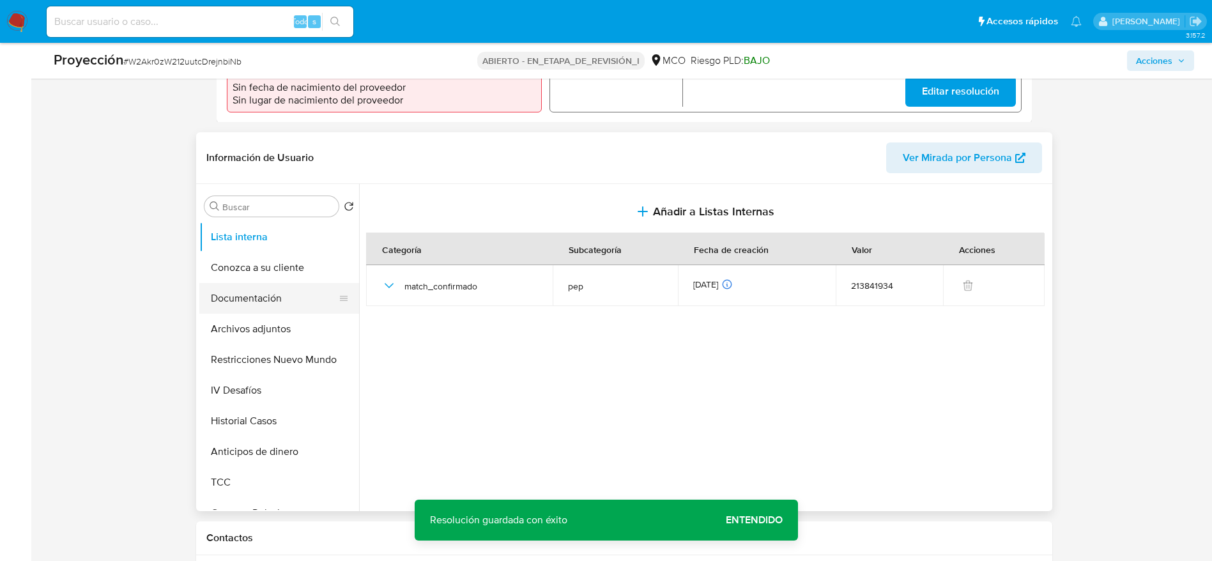
click at [232, 283] on button "Documentación" at bounding box center [274, 298] width 150 height 31
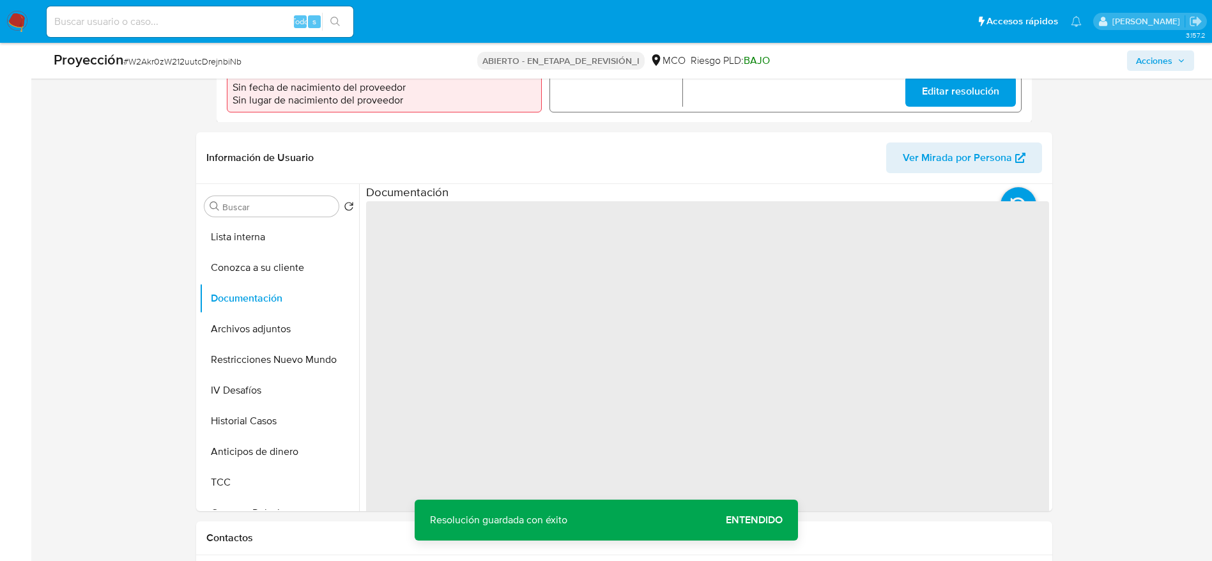
click at [422, 276] on span "‌" at bounding box center [707, 405] width 683 height 409
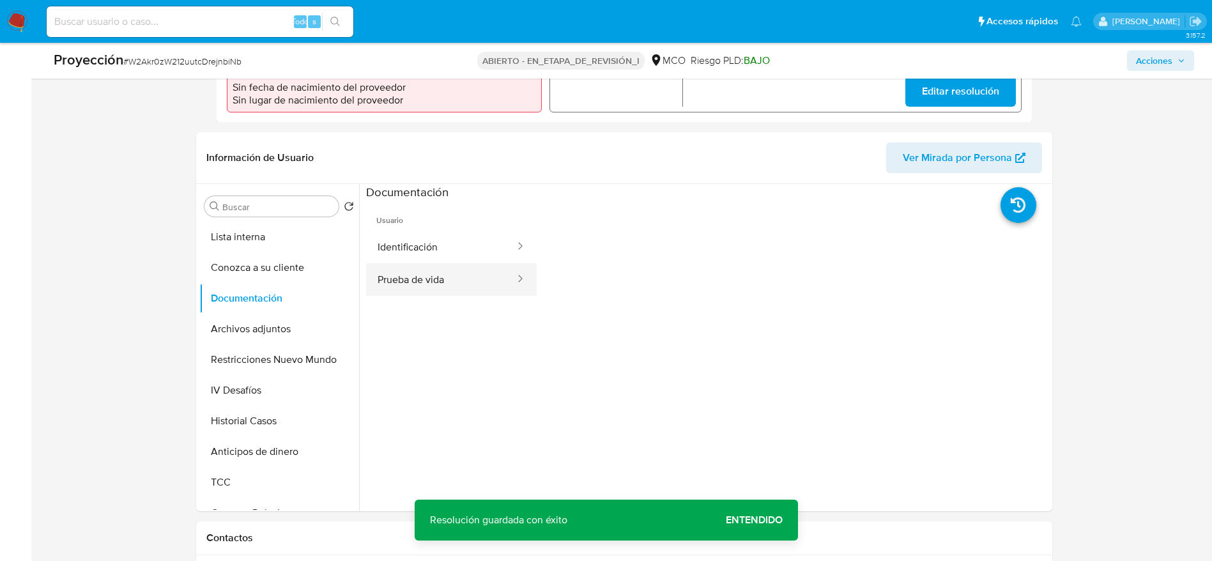
click at [398, 265] on button "Prueba de vida" at bounding box center [441, 279] width 150 height 33
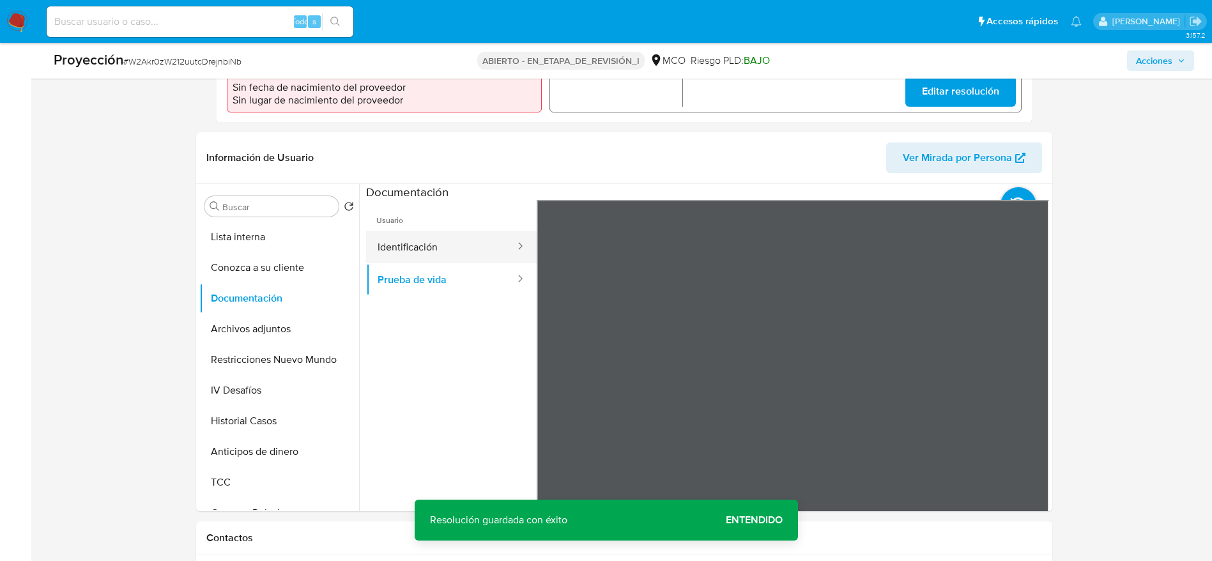
click at [419, 243] on button "Identificación" at bounding box center [441, 247] width 150 height 33
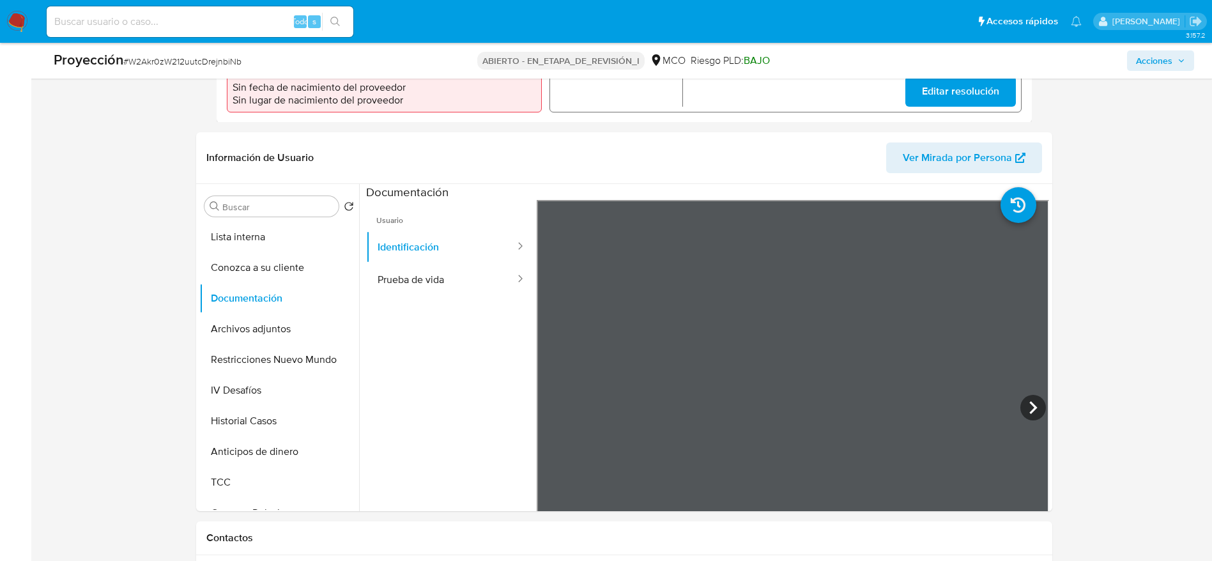
scroll to position [135, 0]
click at [268, 316] on button "Archivos adjuntos" at bounding box center [274, 329] width 150 height 31
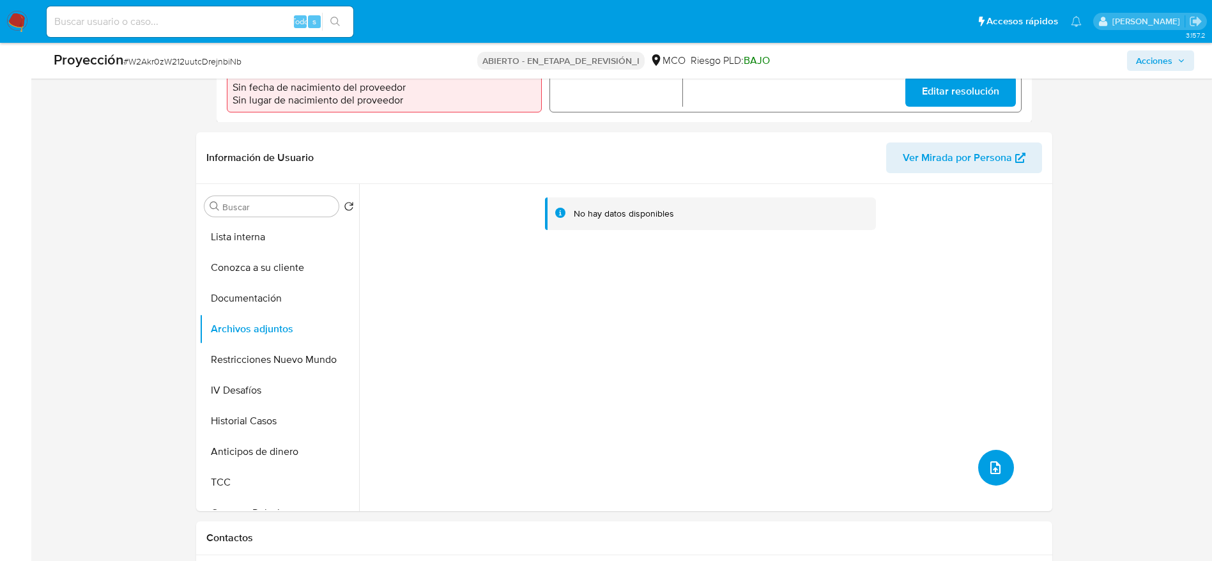
click at [1003, 461] on button "subir archivo" at bounding box center [996, 468] width 36 height 36
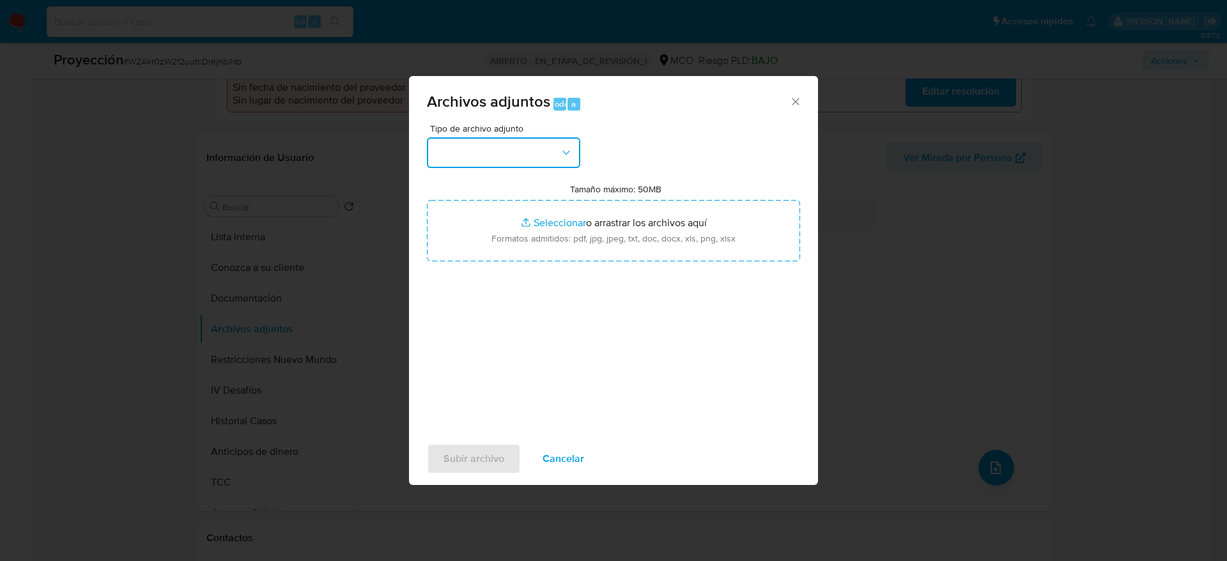
click at [548, 153] on button "button" at bounding box center [503, 152] width 153 height 31
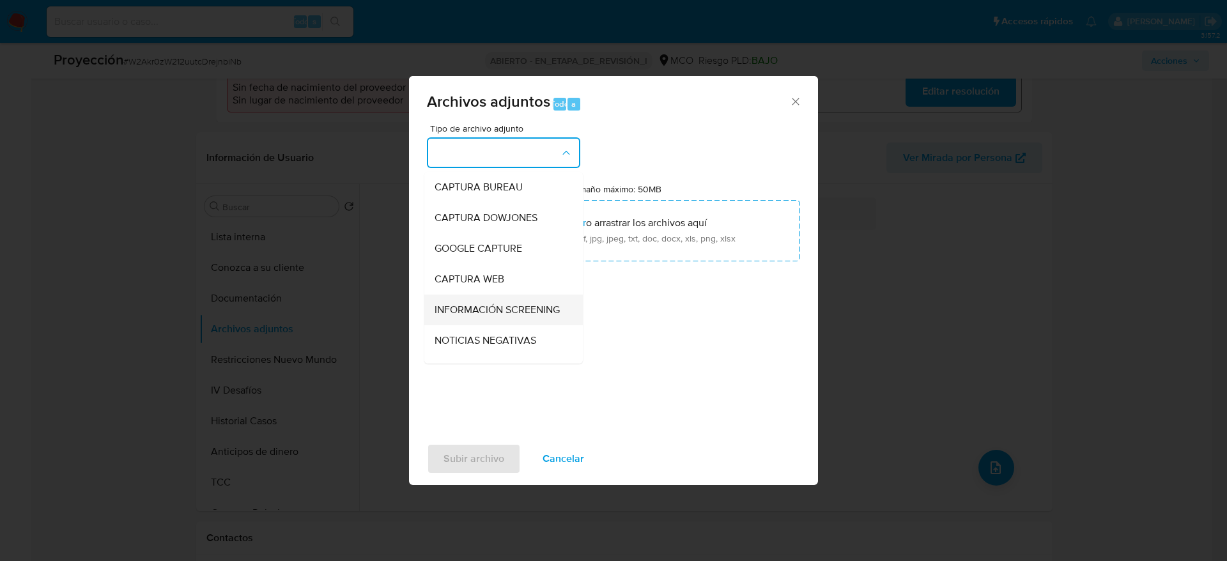
click at [509, 310] on span "INFORMACIÓN SCREENING" at bounding box center [497, 310] width 125 height 13
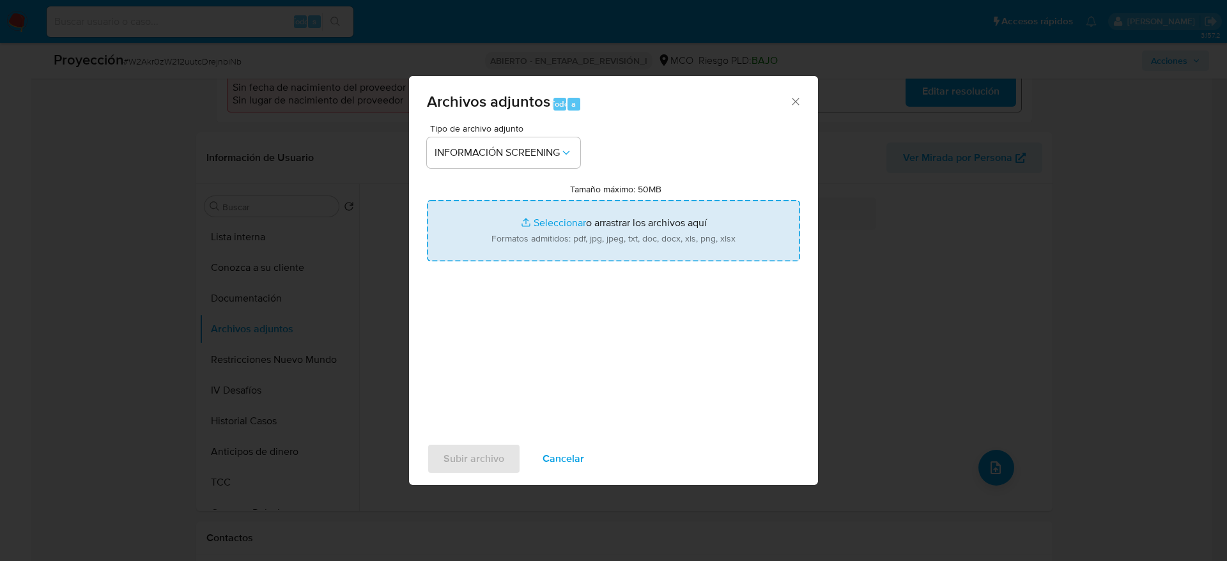
click at [550, 246] on input "Tamaño máximo: 50MB Seleccionar archivos" at bounding box center [613, 230] width 373 height 61
type input "C:\fakepath\_Katherine Yiseth Olivos Collantes_ - Buscar con Google.pdf"
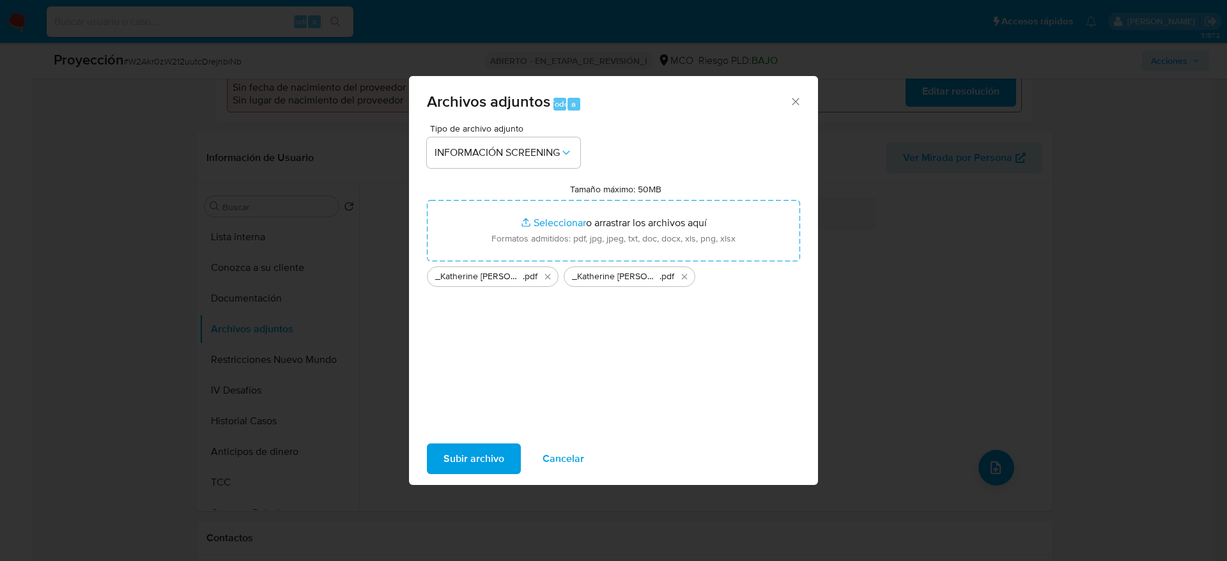
click at [468, 456] on span "Subir archivo" at bounding box center [473, 459] width 61 height 28
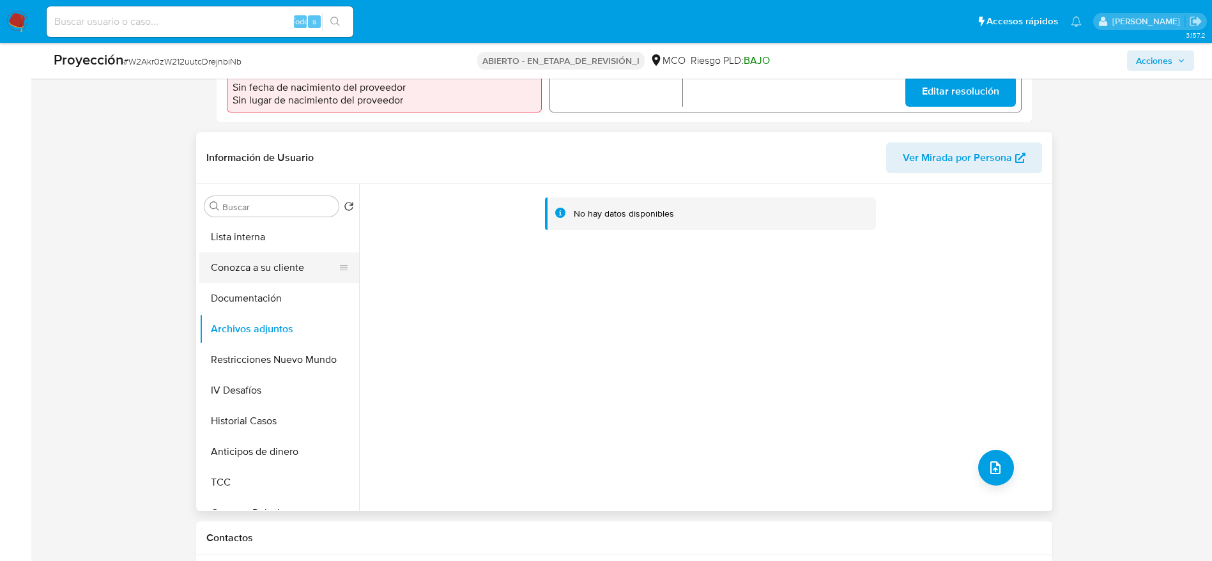
click at [245, 255] on button "Conozca a su cliente" at bounding box center [274, 267] width 150 height 31
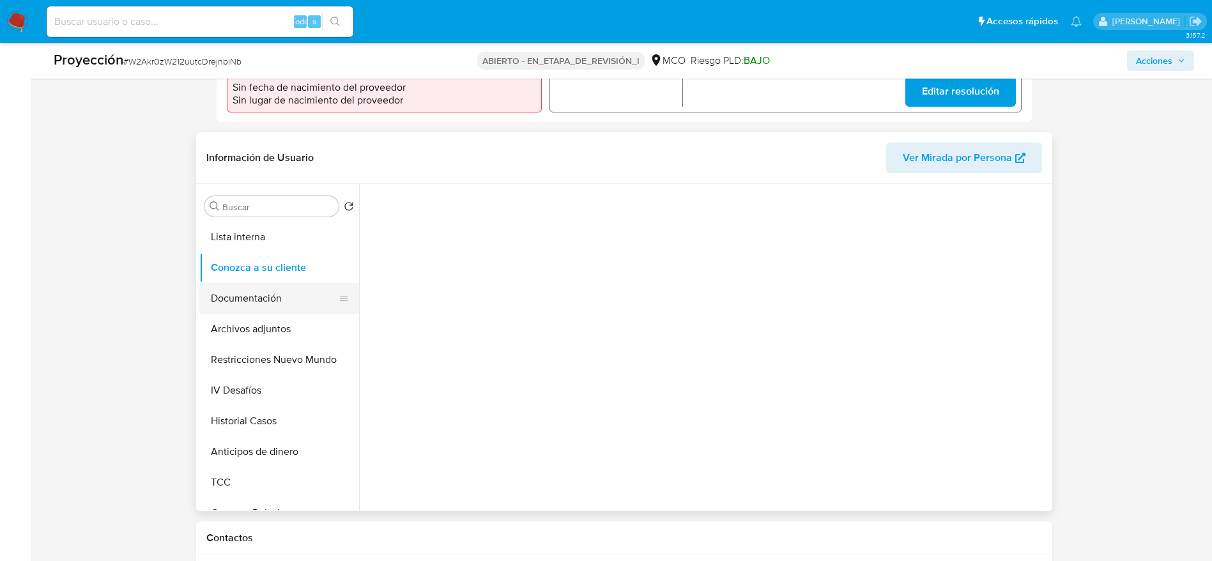
click at [258, 288] on button "Documentación" at bounding box center [274, 298] width 150 height 31
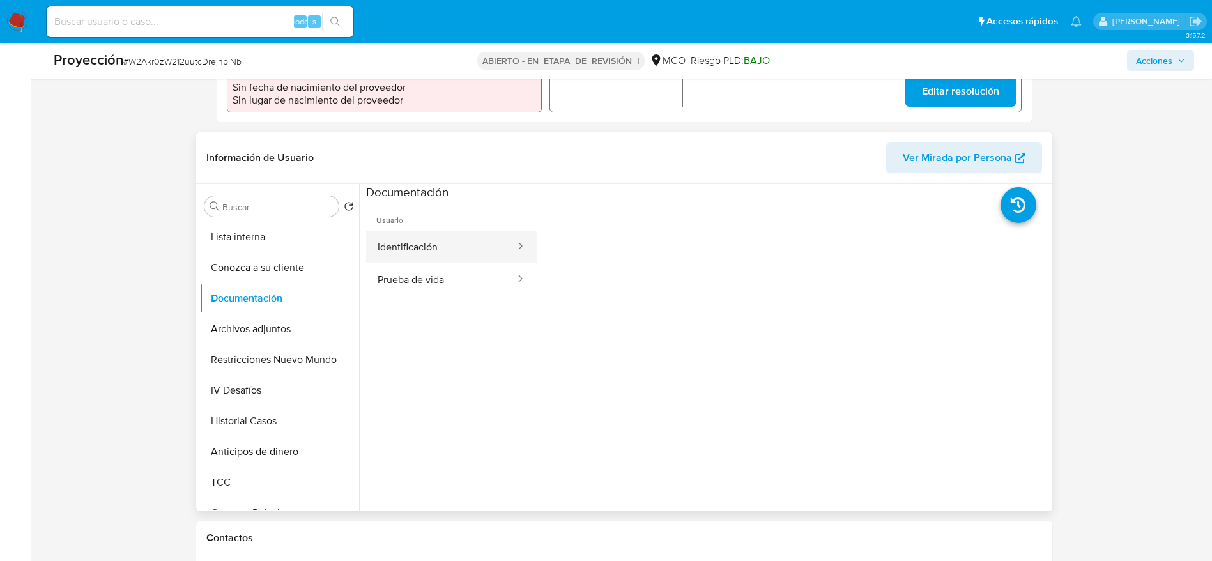
click at [415, 242] on button "Identificación" at bounding box center [441, 247] width 150 height 33
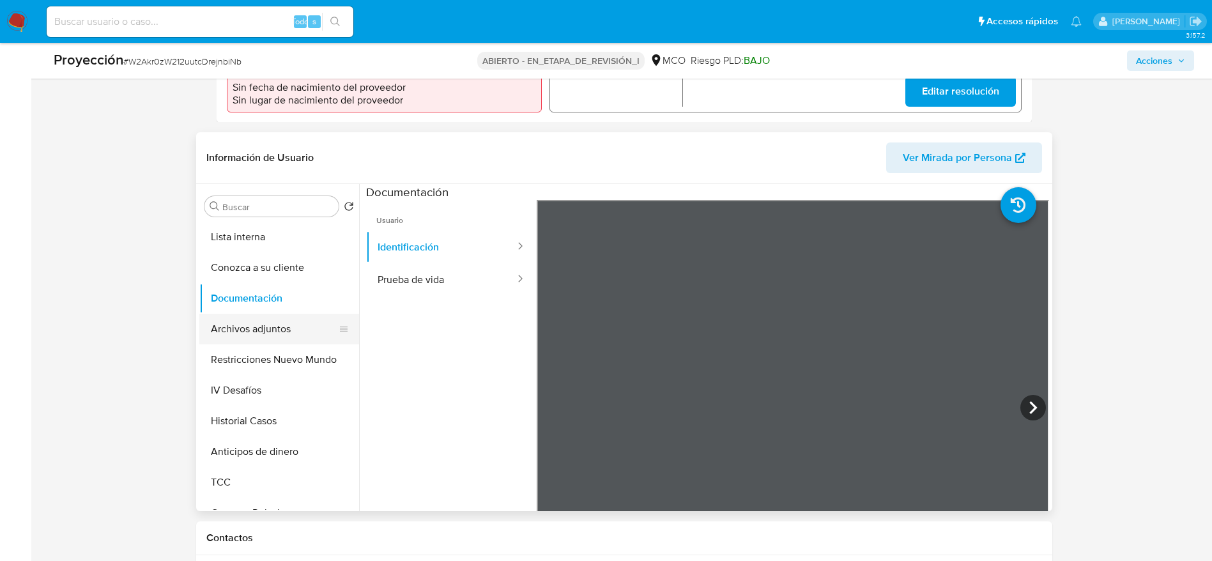
click at [328, 314] on button "Archivos adjuntos" at bounding box center [274, 329] width 150 height 31
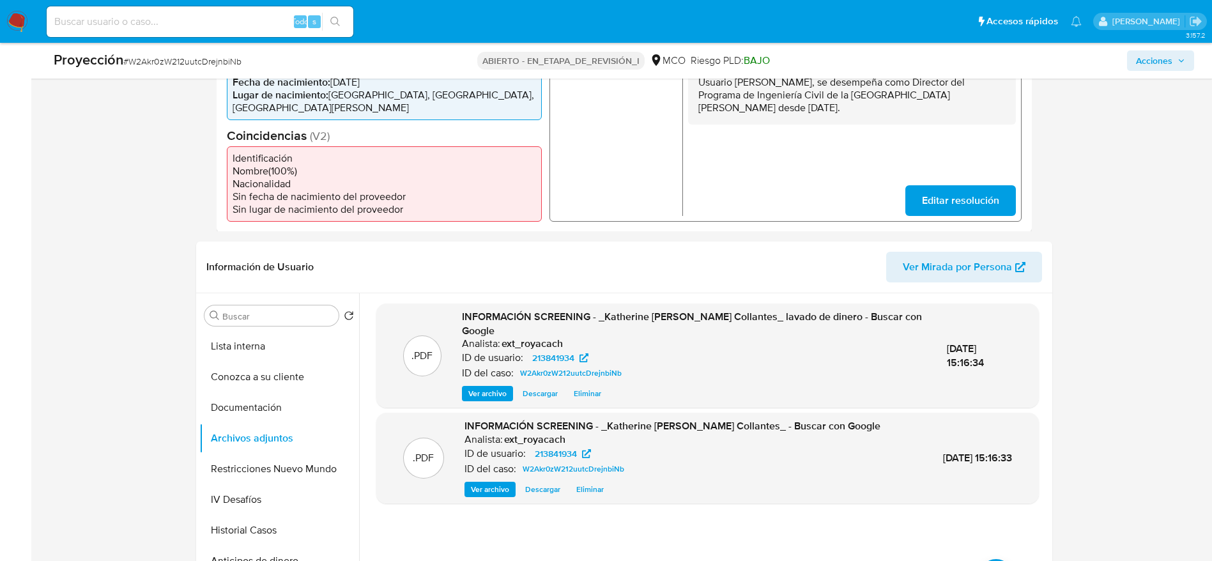
scroll to position [0, 0]
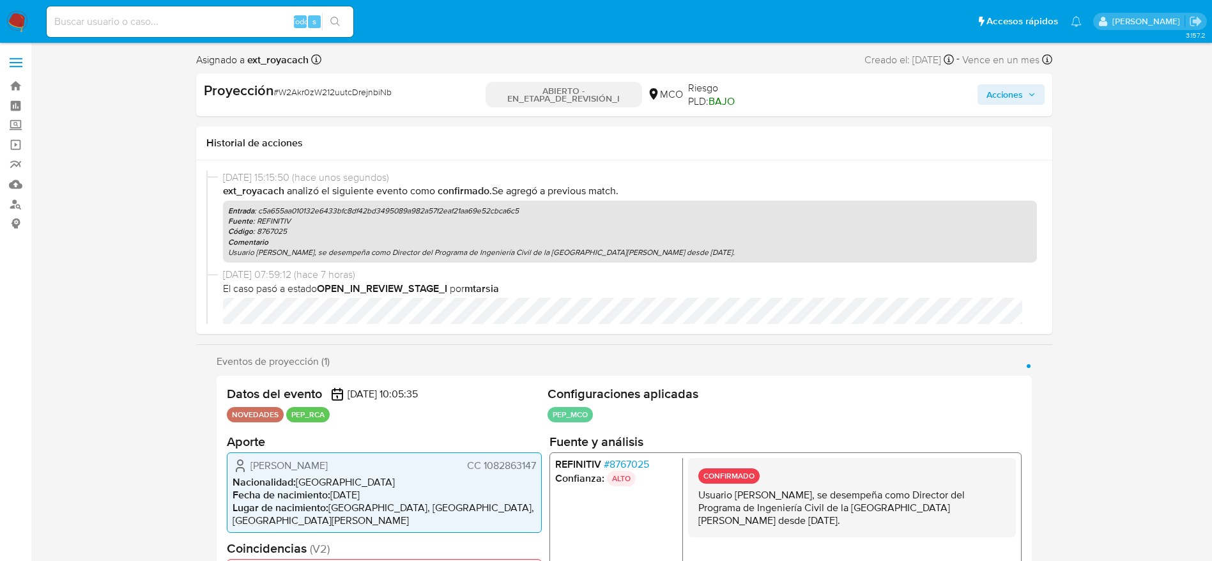
click at [1000, 82] on div "Acciones" at bounding box center [905, 94] width 277 height 27
click at [1000, 90] on span "Acciones" at bounding box center [1005, 94] width 36 height 20
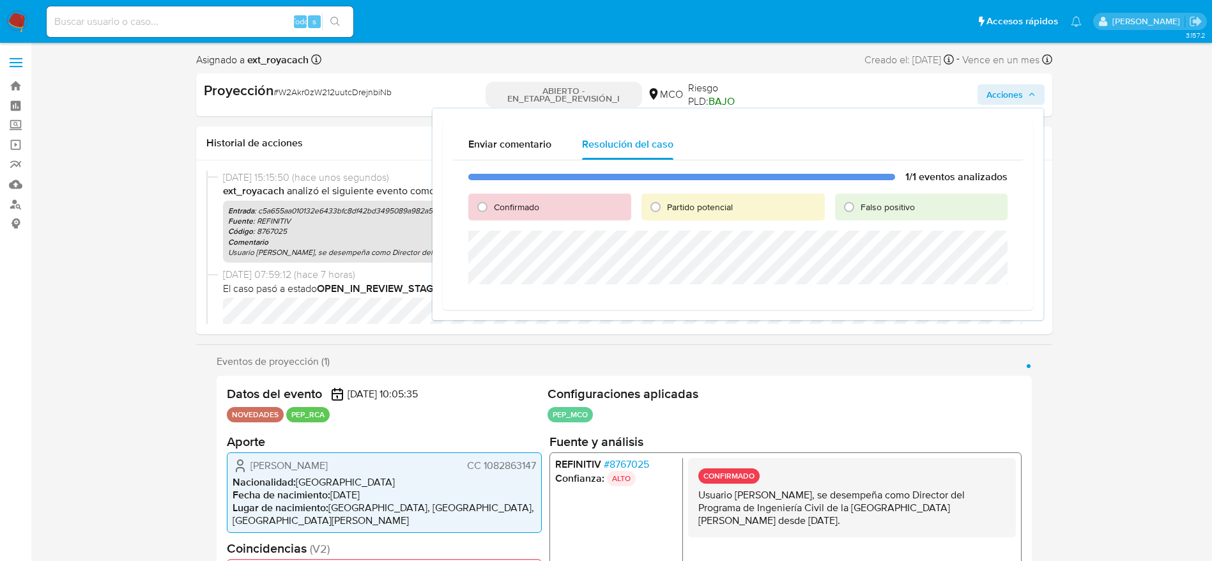
click at [503, 199] on div "Confirmado" at bounding box center [549, 207] width 163 height 27
click at [507, 202] on font "Confirmado" at bounding box center [516, 207] width 45 height 13
click at [493, 202] on input "Confirmado" at bounding box center [482, 207] width 20 height 20
radio input "true"
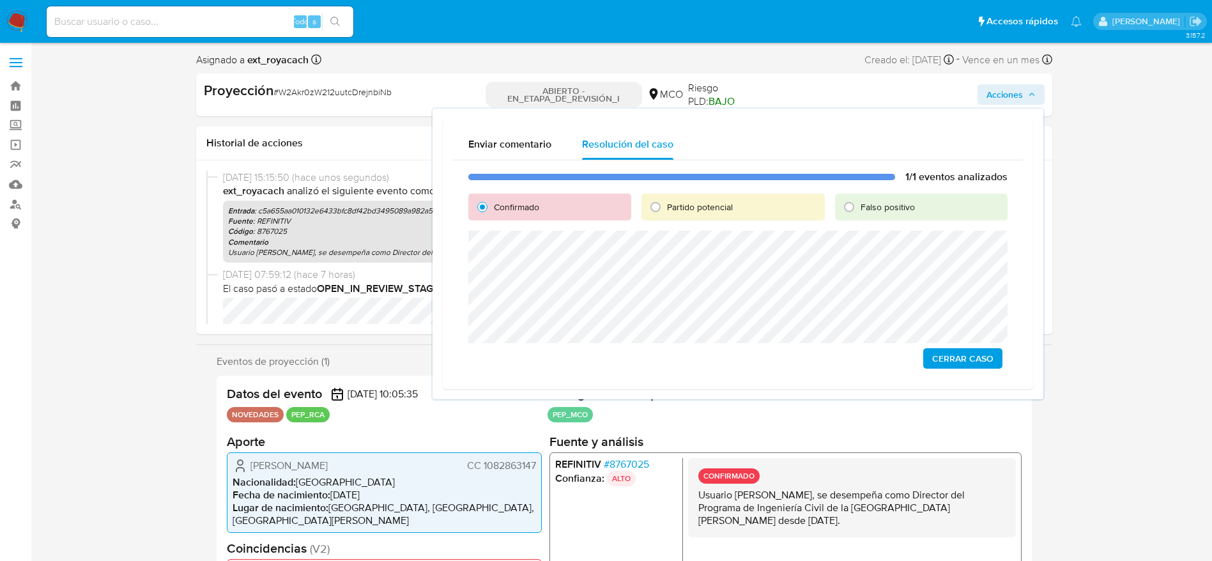
click at [943, 360] on span "Cerrar Caso" at bounding box center [962, 359] width 61 height 18
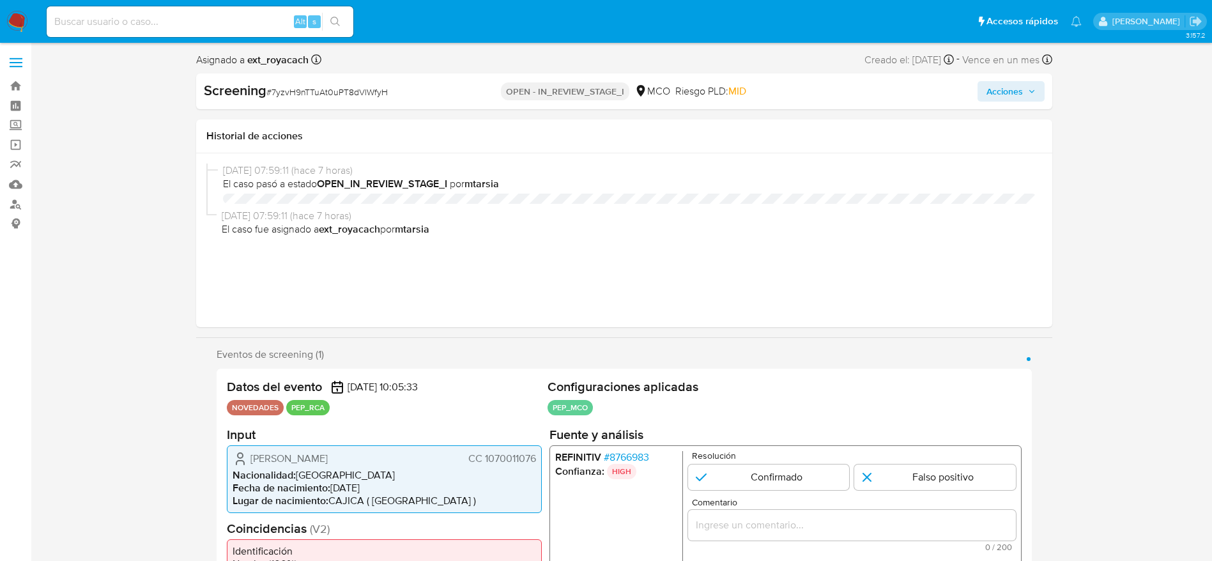
select select "10"
click at [286, 58] on b "ext_royacach" at bounding box center [277, 59] width 64 height 15
click at [317, 87] on span "# 7yzvH9nTTuAt0uPT8dVlWfyH" at bounding box center [326, 92] width 121 height 13
copy span "7yzvH9nTTuAt0uPT8dVlWfyH"
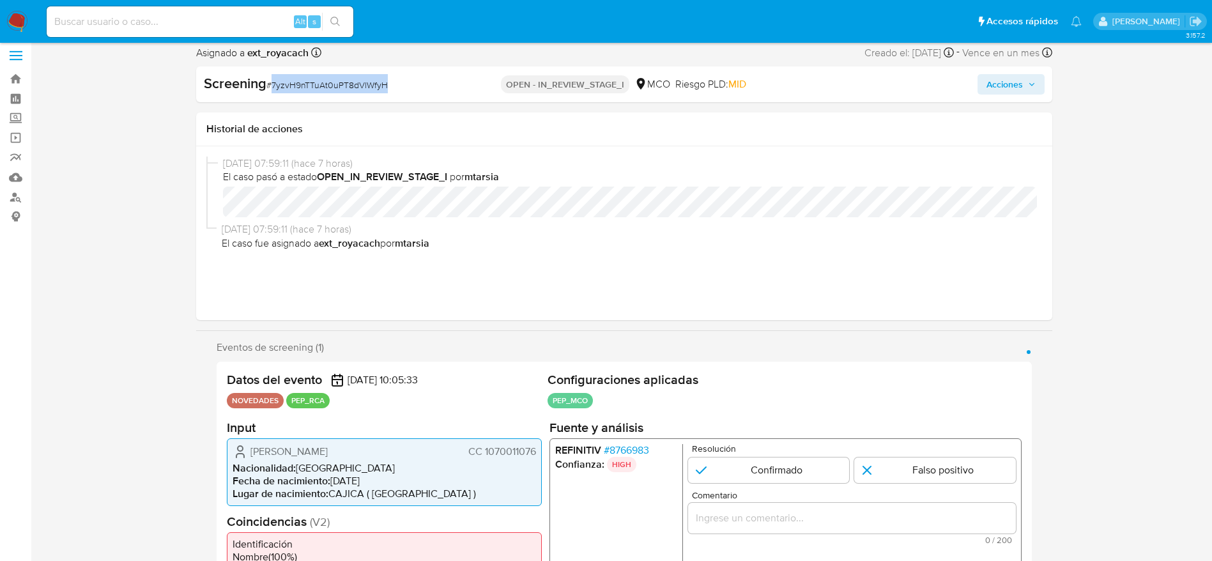
scroll to position [288, 0]
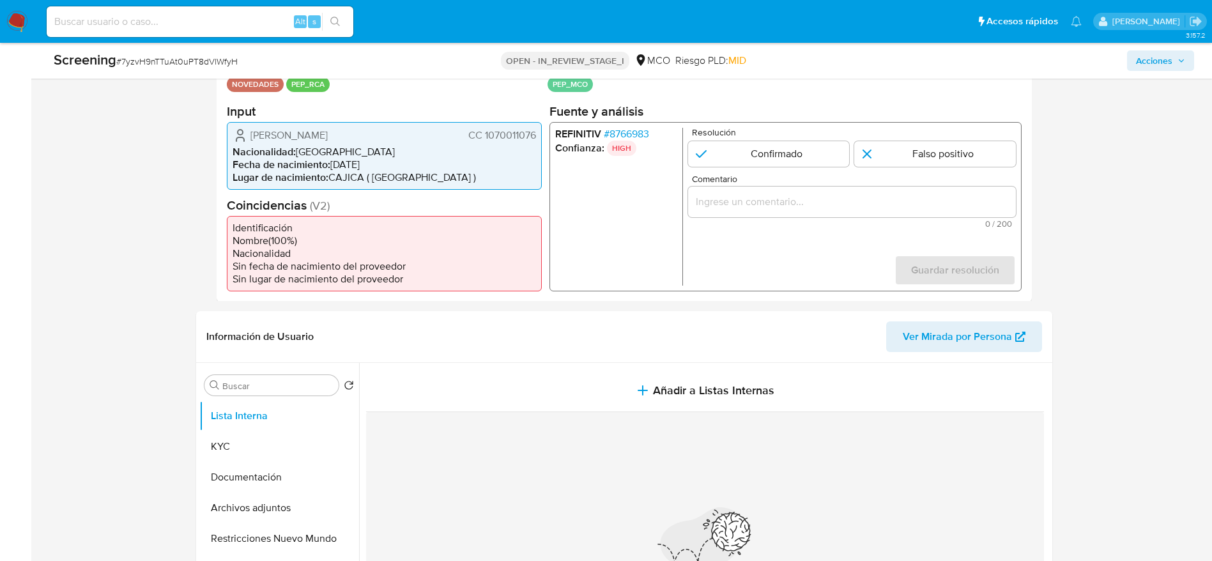
drag, startPoint x: 253, startPoint y: 132, endPoint x: 536, endPoint y: 143, distance: 282.7
click at [536, 143] on div "Wendy Dayana Gaitan Rodriguez CC 1070011076" at bounding box center [385, 134] width 304 height 15
click at [607, 132] on span "# 8766983" at bounding box center [625, 133] width 45 height 13
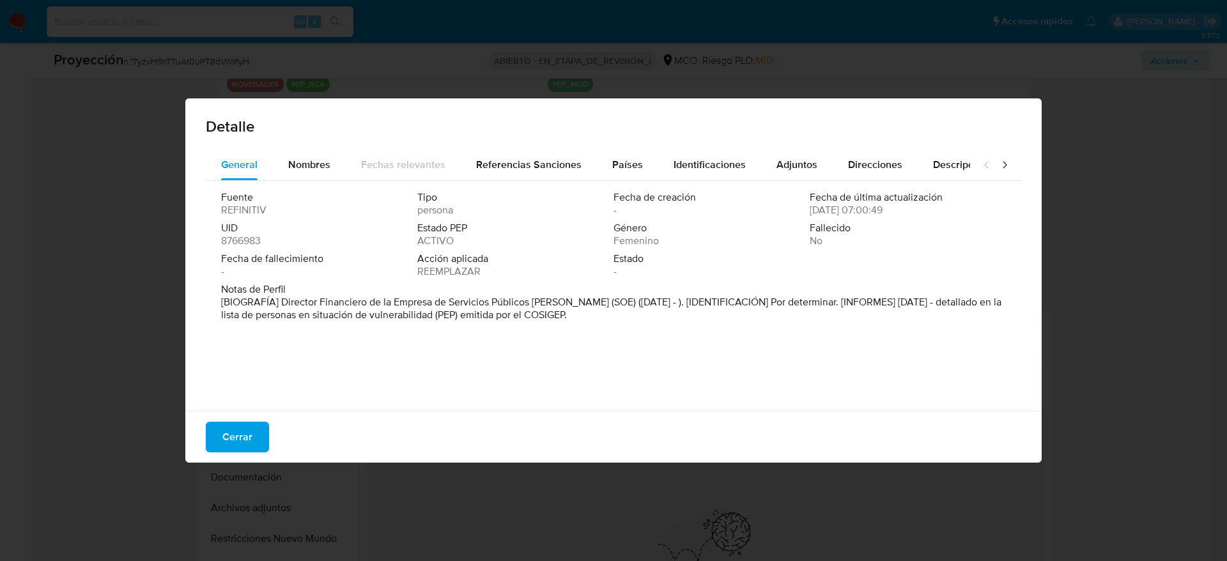
drag, startPoint x: 282, startPoint y: 297, endPoint x: 605, endPoint y: 300, distance: 323.4
click at [605, 300] on font "[BIOGRAFÍA] Director Financiero de la Empresa de Servicios Públicos de Cajicá S…" at bounding box center [611, 308] width 780 height 27
click at [231, 441] on span "Cerrar" at bounding box center [237, 437] width 30 height 28
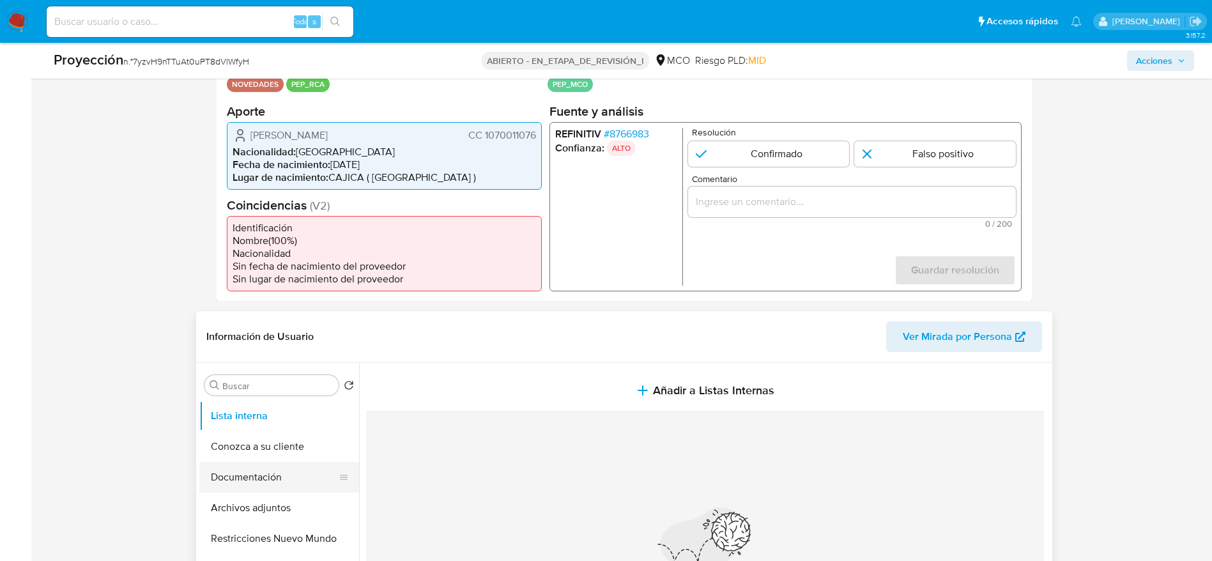
click at [241, 482] on button "Documentación" at bounding box center [274, 477] width 150 height 31
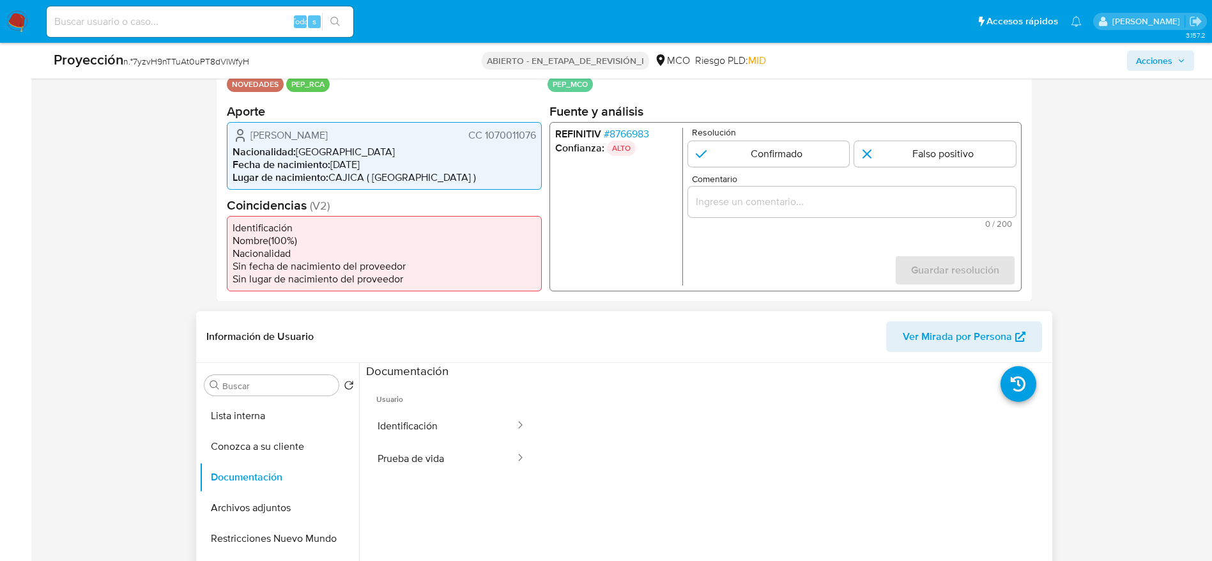
click at [448, 436] on button "Identificación" at bounding box center [441, 426] width 150 height 33
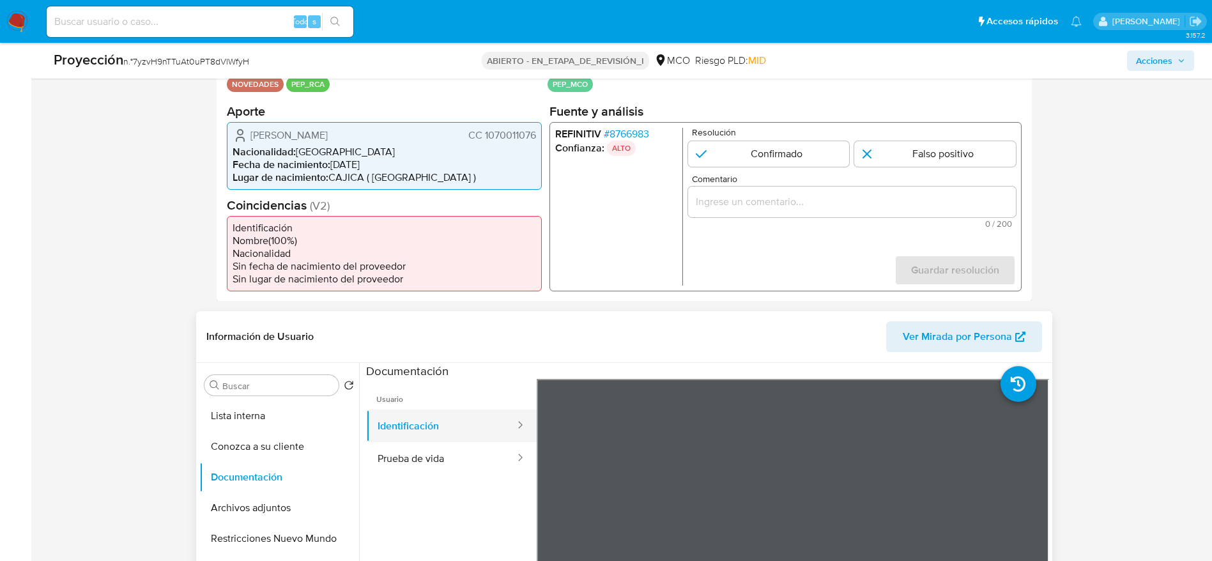
drag, startPoint x: 426, startPoint y: 443, endPoint x: 446, endPoint y: 429, distance: 25.2
click at [427, 443] on button "Prueba de vida" at bounding box center [441, 458] width 150 height 33
click at [328, 135] on font "Wendy Dayana Gaitán Rodríguez" at bounding box center [289, 134] width 77 height 15
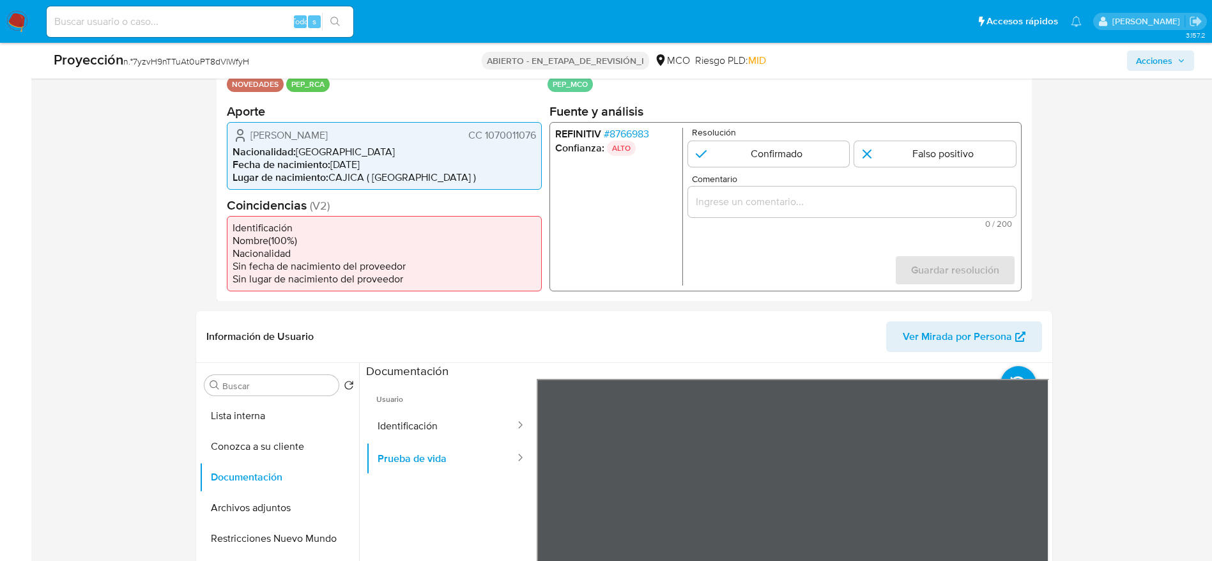
drag, startPoint x: 754, startPoint y: 222, endPoint x: 753, endPoint y: 215, distance: 7.7
click at [754, 220] on span "0 / 200" at bounding box center [851, 223] width 320 height 8
click at [753, 215] on div "1 de 1" at bounding box center [852, 201] width 328 height 31
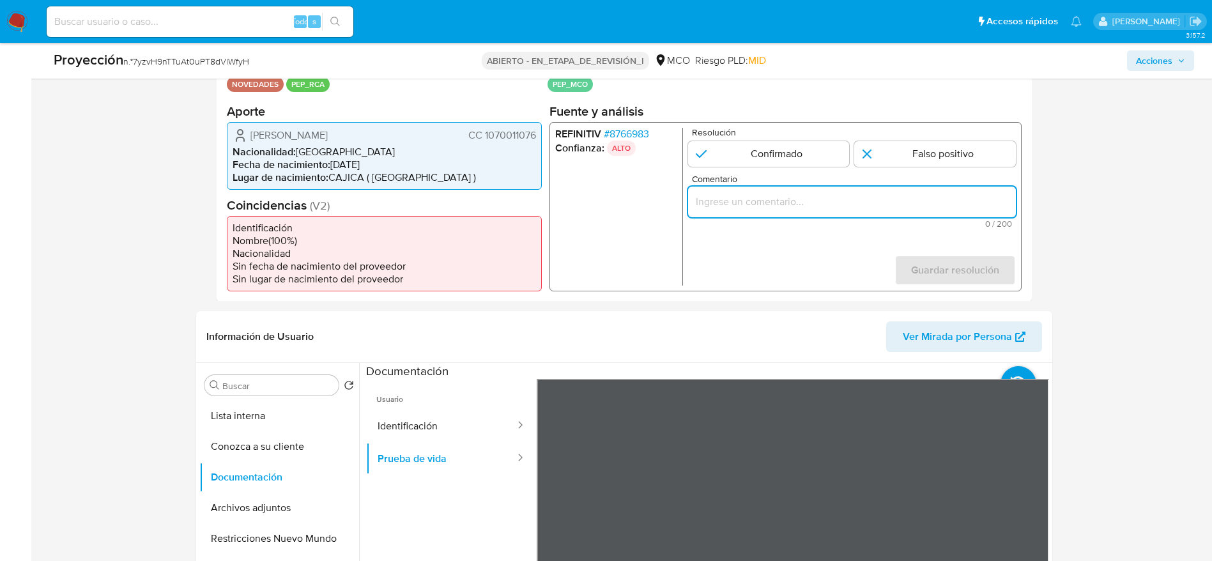
click at [747, 209] on input "Comentario" at bounding box center [852, 201] width 328 height 17
paste input "Usuario Wendy Dayana Gaitan Rodriguez. El titular de la cuenta se desempeña com…"
type input "Usuario Wendy Dayana Gaitan Rodriguez. El titular de la cuenta se desempeña com…"
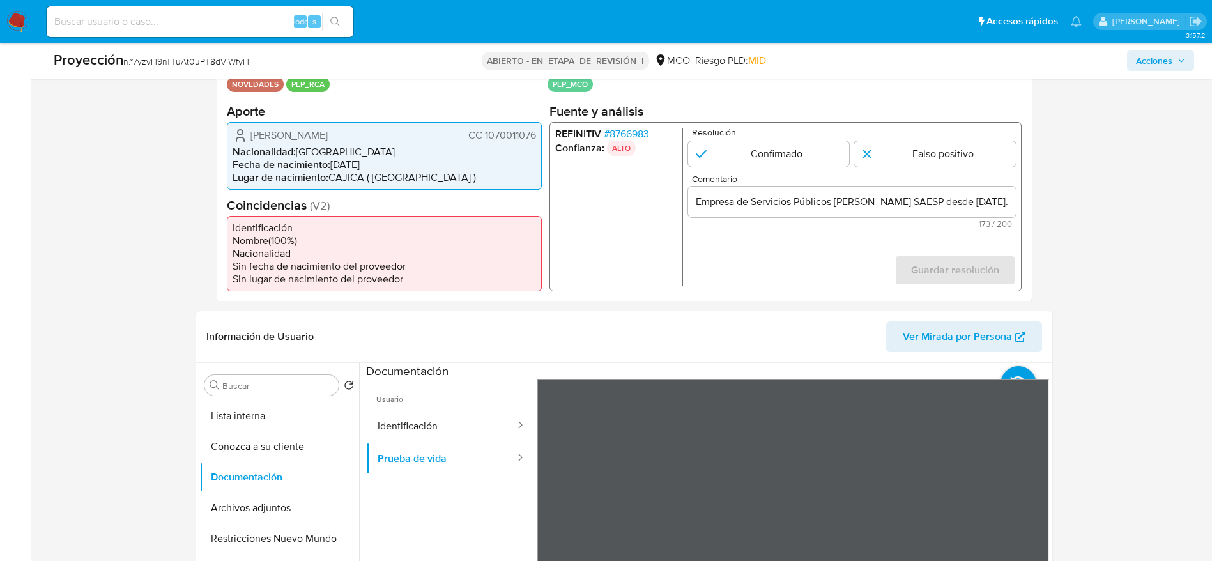
click at [753, 125] on div "REFINITIV # 8766983 Confianza: ALTO Resolución Confirmado Falso positivo Coment…" at bounding box center [785, 205] width 472 height 169
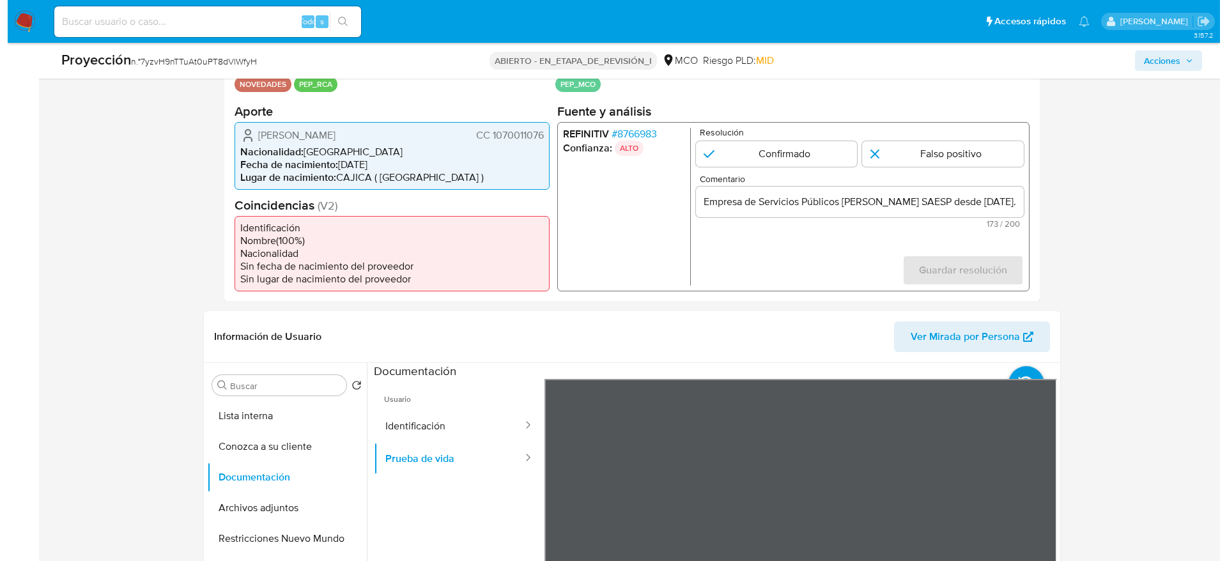
scroll to position [0, 0]
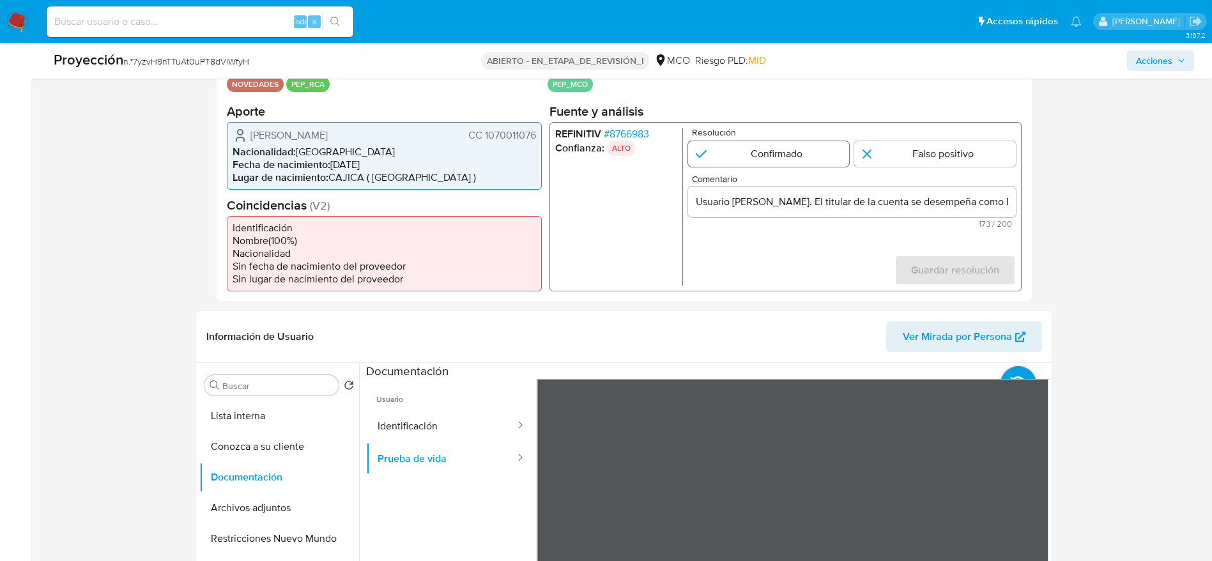
click at [790, 159] on input "1 de 1" at bounding box center [769, 154] width 162 height 26
radio input "true"
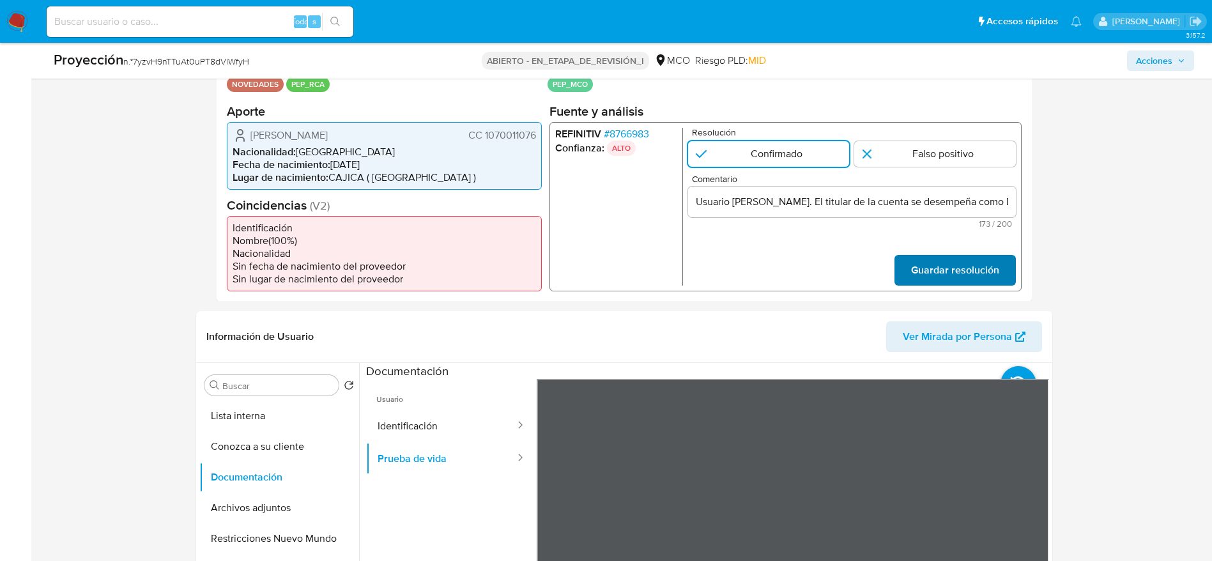
click at [947, 274] on span "Guardar resolución" at bounding box center [955, 270] width 88 height 28
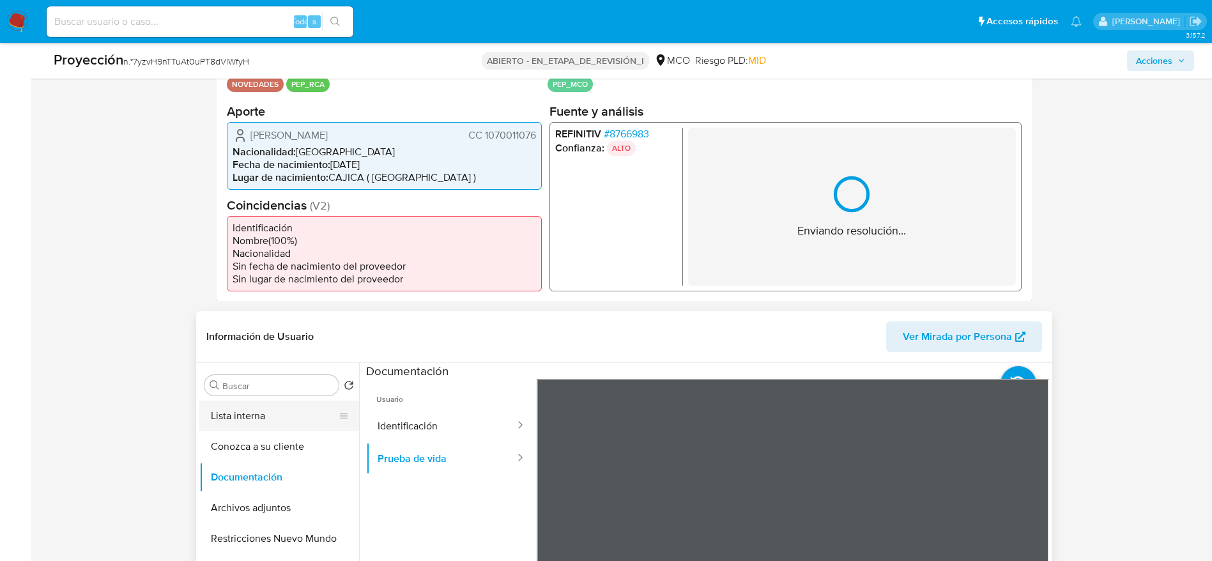
click at [233, 403] on button "Lista interna" at bounding box center [274, 416] width 150 height 31
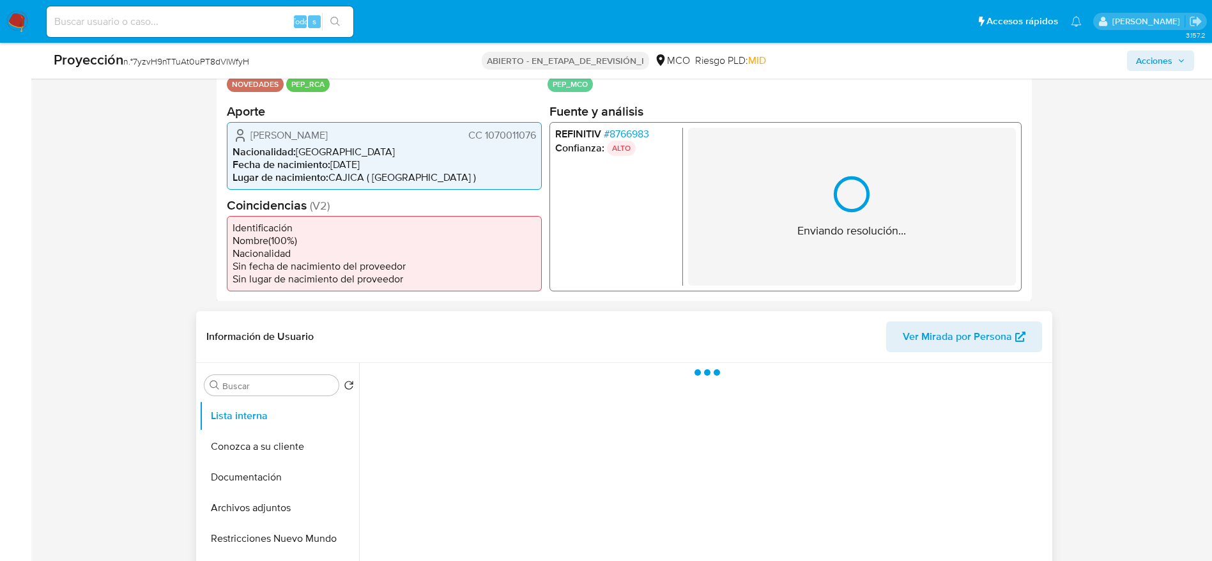
click at [465, 393] on div at bounding box center [704, 526] width 690 height 327
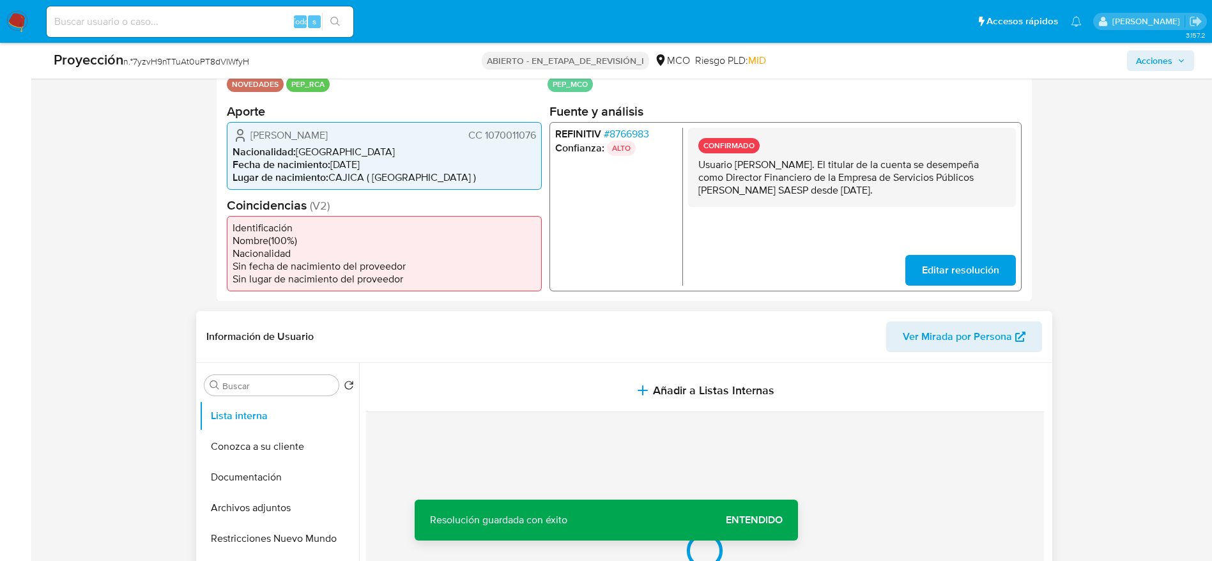
click at [582, 388] on button "Añadir a Listas Internas" at bounding box center [705, 390] width 678 height 43
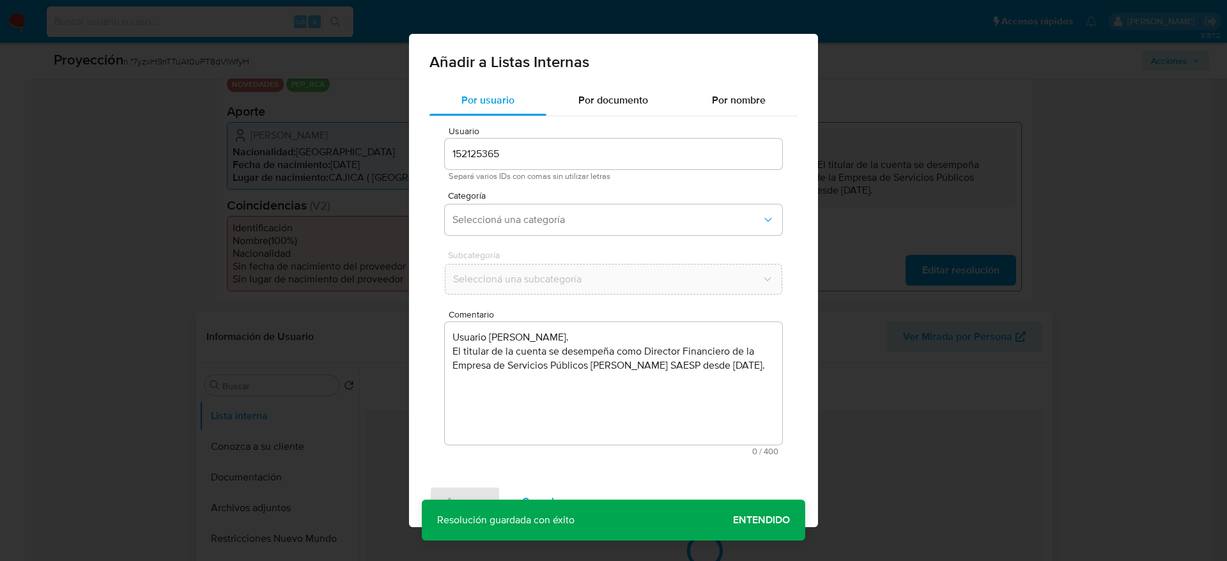
click at [590, 417] on textarea "Usuario Wendy Dayana Gaitan Rodriguez. El titular de la cuenta se desempeña com…" at bounding box center [613, 383] width 337 height 123
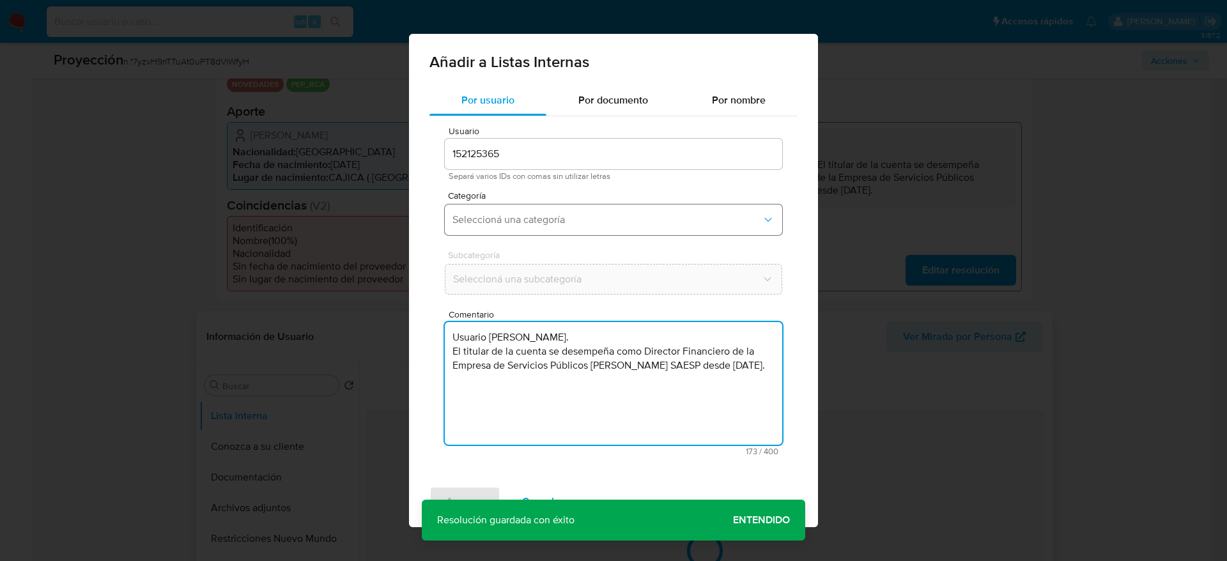
type textarea "Usuario Wendy Dayana Gaitan Rodriguez. El titular de la cuenta se desempeña com…"
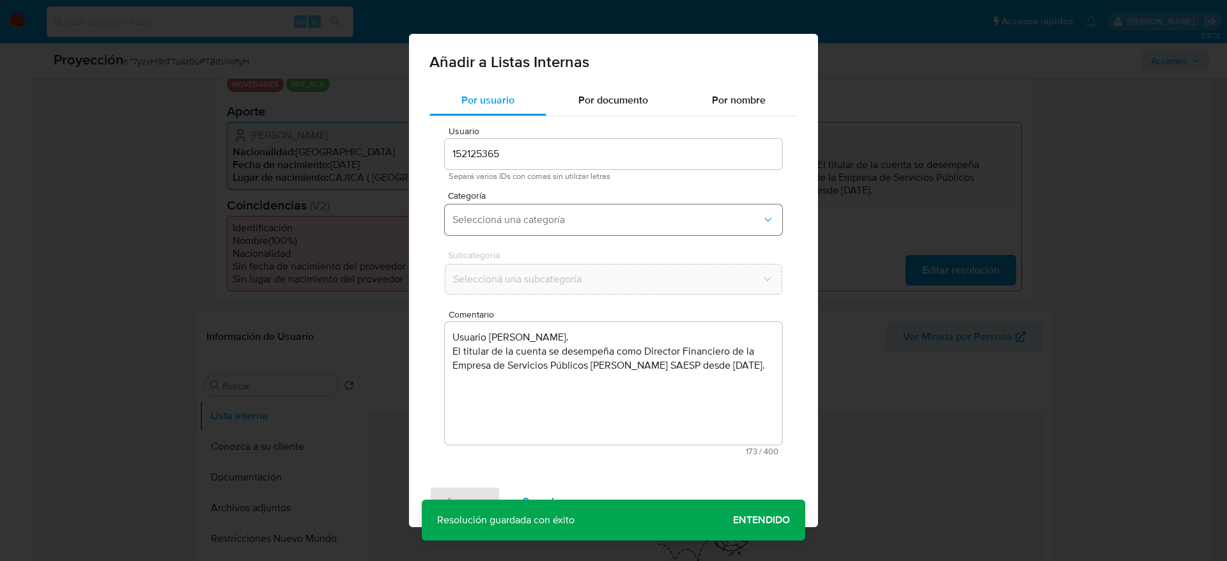
click at [506, 220] on span "Seleccioná una categoría" at bounding box center [606, 219] width 309 height 13
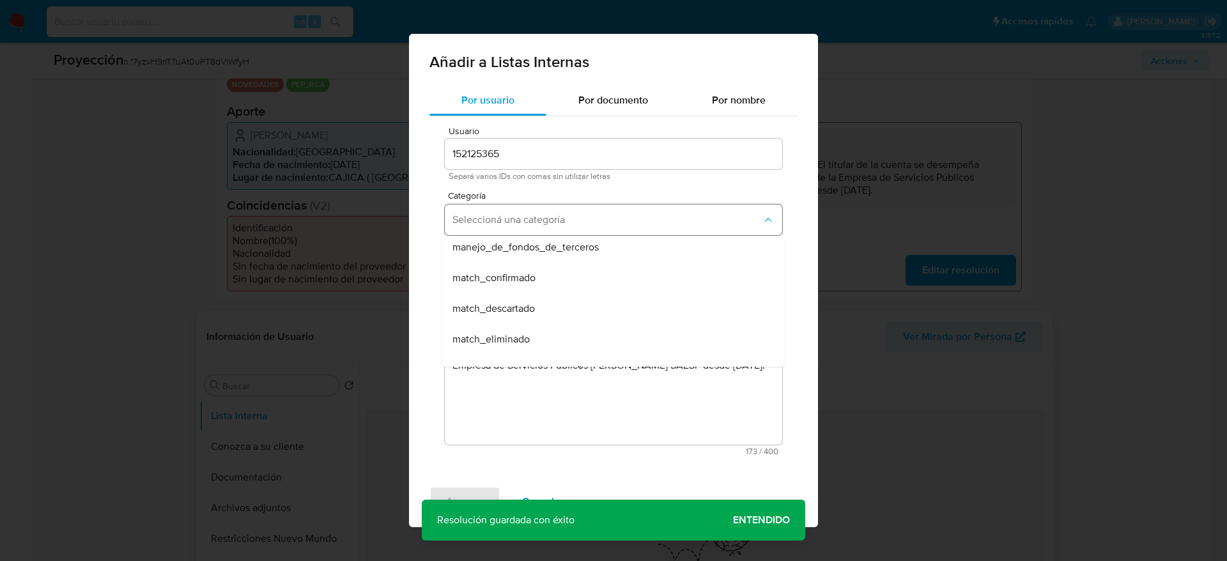
scroll to position [96, 0]
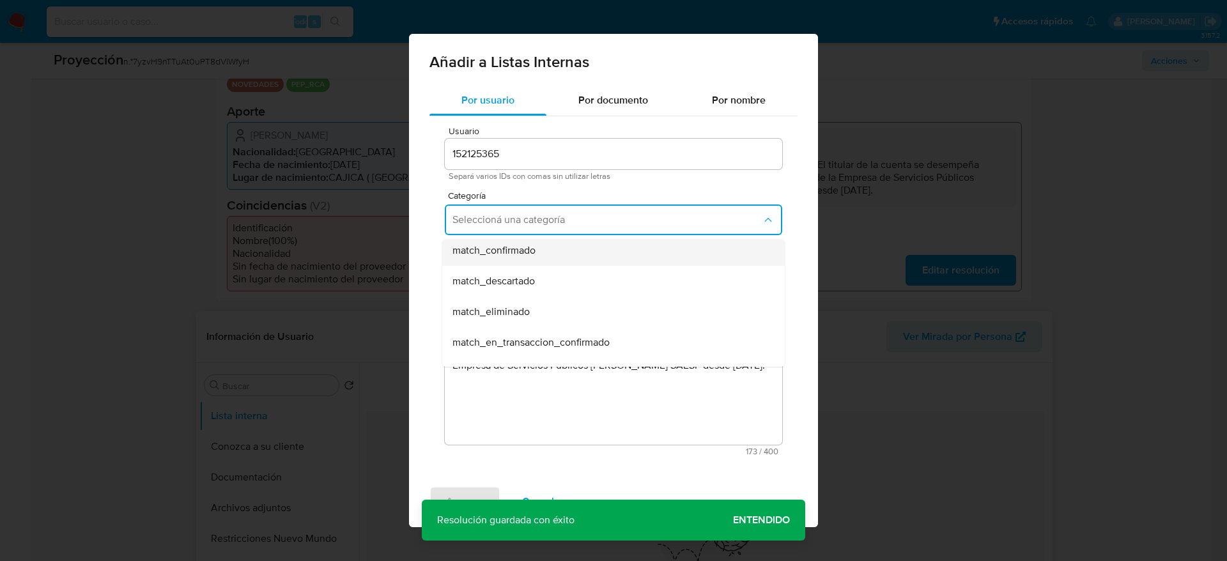
click at [525, 258] on div "match_confirmado" at bounding box center [609, 250] width 314 height 31
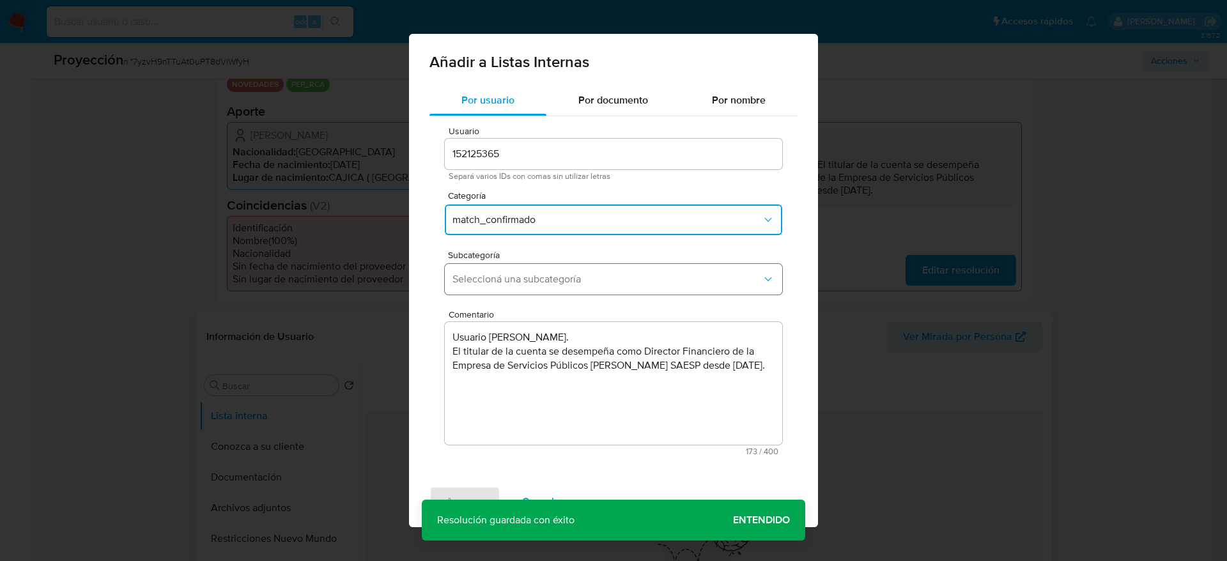
click at [518, 280] on span "Seleccioná una subcategoría" at bounding box center [606, 279] width 309 height 13
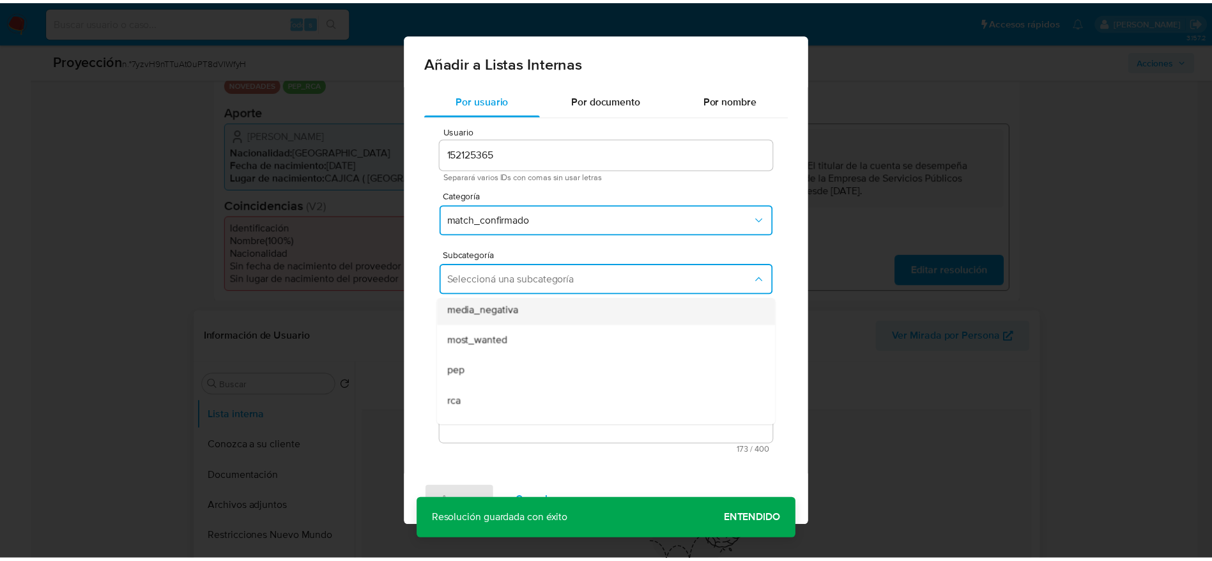
scroll to position [87, 0]
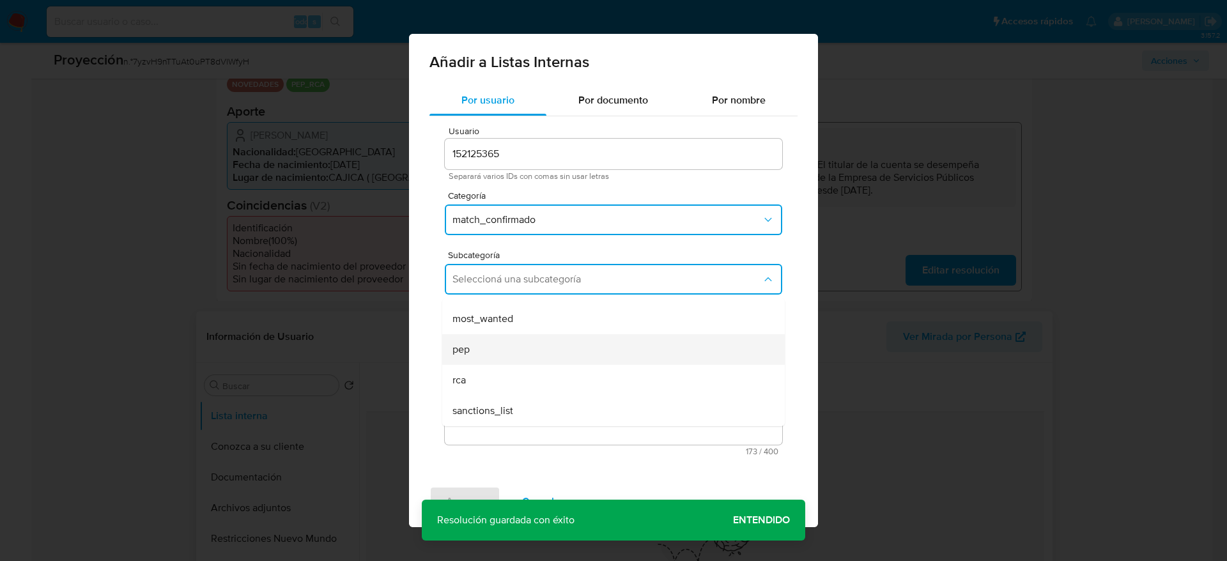
click at [504, 339] on div "pep" at bounding box center [609, 349] width 314 height 31
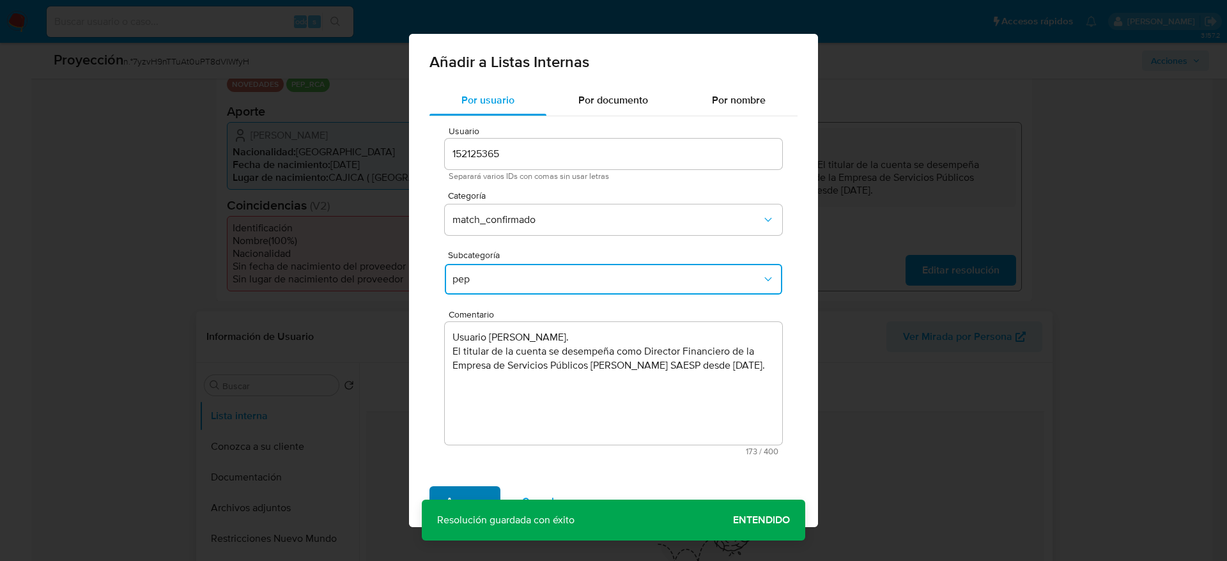
click at [477, 488] on span "Agregar" at bounding box center [465, 502] width 38 height 28
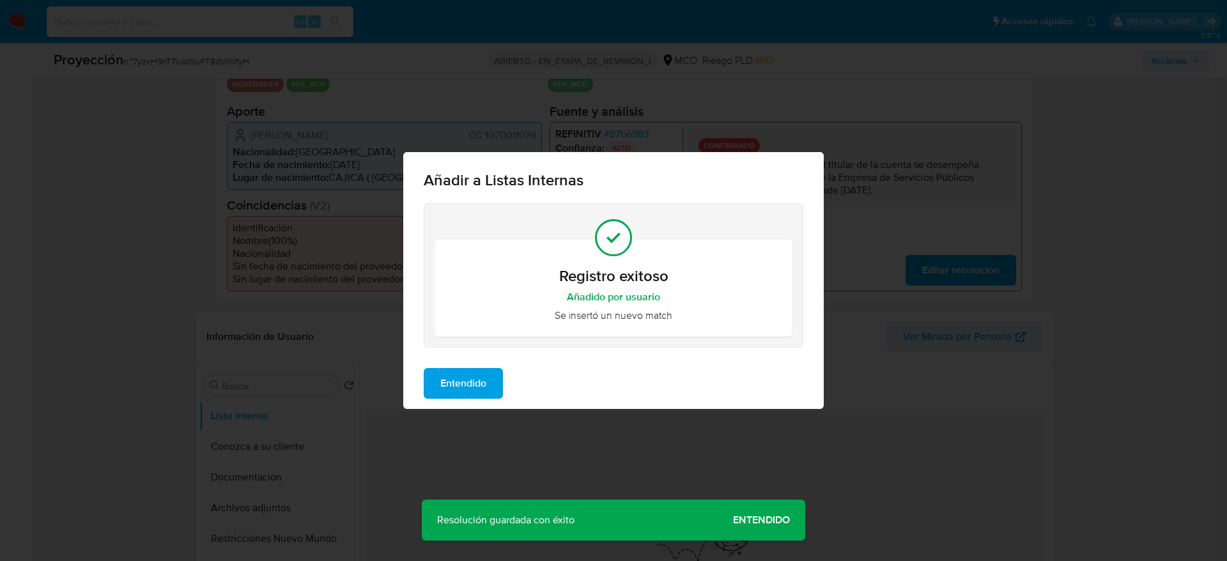
click at [458, 380] on span "Entendido" at bounding box center [463, 383] width 46 height 28
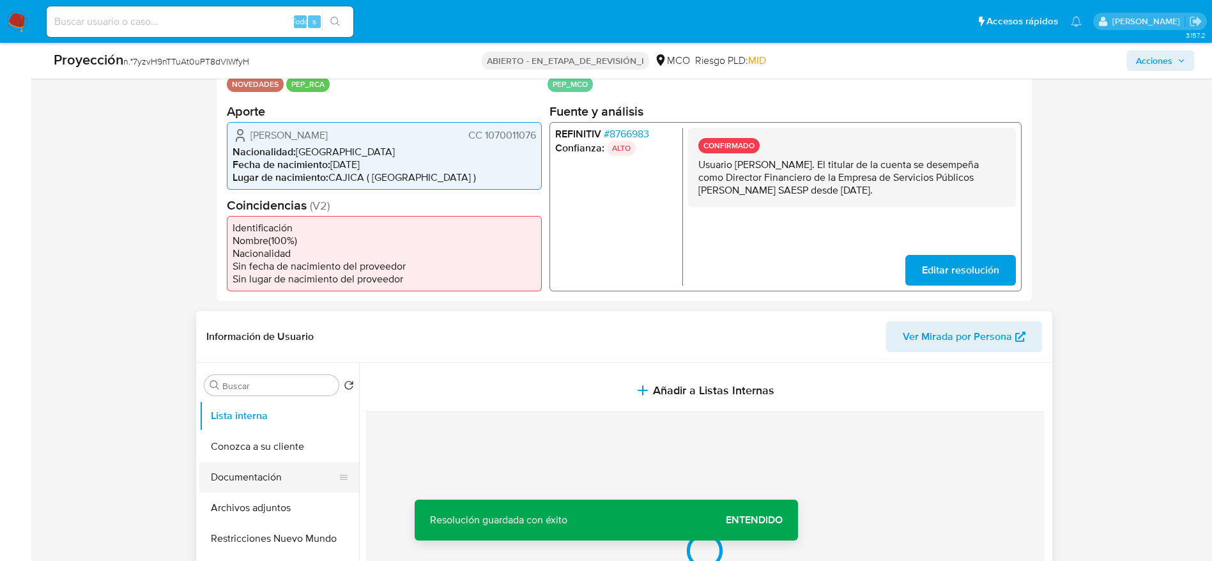
click at [266, 466] on button "Documentación" at bounding box center [274, 477] width 150 height 31
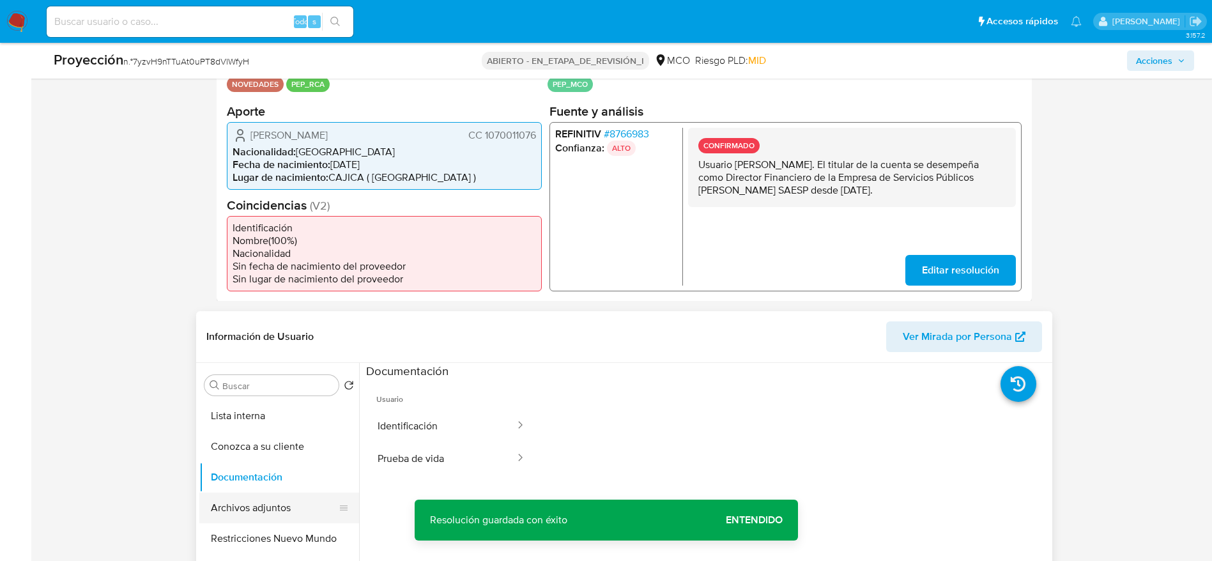
click at [300, 501] on button "Archivos adjuntos" at bounding box center [274, 508] width 150 height 31
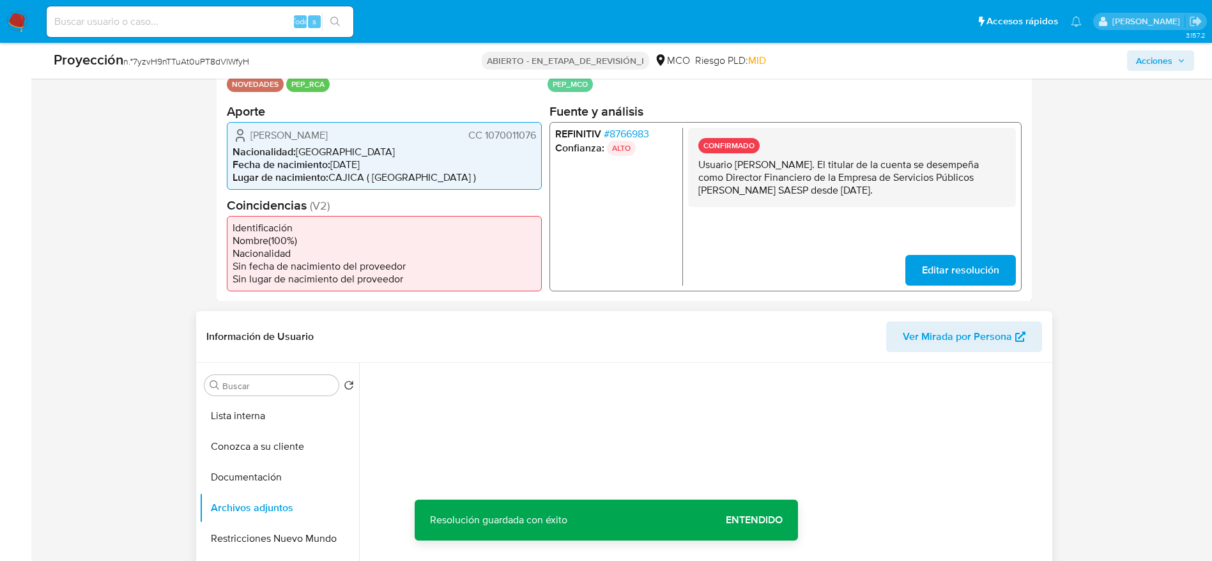
scroll to position [383, 0]
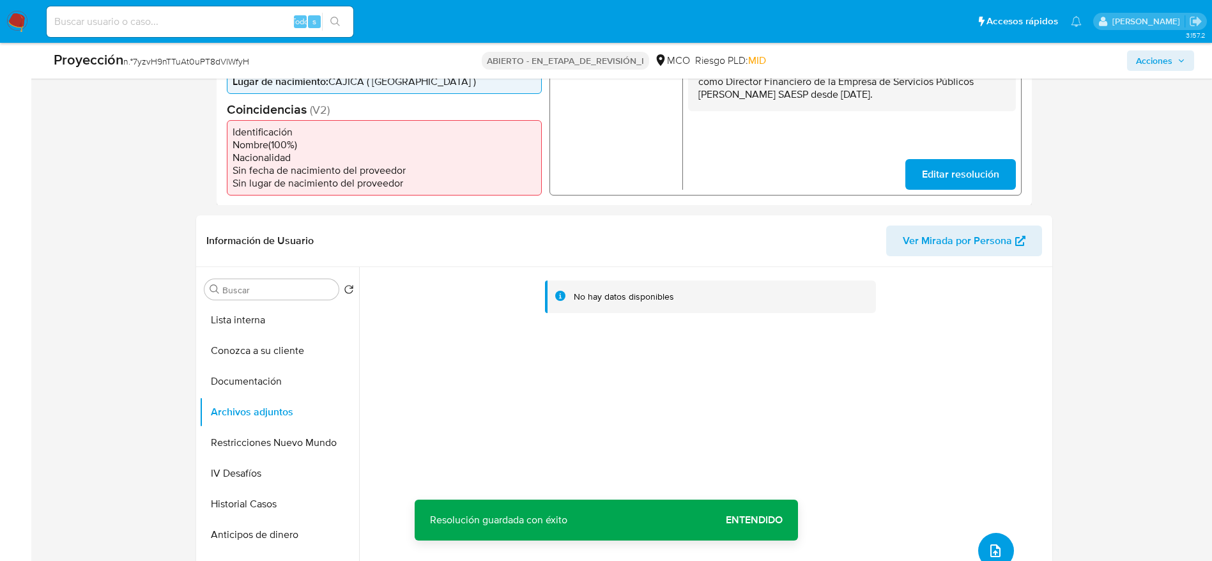
click at [991, 543] on icon "subir archivo" at bounding box center [995, 550] width 15 height 15
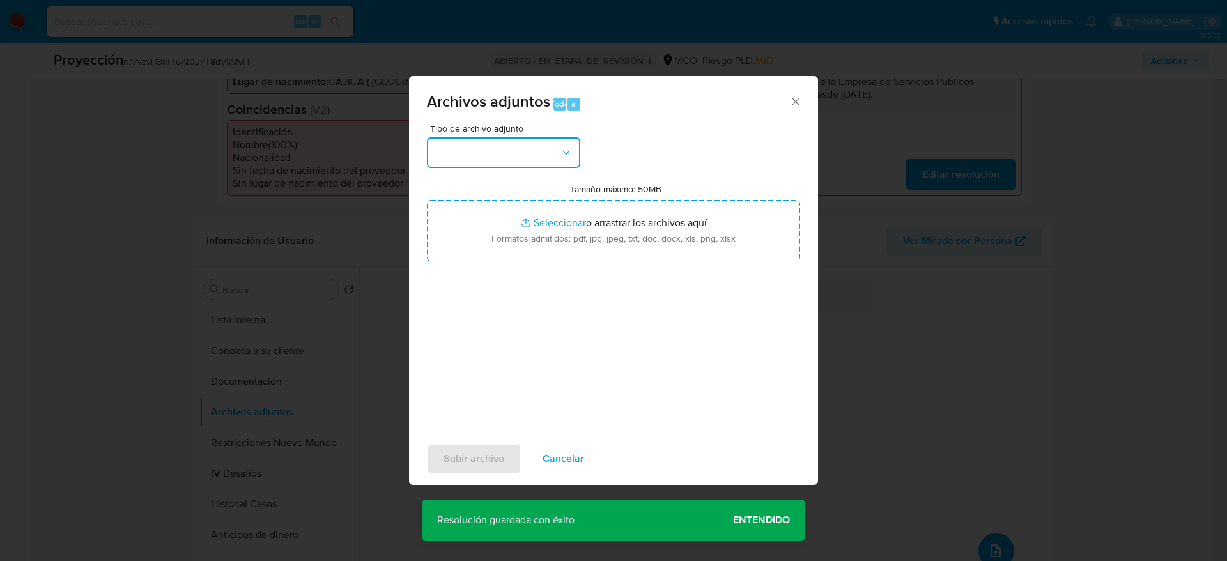
click at [488, 147] on button "button" at bounding box center [503, 152] width 153 height 31
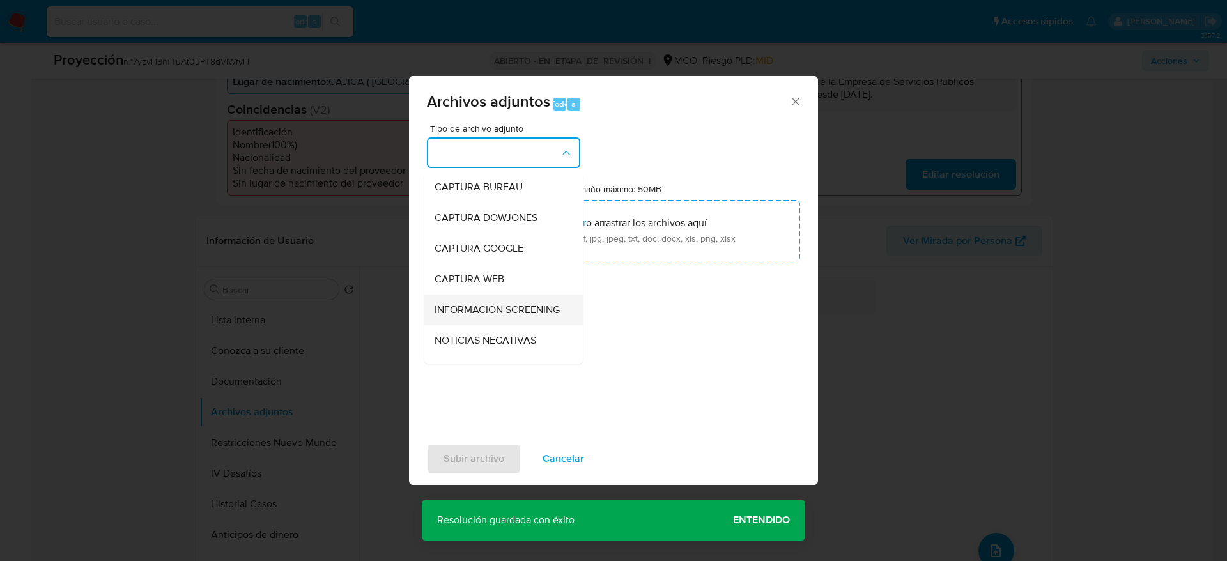
click at [504, 314] on span "INFORMACIÓN SCREENING" at bounding box center [497, 310] width 125 height 13
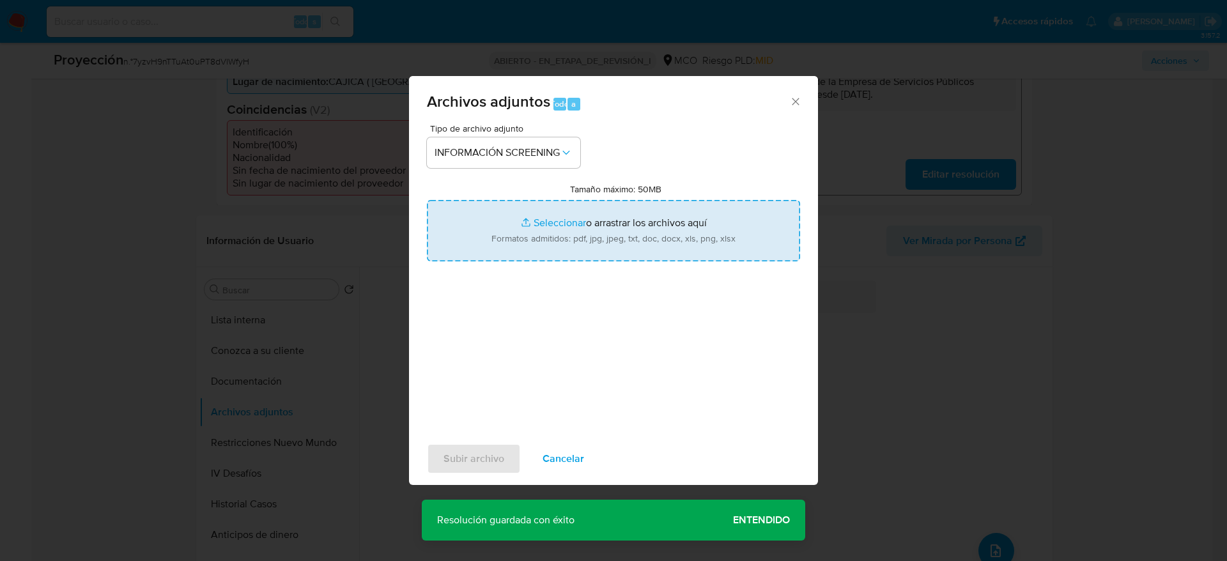
click at [544, 218] on input "Tamaño máximo: 50MB Seleccionar archivos" at bounding box center [613, 230] width 373 height 61
type input "C:\fakepath\_Wendy Dayana Gaitán Rodríguez_ - Buscar con Google.pdf"
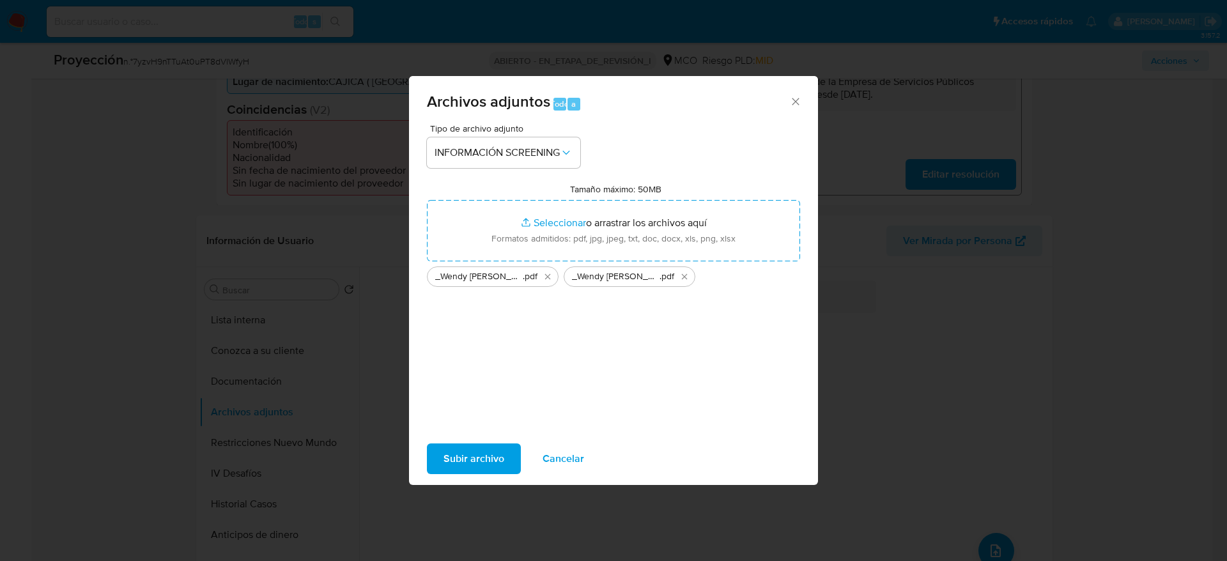
click at [483, 468] on span "Subir archivo" at bounding box center [473, 459] width 61 height 28
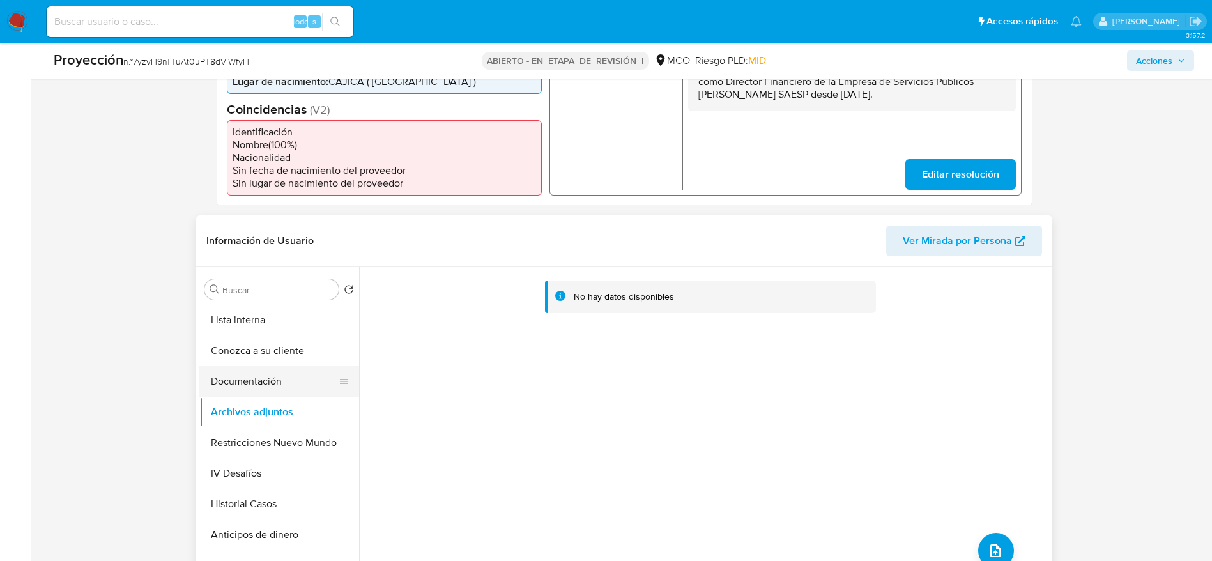
click at [303, 380] on button "Documentación" at bounding box center [274, 381] width 150 height 31
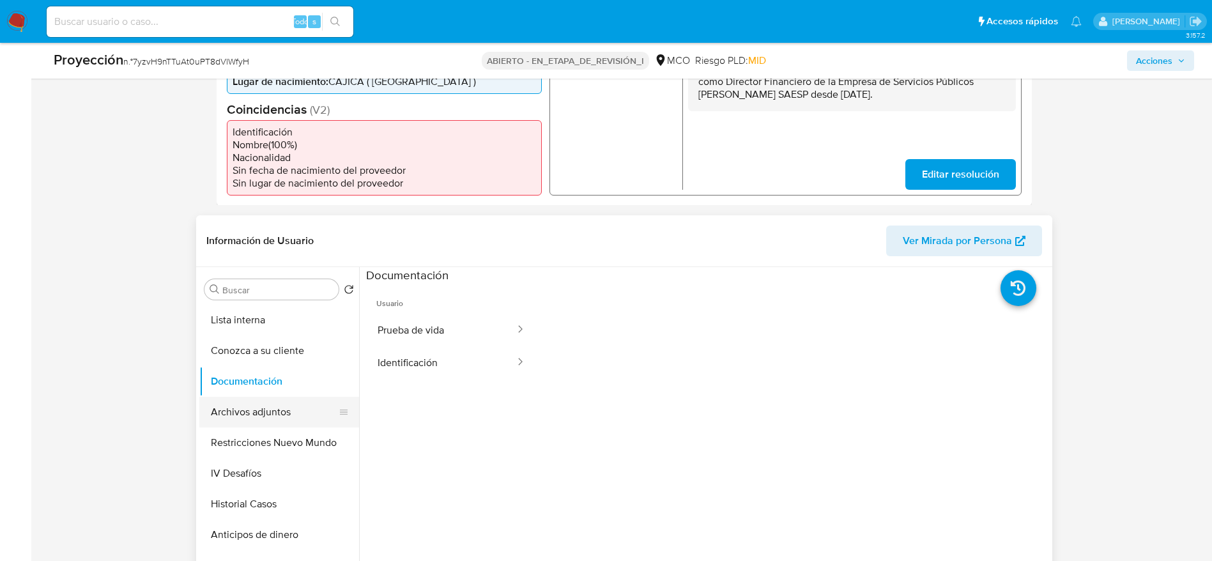
click at [293, 399] on button "Archivos adjuntos" at bounding box center [274, 412] width 150 height 31
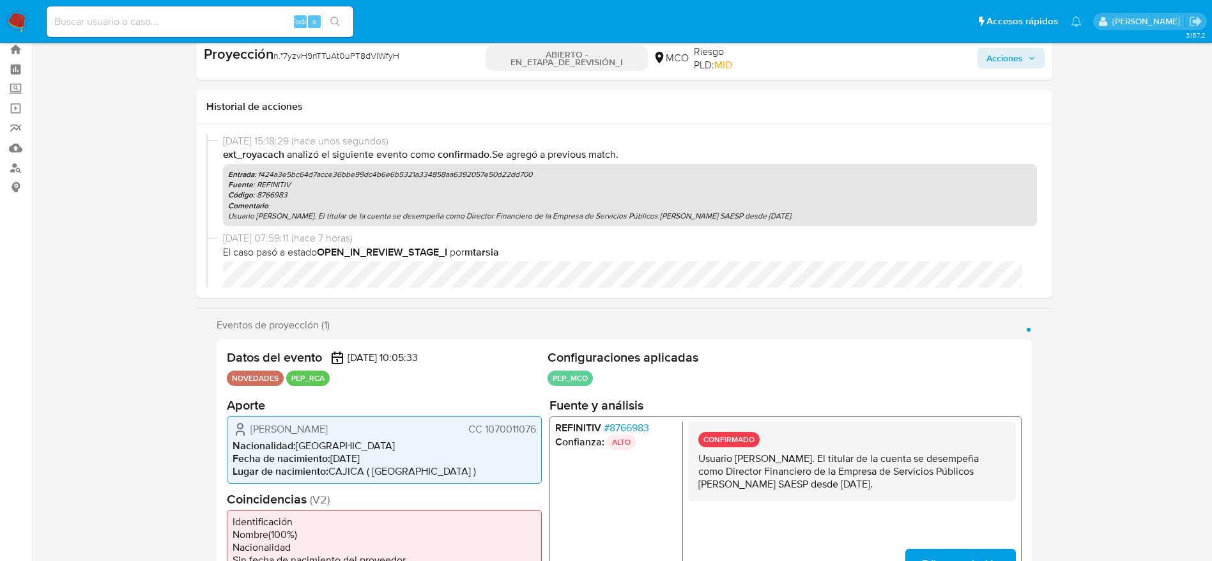
scroll to position [0, 0]
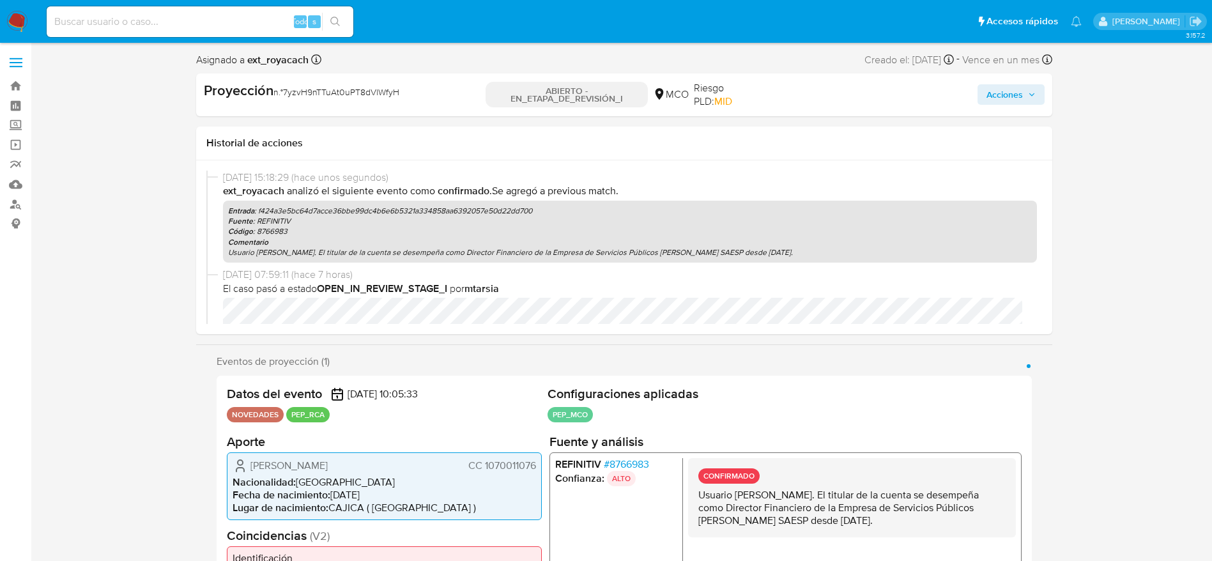
click at [1029, 96] on icon "button" at bounding box center [1032, 95] width 8 height 8
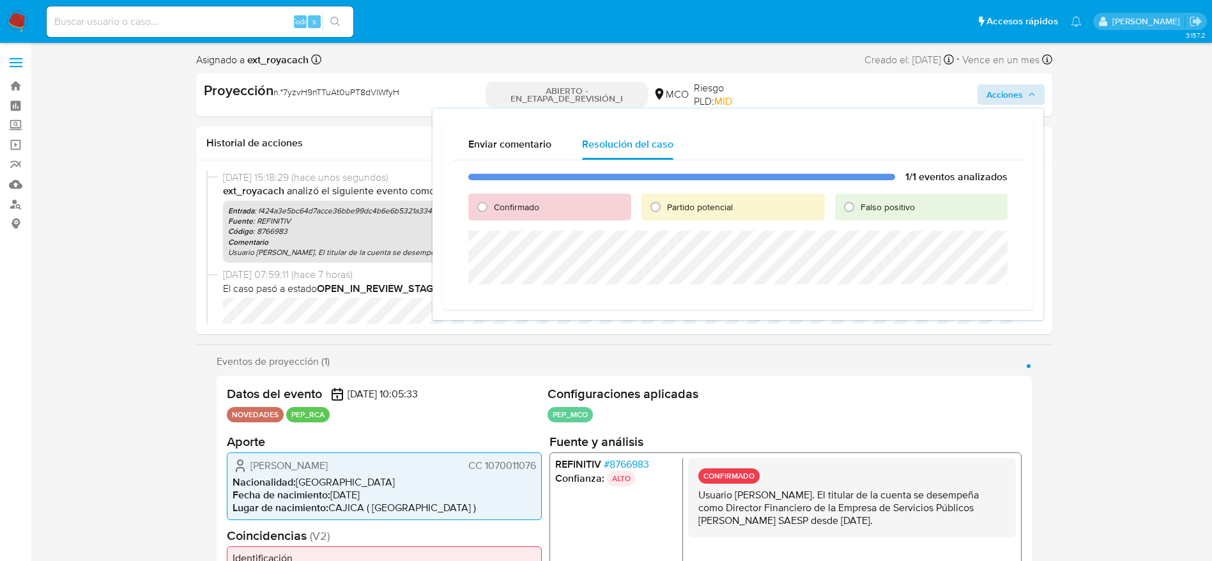
click at [479, 220] on div "1/1 eventos analizados Confirmado Partido potencial Falso positivo" at bounding box center [738, 229] width 570 height 139
drag, startPoint x: 486, startPoint y: 212, endPoint x: 486, endPoint y: 222, distance: 10.2
click at [486, 210] on input "Confirmado" at bounding box center [482, 207] width 20 height 20
radio input "true"
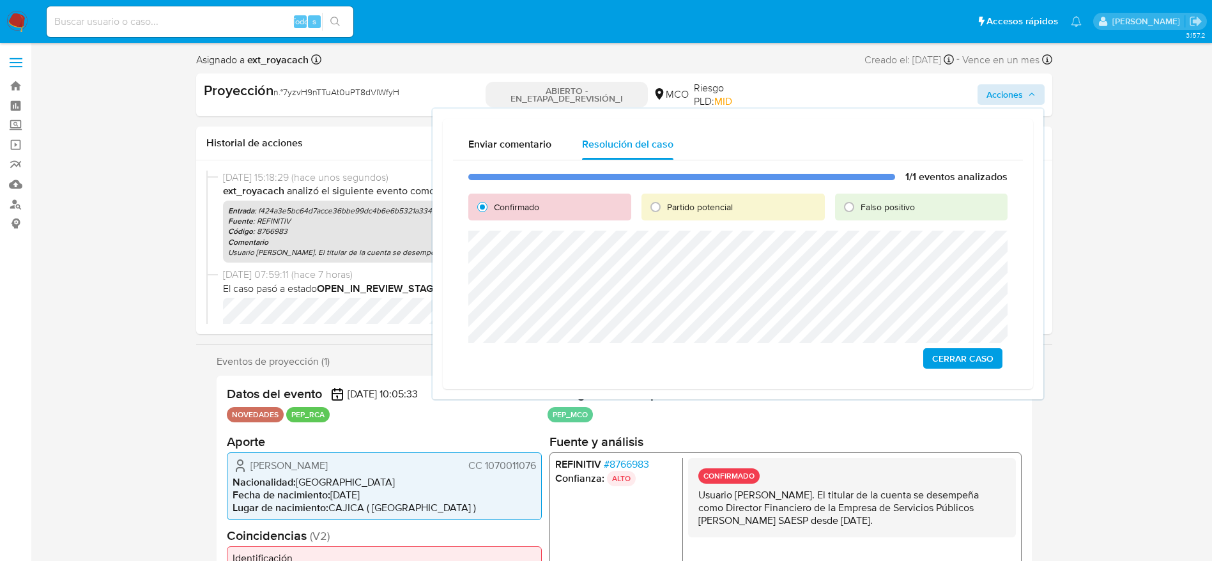
click at [942, 353] on span "Cerrar Caso" at bounding box center [962, 359] width 61 height 18
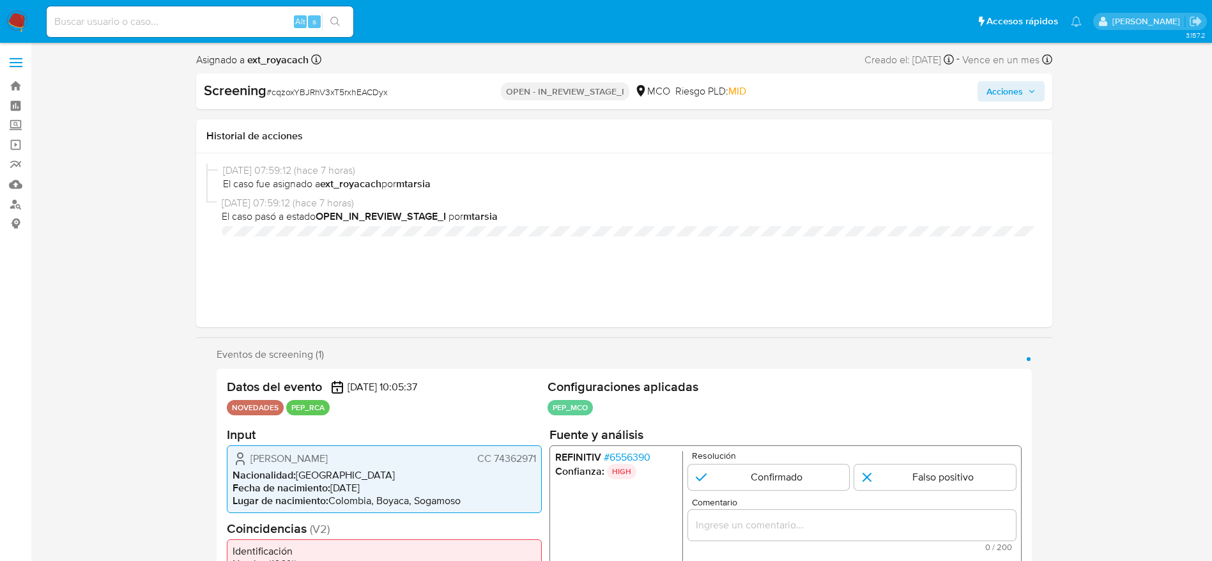
select select "10"
click at [376, 96] on span "# cqzoxYBJRhV3xT5rxhEACDyx" at bounding box center [326, 92] width 121 height 13
copy span "cqzoxYBJRhV3xT5rxhEACDyx"
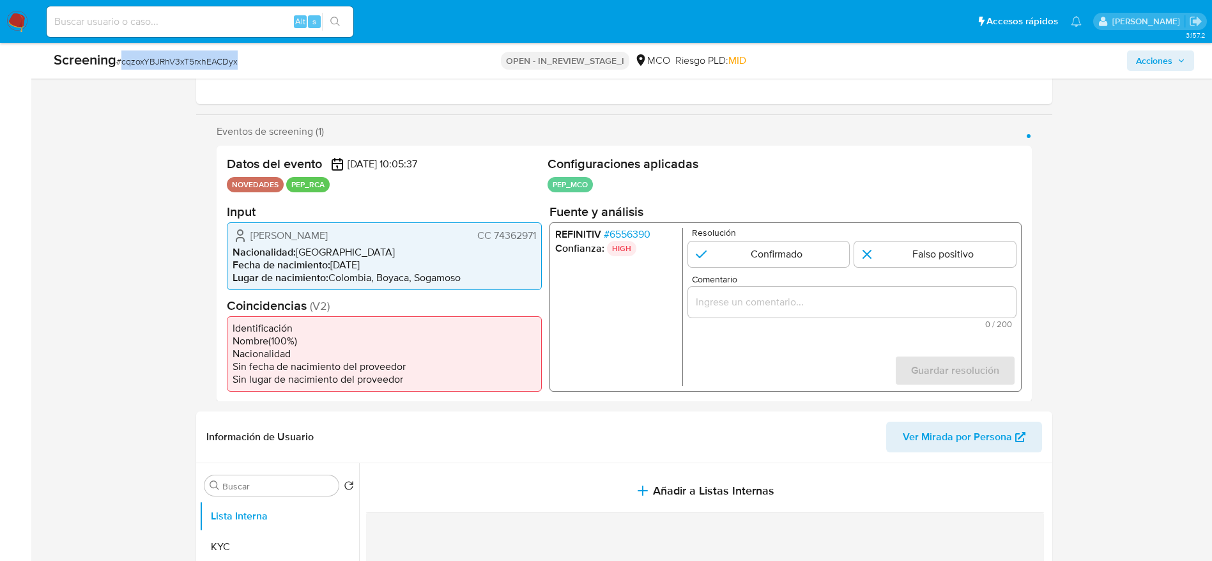
scroll to position [192, 0]
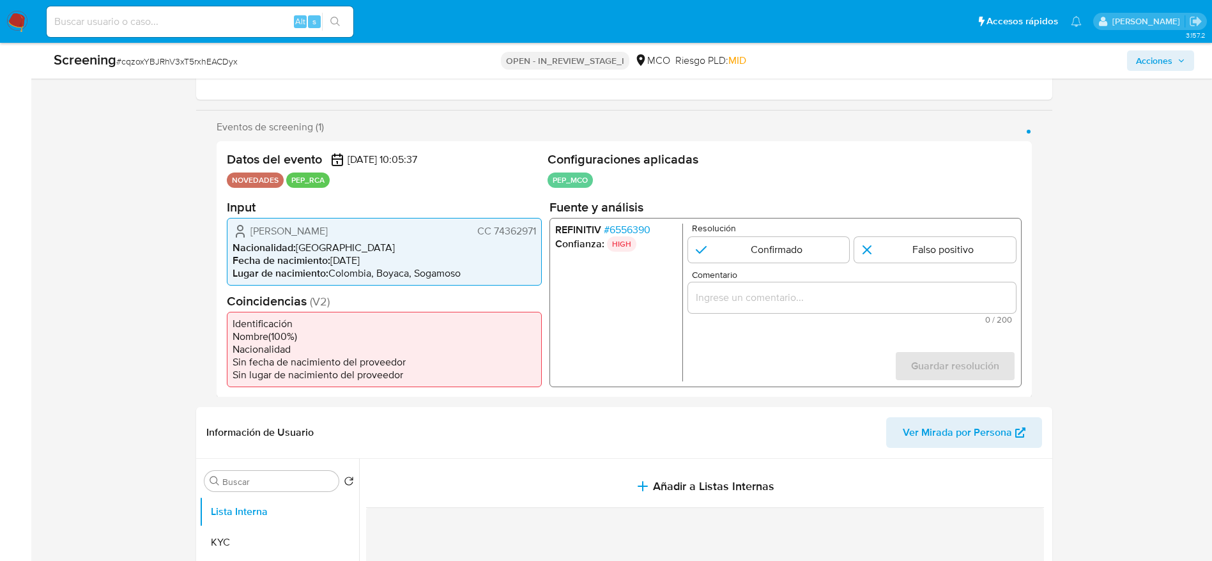
drag, startPoint x: 243, startPoint y: 231, endPoint x: 541, endPoint y: 241, distance: 297.9
click at [541, 241] on div "Mauricio Baron Granados CC 74362971 Nacionalidad : Colombia Fecha de nacimiento…" at bounding box center [384, 251] width 315 height 68
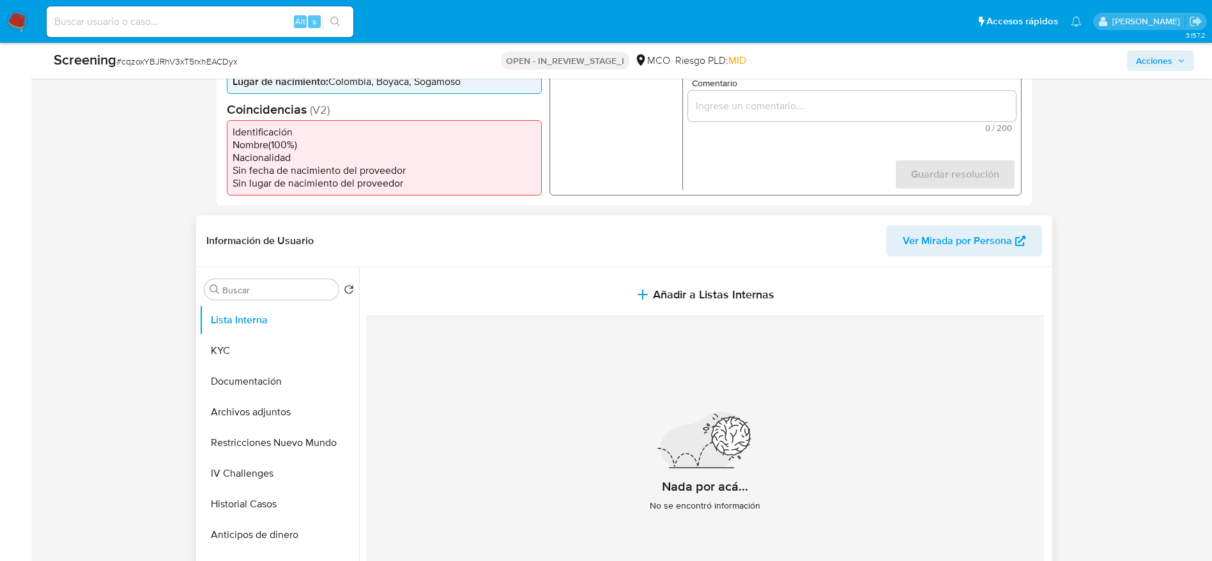
click at [345, 232] on header "Información de Usuario Ver Mirada por Persona" at bounding box center [624, 241] width 836 height 31
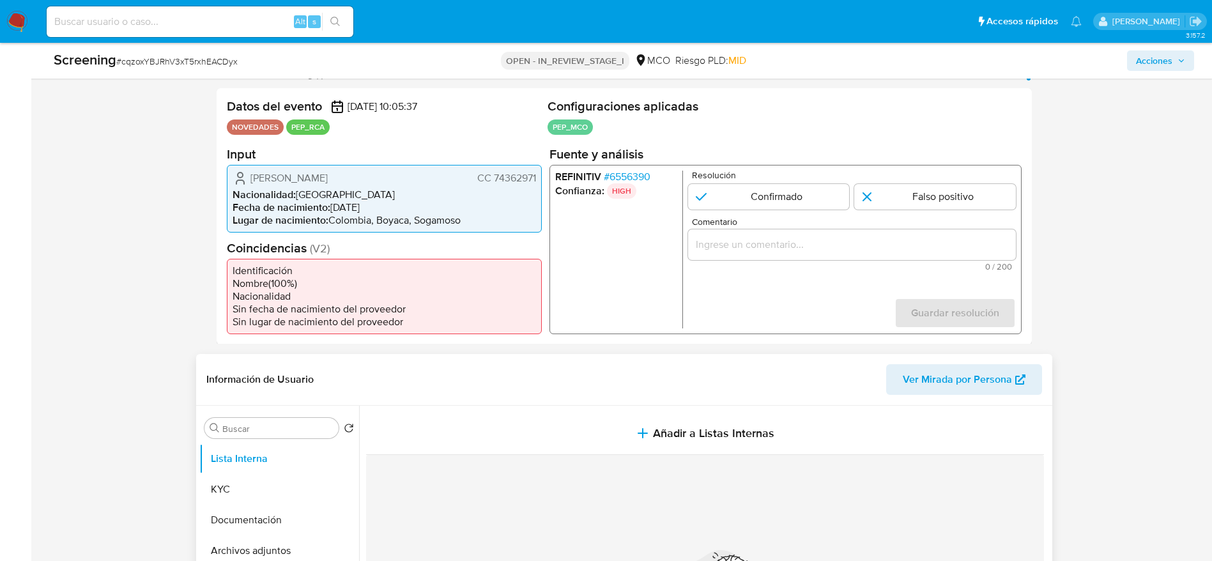
scroll to position [96, 0]
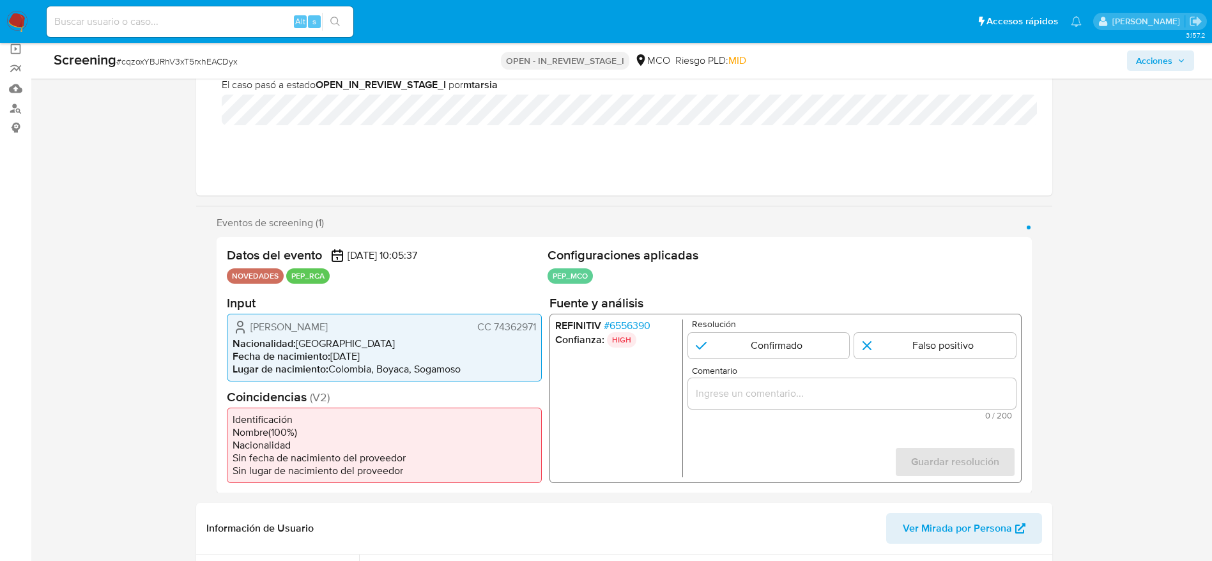
drag, startPoint x: 247, startPoint y: 321, endPoint x: 537, endPoint y: 332, distance: 289.7
click at [537, 332] on div "Mauricio Baron Granados CC 74362971 Nacionalidad : Colombia Fecha de nacimiento…" at bounding box center [384, 347] width 315 height 68
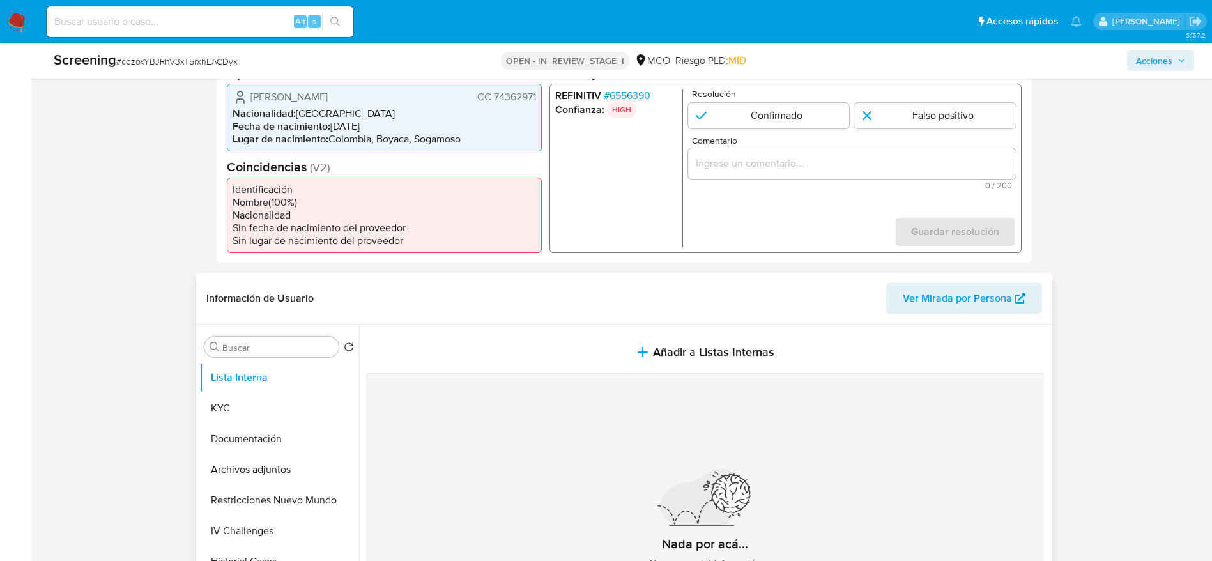
scroll to position [479, 0]
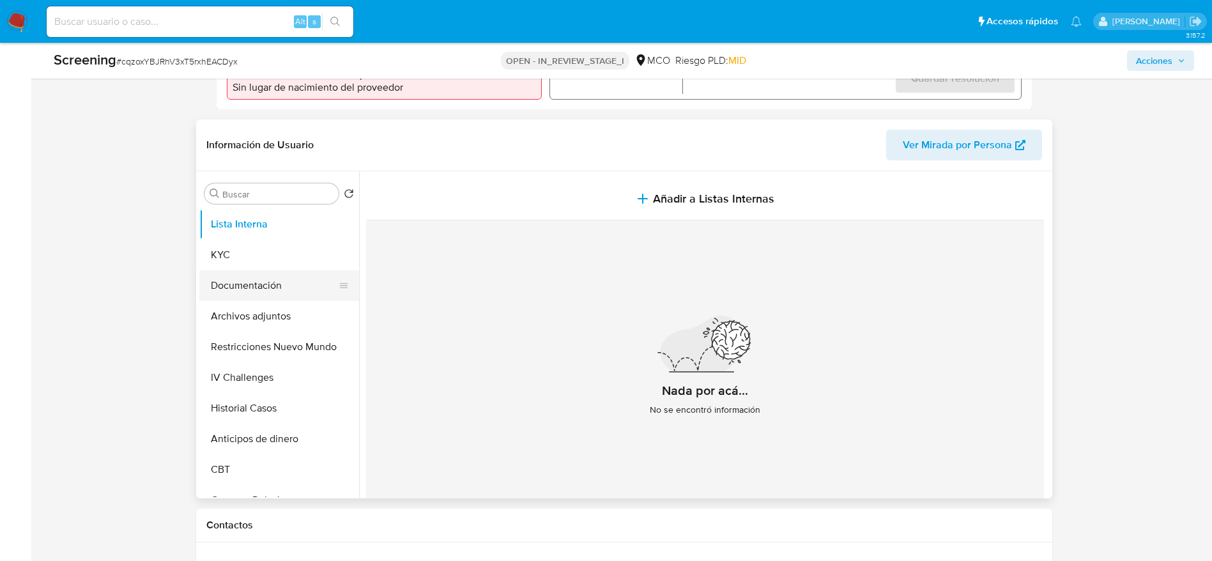
click at [284, 297] on button "Documentación" at bounding box center [274, 285] width 150 height 31
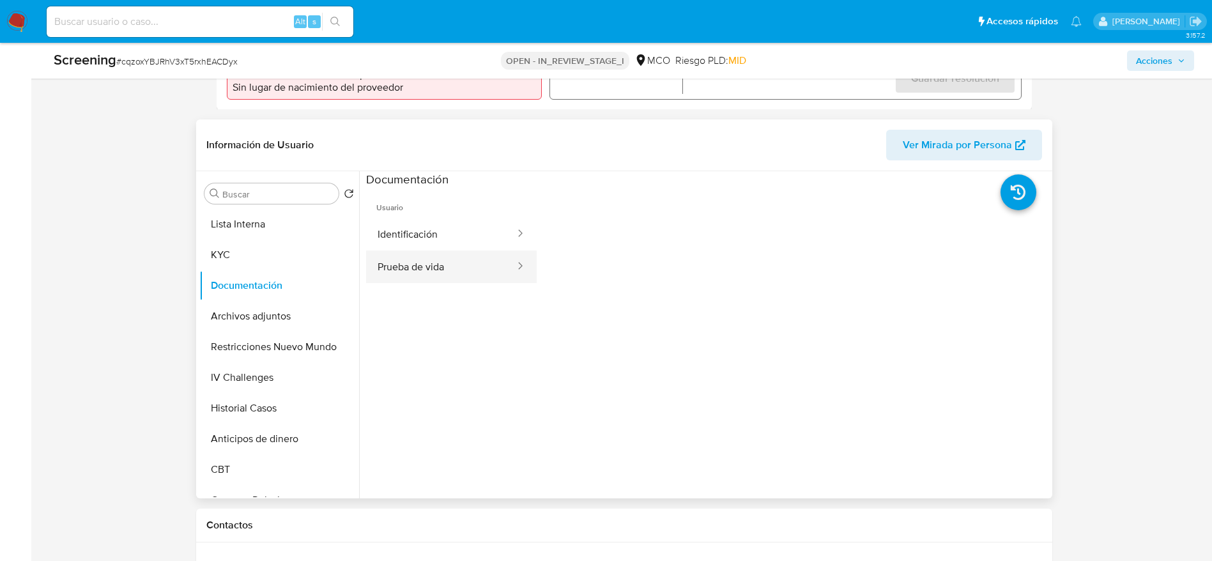
click at [400, 282] on button "Prueba de vida" at bounding box center [441, 267] width 150 height 33
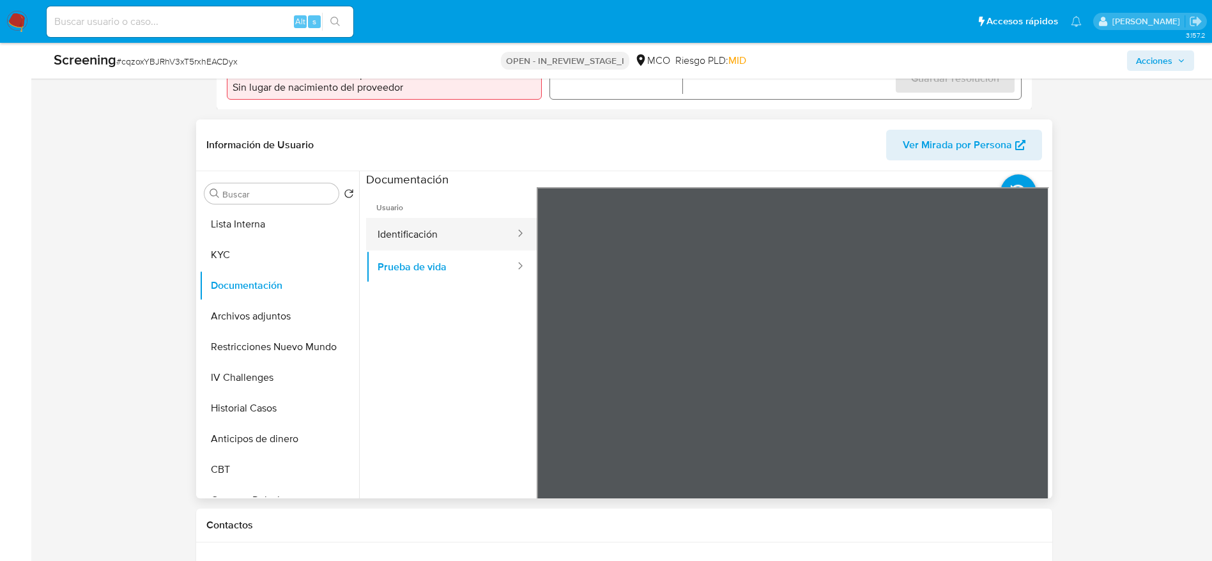
click at [440, 235] on button "Identificación" at bounding box center [441, 234] width 150 height 33
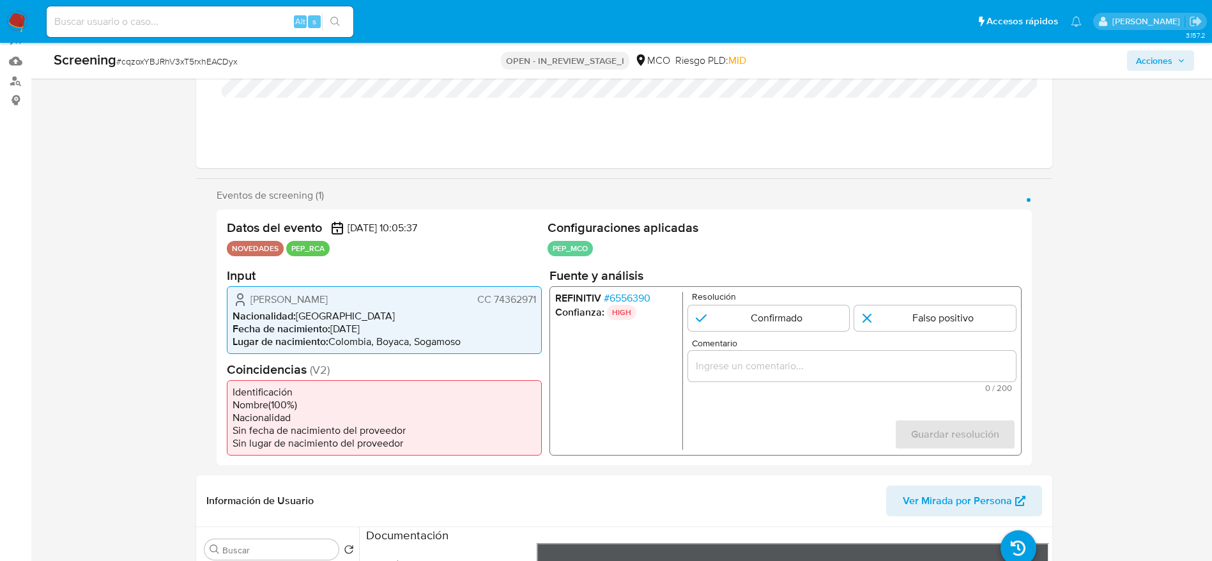
scroll to position [192, 0]
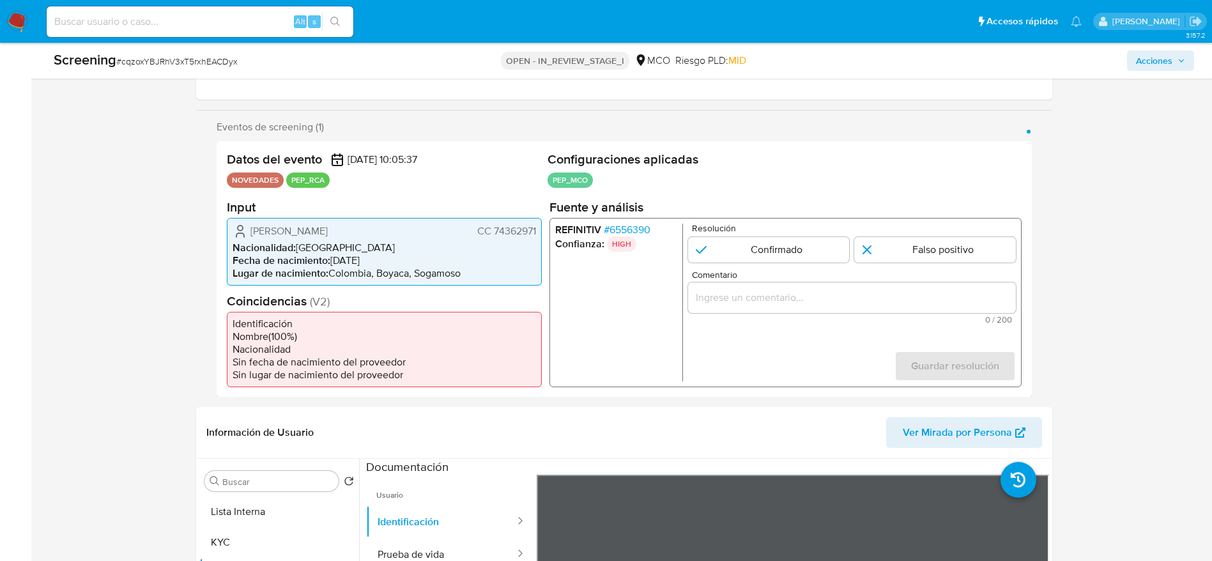
click at [613, 233] on span "# 6556390" at bounding box center [626, 229] width 47 height 13
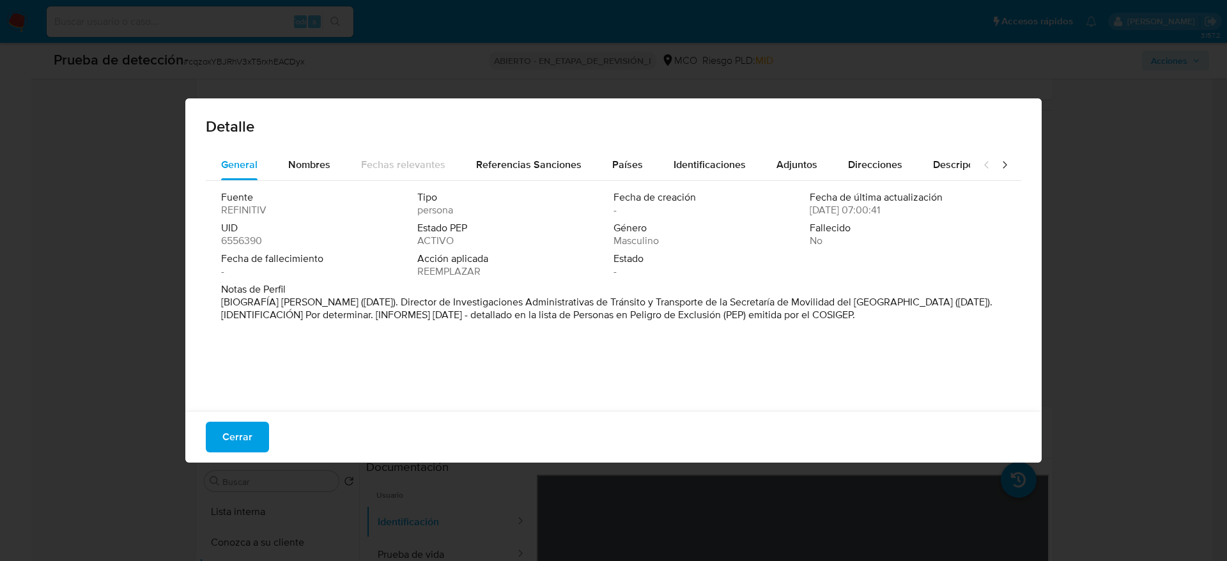
drag, startPoint x: 282, startPoint y: 301, endPoint x: 378, endPoint y: 305, distance: 96.6
click at [378, 305] on font "[BIOGRAFÍA] Alcalde de Sogamoso (enero de 2024). Director de Investigaciones Ad…" at bounding box center [606, 308] width 771 height 27
click at [265, 426] on button "Cerrar" at bounding box center [237, 437] width 63 height 31
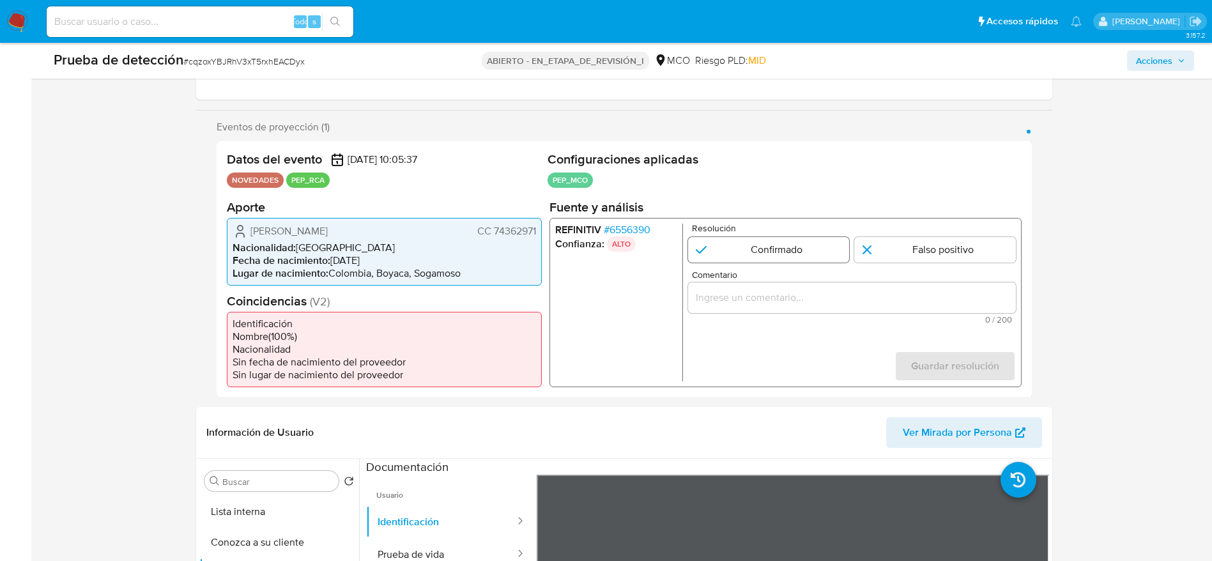
click at [789, 253] on input "1 de 1" at bounding box center [769, 249] width 162 height 26
radio input "true"
click at [798, 318] on span "0 / 200" at bounding box center [851, 319] width 320 height 8
click at [782, 299] on input "Comentario" at bounding box center [852, 297] width 328 height 17
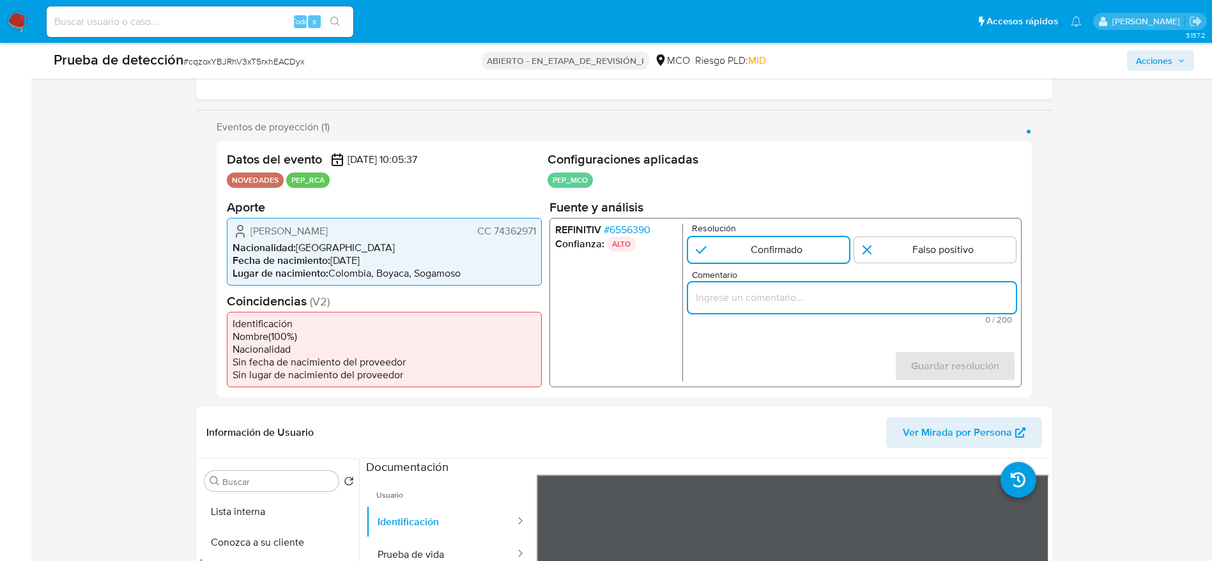
paste input "Usuario Mauricio Baron Granados, se desempeña como Alcalde de Sogamoso desde en…"
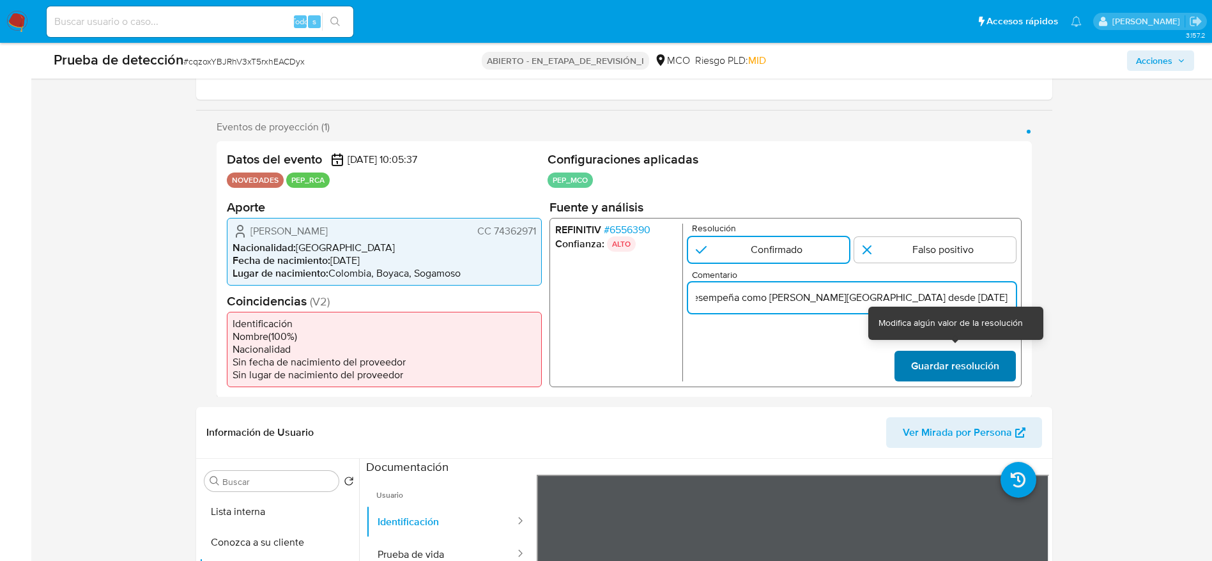
type input "Usuario Mauricio Baron Granados, se desempeña como Alcalde de Sogamoso desde en…"
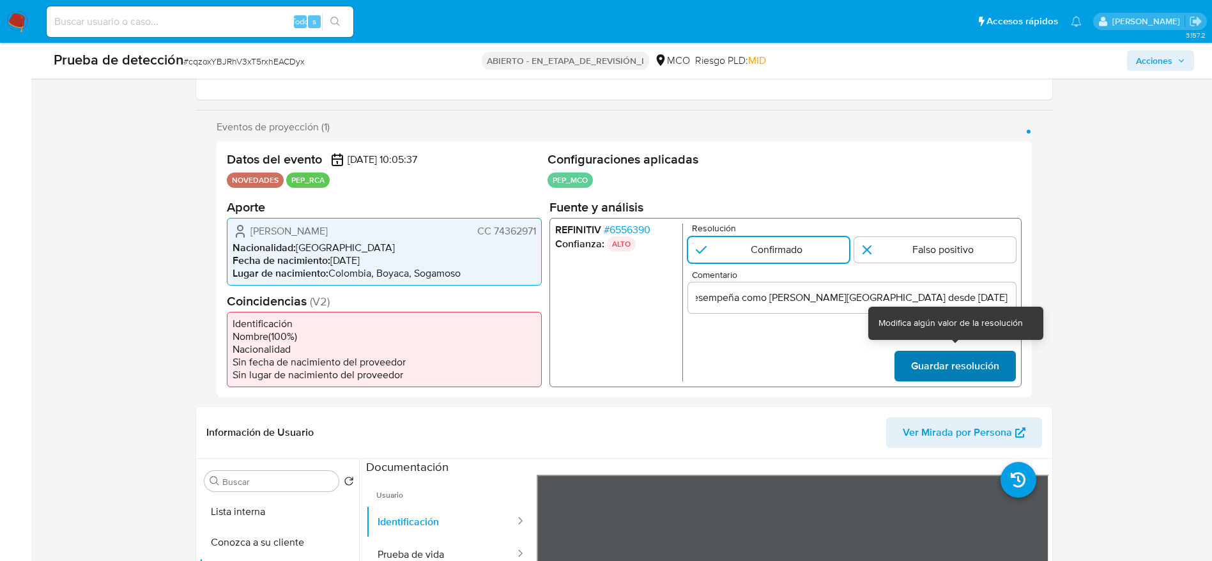
click at [976, 363] on span "Guardar resolución" at bounding box center [955, 365] width 88 height 28
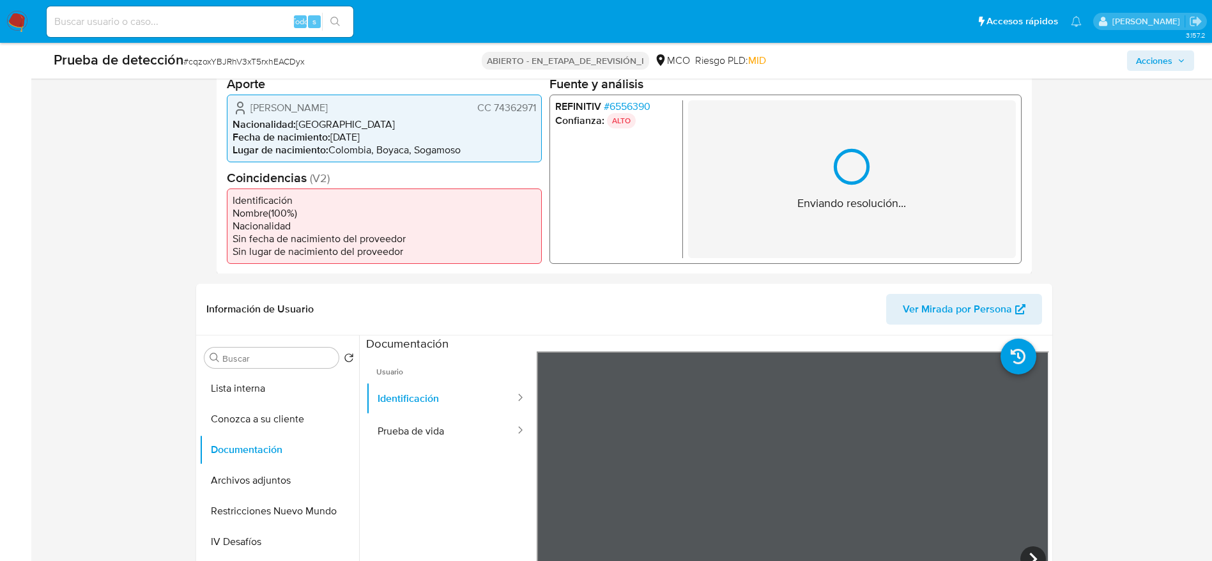
scroll to position [383, 0]
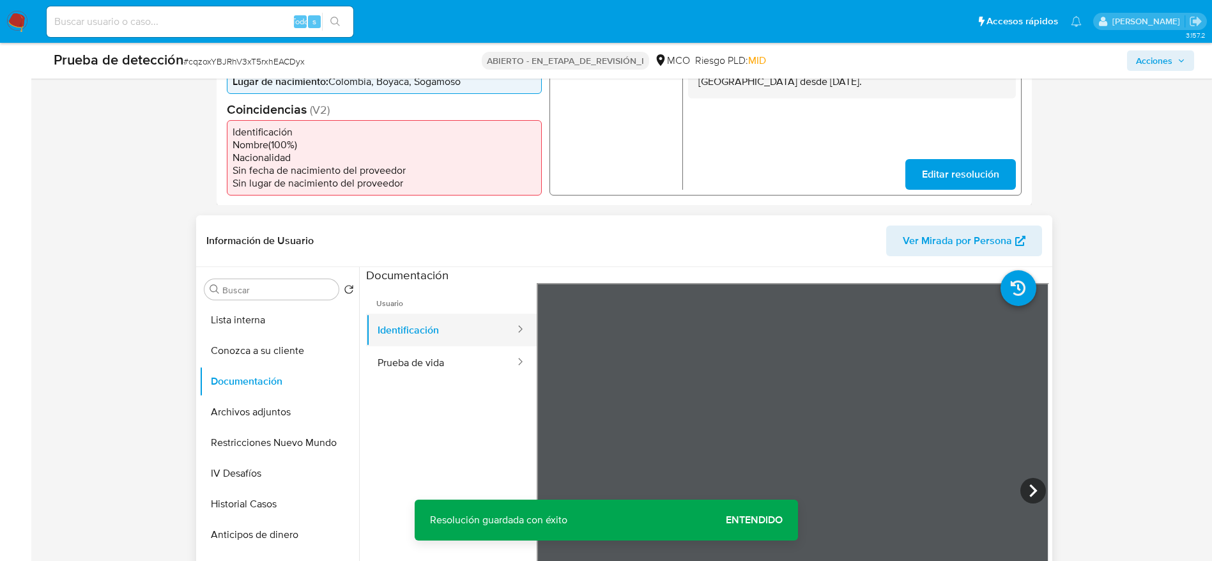
click at [419, 326] on button "Identificación" at bounding box center [441, 330] width 150 height 33
click at [421, 350] on button "Prueba de vida" at bounding box center [441, 362] width 150 height 33
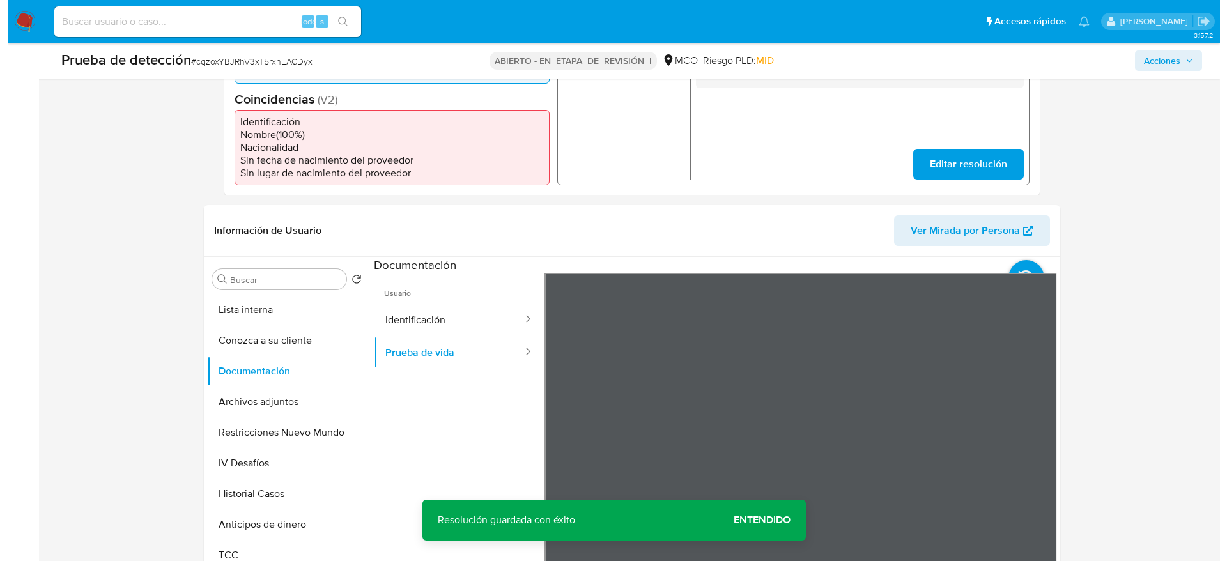
scroll to position [479, 0]
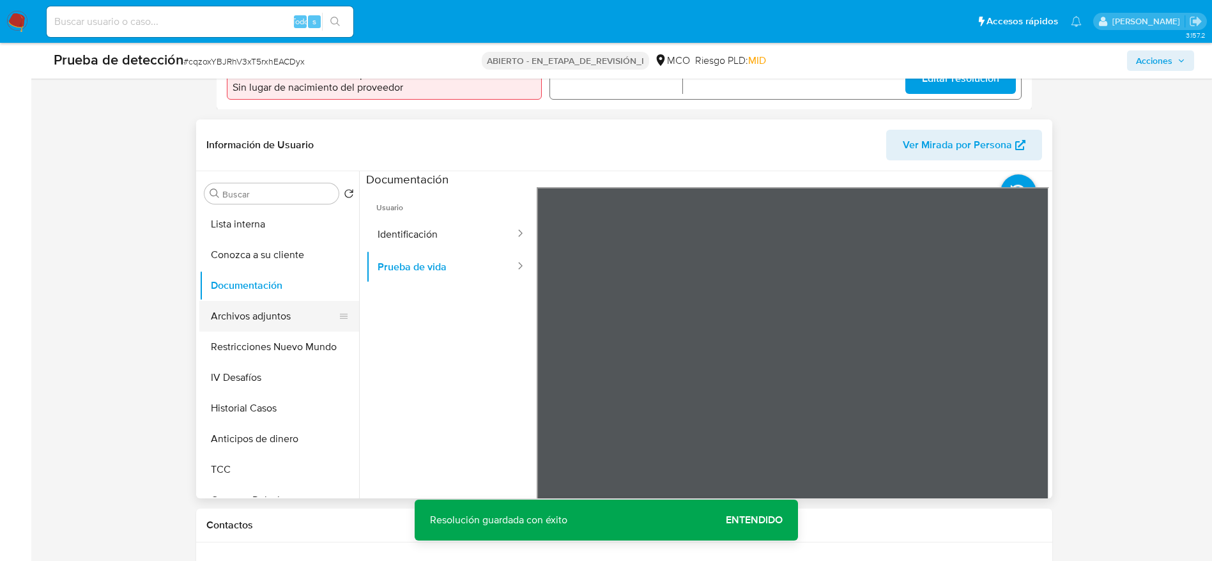
click at [267, 327] on button "Archivos adjuntos" at bounding box center [274, 316] width 150 height 31
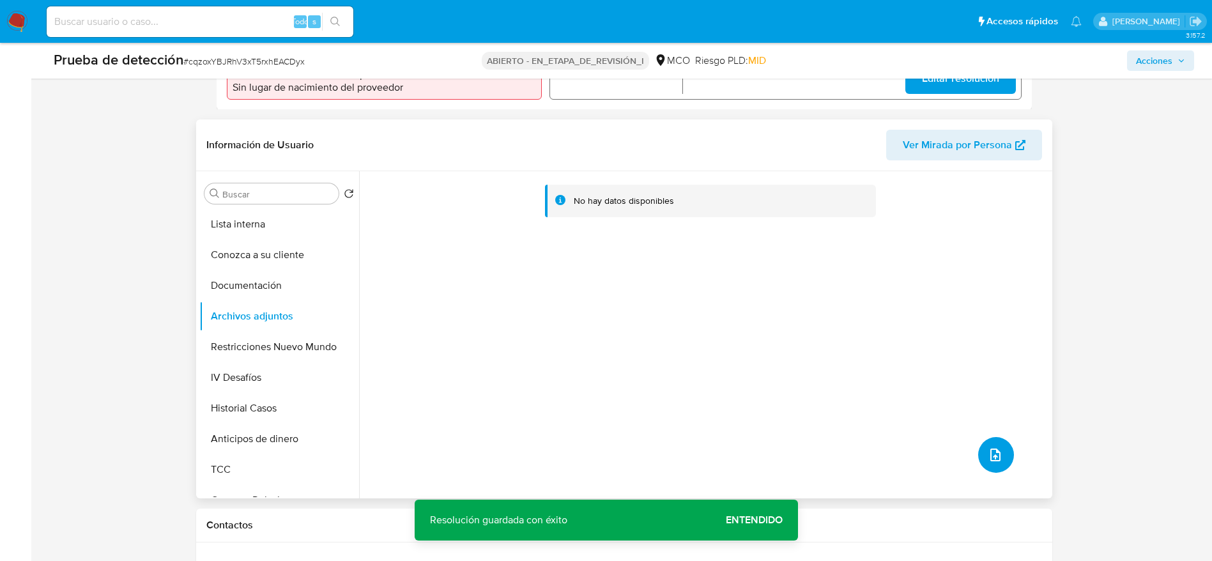
click at [1006, 451] on button "subir archivo" at bounding box center [996, 455] width 36 height 36
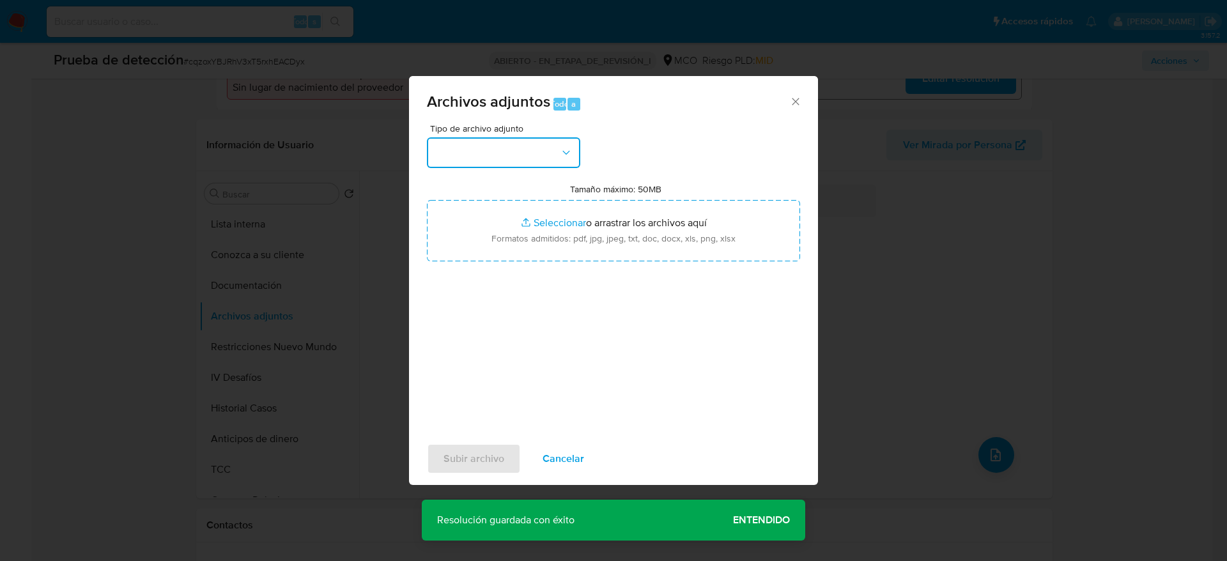
click at [509, 143] on button "button" at bounding box center [503, 152] width 153 height 31
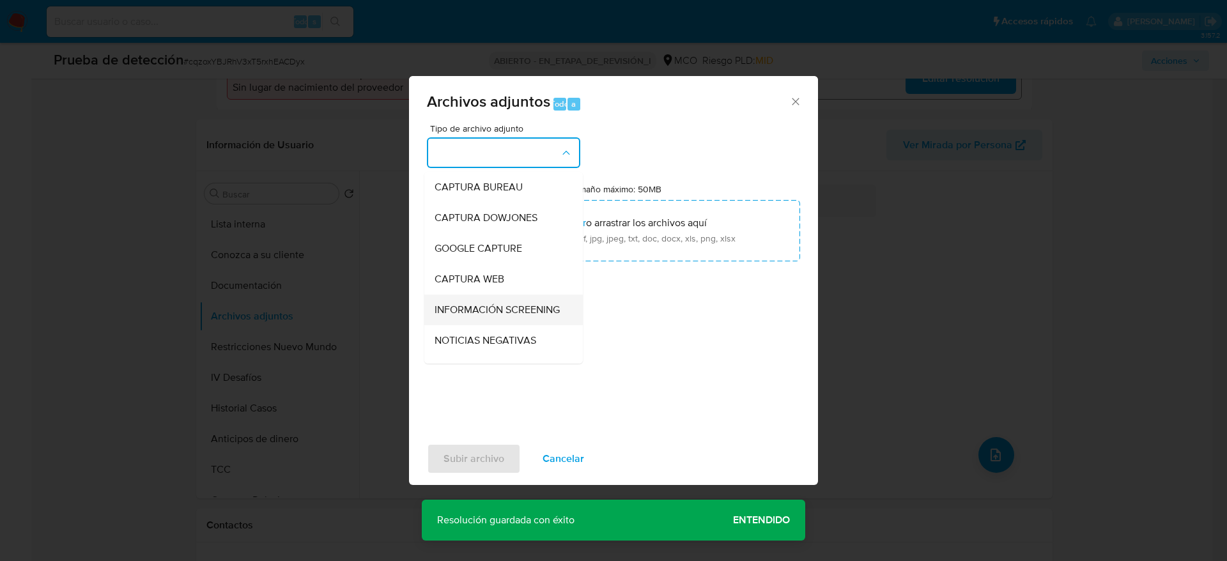
click at [460, 308] on span "INFORMACIÓN SCREENING" at bounding box center [497, 310] width 125 height 13
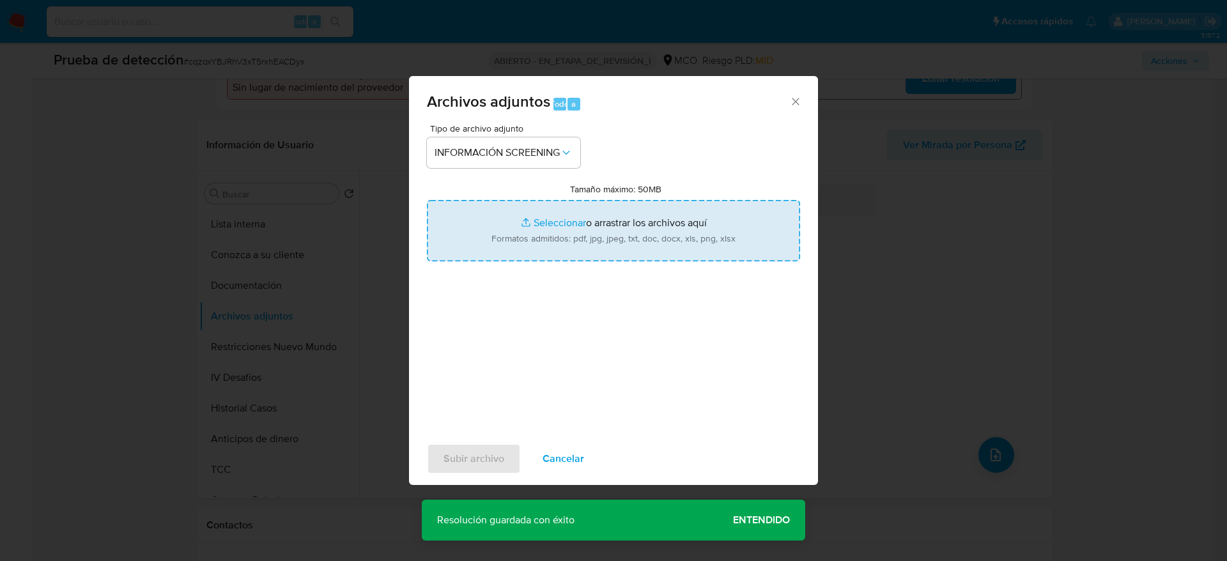
click at [507, 257] on input "Tamaño máximo: 50MB Seleccionar archivos" at bounding box center [613, 230] width 373 height 61
type input "C:\fakepath\_Mauricio Baron Granados_ - Buscar con Google.pdf"
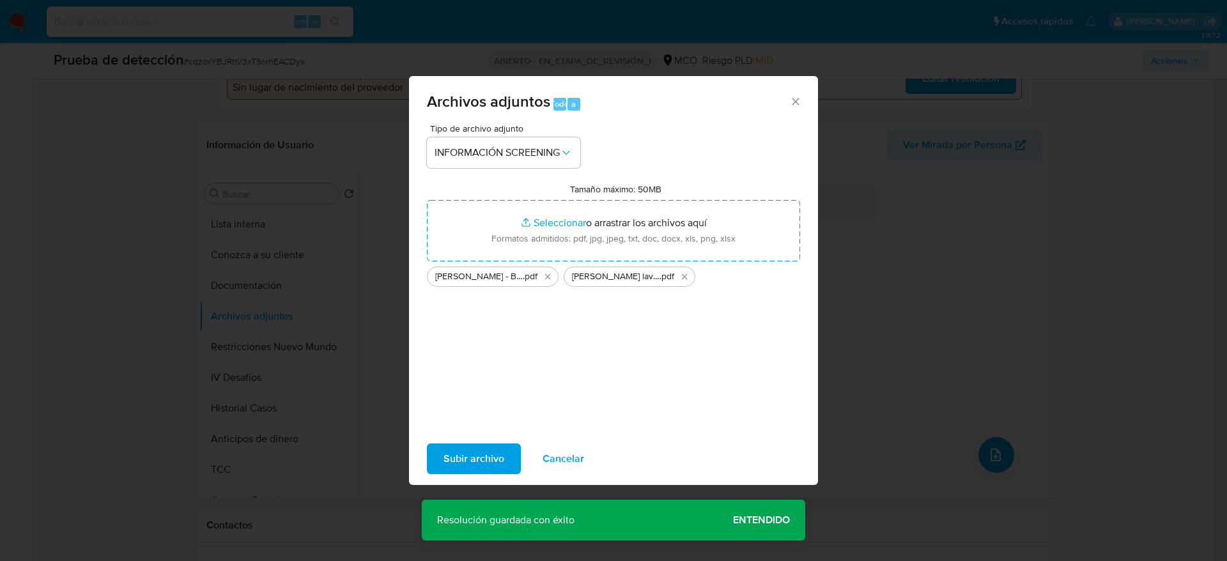
click at [452, 459] on span "Subir archivo" at bounding box center [473, 459] width 61 height 28
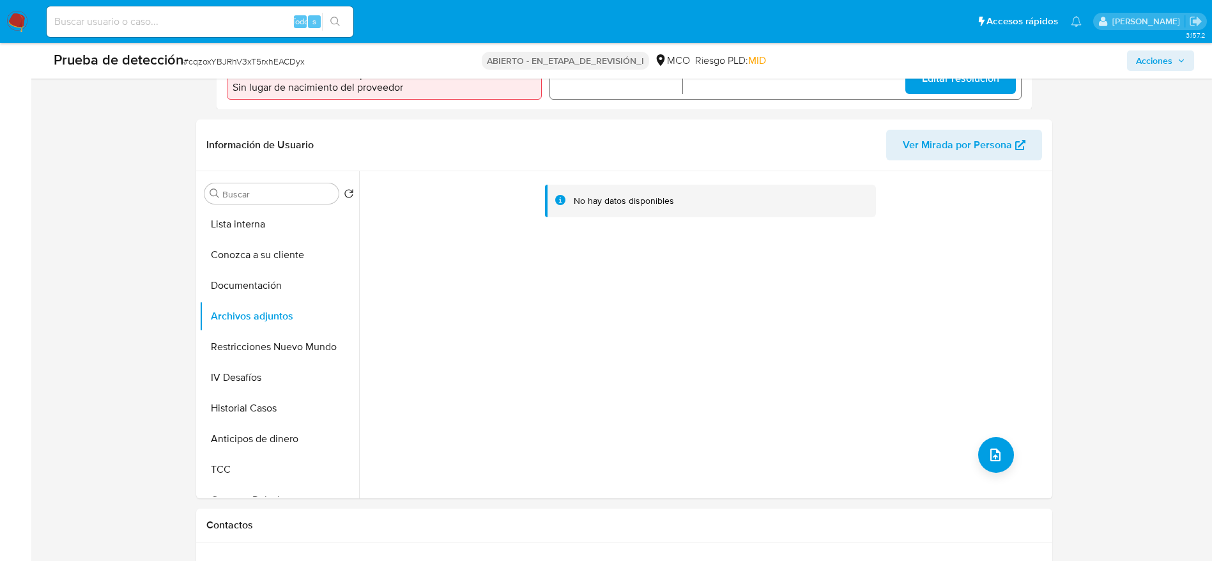
click at [249, 226] on button "Lista interna" at bounding box center [279, 224] width 160 height 31
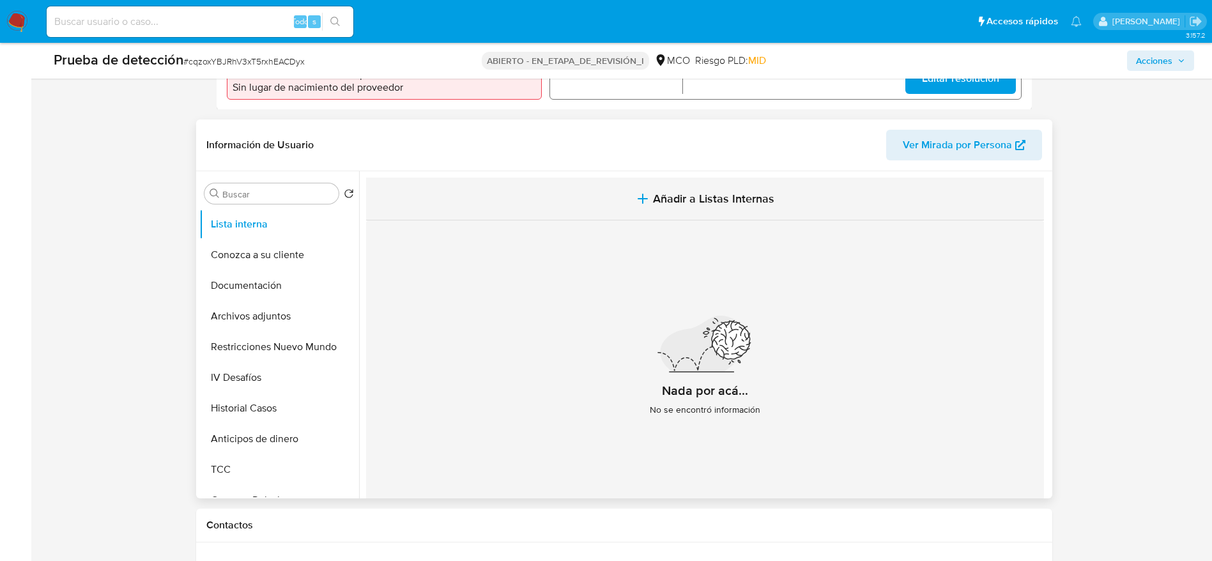
click at [672, 209] on button "Añadir a Listas Internas" at bounding box center [705, 199] width 678 height 43
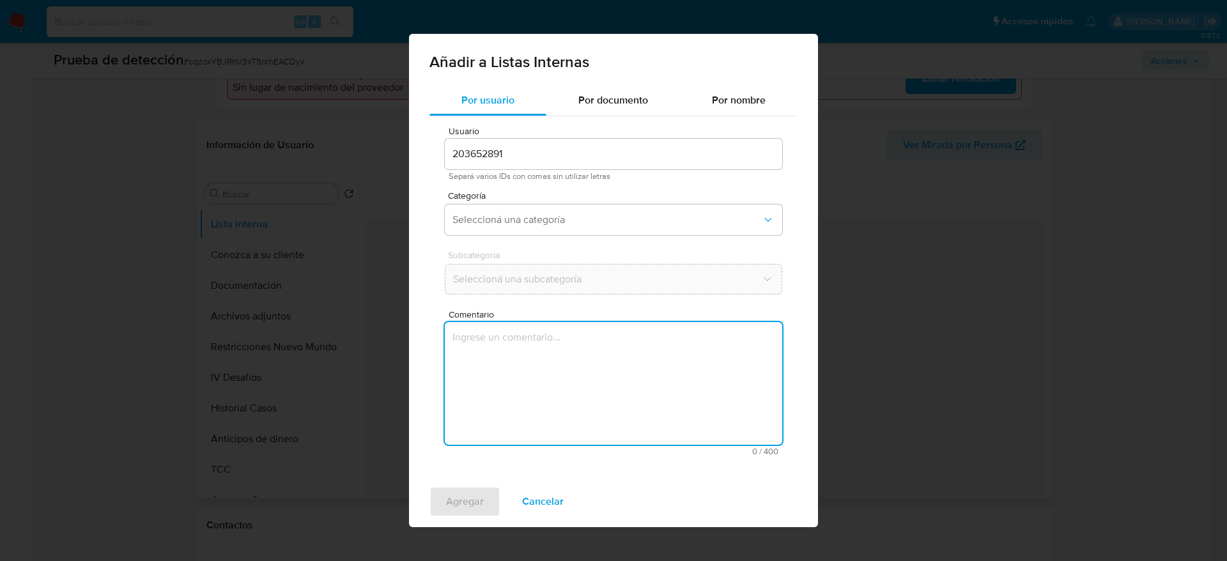
click at [626, 350] on textarea "Comentario" at bounding box center [613, 383] width 337 height 123
type textarea "Usuario Mauricio Baron Granados, se desempeña como Alcalde de Sogamoso desde en…"
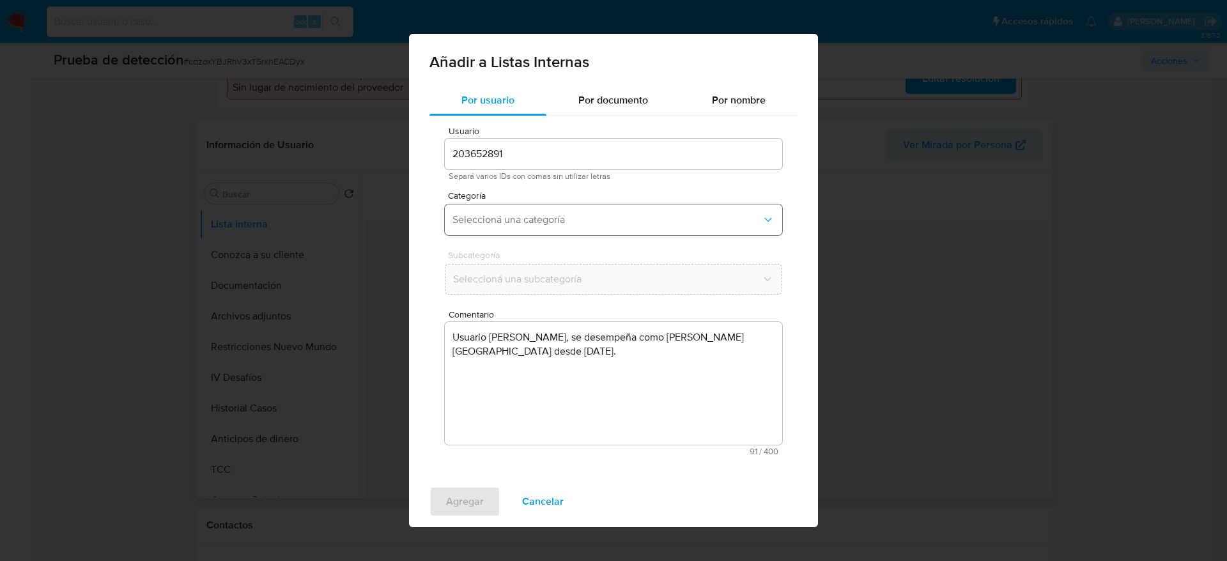
click at [573, 215] on span "Seleccioná una categoría" at bounding box center [606, 219] width 309 height 13
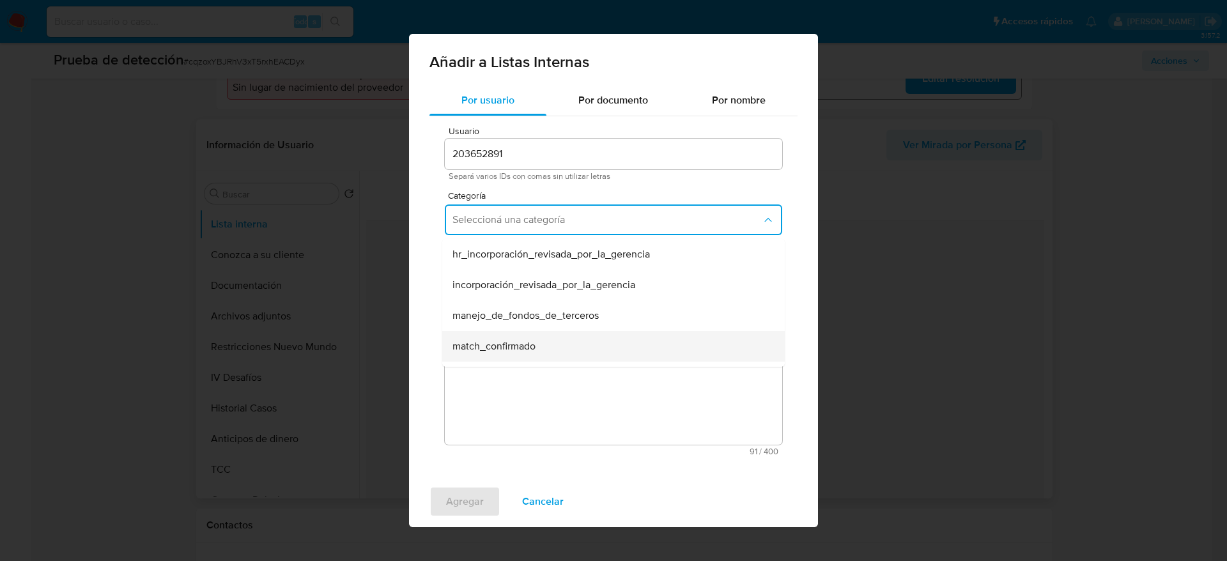
click at [511, 350] on span "match_confirmado" at bounding box center [493, 346] width 83 height 13
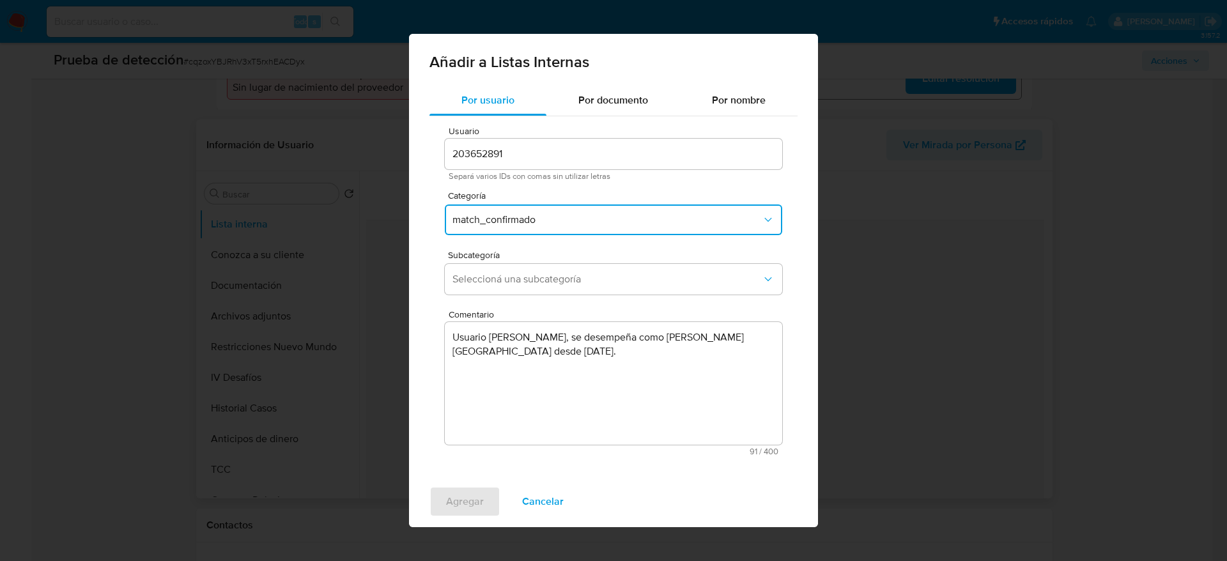
click at [571, 261] on div "Subcategoría Seleccioná una subcategoría" at bounding box center [613, 275] width 337 height 49
click at [570, 270] on button "Seleccioná una subcategoría" at bounding box center [613, 279] width 337 height 31
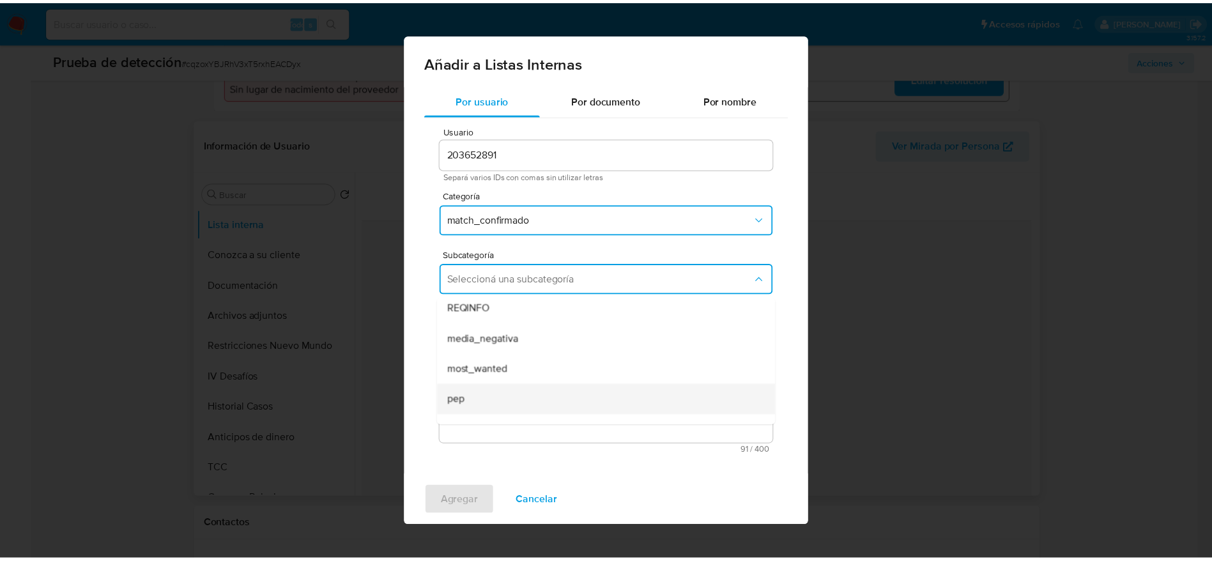
scroll to position [87, 0]
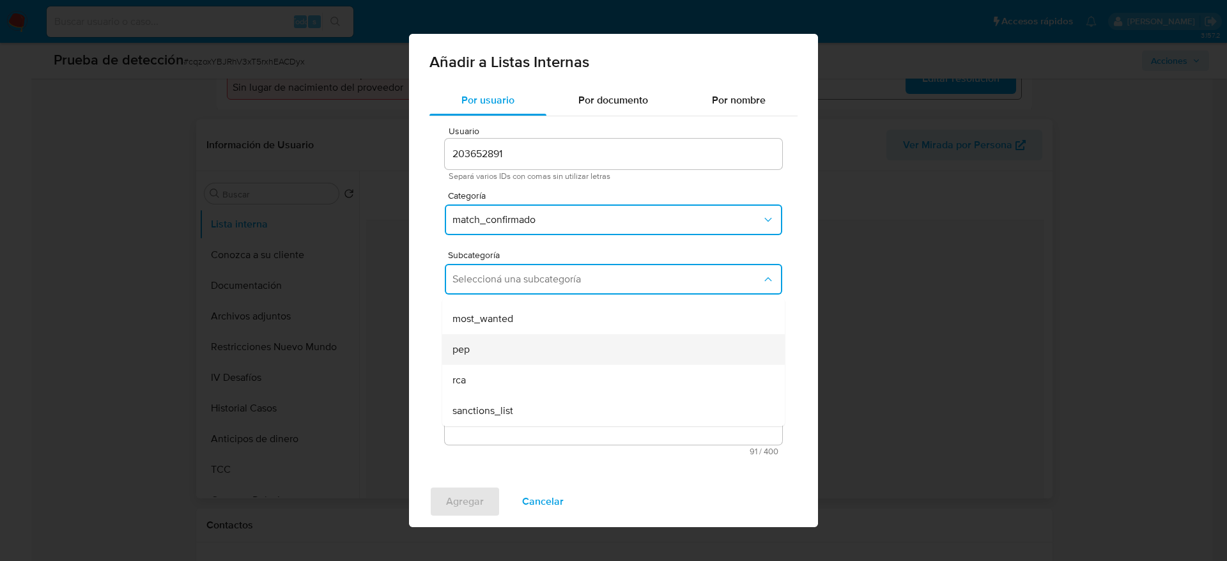
drag, startPoint x: 511, startPoint y: 329, endPoint x: 511, endPoint y: 341, distance: 12.2
click at [511, 341] on ul "LPB REQINFO media_negativa most_wanted pep rca sanctions_list" at bounding box center [613, 319] width 343 height 215
click at [511, 341] on div "pep" at bounding box center [609, 349] width 314 height 31
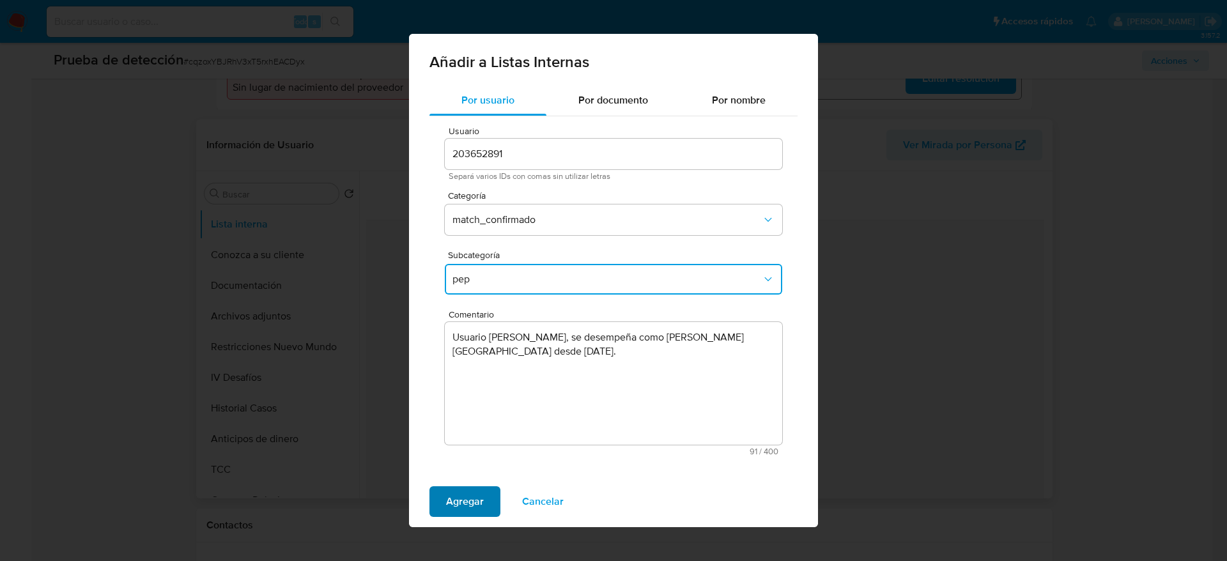
click at [440, 502] on button "Agregar" at bounding box center [464, 501] width 71 height 31
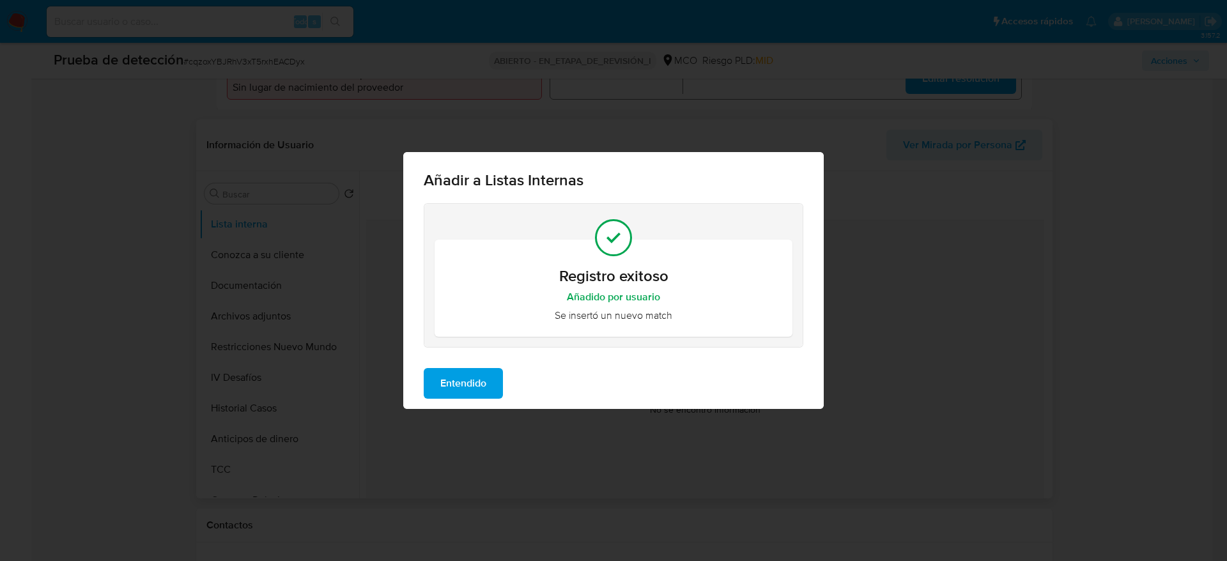
click at [429, 410] on div "Añadir a Listas Internas Registro exitoso Añadido por usuario Se insertó un nue…" at bounding box center [613, 280] width 1227 height 561
click at [440, 399] on div "Entendido" at bounding box center [613, 383] width 420 height 51
click at [491, 400] on div "Entendido" at bounding box center [613, 383] width 420 height 51
click at [498, 395] on button "Entendido" at bounding box center [463, 383] width 79 height 31
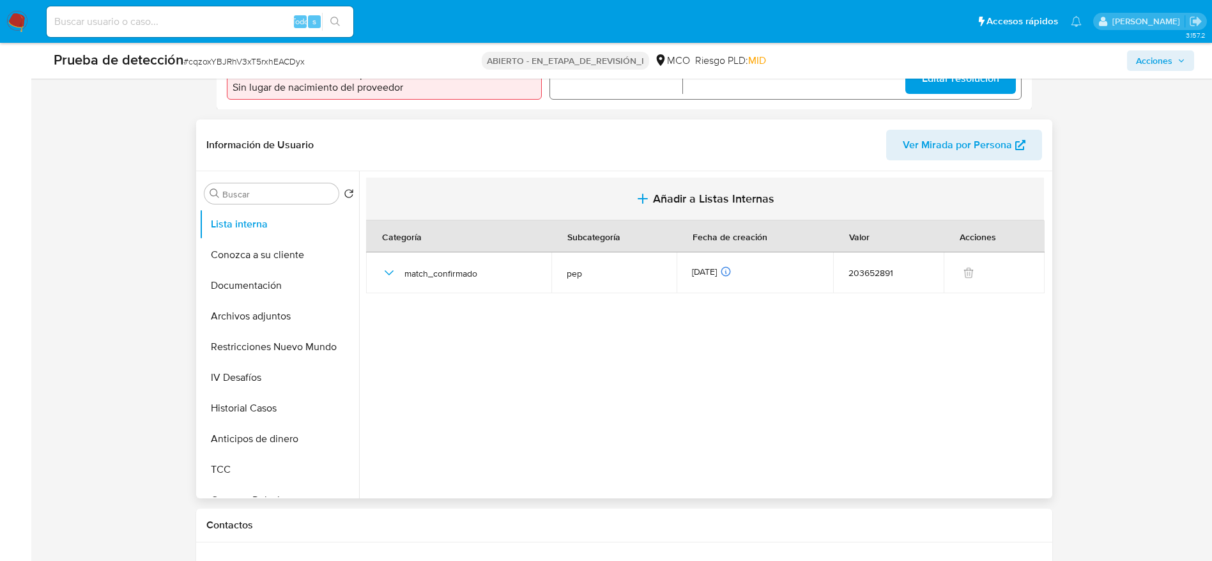
scroll to position [0, 0]
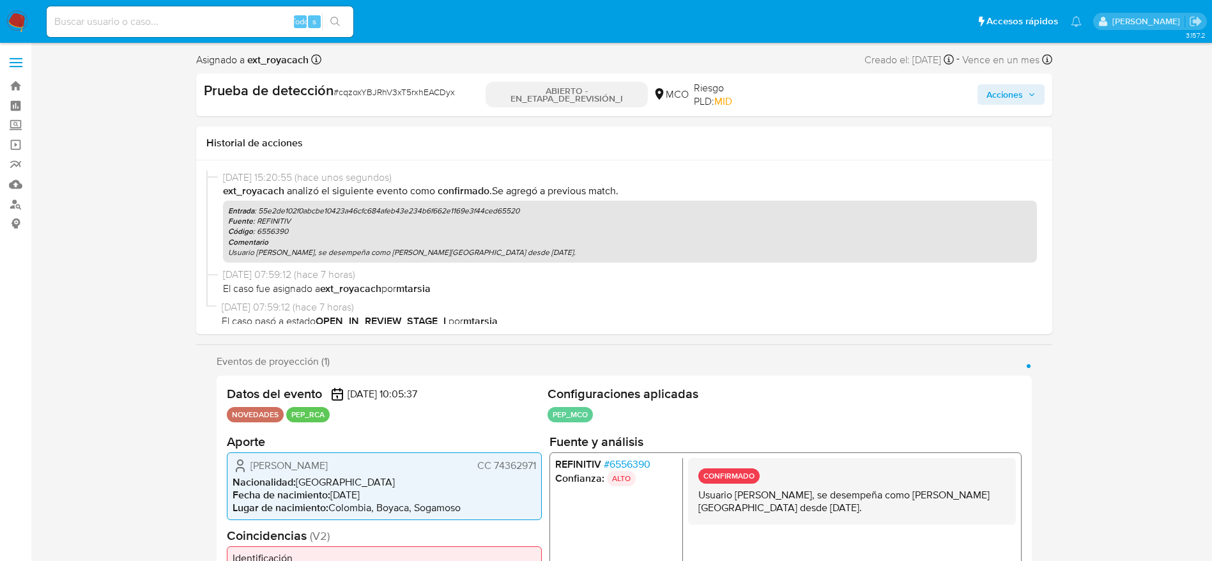
click at [988, 89] on span "Acciones" at bounding box center [1005, 94] width 36 height 20
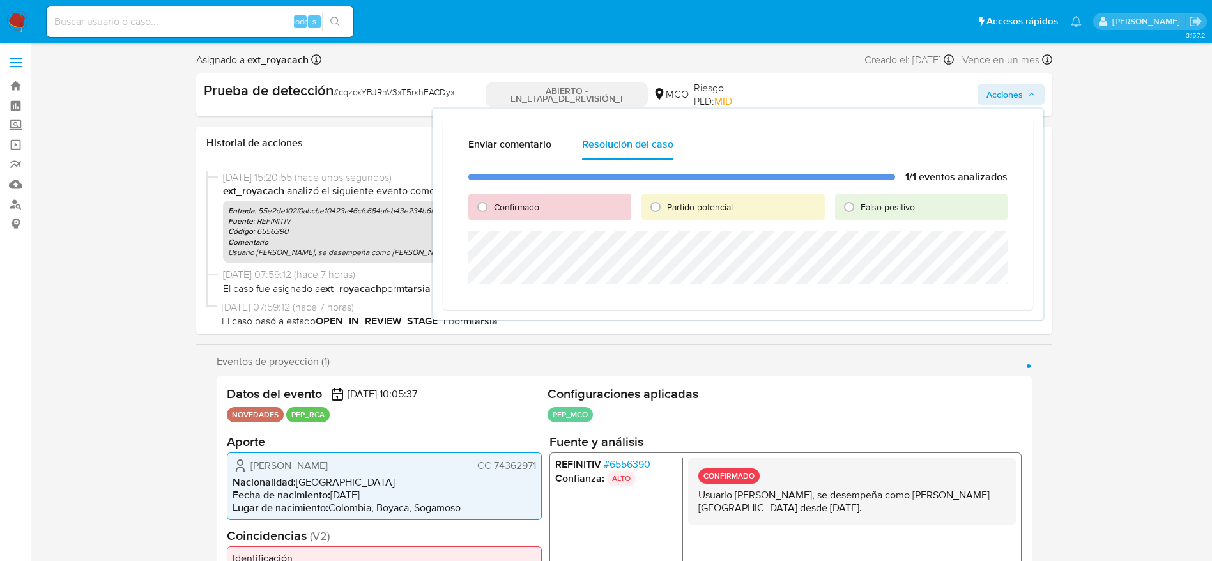
click at [513, 203] on font "Confirmado" at bounding box center [516, 207] width 45 height 13
click at [493, 203] on input "Confirmado" at bounding box center [482, 207] width 20 height 20
radio input "true"
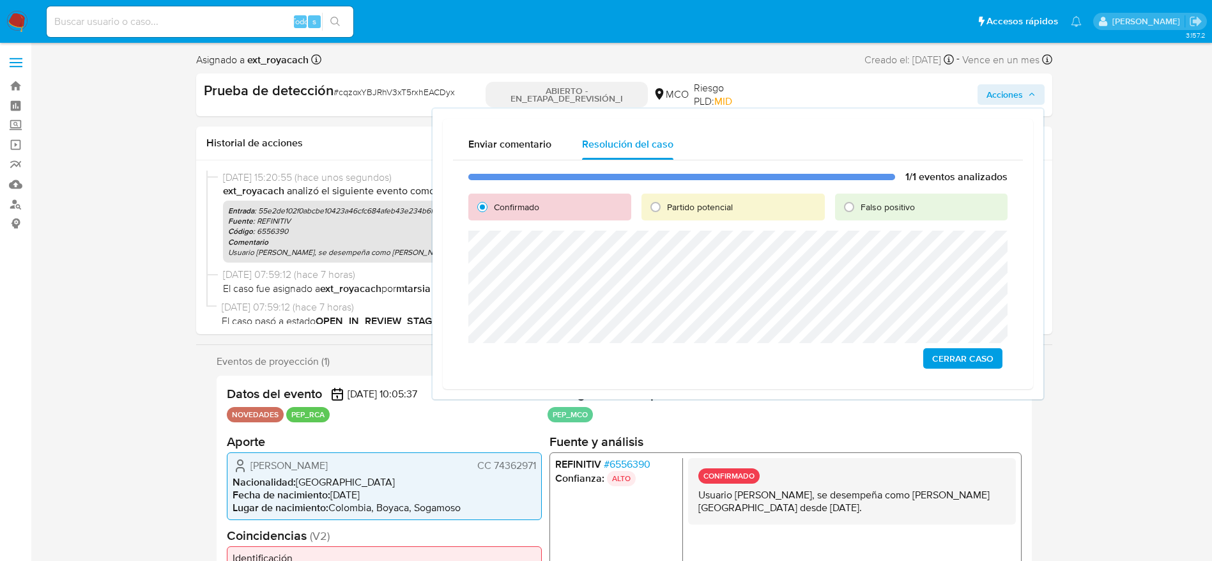
click at [944, 360] on span "Cerrar Caso" at bounding box center [962, 359] width 61 height 18
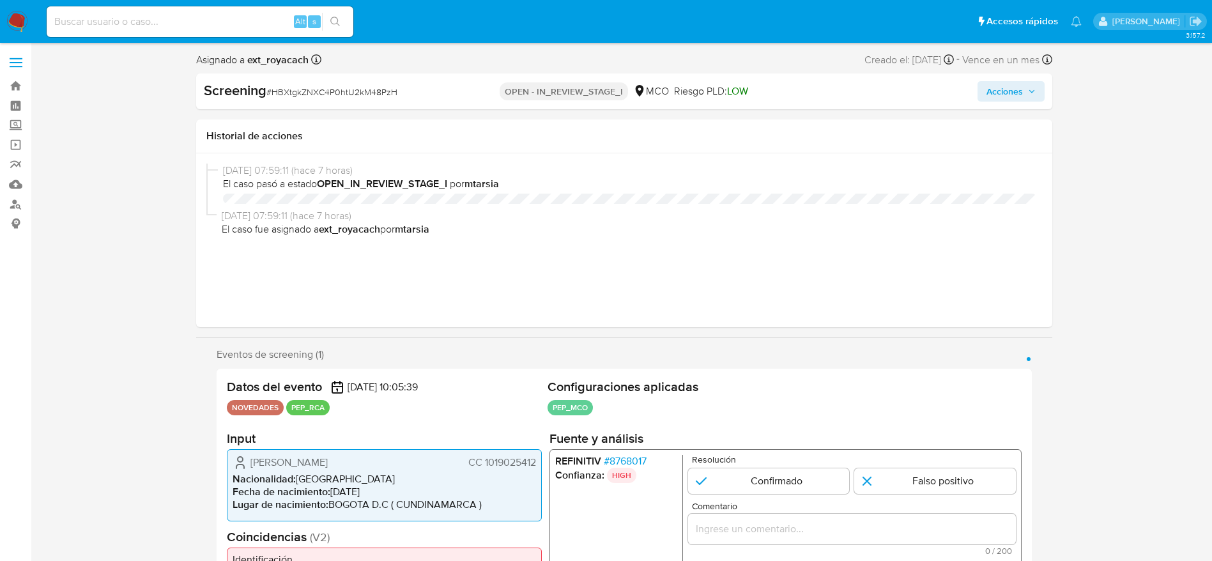
select select "10"
click at [300, 91] on span "# HBXtgkZNXC4P0htU2kM48PzH" at bounding box center [331, 92] width 131 height 13
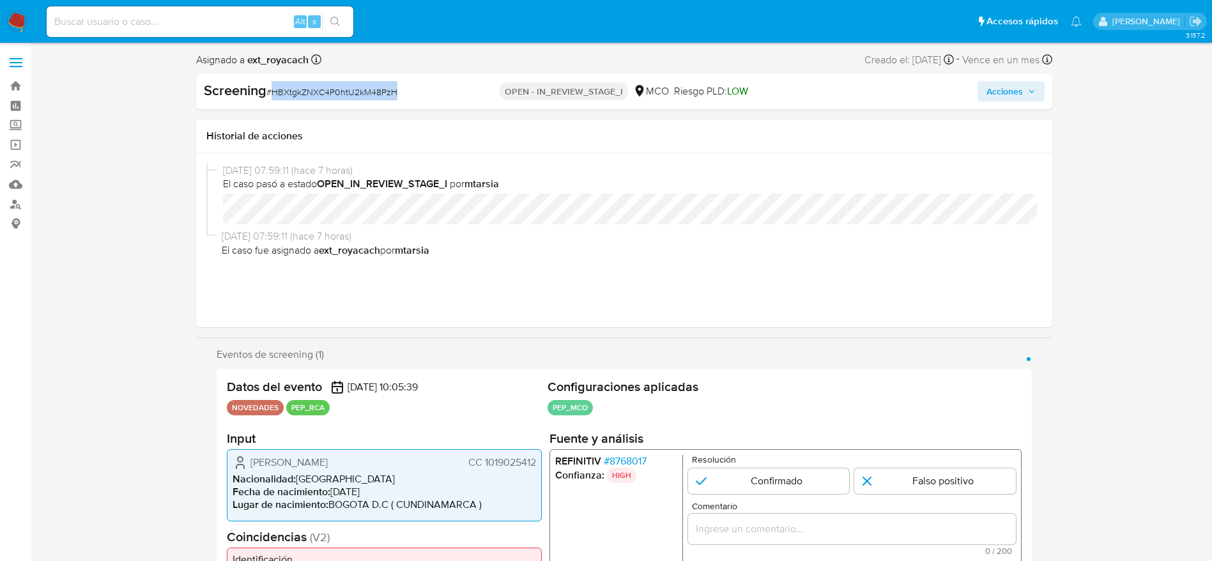
click at [300, 91] on span "# HBXtgkZNXC4P0htU2kM48PzH" at bounding box center [331, 92] width 131 height 13
copy span "HBXtgkZNXC4P0htU2kM48PzH"
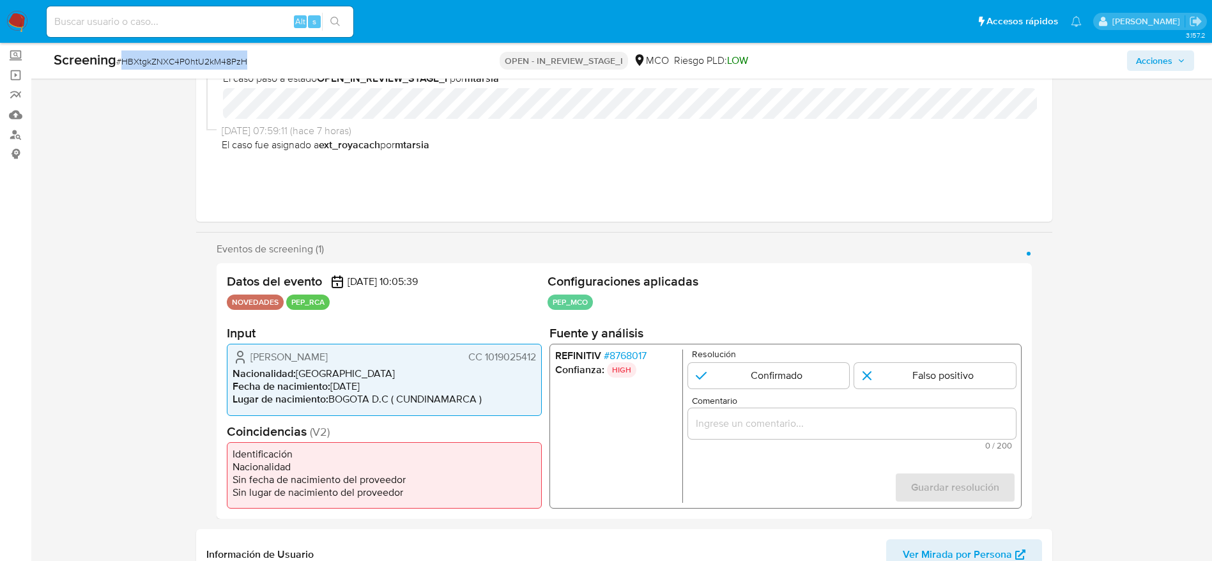
scroll to position [192, 0]
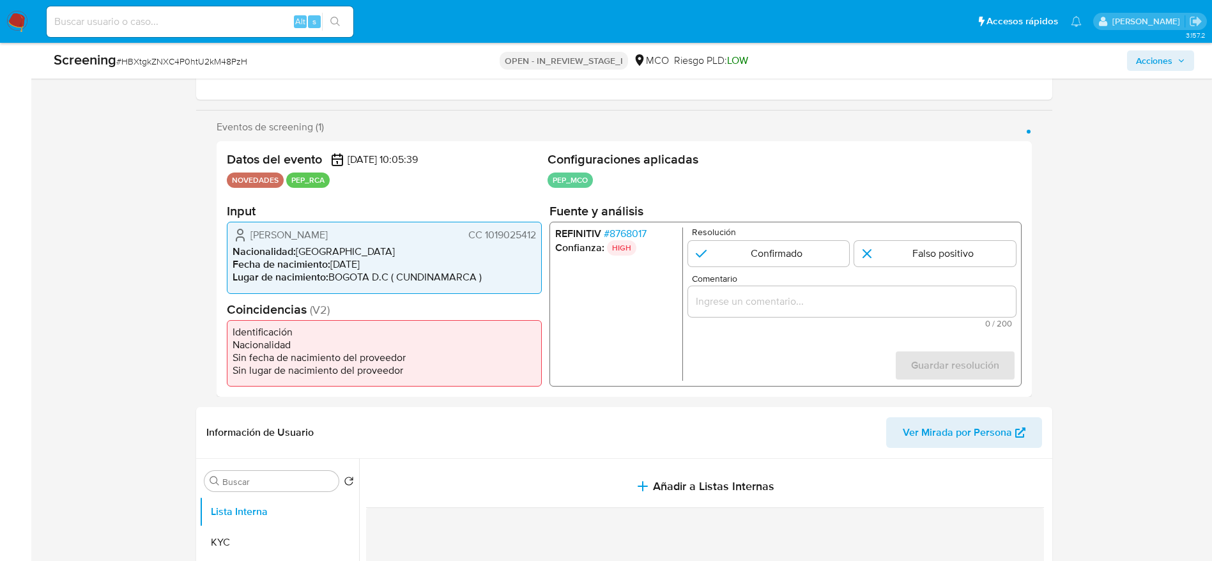
drag, startPoint x: 242, startPoint y: 229, endPoint x: 535, endPoint y: 231, distance: 292.7
click at [535, 231] on div "[PERSON_NAME] CC 1019025412" at bounding box center [385, 234] width 304 height 15
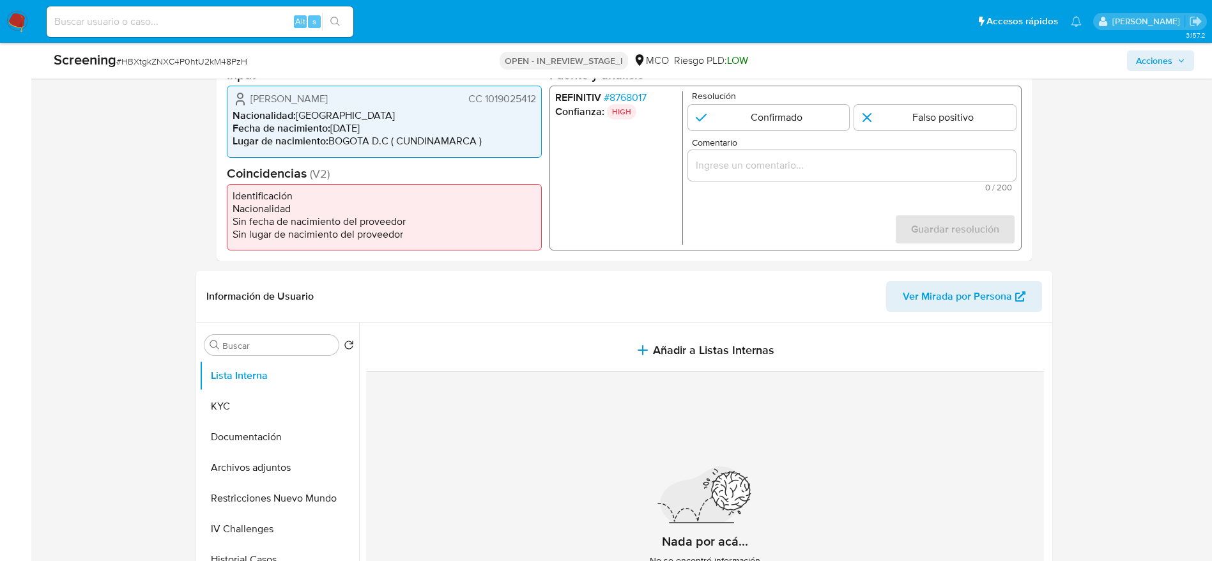
scroll to position [288, 0]
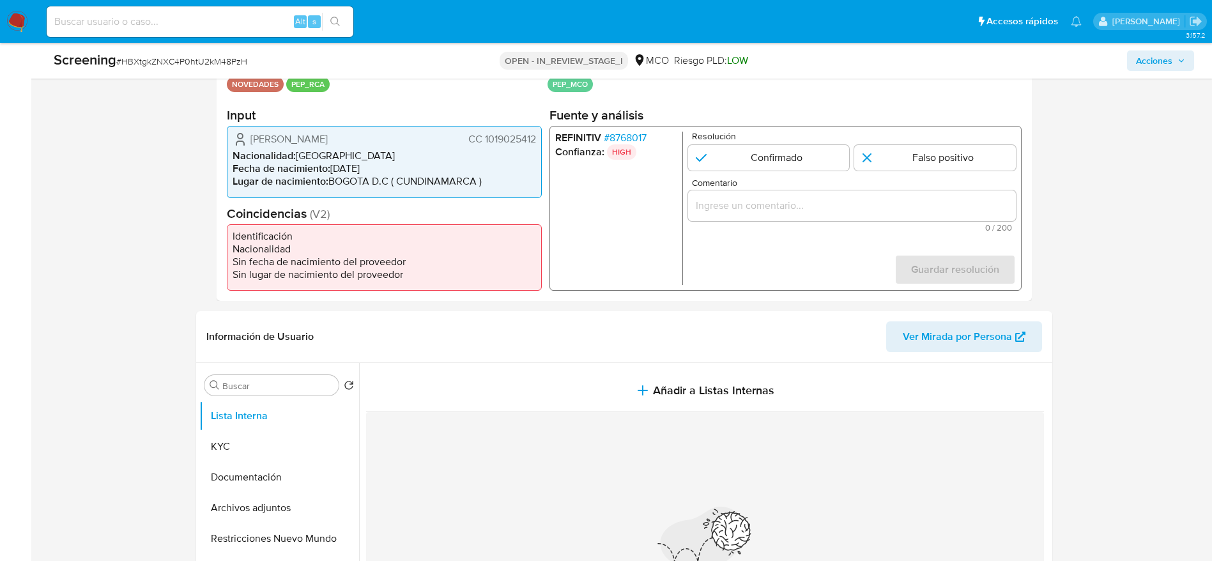
click at [629, 134] on span "# 8768017" at bounding box center [624, 138] width 43 height 13
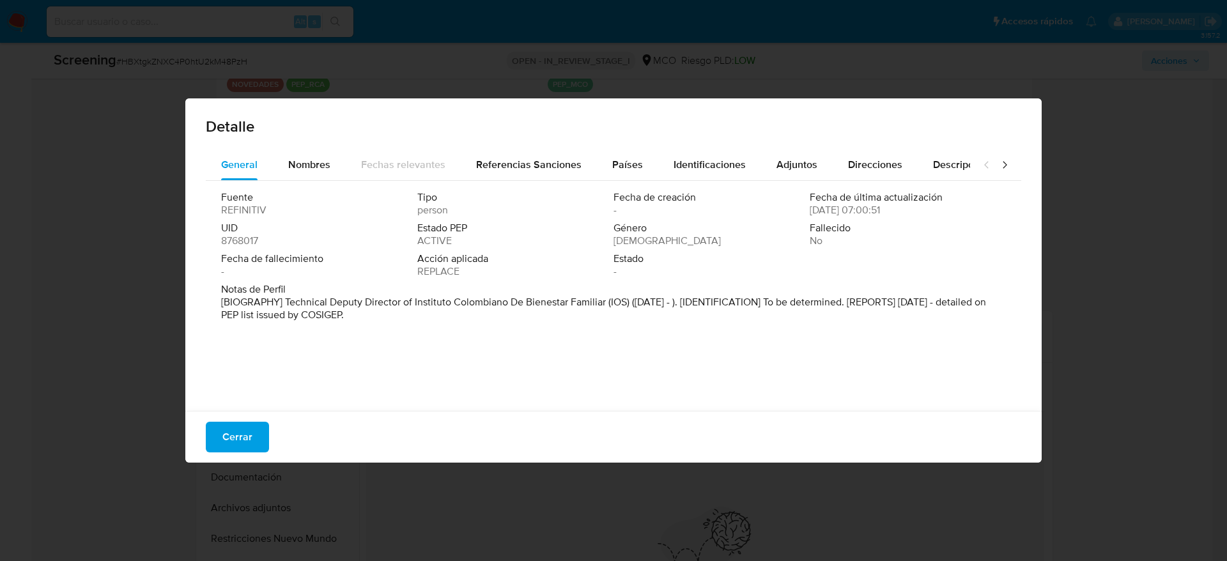
click at [309, 172] on div "Nombres" at bounding box center [309, 165] width 42 height 31
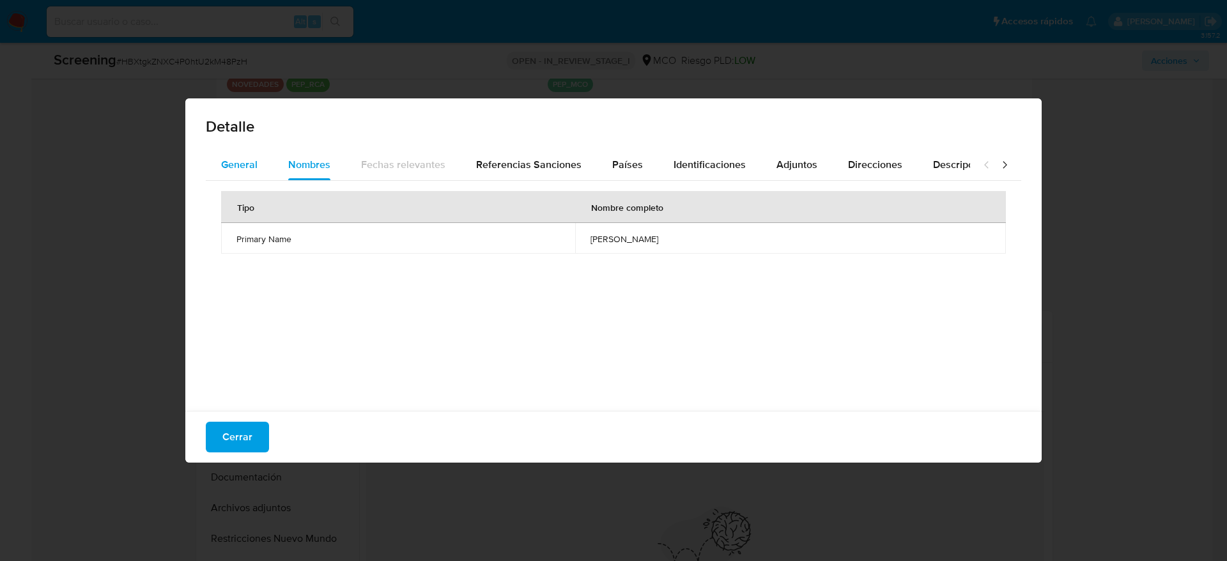
click at [266, 155] on button "General" at bounding box center [239, 165] width 67 height 31
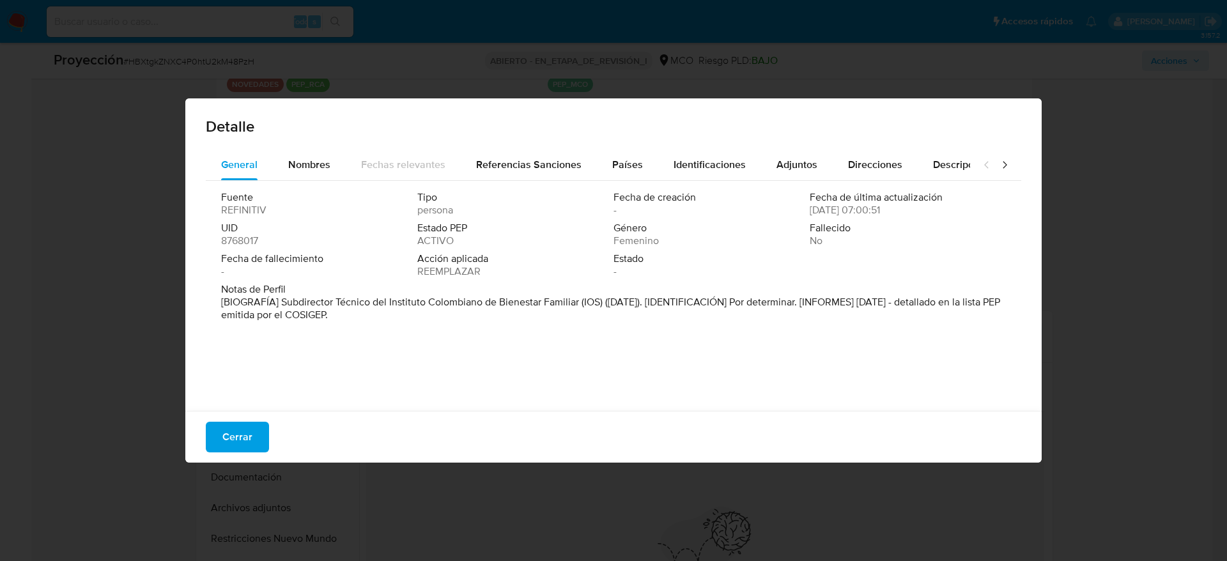
drag, startPoint x: 282, startPoint y: 297, endPoint x: 581, endPoint y: 295, distance: 298.4
click at [578, 298] on font "[BIOGRAFÍA] Subdirector Técnico del Instituto Colombiano de Bienestar Familiar …" at bounding box center [610, 308] width 779 height 27
click at [250, 442] on span "Cerrar" at bounding box center [237, 437] width 30 height 28
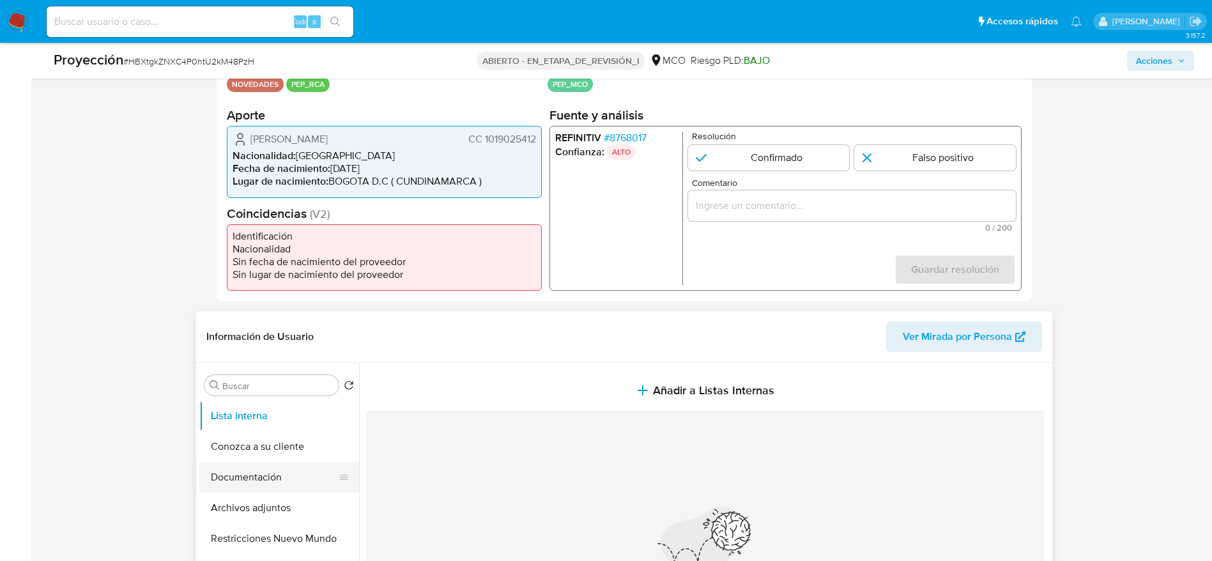
click at [272, 480] on button "Documentación" at bounding box center [274, 477] width 150 height 31
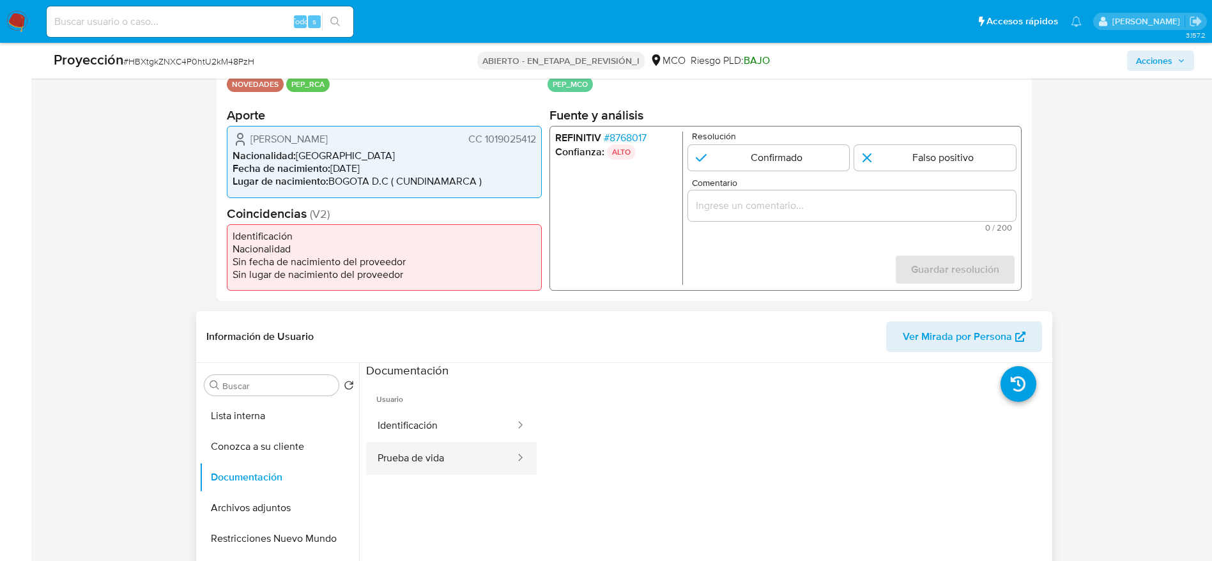
click at [404, 447] on button "Prueba de vida" at bounding box center [441, 458] width 150 height 33
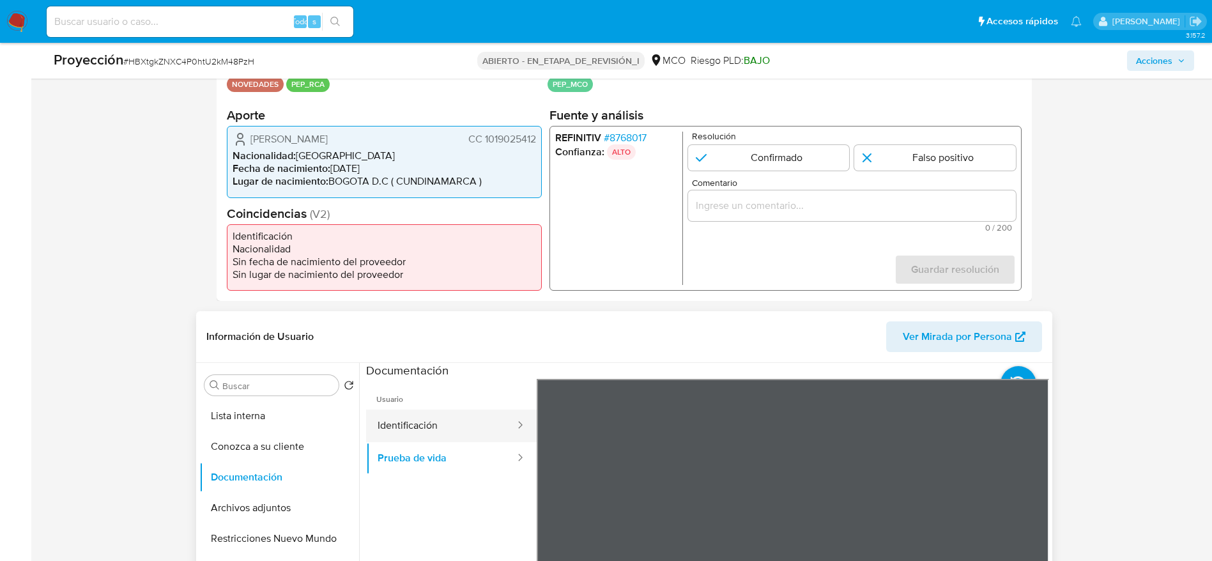
click at [483, 412] on button "Identificación" at bounding box center [441, 426] width 150 height 33
click at [743, 146] on input "1 de 1" at bounding box center [769, 158] width 162 height 26
radio input "true"
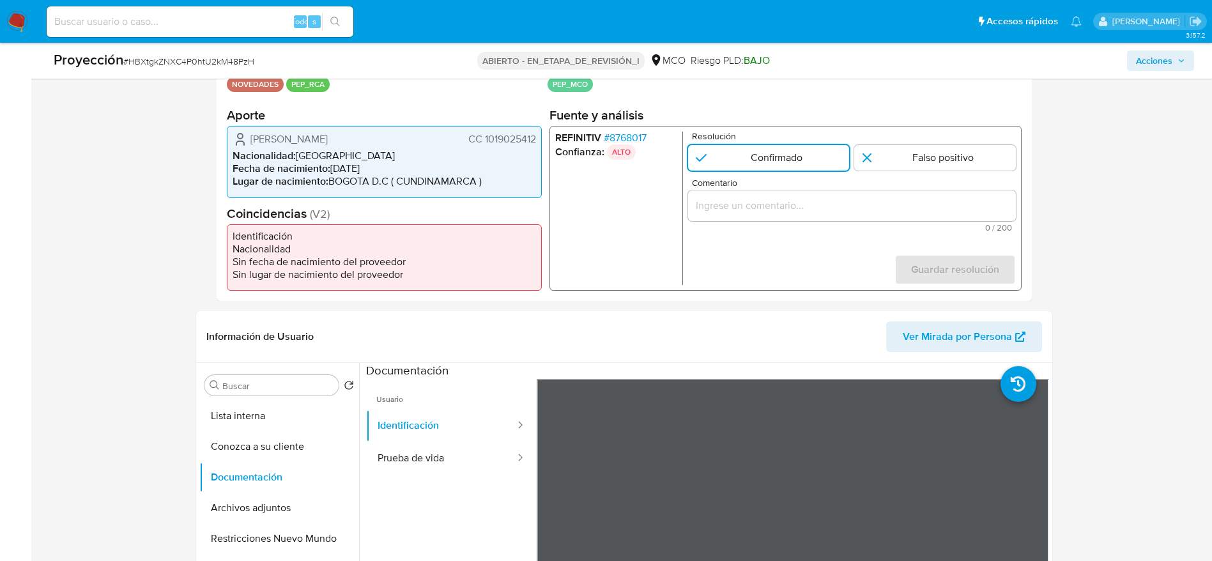
click at [778, 202] on input "Comentario" at bounding box center [852, 205] width 328 height 17
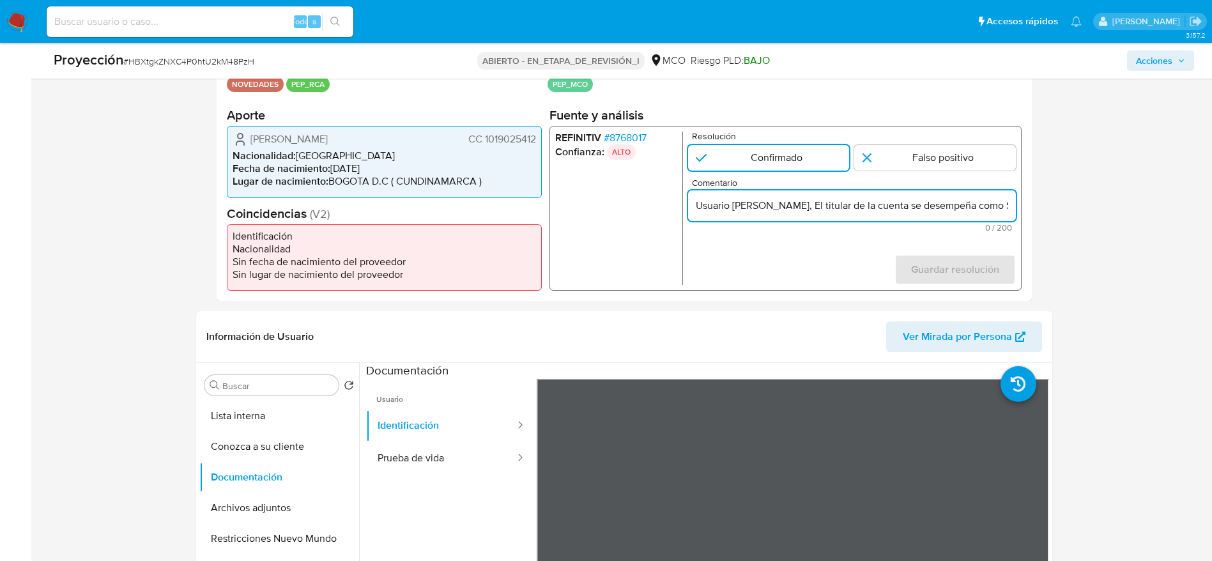
scroll to position [0, 504]
type input "Usuario [PERSON_NAME], El titular de la cuenta se desempeña como Subdirector Té…"
click at [979, 272] on span "Guardar resolución" at bounding box center [955, 270] width 88 height 28
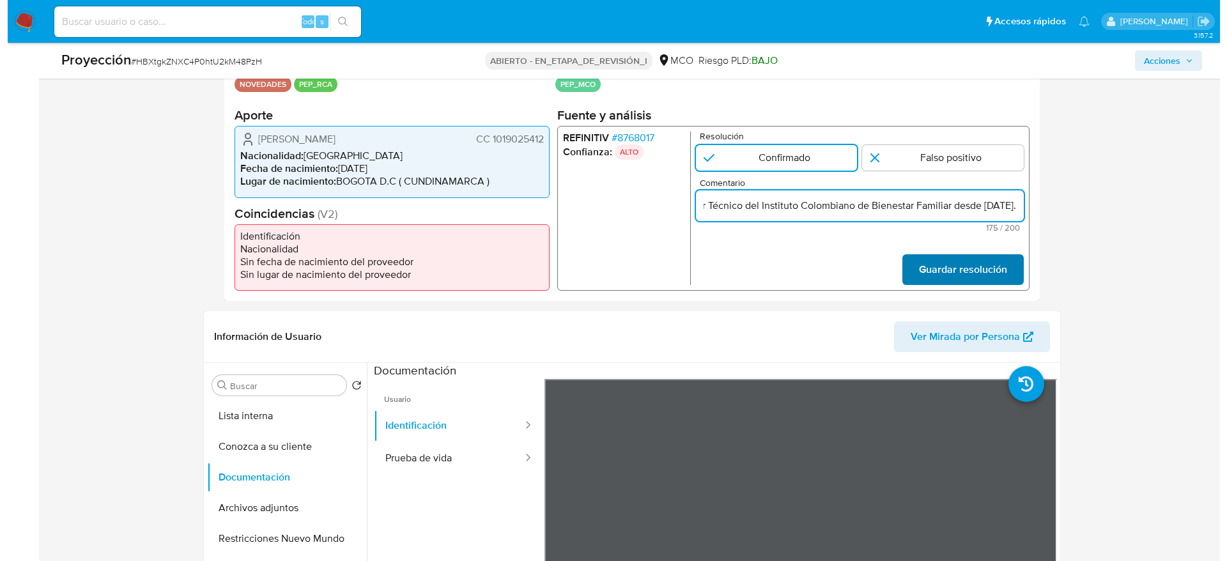
scroll to position [0, 0]
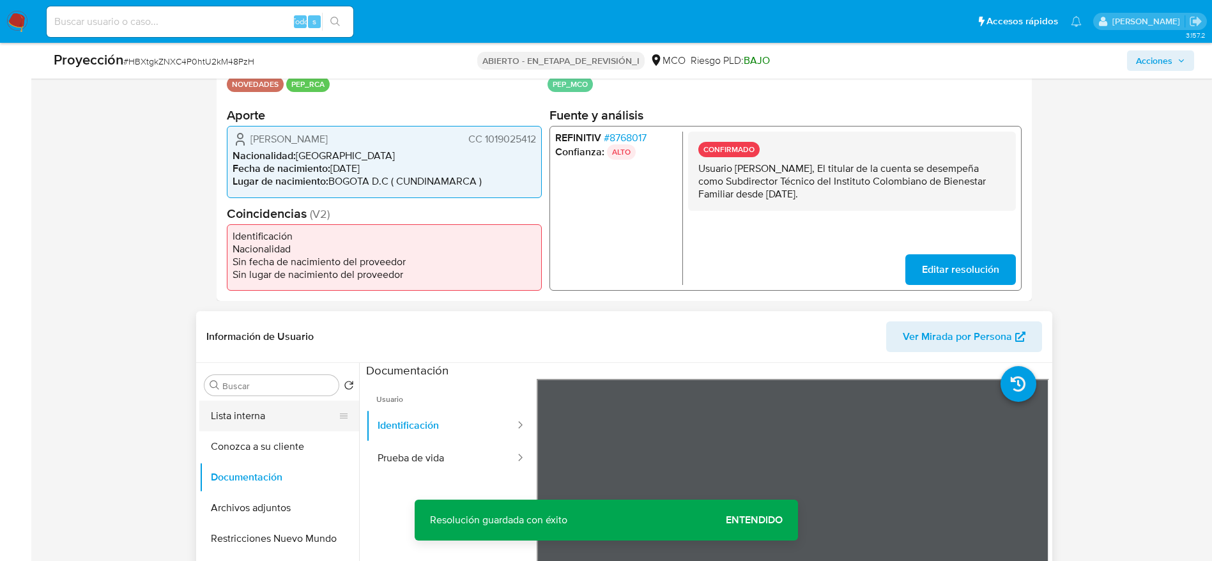
click at [302, 416] on button "Lista interna" at bounding box center [274, 416] width 150 height 31
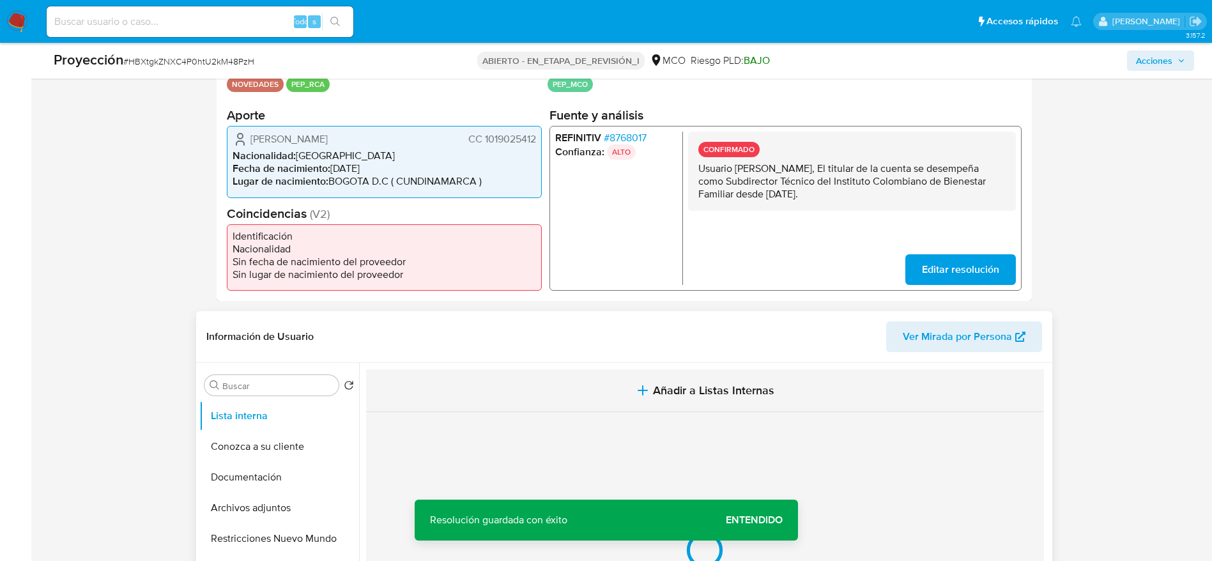
click at [499, 388] on button "Añadir a Listas Internas" at bounding box center [705, 390] width 678 height 43
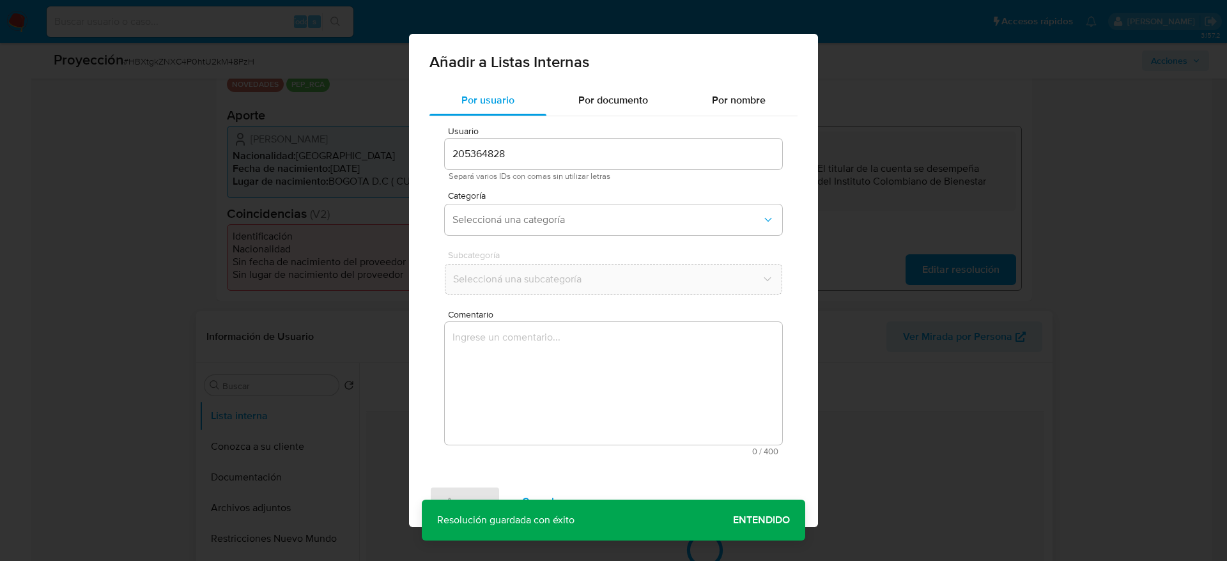
click at [587, 423] on textarea "Comentario" at bounding box center [613, 383] width 337 height 123
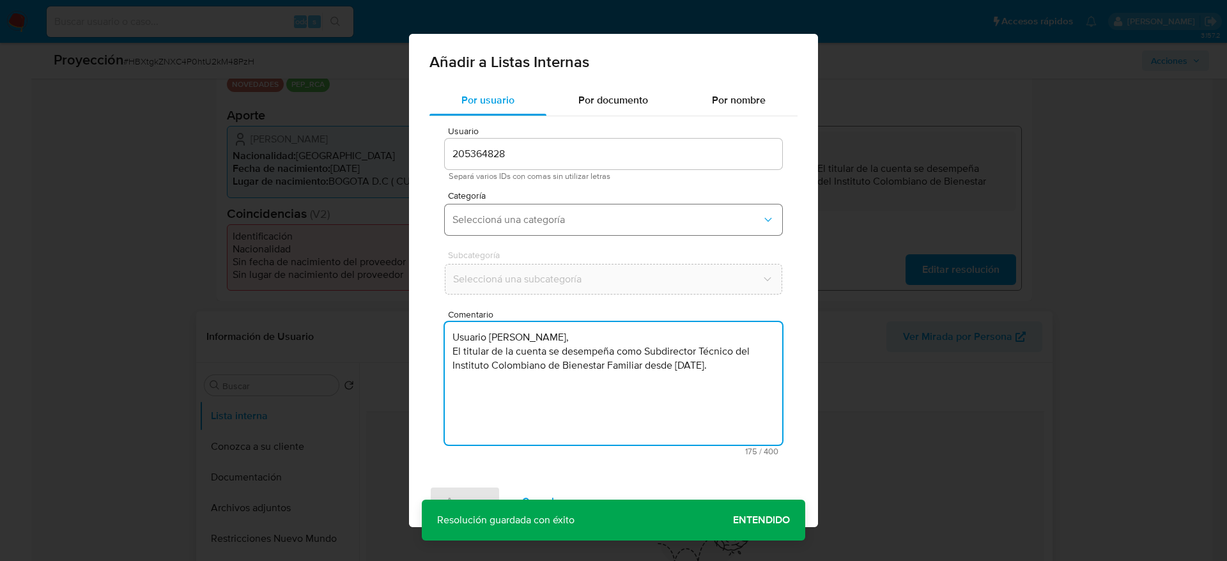
type textarea "Usuario [PERSON_NAME], El titular de la cuenta se desempeña como Subdirector Té…"
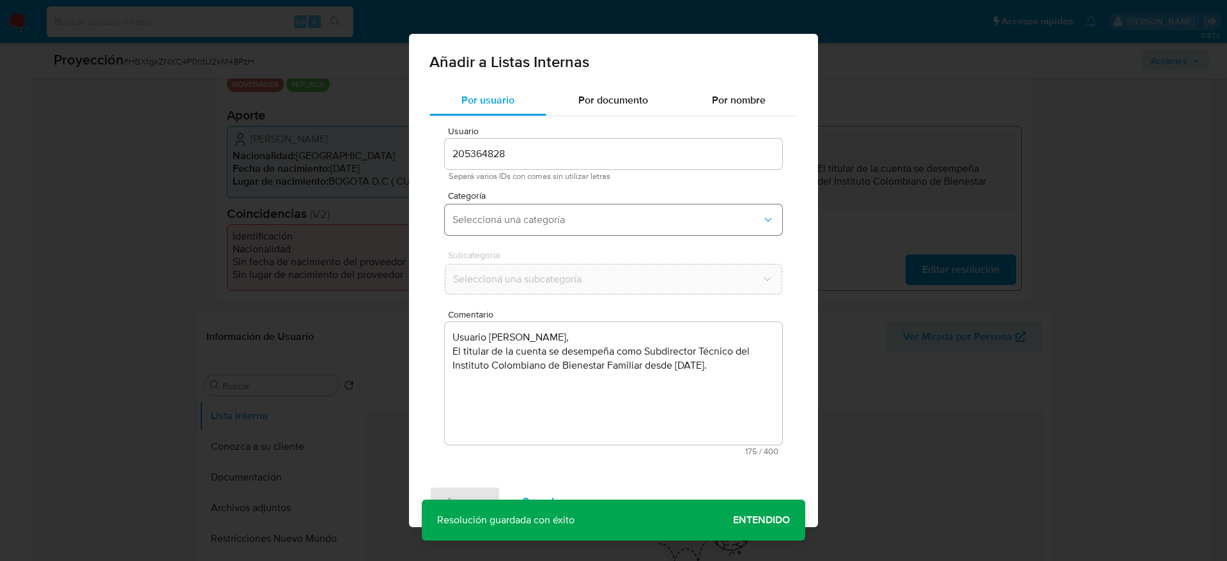
click at [552, 232] on button "Seleccioná una categoría" at bounding box center [613, 219] width 337 height 31
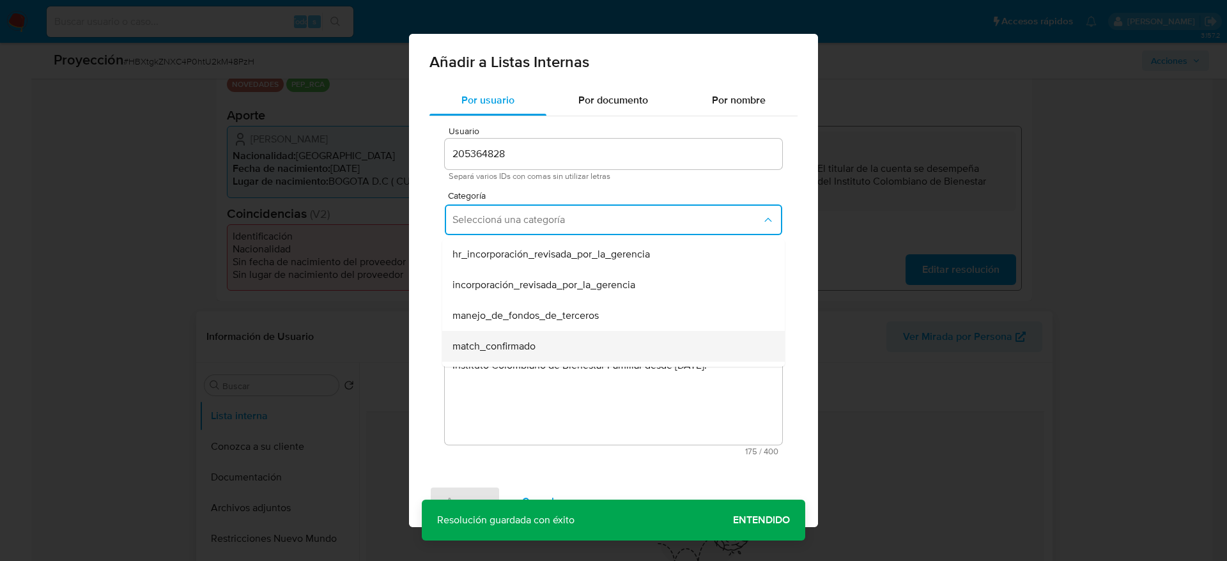
click at [519, 334] on div "match_confirmado" at bounding box center [609, 346] width 314 height 31
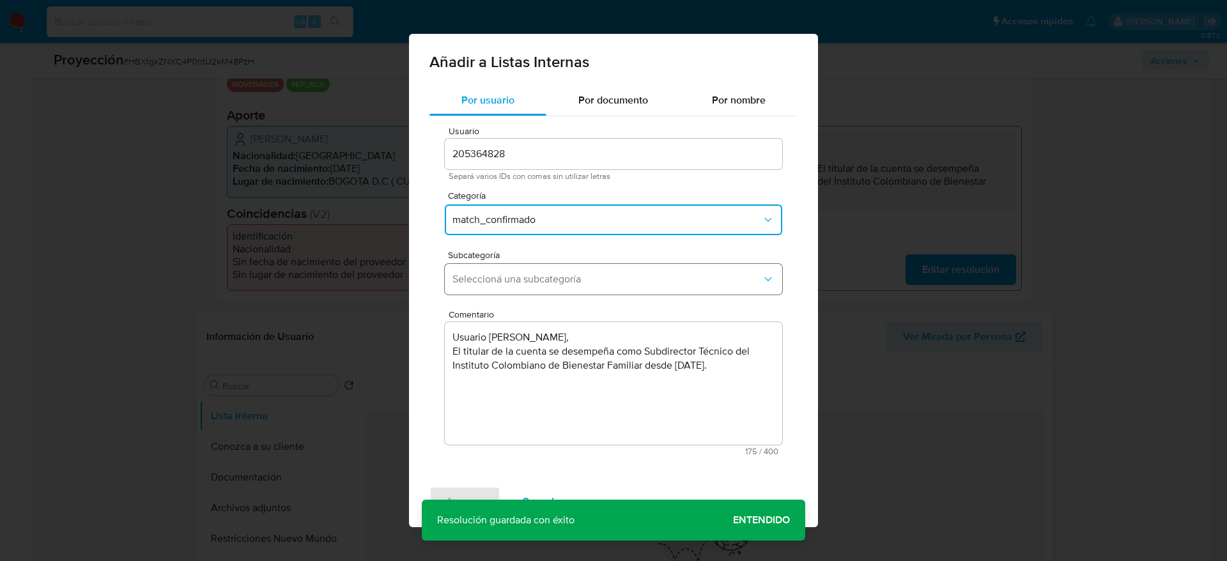
click at [529, 283] on span "Seleccioná una subcategoría" at bounding box center [606, 279] width 309 height 13
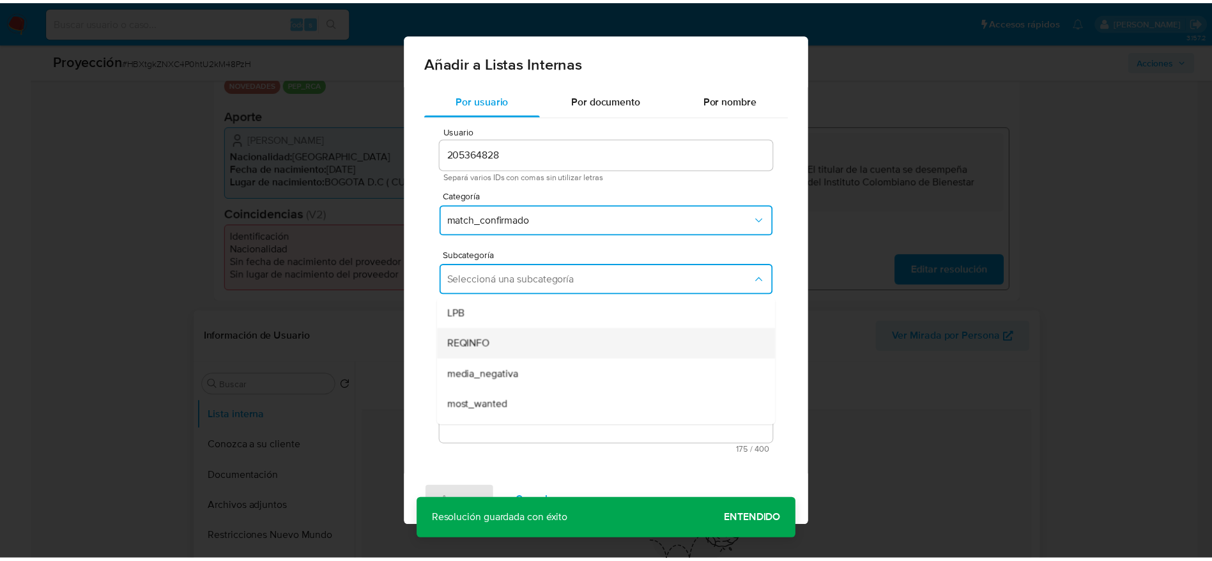
scroll to position [87, 0]
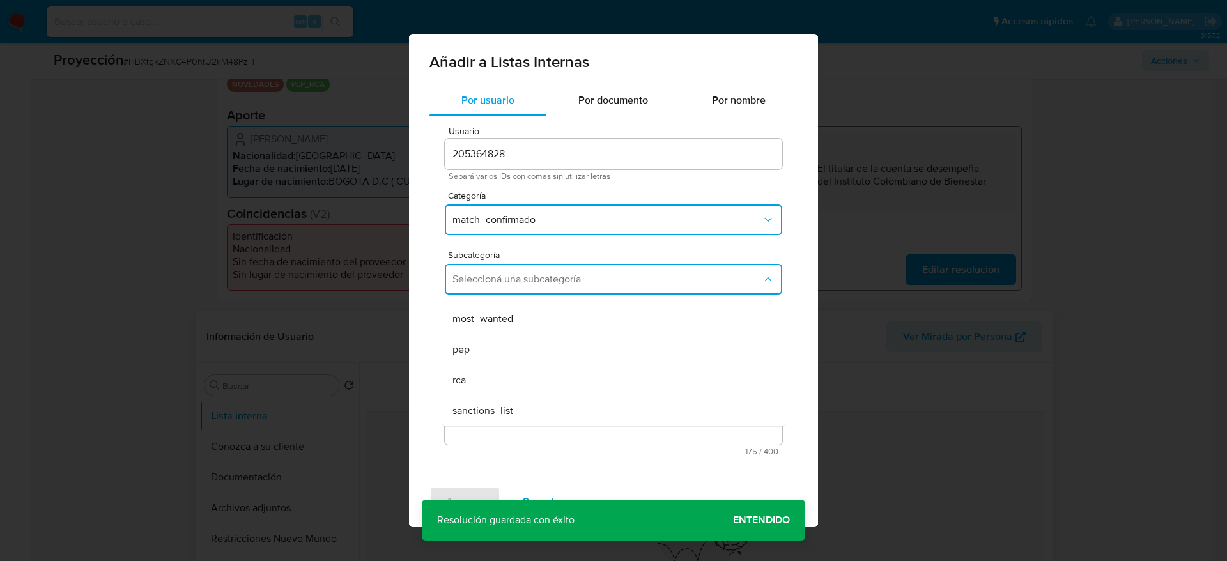
click at [498, 346] on div "pep" at bounding box center [609, 349] width 314 height 31
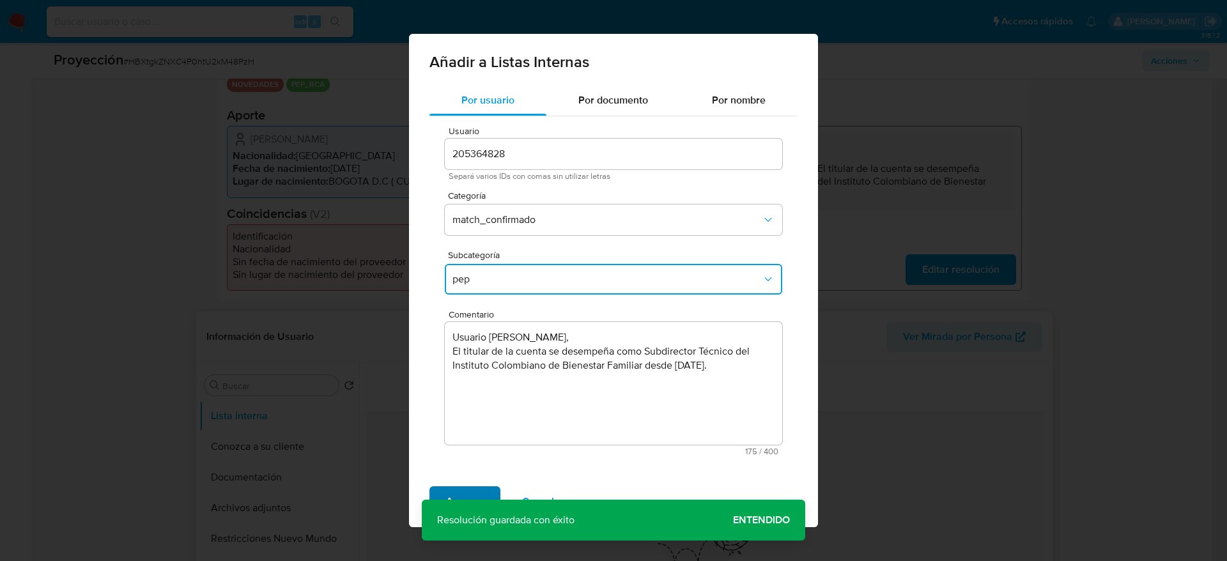
click at [462, 488] on span "Agregar" at bounding box center [465, 502] width 38 height 28
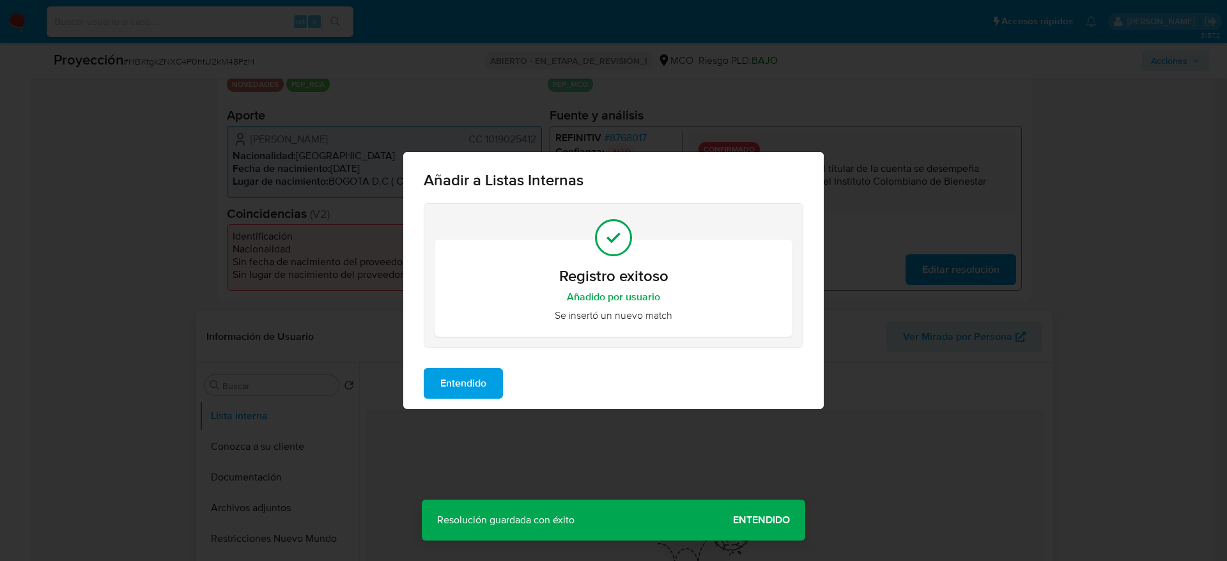
click at [463, 382] on span "Entendido" at bounding box center [463, 383] width 46 height 28
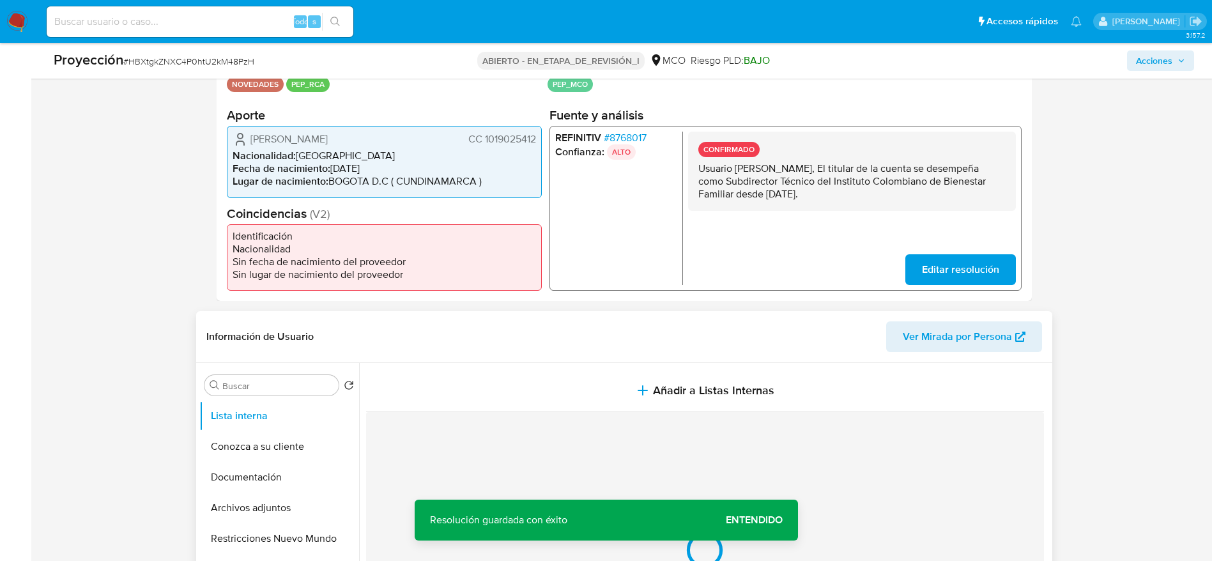
click at [300, 145] on font "[PERSON_NAME]" at bounding box center [289, 139] width 77 height 15
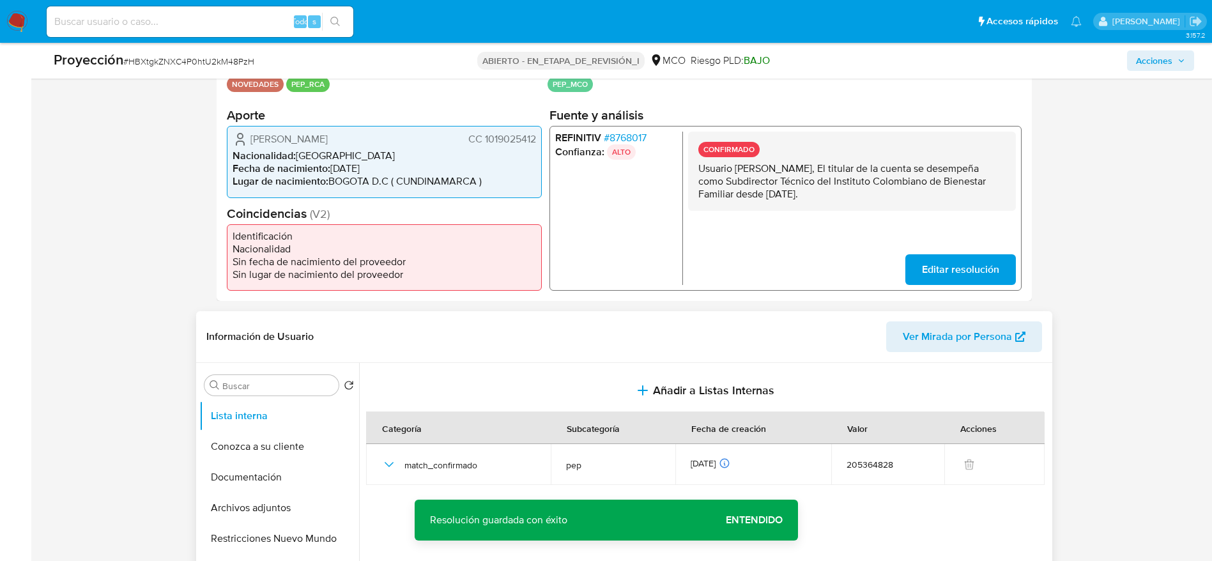
click at [300, 145] on font "[PERSON_NAME]" at bounding box center [289, 139] width 77 height 15
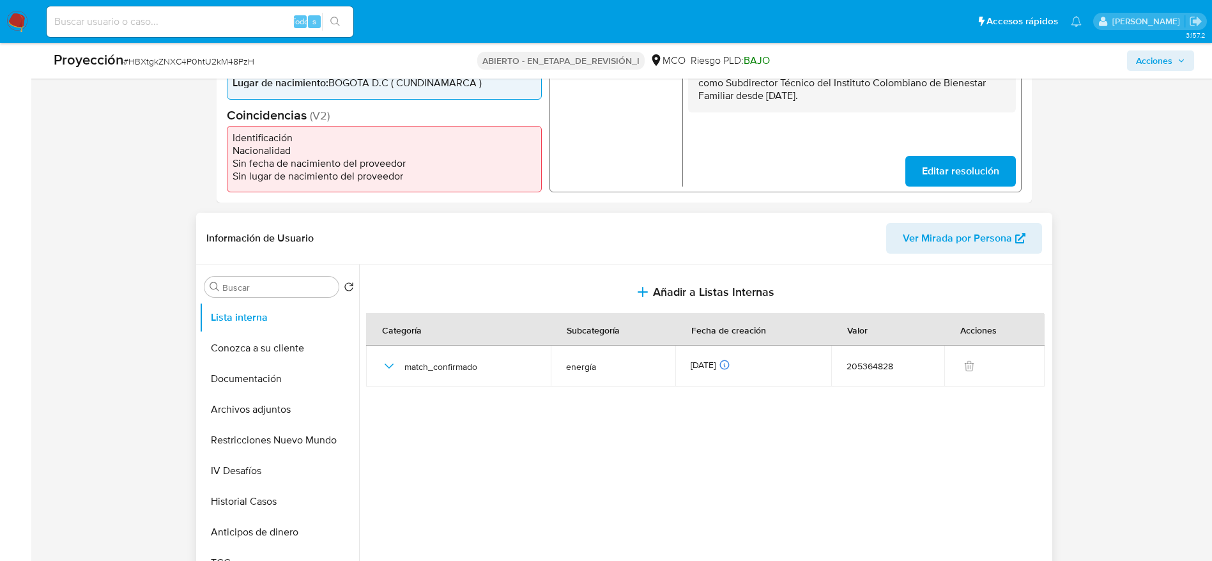
scroll to position [479, 0]
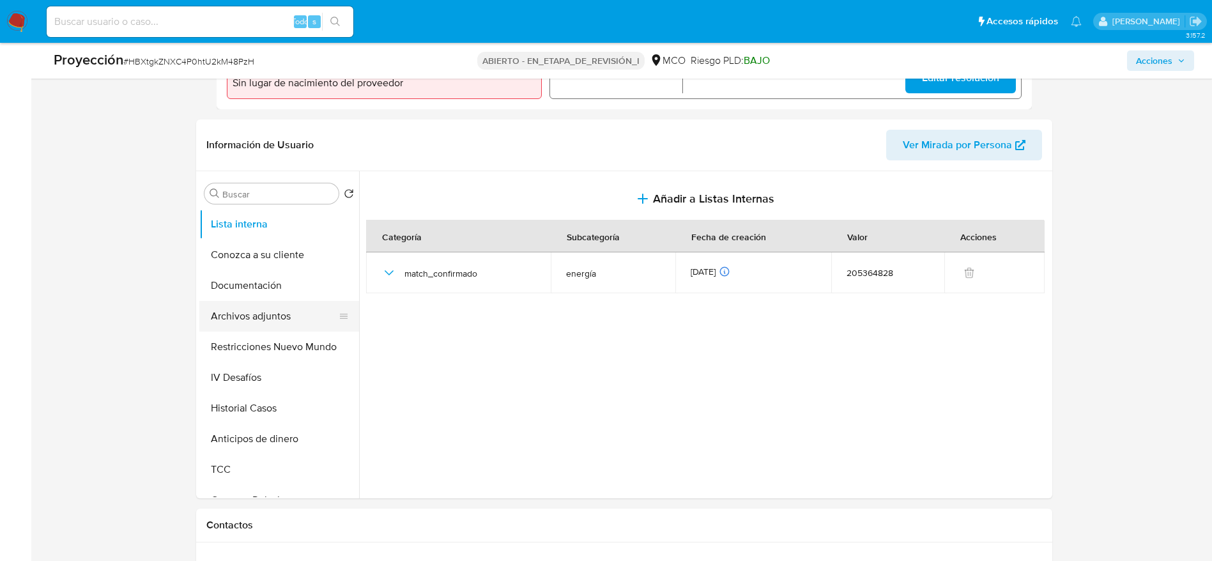
click at [236, 307] on button "Archivos adjuntos" at bounding box center [274, 316] width 150 height 31
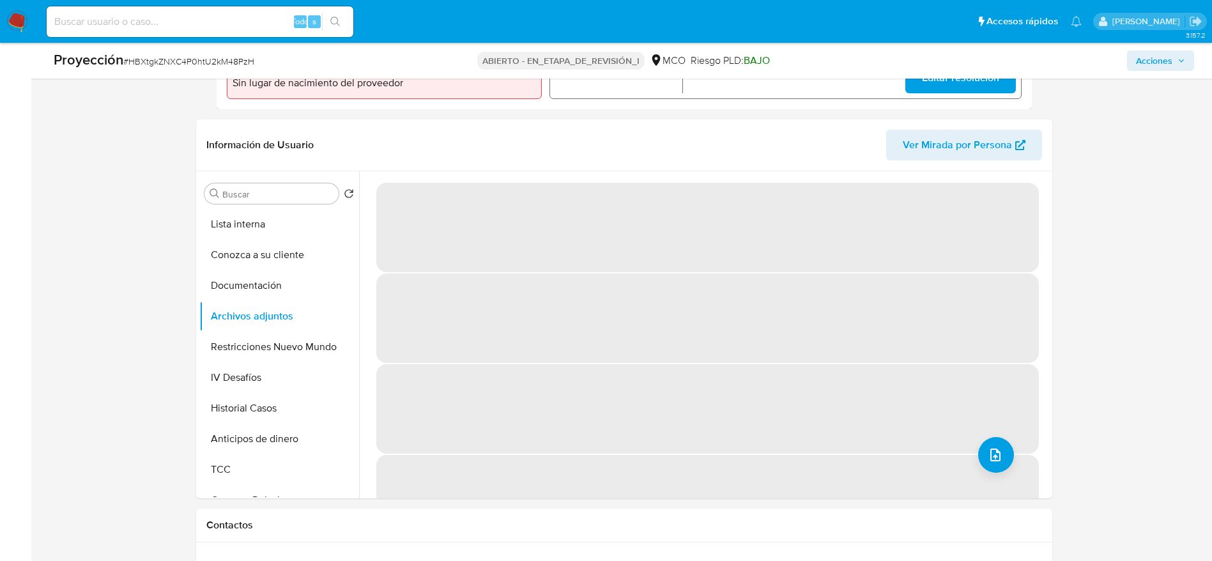
click at [985, 472] on span "‌" at bounding box center [707, 499] width 663 height 89
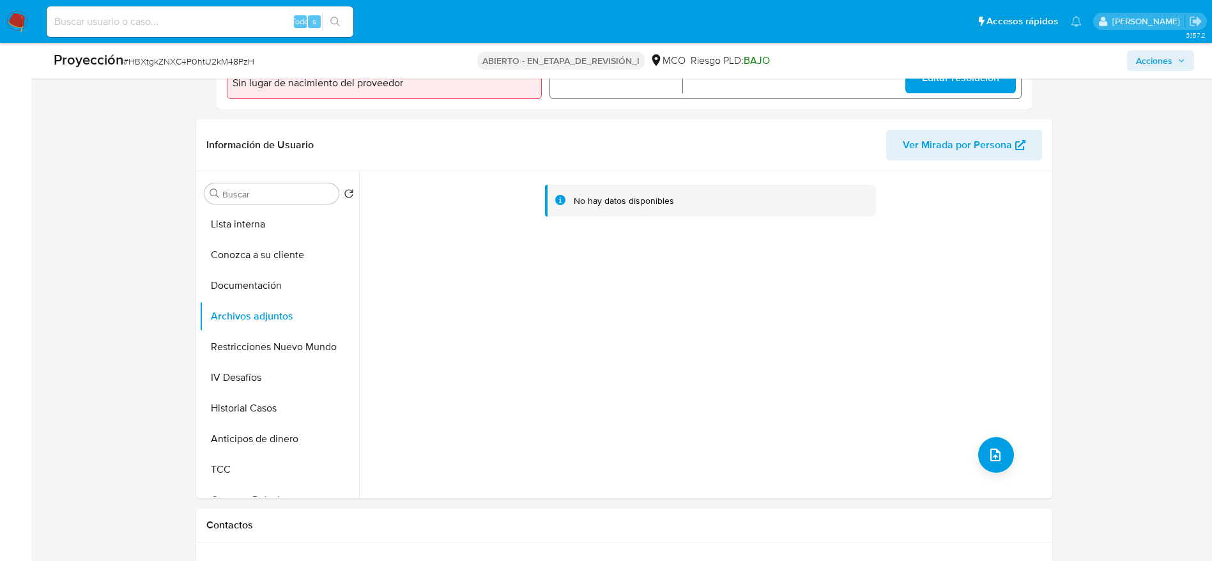
click at [969, 445] on div "No hay datos disponibles" at bounding box center [704, 334] width 690 height 327
drag, startPoint x: 1031, startPoint y: 460, endPoint x: 1023, endPoint y: 460, distance: 8.3
click at [1028, 460] on div "No hay datos disponibles" at bounding box center [704, 334] width 690 height 327
click at [991, 456] on icon "subir archivo" at bounding box center [996, 455] width 10 height 13
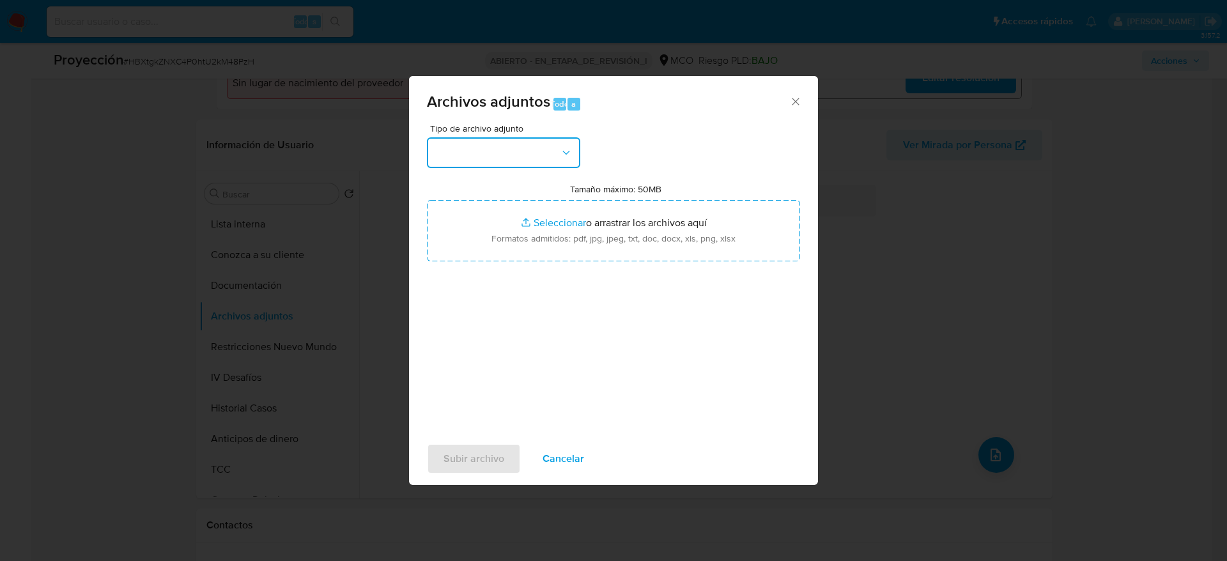
click at [494, 148] on button "button" at bounding box center [503, 152] width 153 height 31
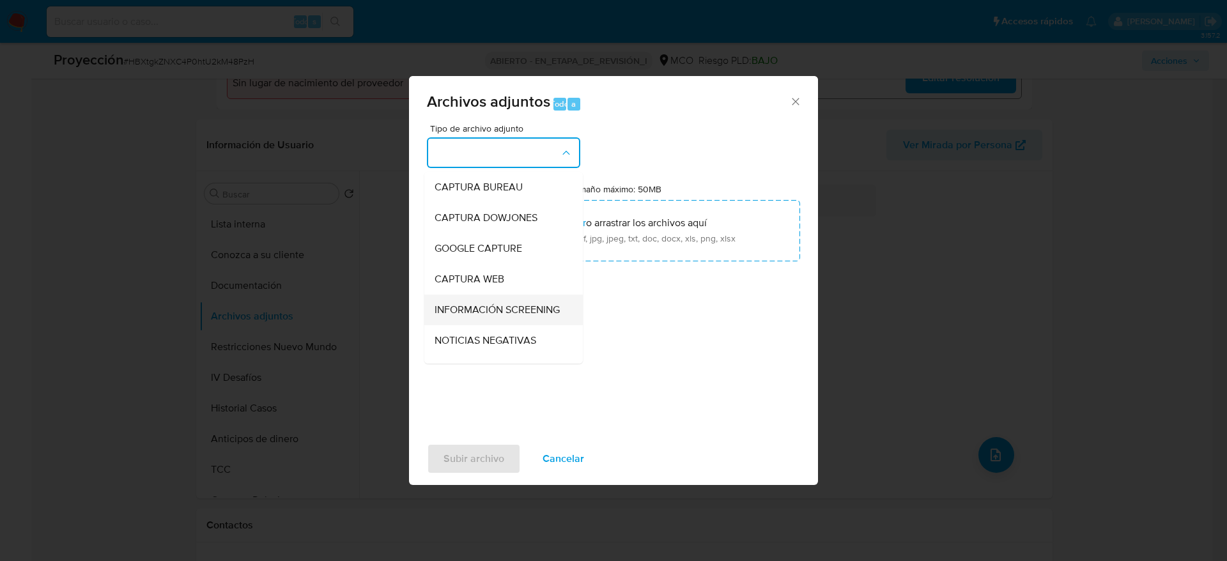
click at [534, 302] on div "INFORMACIÓN SCREENING" at bounding box center [500, 310] width 130 height 31
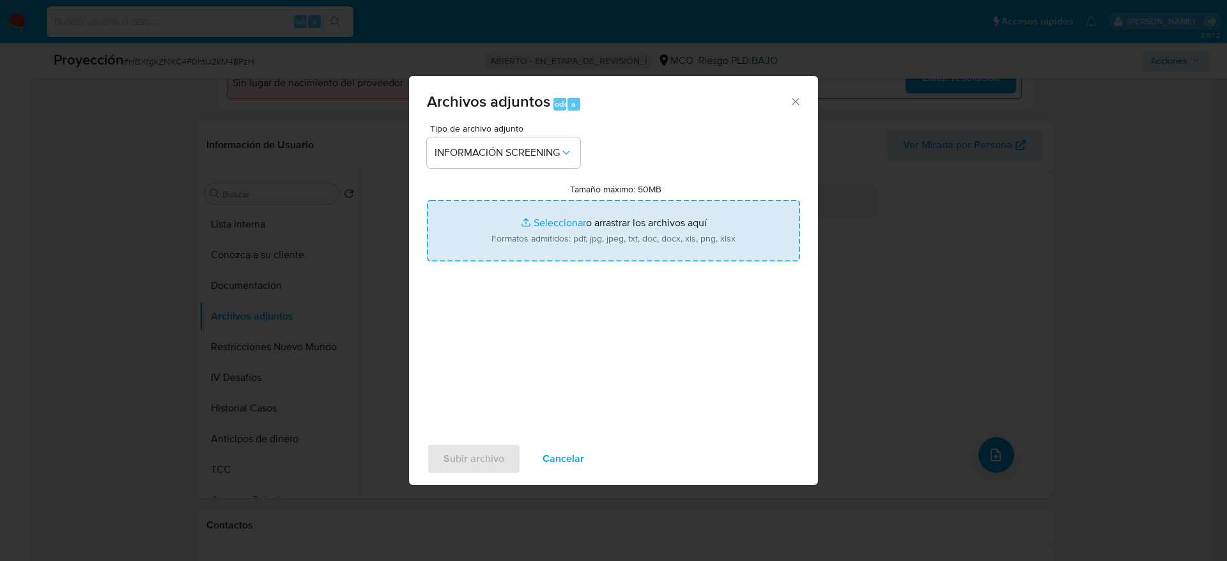
click at [548, 222] on input "Tamaño máximo: 50MB Seleccionar archivos" at bounding box center [613, 230] width 373 height 61
type input "C:\fakepath\_Catalina [PERSON_NAME] - Buscar con Google.pdf"
click at [490, 456] on span "Subir archivo" at bounding box center [473, 459] width 61 height 28
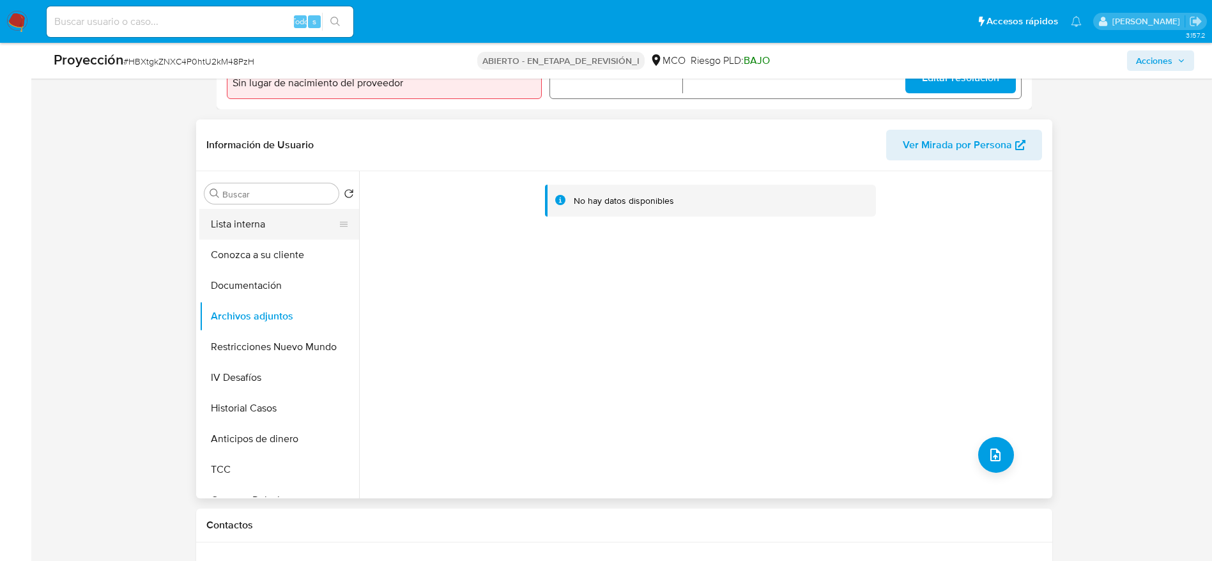
click at [281, 211] on button "Lista interna" at bounding box center [274, 224] width 150 height 31
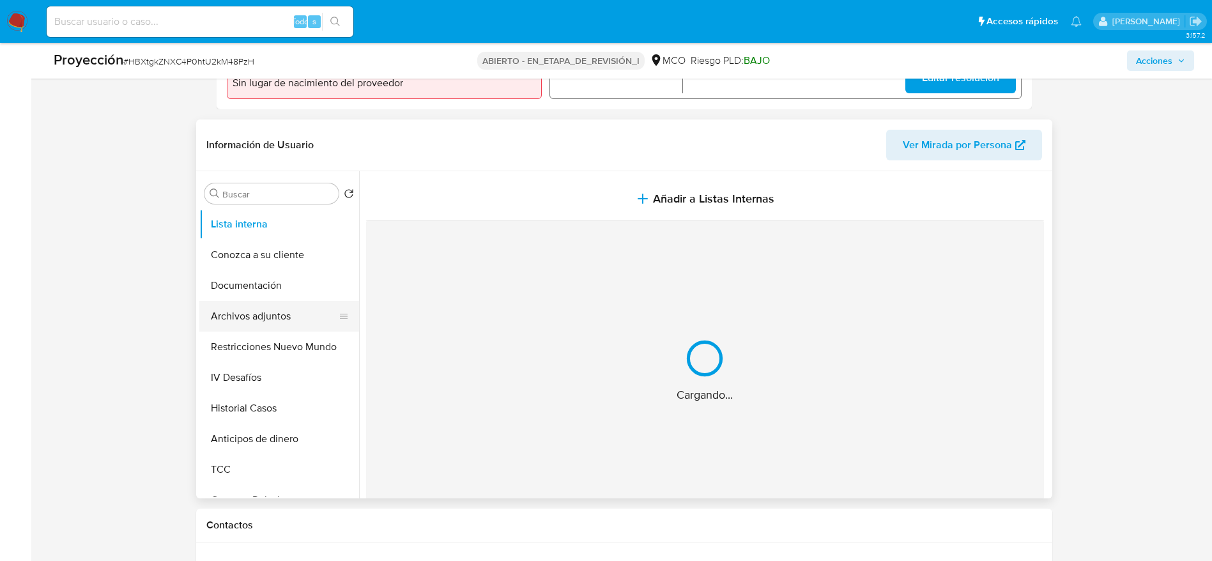
click at [277, 307] on button "Archivos adjuntos" at bounding box center [274, 316] width 150 height 31
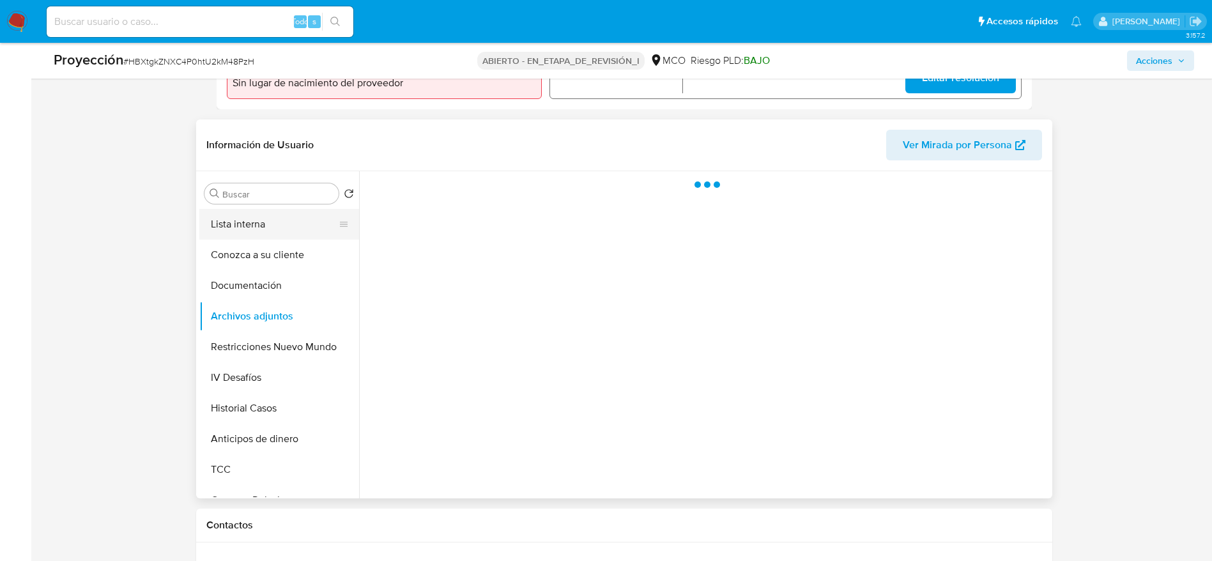
click at [270, 213] on button "Lista interna" at bounding box center [274, 224] width 150 height 31
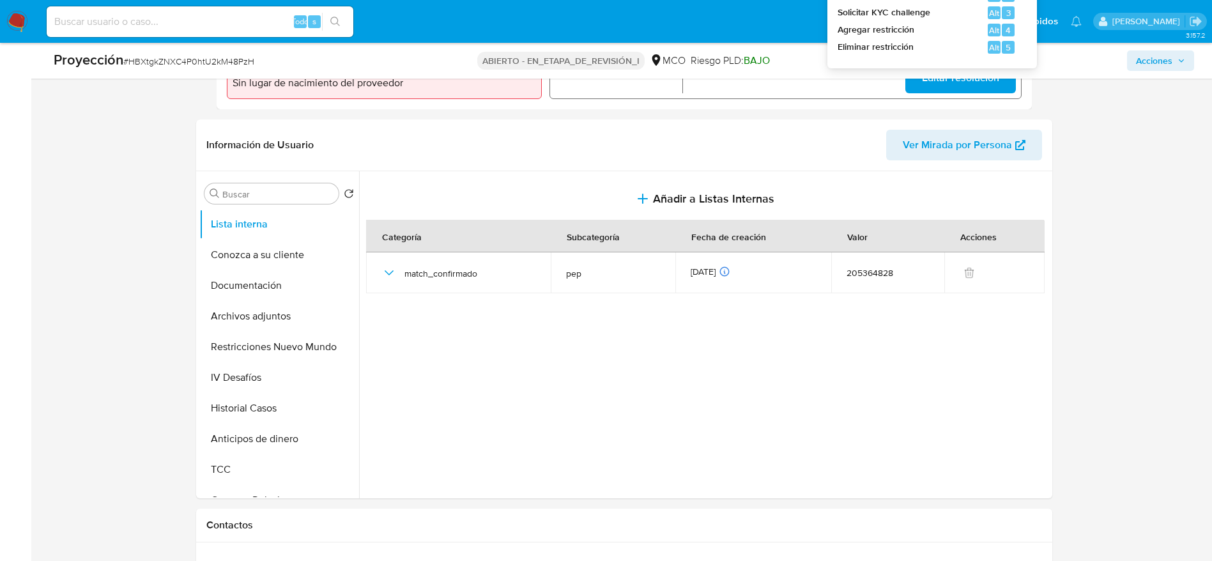
scroll to position [0, 0]
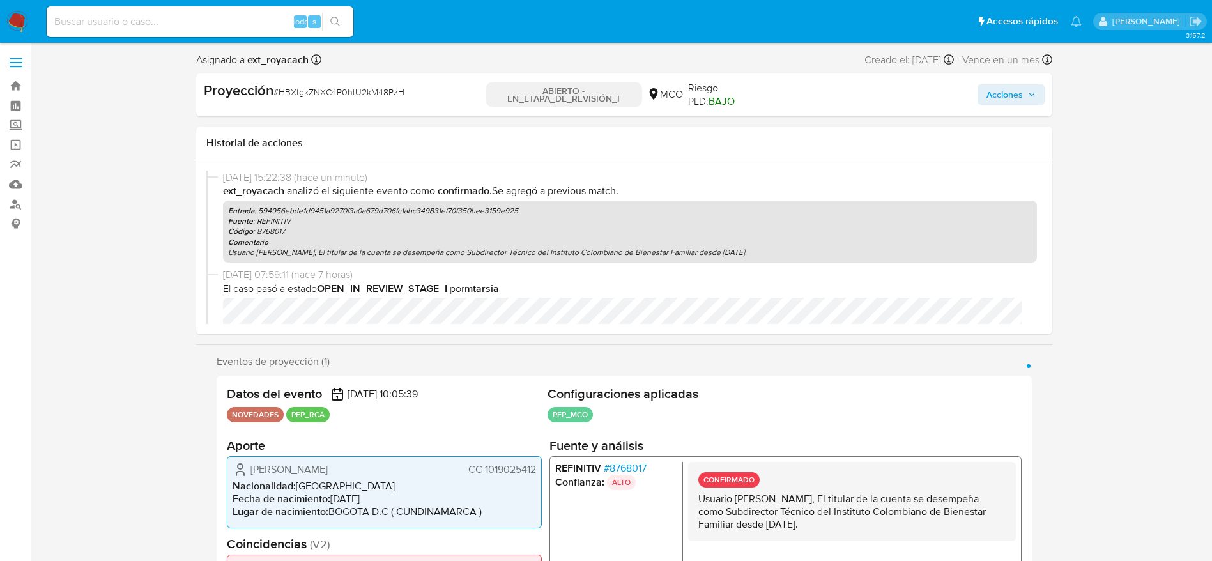
click at [998, 92] on span "Acciones" at bounding box center [1005, 94] width 36 height 20
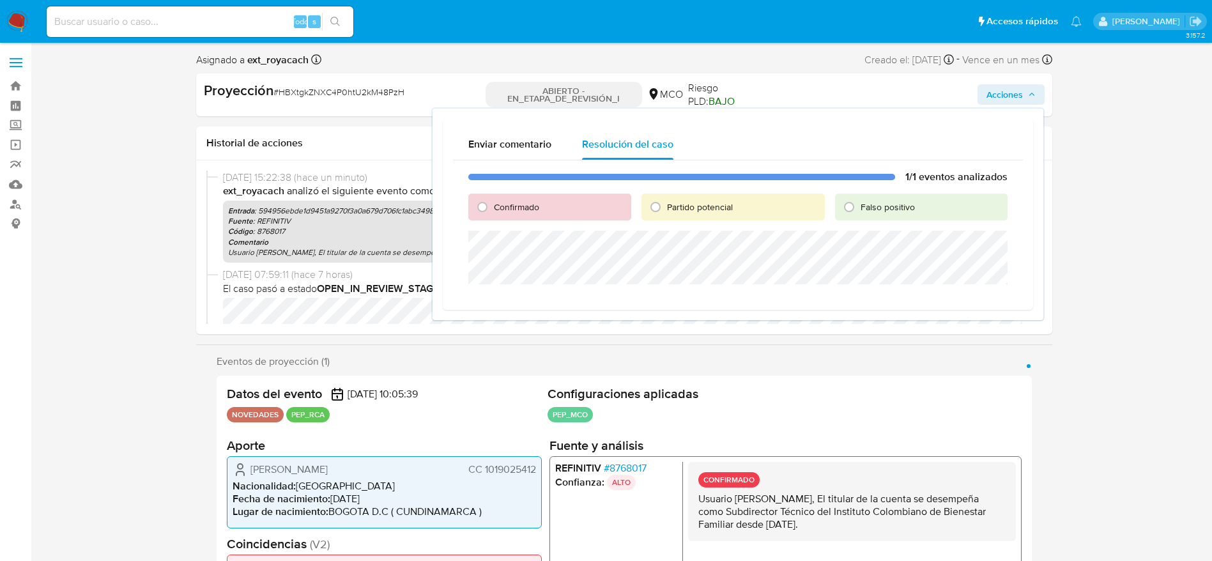
click at [516, 201] on font "Confirmado" at bounding box center [516, 207] width 45 height 13
click at [493, 201] on input "Confirmado" at bounding box center [482, 207] width 20 height 20
radio input "true"
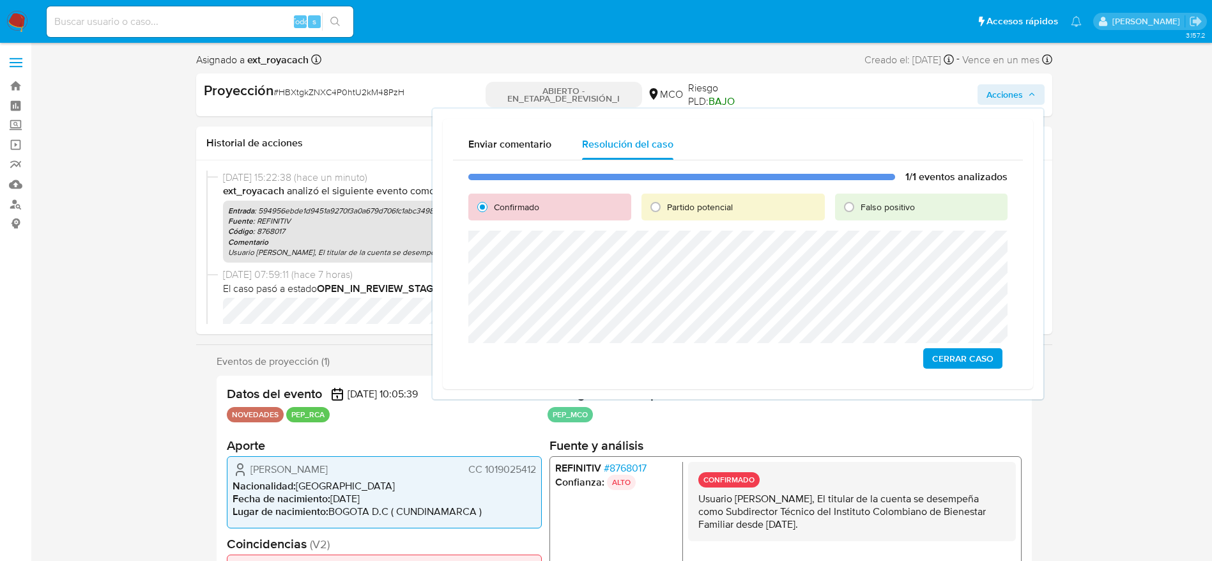
click at [941, 360] on span "Cerrar Caso" at bounding box center [962, 359] width 61 height 18
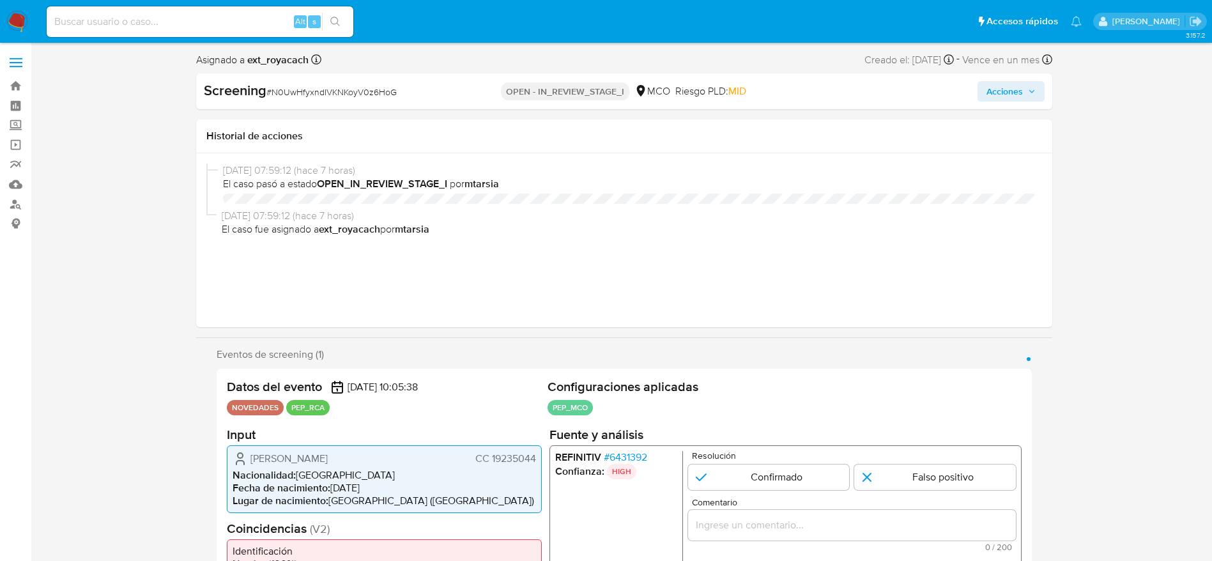
select select "10"
click at [325, 95] on span "# N0UwHfyxndIVKNKoyV0z6HoG" at bounding box center [331, 92] width 130 height 13
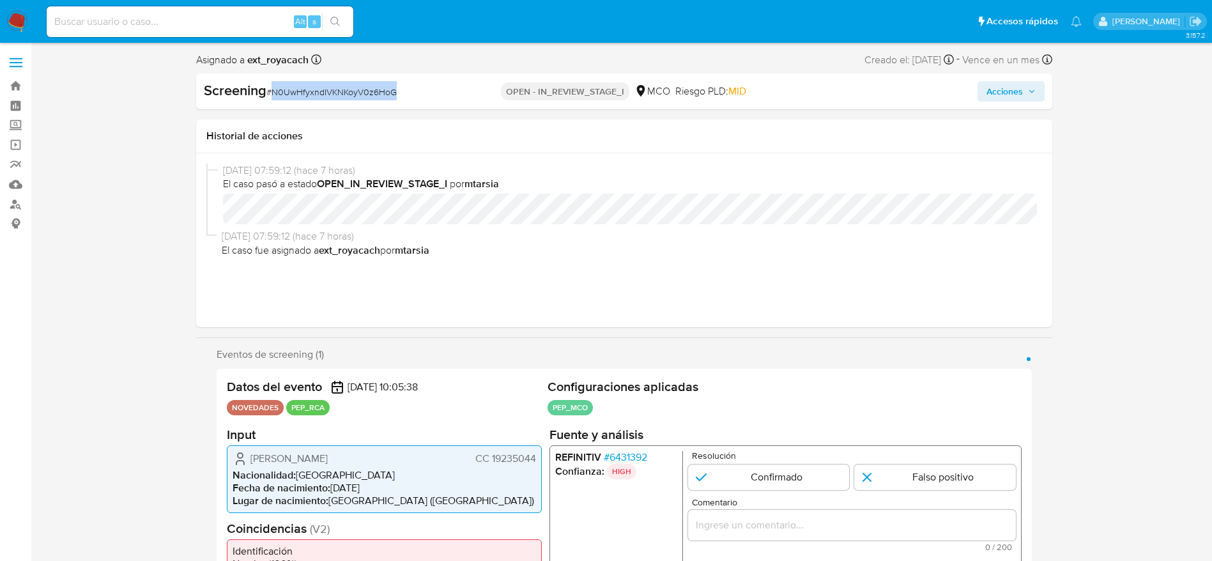
click at [325, 95] on span "# N0UwHfyxndIVKNKoyV0z6HoG" at bounding box center [331, 92] width 130 height 13
copy span "N0UwHfyxndIVKNKoyV0z6HoG"
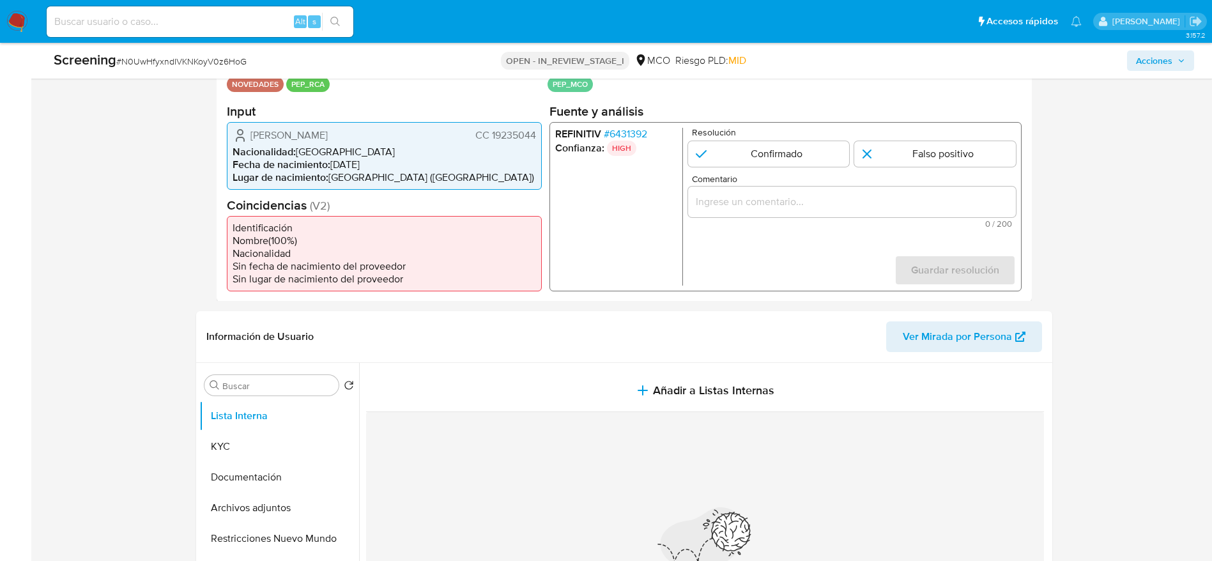
drag, startPoint x: 251, startPoint y: 132, endPoint x: 536, endPoint y: 148, distance: 285.5
click at [536, 148] on div "[PERSON_NAME] CC 19235044 Nacionalidad : [DEMOGRAPHIC_DATA] Fecha de nacimiento…" at bounding box center [384, 155] width 315 height 68
click at [261, 489] on button "Documentación" at bounding box center [274, 477] width 150 height 31
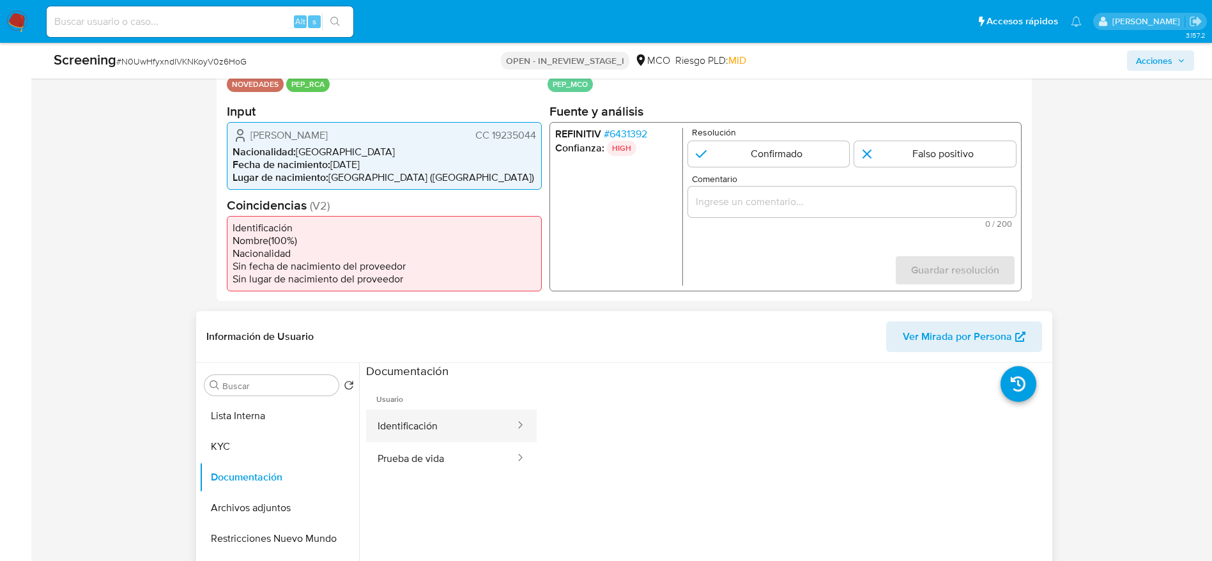
click at [461, 433] on button "Identificación" at bounding box center [441, 426] width 150 height 33
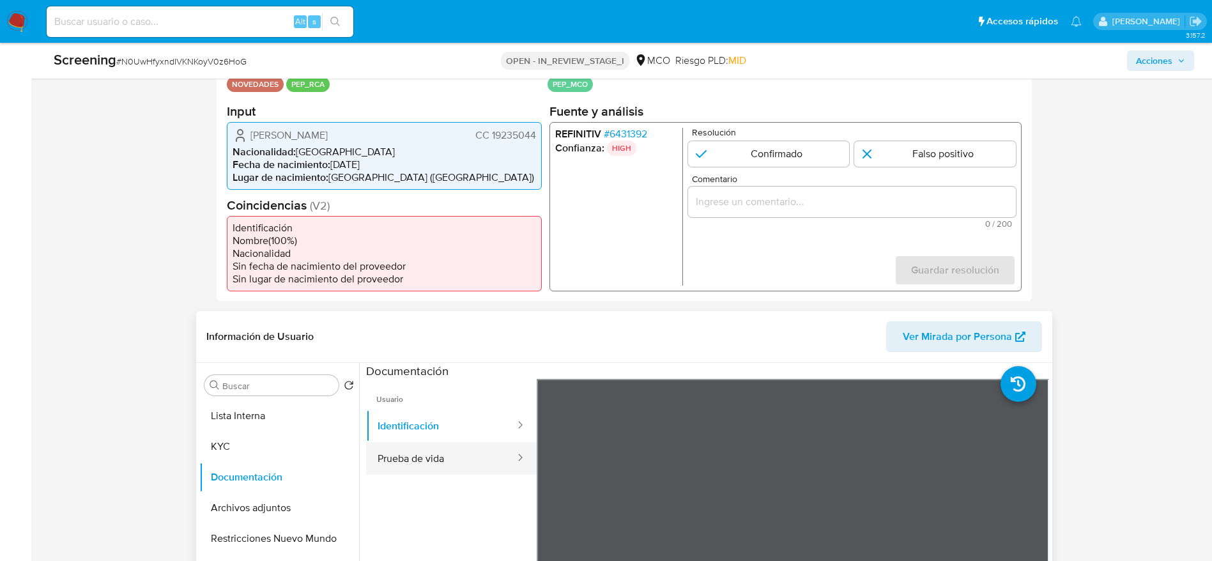
drag, startPoint x: 441, startPoint y: 477, endPoint x: 474, endPoint y: 457, distance: 39.0
click at [436, 475] on button "Prueba de vida" at bounding box center [441, 458] width 150 height 33
click at [644, 127] on span "# 6431392" at bounding box center [624, 133] width 43 height 13
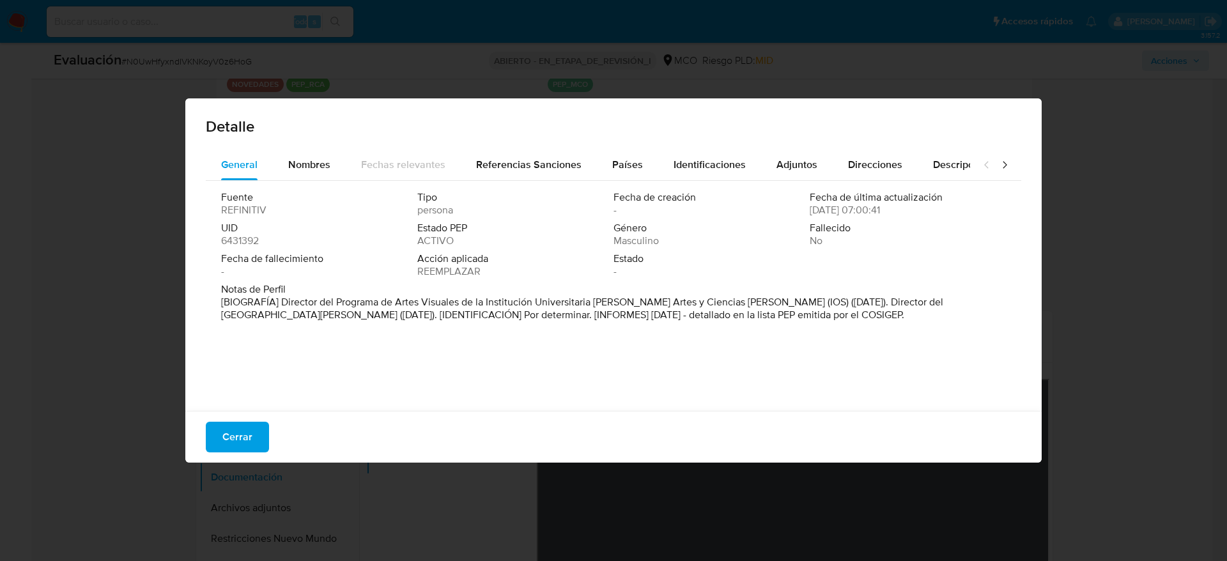
drag, startPoint x: 281, startPoint y: 305, endPoint x: 859, endPoint y: 258, distance: 580.2
click at [757, 297] on font "[BIOGRAFÍA] Director del Programa de Artes Visuales de la Institución Universit…" at bounding box center [582, 308] width 722 height 27
click at [612, 173] on div "Países" at bounding box center [627, 165] width 31 height 31
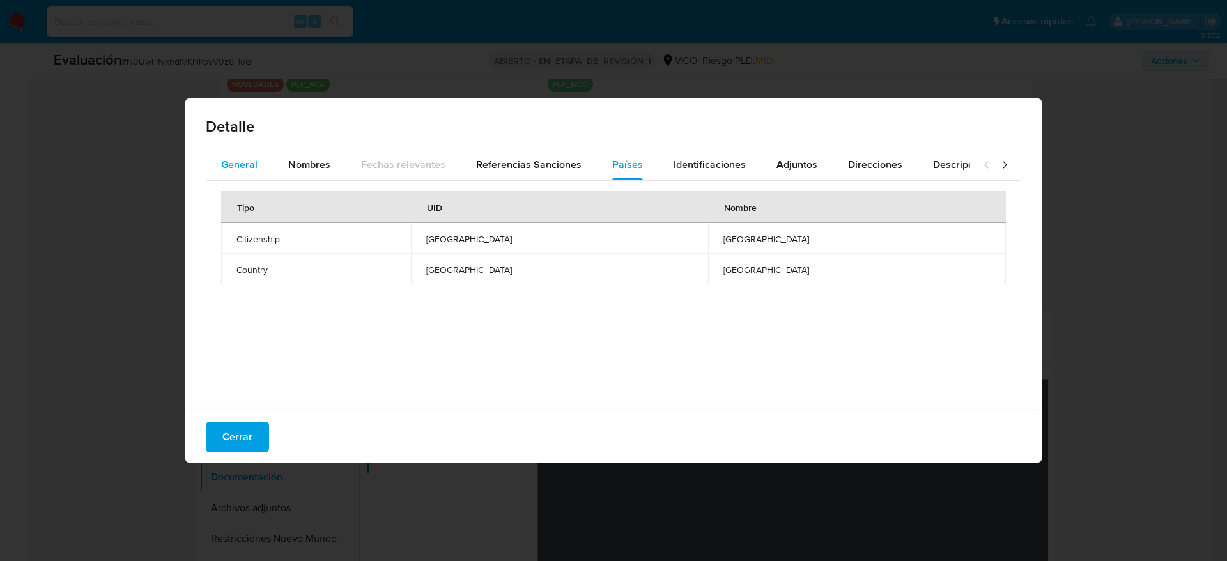
click at [260, 164] on button "General" at bounding box center [239, 165] width 67 height 31
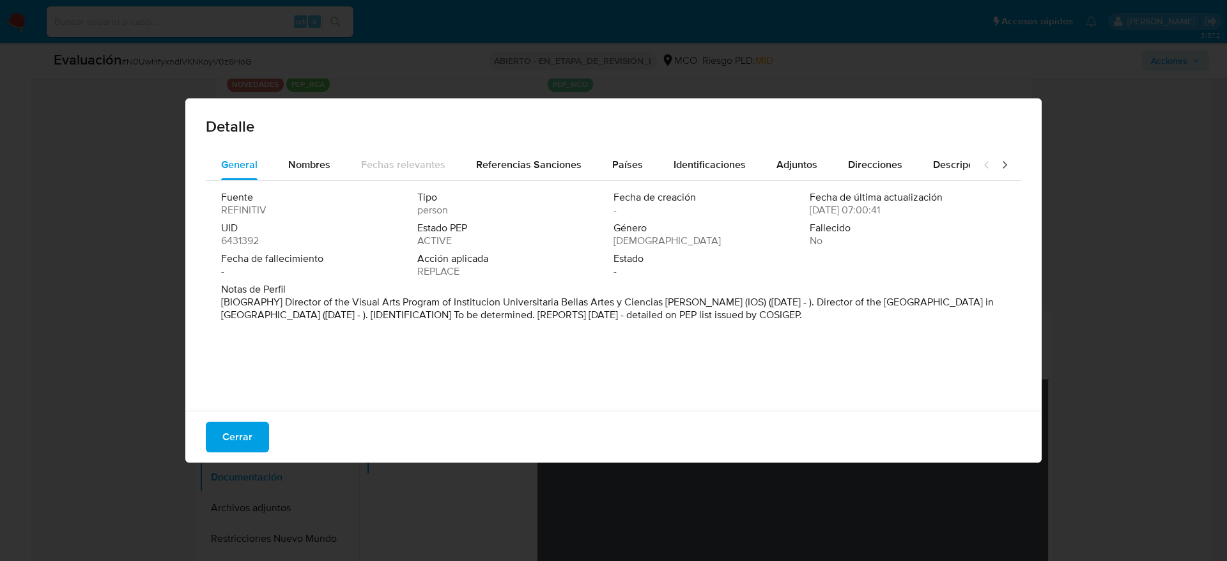
click at [801, 299] on p "[BIOGRAPHY] Director of the Visual Arts Program of Institucion Universitaria Be…" at bounding box center [612, 309] width 782 height 26
drag, startPoint x: 865, startPoint y: 298, endPoint x: 325, endPoint y: 325, distance: 540.6
click at [325, 325] on div "Notas de Perfil [BIOGRAFÍA] Director del Programa de Artes Visuales de la Insti…" at bounding box center [613, 304] width 785 height 43
click at [304, 162] on font "Nombres" at bounding box center [309, 164] width 42 height 15
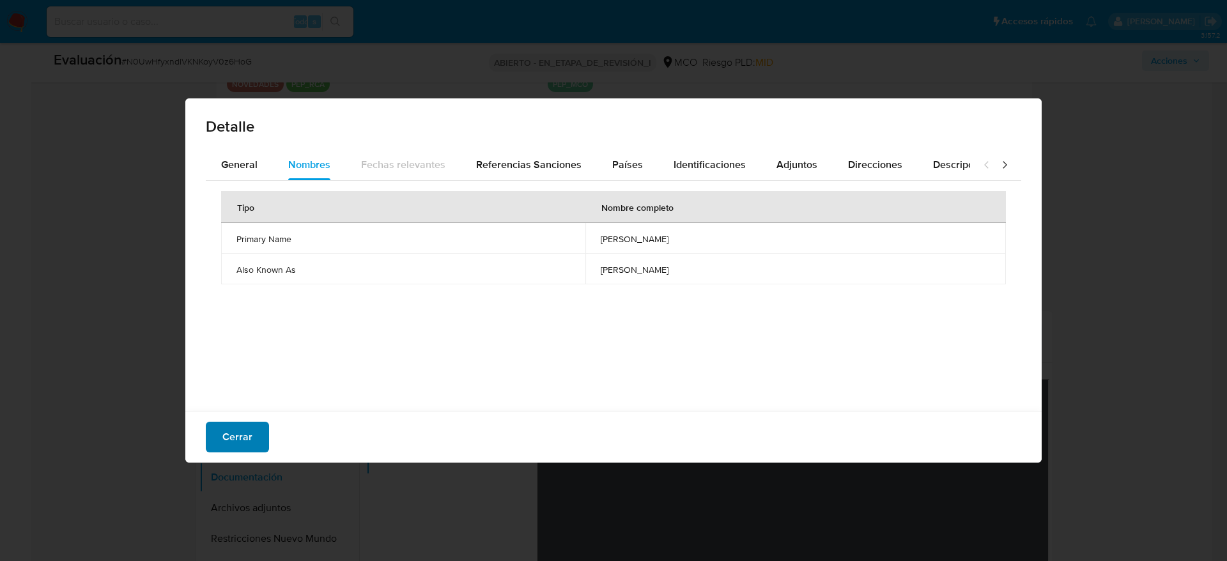
click at [238, 425] on font "Cerrar" at bounding box center [237, 437] width 30 height 31
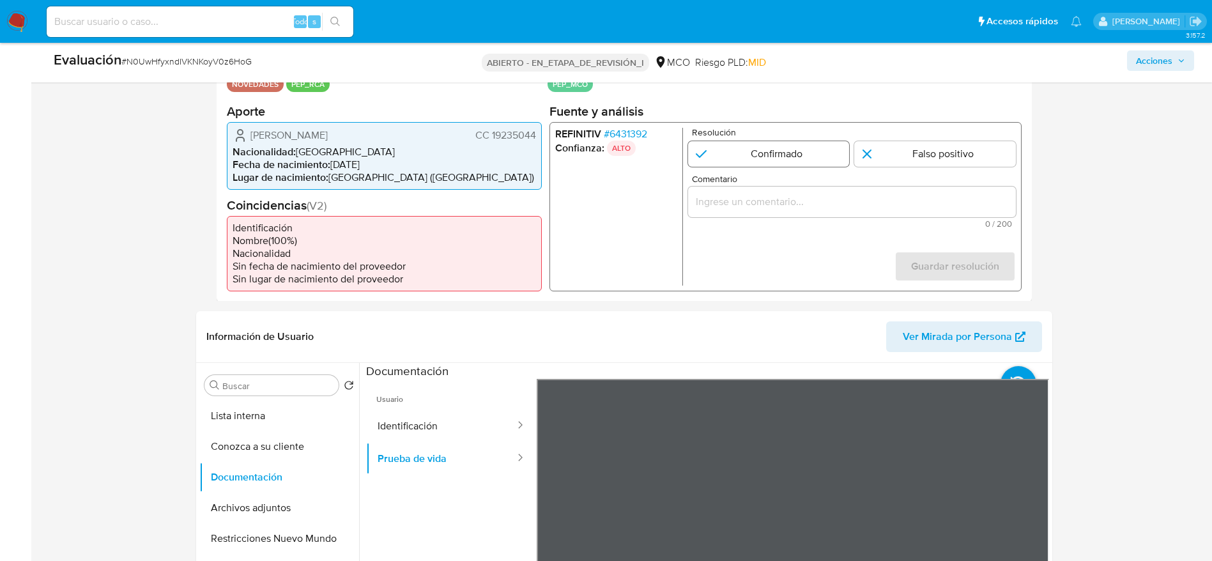
click at [767, 159] on input "1 de 1" at bounding box center [769, 154] width 162 height 26
radio input "true"
click at [791, 199] on input "Comentario" at bounding box center [852, 201] width 328 height 17
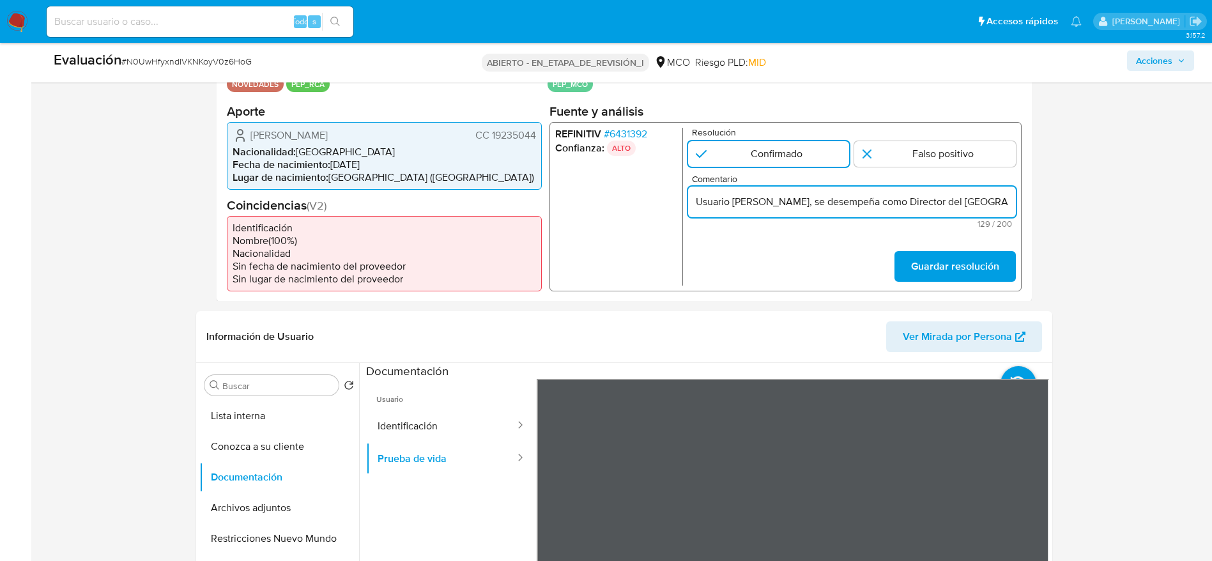
scroll to position [0, 318]
type input "Usuario Eduardo Enrique Hernandez Fuentes, se desempeña como Director del Museo…"
click at [970, 255] on form "Resolución Confirmado Falso positivo Comentario Usuario Eduardo Enrique Hernand…" at bounding box center [852, 206] width 328 height 158
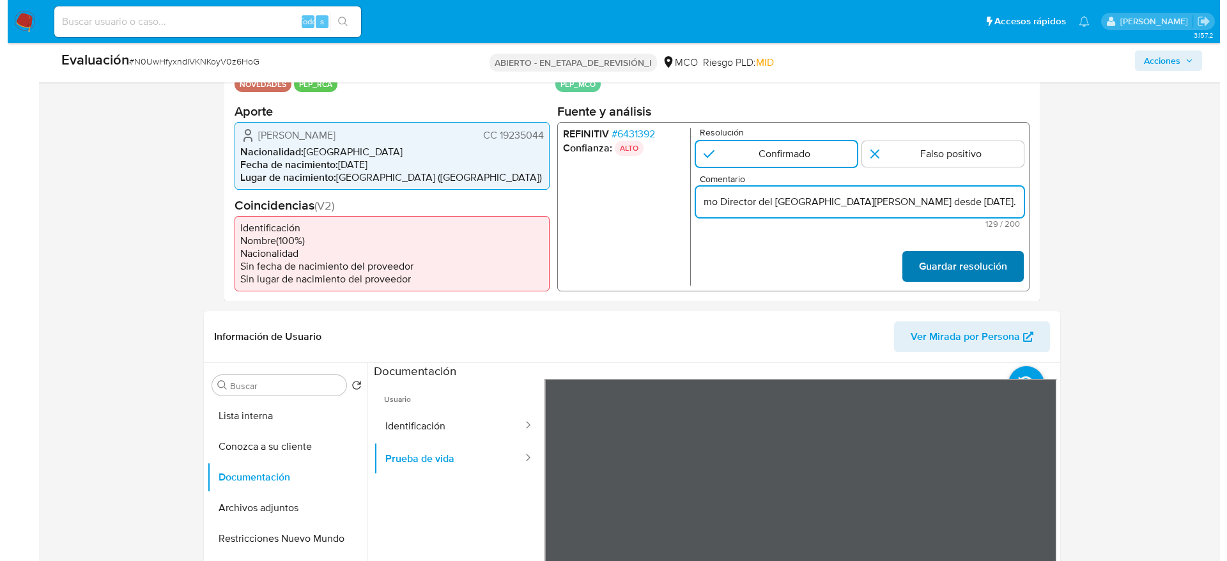
scroll to position [0, 0]
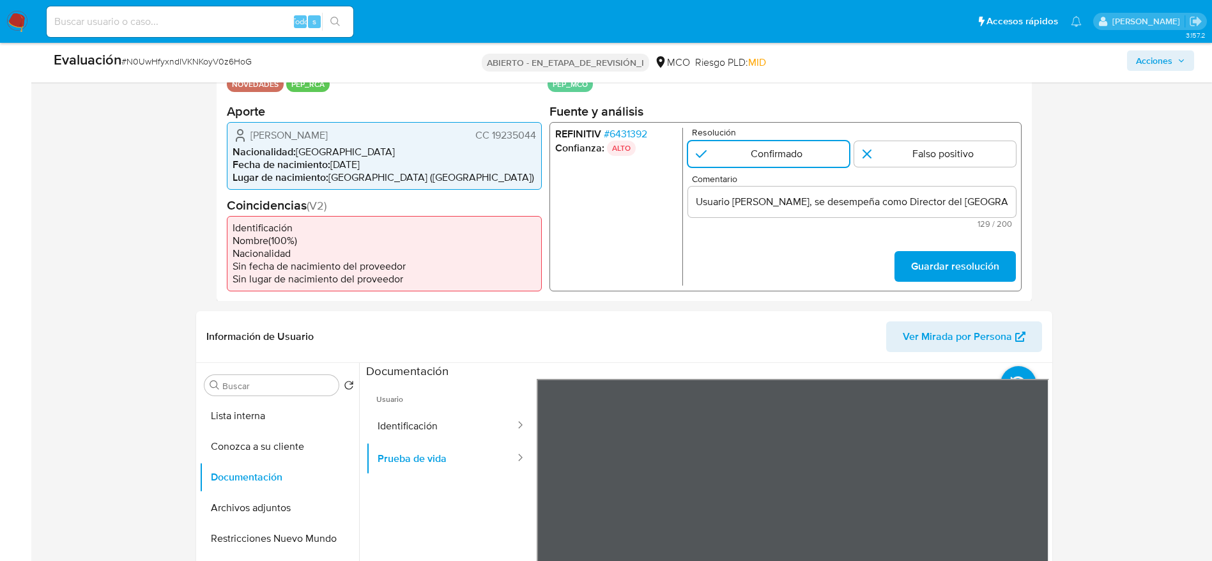
click at [983, 274] on font "Guardar resolución" at bounding box center [955, 266] width 88 height 31
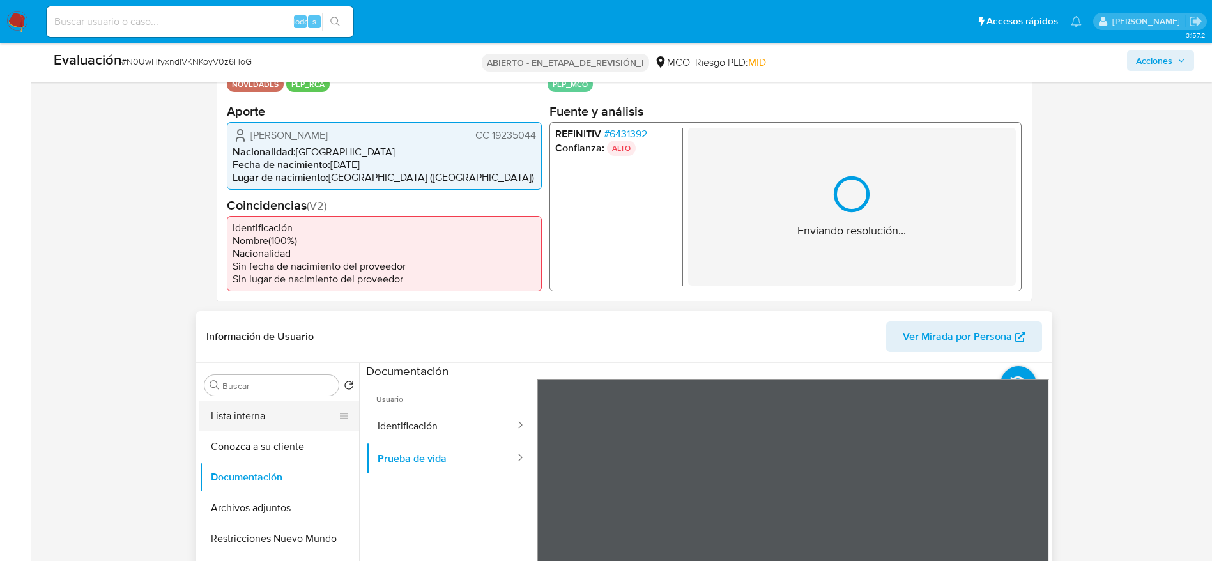
click at [277, 423] on button "Lista interna" at bounding box center [274, 416] width 150 height 31
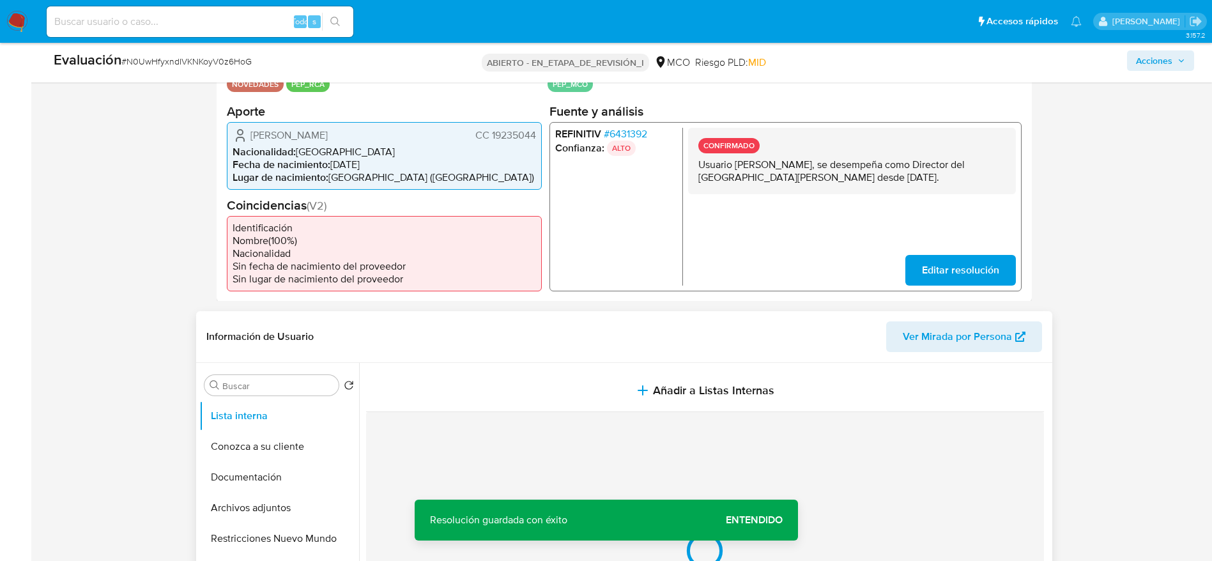
click at [562, 387] on button "Añadir a Listas Internas" at bounding box center [705, 390] width 678 height 43
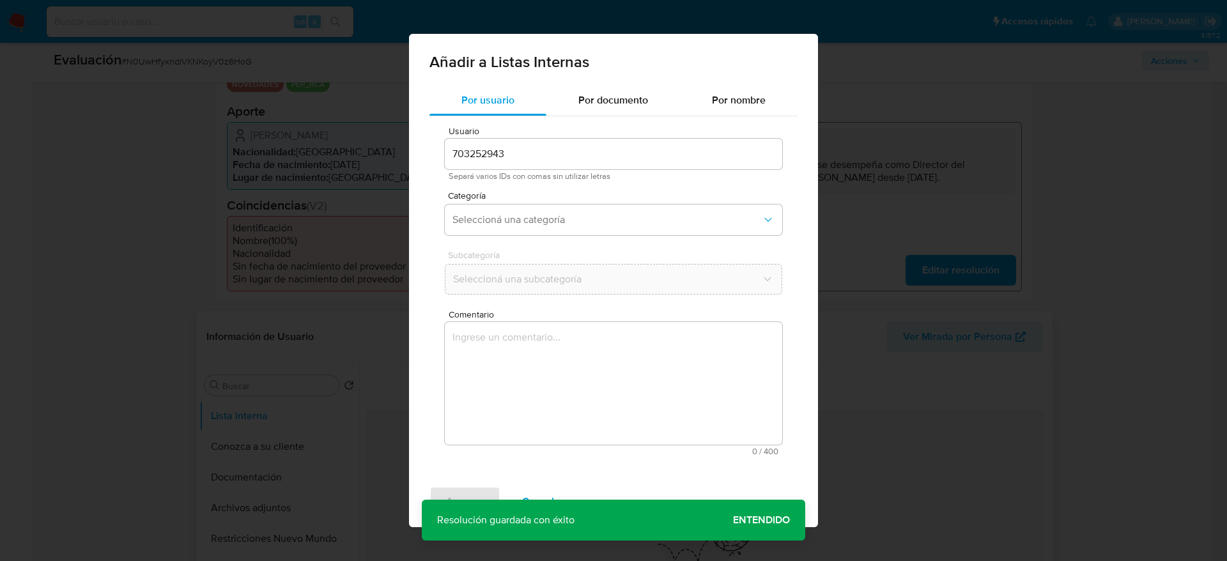
click at [589, 445] on div "Comentario 0 / 400 400 caracteres restantes" at bounding box center [613, 383] width 337 height 146
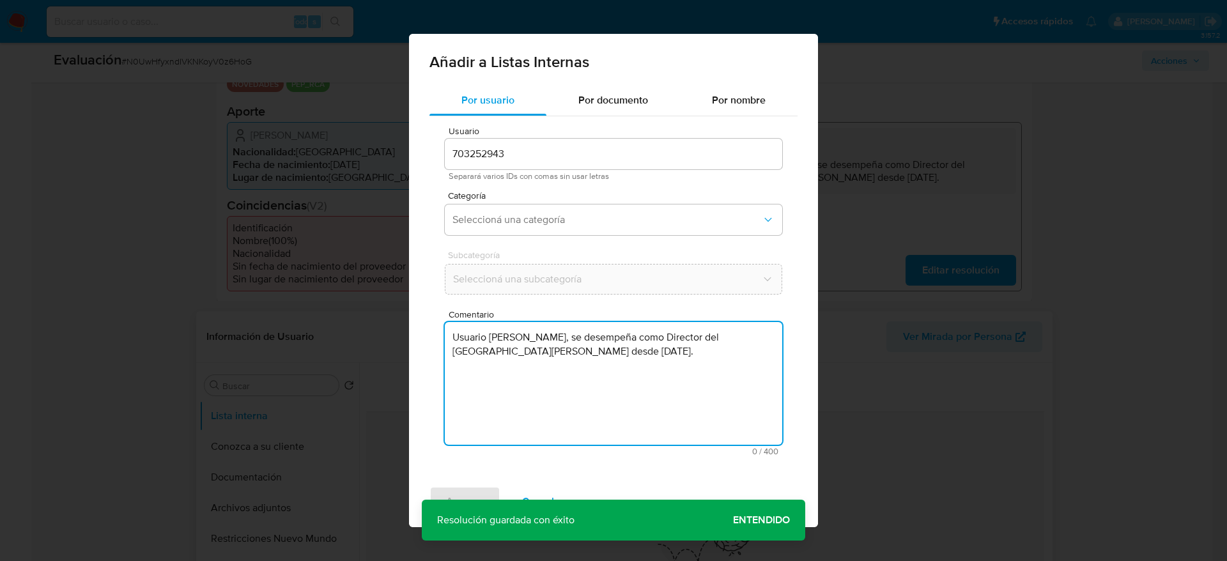
type textarea "Usuario Eduardo Enrique Hernandez Fuentes, se desempeña como Director del Museo…"
click at [566, 243] on div "Usuario 703252943 Separará varios IDs con comas sin usar letras Categoría Selec…" at bounding box center [613, 291] width 368 height 350
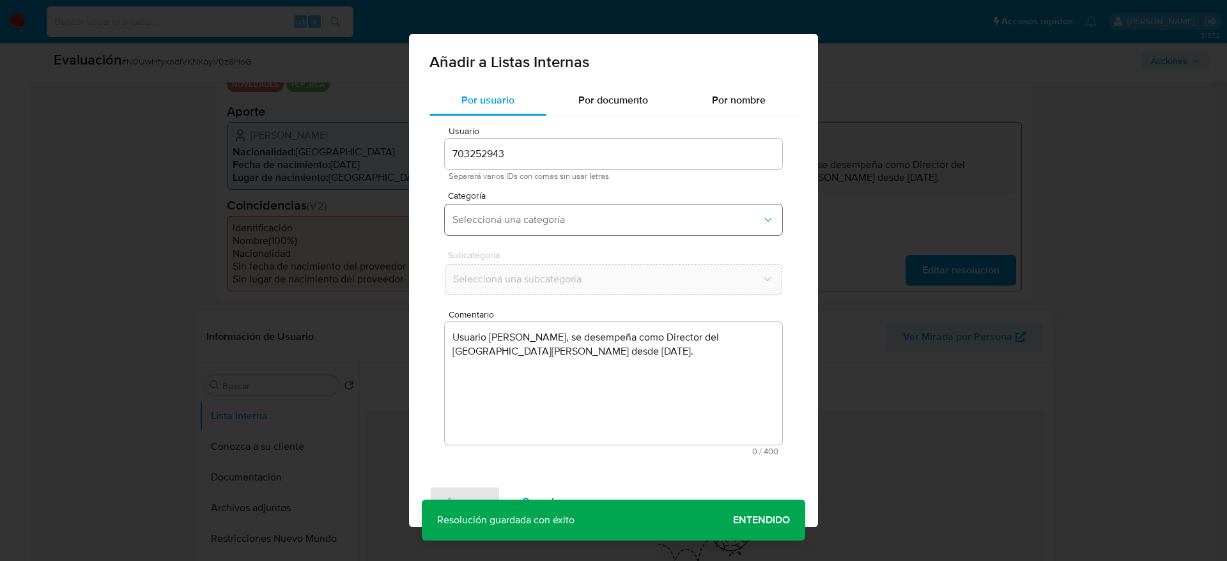
click at [585, 221] on span "Seleccioná una categoría" at bounding box center [606, 219] width 309 height 13
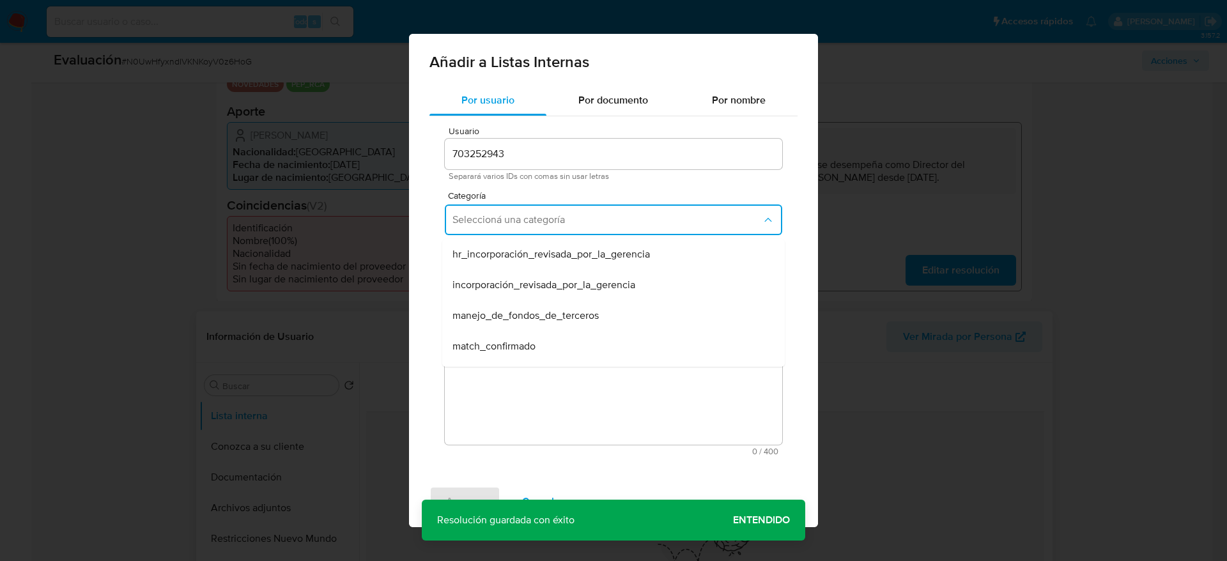
click at [548, 331] on div "match_confirmado" at bounding box center [609, 346] width 314 height 31
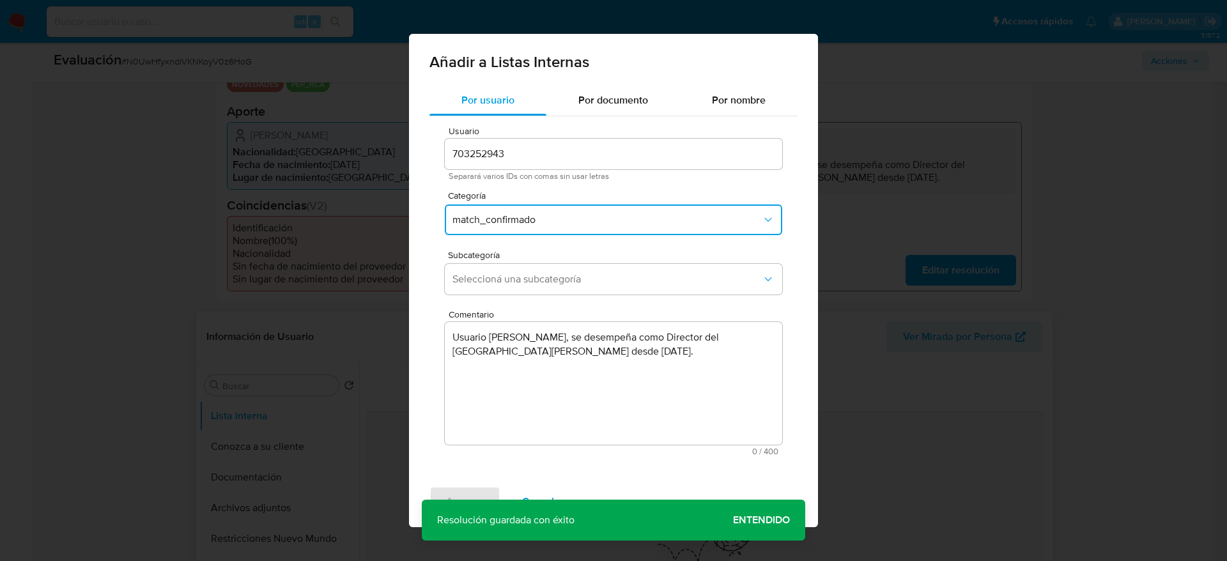
click at [580, 258] on span "Subcategoría" at bounding box center [616, 255] width 337 height 9
drag, startPoint x: 582, startPoint y: 293, endPoint x: 551, endPoint y: 320, distance: 40.8
click at [581, 295] on div "Subcategoría Seleccioná una subcategoría" at bounding box center [613, 275] width 337 height 49
click at [532, 277] on span "Seleccioná una subcategoría" at bounding box center [606, 279] width 309 height 13
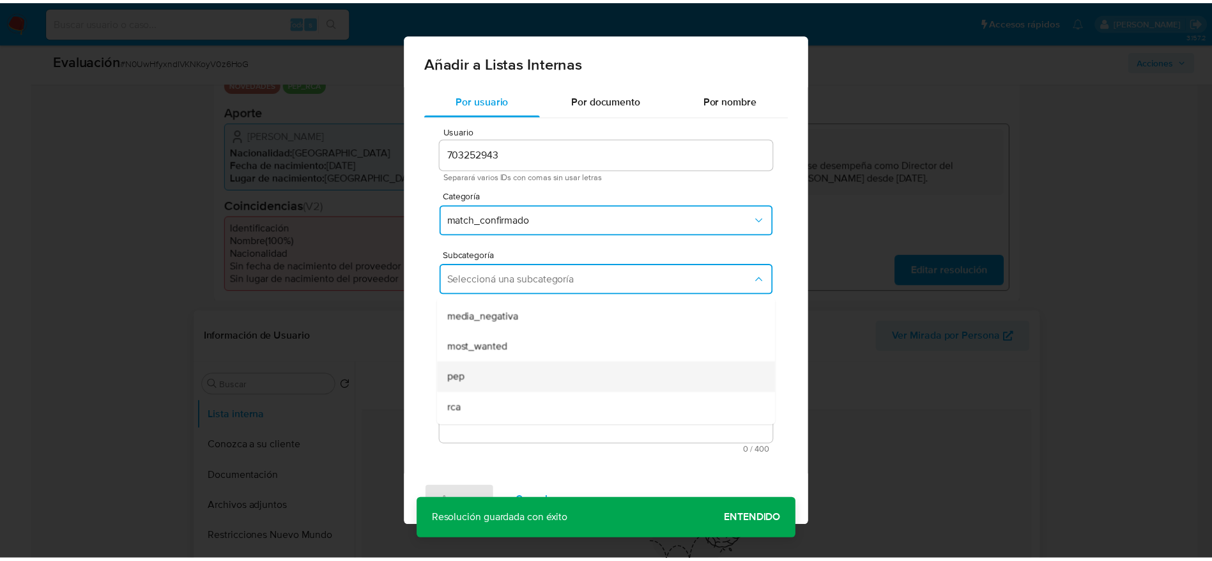
scroll to position [87, 0]
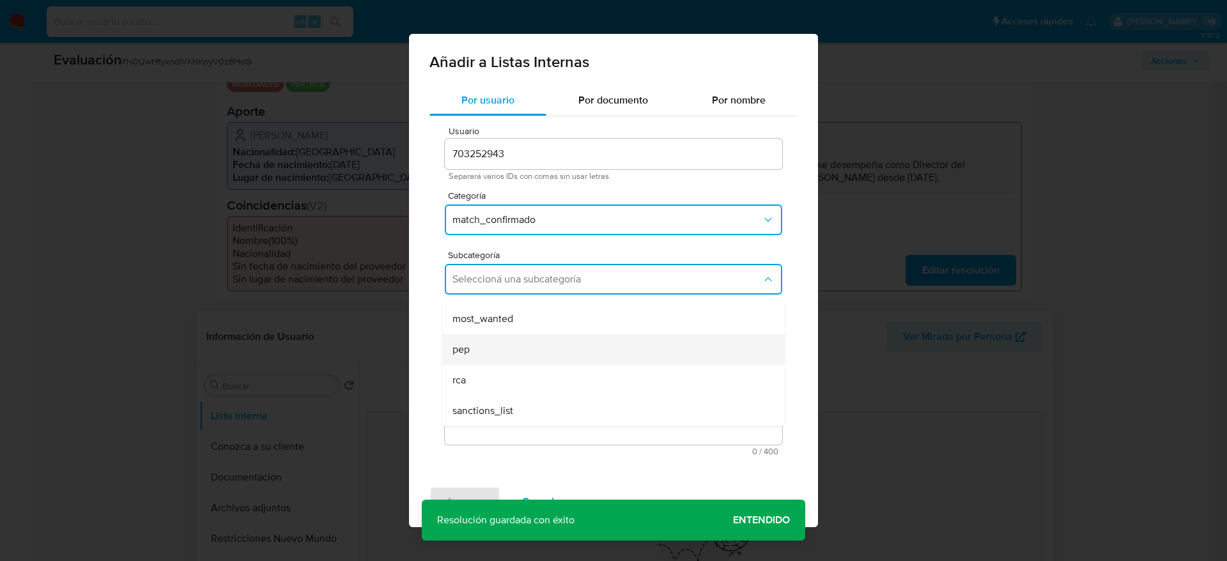
click at [485, 344] on div "pep" at bounding box center [609, 349] width 314 height 31
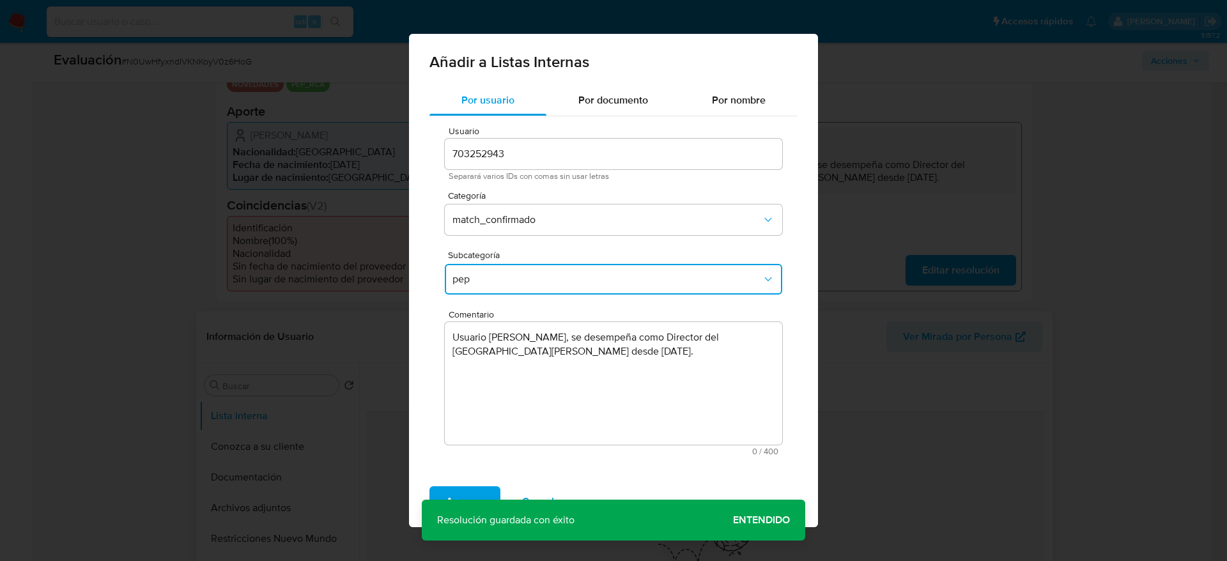
click at [478, 490] on span "Agregar" at bounding box center [465, 502] width 38 height 28
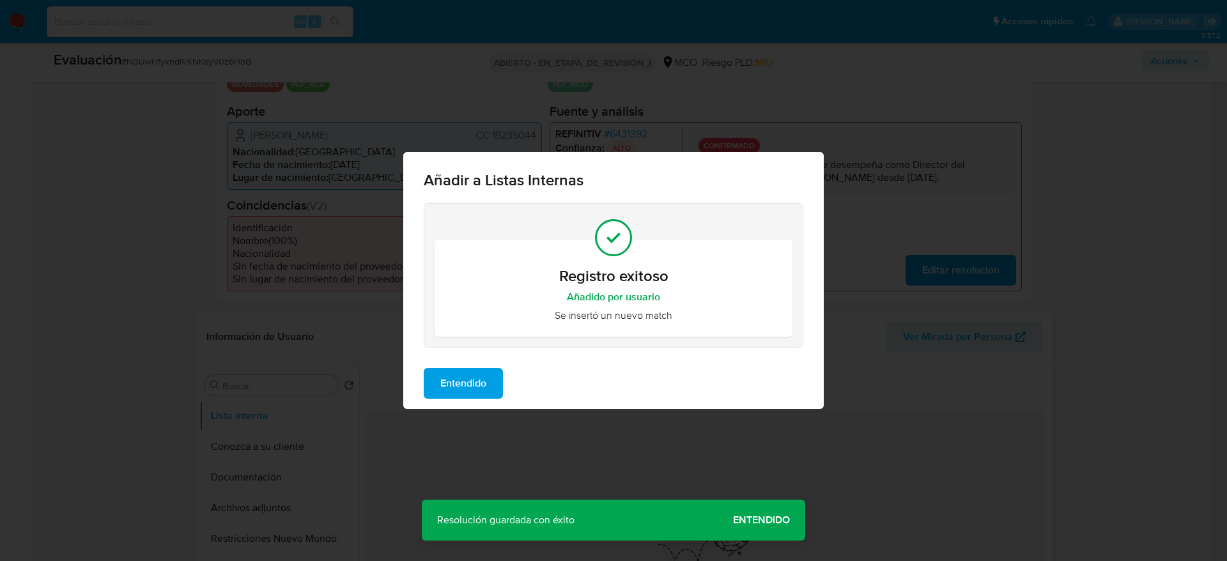
click at [471, 402] on div "Entendido" at bounding box center [613, 383] width 420 height 51
drag, startPoint x: 463, startPoint y: 379, endPoint x: 304, endPoint y: 501, distance: 200.0
click at [456, 388] on span "Entendido" at bounding box center [463, 383] width 46 height 28
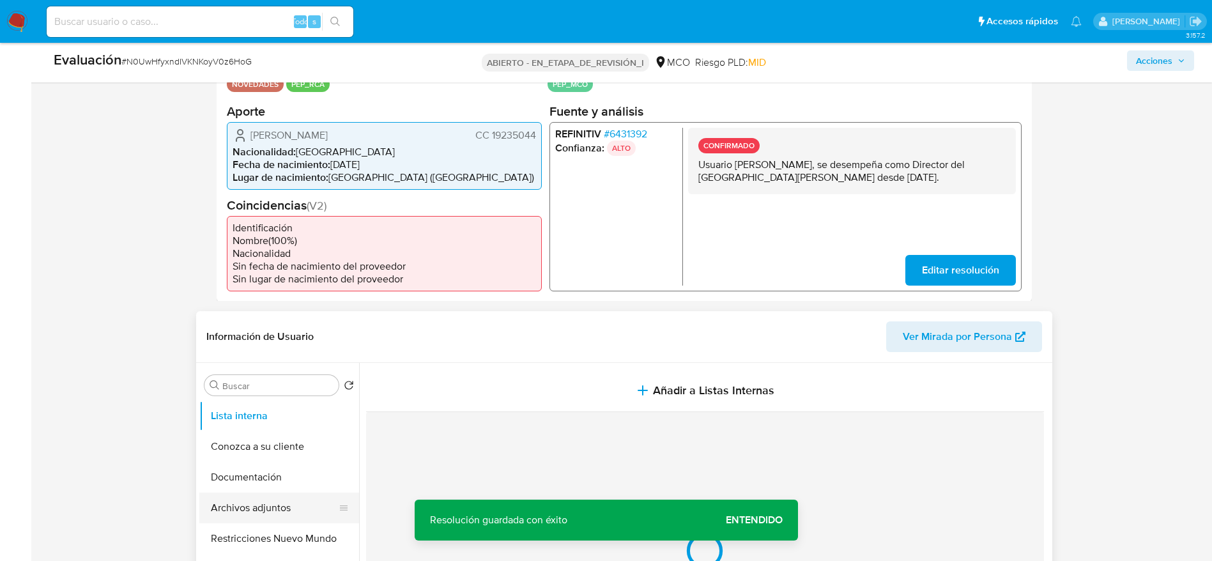
drag, startPoint x: 240, startPoint y: 523, endPoint x: 238, endPoint y: 509, distance: 14.8
click at [237, 522] on button "Archivos adjuntos" at bounding box center [274, 508] width 150 height 31
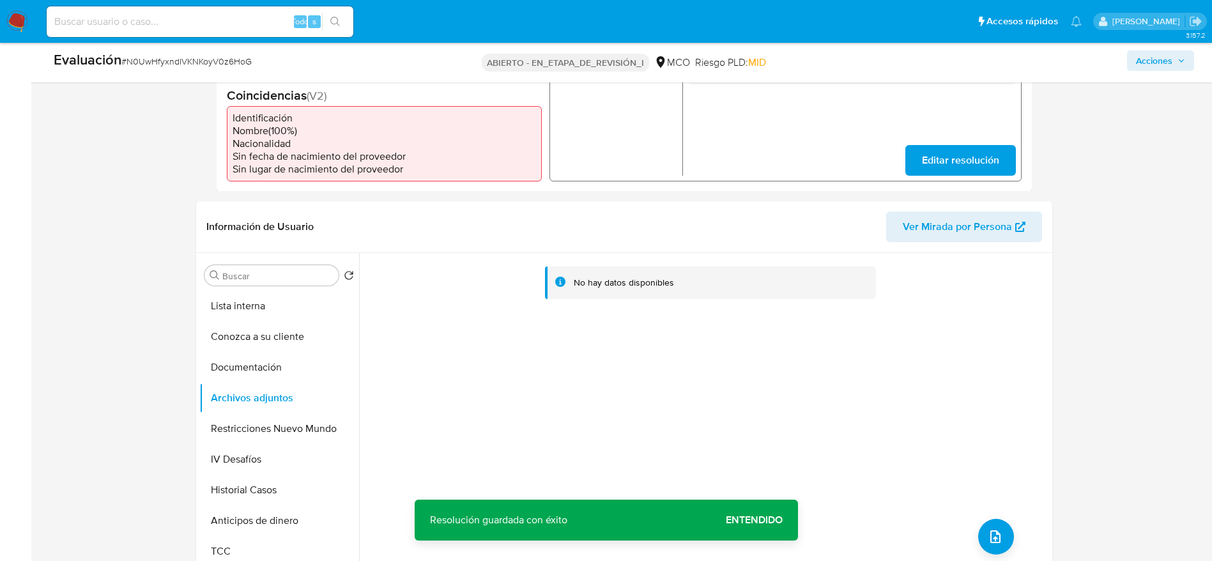
scroll to position [575, 0]
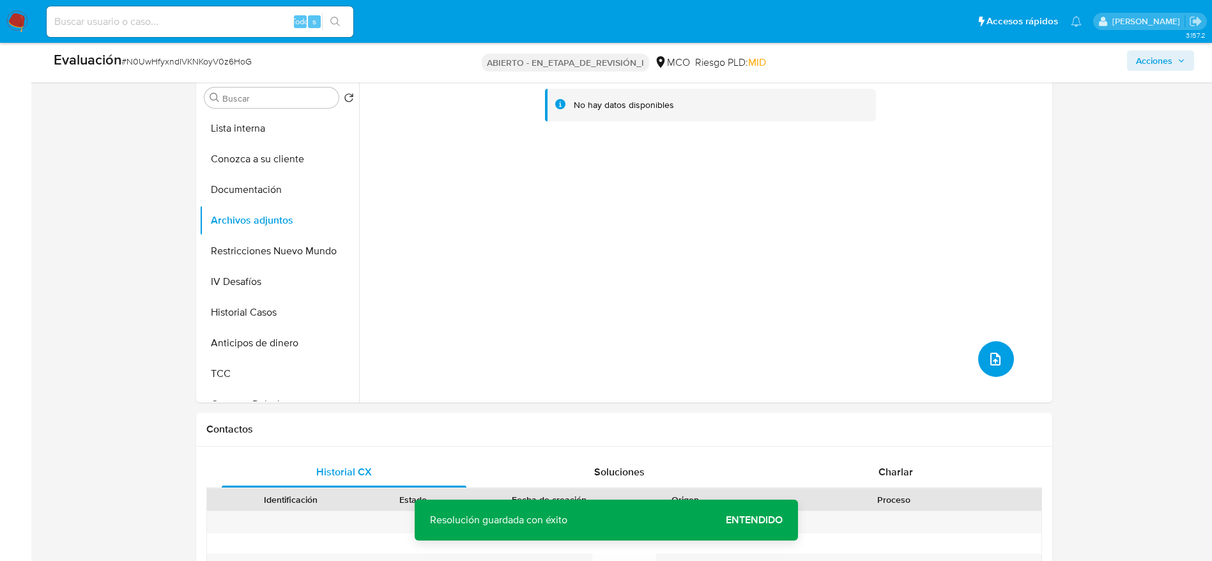
click at [994, 377] on button "subir archivo" at bounding box center [996, 359] width 36 height 36
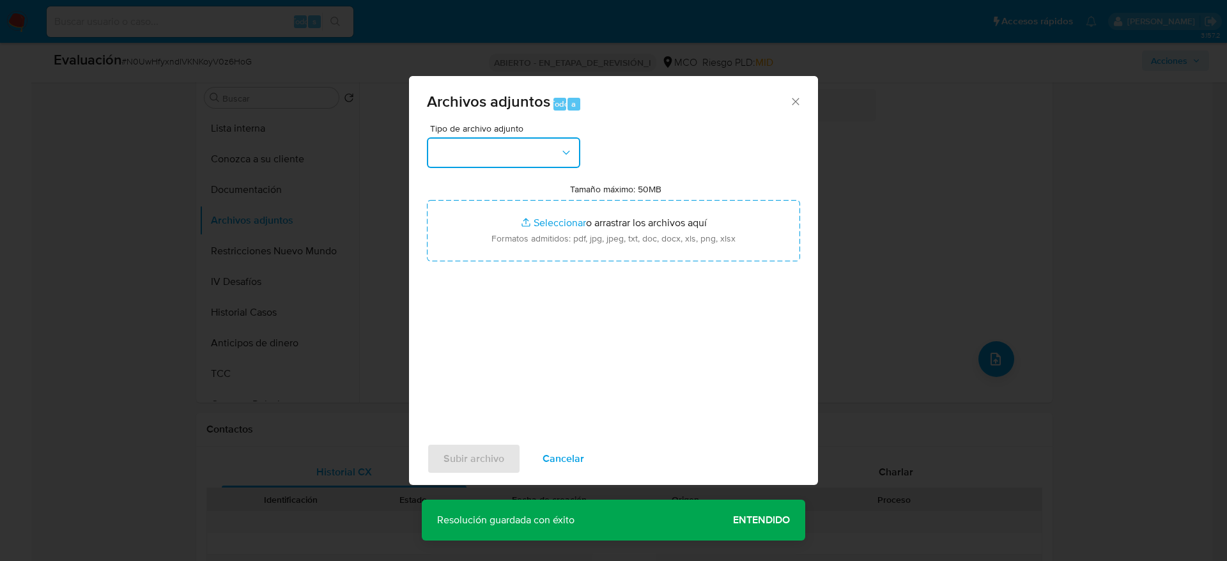
click at [488, 165] on button "button" at bounding box center [503, 152] width 153 height 31
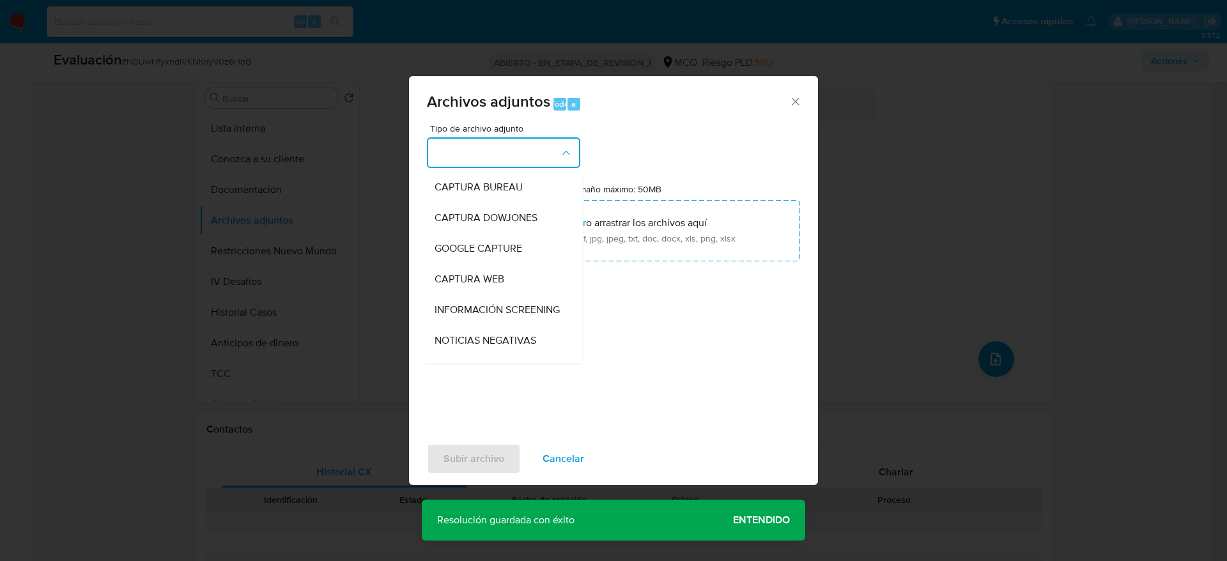
click at [507, 316] on span "INFORMACIÓN SCREENING" at bounding box center [497, 310] width 125 height 13
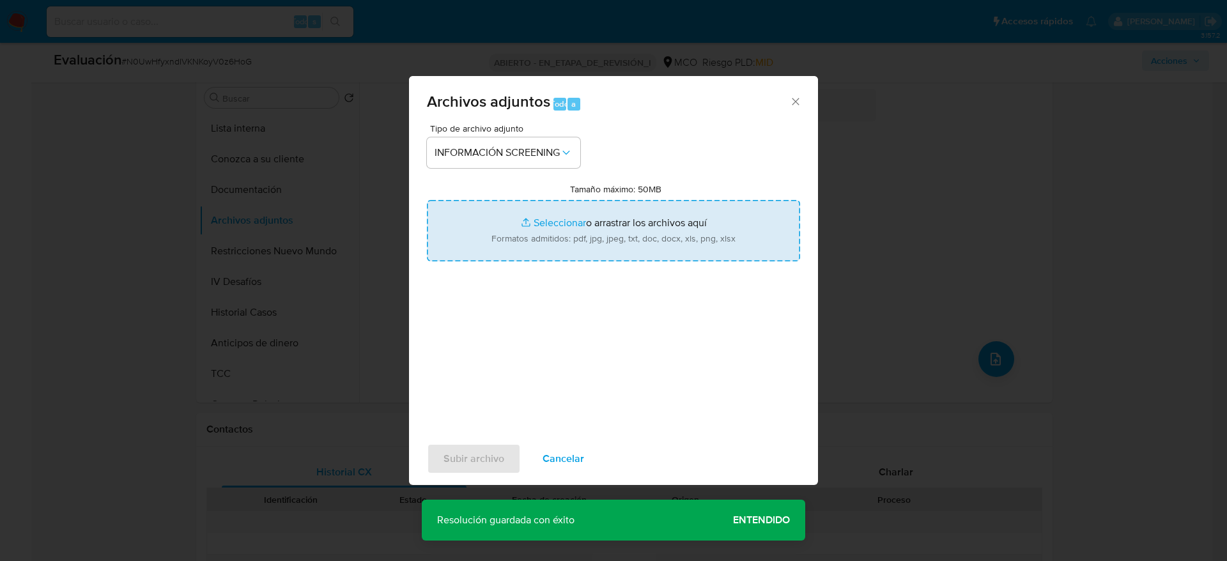
click at [532, 204] on input "Tamaño máximo: 50MB Seleccionar archivos" at bounding box center [613, 230] width 373 height 61
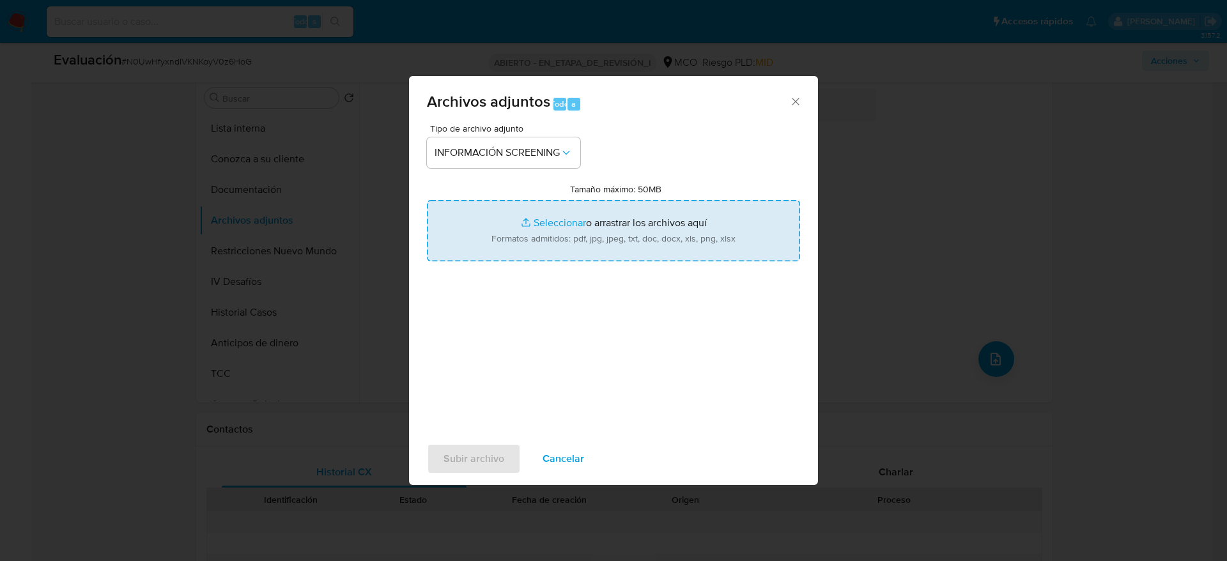
type input "C:\fakepath\_Eduardo Enrique Hernandez Fuentes_ - Buscar con Google.pdf"
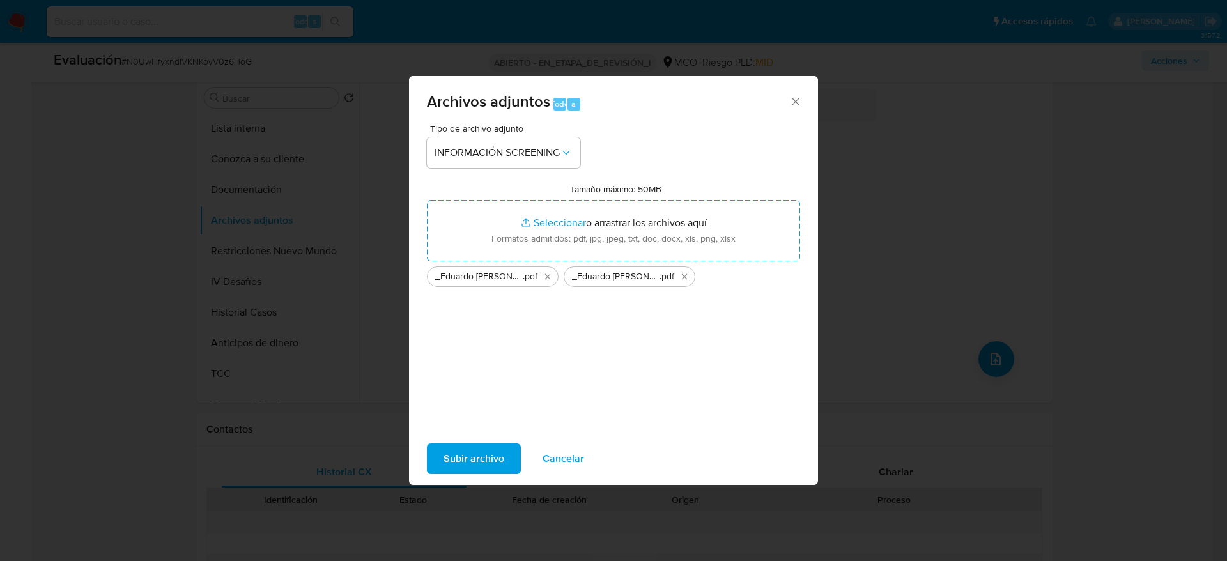
drag, startPoint x: 532, startPoint y: 204, endPoint x: 451, endPoint y: 455, distance: 263.1
click at [451, 455] on span "Subir archivo" at bounding box center [473, 459] width 61 height 28
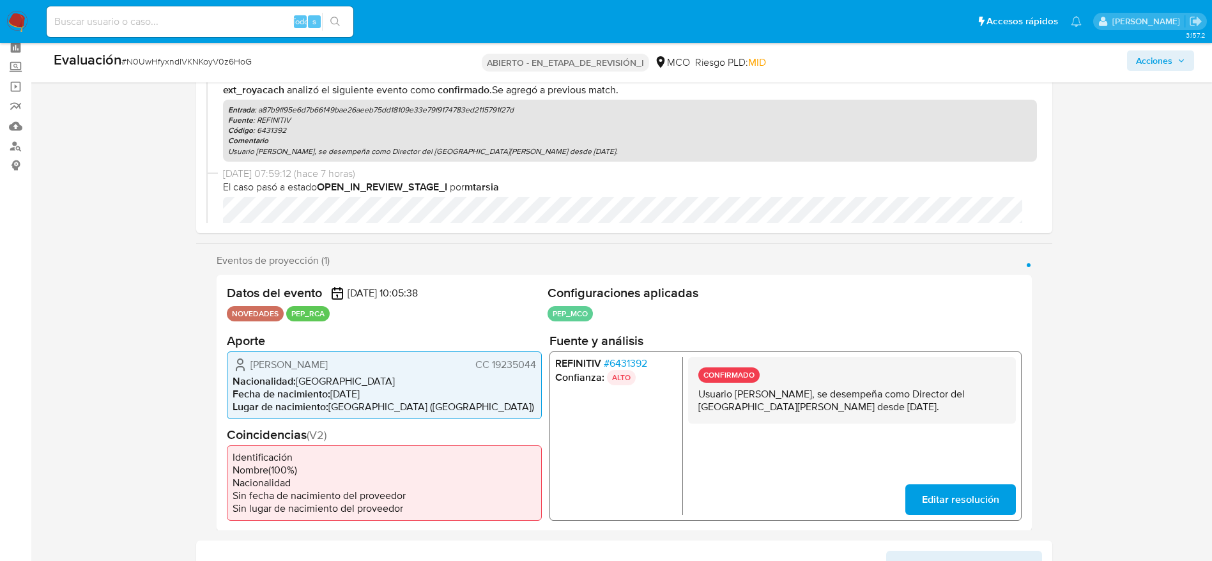
scroll to position [0, 0]
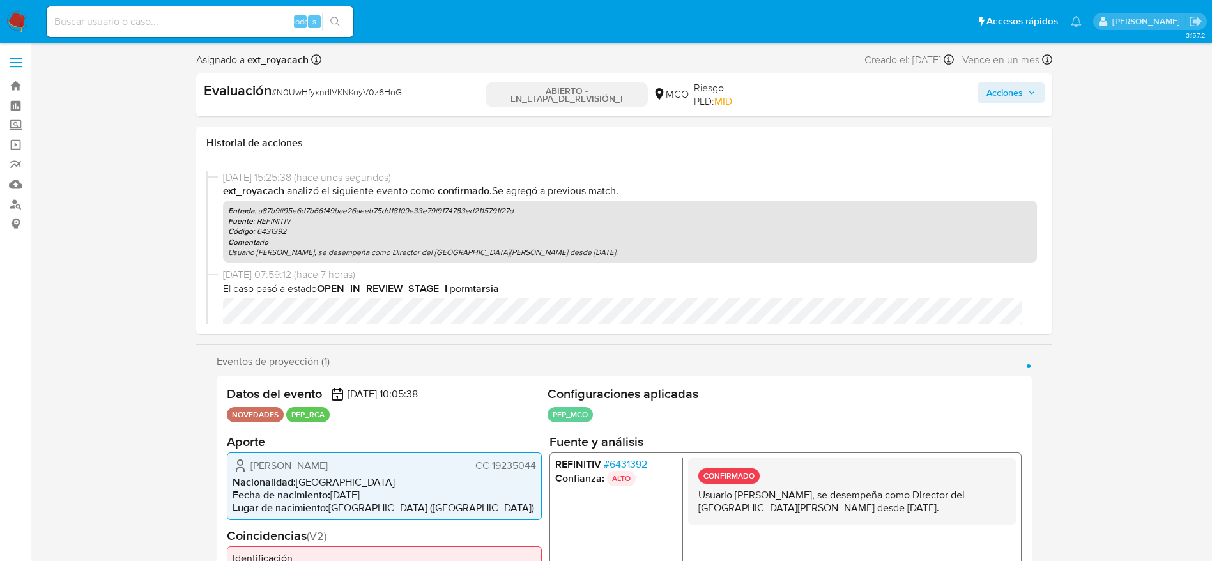
click at [973, 93] on div "Acciones" at bounding box center [905, 94] width 277 height 27
click at [989, 93] on font "Acciones" at bounding box center [1005, 92] width 36 height 20
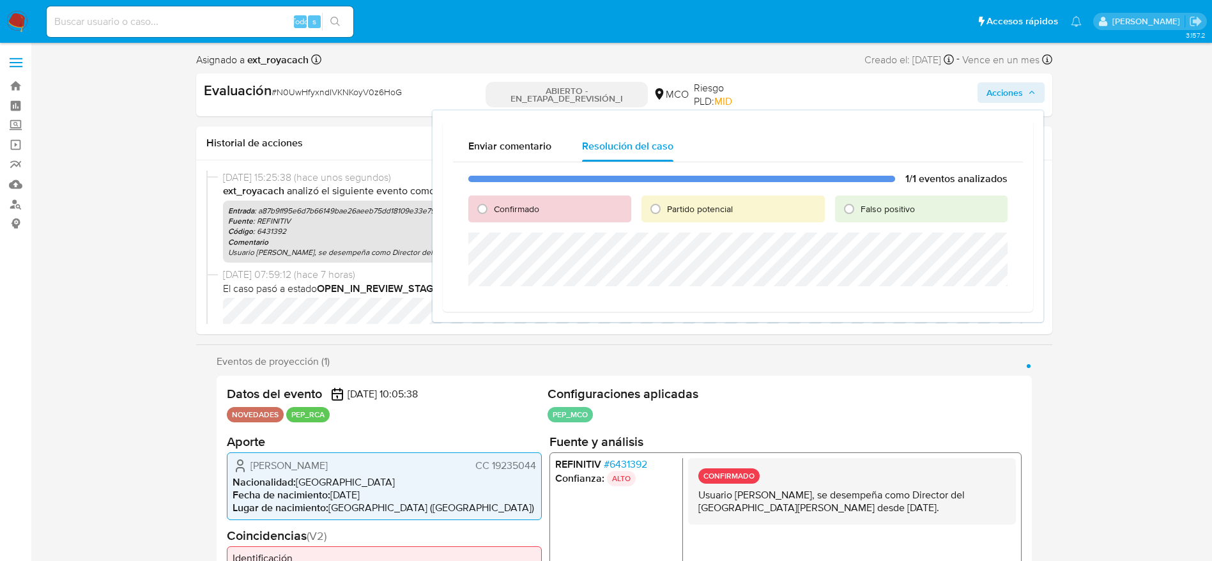
drag, startPoint x: 498, startPoint y: 214, endPoint x: 498, endPoint y: 231, distance: 16.6
click at [498, 214] on font "Confirmado" at bounding box center [516, 209] width 45 height 13
click at [493, 214] on input "Confirmado" at bounding box center [482, 209] width 20 height 20
radio input "true"
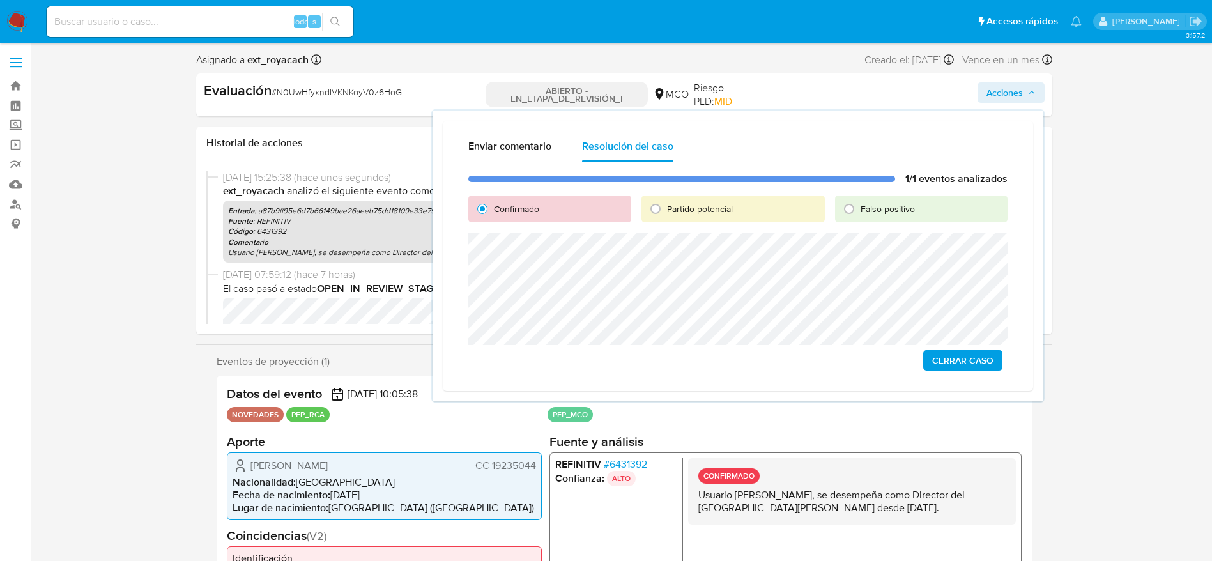
click at [957, 359] on span "Cerrar Caso" at bounding box center [962, 360] width 61 height 18
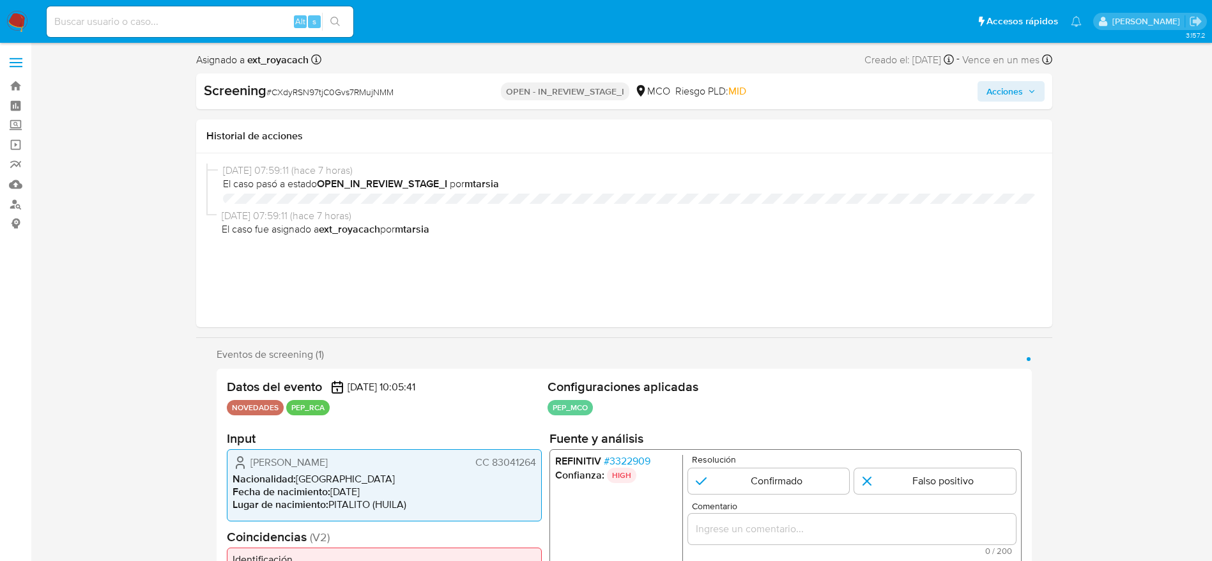
select select "10"
click at [290, 87] on span "# CXdyRSN97tjC0Gvs7RMujNMM" at bounding box center [329, 92] width 127 height 13
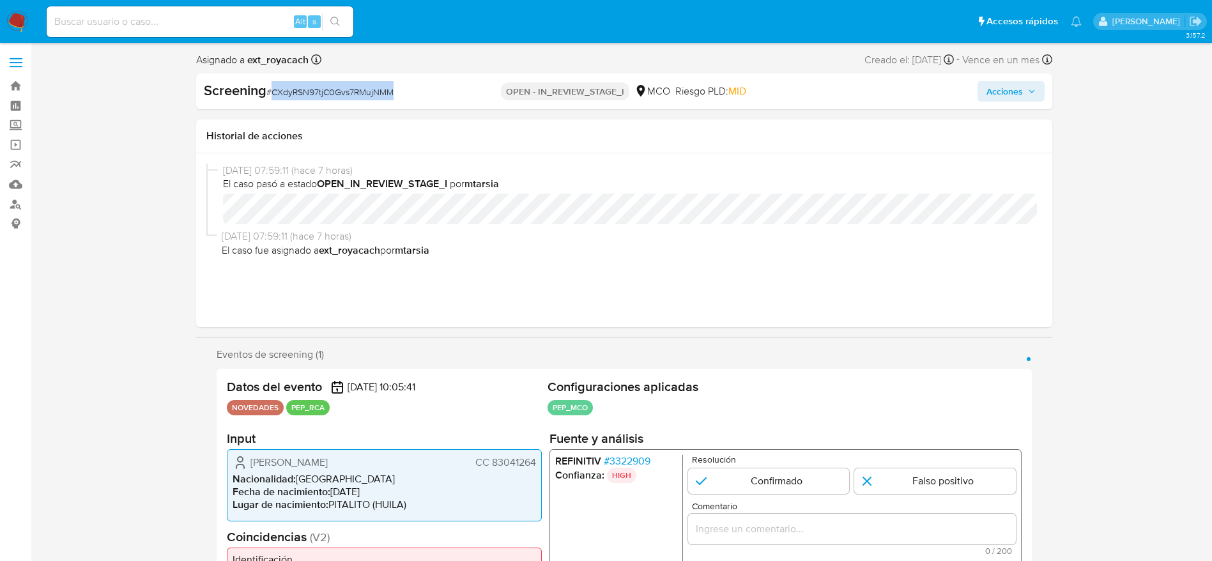
click at [290, 87] on span "# CXdyRSN97tjC0Gvs7RMujNMM" at bounding box center [329, 92] width 127 height 13
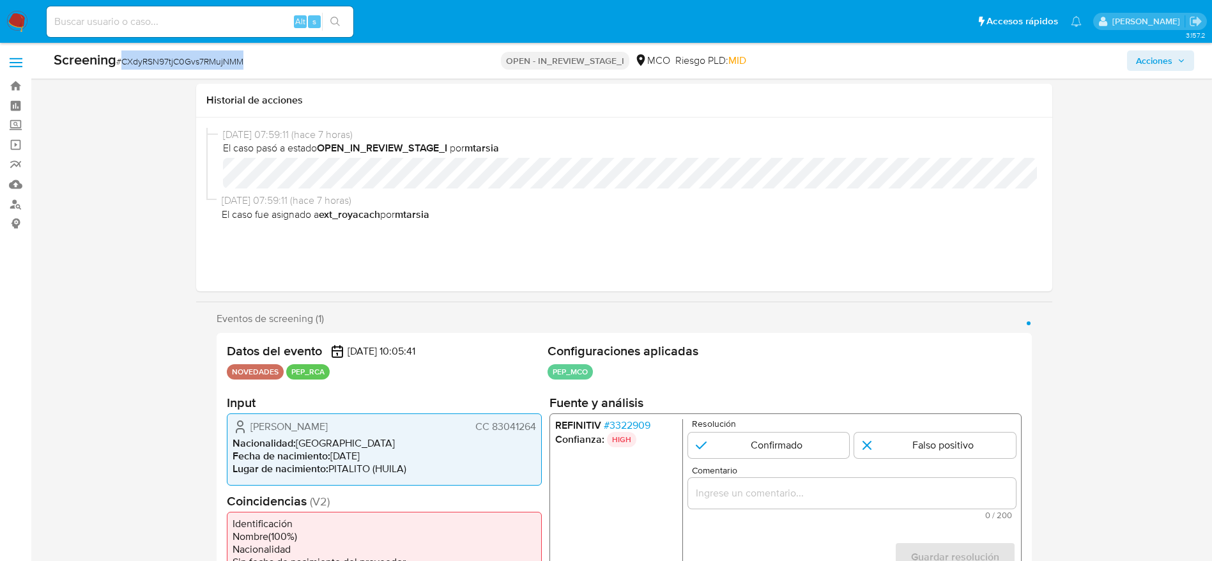
scroll to position [192, 0]
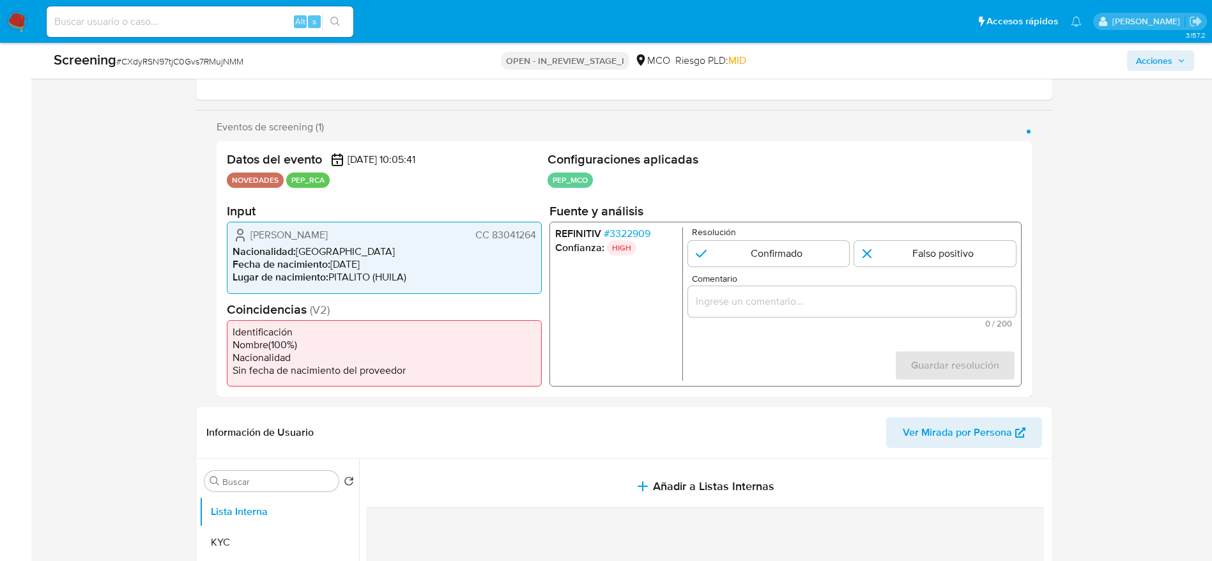
drag, startPoint x: 243, startPoint y: 235, endPoint x: 536, endPoint y: 235, distance: 292.0
click at [536, 235] on div "Yider Luna Joven CC 83041264" at bounding box center [385, 234] width 304 height 15
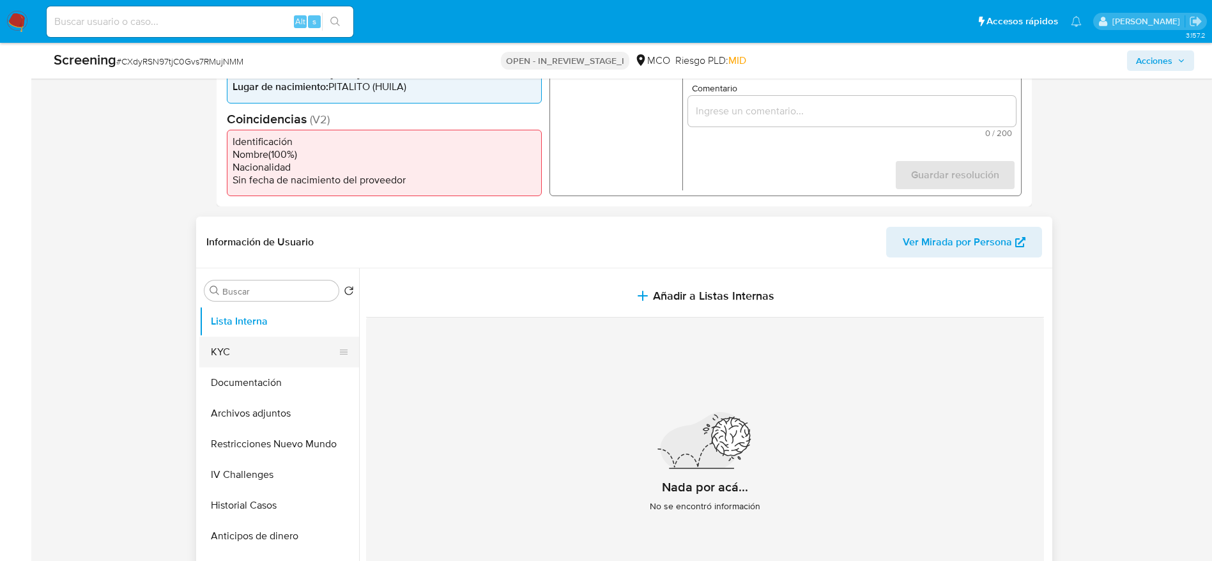
scroll to position [383, 0]
click at [268, 384] on button "Documentación" at bounding box center [274, 381] width 150 height 31
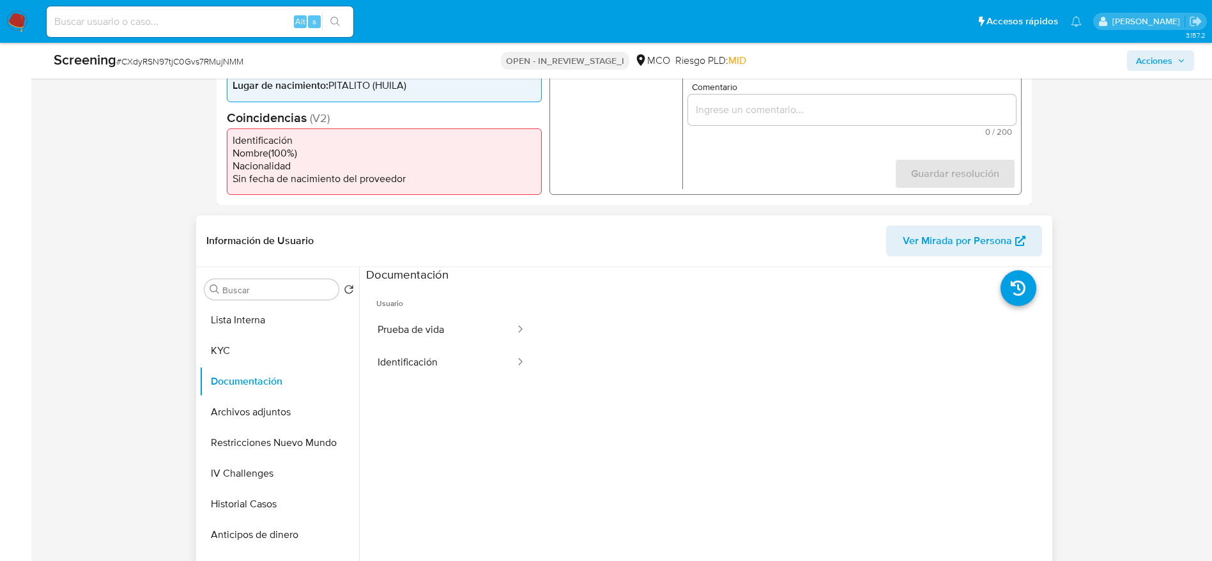
click at [461, 339] on button "Prueba de vida" at bounding box center [441, 330] width 150 height 33
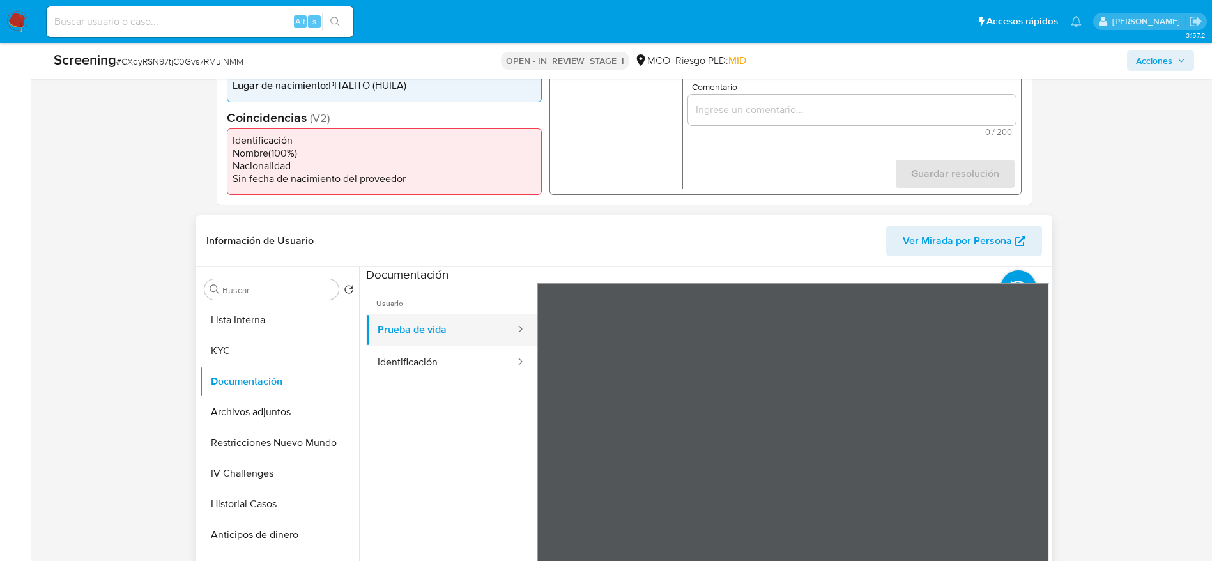
click at [416, 340] on button "Prueba de vida" at bounding box center [441, 330] width 150 height 33
click at [445, 360] on button "Identificación" at bounding box center [441, 362] width 150 height 33
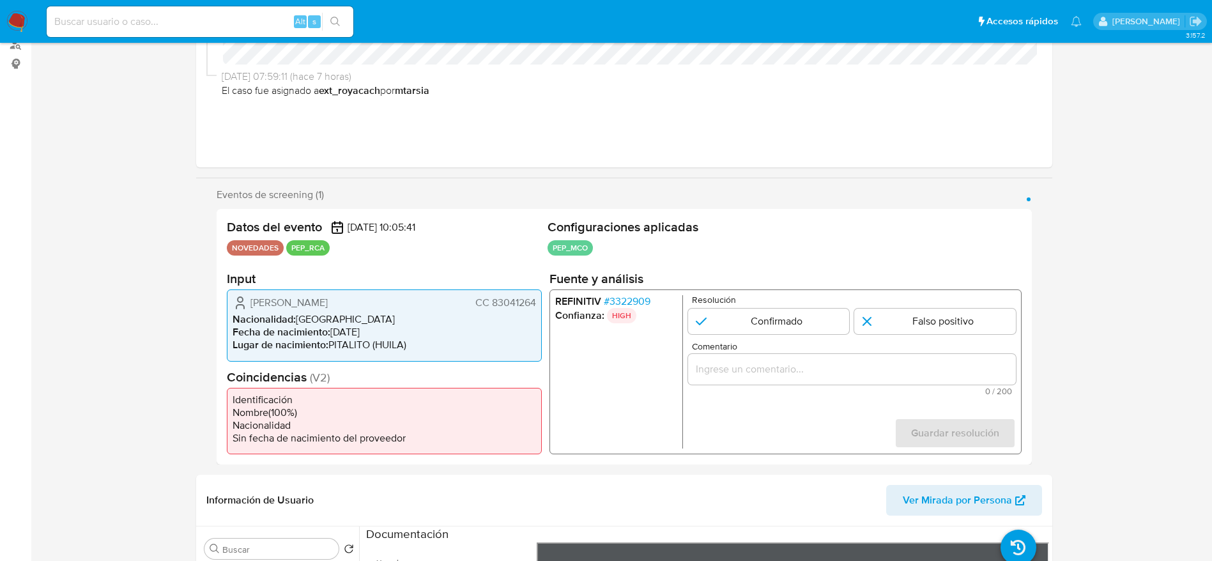
scroll to position [192, 0]
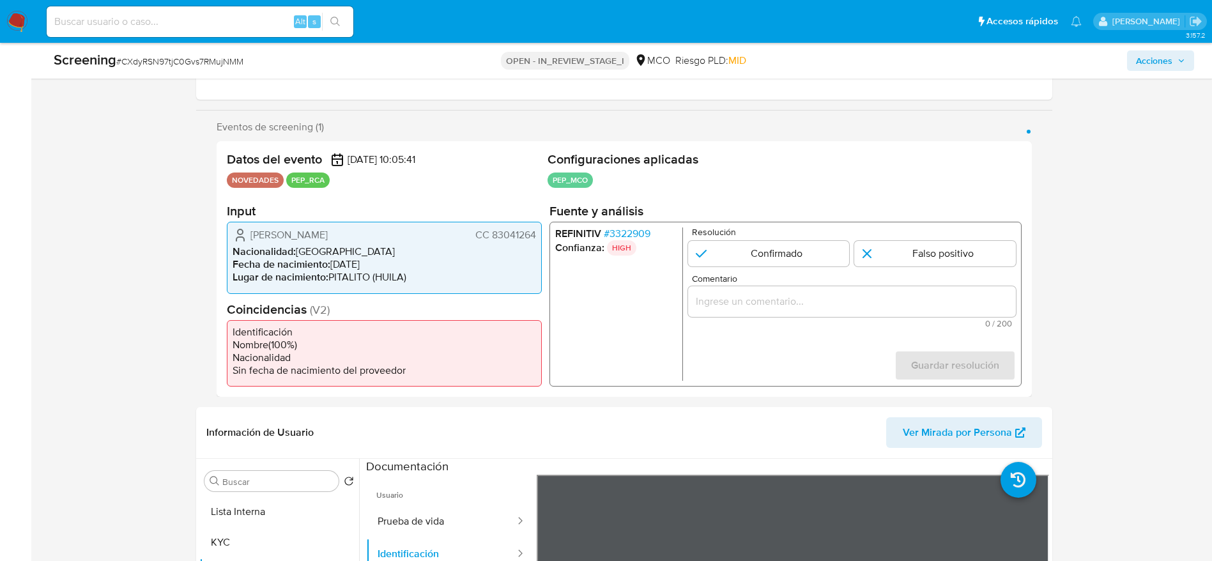
click at [646, 220] on section "Fuente y análisis REFINITIV # 3322909 Confianza: HIGH Resolución Confirmado Fal…" at bounding box center [785, 294] width 472 height 183
click at [648, 232] on span "# 3322909" at bounding box center [626, 233] width 47 height 13
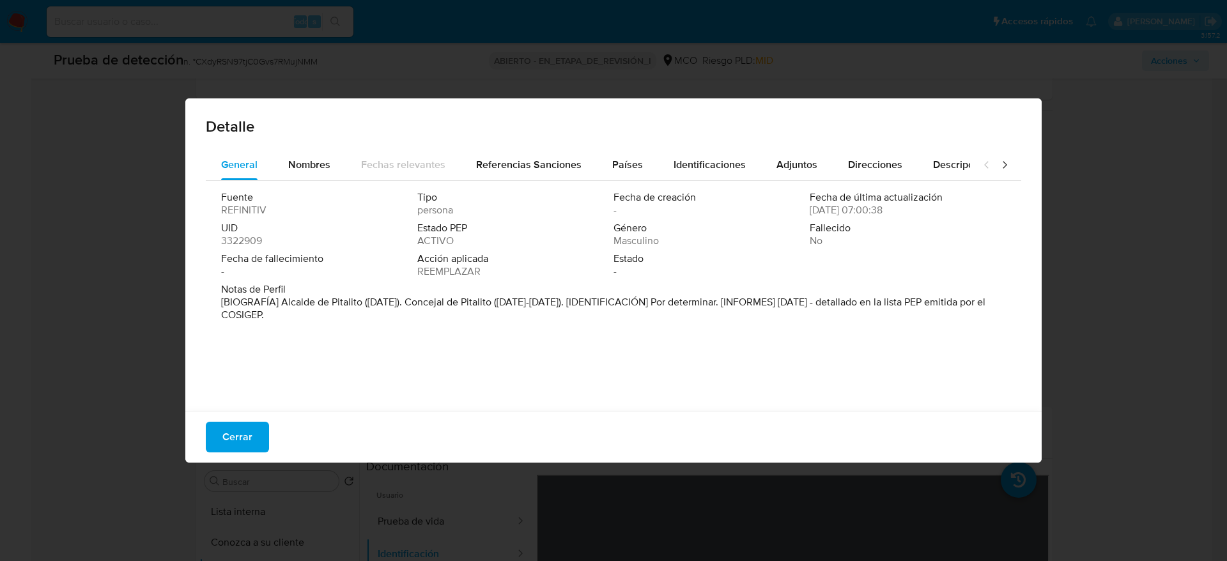
drag, startPoint x: 279, startPoint y: 304, endPoint x: 362, endPoint y: 307, distance: 83.1
click at [362, 307] on font "[BIOGRAFÍA] Alcalde de Pitalito (enero de 2024). Concejal de Pitalito (2016-201…" at bounding box center [603, 308] width 764 height 27
click at [262, 442] on button "Cerrar" at bounding box center [237, 437] width 63 height 31
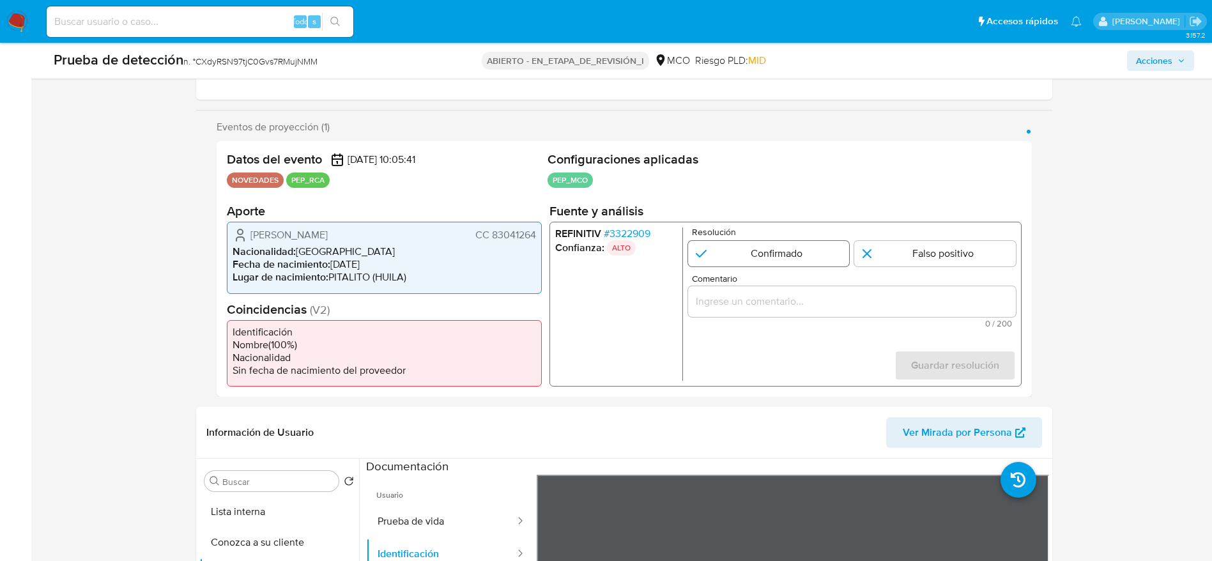
click at [729, 253] on input "1 de 1" at bounding box center [769, 254] width 162 height 26
radio input "true"
click at [775, 308] on input "Comentario" at bounding box center [852, 301] width 328 height 17
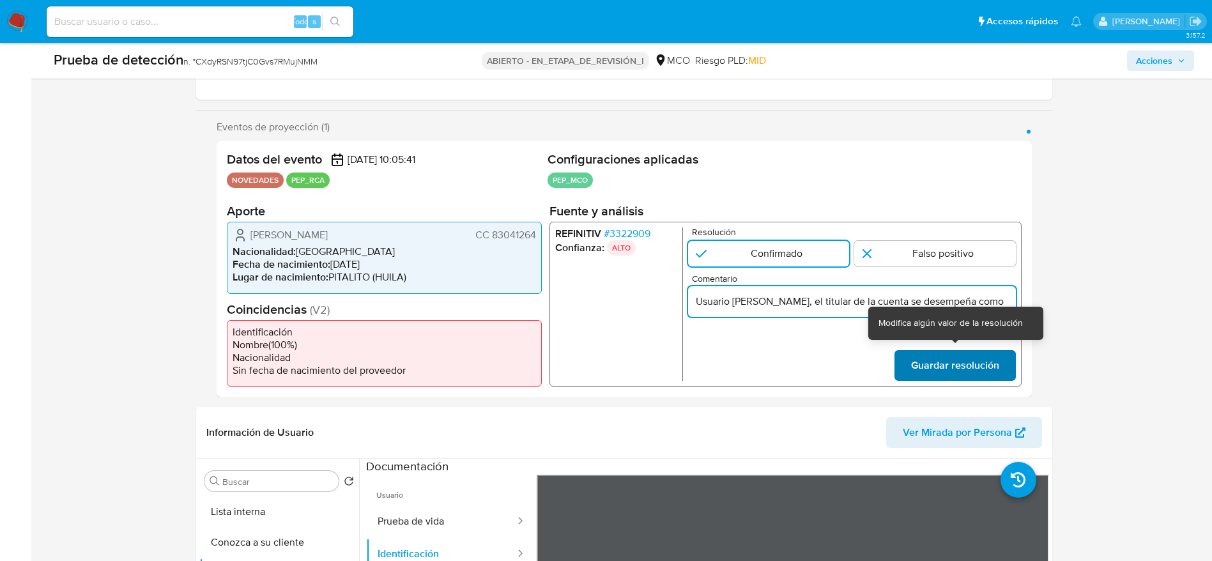
scroll to position [0, 186]
type input "Usuario Yider Luna Joven, el titular de la cuenta se desempeña como Alcalde de …"
click at [989, 380] on span "Guardar resolución" at bounding box center [955, 365] width 88 height 28
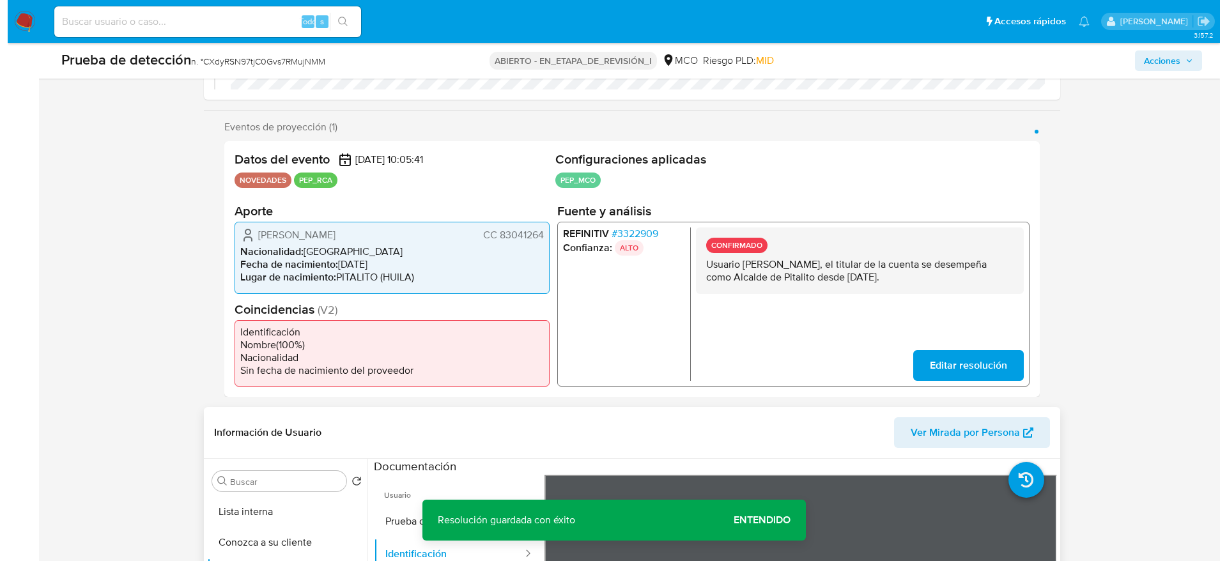
scroll to position [479, 0]
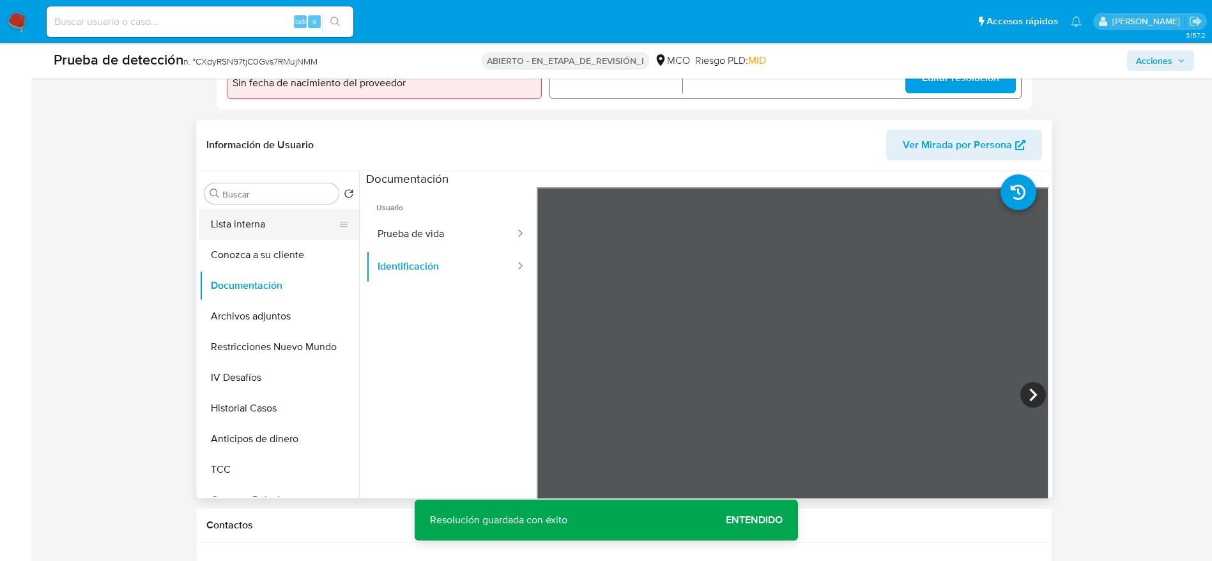
click at [261, 232] on button "Lista interna" at bounding box center [274, 224] width 150 height 31
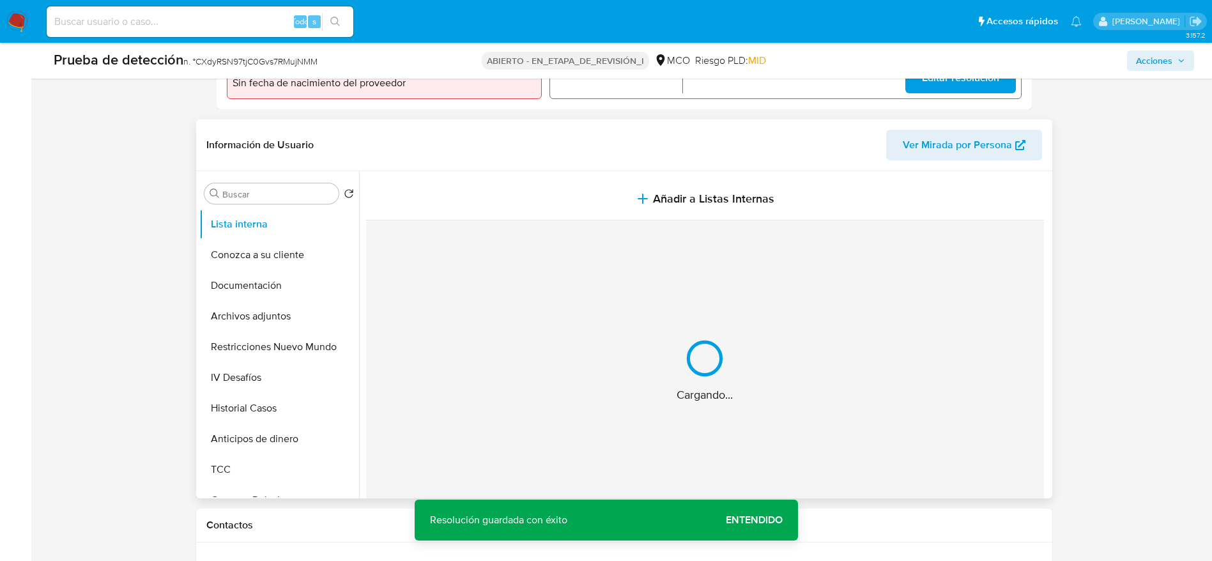
click at [559, 204] on button "Añadir a Listas Internas" at bounding box center [705, 199] width 678 height 43
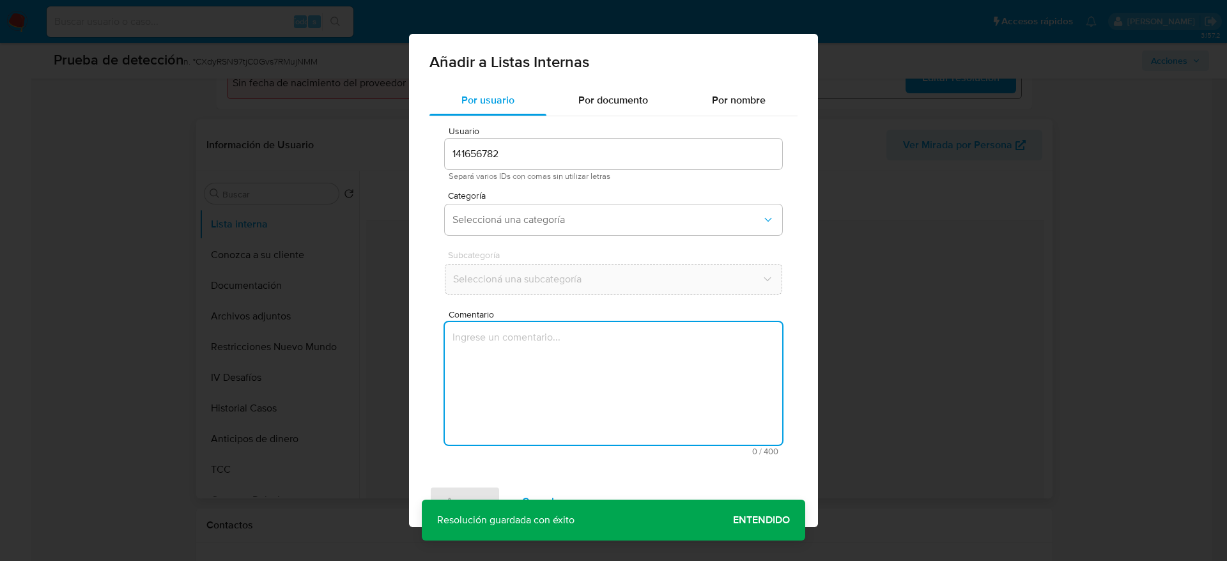
click at [607, 378] on textarea "Comentario" at bounding box center [613, 383] width 337 height 123
type textarea "Usuario Yider Luna Joven, el titular de la cuenta se desempeña como Alcalde de …"
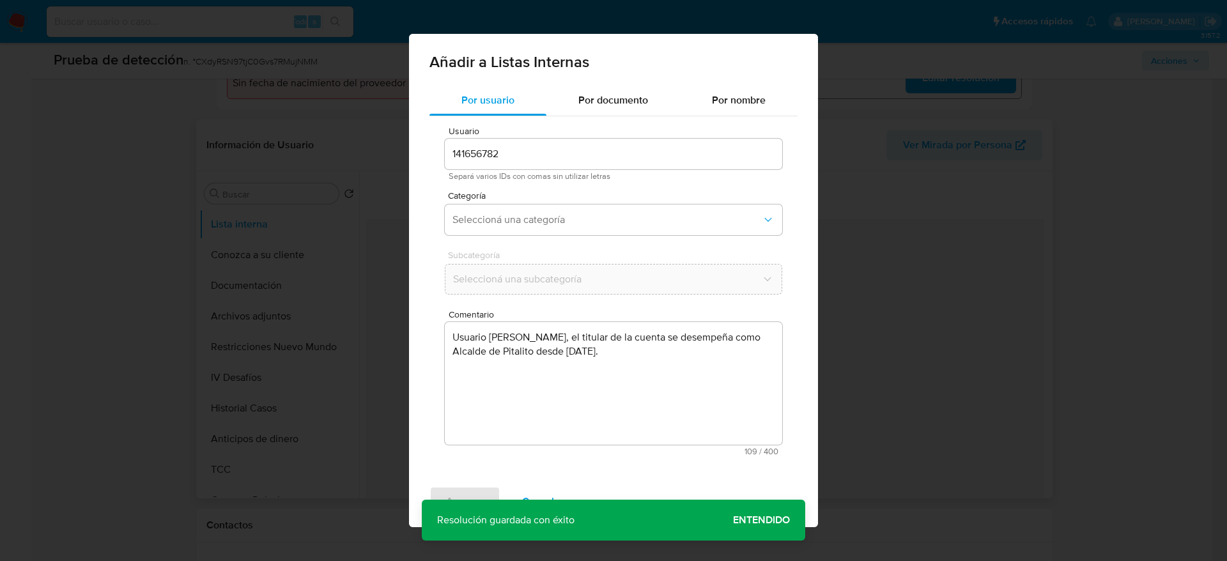
click at [550, 191] on span "Categoría" at bounding box center [616, 195] width 337 height 9
click at [550, 224] on span "Seleccioná una categoría" at bounding box center [606, 219] width 309 height 13
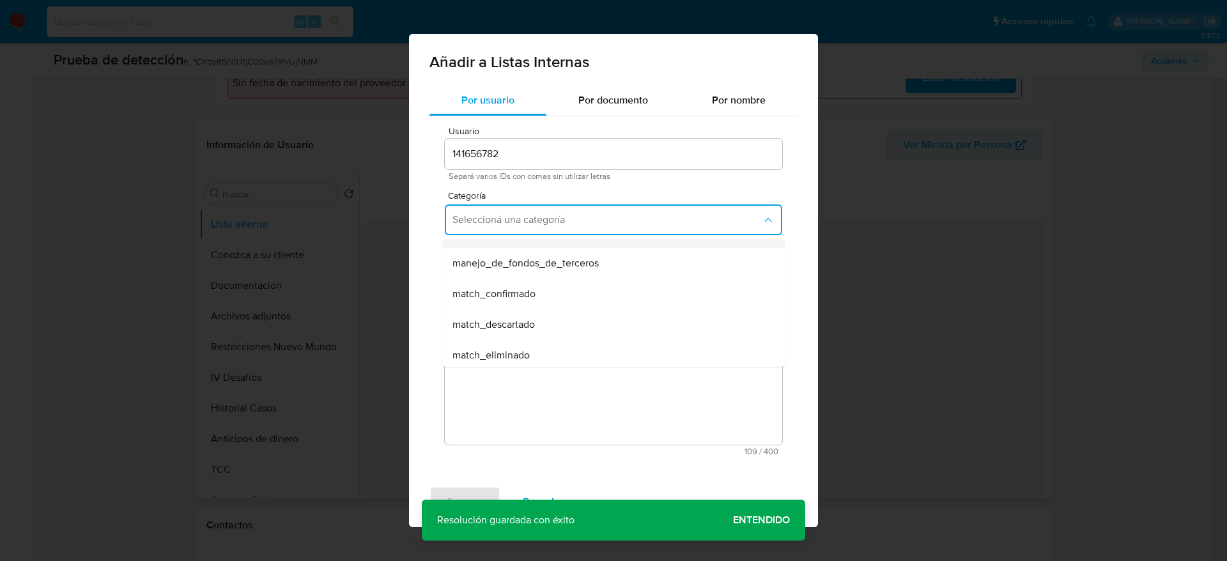
scroll to position [96, 0]
click at [543, 253] on div "match_confirmado" at bounding box center [609, 250] width 314 height 31
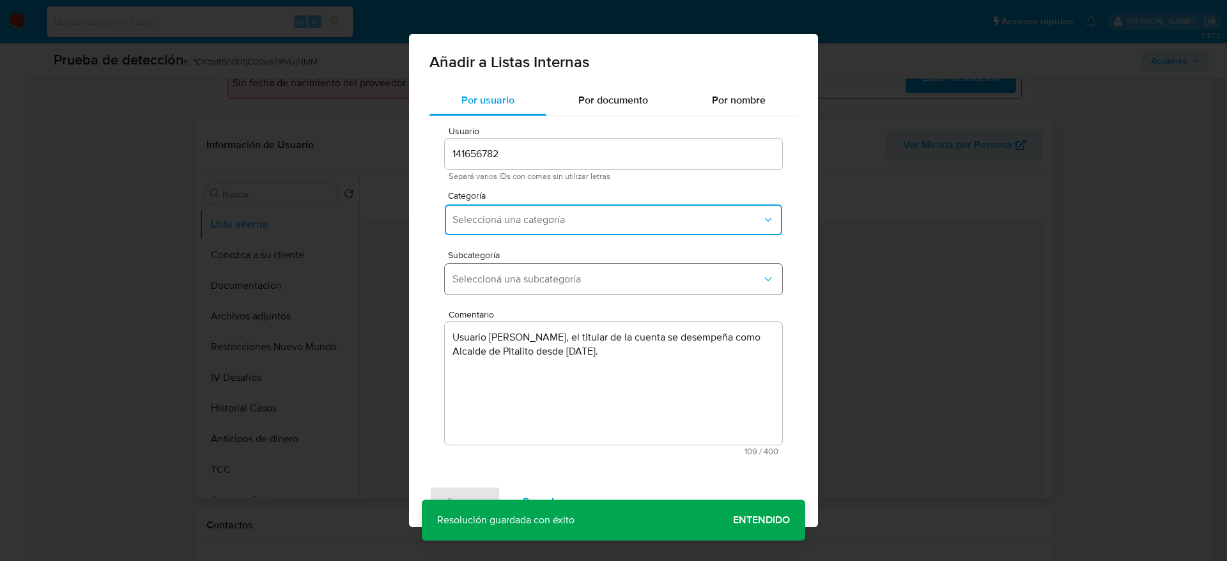
click at [574, 284] on span "Seleccioná una subcategoría" at bounding box center [606, 279] width 309 height 13
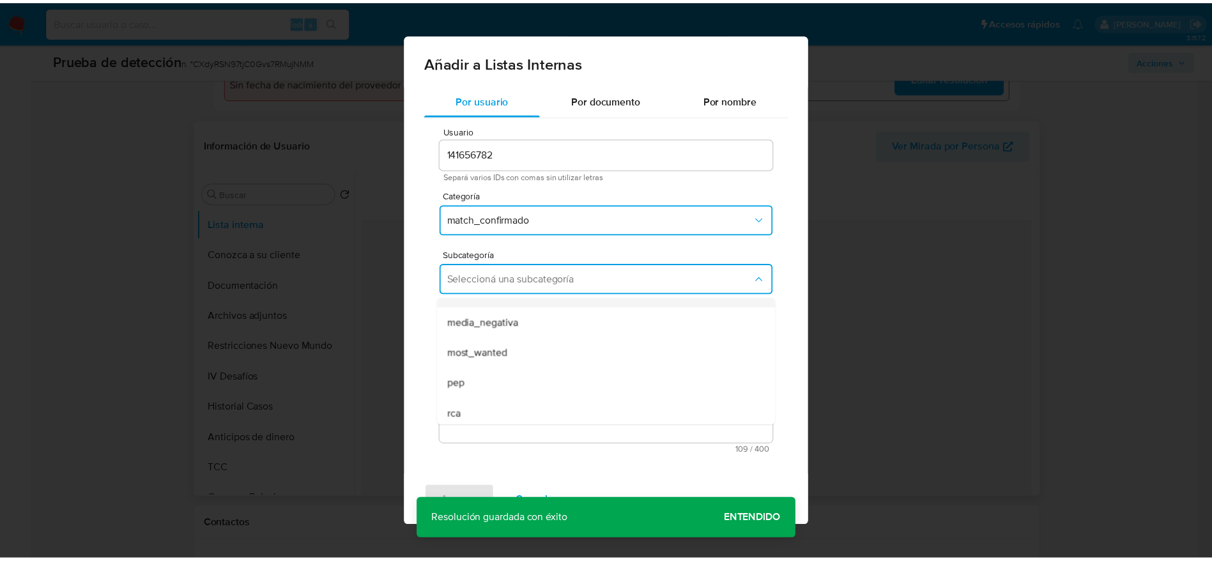
scroll to position [87, 0]
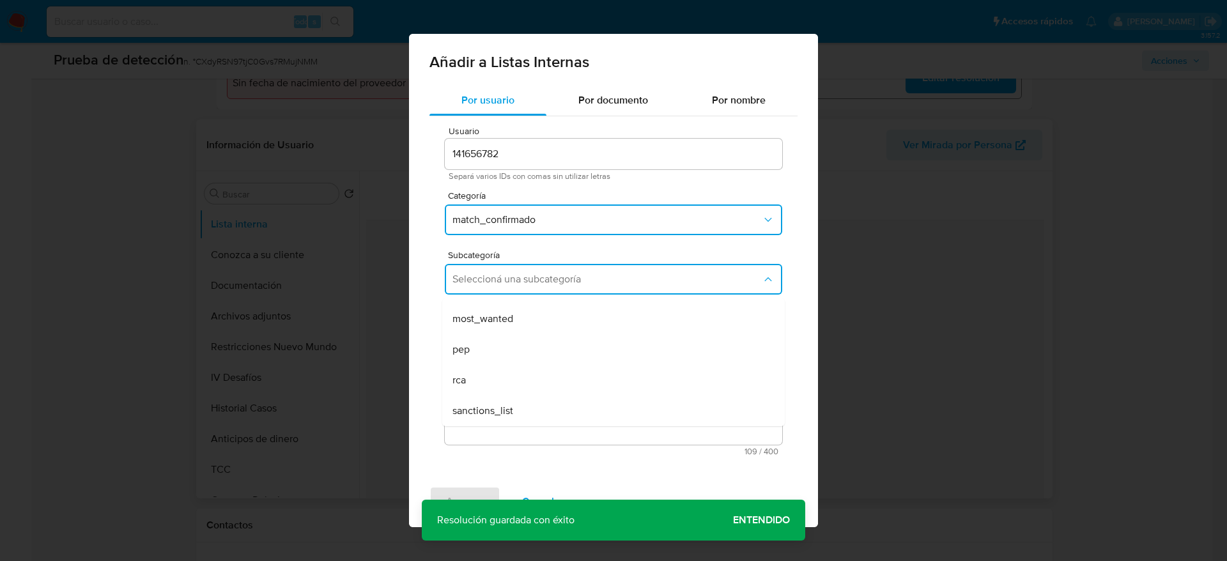
click at [492, 351] on div "pep" at bounding box center [609, 349] width 314 height 31
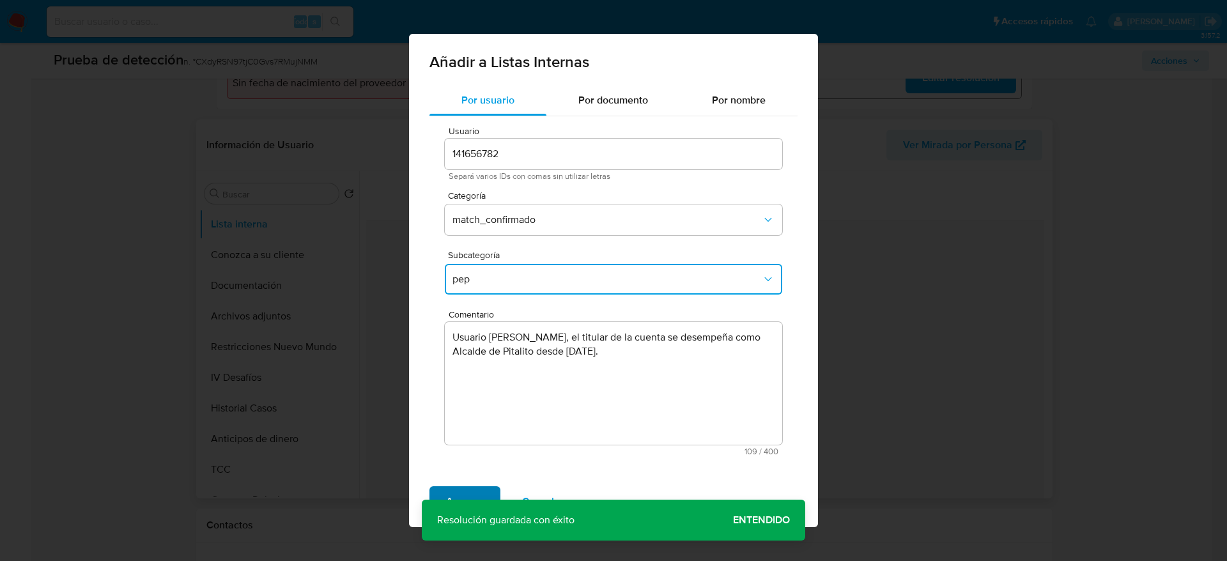
click at [459, 488] on span "Agregar" at bounding box center [465, 502] width 38 height 28
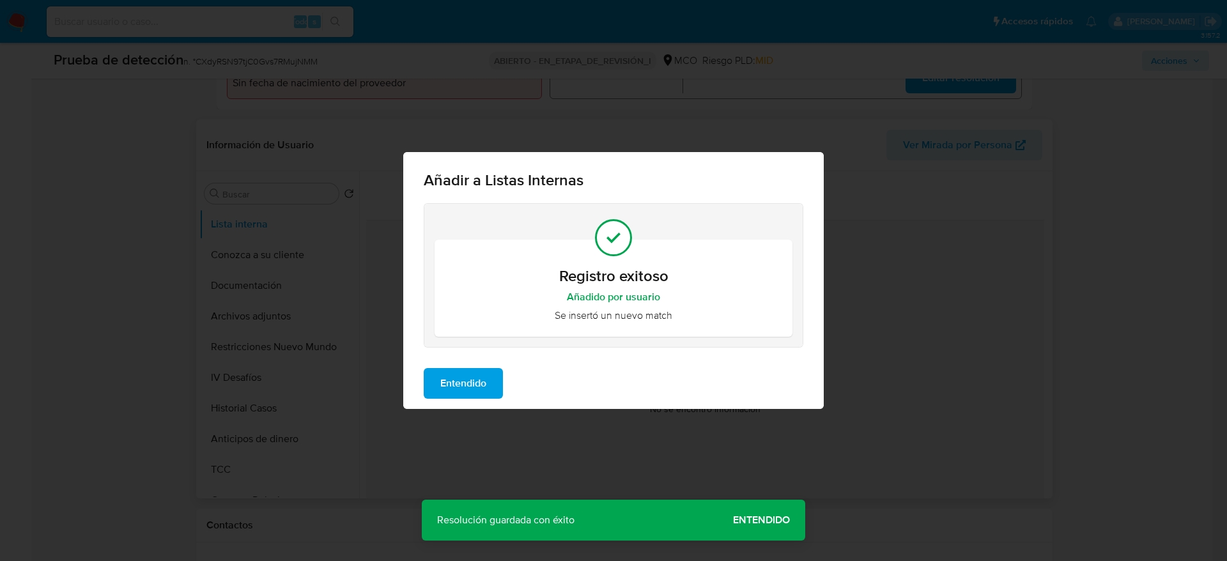
click at [438, 390] on button "Entendido" at bounding box center [463, 383] width 79 height 31
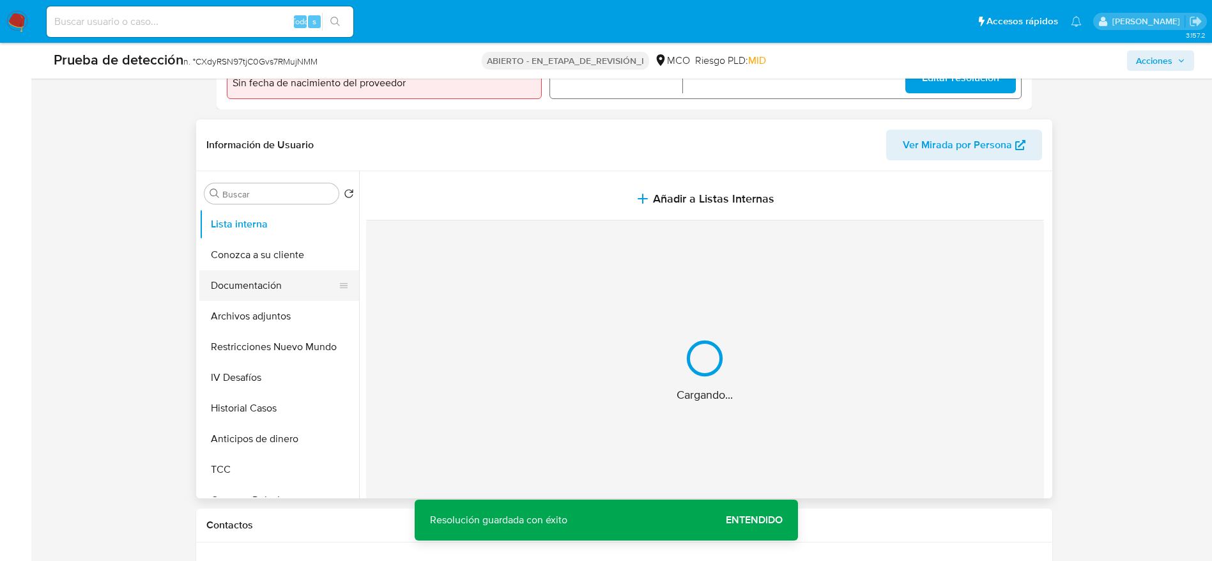
click at [263, 277] on button "Documentación" at bounding box center [274, 285] width 150 height 31
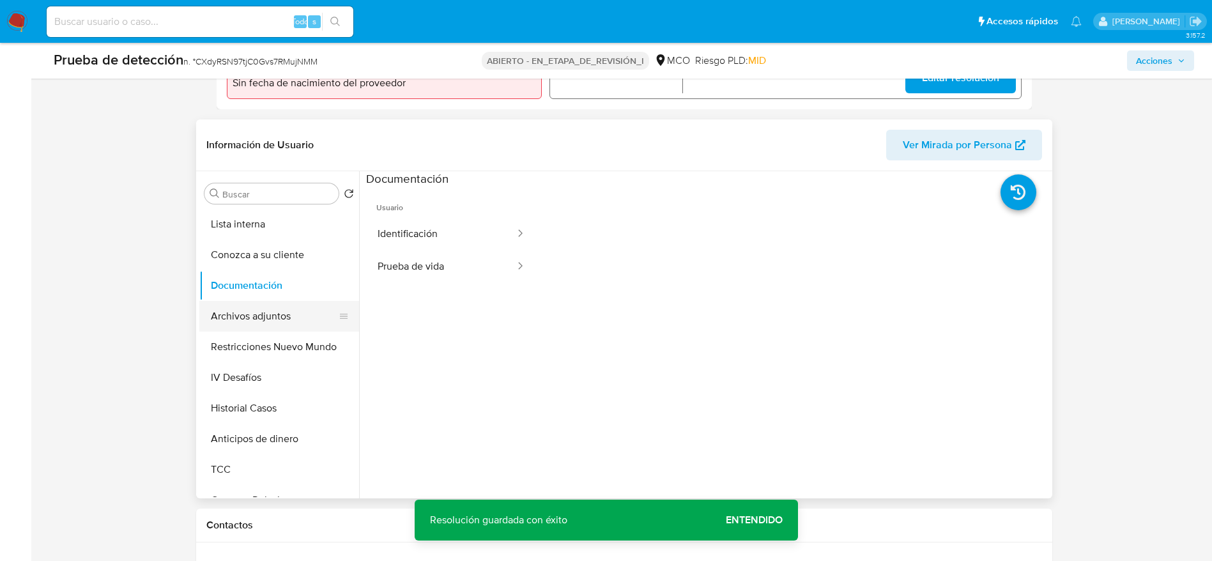
click at [311, 320] on button "Archivos adjuntos" at bounding box center [274, 316] width 150 height 31
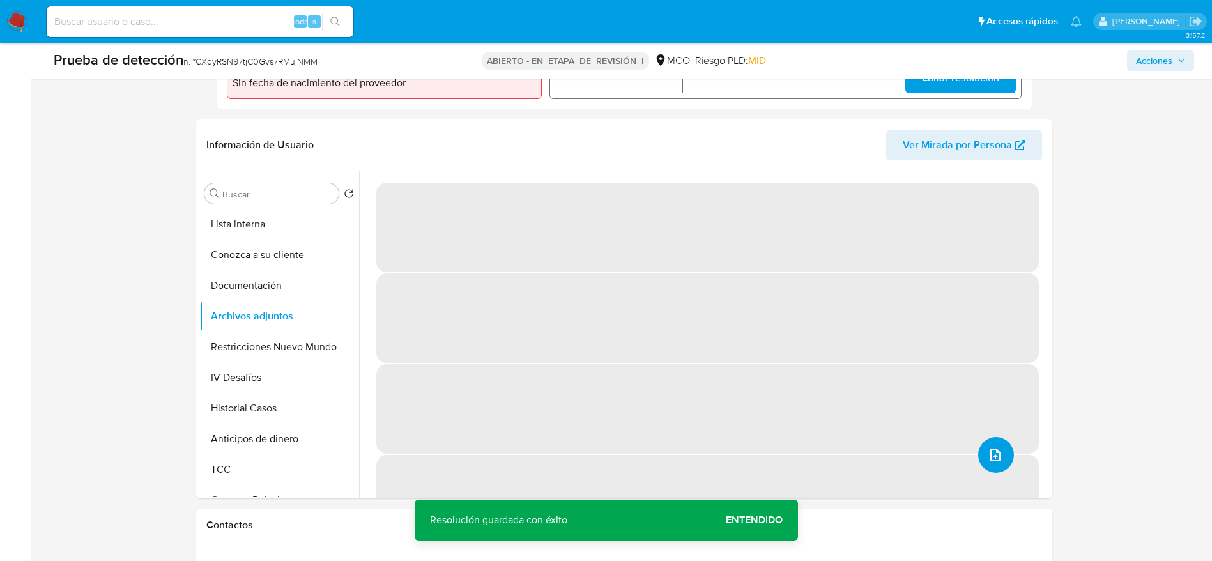
click at [994, 465] on button "subir archivo" at bounding box center [996, 455] width 36 height 36
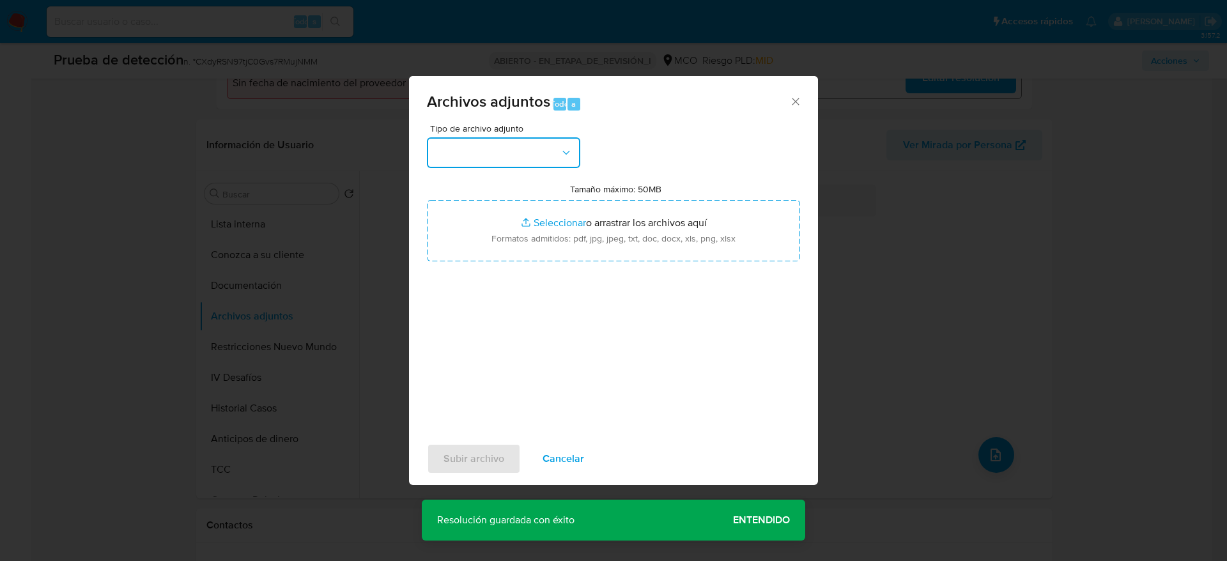
click at [509, 150] on button "button" at bounding box center [503, 152] width 153 height 31
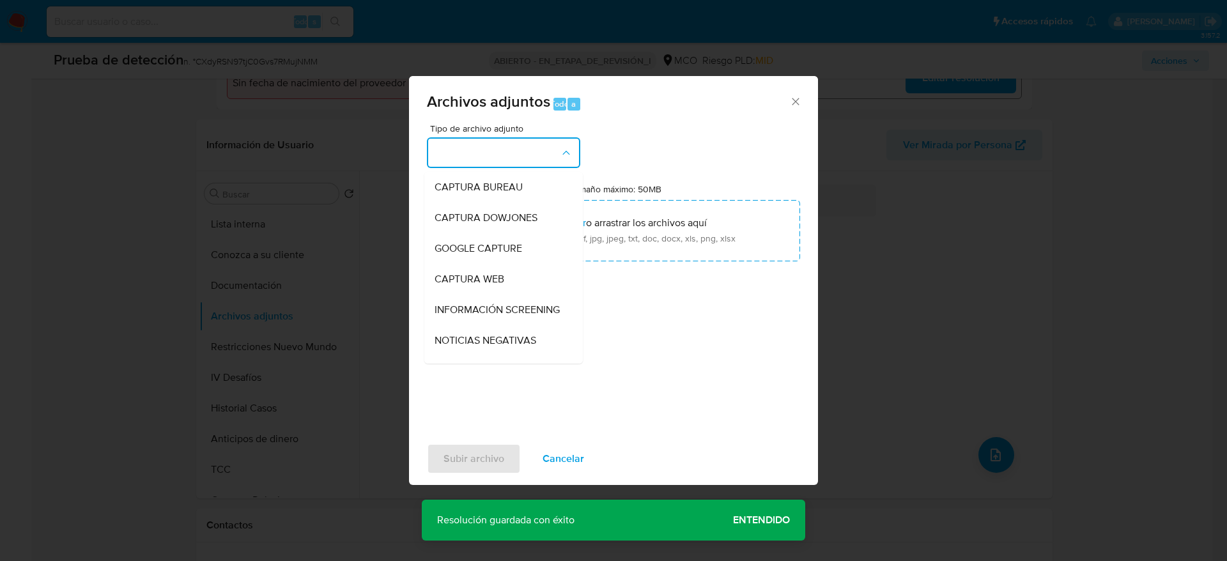
click at [506, 311] on span "INFORMACIÓN SCREENING" at bounding box center [497, 310] width 125 height 13
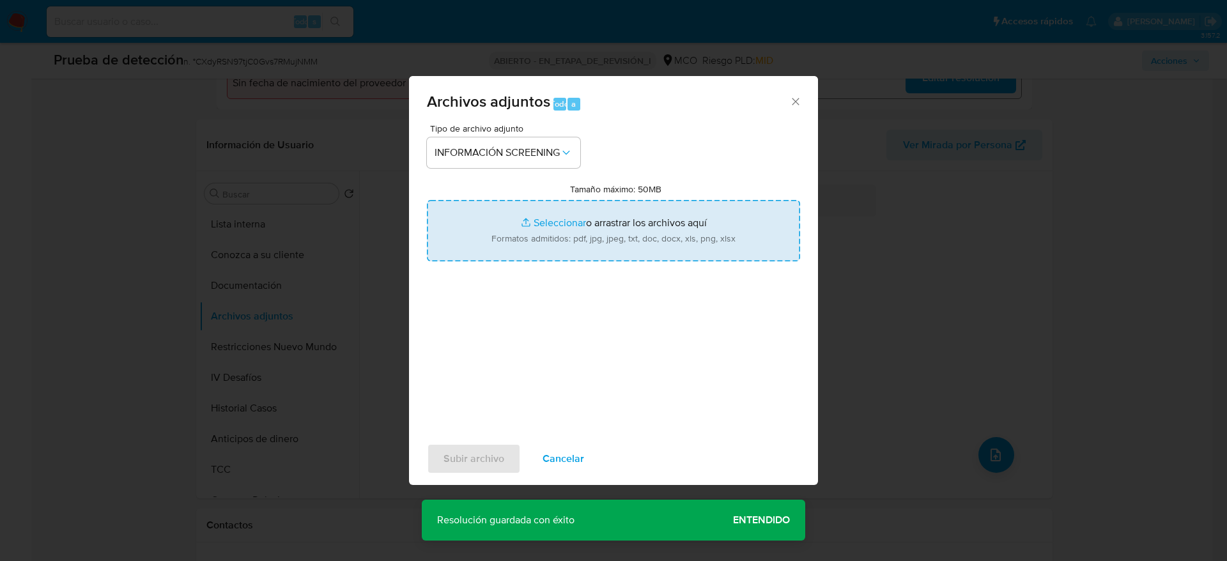
click at [535, 252] on input "Tamaño máximo: 50MB Seleccionar archivos" at bounding box center [613, 230] width 373 height 61
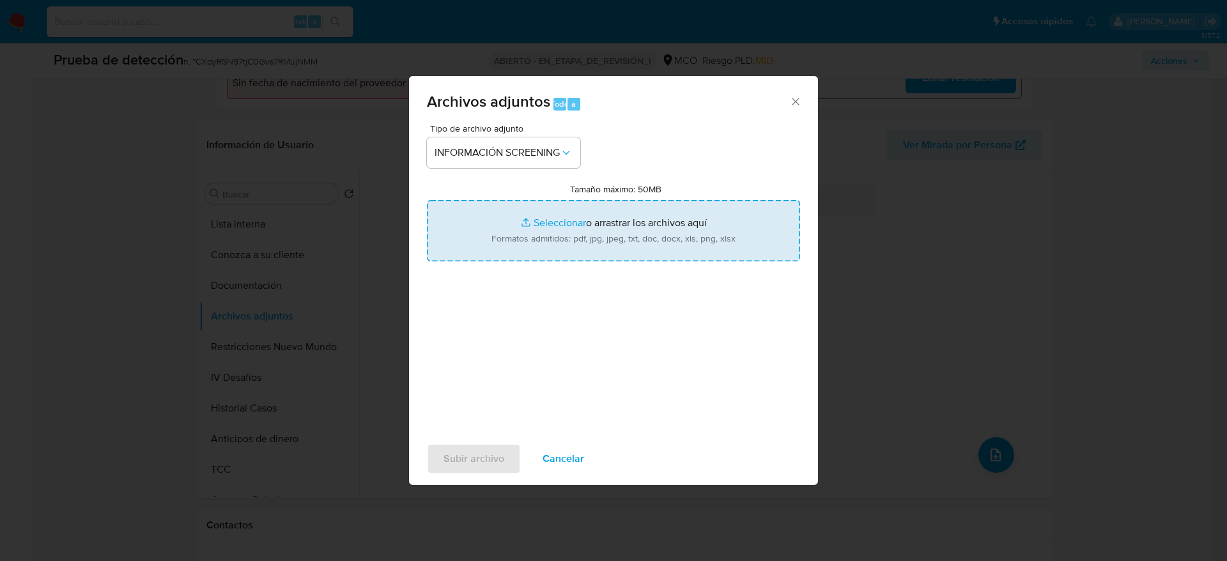
type input "C:\fakepath\_Yider Luna Joven_ - Buscar con Google.pdf"
click at [493, 452] on span "Subir archivo" at bounding box center [473, 459] width 61 height 28
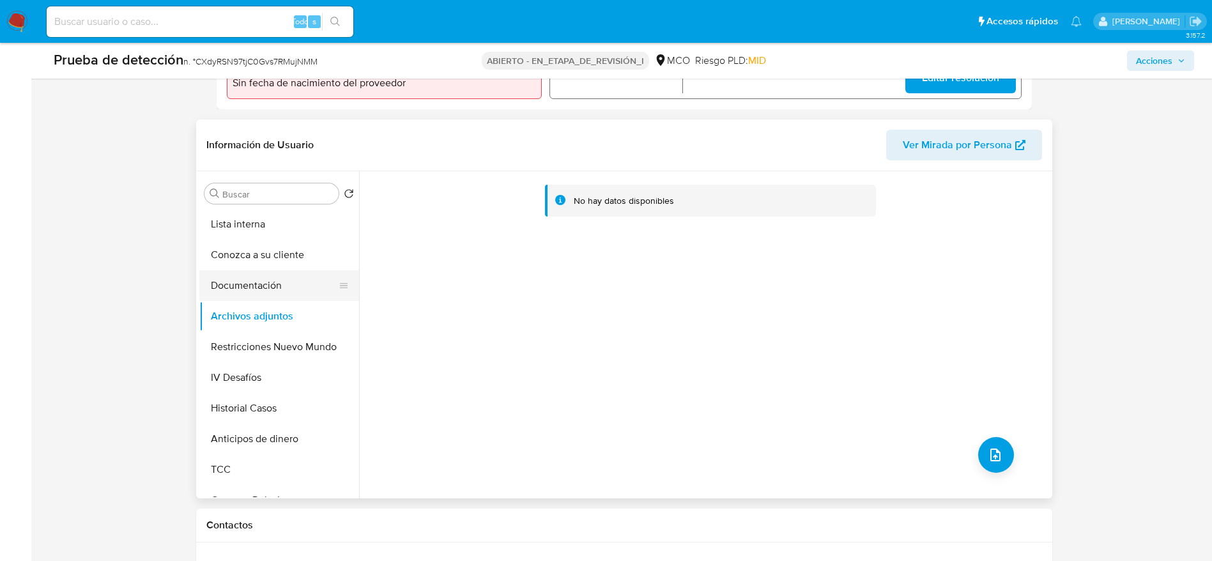
click at [275, 279] on button "Documentación" at bounding box center [274, 285] width 150 height 31
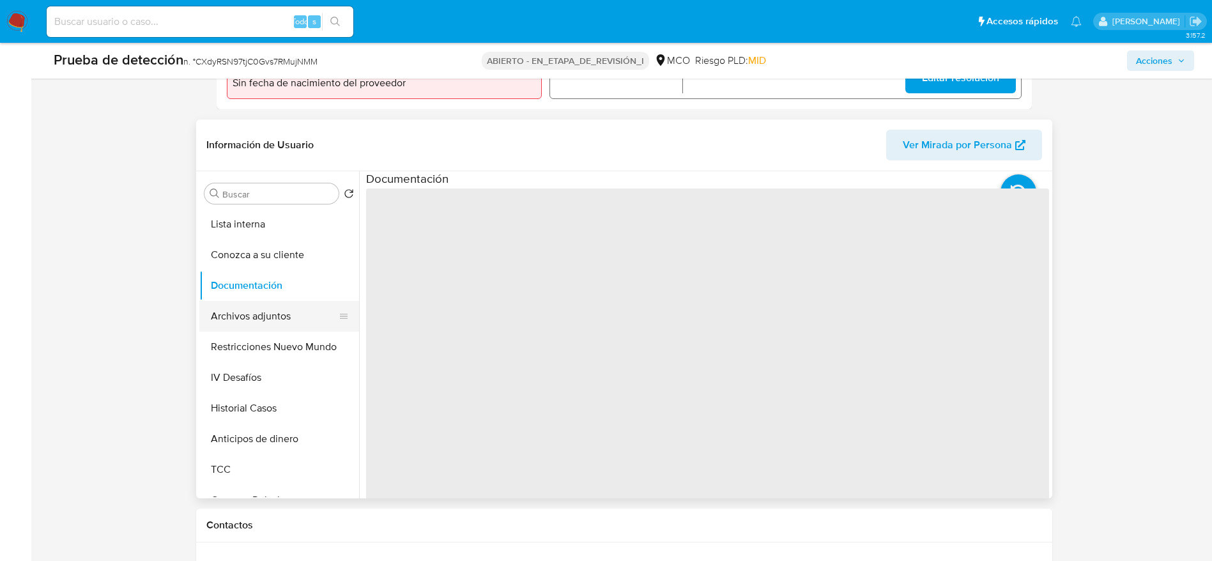
click at [279, 305] on button "Archivos adjuntos" at bounding box center [274, 316] width 150 height 31
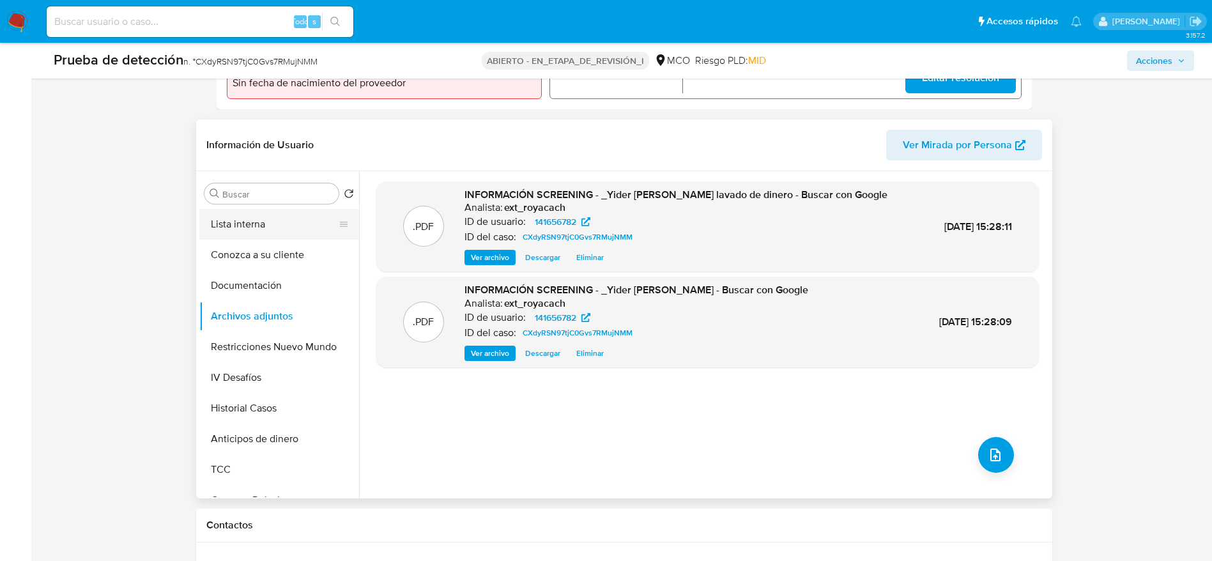
click at [272, 215] on button "Lista interna" at bounding box center [274, 224] width 150 height 31
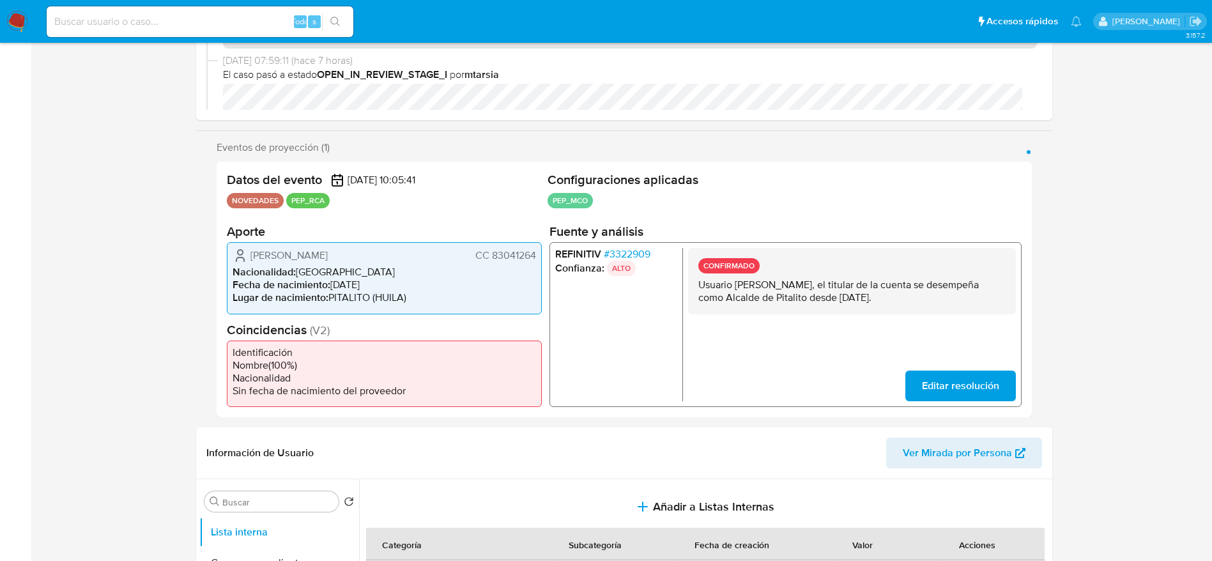
scroll to position [0, 0]
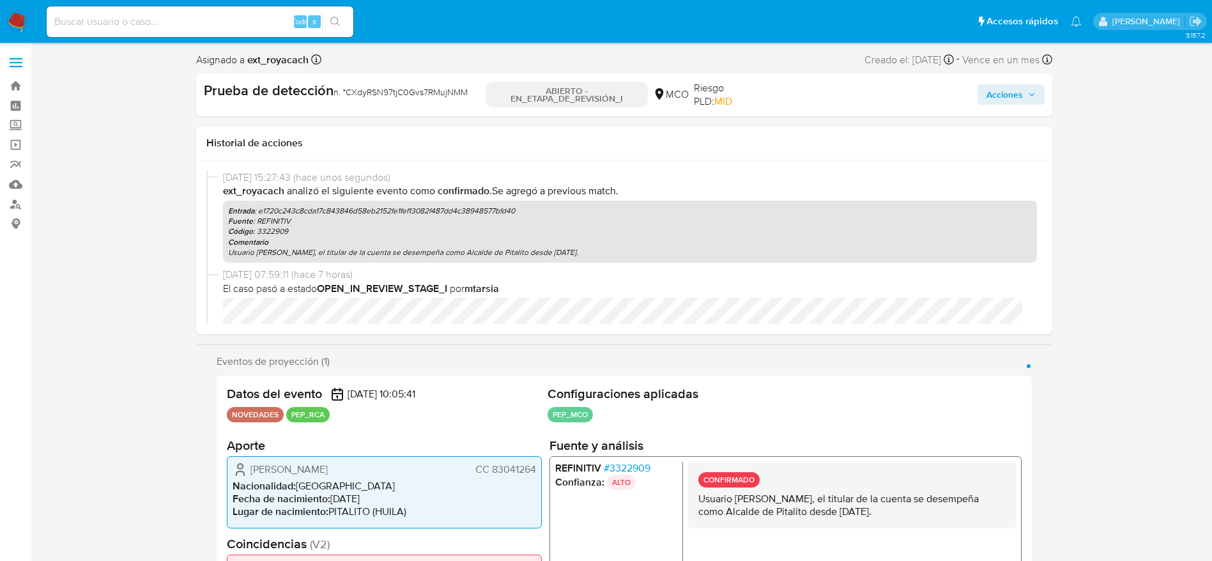
click at [1021, 94] on span "Acciones" at bounding box center [1005, 94] width 36 height 20
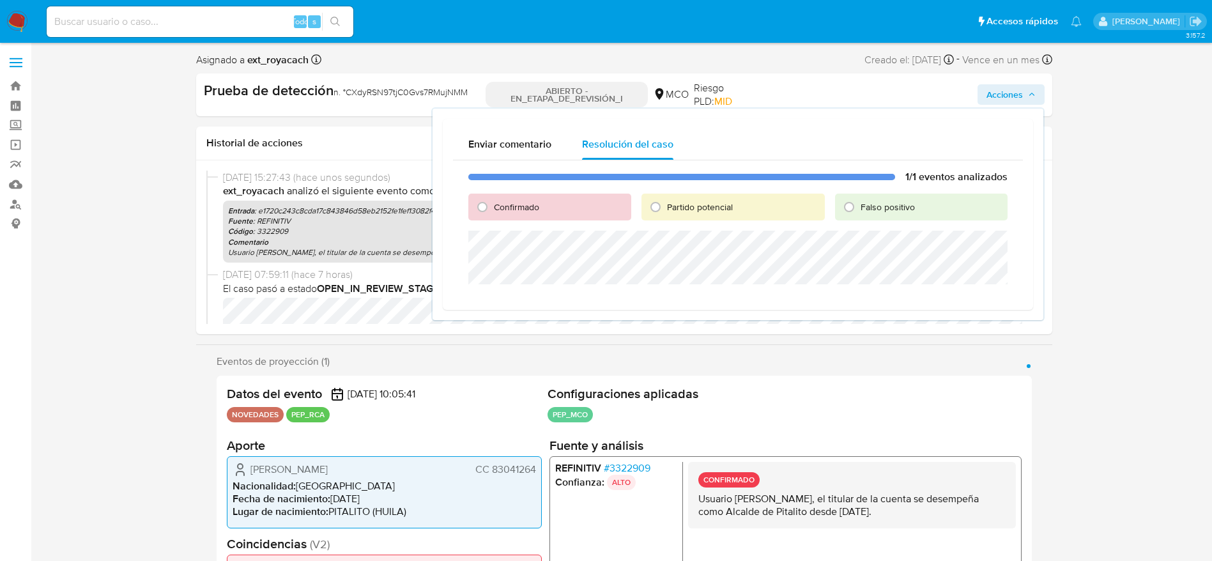
click at [502, 201] on font "Confirmado" at bounding box center [516, 207] width 45 height 13
click at [493, 201] on input "Confirmado" at bounding box center [482, 207] width 20 height 20
radio input "true"
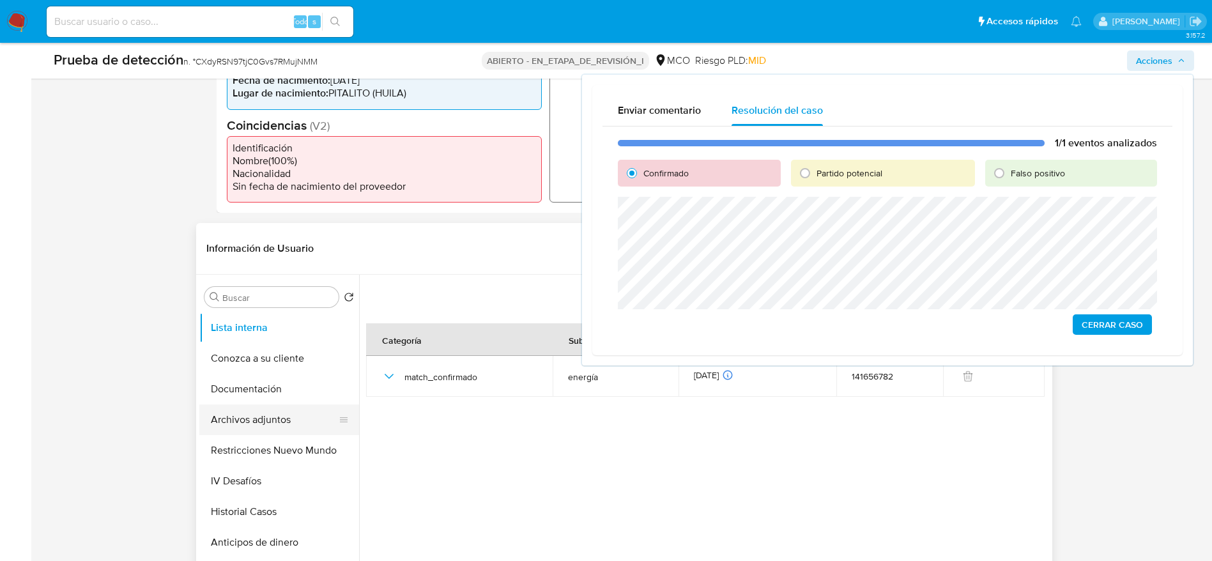
scroll to position [383, 0]
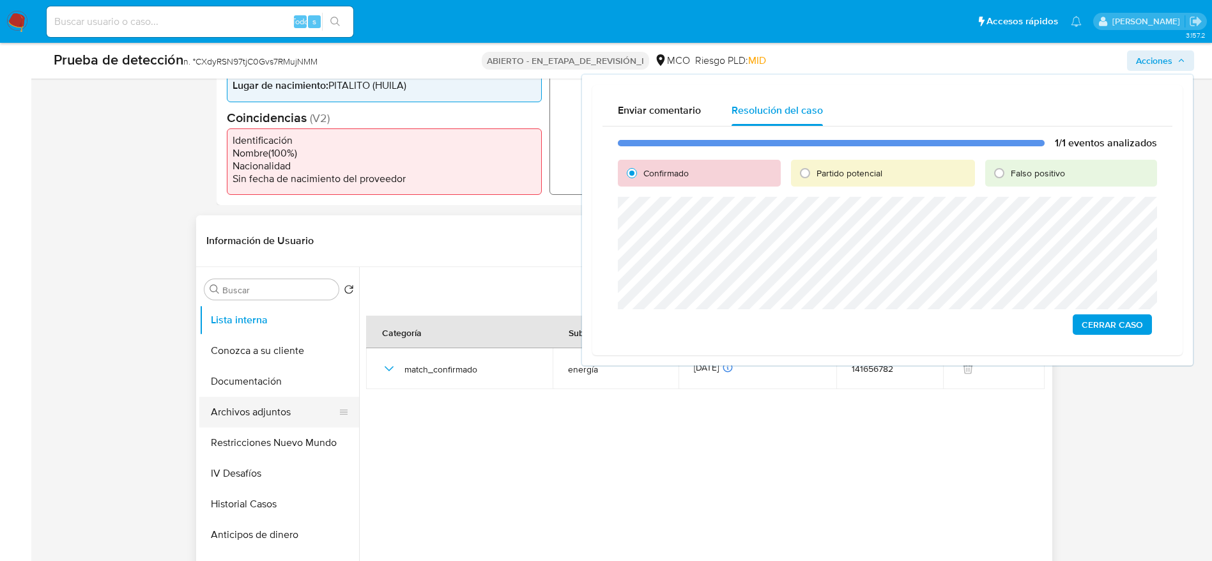
click at [254, 408] on button "Archivos adjuntos" at bounding box center [274, 412] width 150 height 31
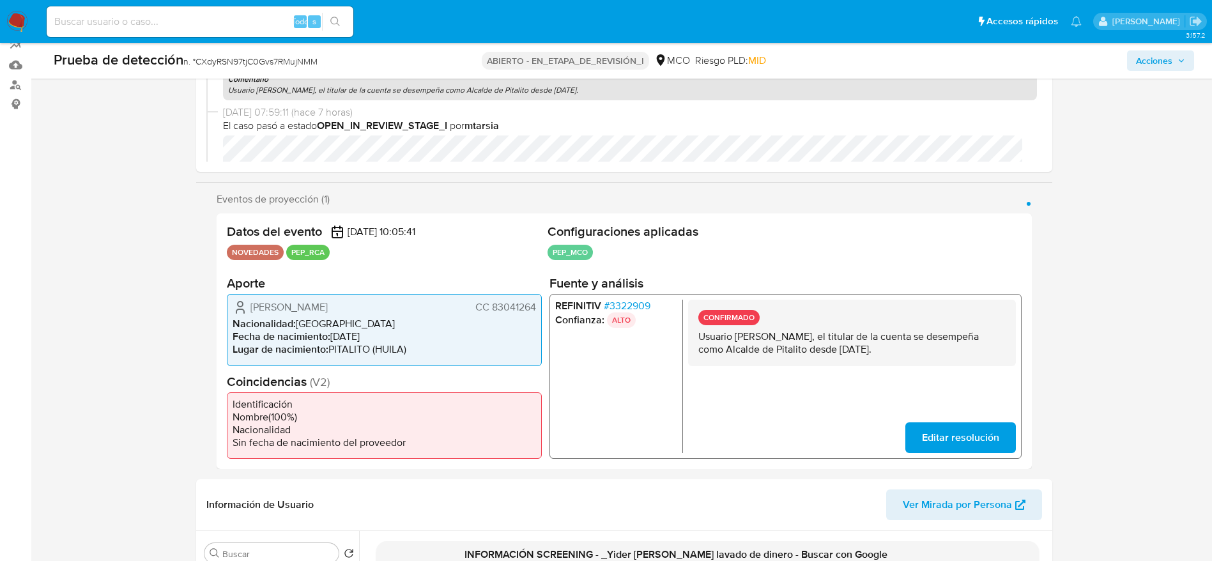
scroll to position [0, 0]
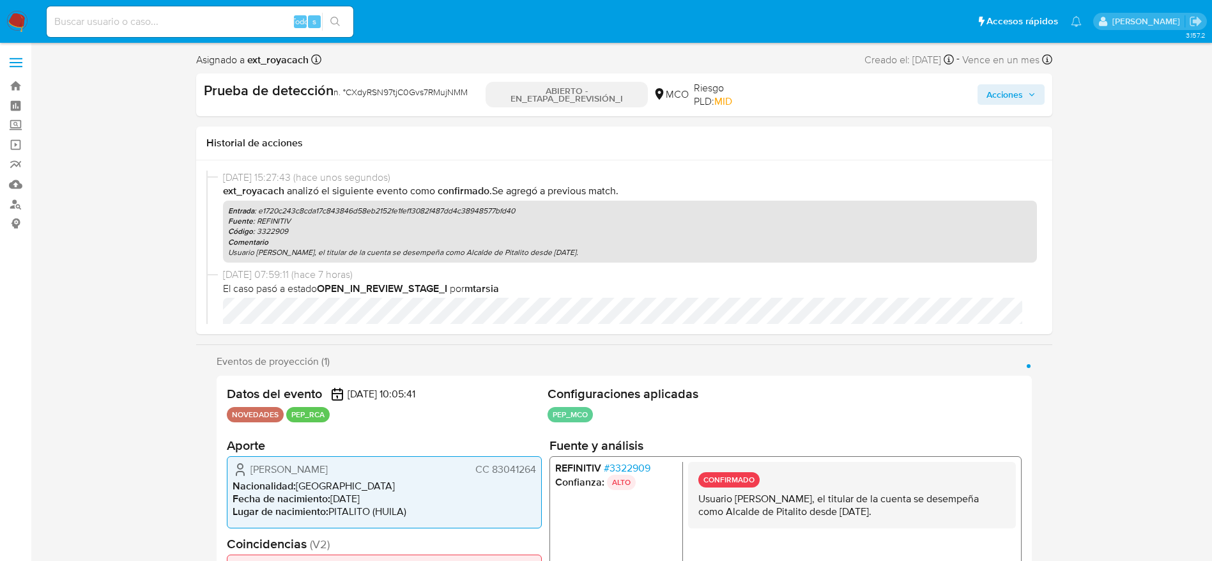
click at [1002, 78] on div "Prueba de detección n. ° CXdyRSN97tjC0Gvs7RMujNMM ABIERTO - EN_ETAPA_DE_REVISIÓ…" at bounding box center [624, 94] width 856 height 43
click at [1004, 101] on span "Acciones" at bounding box center [1005, 94] width 36 height 20
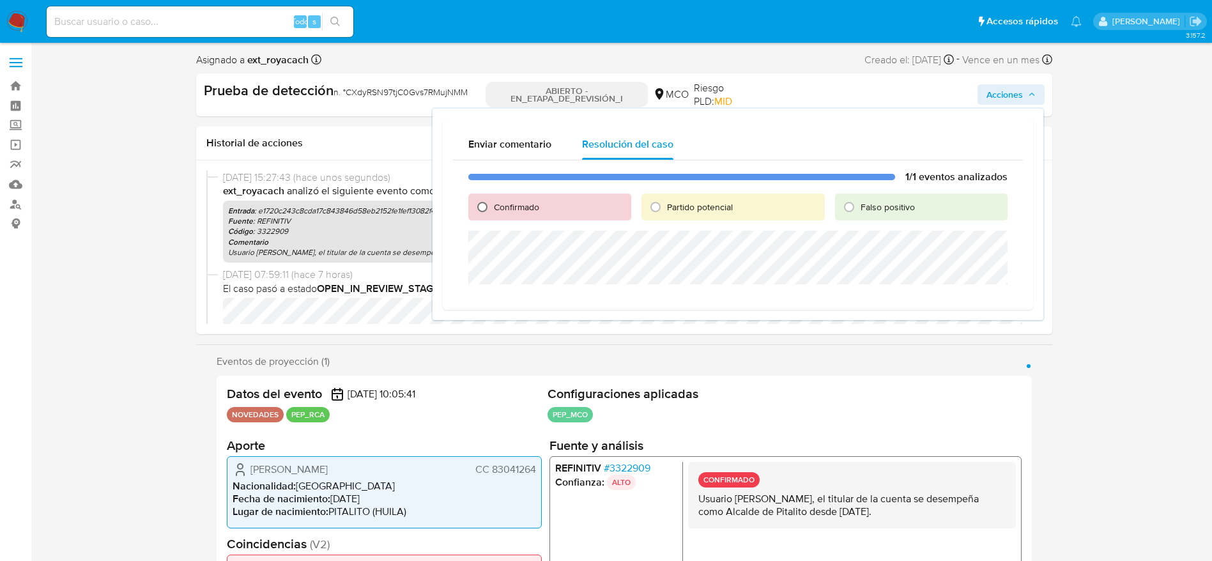
click at [482, 205] on input "Confirmado" at bounding box center [482, 207] width 20 height 20
radio input "true"
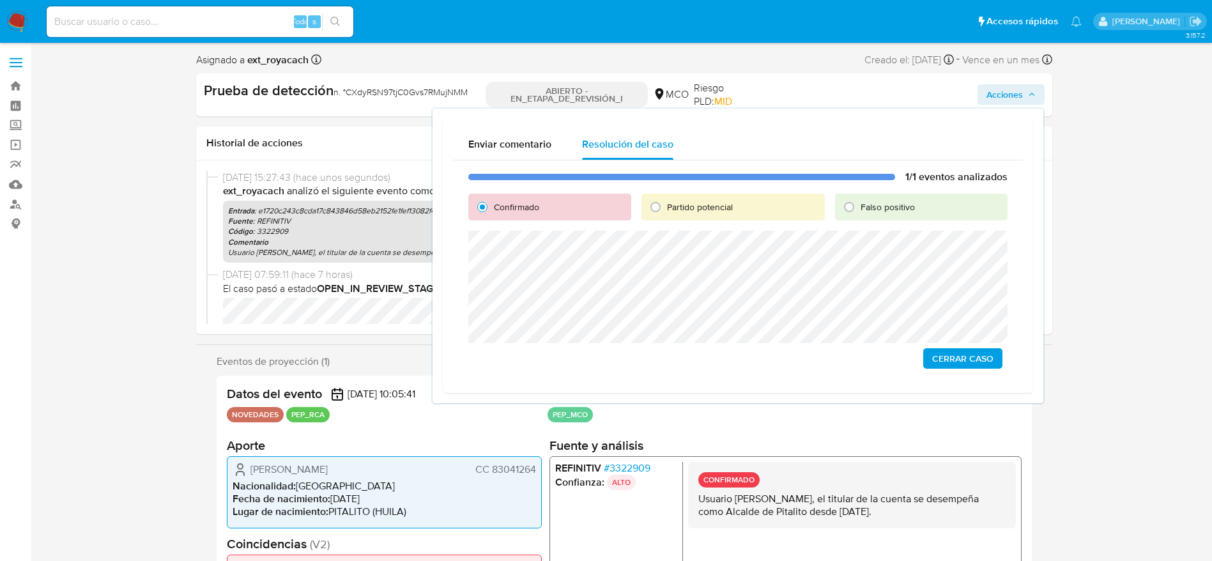
click at [946, 347] on div "1/1 eventos analizados Confirmado Partido potencial Falso positivo Cerrar Caso" at bounding box center [738, 271] width 570 height 222
click at [950, 350] on font "Cerrar Caso" at bounding box center [962, 358] width 61 height 20
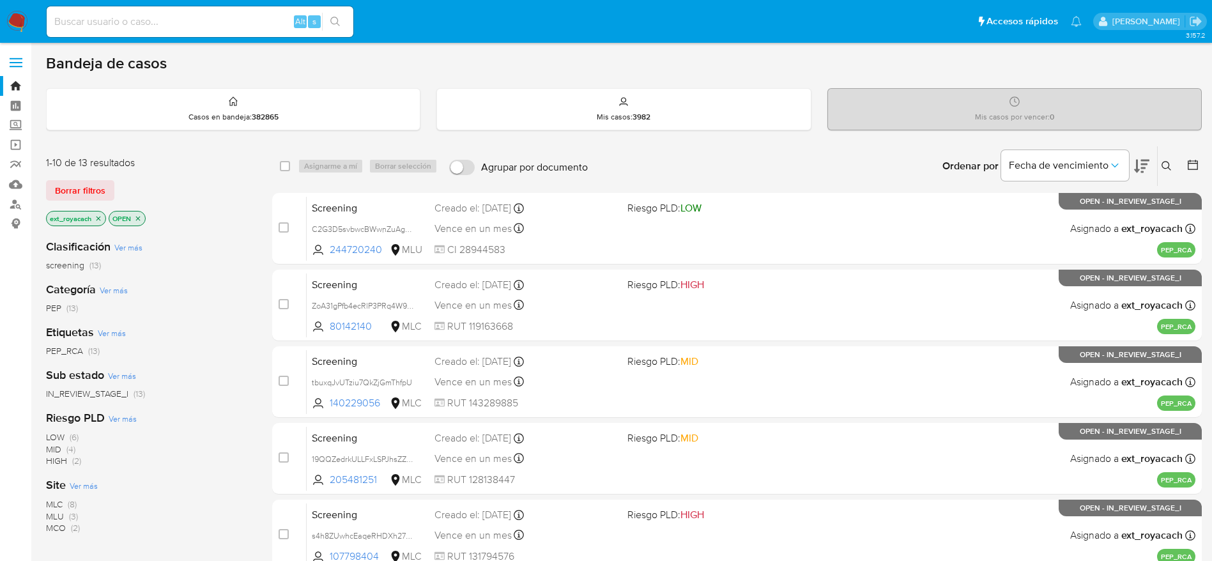
click at [102, 221] on icon "close-filter" at bounding box center [99, 219] width 8 height 8
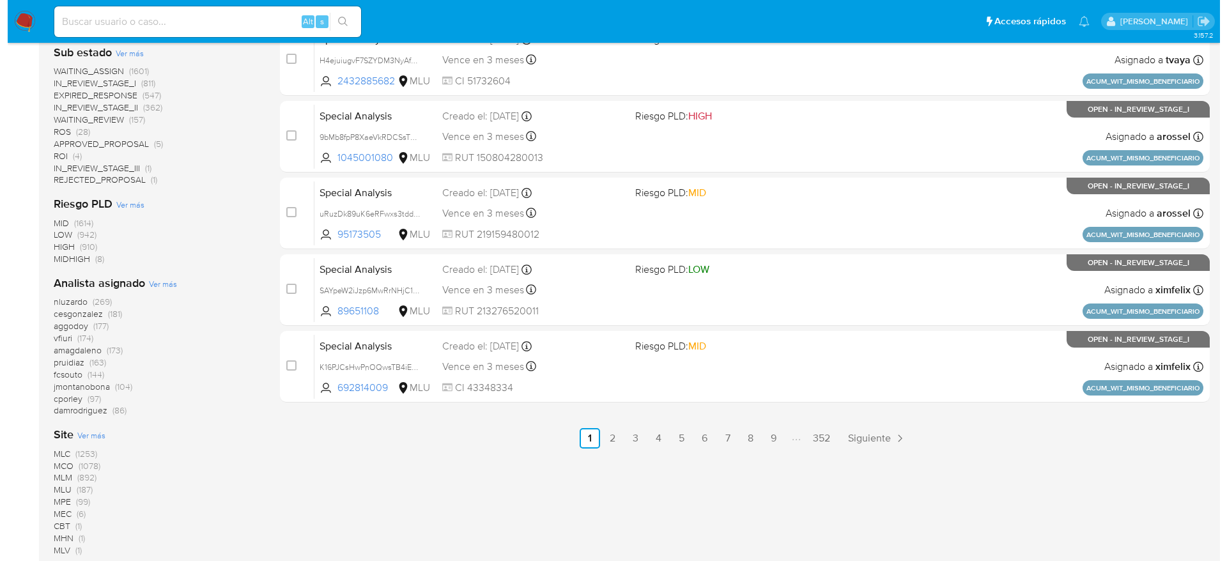
scroll to position [575, 0]
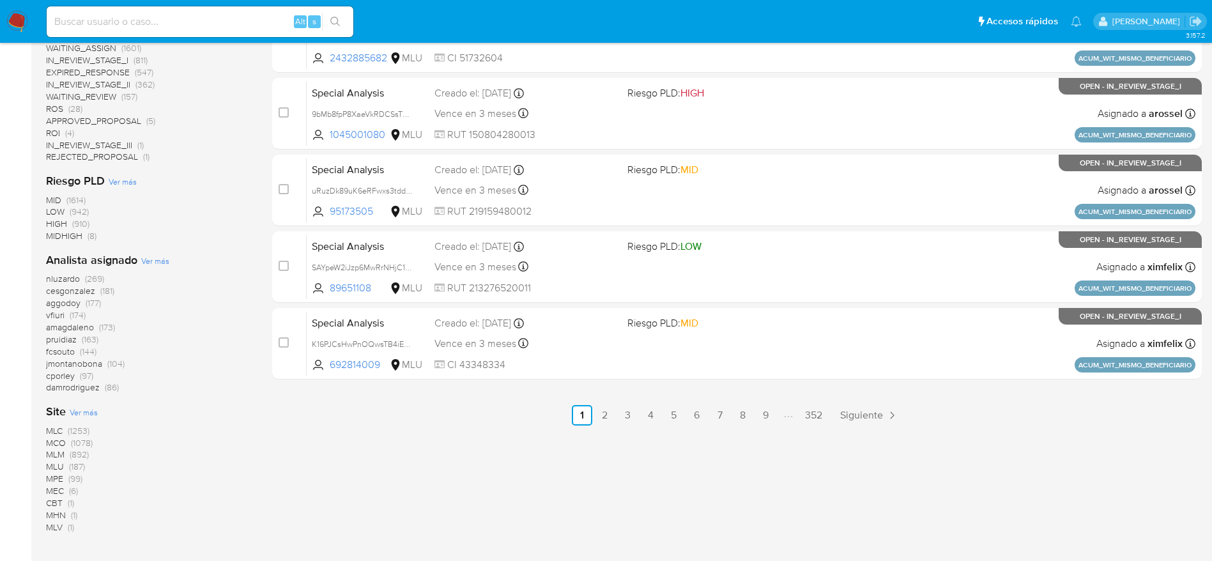
click at [157, 262] on span "Ver más" at bounding box center [155, 261] width 28 height 12
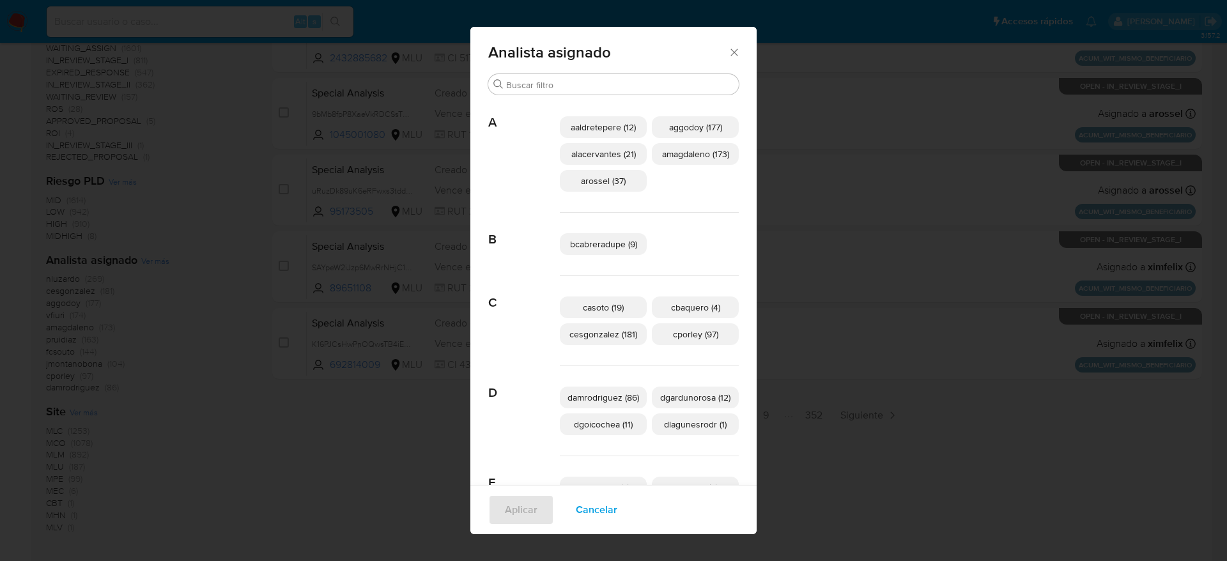
scroll to position [183, 0]
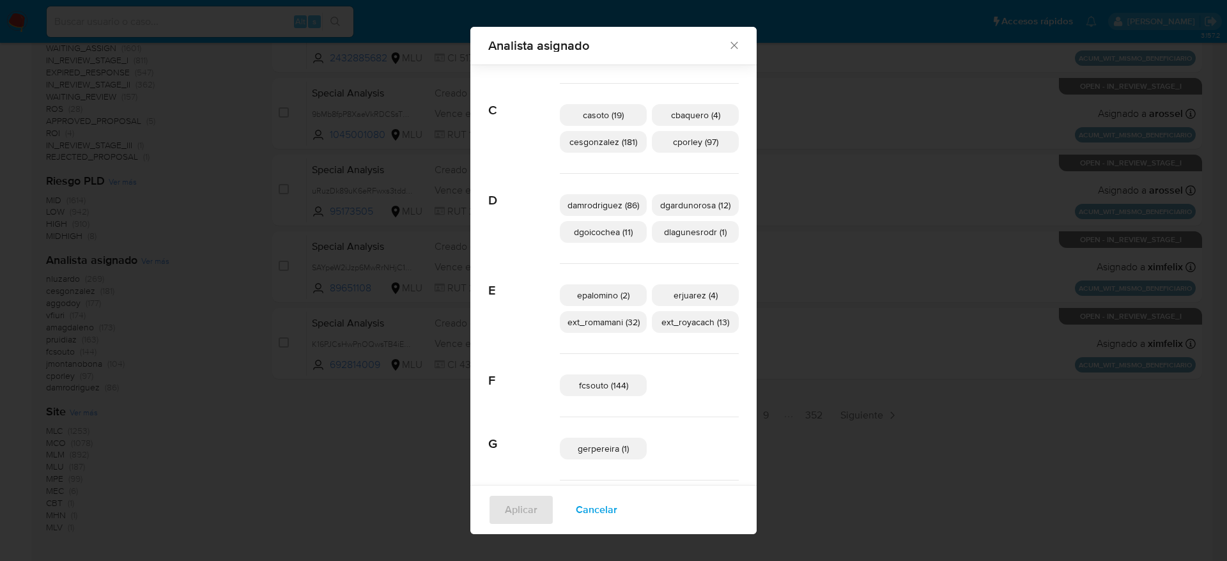
click at [580, 317] on span "ext_romamani (32)" at bounding box center [603, 322] width 72 height 13
click at [525, 511] on span "Aplicar" at bounding box center [521, 510] width 33 height 28
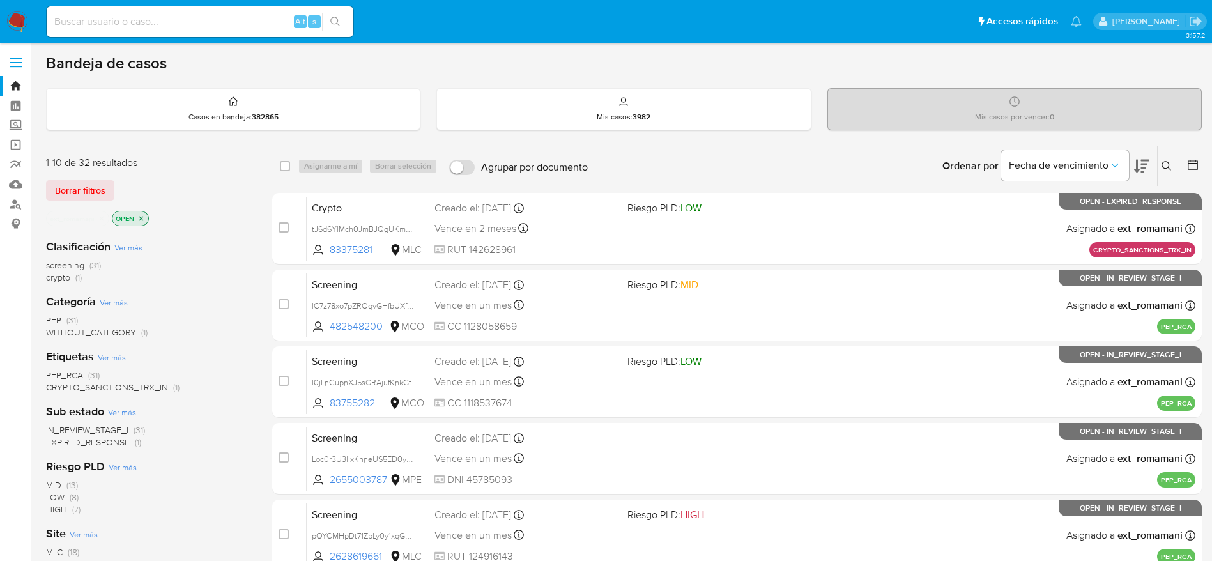
click at [138, 217] on icon "close-filter" at bounding box center [141, 219] width 8 height 8
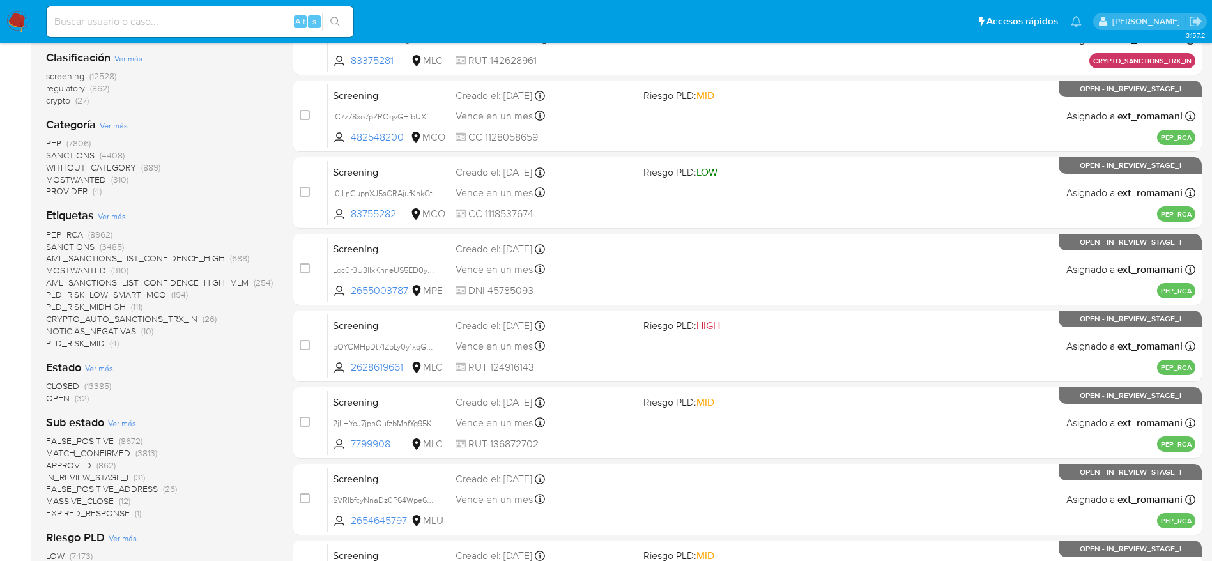
scroll to position [192, 0]
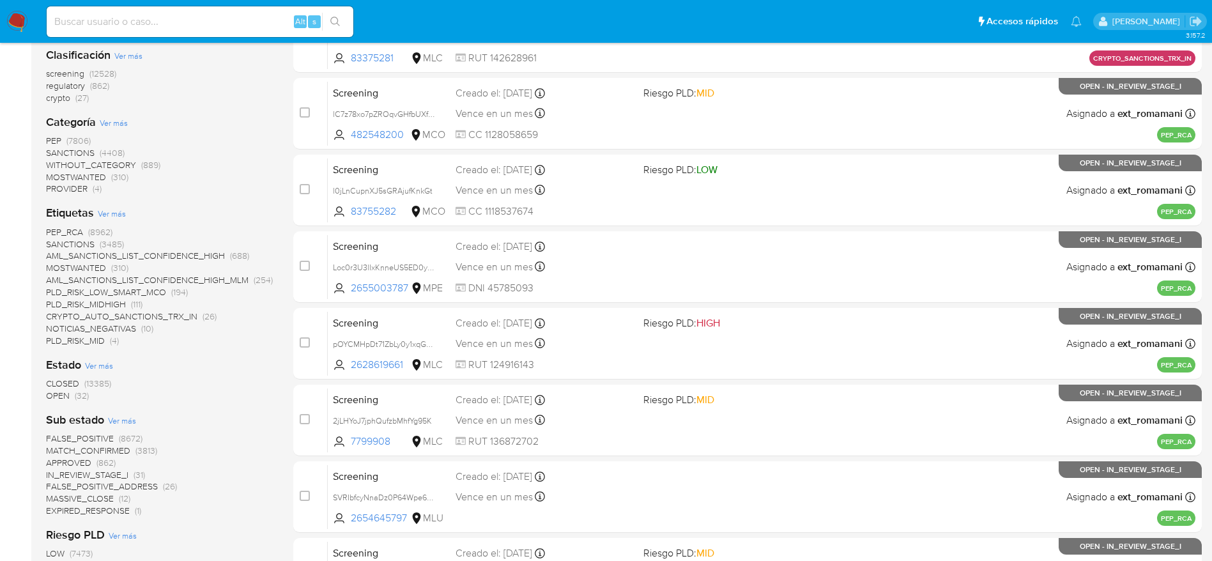
click at [36, 376] on main "3.157.2" at bounding box center [606, 312] width 1212 height 1009
click at [46, 378] on span "CLOSED" at bounding box center [62, 383] width 33 height 13
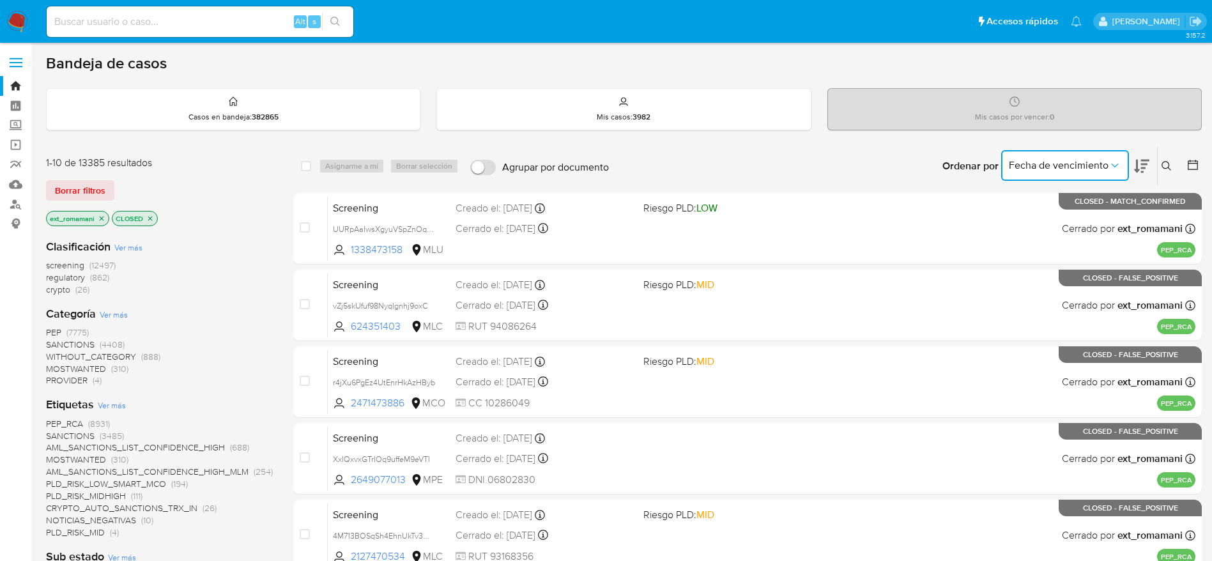
click at [1044, 171] on span "Fecha de vencimiento" at bounding box center [1059, 165] width 100 height 13
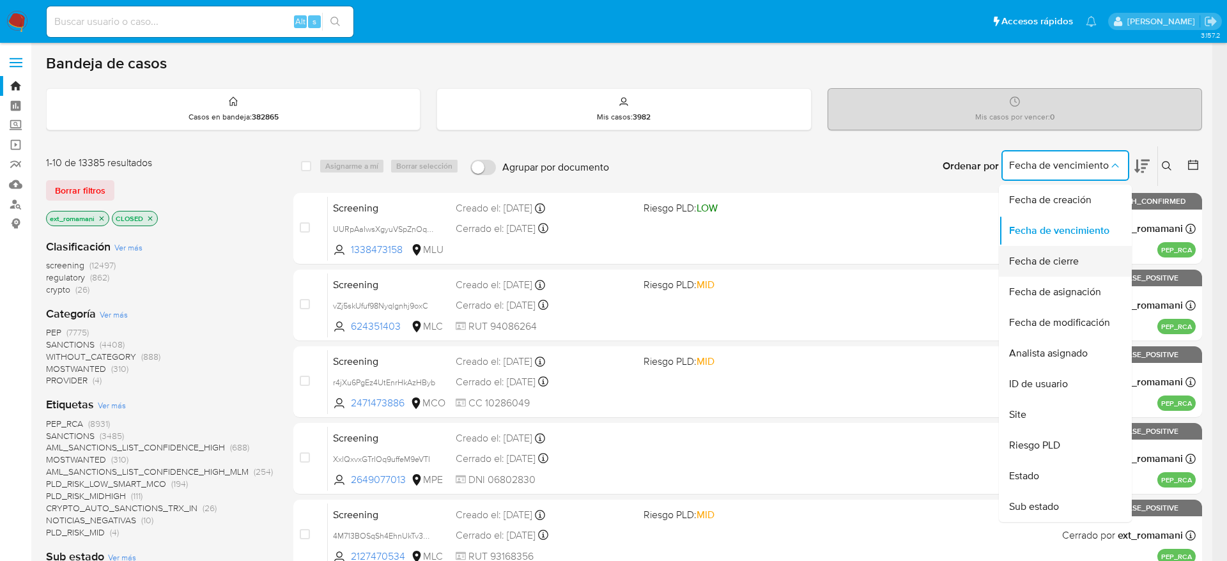
click at [1045, 263] on span "Fecha de cierre" at bounding box center [1044, 261] width 70 height 13
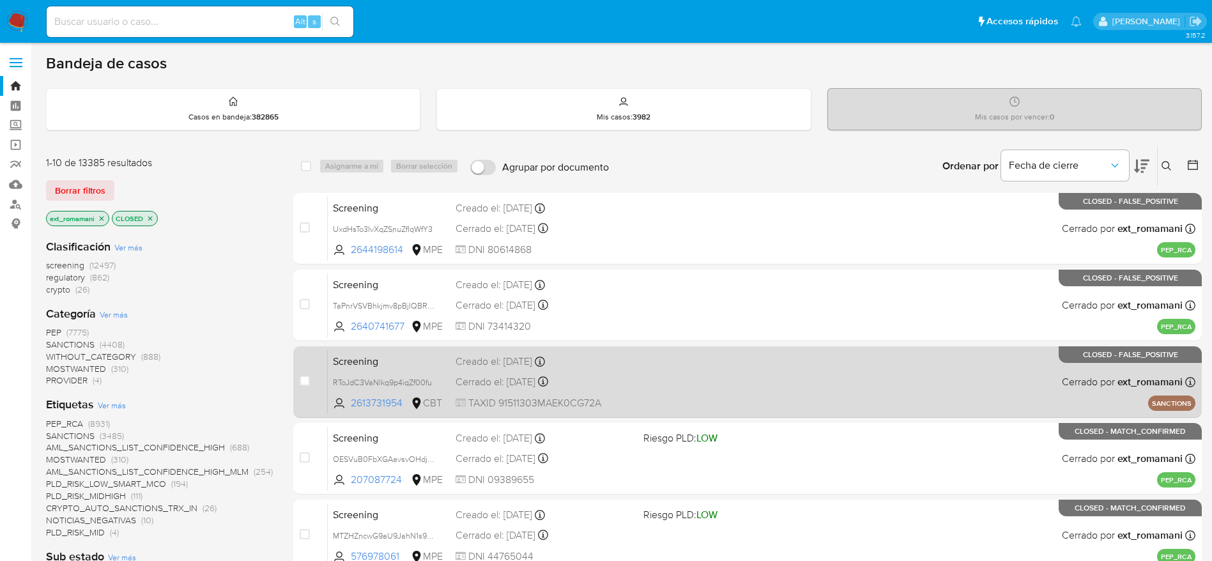
scroll to position [448, 0]
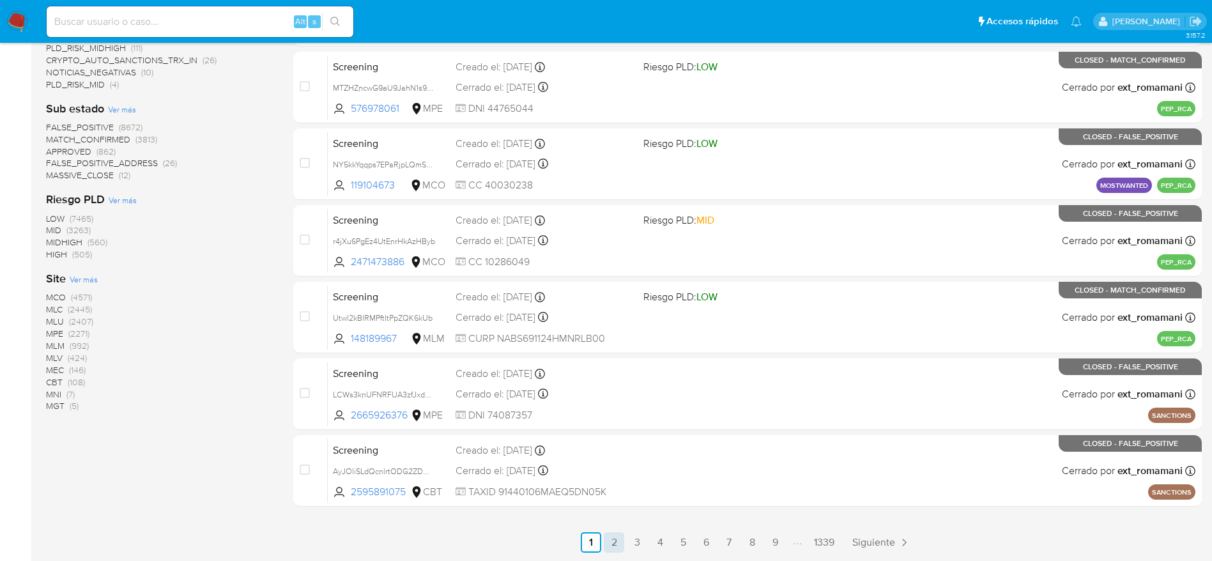
click at [615, 538] on link "2" at bounding box center [614, 542] width 20 height 20
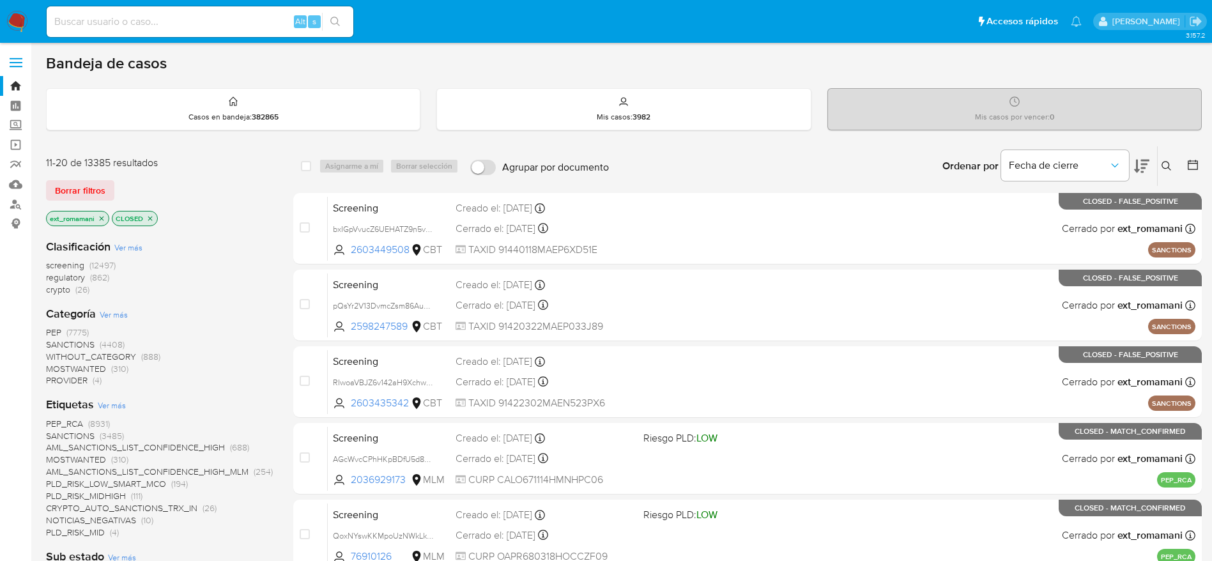
click at [20, 29] on img at bounding box center [17, 22] width 22 height 22
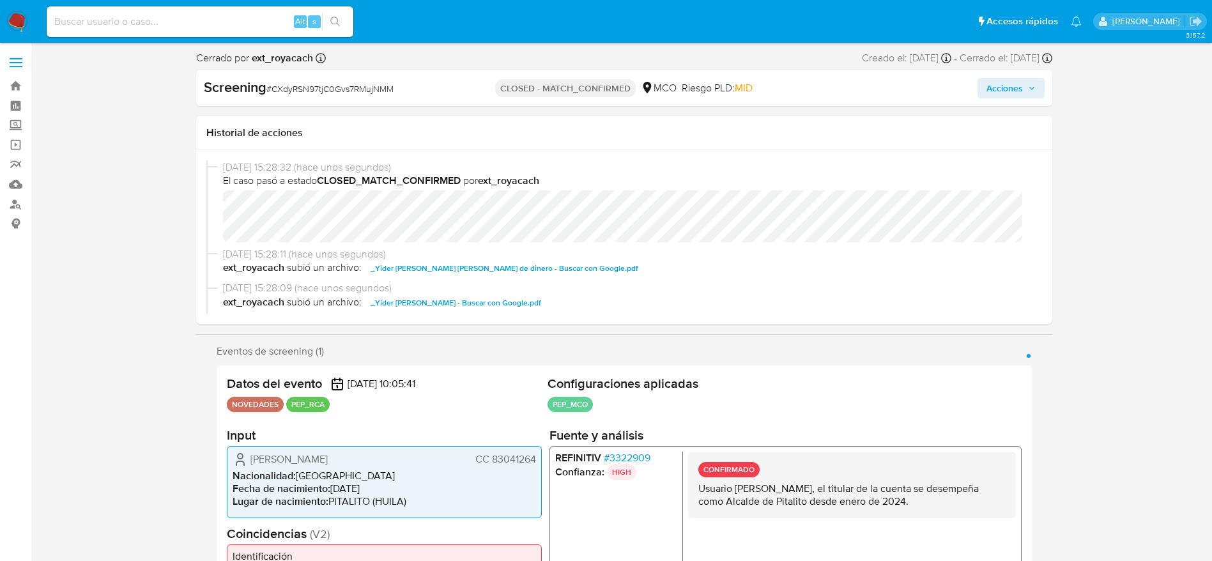
select select "10"
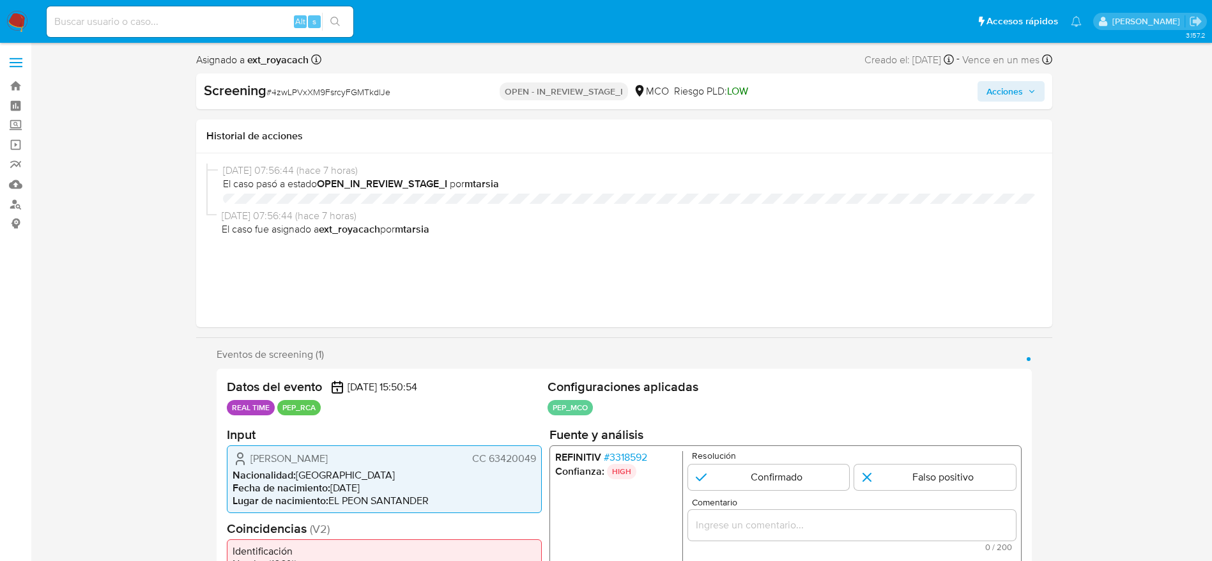
select select "10"
click at [299, 92] on span "# 4zwLPVxXM9FsrcyFGMTkdlJe" at bounding box center [328, 92] width 124 height 13
copy span "4zwLPVxXM9FsrcyFGMTkdlJe"
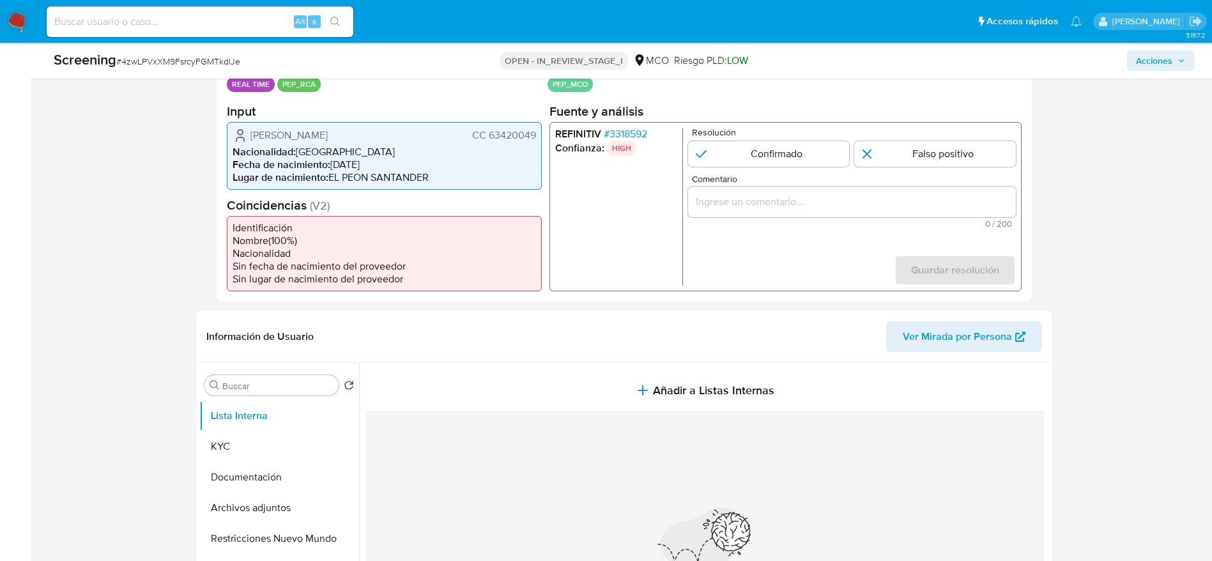
click at [639, 125] on div "REFINITIV # 3318592 Confianza: HIGH Resolución Confirmado Falso positivo Coment…" at bounding box center [785, 205] width 472 height 169
click at [643, 128] on span "# 3318592" at bounding box center [624, 133] width 43 height 13
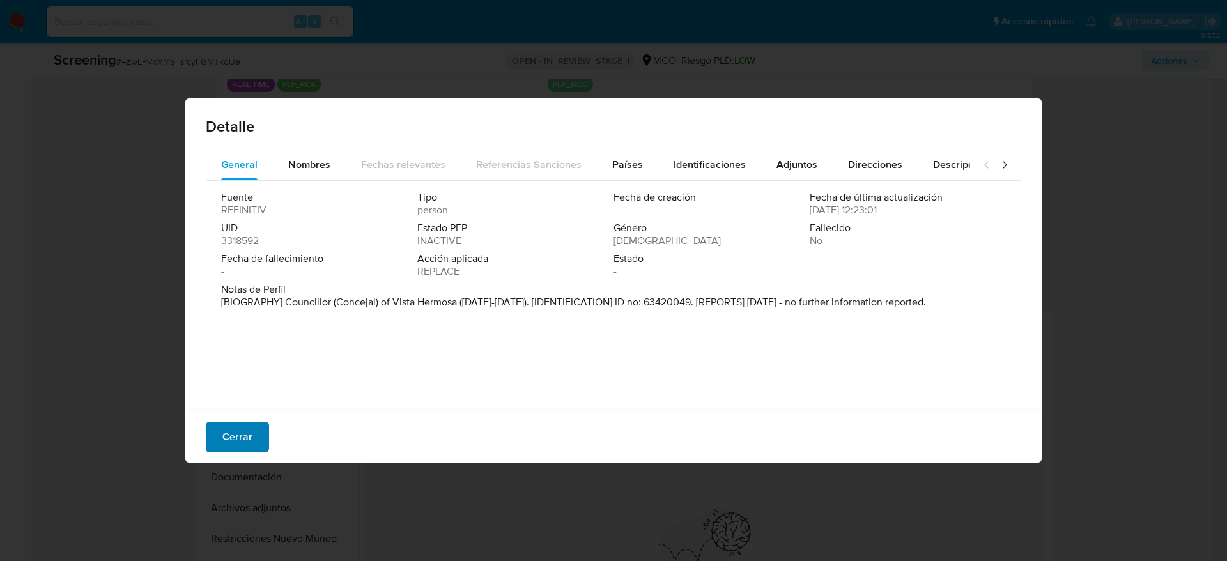
click at [258, 425] on button "Cerrar" at bounding box center [237, 437] width 63 height 31
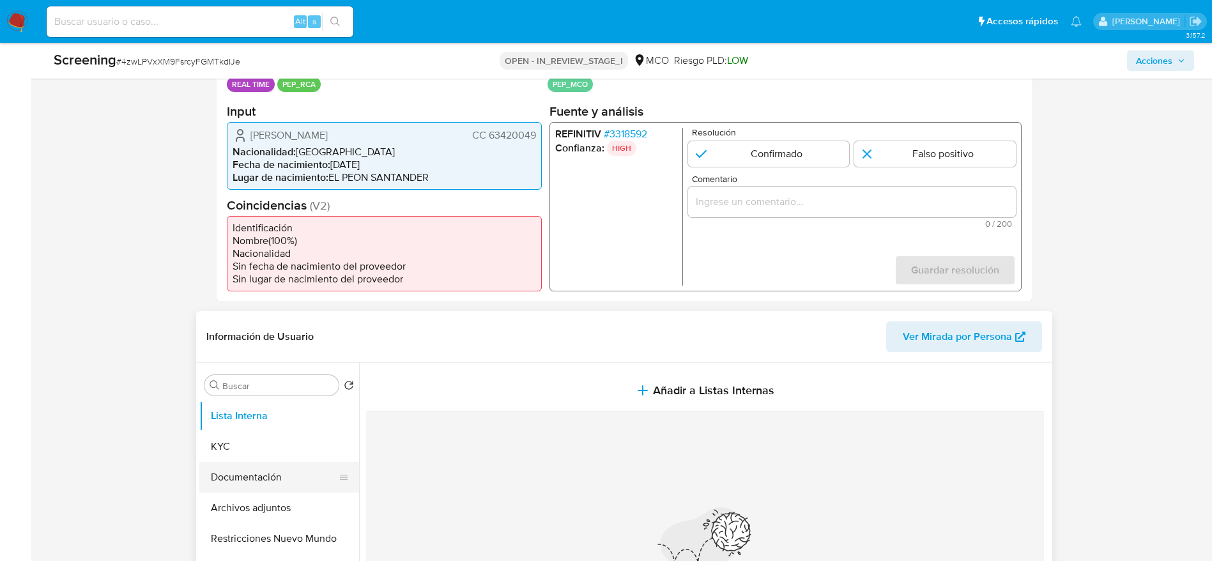
click at [254, 479] on button "Documentación" at bounding box center [274, 477] width 150 height 31
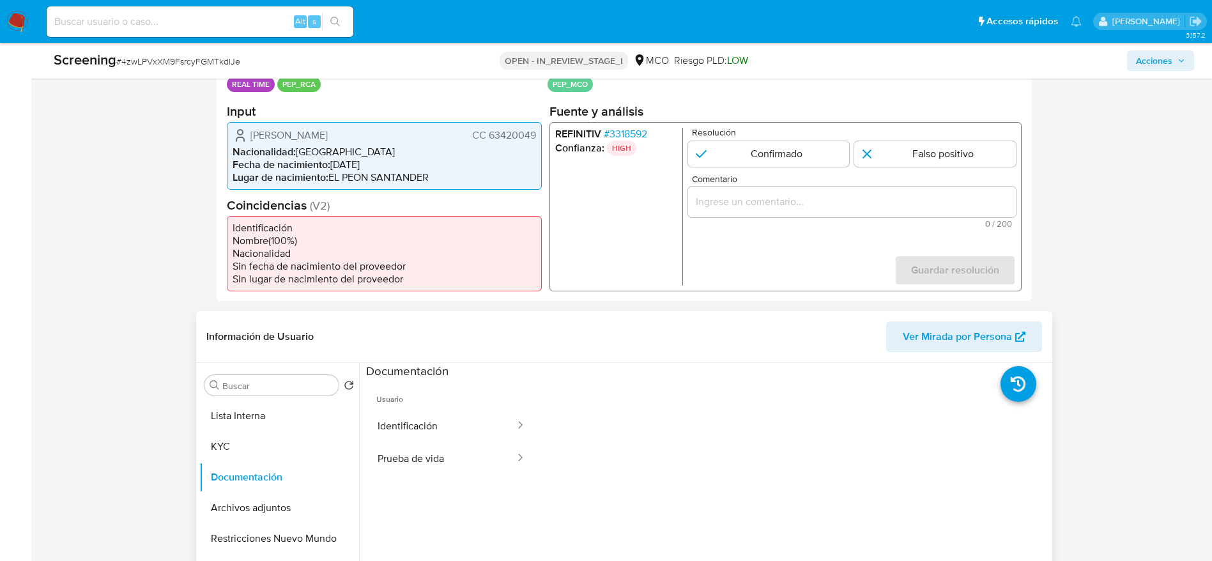
click at [431, 442] on button "Prueba de vida" at bounding box center [441, 458] width 150 height 33
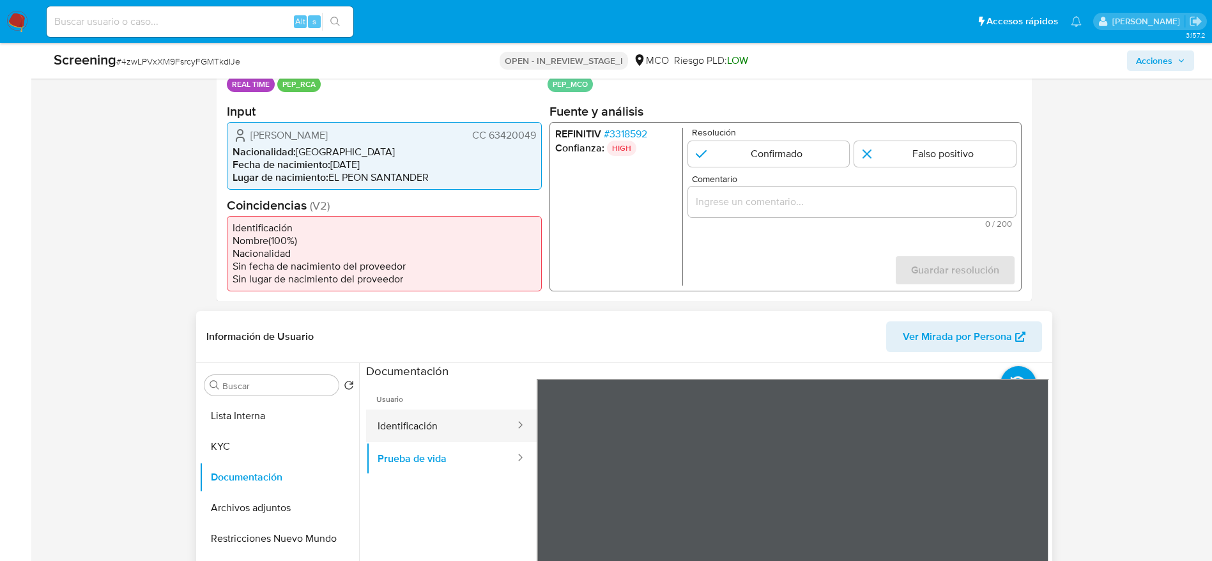
click at [454, 436] on button "Identificación" at bounding box center [441, 426] width 150 height 33
drag, startPoint x: 243, startPoint y: 135, endPoint x: 535, endPoint y: 137, distance: 291.4
click at [535, 137] on div "[PERSON_NAME] CC 63420049" at bounding box center [385, 134] width 304 height 15
click at [616, 134] on span "# 3318592" at bounding box center [624, 133] width 43 height 13
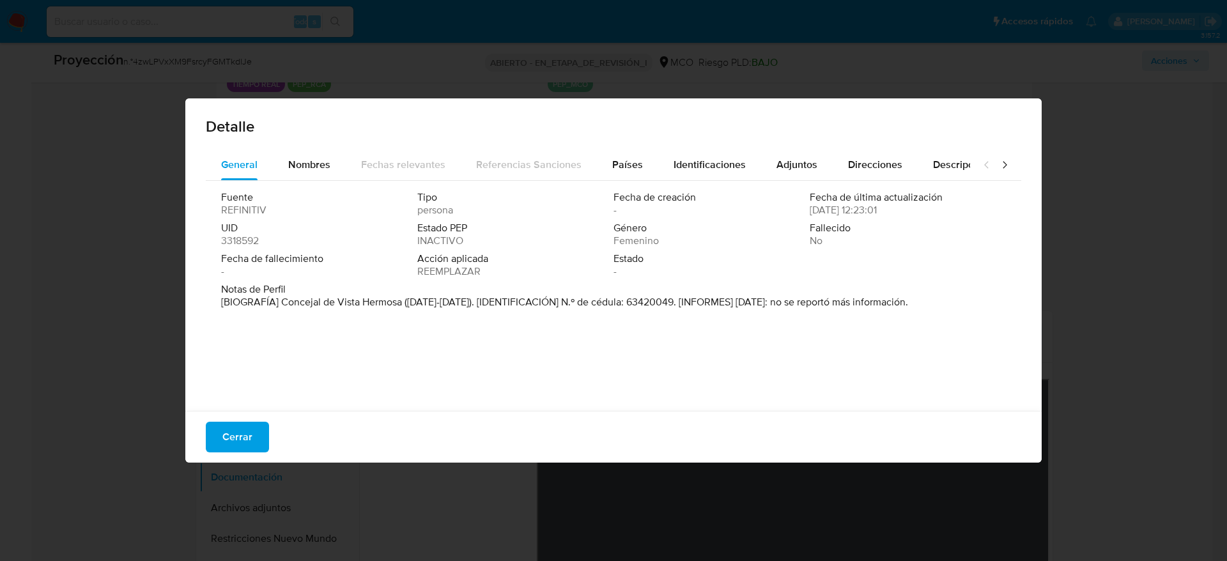
drag, startPoint x: 281, startPoint y: 300, endPoint x: 403, endPoint y: 312, distance: 122.6
click at [403, 312] on div "Notas de Perfil [BIOGRAFÍA] Concejal de Vista Hermosa ([DATE]-[DATE]). [IDENTIF…" at bounding box center [613, 298] width 785 height 31
click at [240, 442] on font "Cerrar" at bounding box center [237, 437] width 30 height 31
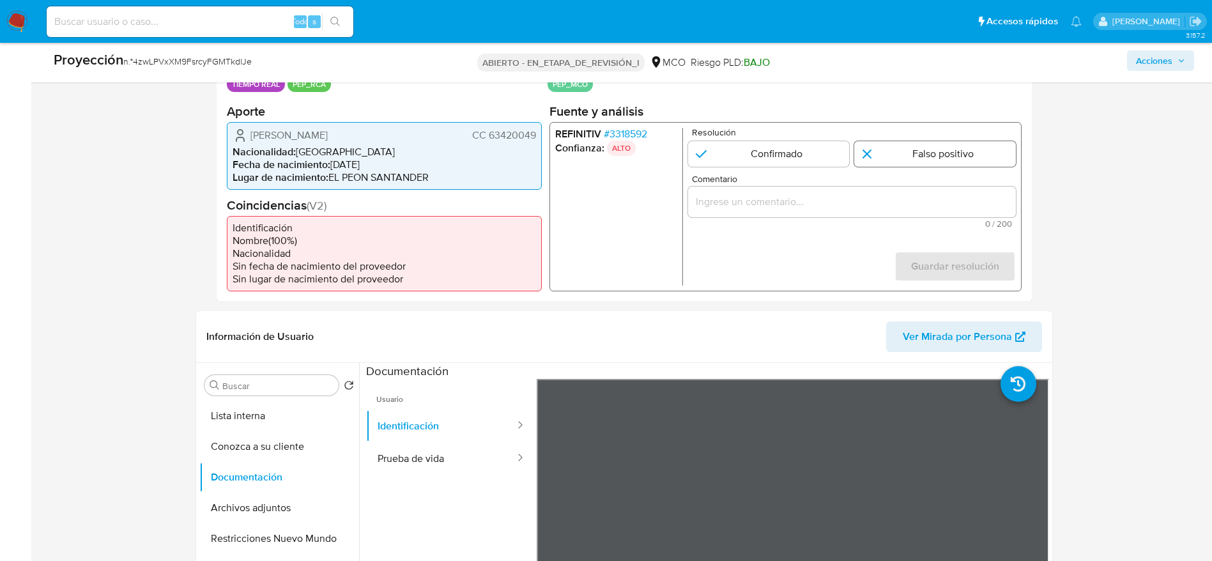
click at [893, 160] on input "1 de 1" at bounding box center [935, 154] width 162 height 26
radio input "true"
click at [883, 196] on input "Comentario" at bounding box center [852, 201] width 328 height 17
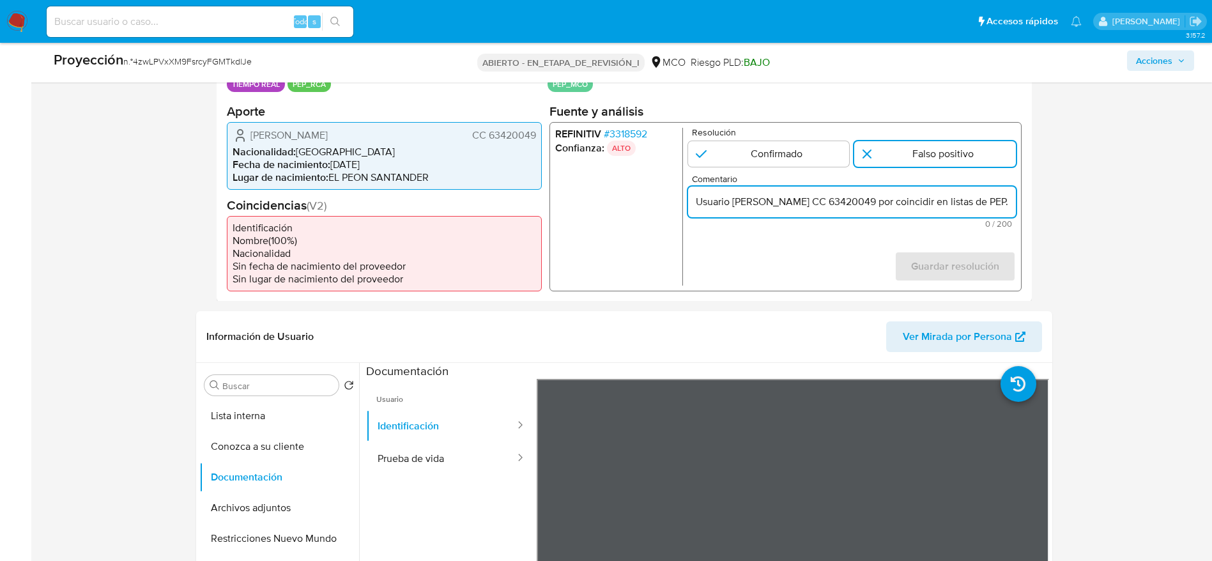
scroll to position [0, 426]
type input "Usuario [PERSON_NAME] CC 63420049 por coincidir en listas de PEP. Se descarta y…"
click at [1001, 261] on button "Guardar resolución" at bounding box center [954, 266] width 121 height 31
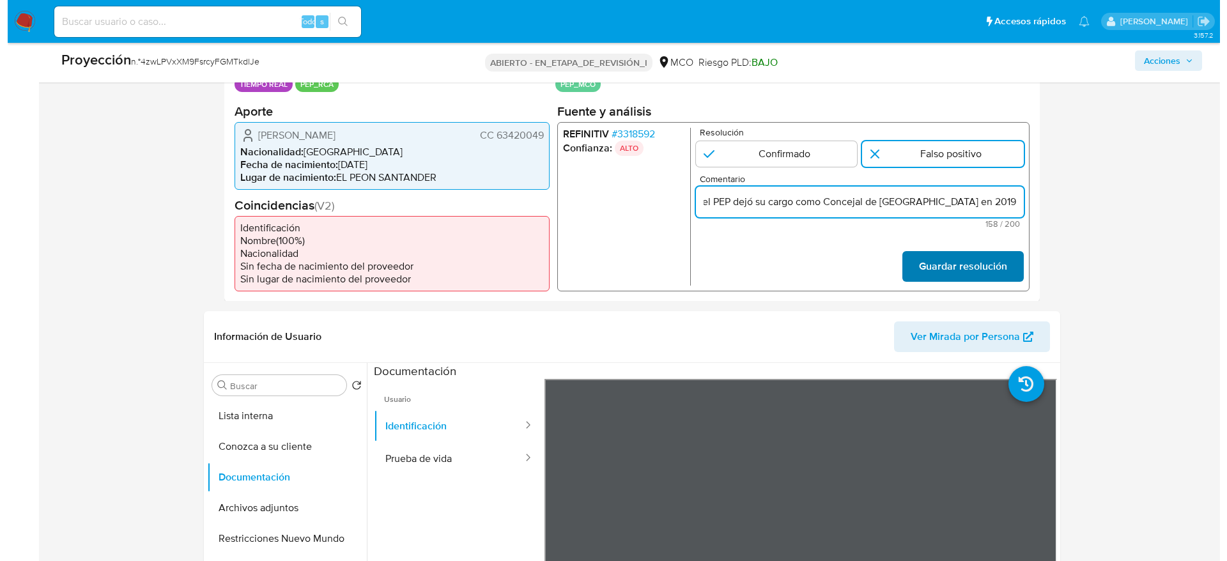
scroll to position [0, 0]
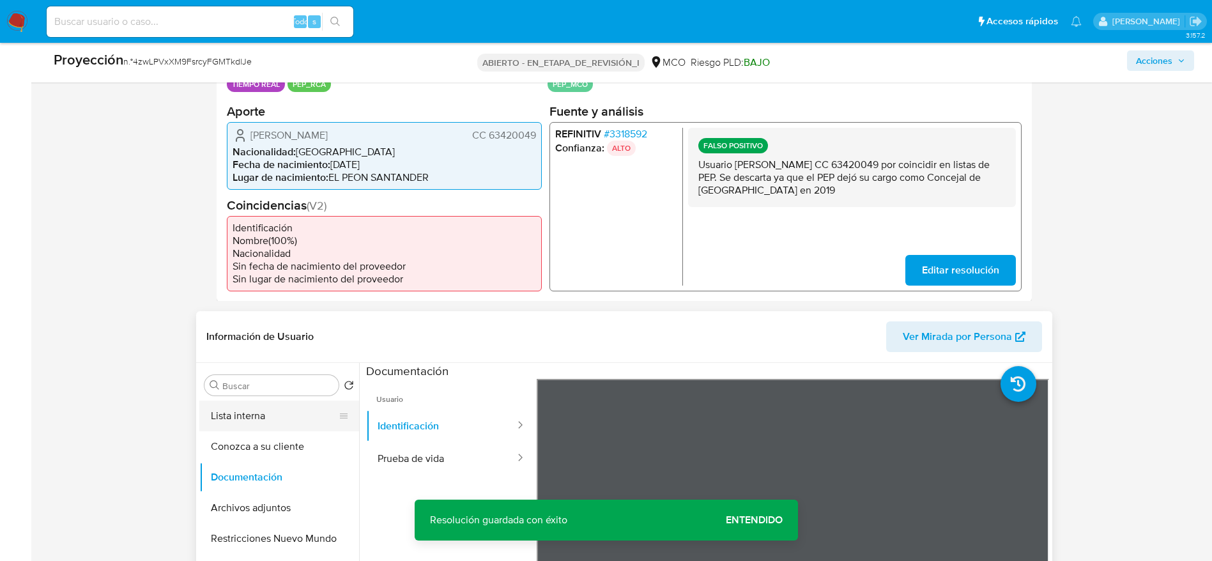
click at [277, 419] on button "Lista interna" at bounding box center [274, 416] width 150 height 31
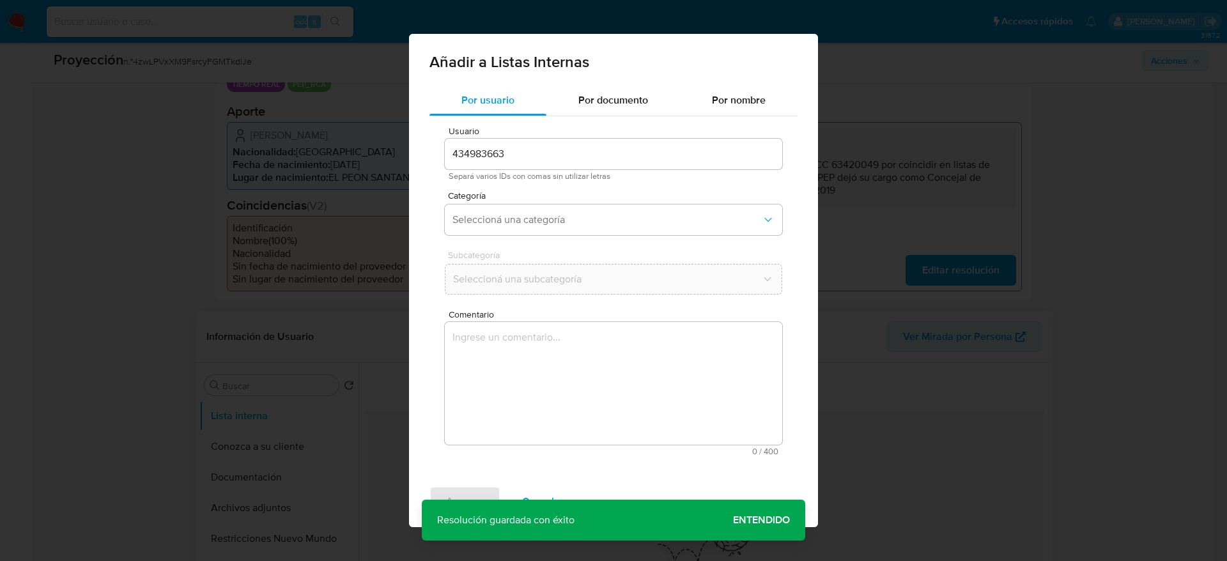
click at [521, 428] on textarea "Comentario" at bounding box center [613, 383] width 337 height 123
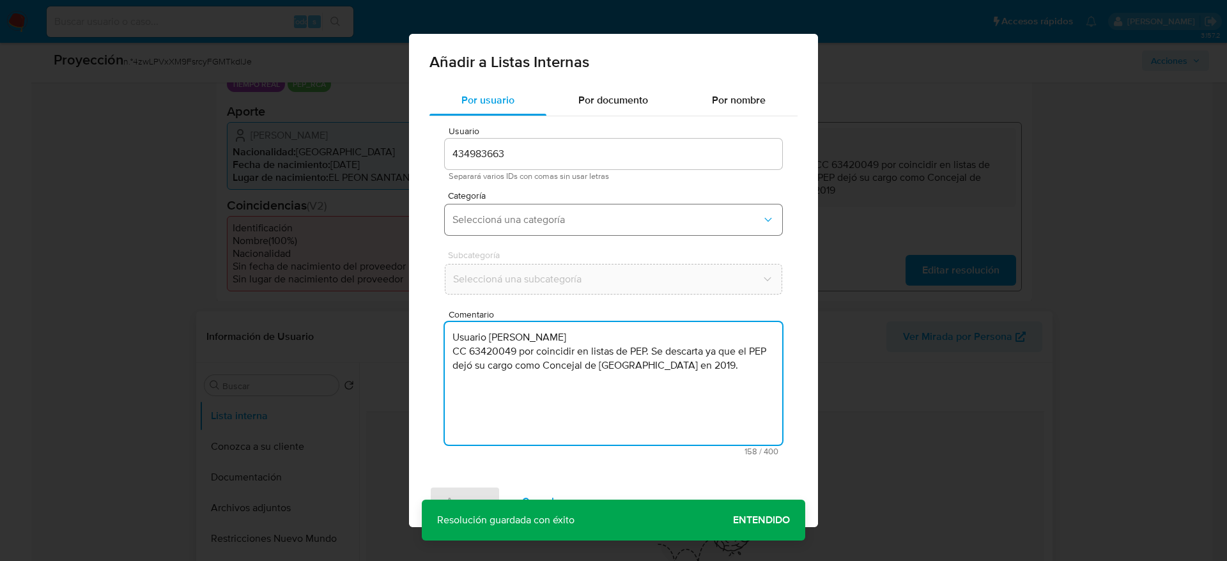
type textarea "Usuario Ana Matilde Quiroga Forero CC 63420049 por coincidir en listas de PEP. …"
click at [546, 225] on span "Seleccioná una categoría" at bounding box center [606, 219] width 309 height 13
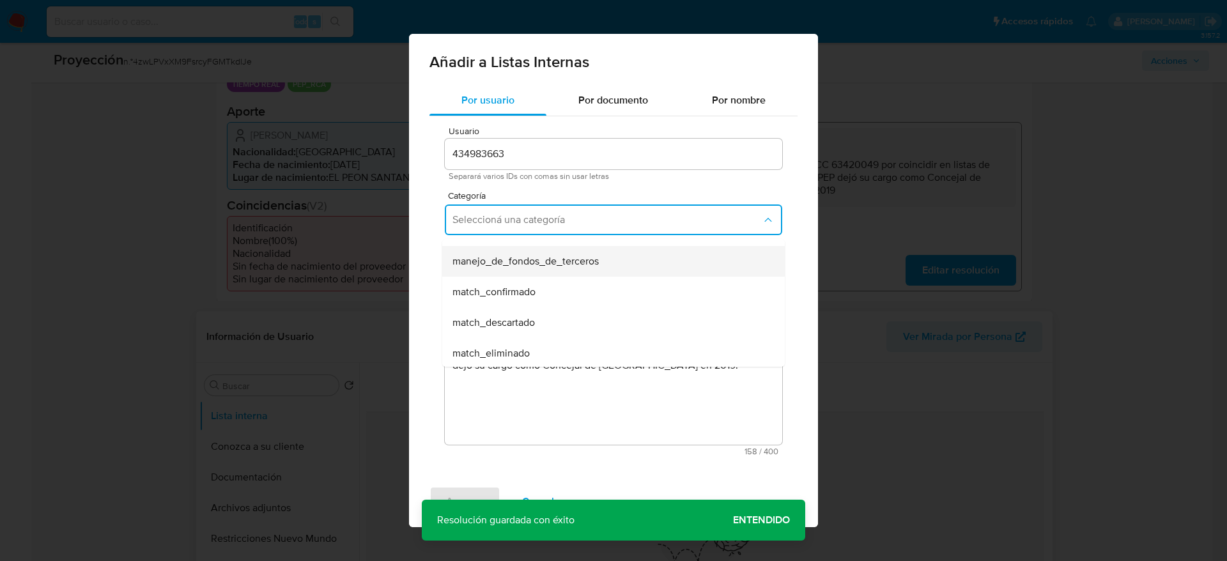
scroll to position [96, 0]
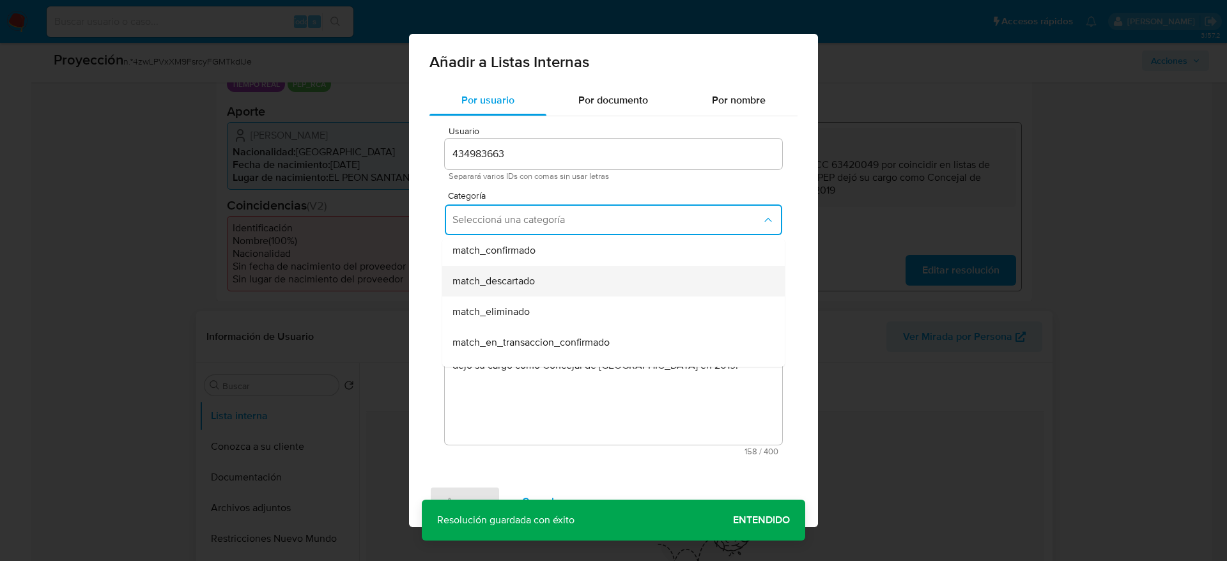
click at [550, 278] on div "match_descartado" at bounding box center [609, 281] width 314 height 31
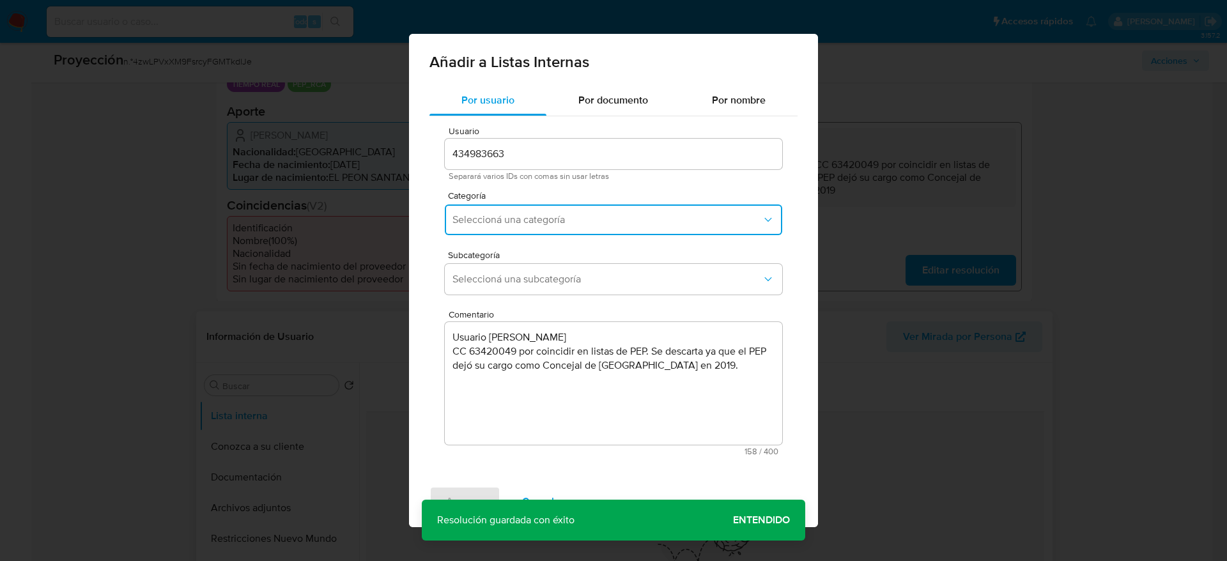
click at [550, 278] on span "Seleccioná una subcategoría" at bounding box center [606, 279] width 309 height 13
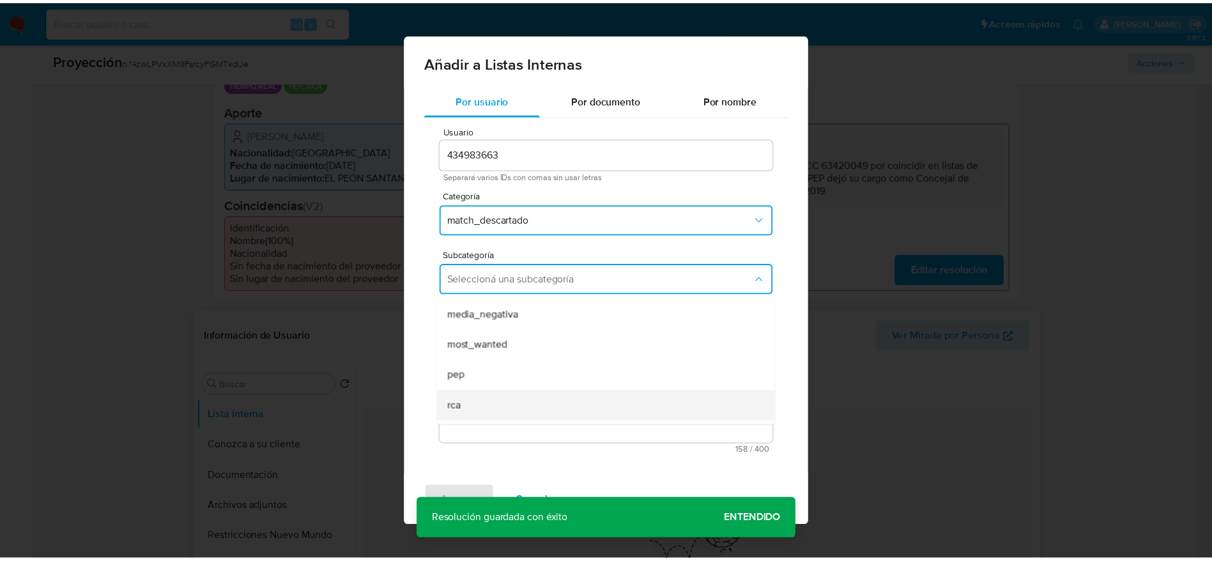
scroll to position [87, 0]
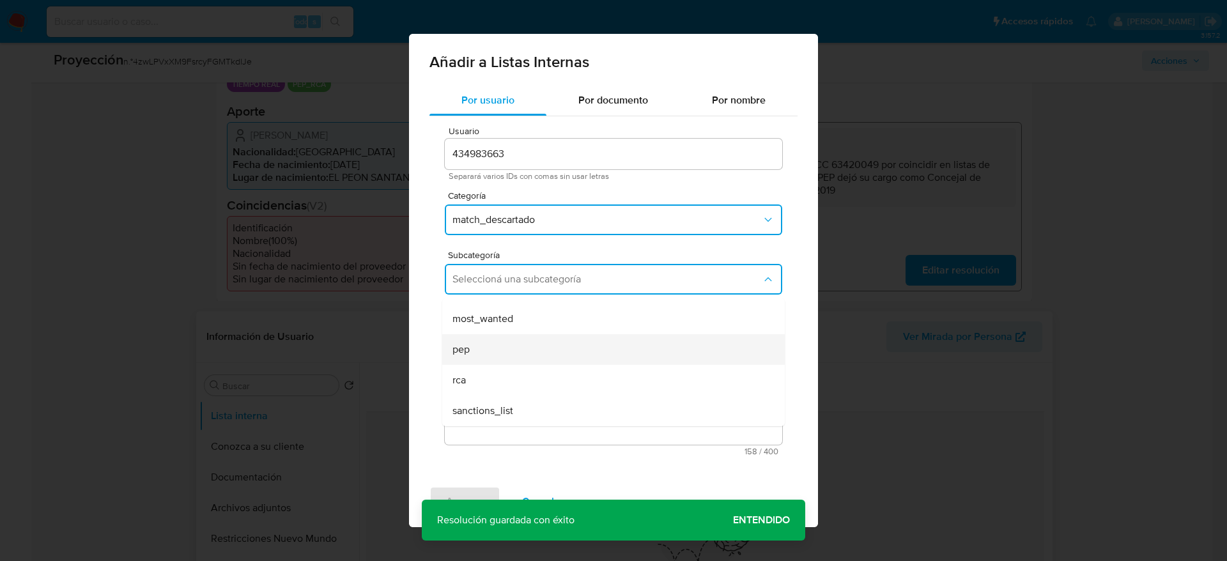
click at [513, 346] on div "pep" at bounding box center [609, 349] width 314 height 31
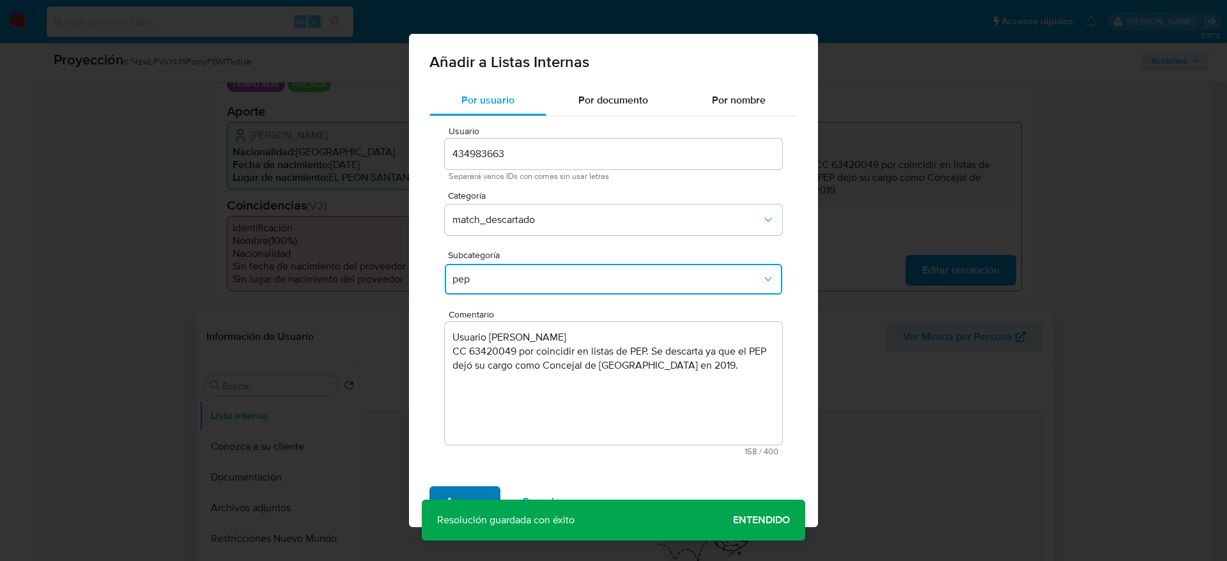
click at [468, 495] on span "Agregar" at bounding box center [465, 502] width 38 height 28
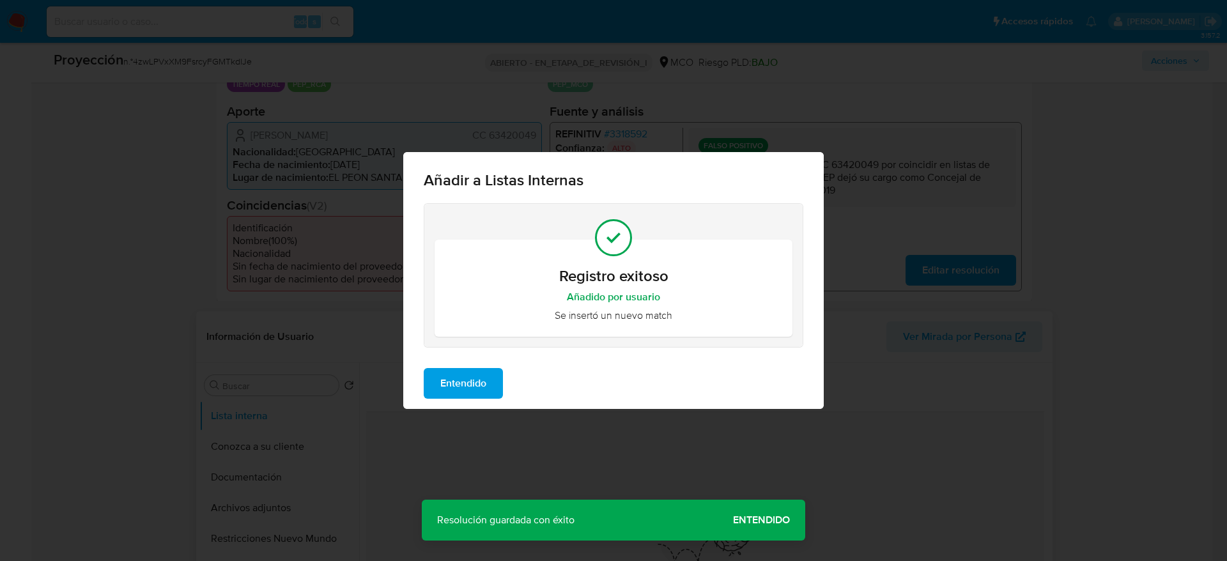
click at [472, 373] on span "Entendido" at bounding box center [463, 383] width 46 height 28
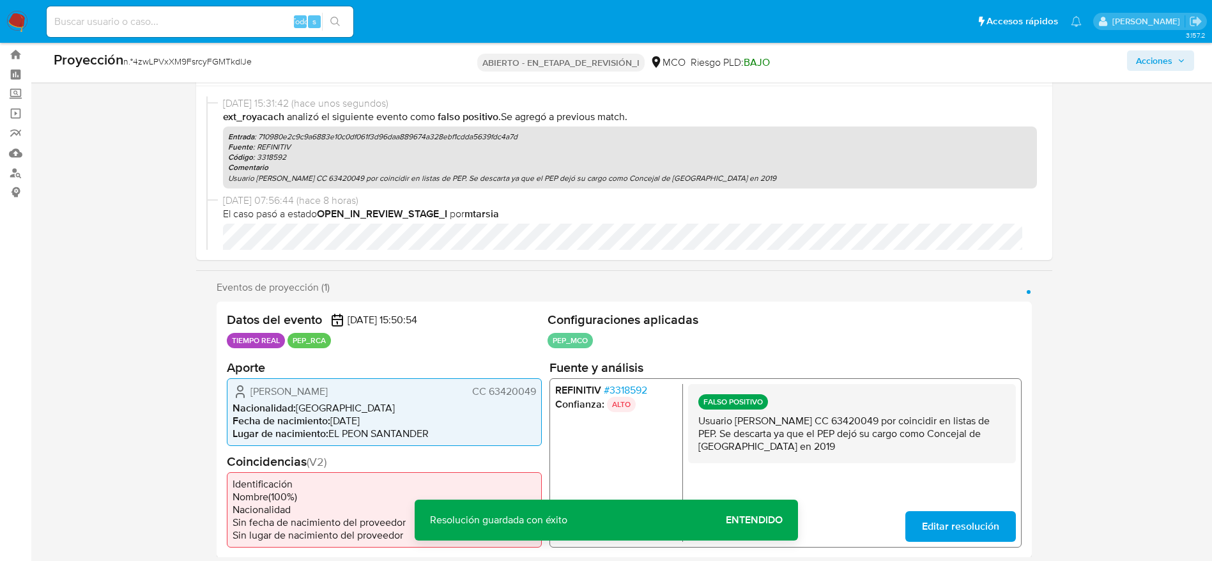
scroll to position [0, 0]
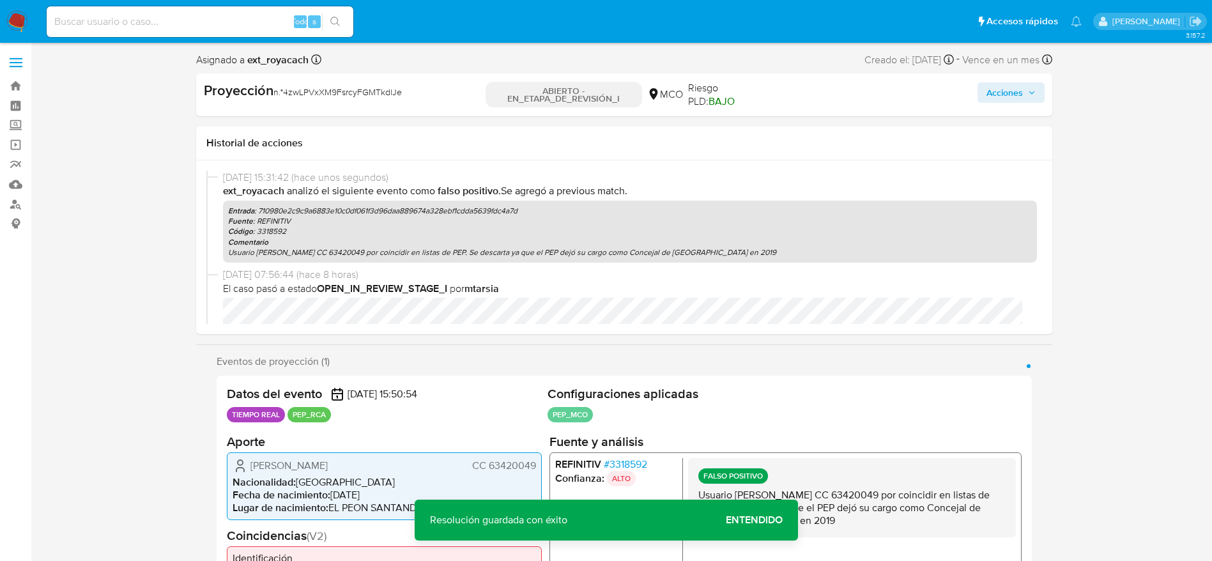
click at [999, 88] on font "Acciones" at bounding box center [1005, 92] width 36 height 20
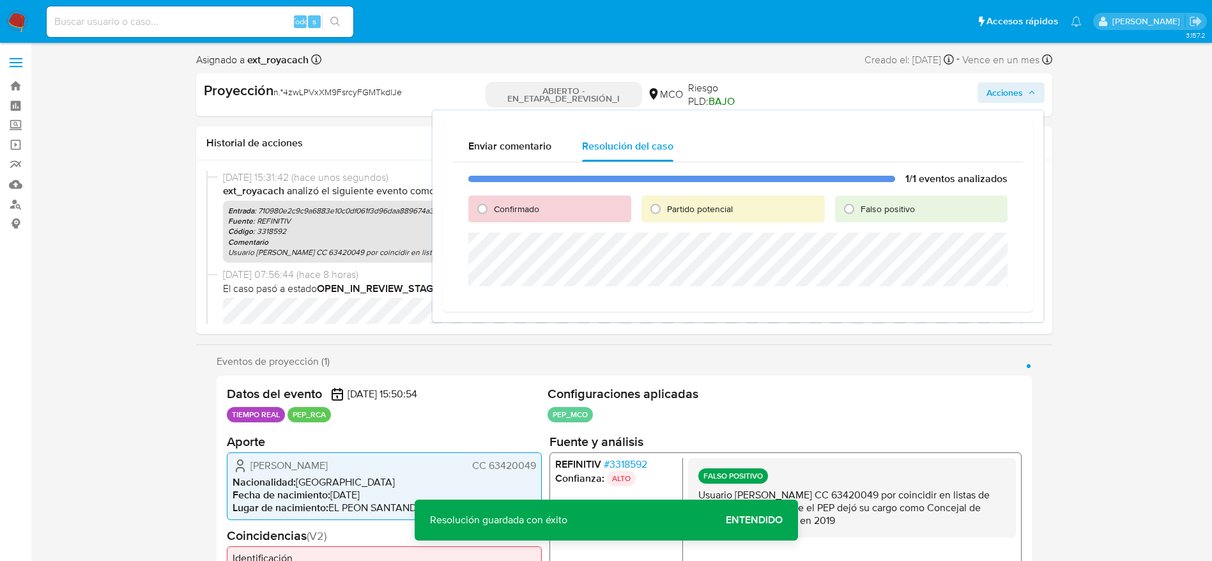
click at [914, 208] on font "Falso positivo" at bounding box center [888, 209] width 54 height 13
click at [860, 208] on input "Falso positivo" at bounding box center [849, 209] width 20 height 20
radio input "true"
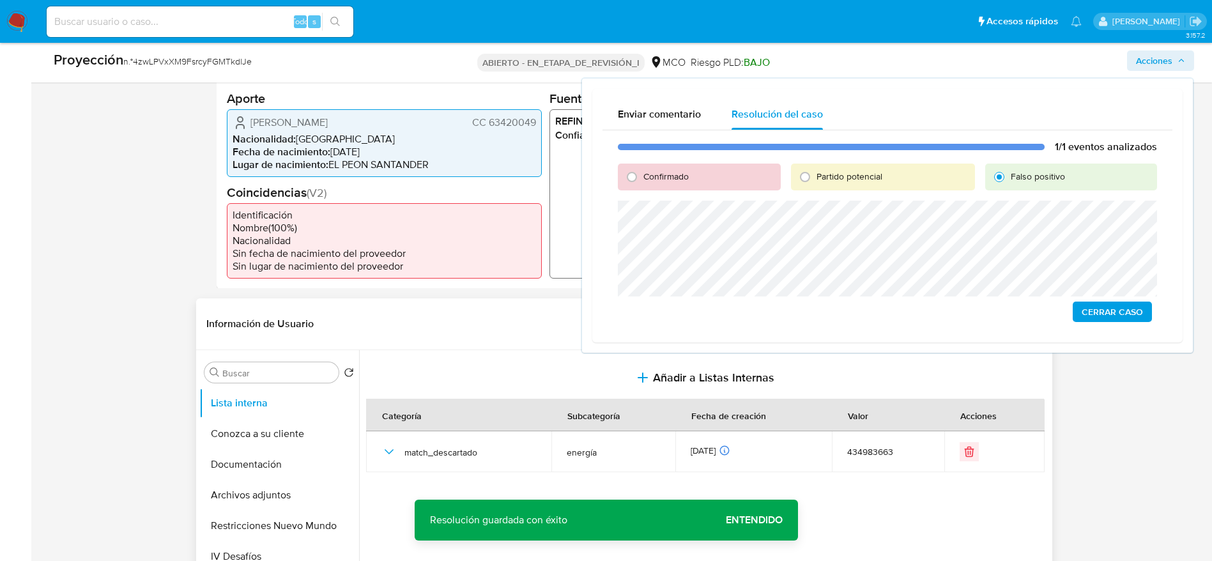
scroll to position [383, 0]
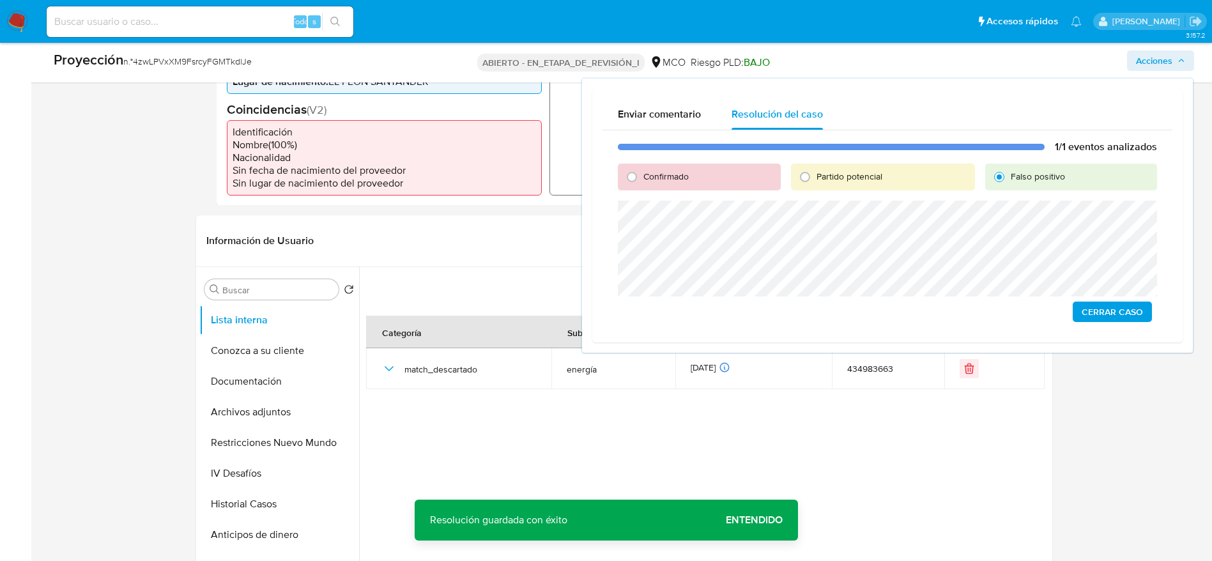
click at [1175, 318] on div "Enviar comentario Resolución del caso 1/1 eventos analizados Confirmado Partido…" at bounding box center [887, 216] width 590 height 254
click at [1129, 312] on span "Cerrar Caso" at bounding box center [1112, 312] width 61 height 18
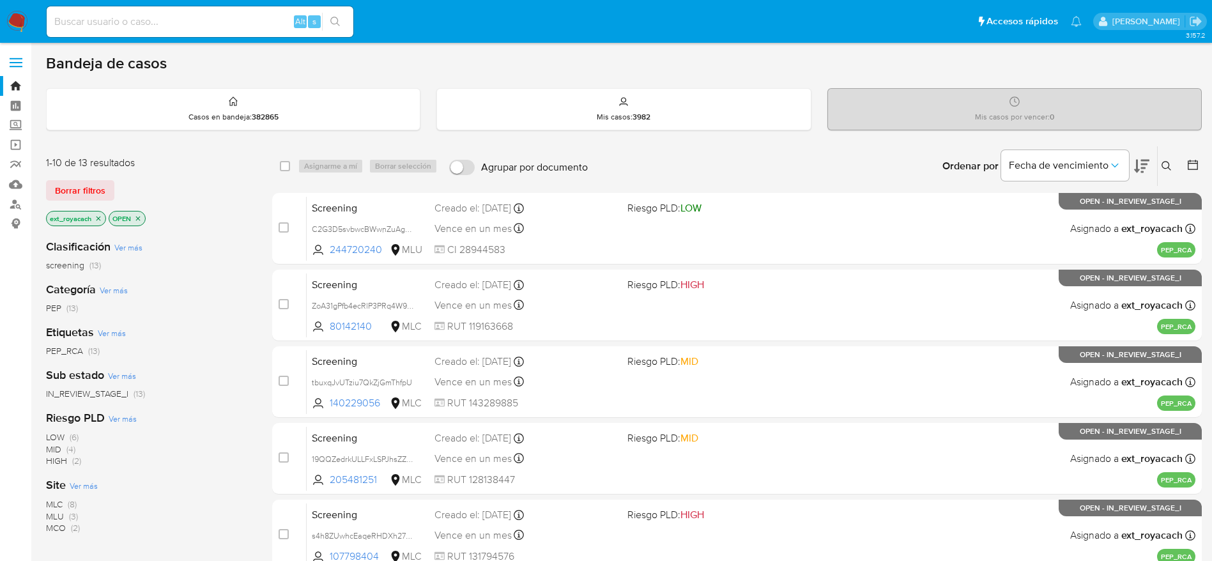
click at [137, 220] on icon "close-filter" at bounding box center [138, 219] width 8 height 8
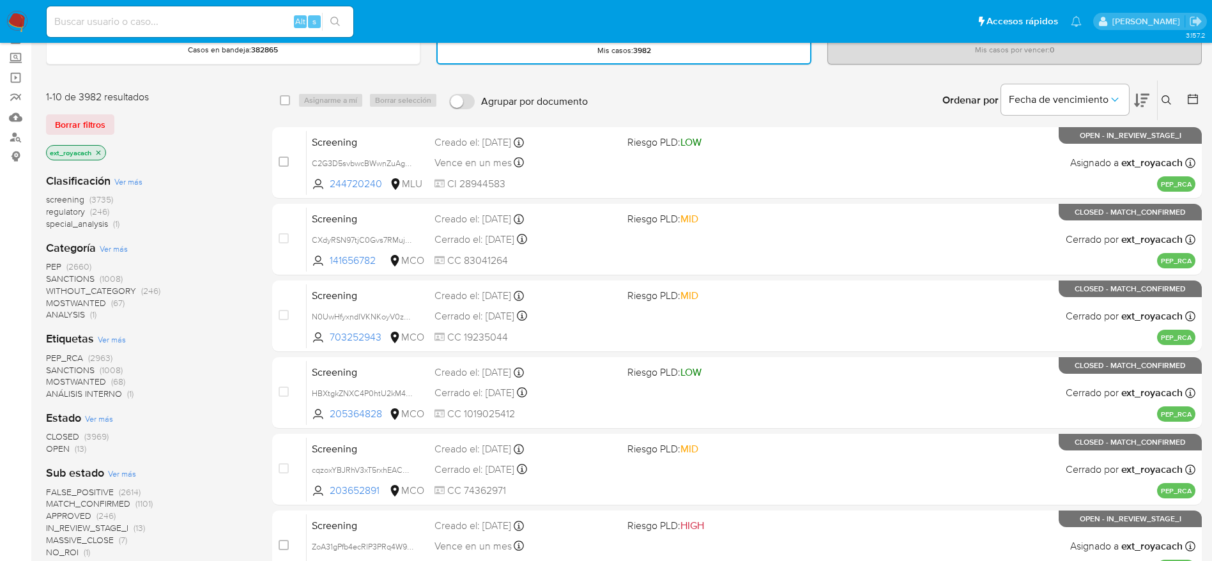
scroll to position [96, 0]
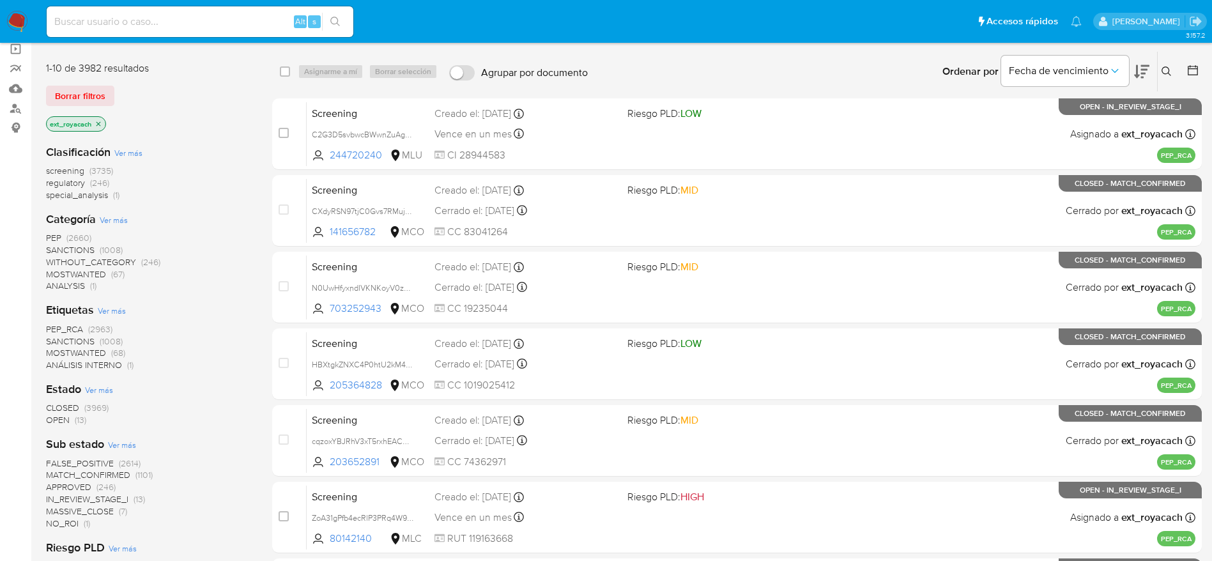
click at [58, 404] on span "CLOSED" at bounding box center [62, 407] width 33 height 13
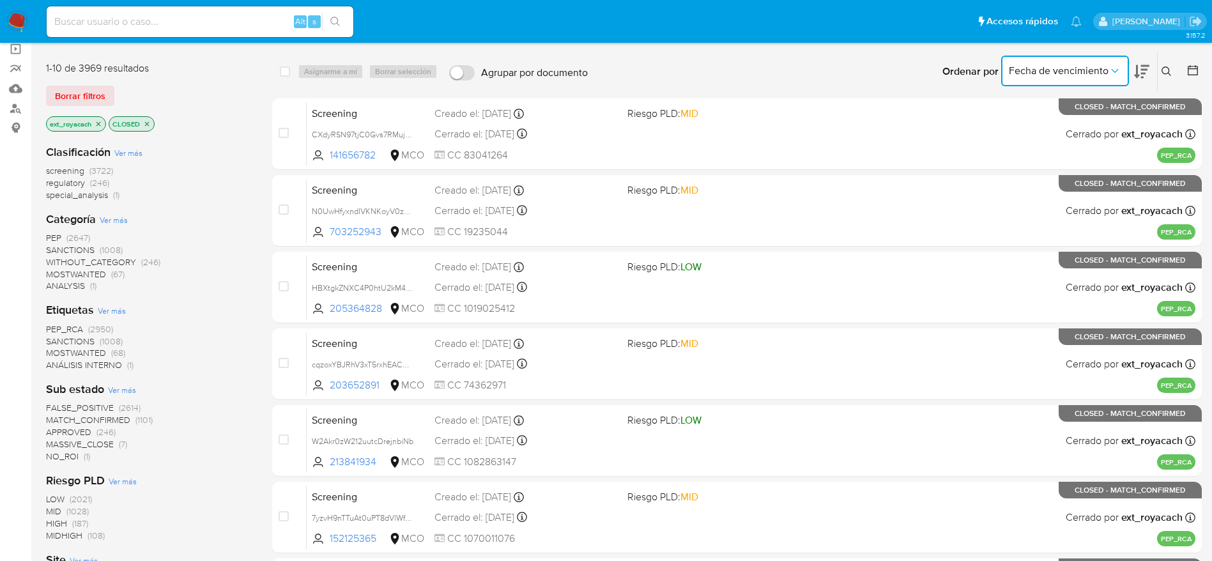
click at [1093, 70] on span "Fecha de vencimiento" at bounding box center [1059, 71] width 100 height 13
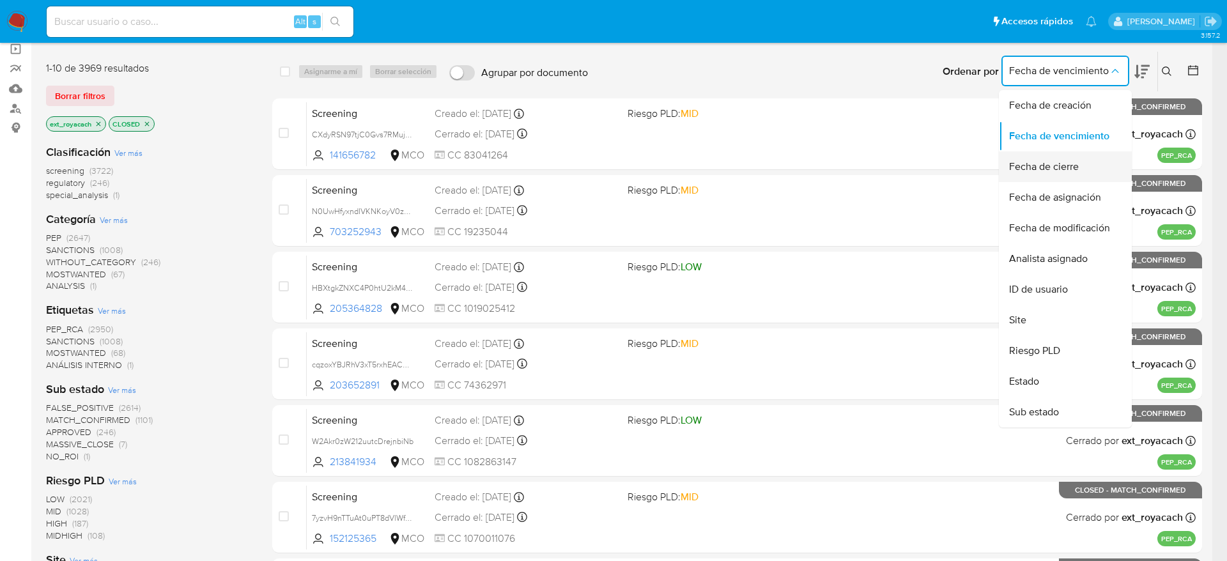
click at [1046, 169] on span "Fecha de cierre" at bounding box center [1044, 166] width 70 height 13
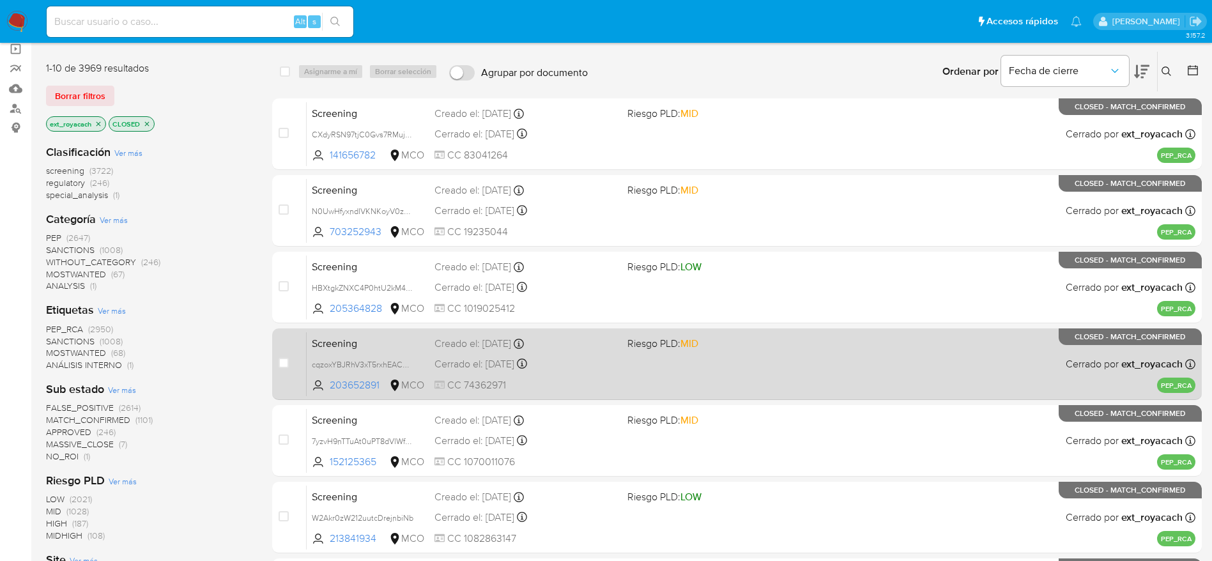
scroll to position [449, 0]
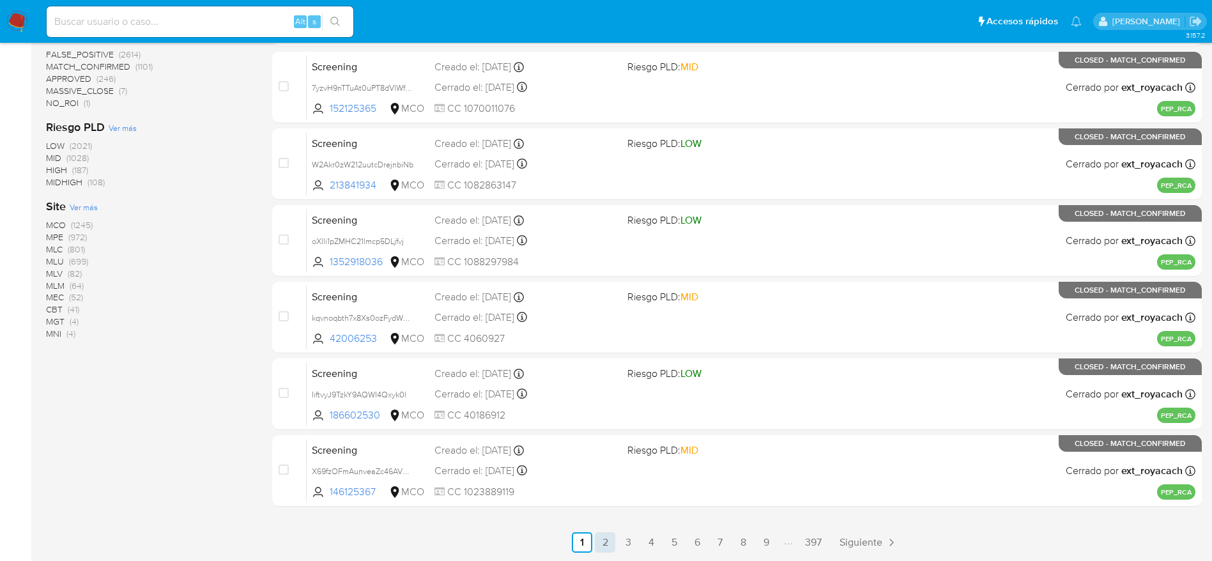
click at [598, 536] on link "2" at bounding box center [605, 542] width 20 height 20
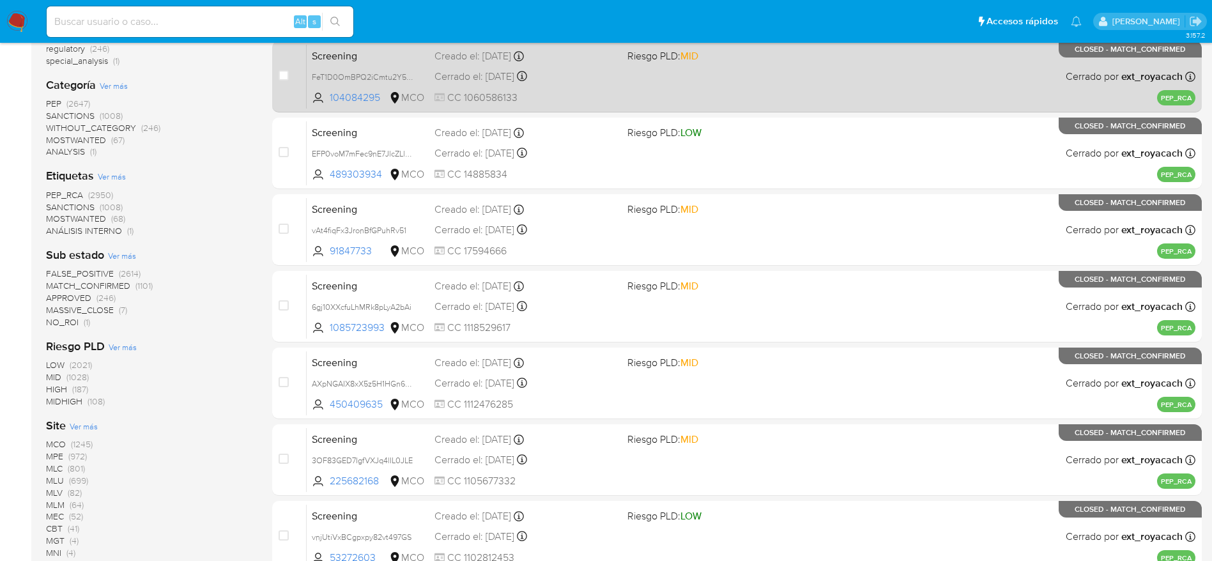
scroll to position [449, 0]
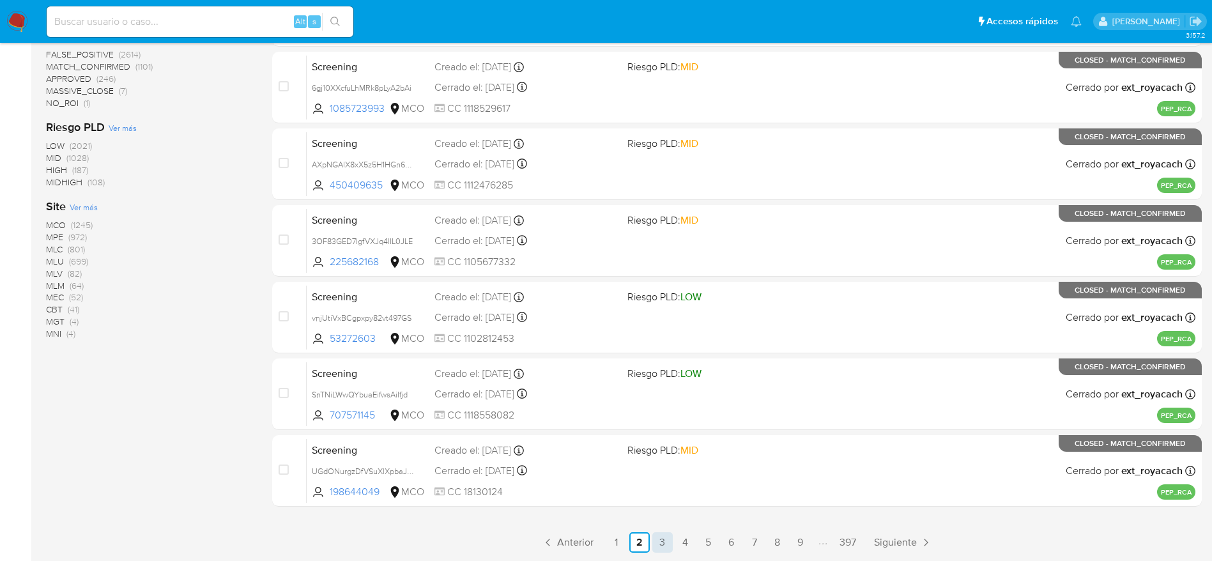
click at [666, 541] on link "3" at bounding box center [662, 542] width 20 height 20
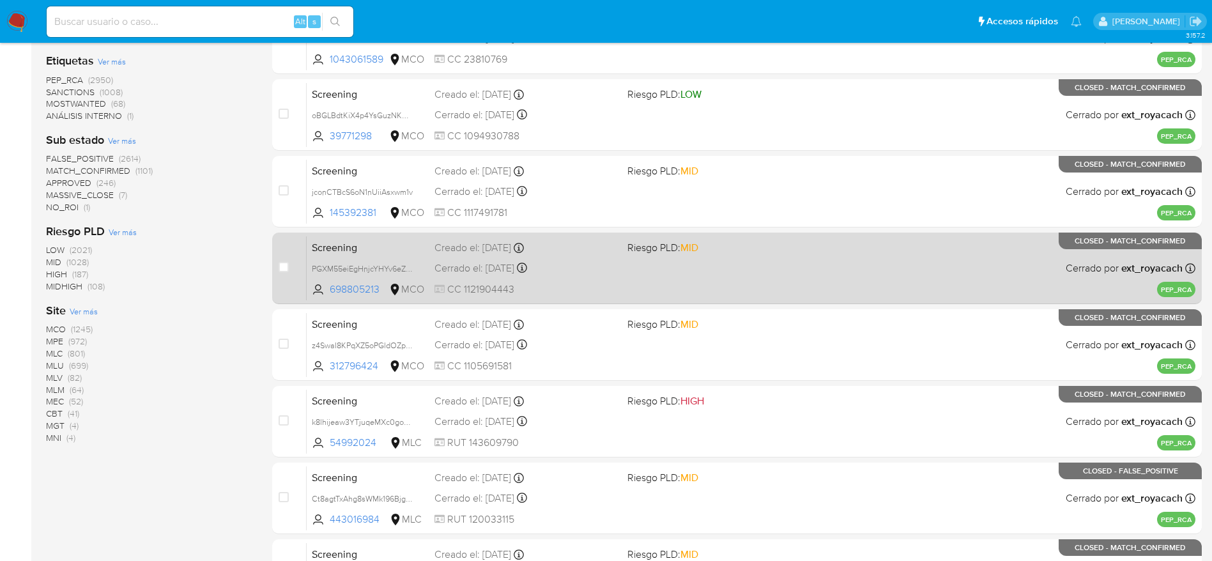
scroll to position [383, 0]
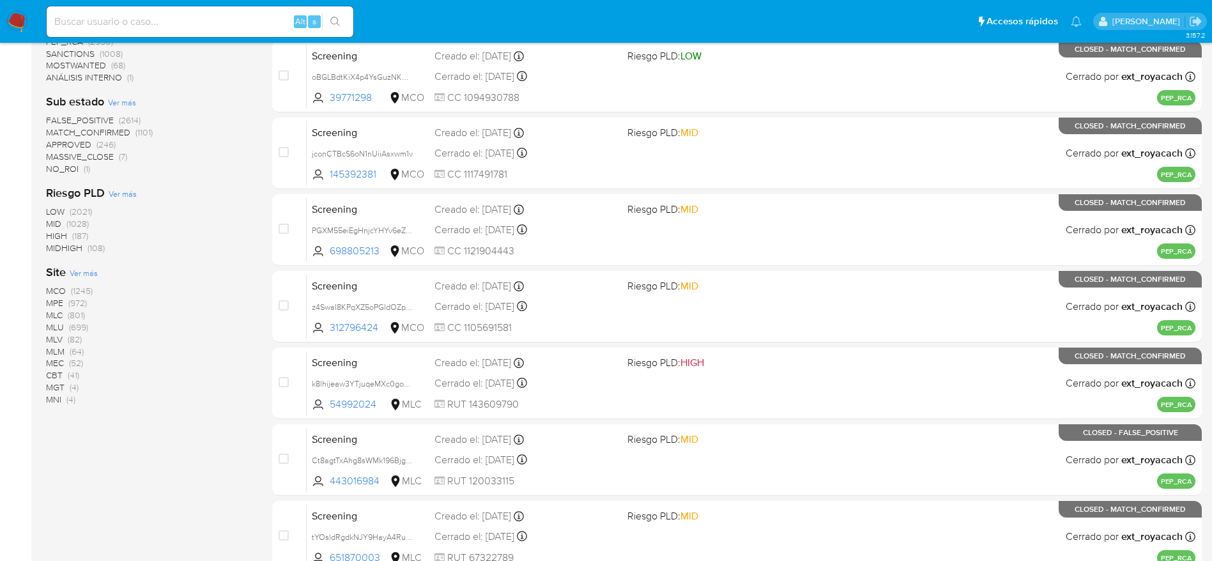
click at [21, 20] on img at bounding box center [17, 22] width 22 height 22
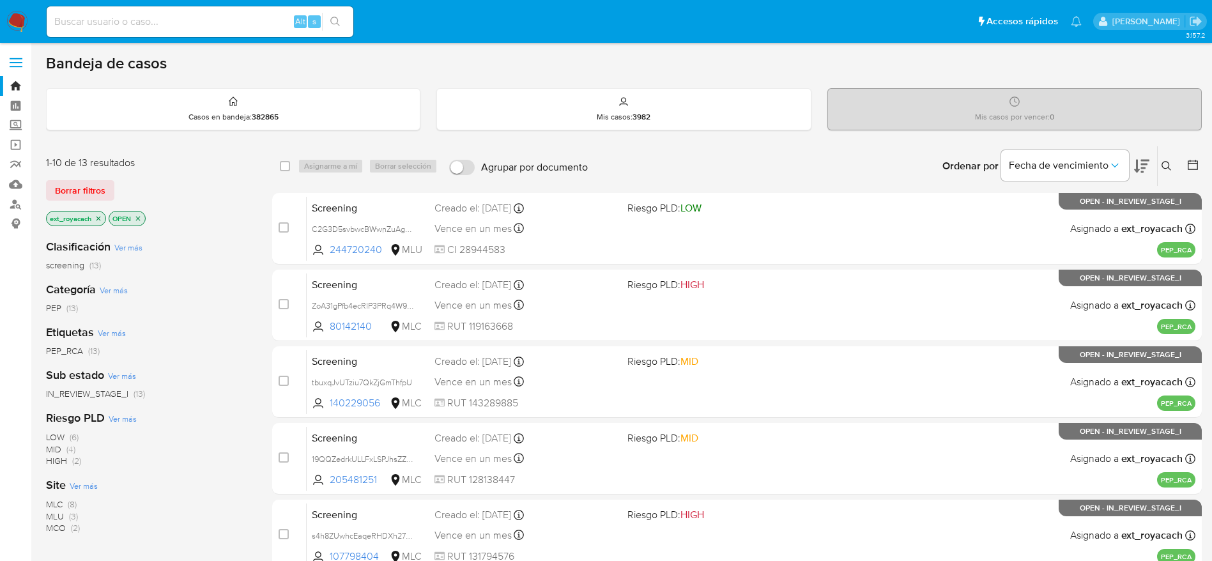
click at [17, 13] on img at bounding box center [17, 22] width 22 height 22
click at [65, 505] on span "MLC (8)" at bounding box center [61, 504] width 31 height 12
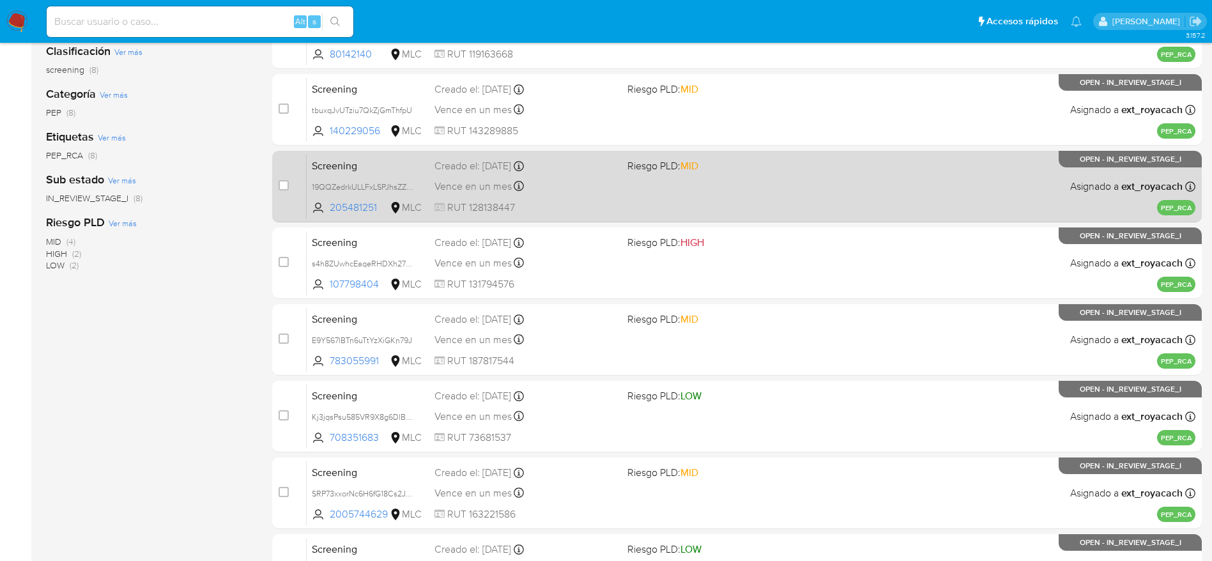
scroll to position [295, 0]
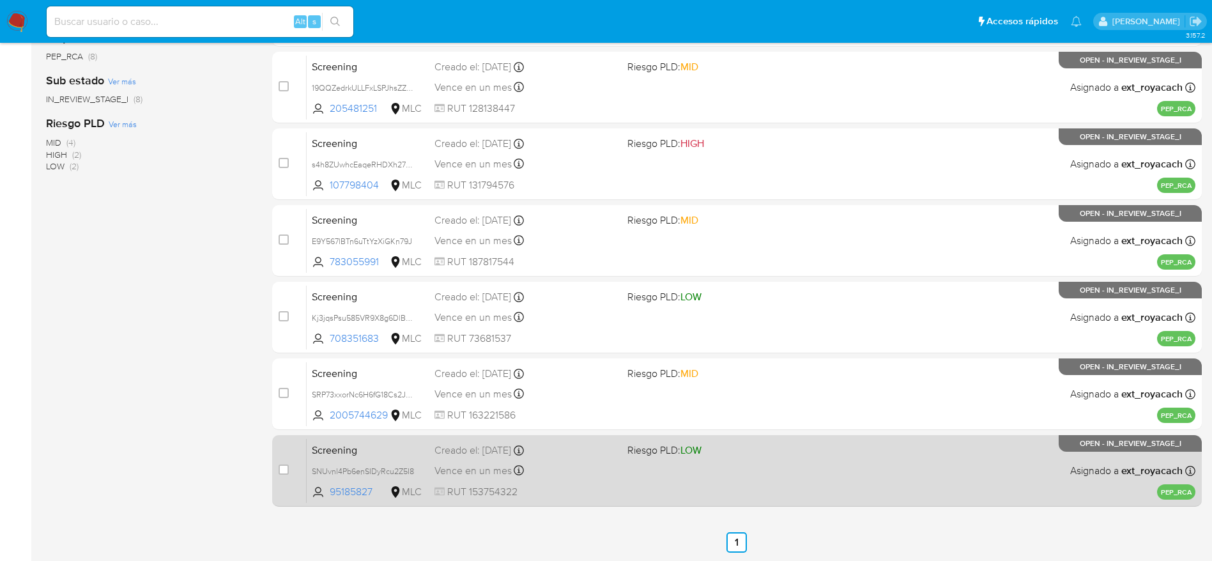
click at [638, 464] on div "Screening SNUvnl4Pb6enSIDyRcu2Z5I8 95185827 MLC Riesgo PLD: LOW Creado el: 30/0…" at bounding box center [751, 470] width 889 height 65
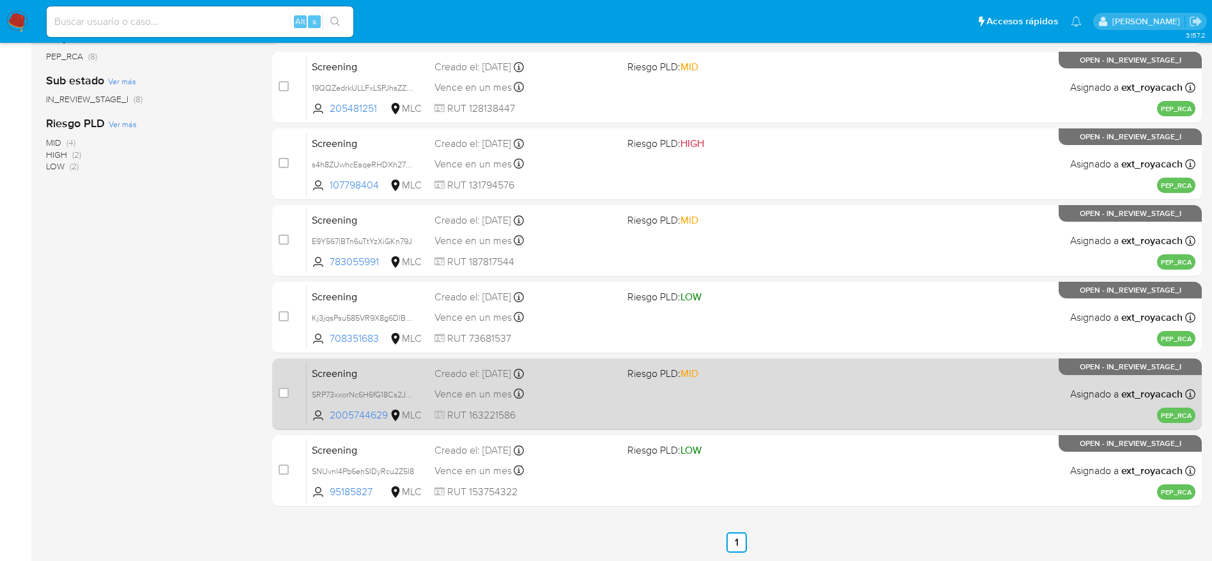
click at [585, 386] on div "Vence en un mes Vence el 29/09/2025 07:06:23" at bounding box center [526, 393] width 183 height 17
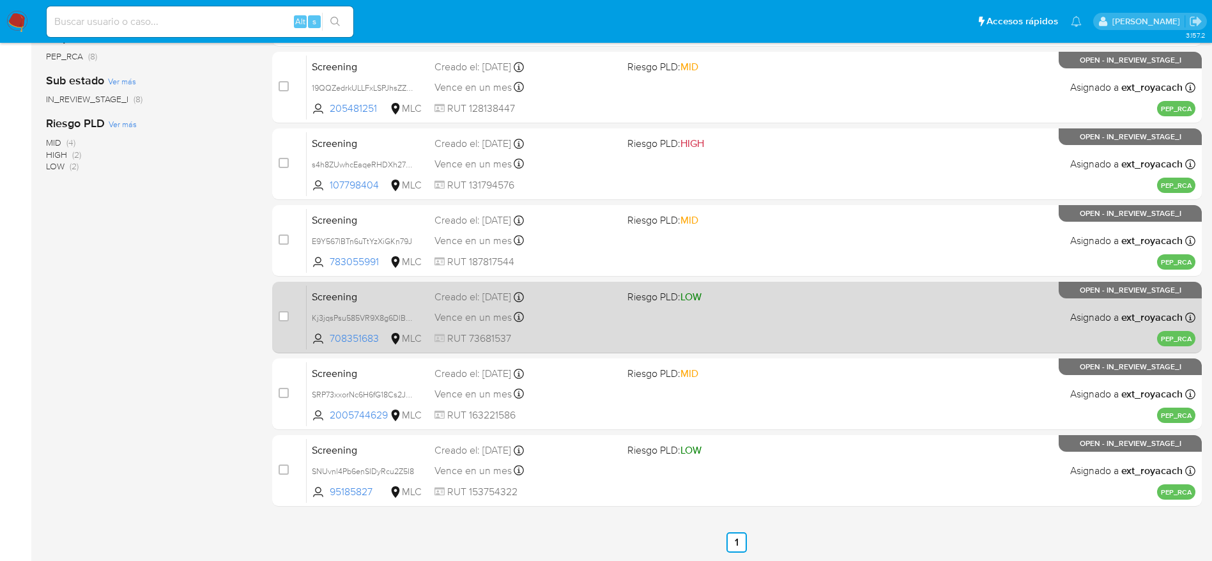
click at [619, 329] on div "Screening Kj3jqsPsu585VR9X8g6DlBR5 708351683 MLC Riesgo PLD: LOW Creado el: 30/…" at bounding box center [751, 317] width 889 height 65
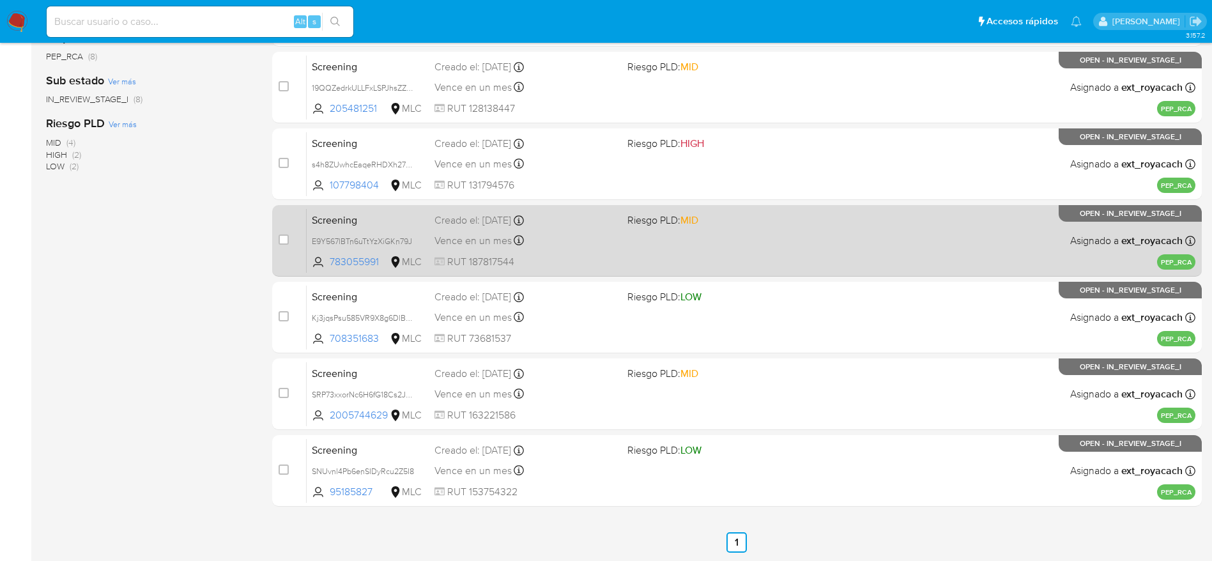
click at [594, 230] on div "Screening E9Y567lBTn6uTtYzXiGKn79J 783055991 MLC Riesgo PLD: MID Creado el: 30/…" at bounding box center [751, 240] width 889 height 65
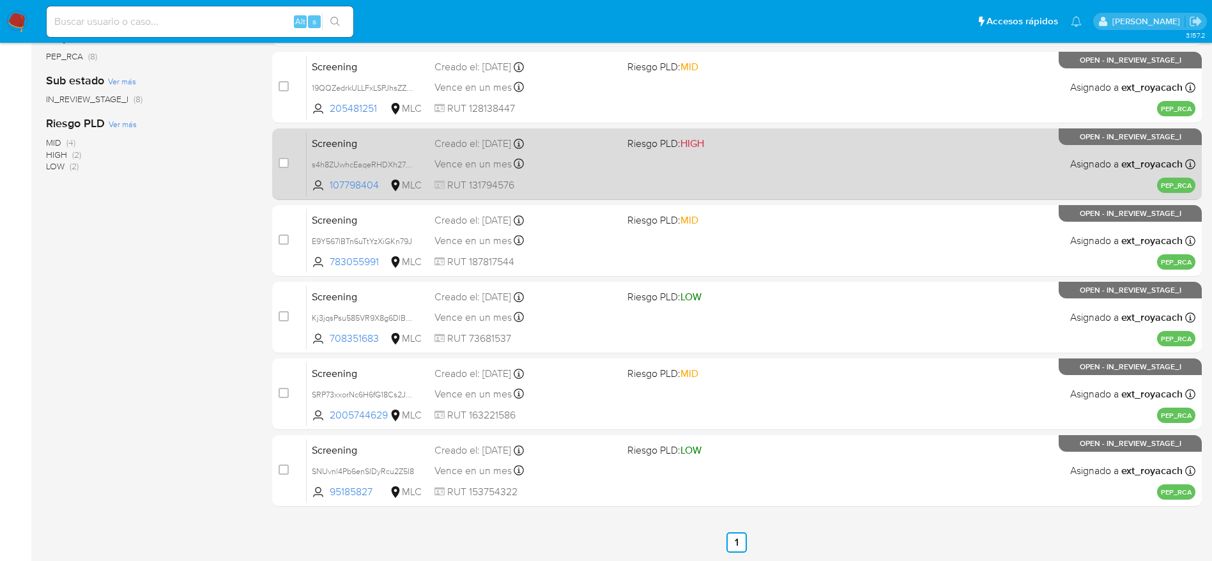
click at [571, 153] on div "Screening s4h8ZUwhcEaqeRHDXh27YSZ8 107798404 MLC Riesgo PLD: HIGH Creado el: 30…" at bounding box center [751, 164] width 889 height 65
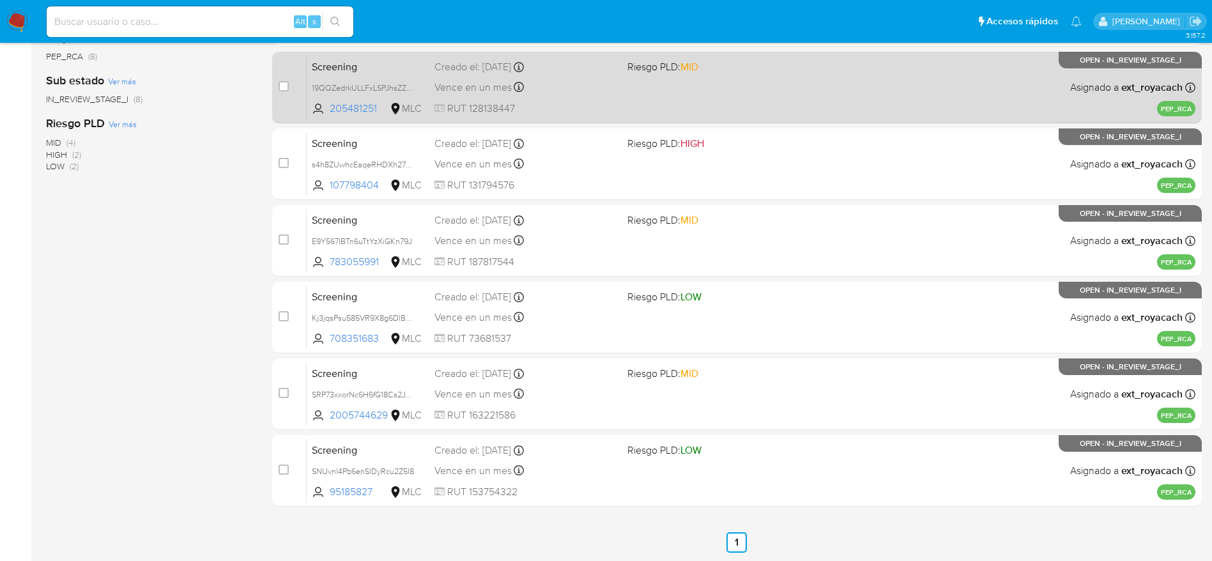
click at [697, 96] on div "Screening 19QQZedrkULLFxLSPJhsZZ8E 205481251 MLC Riesgo PLD: MID Creado el: 31/…" at bounding box center [751, 87] width 889 height 65
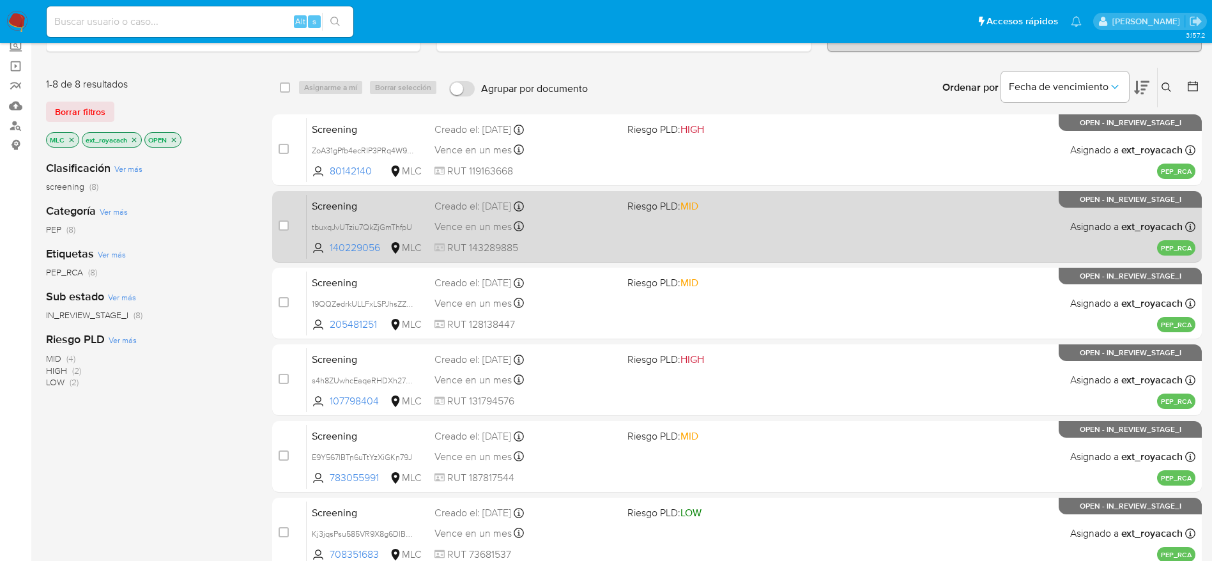
scroll to position [7, 0]
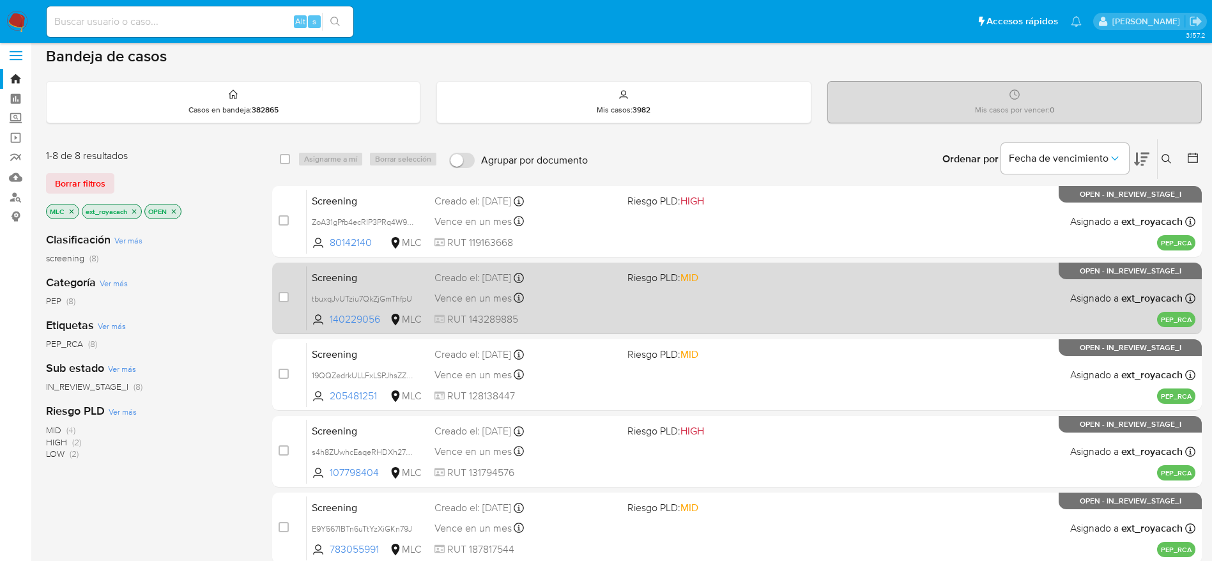
click at [621, 293] on div "Screening tbuxqJvUTziu7QkZjGmThfpU 140229056 MLC Riesgo PLD: MID Creado el: 31/…" at bounding box center [751, 298] width 889 height 65
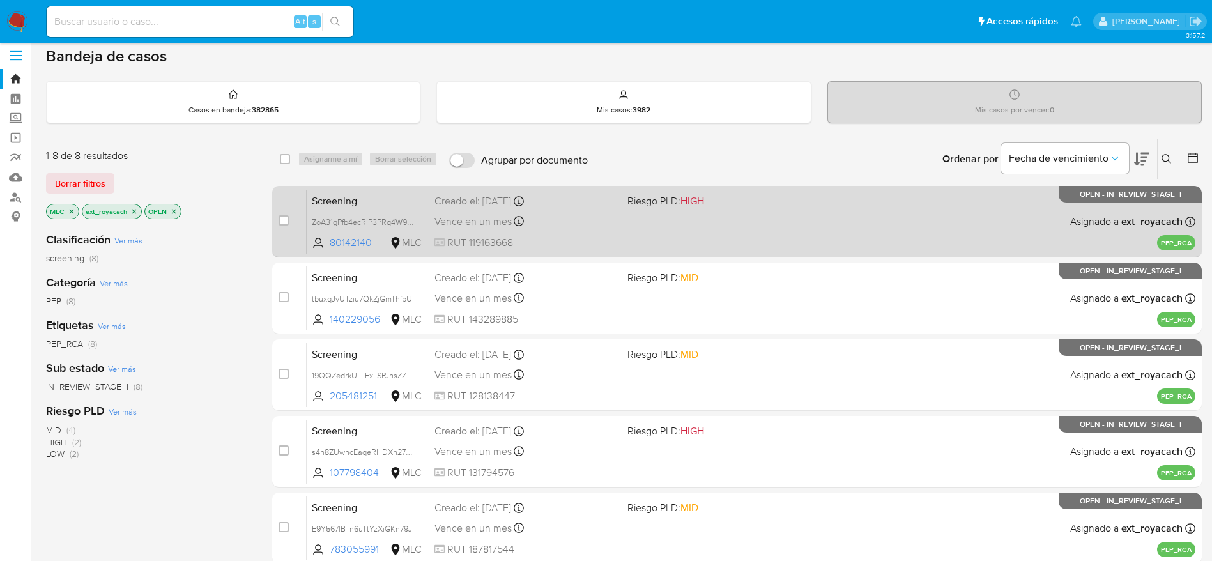
click at [669, 197] on span "Riesgo PLD: HIGH" at bounding box center [666, 201] width 77 height 14
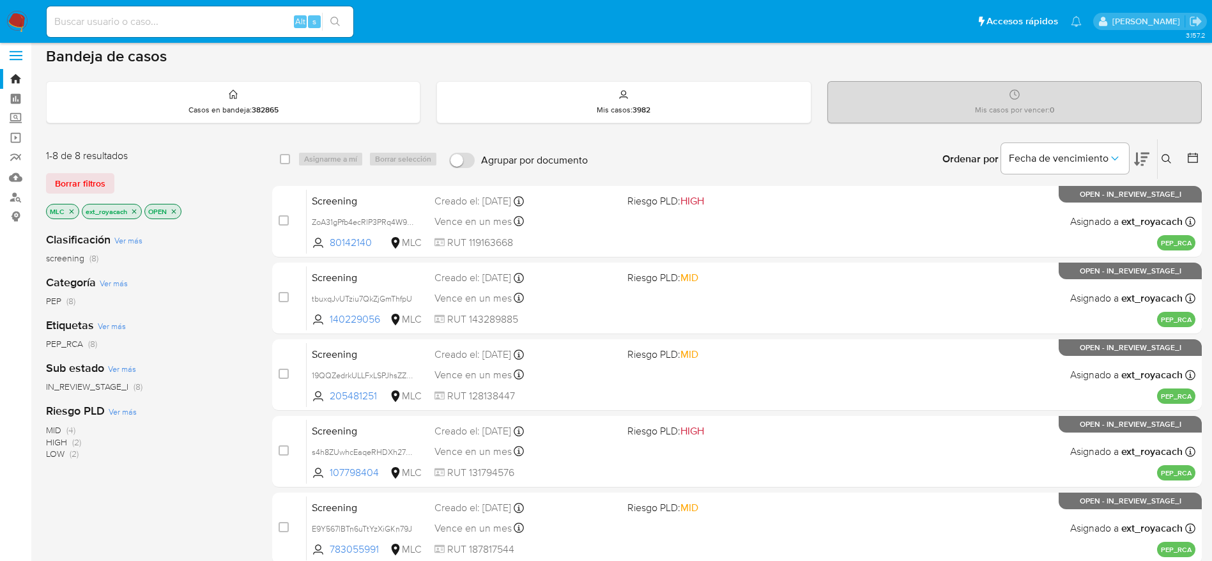
click at [11, 20] on img at bounding box center [17, 22] width 22 height 22
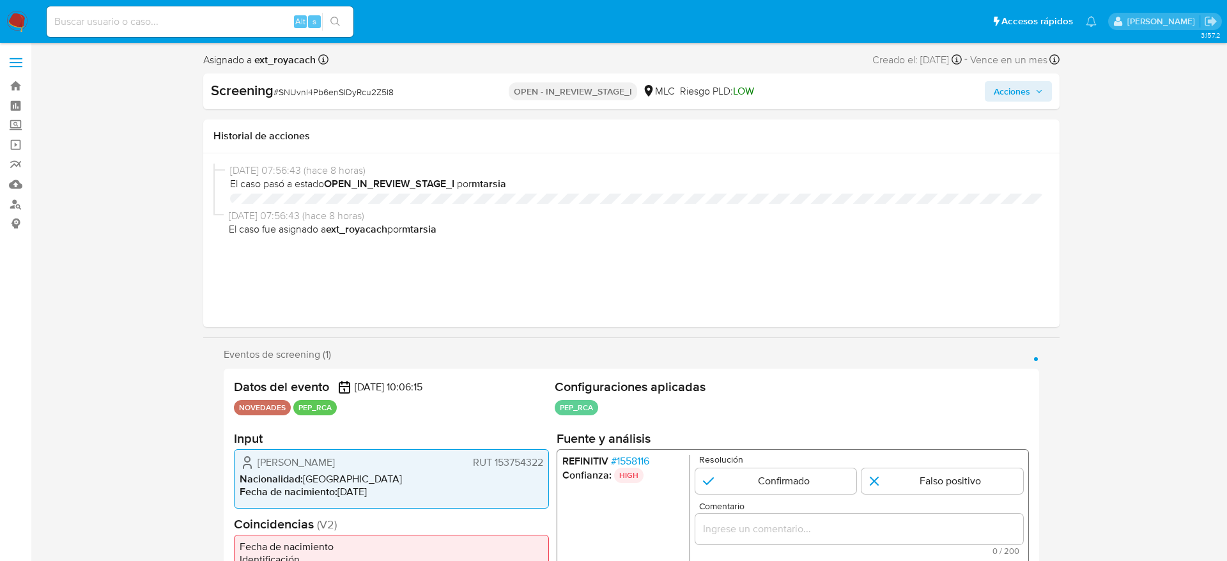
select select "10"
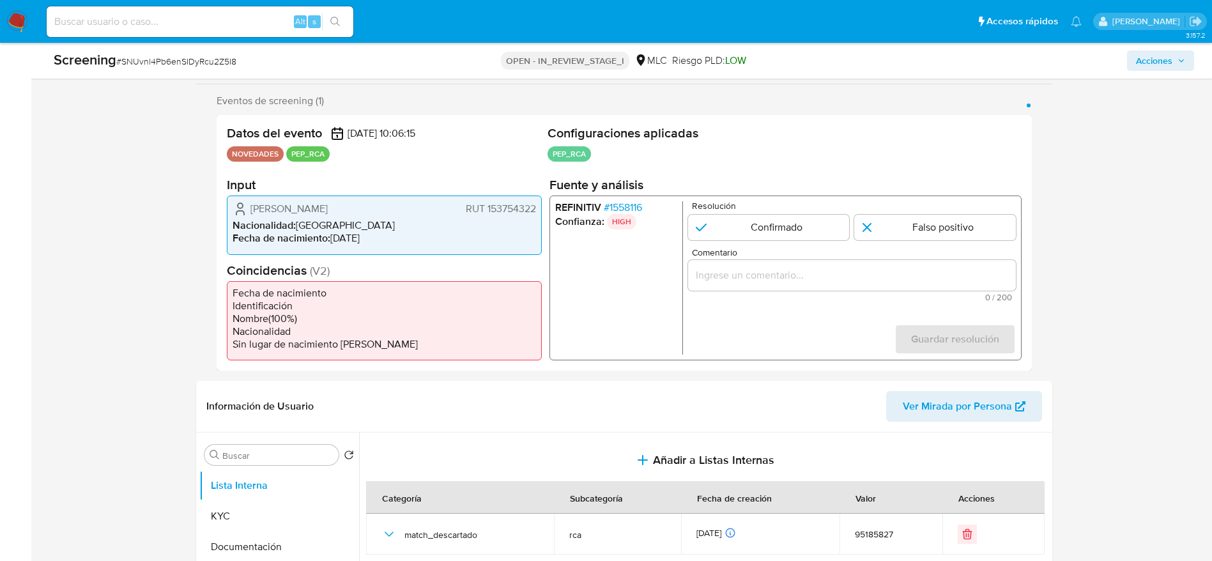
scroll to position [288, 0]
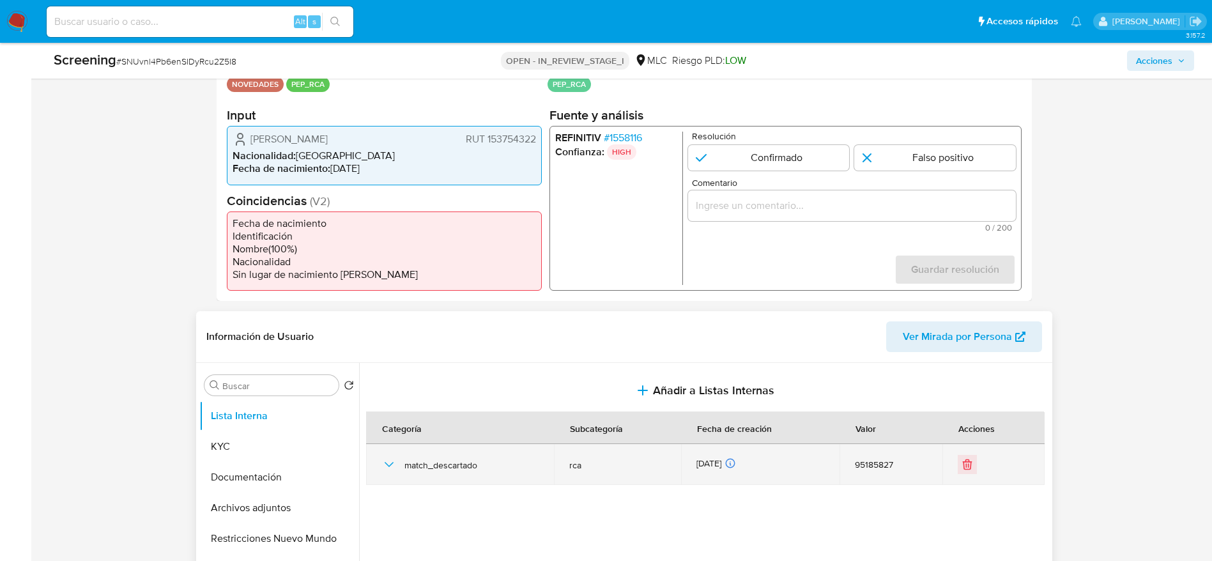
click at [392, 465] on icon "button" at bounding box center [389, 464] width 15 height 15
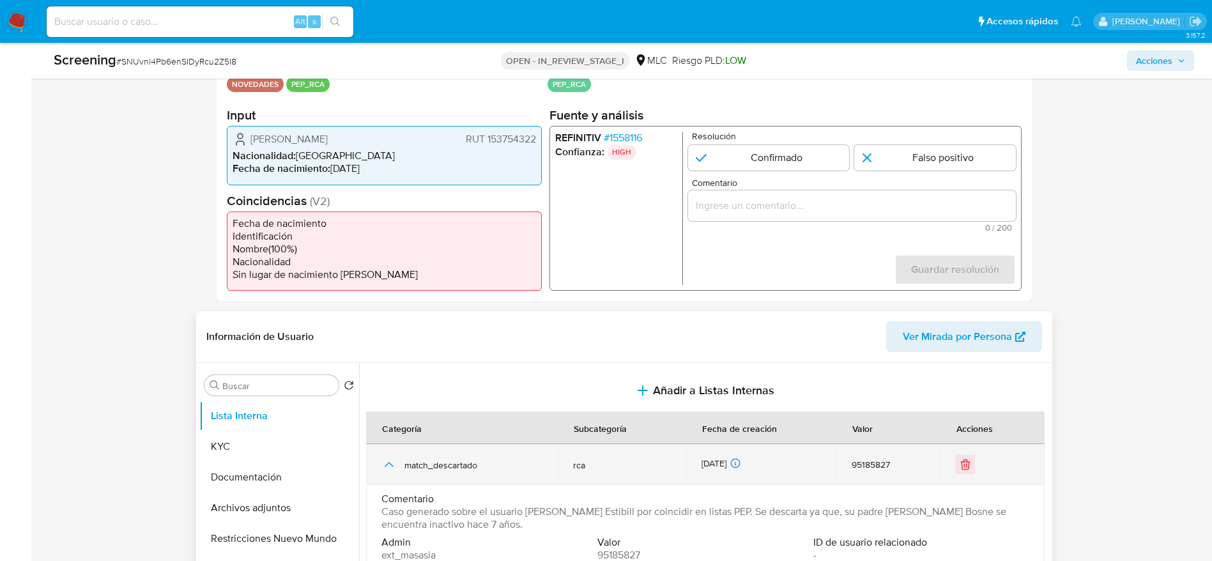
click at [392, 465] on icon "button" at bounding box center [388, 464] width 9 height 5
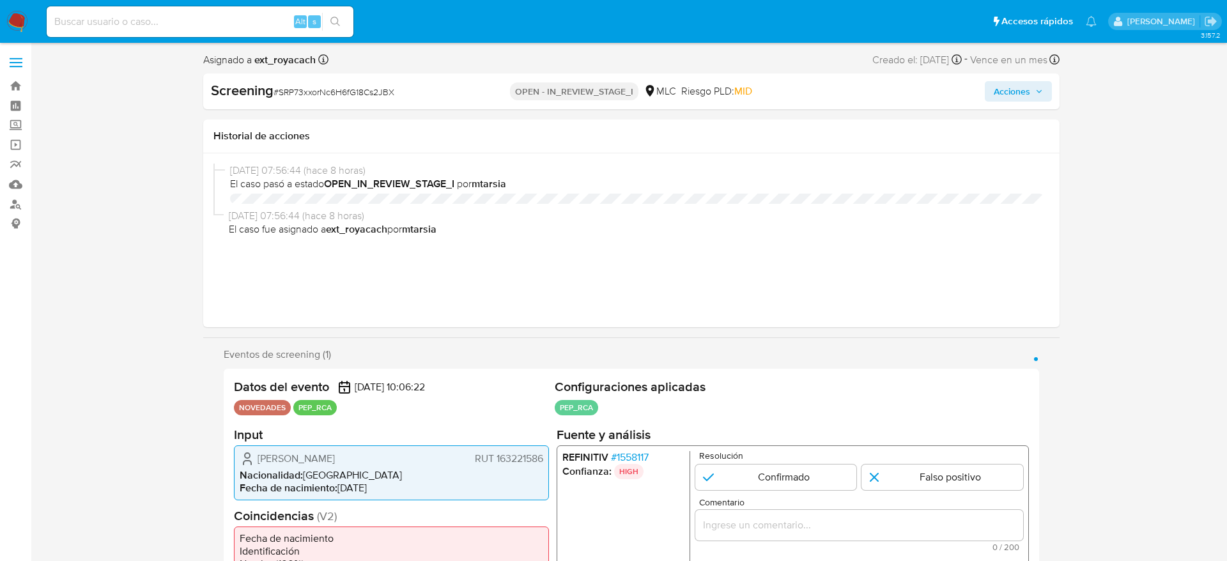
select select "10"
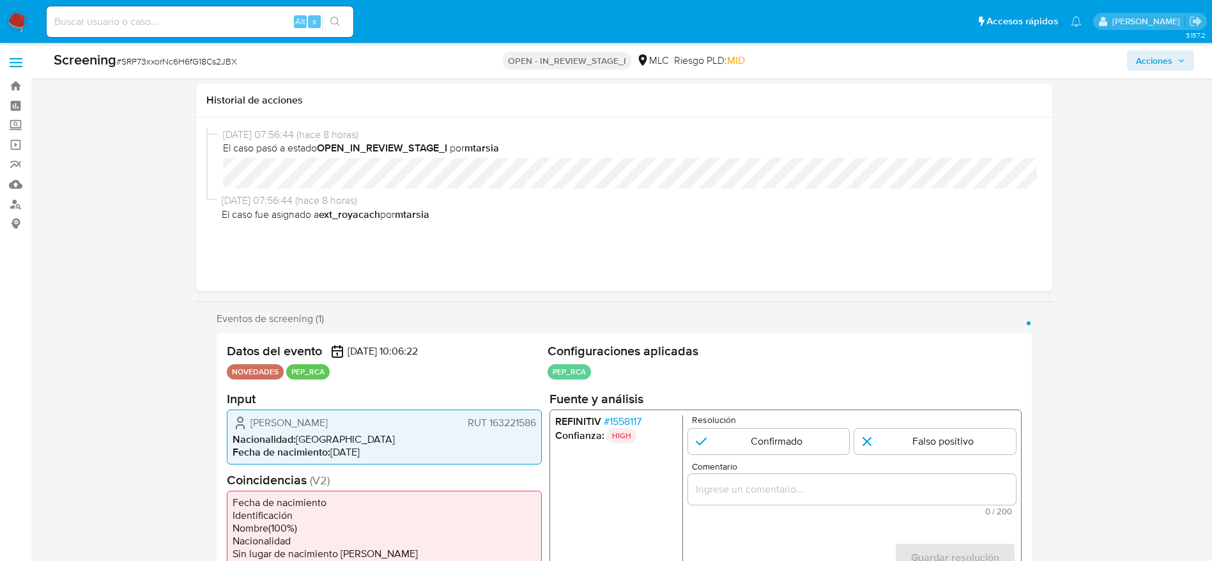
scroll to position [288, 0]
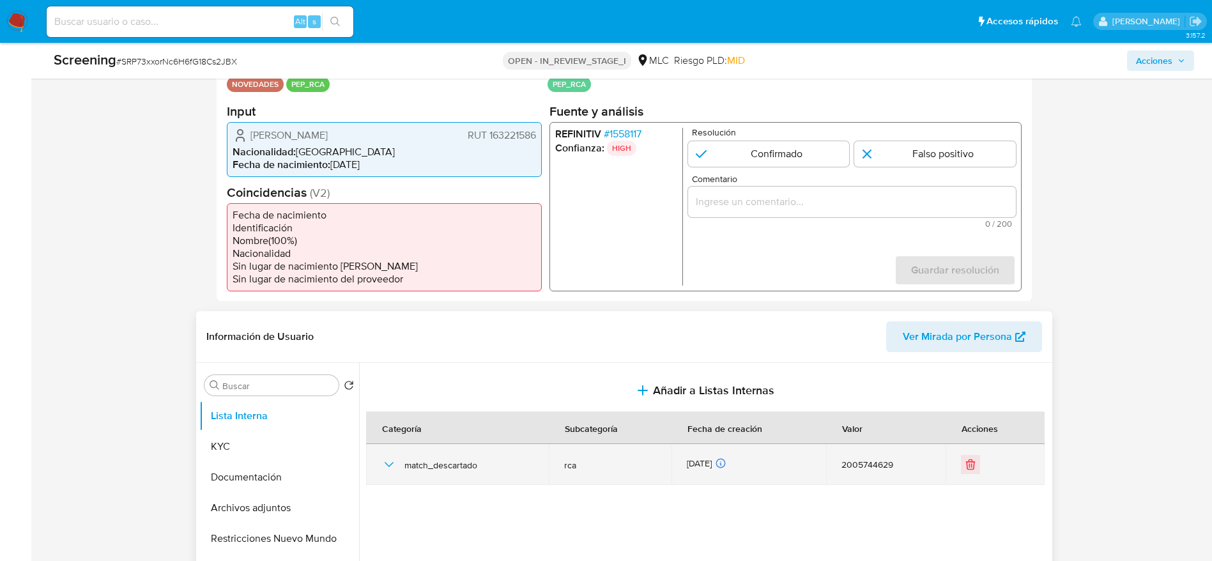
click at [387, 471] on icon "button" at bounding box center [389, 464] width 15 height 15
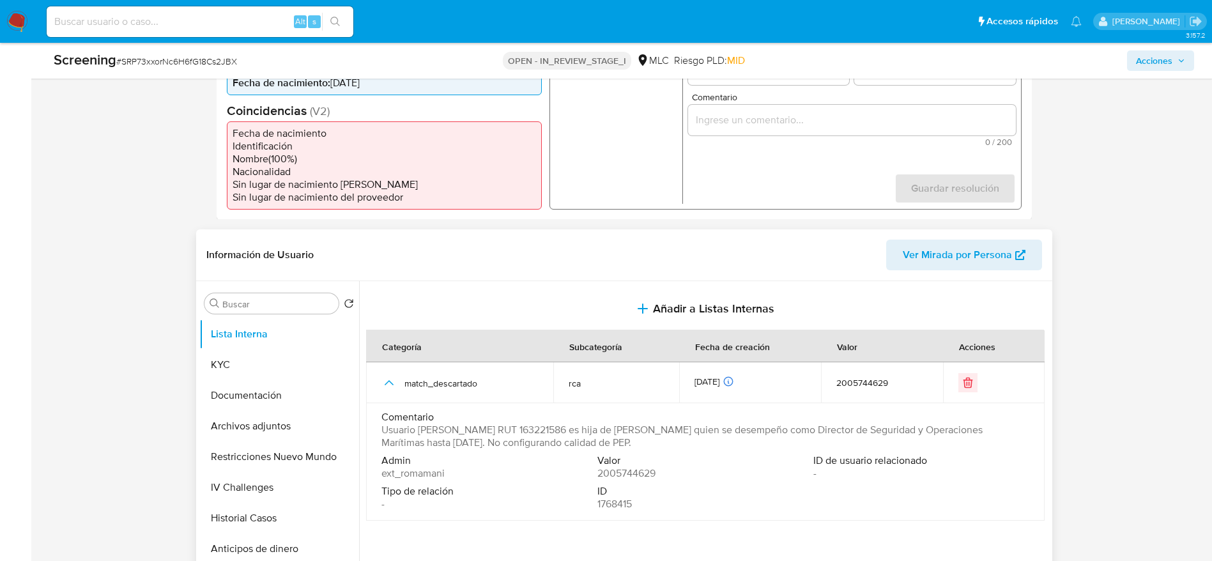
scroll to position [479, 0]
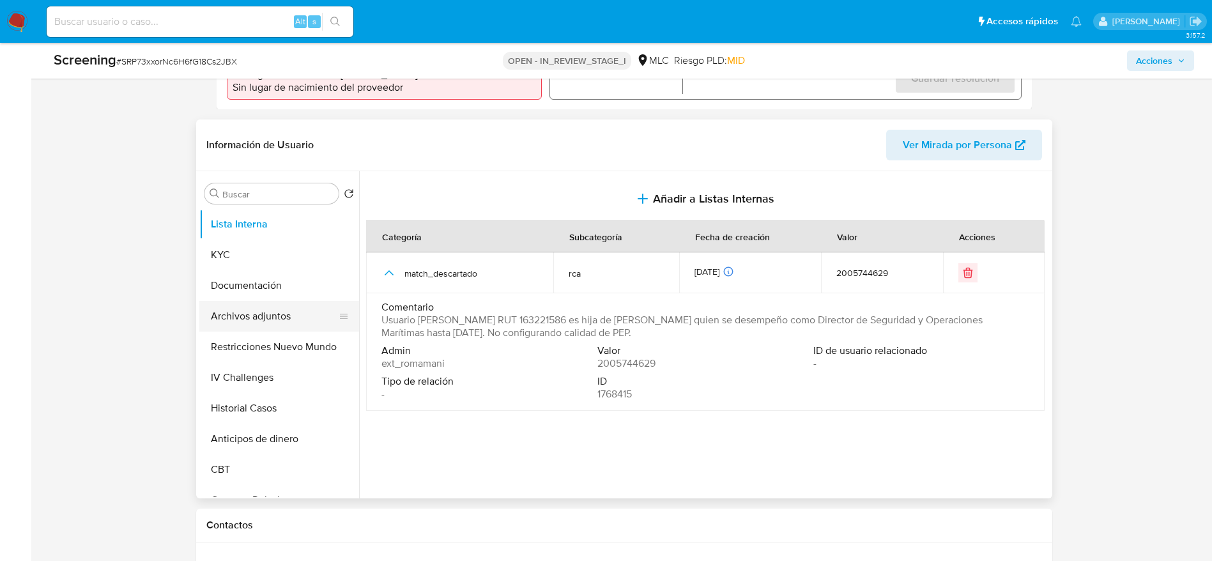
click at [249, 329] on button "Archivos adjuntos" at bounding box center [274, 316] width 150 height 31
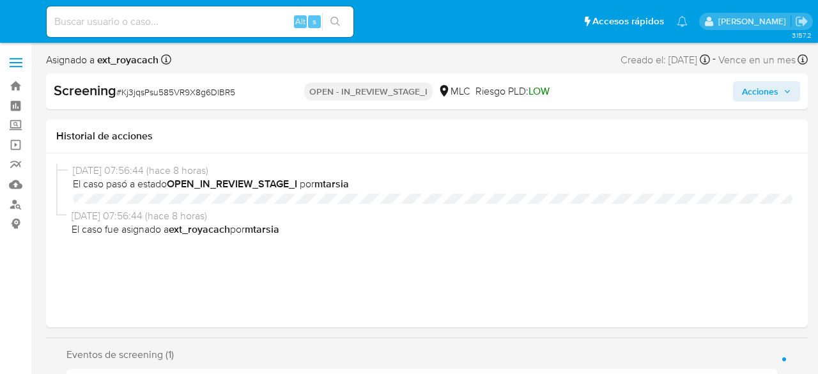
select select "10"
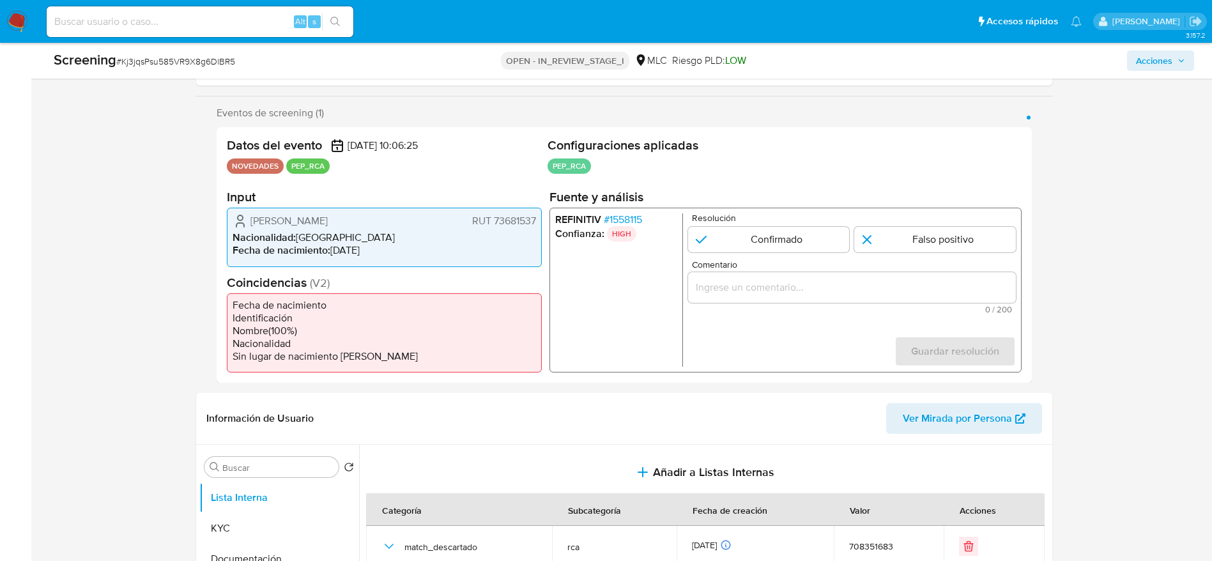
scroll to position [288, 0]
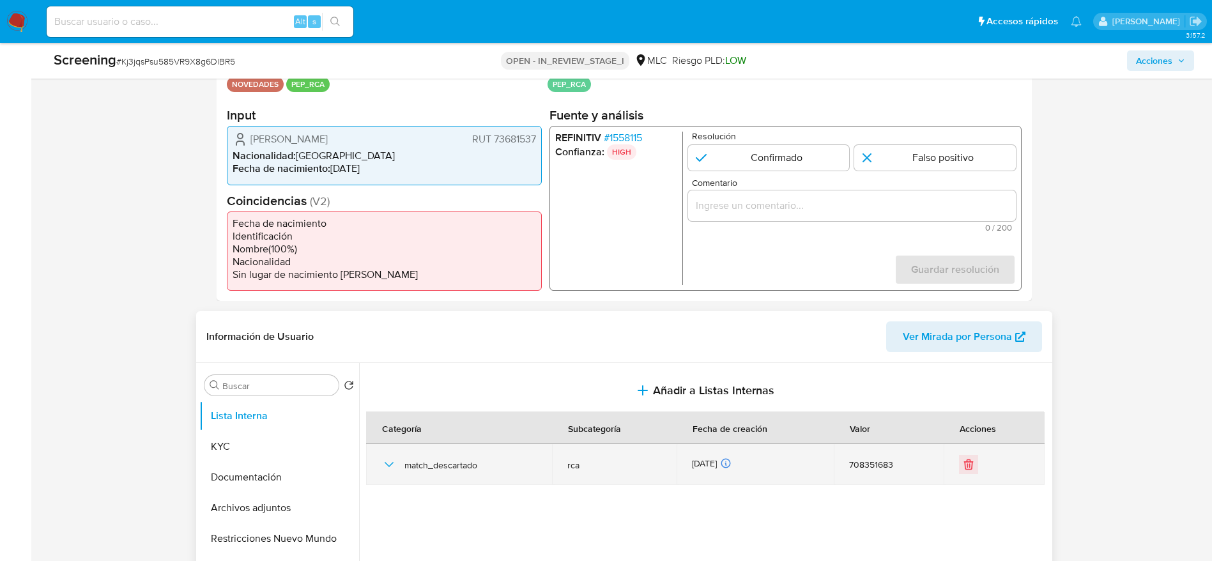
click at [392, 373] on icon "button" at bounding box center [389, 464] width 15 height 15
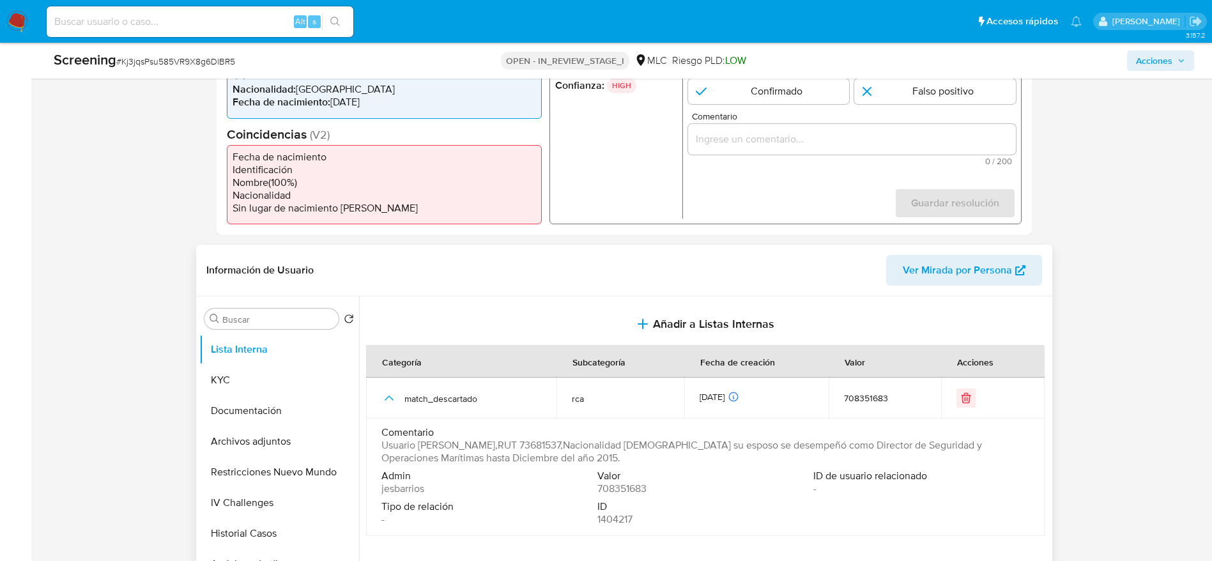
scroll to position [383, 0]
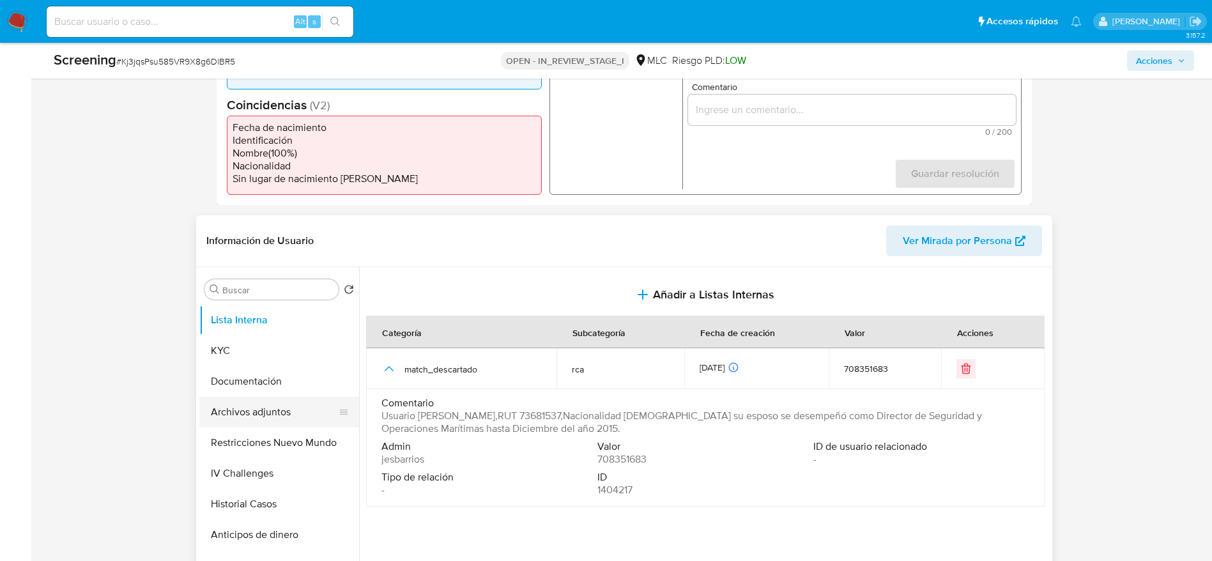
click at [290, 373] on button "Archivos adjuntos" at bounding box center [274, 412] width 150 height 31
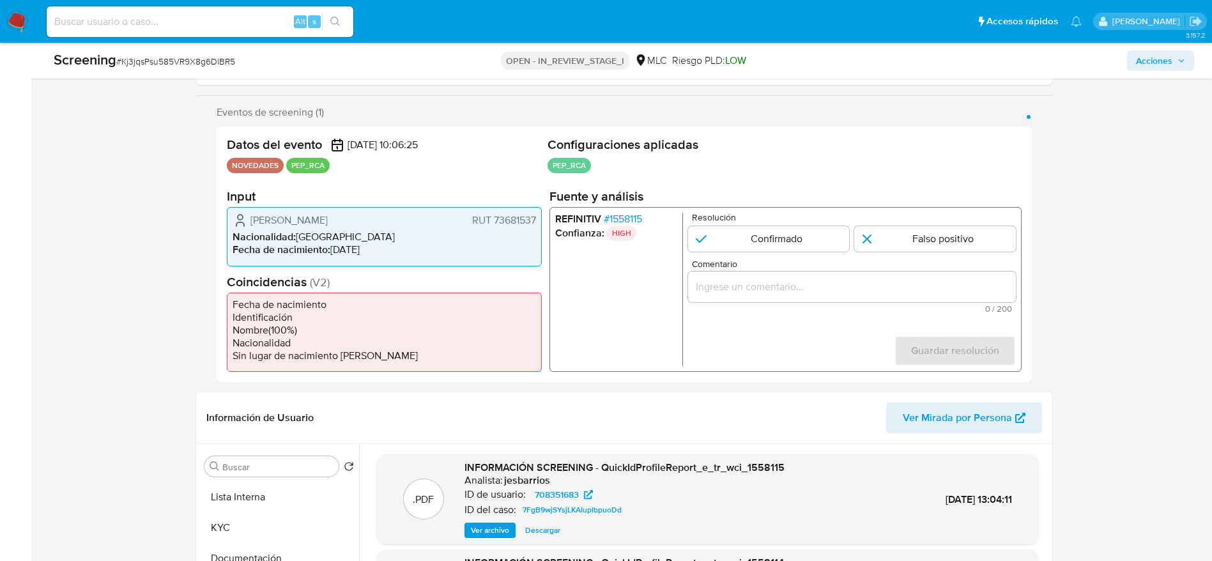
scroll to position [192, 0]
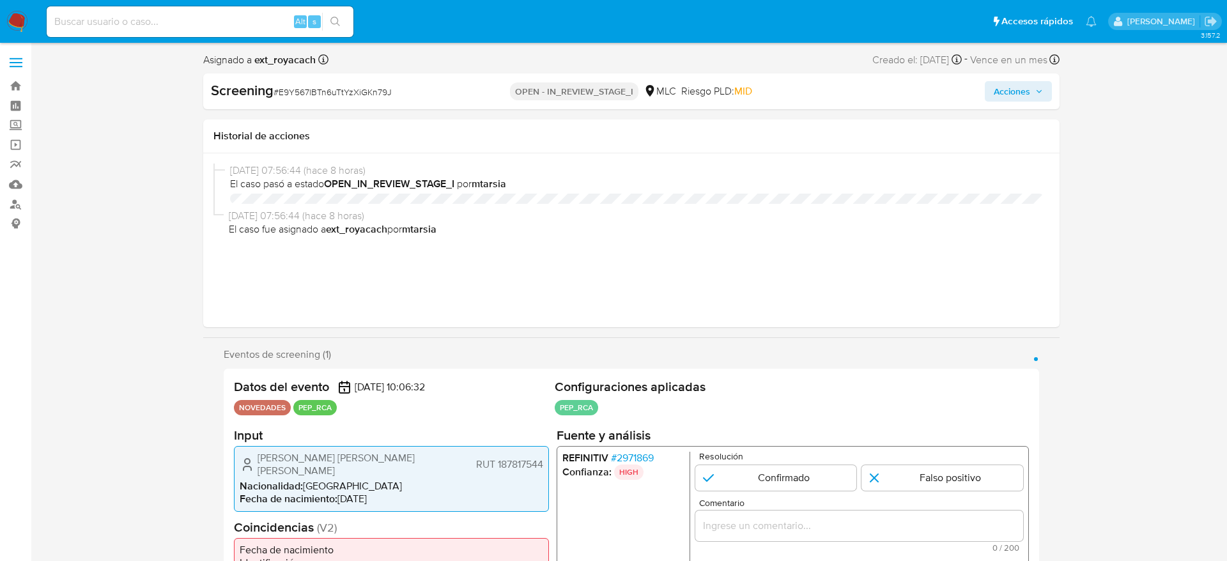
select select "10"
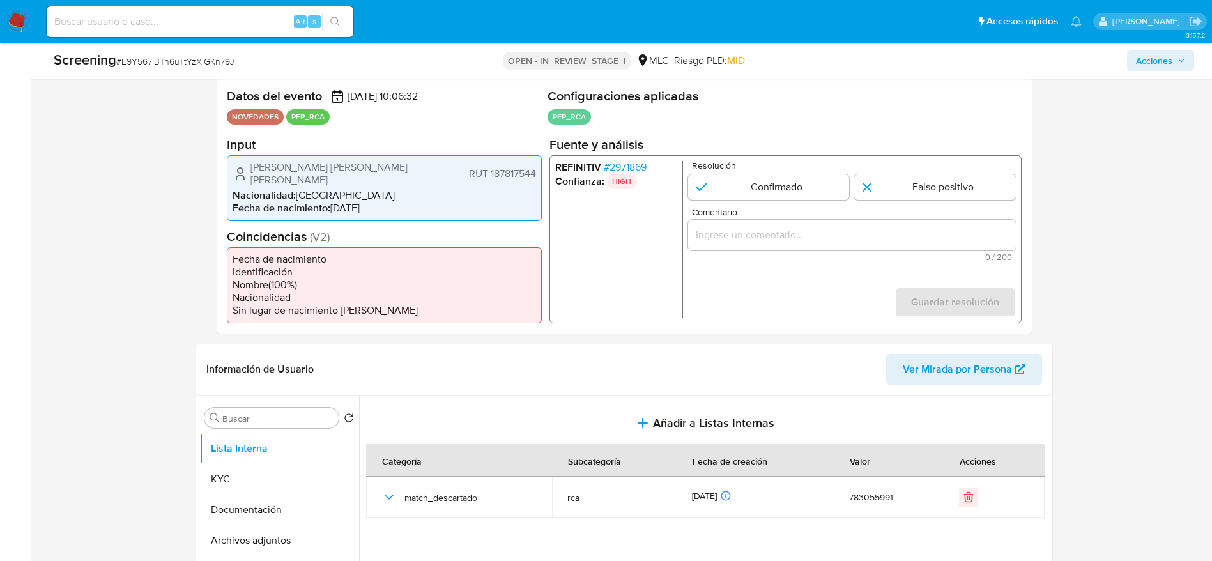
scroll to position [383, 0]
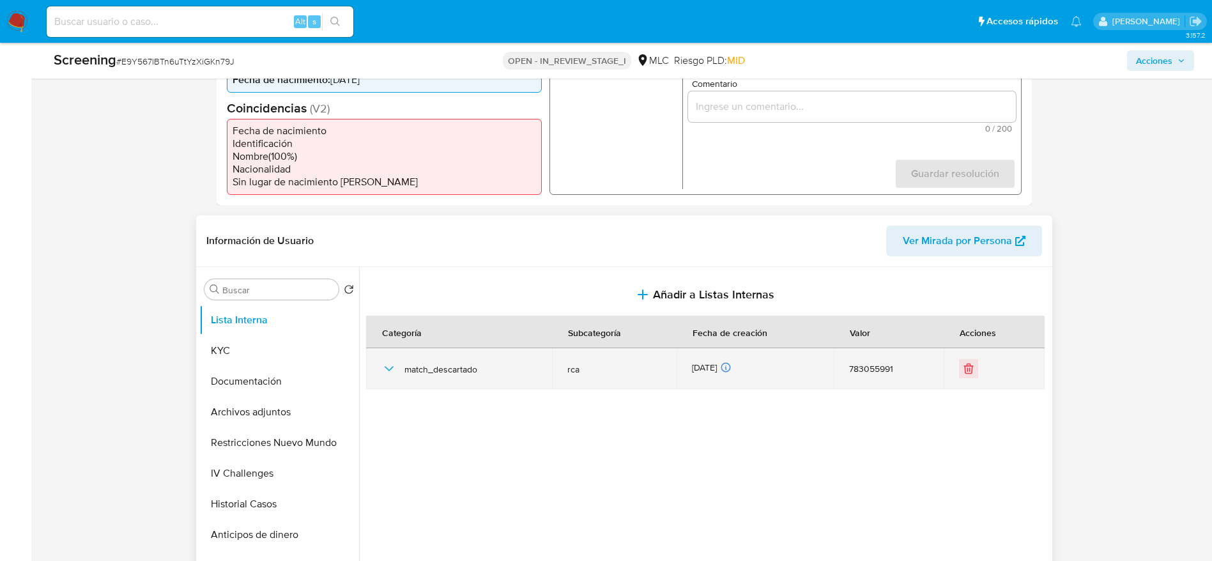
click at [389, 369] on icon "button" at bounding box center [389, 368] width 15 height 15
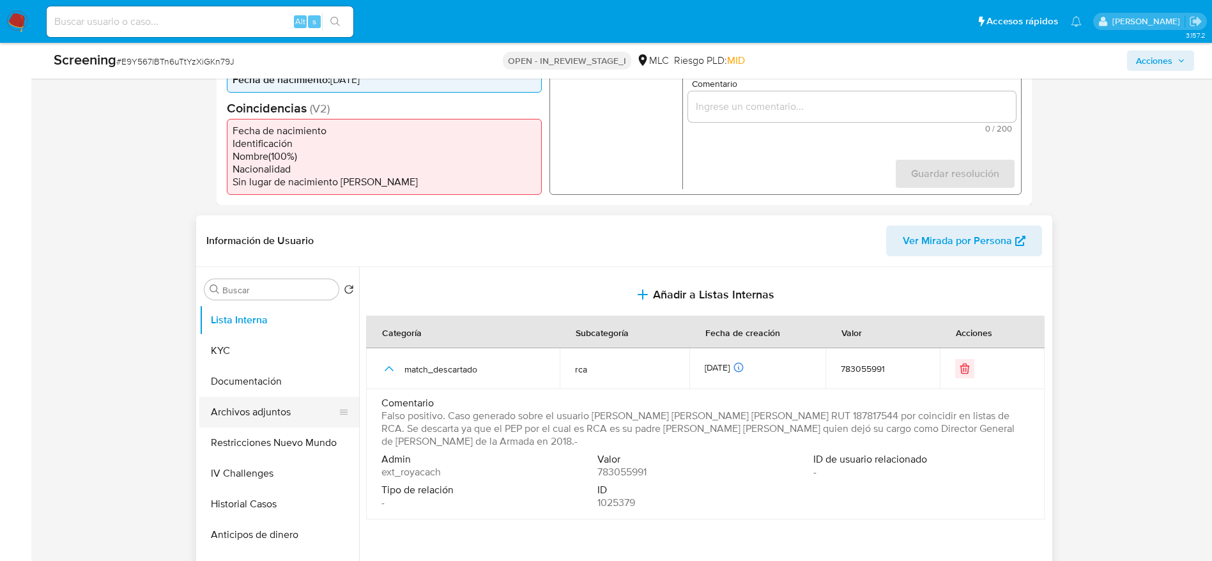
click at [272, 415] on button "Archivos adjuntos" at bounding box center [274, 412] width 150 height 31
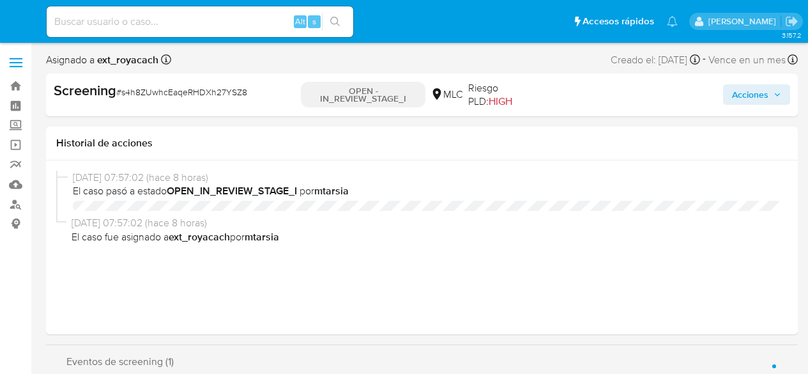
select select "10"
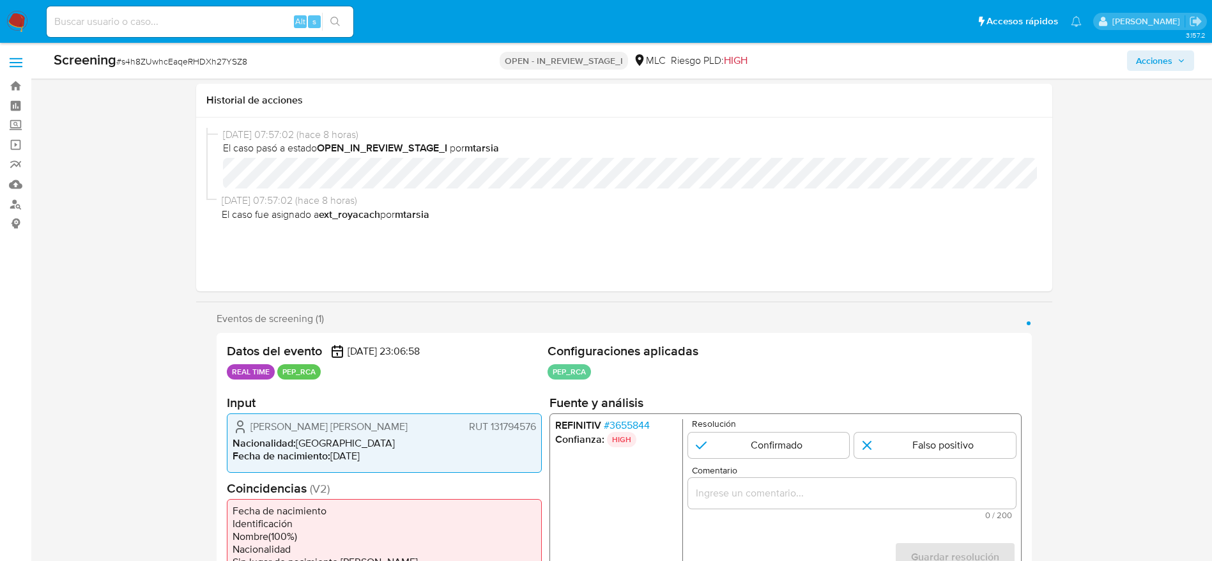
scroll to position [288, 0]
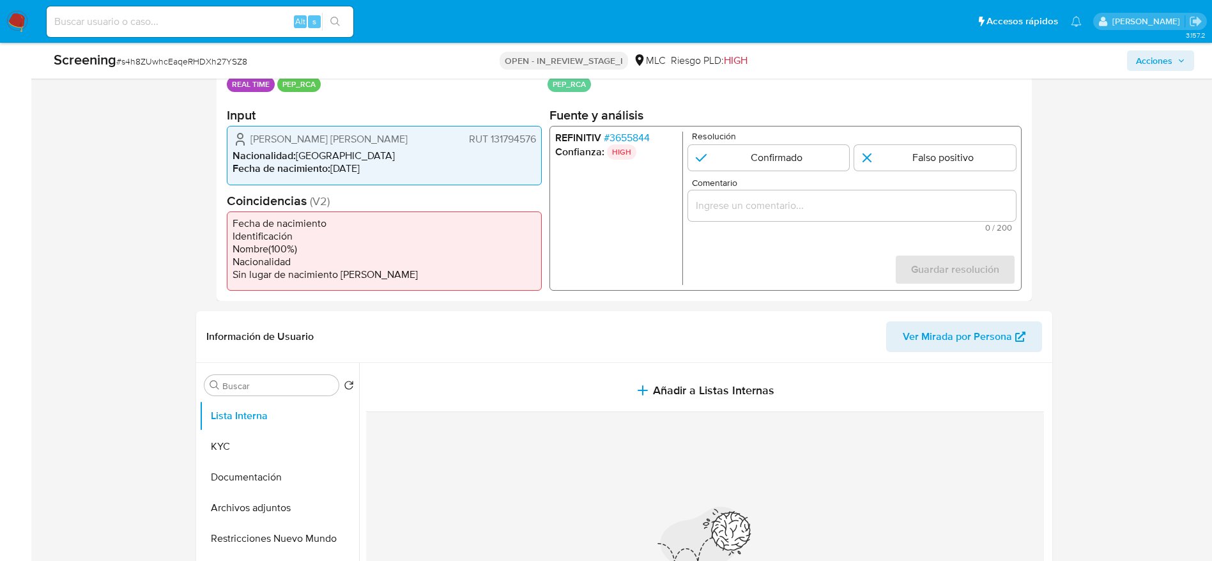
click at [644, 137] on span "# 3655844" at bounding box center [626, 138] width 46 height 13
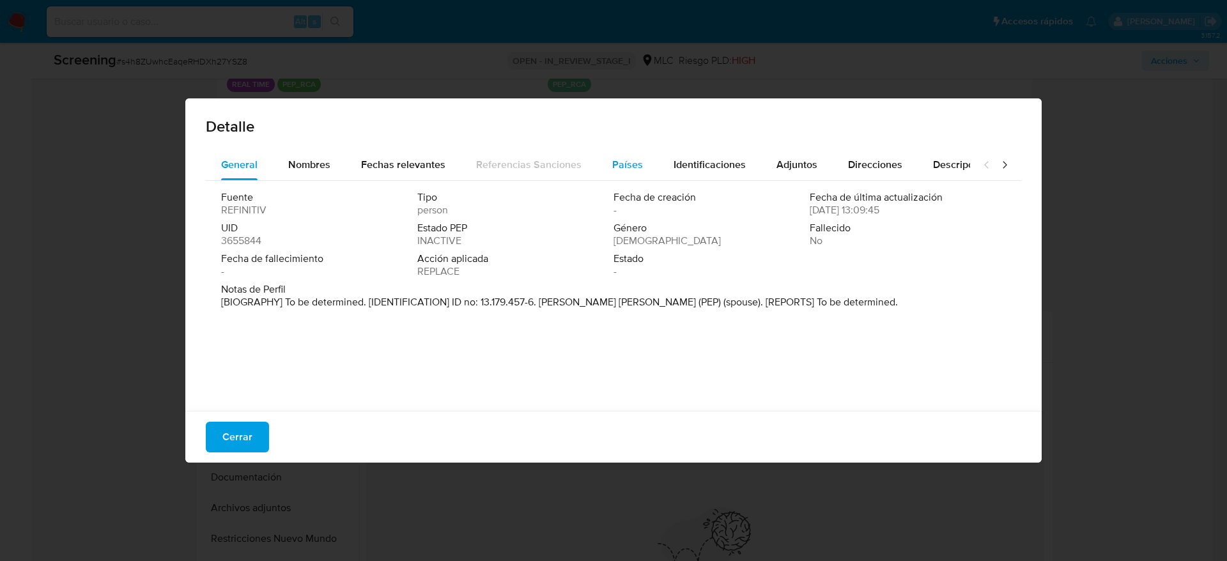
click at [634, 170] on span "Países" at bounding box center [627, 164] width 31 height 15
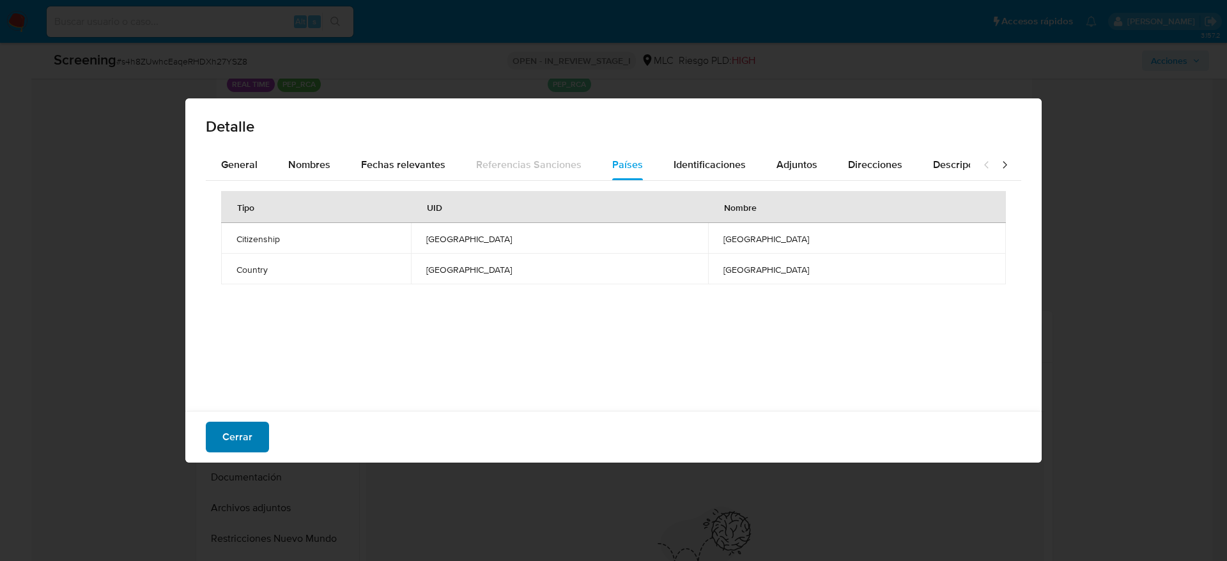
click at [249, 373] on span "Cerrar" at bounding box center [237, 437] width 30 height 28
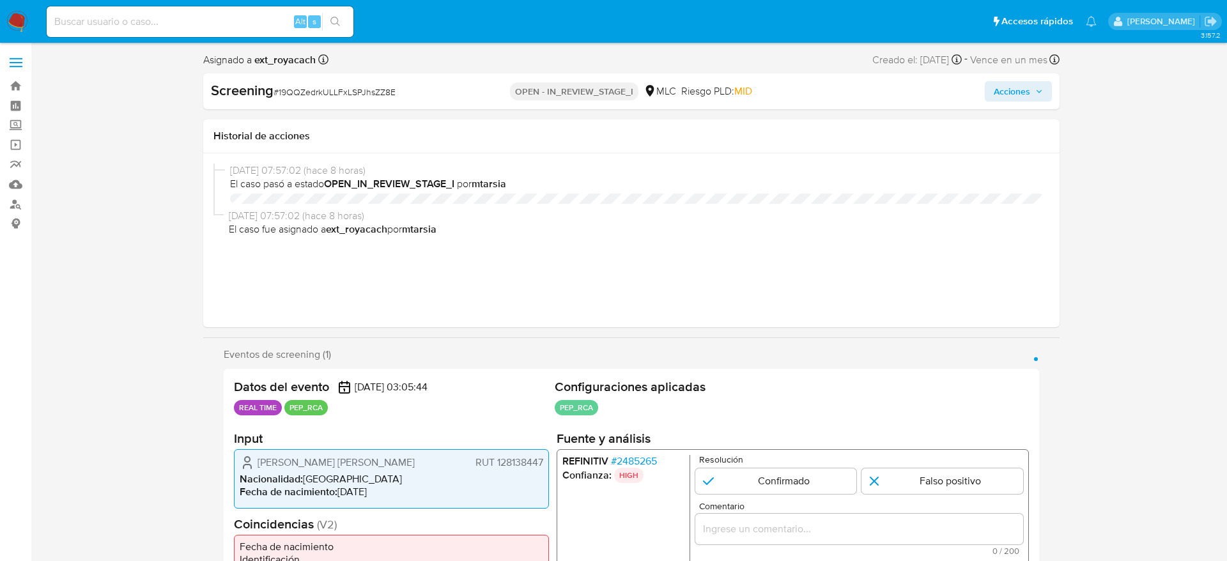
select select "10"
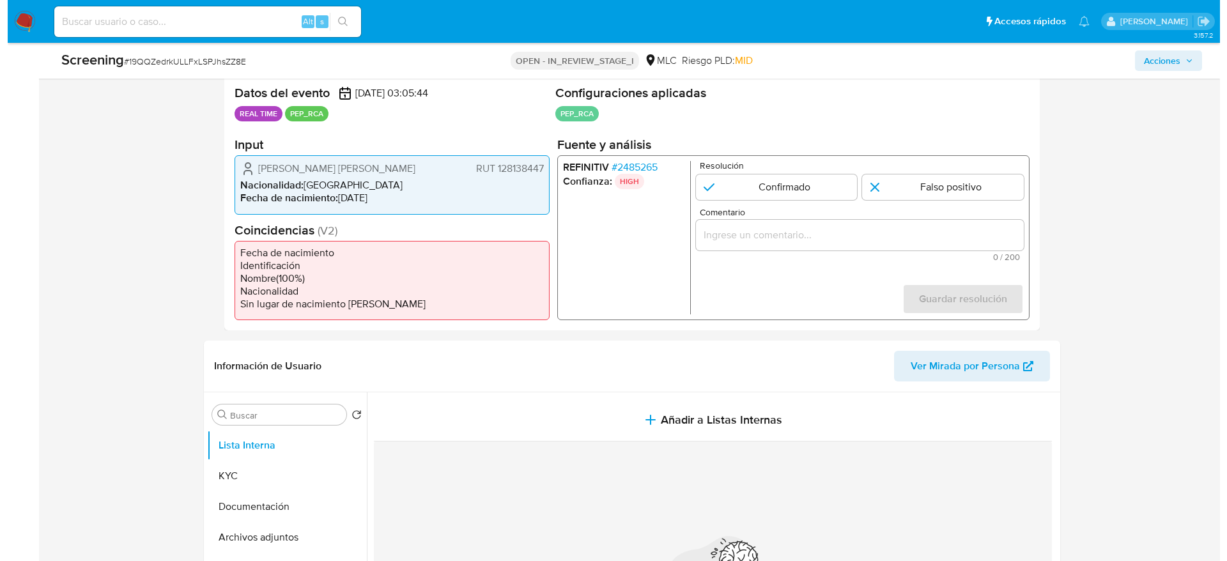
scroll to position [288, 0]
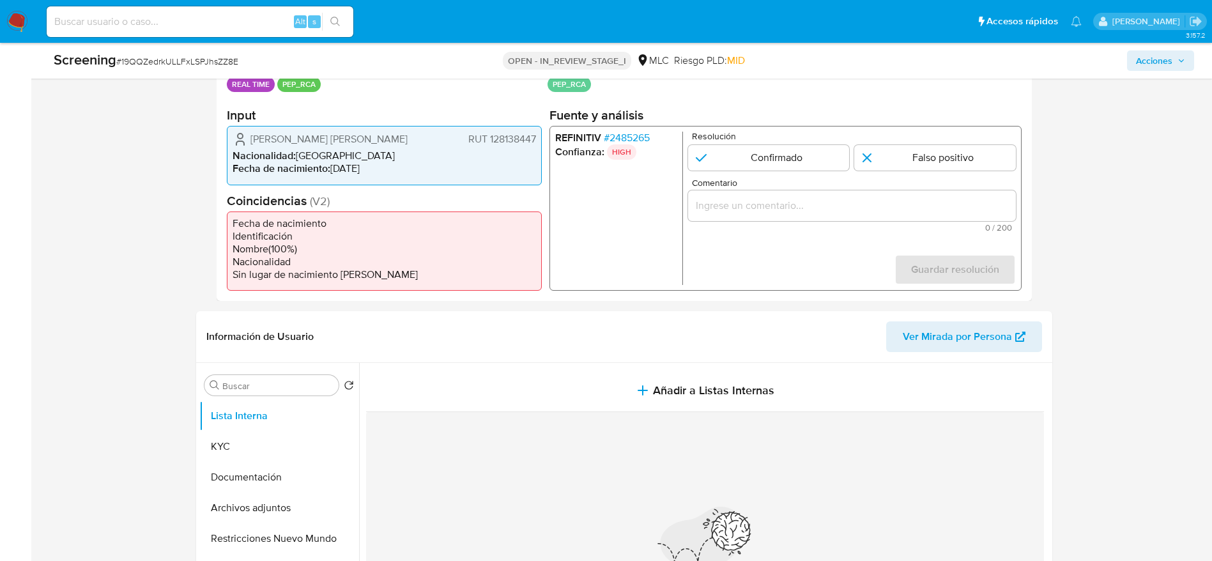
click at [615, 134] on span "# 2485265" at bounding box center [626, 138] width 46 height 13
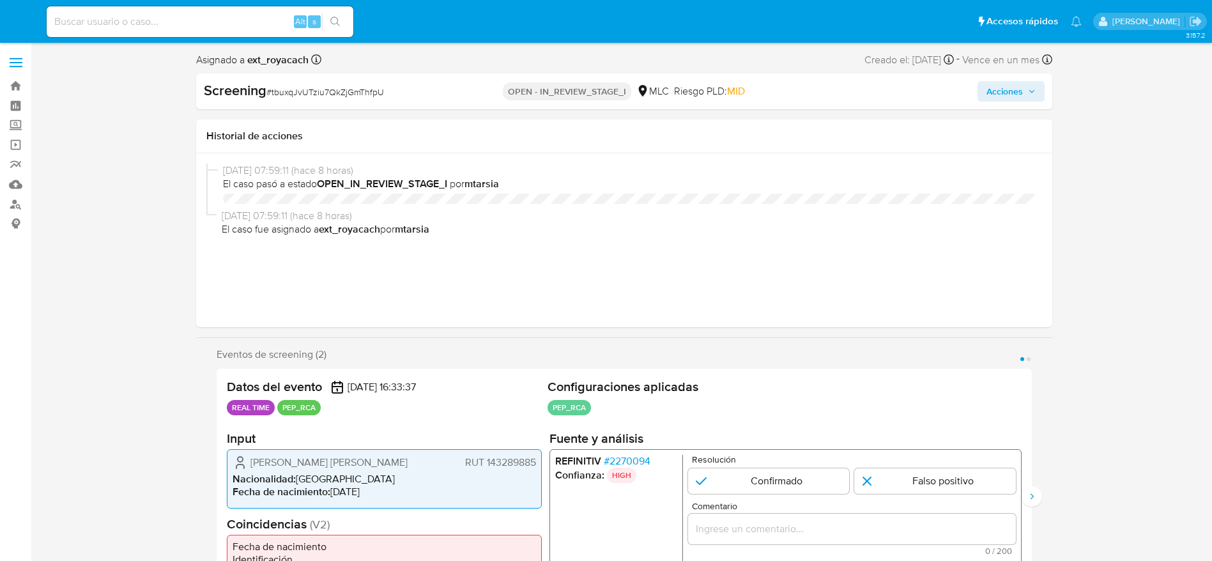
select select "10"
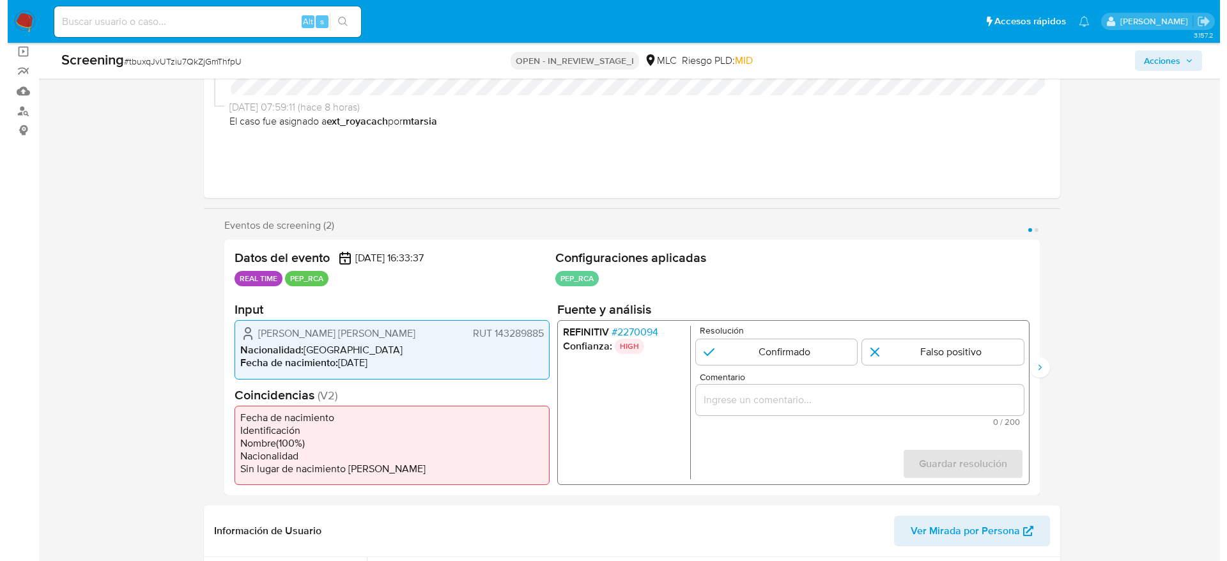
scroll to position [96, 0]
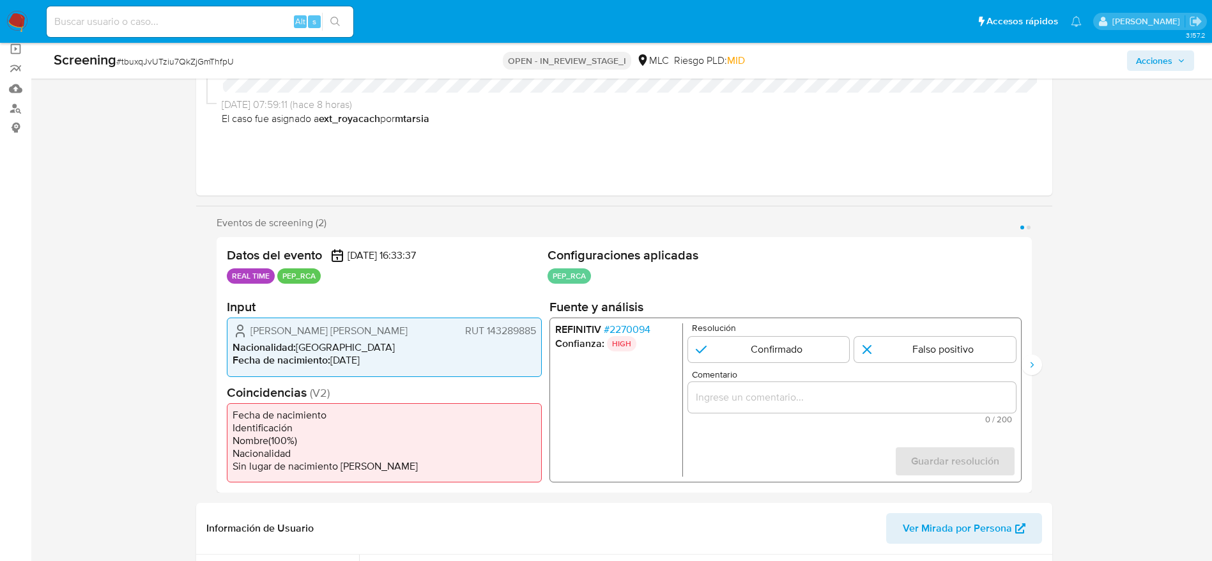
click at [637, 325] on span "# 2270094" at bounding box center [626, 329] width 47 height 13
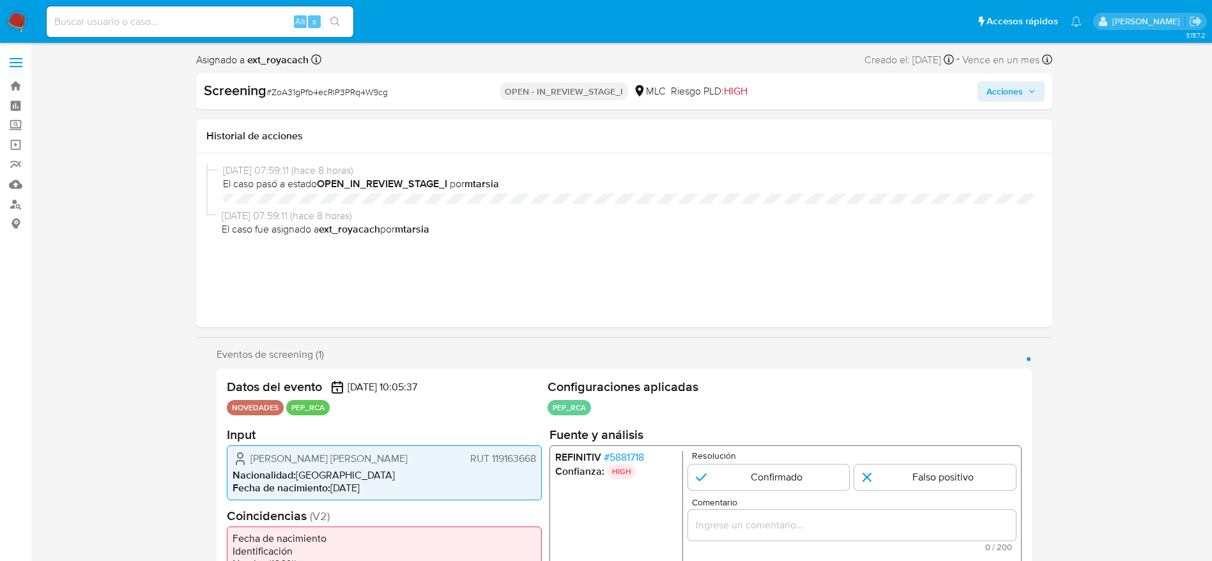
select select "10"
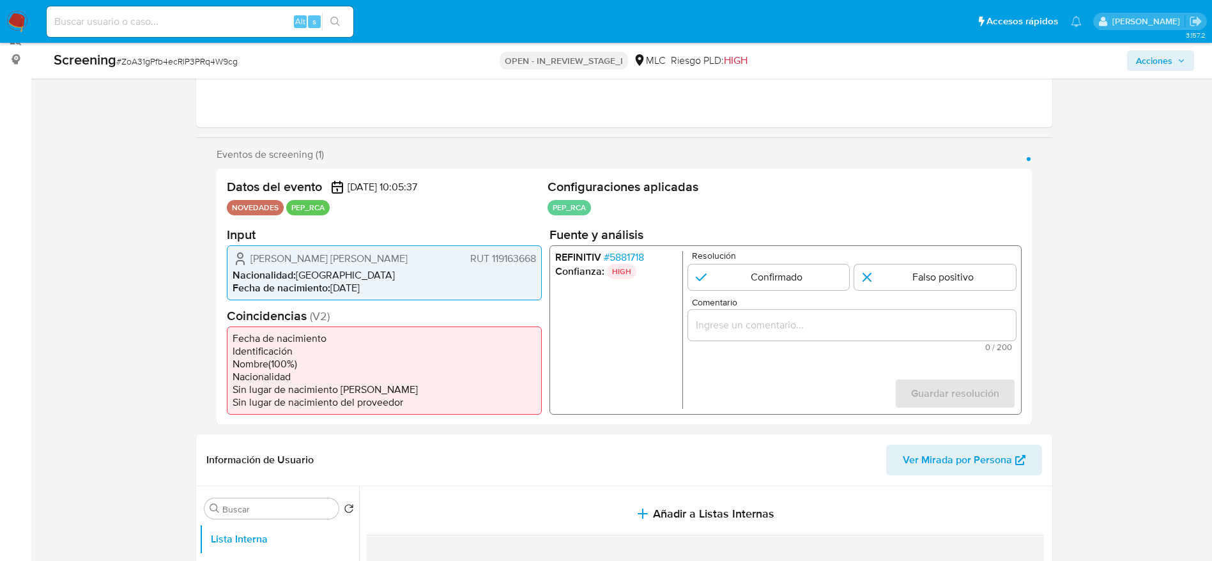
scroll to position [192, 0]
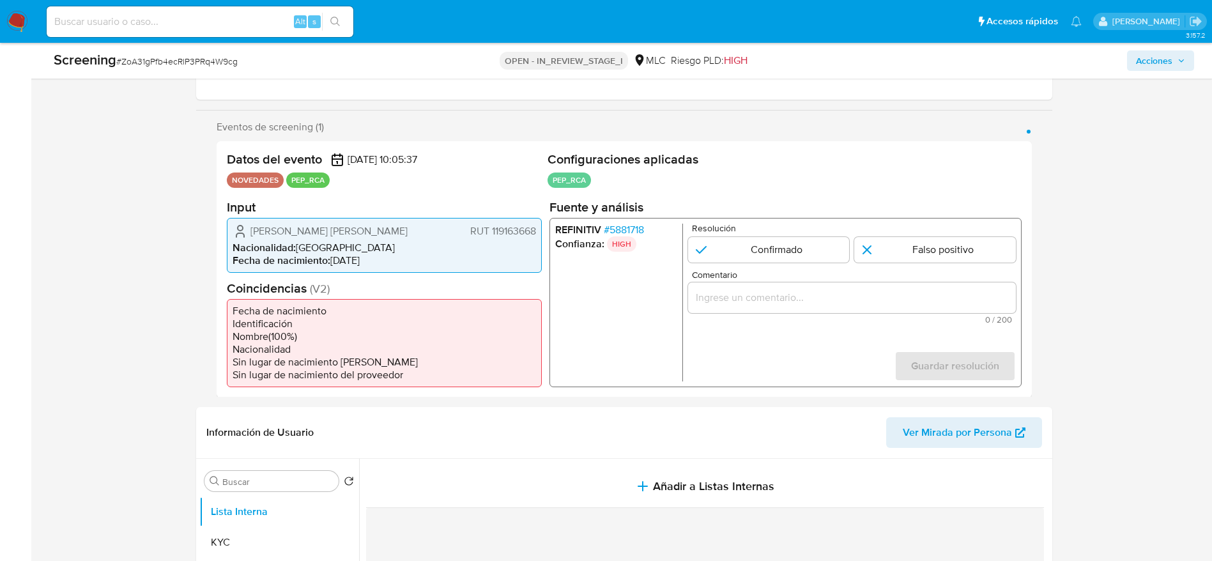
click at [640, 229] on span "# 5881718" at bounding box center [623, 229] width 40 height 13
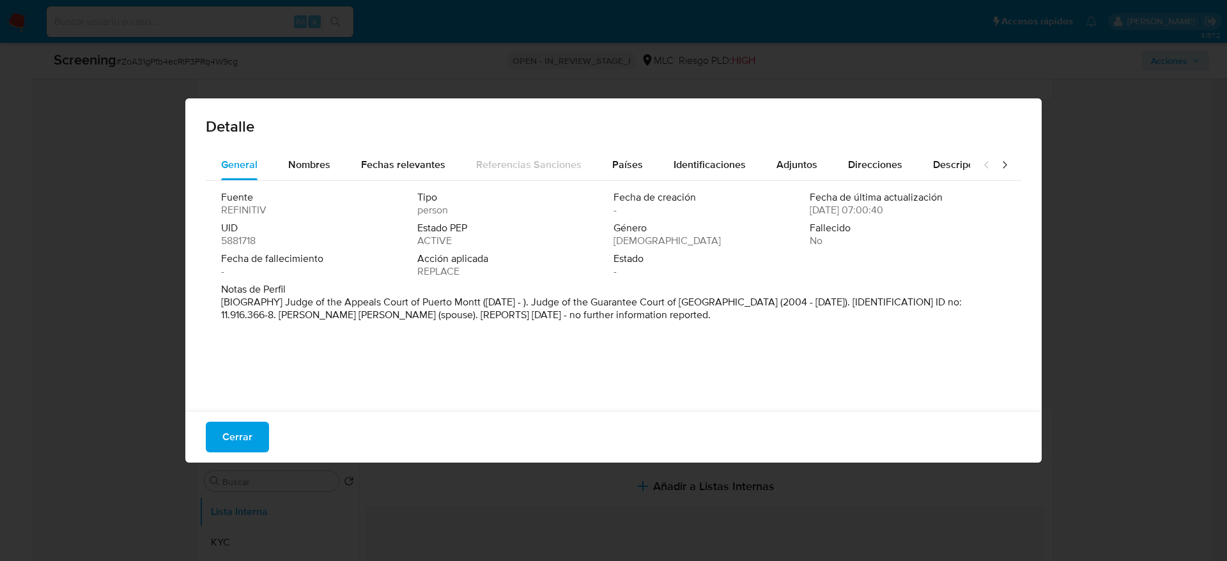
click at [627, 182] on div "Fuente REFINITIV Tipo person Fecha de creación - Fecha de última actualización …" at bounding box center [613, 293] width 815 height 224
click at [628, 167] on span "Países" at bounding box center [627, 164] width 31 height 15
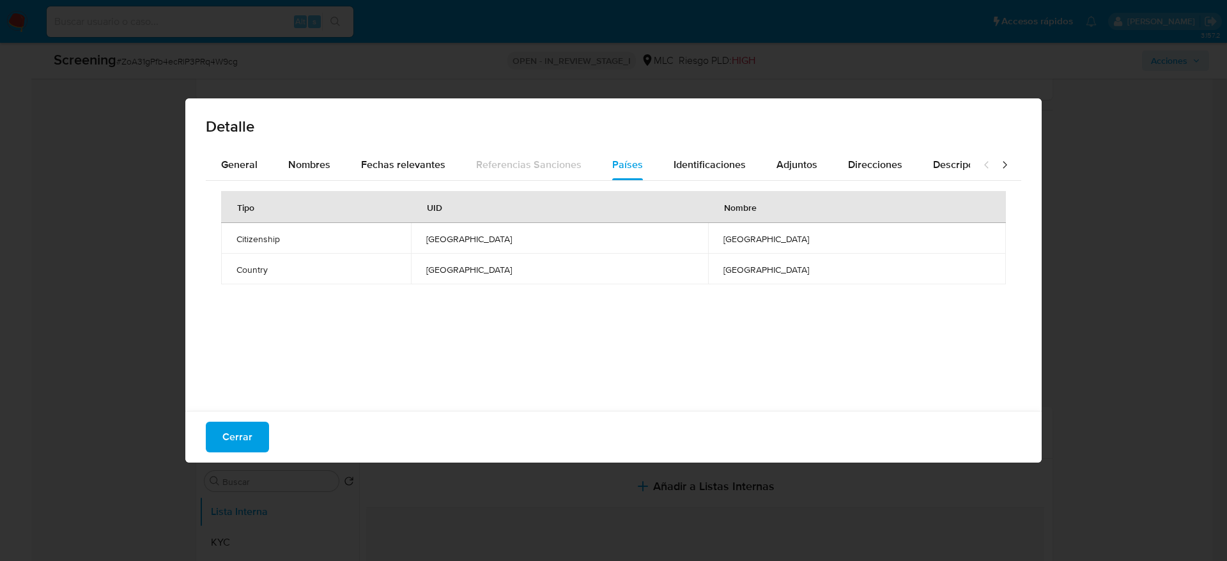
click at [274, 148] on div "Detalle" at bounding box center [613, 123] width 856 height 51
click at [272, 150] on div "General Nombres Fechas relevantes Referencias Sanciones Países Identificaciones…" at bounding box center [588, 165] width 764 height 31
click at [262, 166] on button "General" at bounding box center [239, 165] width 67 height 31
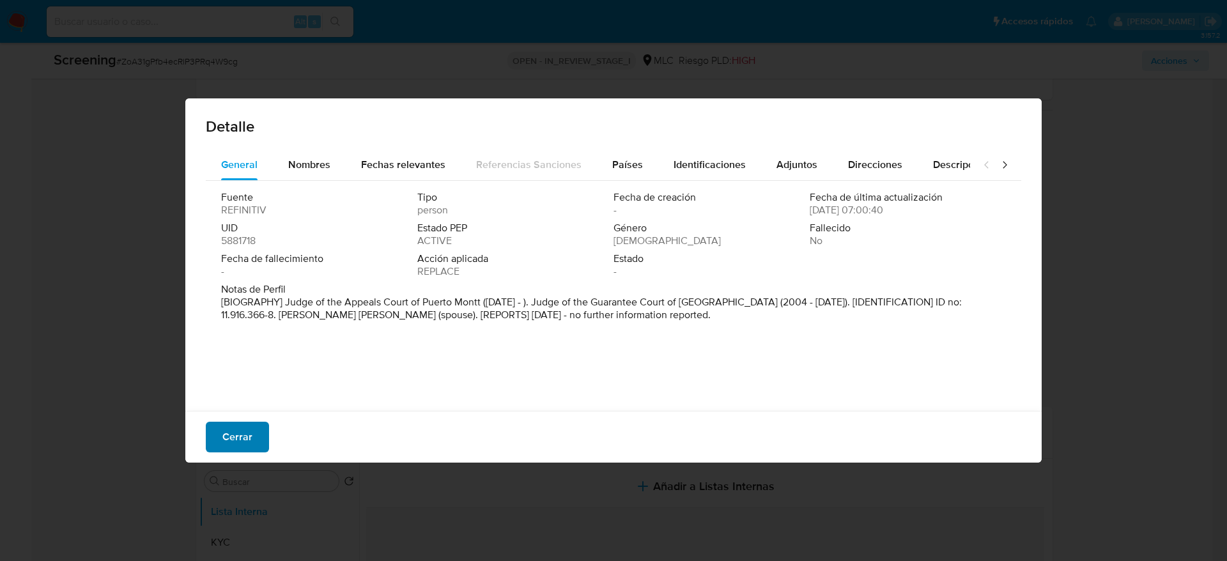
click at [240, 447] on span "Cerrar" at bounding box center [237, 437] width 30 height 28
